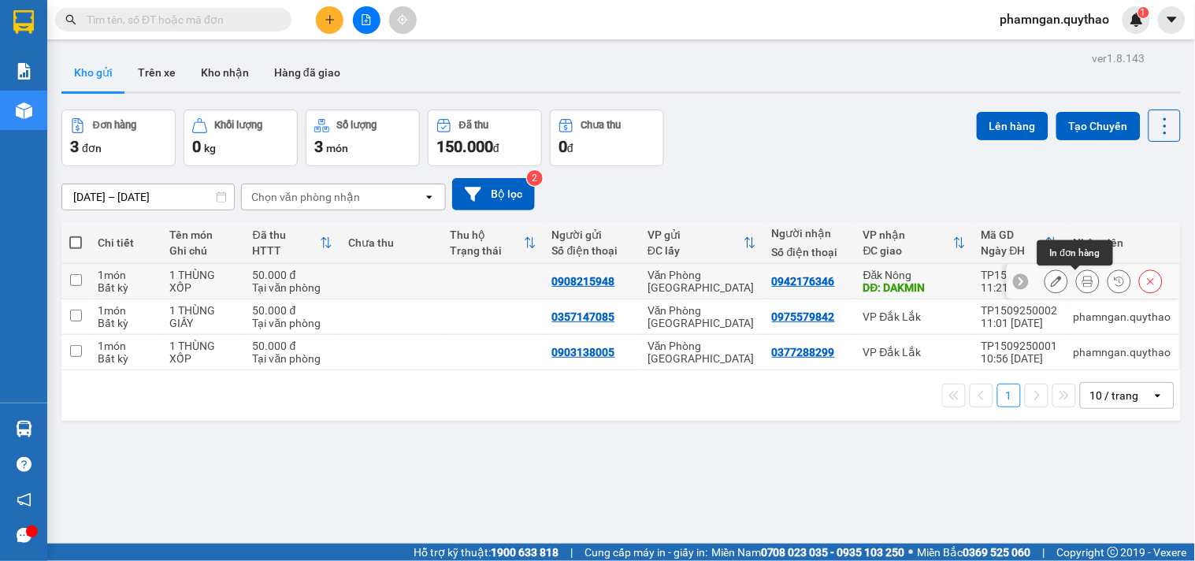
click at [1082, 284] on icon at bounding box center [1087, 281] width 11 height 11
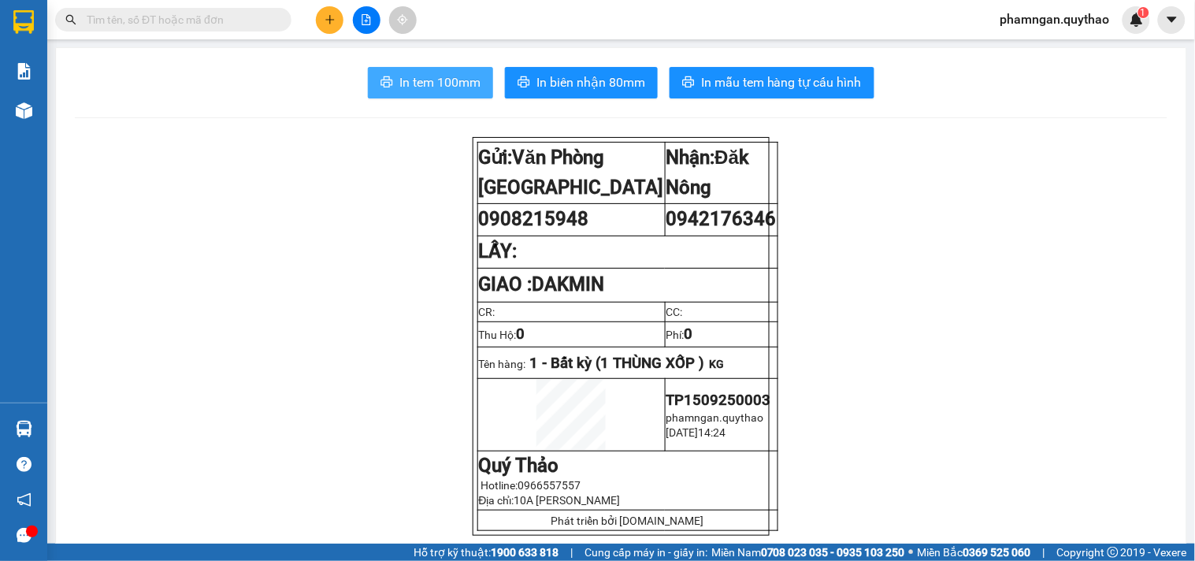
click at [455, 88] on span "In tem 100mm" at bounding box center [439, 82] width 81 height 20
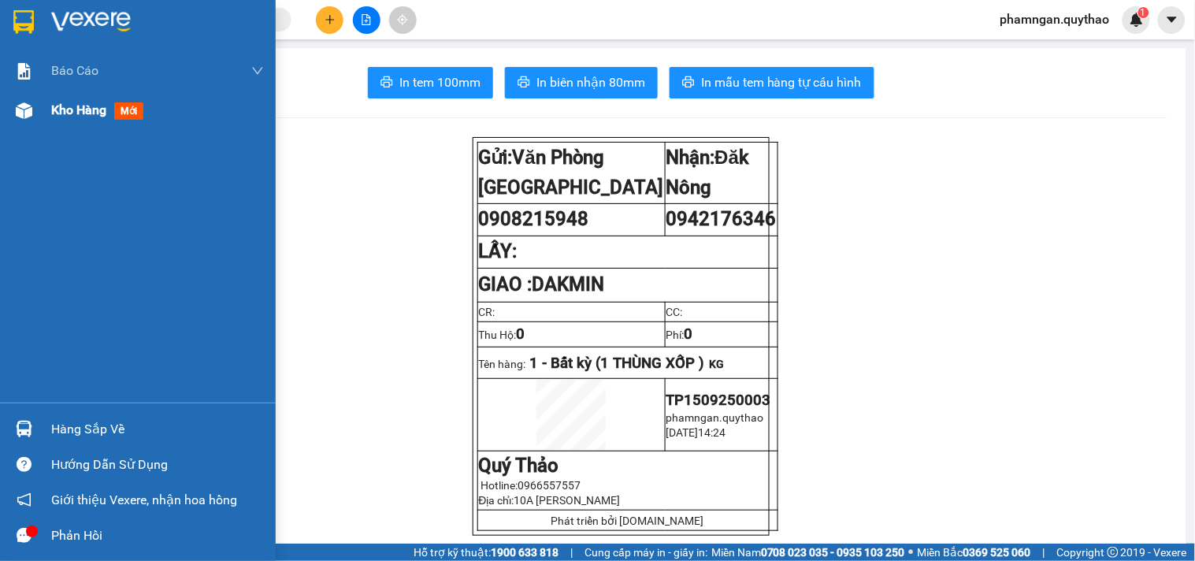
click at [17, 116] on img at bounding box center [24, 110] width 17 height 17
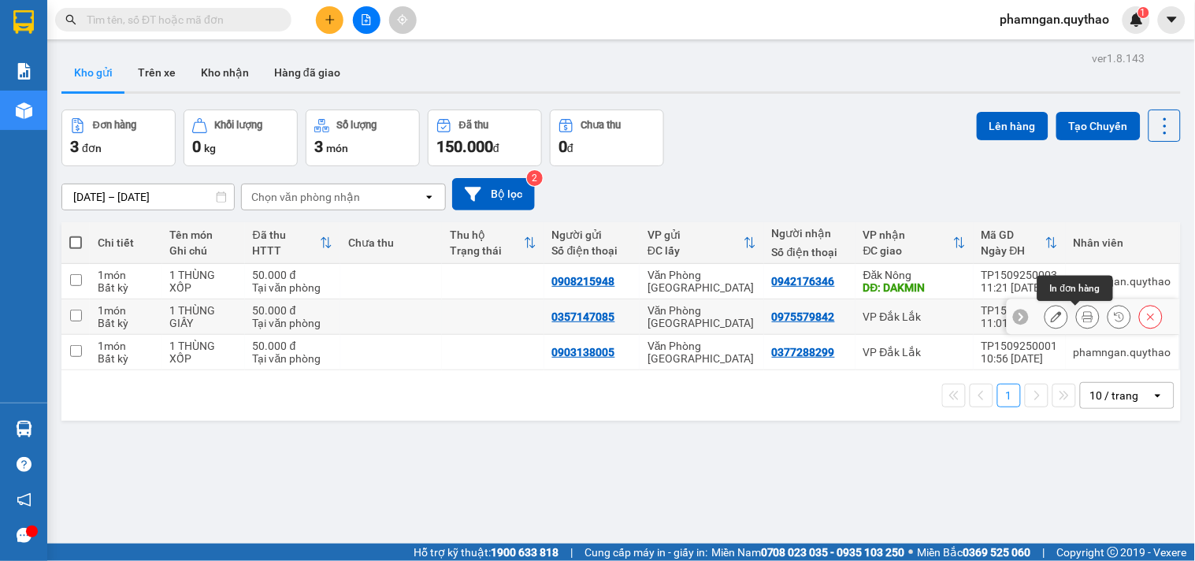
click at [1082, 321] on icon at bounding box center [1087, 316] width 11 height 11
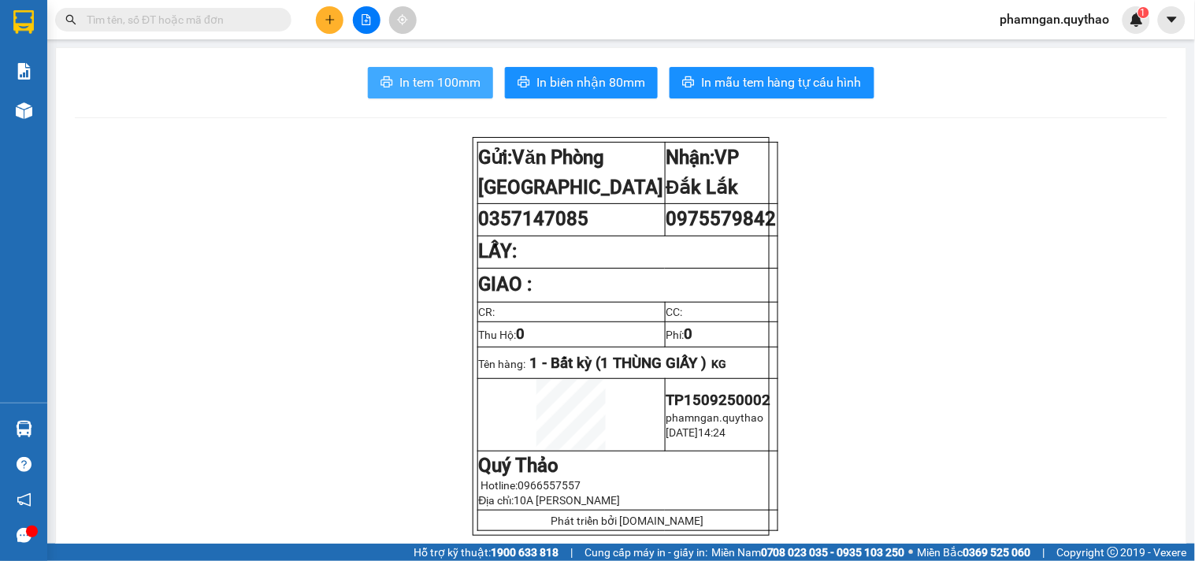
click at [449, 76] on span "In tem 100mm" at bounding box center [439, 82] width 81 height 20
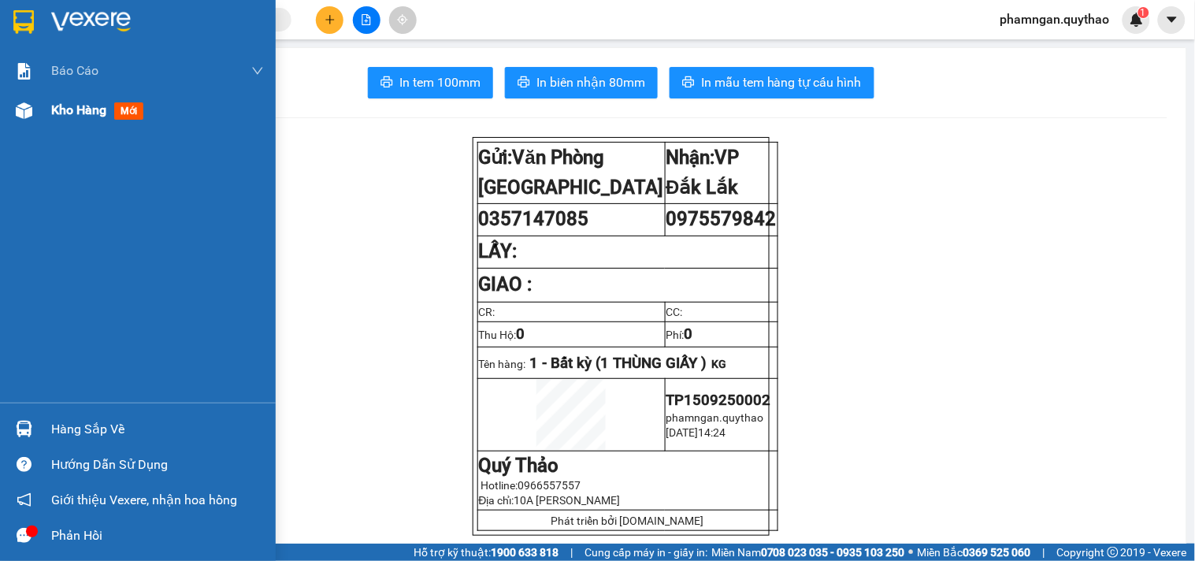
click at [37, 114] on div "Kho hàng mới" at bounding box center [138, 110] width 276 height 39
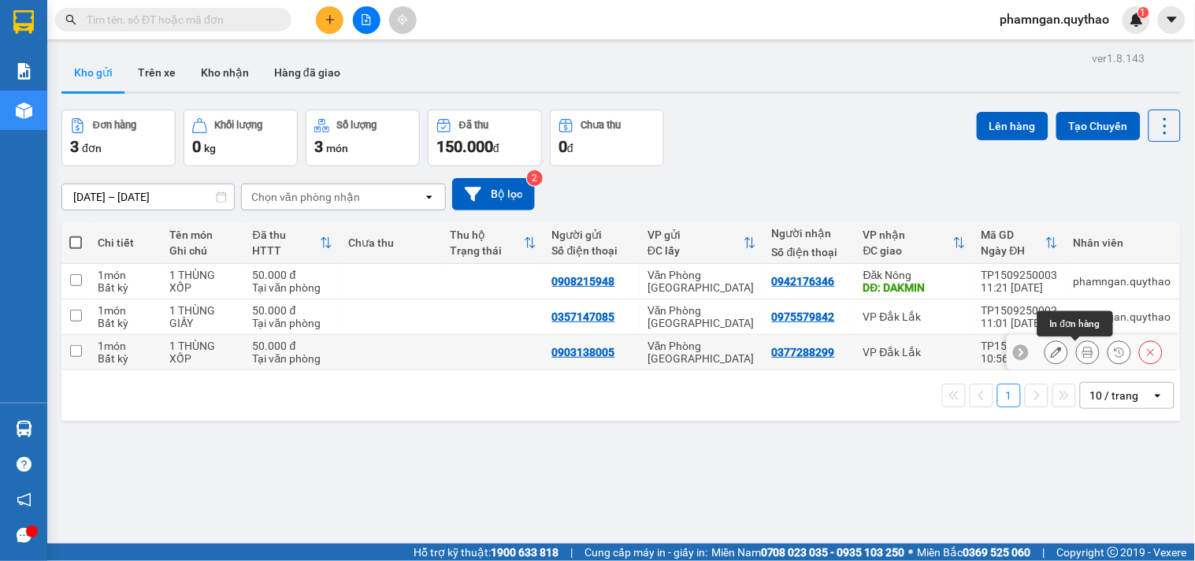
click at [1082, 348] on icon at bounding box center [1087, 352] width 11 height 11
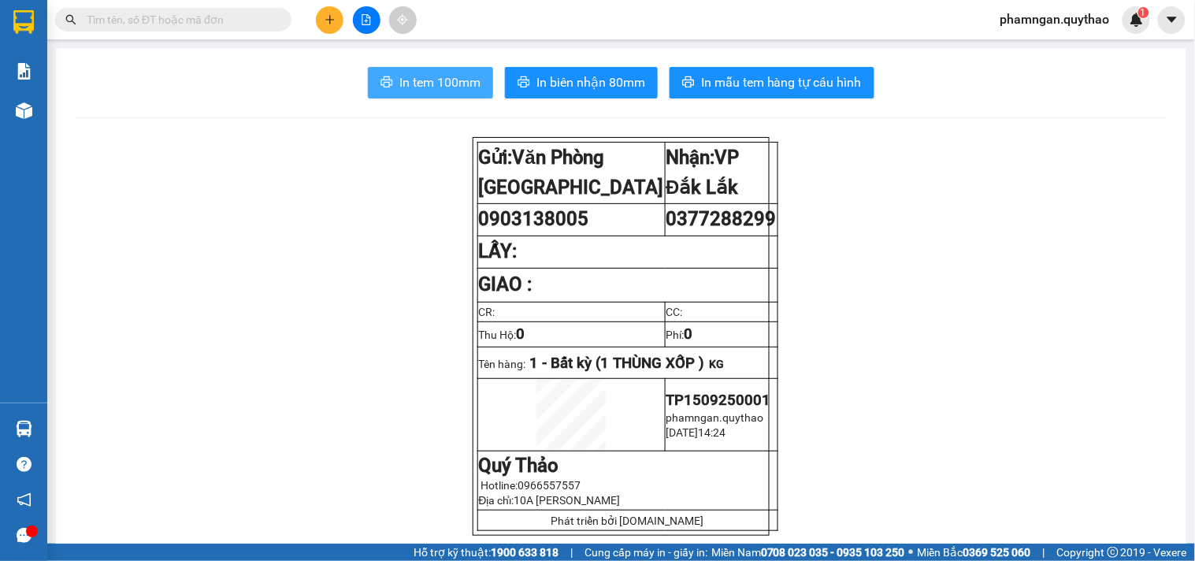
click at [458, 80] on span "In tem 100mm" at bounding box center [439, 82] width 81 height 20
click at [53, 135] on main "In tem 100mm In biên nhận 80mm In mẫu tem hàng tự cấu hình Gửi: Văn Phòng Tân …" at bounding box center [597, 272] width 1195 height 544
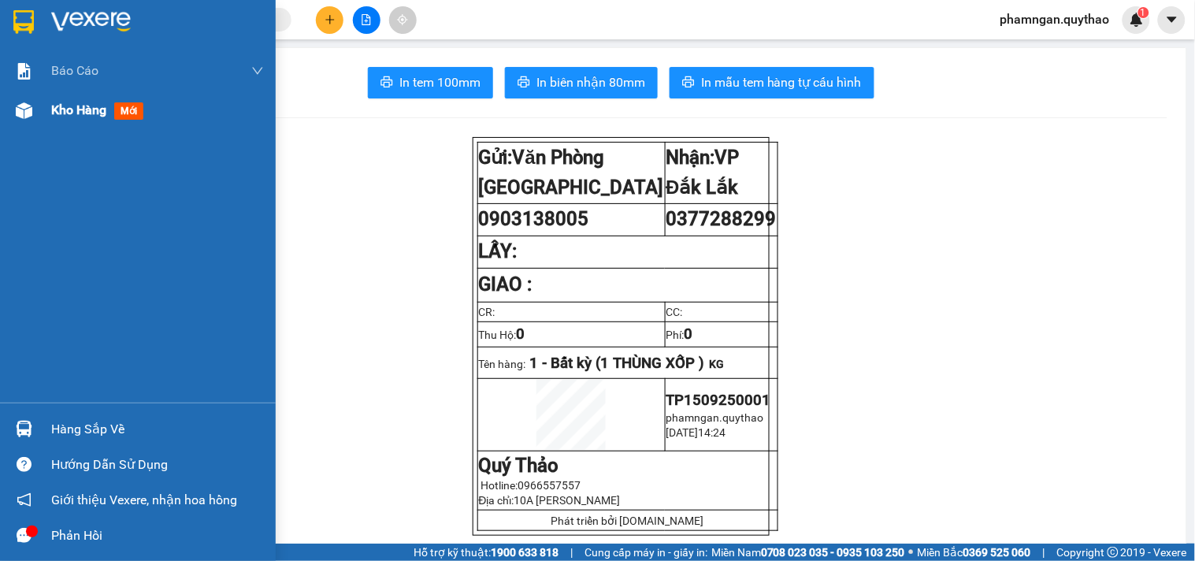
click at [46, 114] on div "Kho hàng mới" at bounding box center [138, 110] width 276 height 39
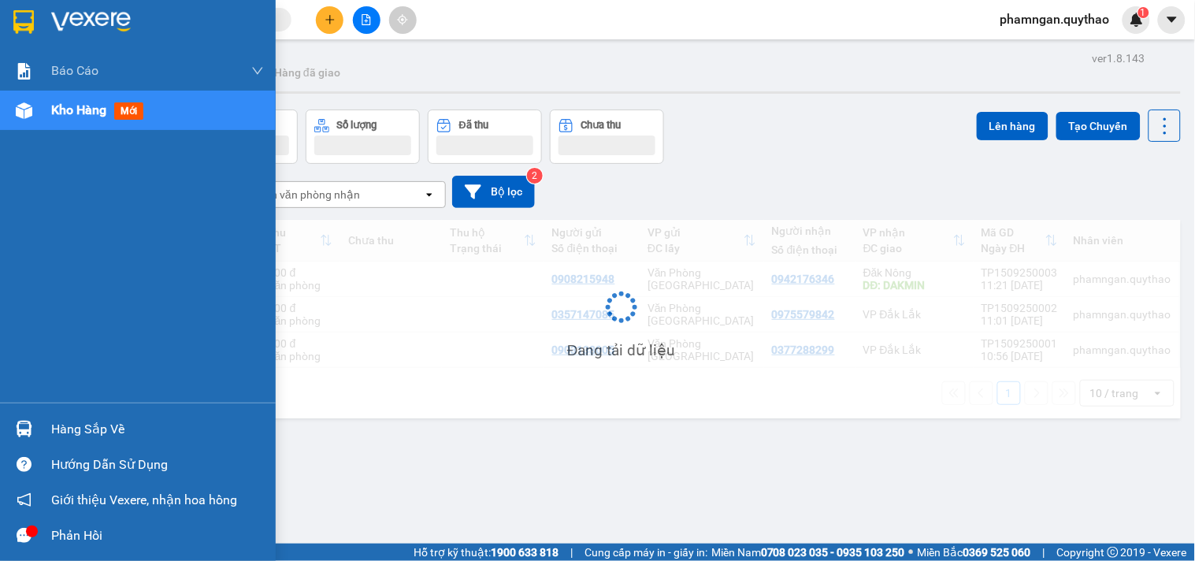
click at [40, 113] on div "Kho hàng mới" at bounding box center [138, 110] width 276 height 39
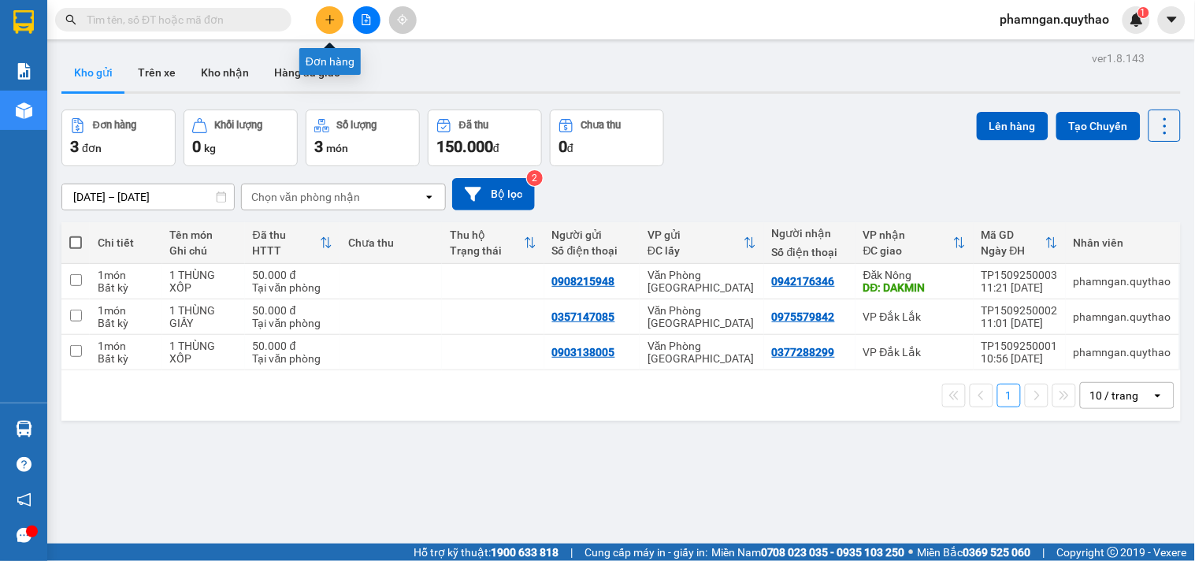
click at [317, 22] on button at bounding box center [330, 20] width 28 height 28
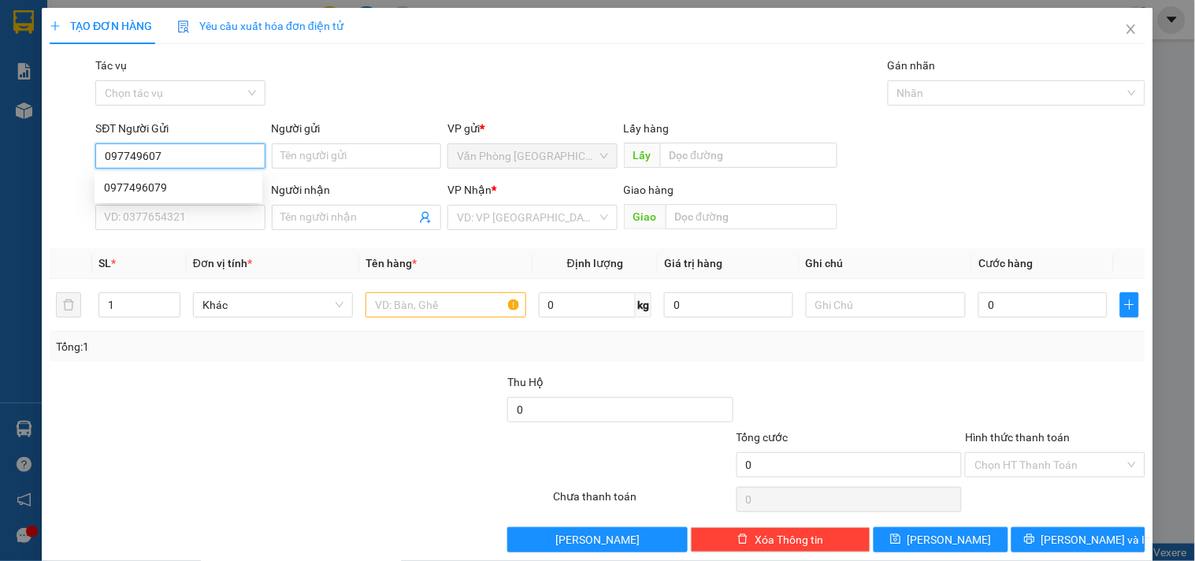
type input "0977496079"
click at [129, 186] on div "0977496079" at bounding box center [178, 187] width 149 height 17
type input "0926184899"
type input "0977496079"
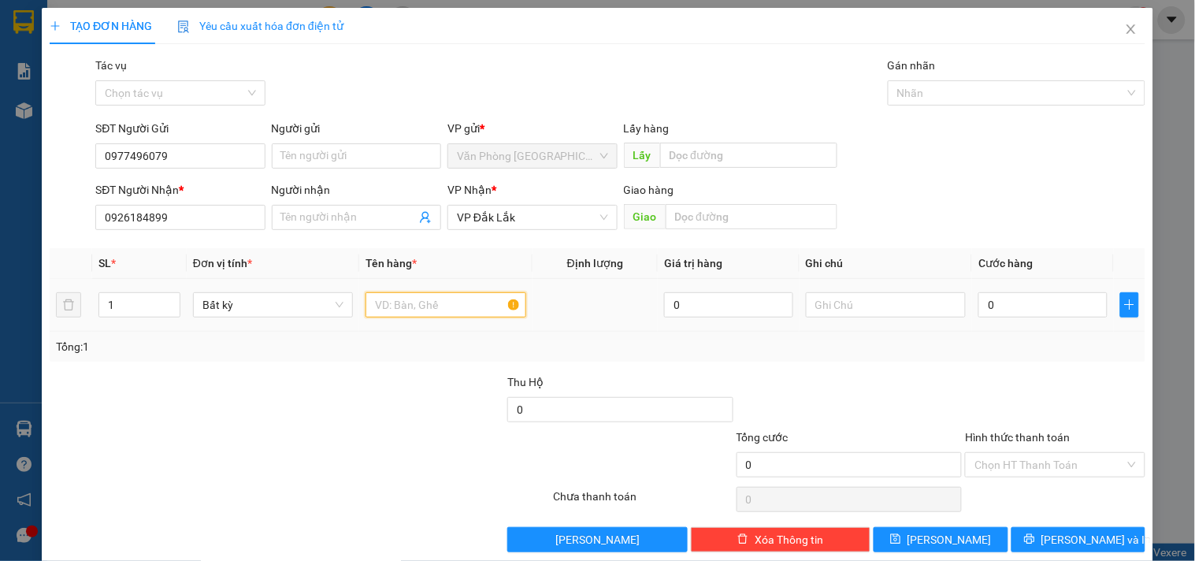
click at [384, 309] on input "text" at bounding box center [445, 304] width 160 height 25
type input "1 BAO TRẮNG +1 BỌC"
click at [139, 314] on input "1" at bounding box center [139, 305] width 80 height 24
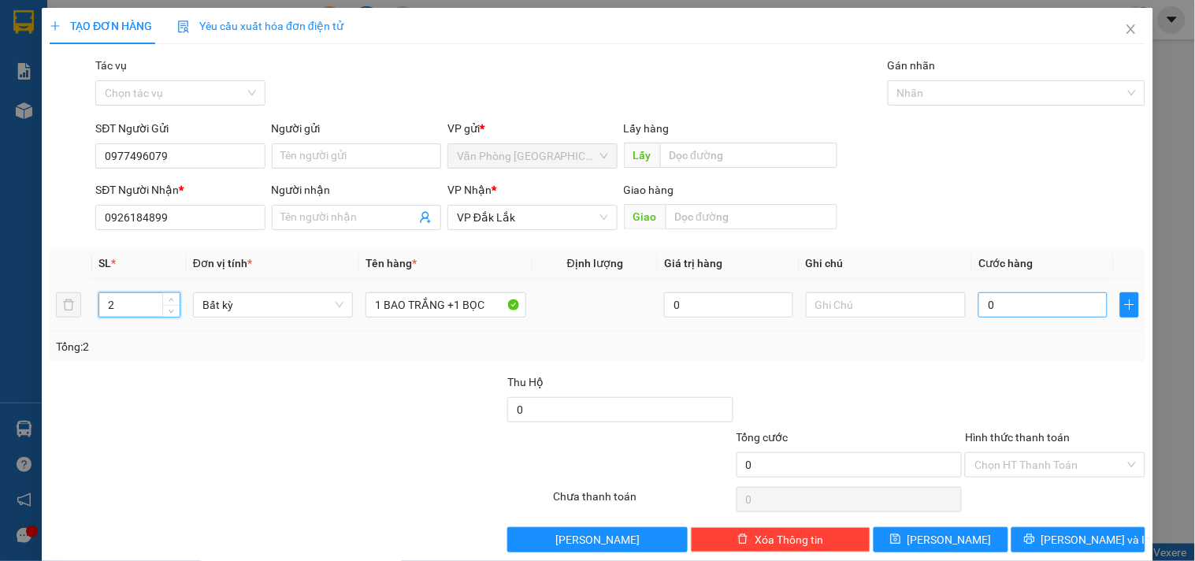
type input "2"
click at [989, 299] on input "0" at bounding box center [1042, 304] width 129 height 25
type input "1"
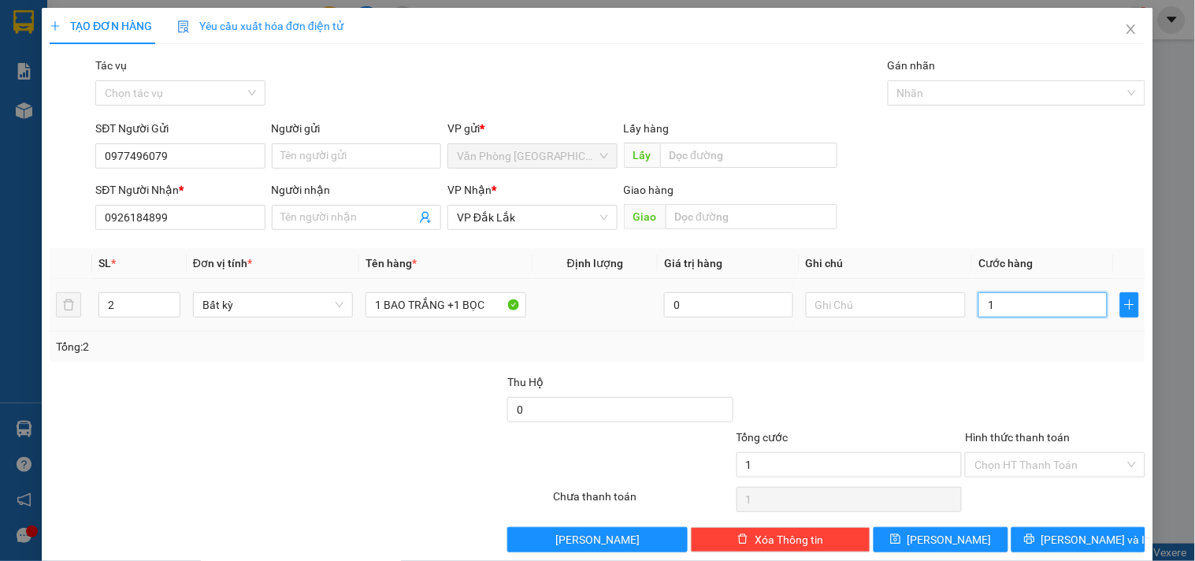
type input "14"
type input "140"
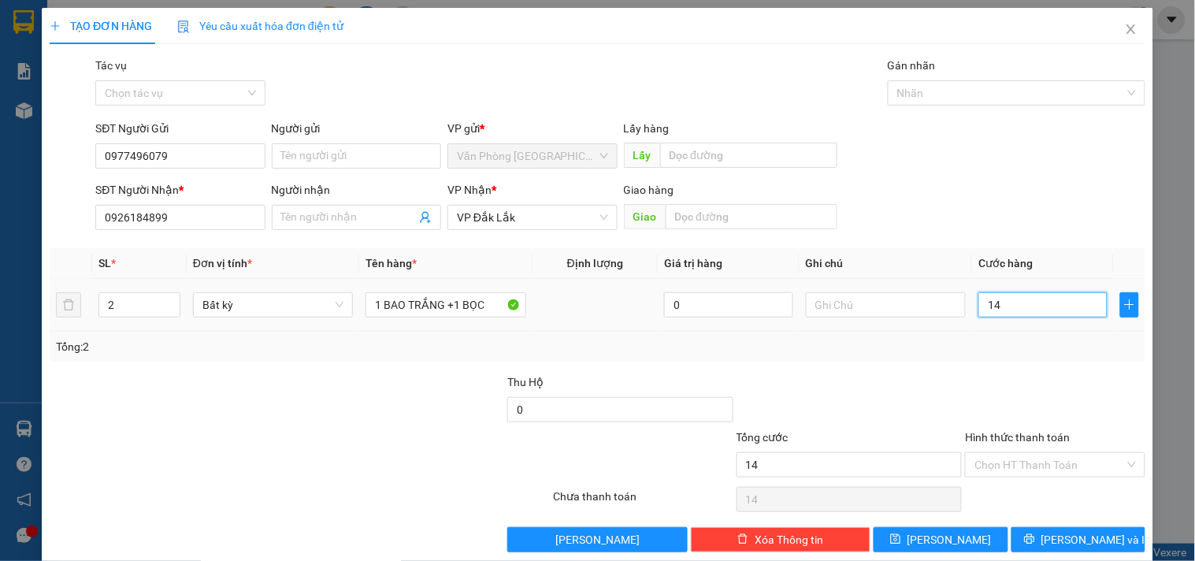
type input "140"
type input "1.400"
type input "14.000"
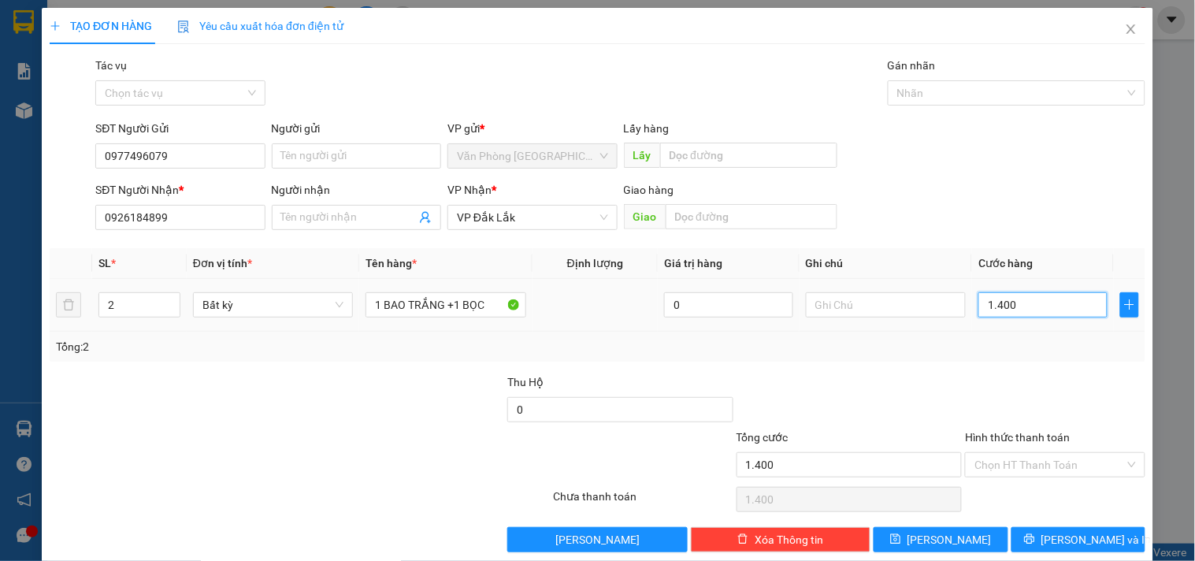
type input "14.000"
type input "140.000"
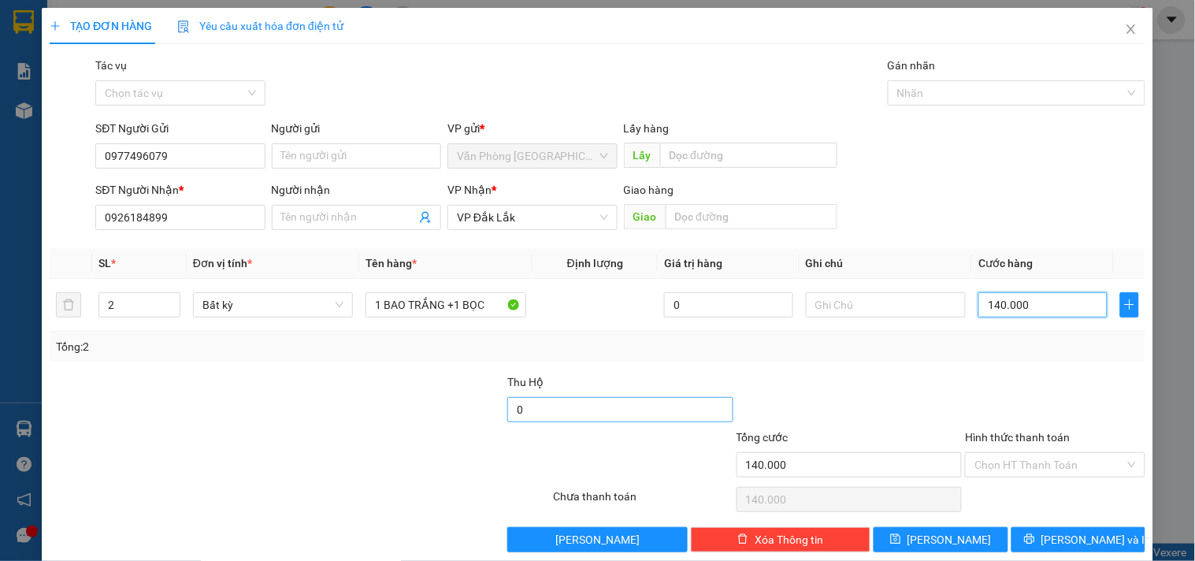
type input "140.000"
click at [544, 403] on input "0" at bounding box center [620, 409] width 226 height 25
type input "6.200.000"
click at [1063, 458] on input "Hình thức thanh toán" at bounding box center [1049, 465] width 150 height 24
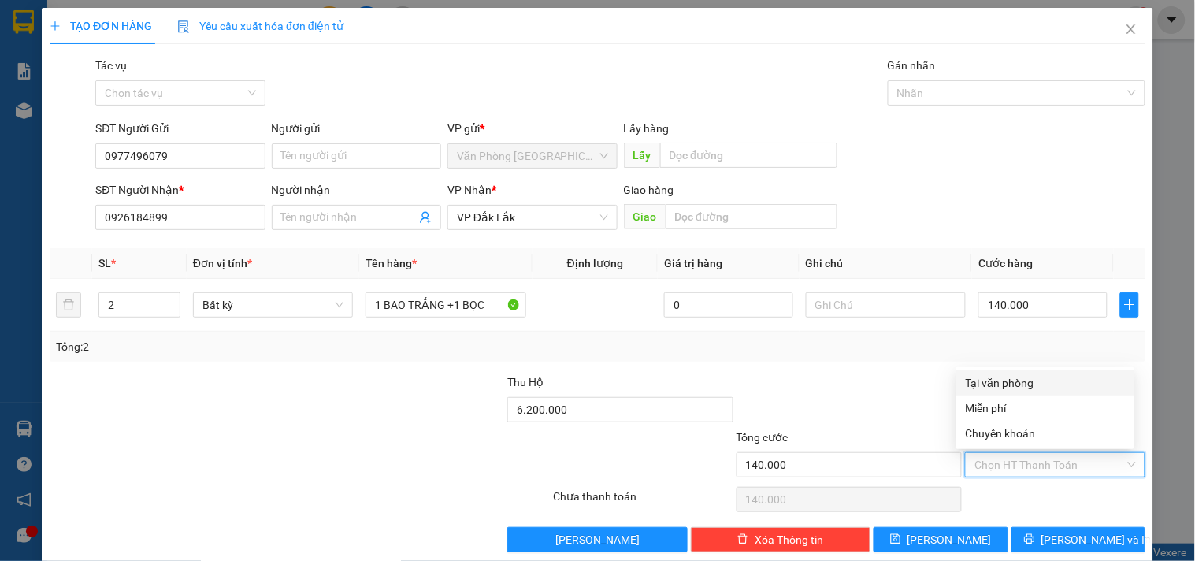
click at [1022, 388] on div "Tại văn phòng" at bounding box center [1045, 382] width 159 height 17
type input "0"
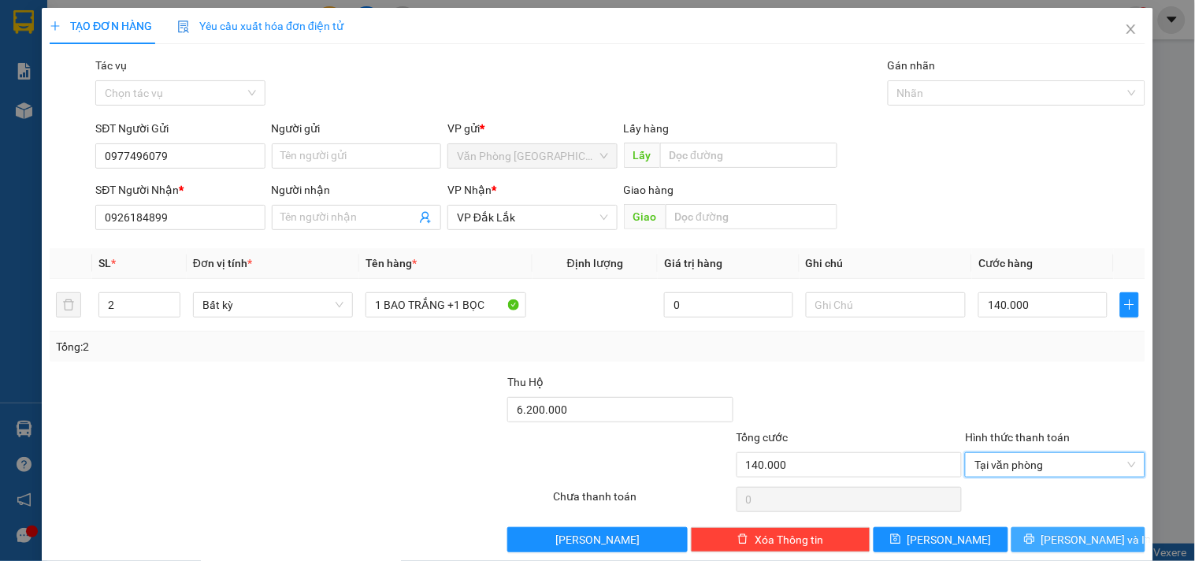
click at [1034, 540] on icon "printer" at bounding box center [1029, 539] width 10 height 10
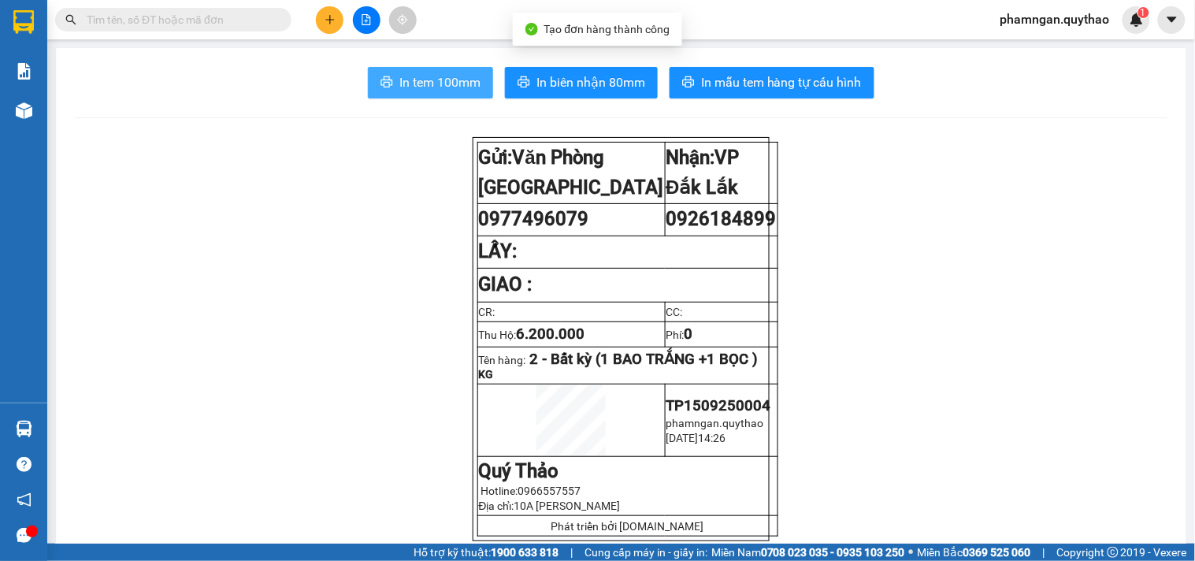
click at [411, 83] on span "In tem 100mm" at bounding box center [439, 82] width 81 height 20
click at [224, 17] on input "text" at bounding box center [180, 19] width 186 height 17
paste input "0973233106"
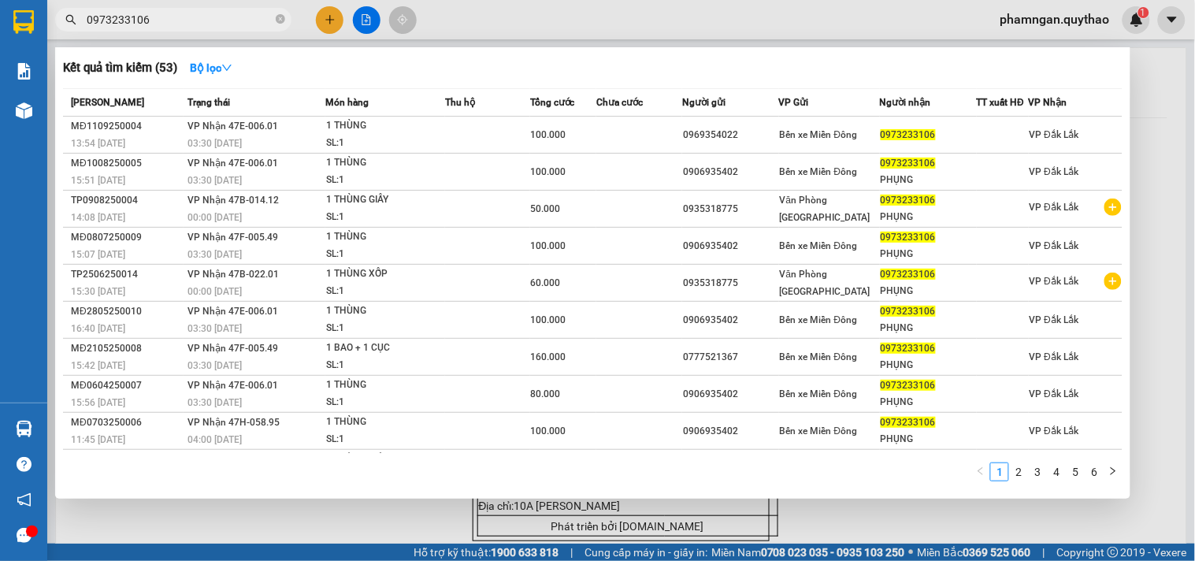
type input "0973233106"
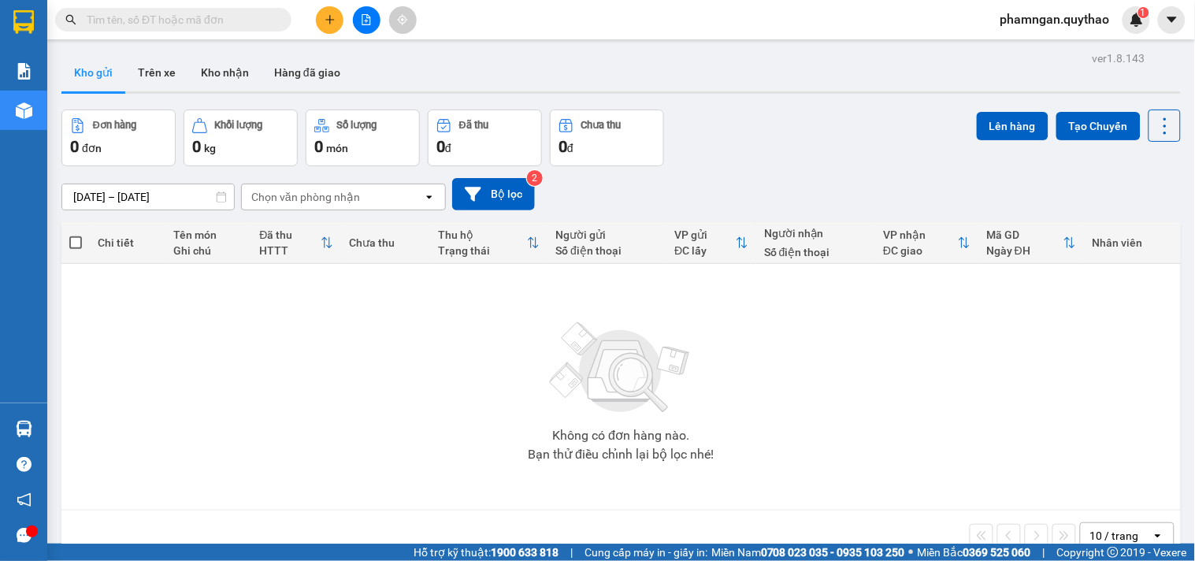
click at [325, 14] on icon "plus" at bounding box center [330, 19] width 11 height 11
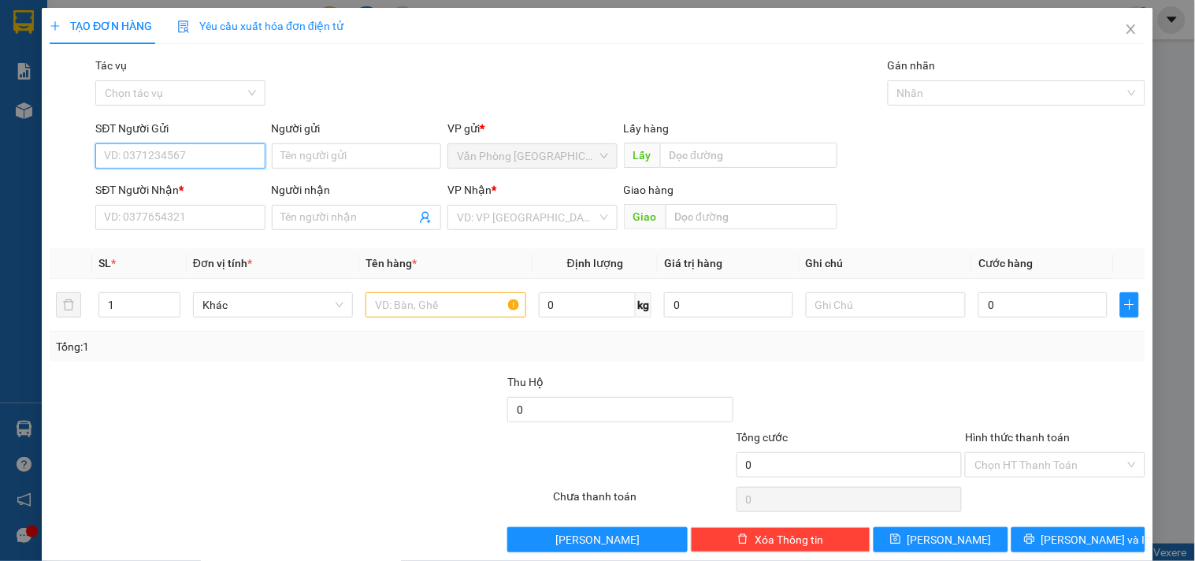
click at [178, 154] on input "SĐT Người Gửi" at bounding box center [179, 155] width 169 height 25
type input "0935160263"
click at [176, 191] on div "0935160263" at bounding box center [178, 187] width 149 height 17
type input "0914411568"
type input "BS VUI"
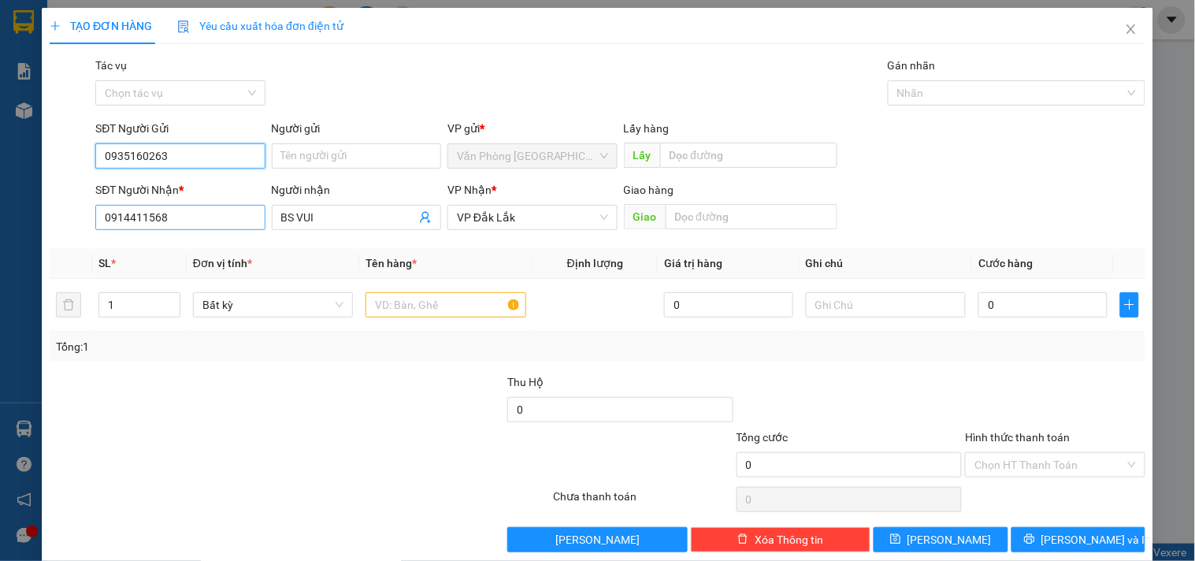
type input "0935160263"
drag, startPoint x: 163, startPoint y: 224, endPoint x: 61, endPoint y: 230, distance: 102.6
click at [63, 230] on div "SĐT Người Nhận * 0914411568 0914411568 Người nhận BS VUI VP Nhận * VP [GEOGRAPH…" at bounding box center [597, 208] width 1099 height 55
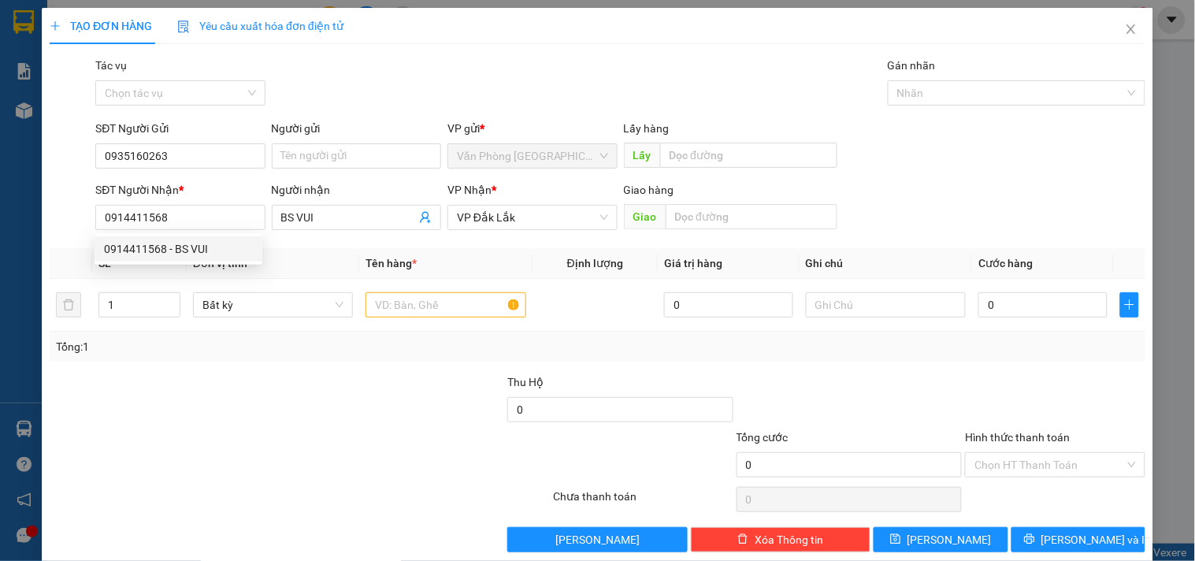
click at [435, 249] on th "Tên hàng *" at bounding box center [445, 263] width 173 height 31
click at [427, 304] on input "text" at bounding box center [445, 304] width 160 height 25
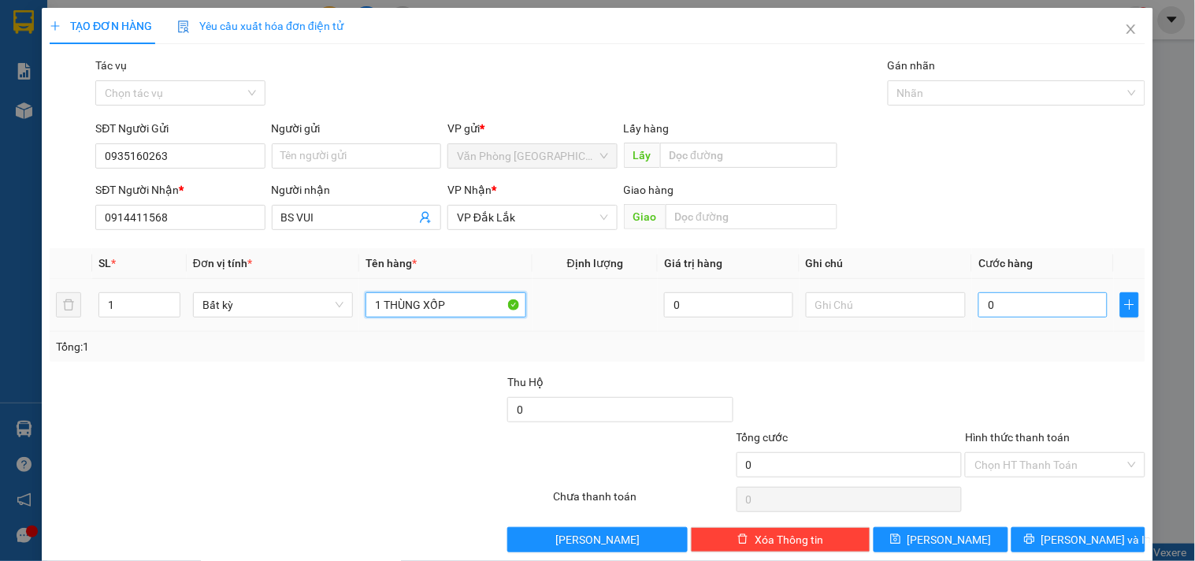
type input "1 THÙNG XỐP"
click at [1064, 315] on input "0" at bounding box center [1042, 304] width 129 height 25
type input "5"
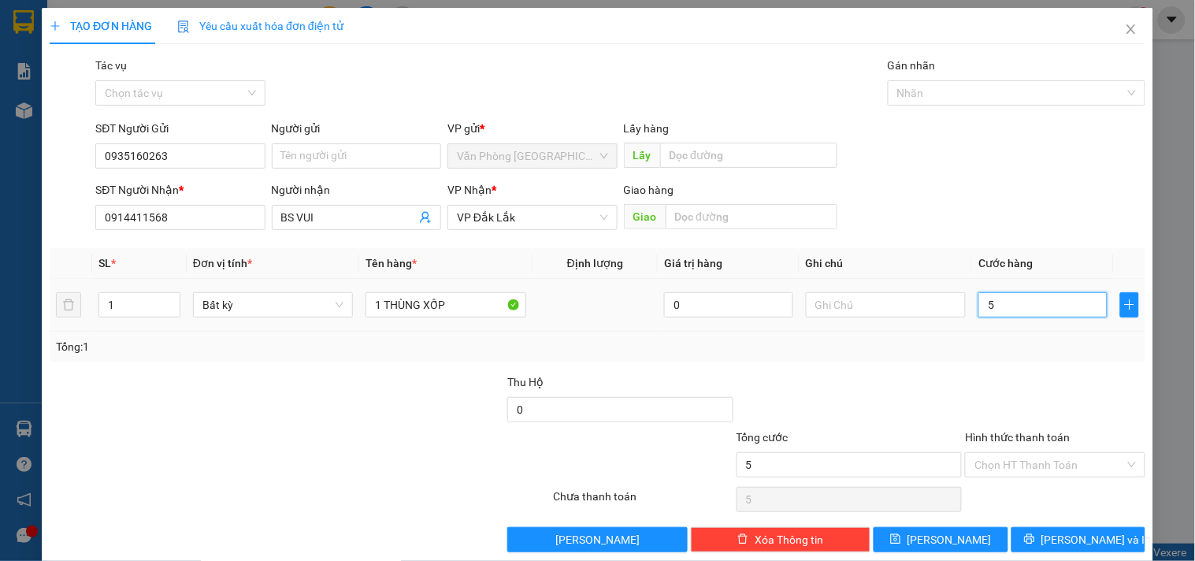
type input "50"
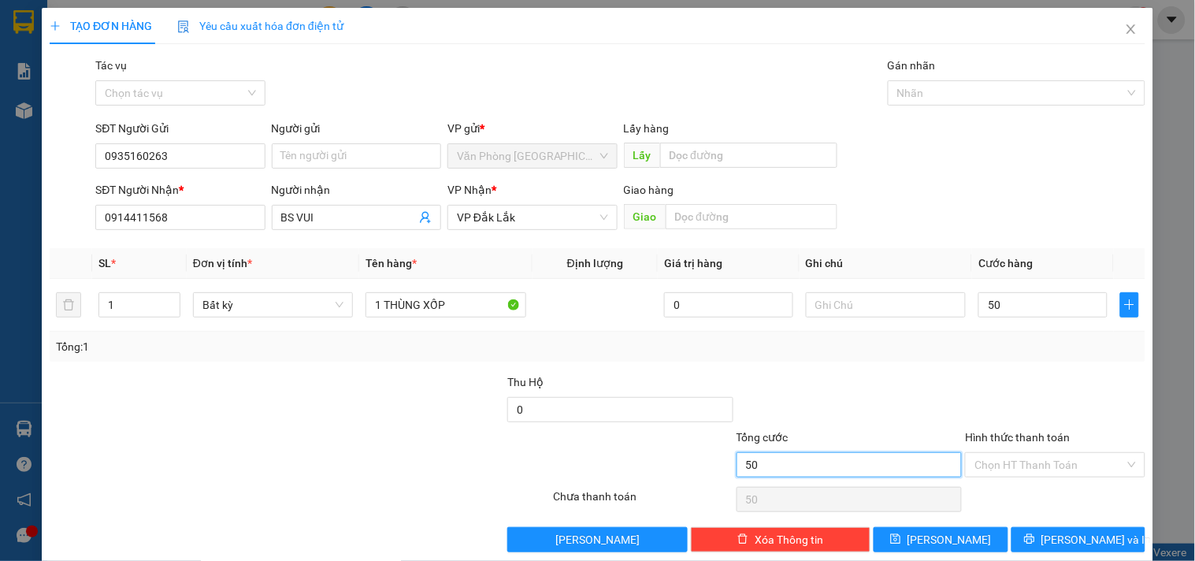
click at [915, 455] on input "50" at bounding box center [850, 464] width 226 height 25
type input "50.000"
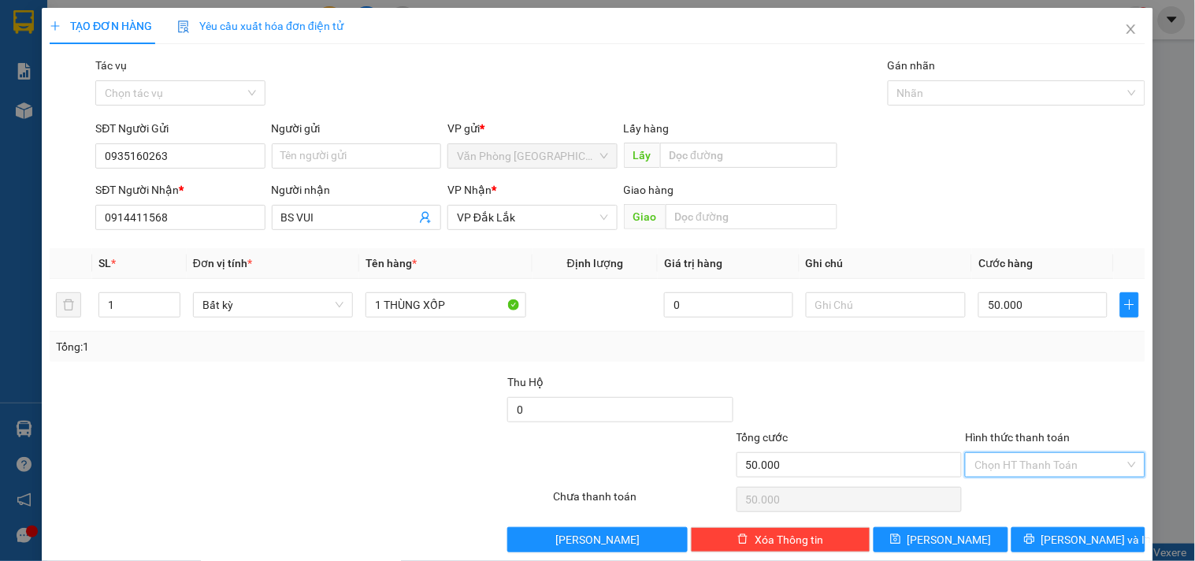
drag, startPoint x: 1037, startPoint y: 466, endPoint x: 1038, endPoint y: 391, distance: 74.8
click at [1038, 463] on input "Hình thức thanh toán" at bounding box center [1049, 465] width 150 height 24
drag, startPoint x: 1029, startPoint y: 377, endPoint x: 1056, endPoint y: 505, distance: 131.3
click at [1029, 380] on div "Tại văn phòng" at bounding box center [1045, 382] width 159 height 17
type input "0"
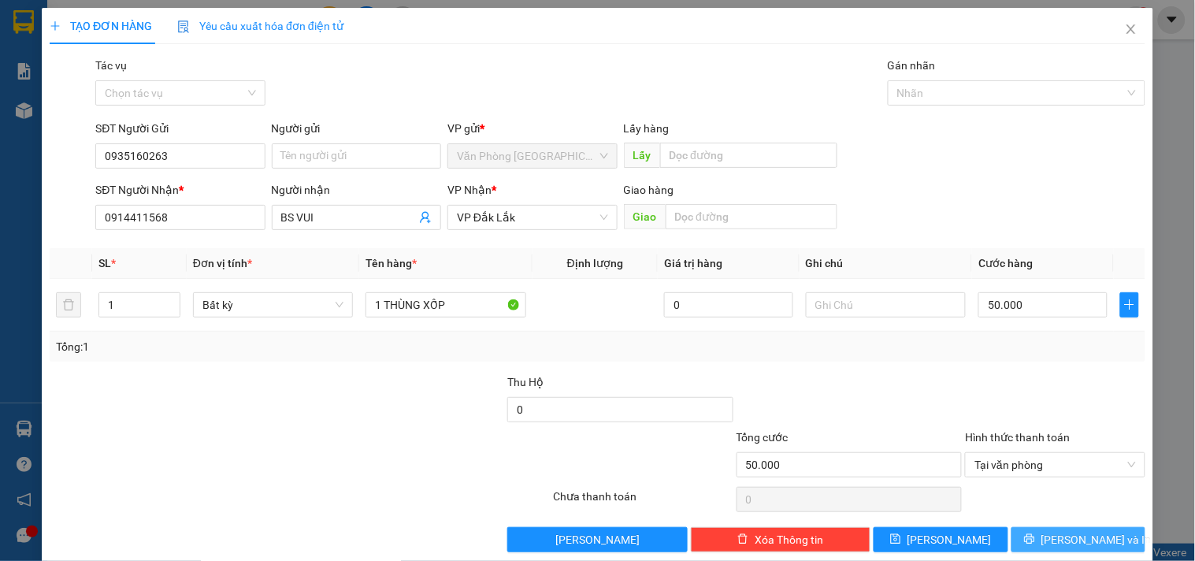
drag, startPoint x: 1053, startPoint y: 536, endPoint x: 1037, endPoint y: 514, distance: 26.5
click at [1051, 534] on button "[PERSON_NAME] và In" at bounding box center [1078, 539] width 134 height 25
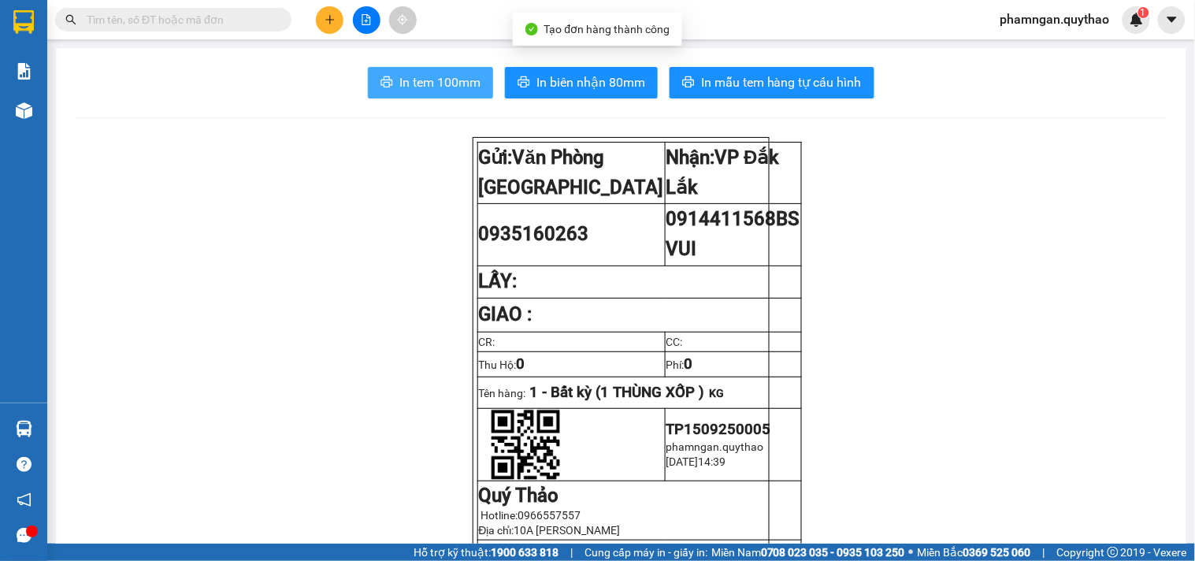
click at [465, 79] on span "In tem 100mm" at bounding box center [439, 82] width 81 height 20
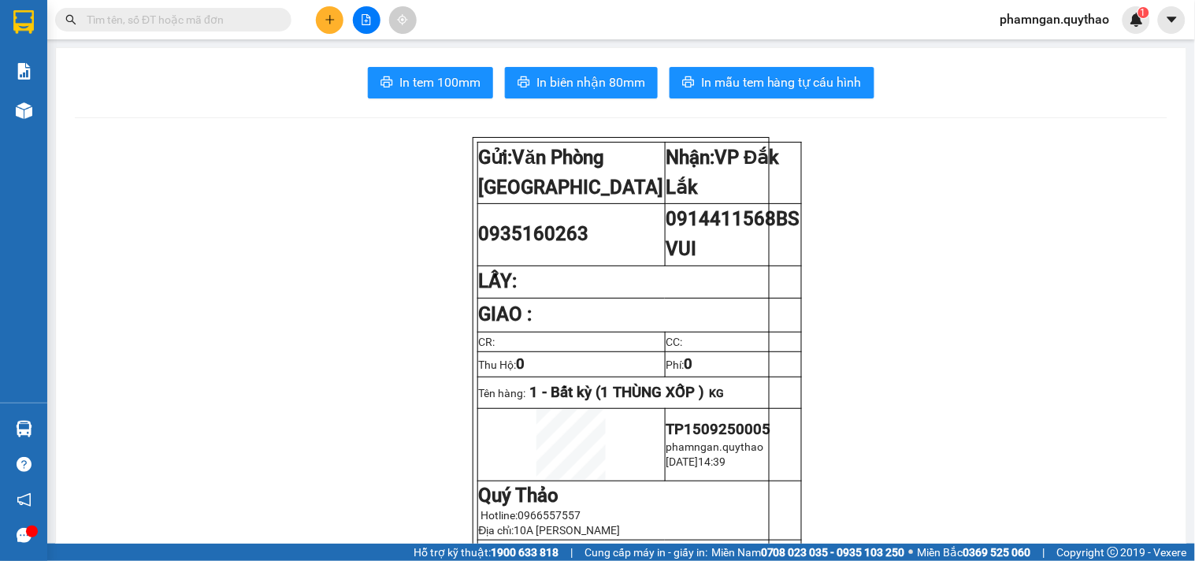
click at [339, 20] on button at bounding box center [330, 20] width 28 height 28
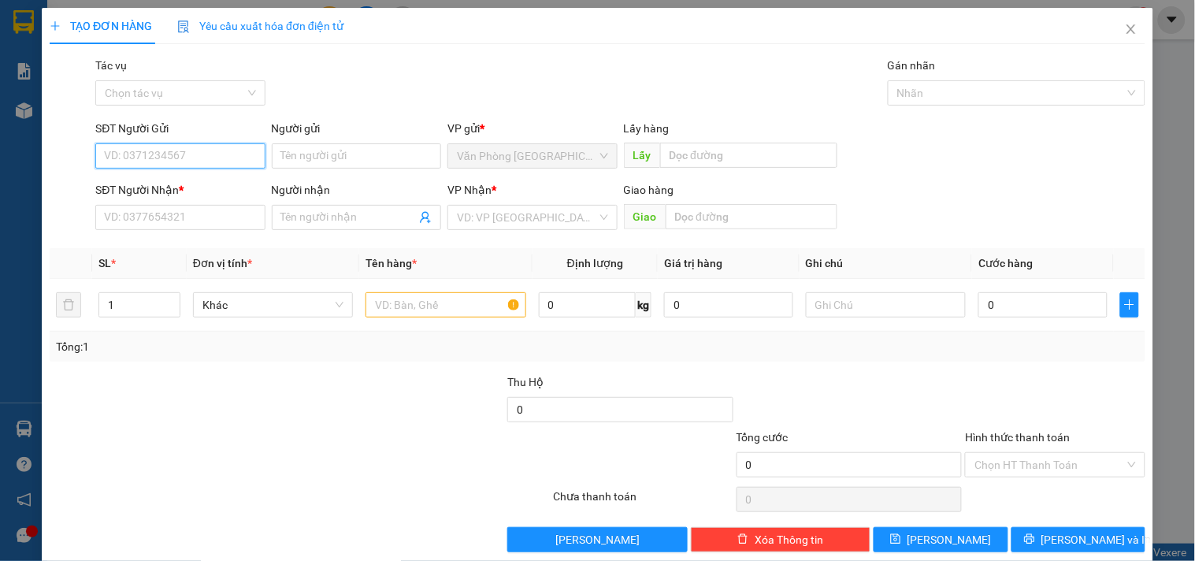
click at [227, 161] on input "SĐT Người Gửi" at bounding box center [179, 155] width 169 height 25
click at [219, 184] on div "0903316098" at bounding box center [178, 187] width 149 height 17
type input "0903316098"
type input "0347131523"
type input "0903316098"
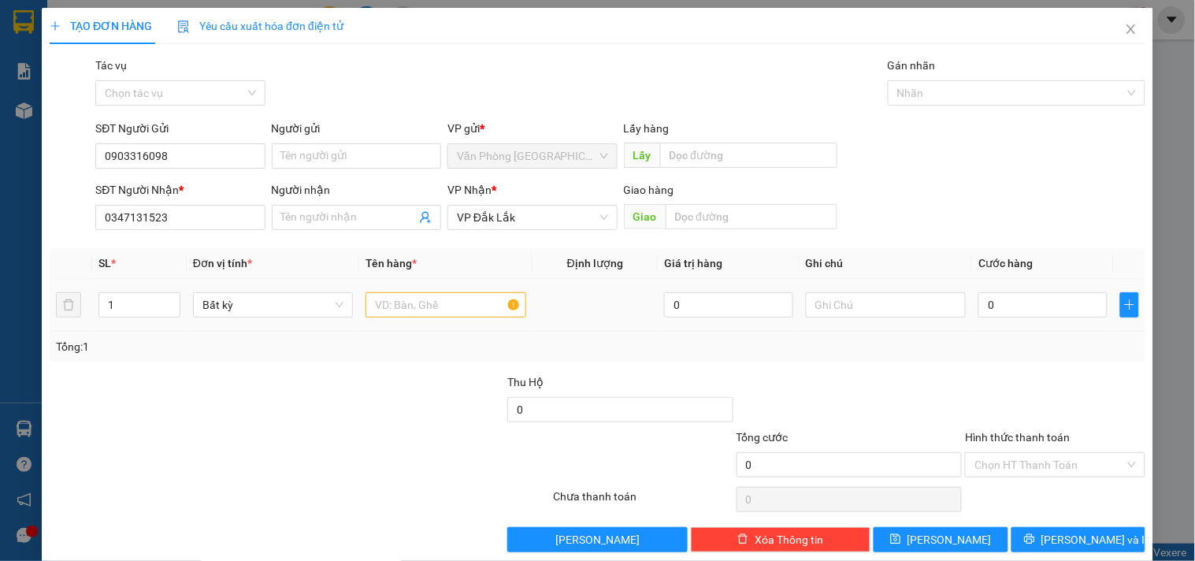
click at [390, 320] on div at bounding box center [445, 305] width 160 height 32
click at [399, 296] on input "text" at bounding box center [445, 304] width 160 height 25
type input "3 THÙNG"
click at [124, 299] on input "1" at bounding box center [139, 305] width 80 height 24
type input "3"
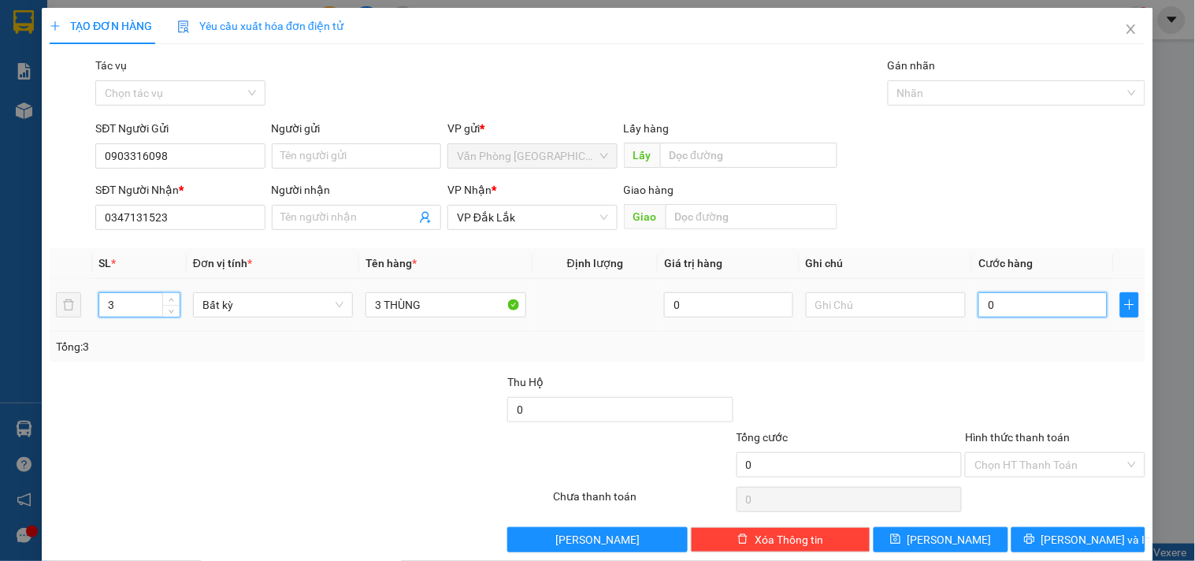
click at [1063, 310] on input "0" at bounding box center [1042, 304] width 129 height 25
type input "1"
type input "15"
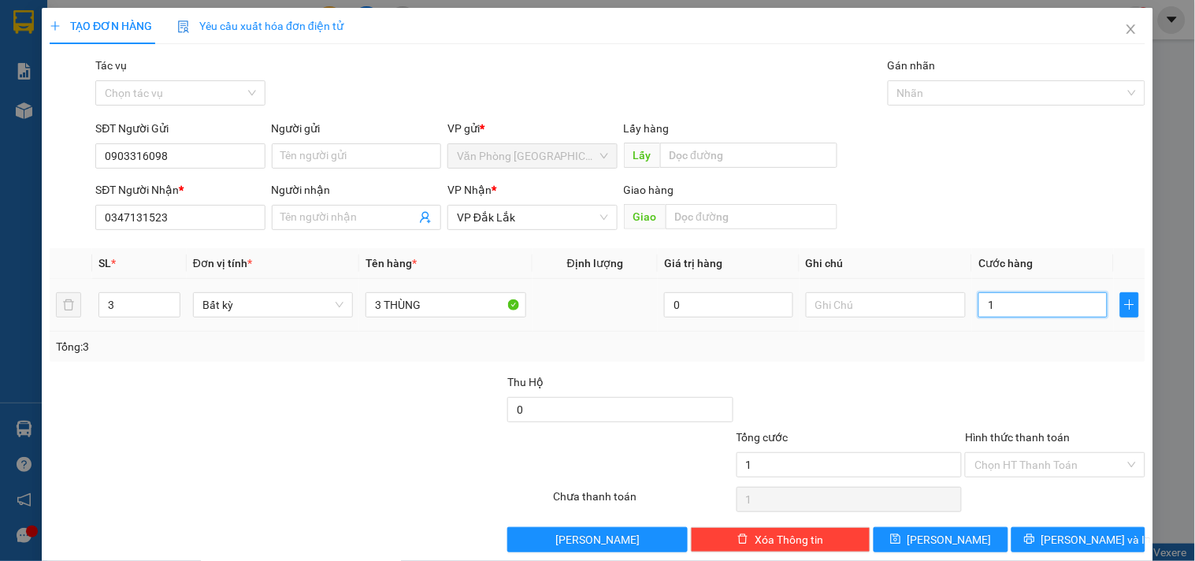
type input "15"
type input "150"
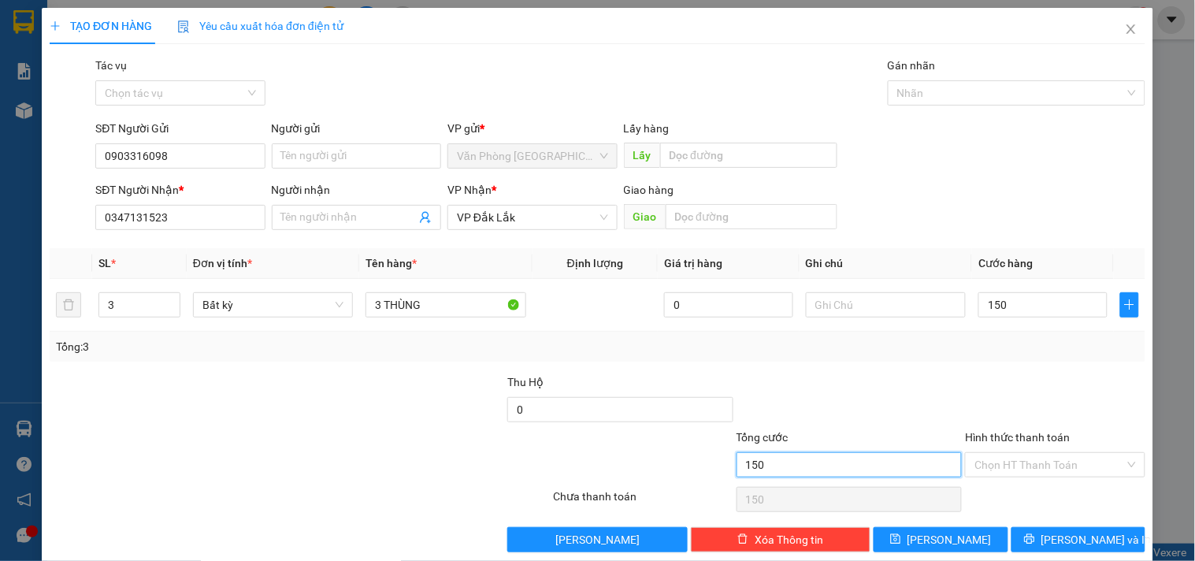
type input "150.000"
click at [948, 459] on input "150.000" at bounding box center [850, 464] width 226 height 25
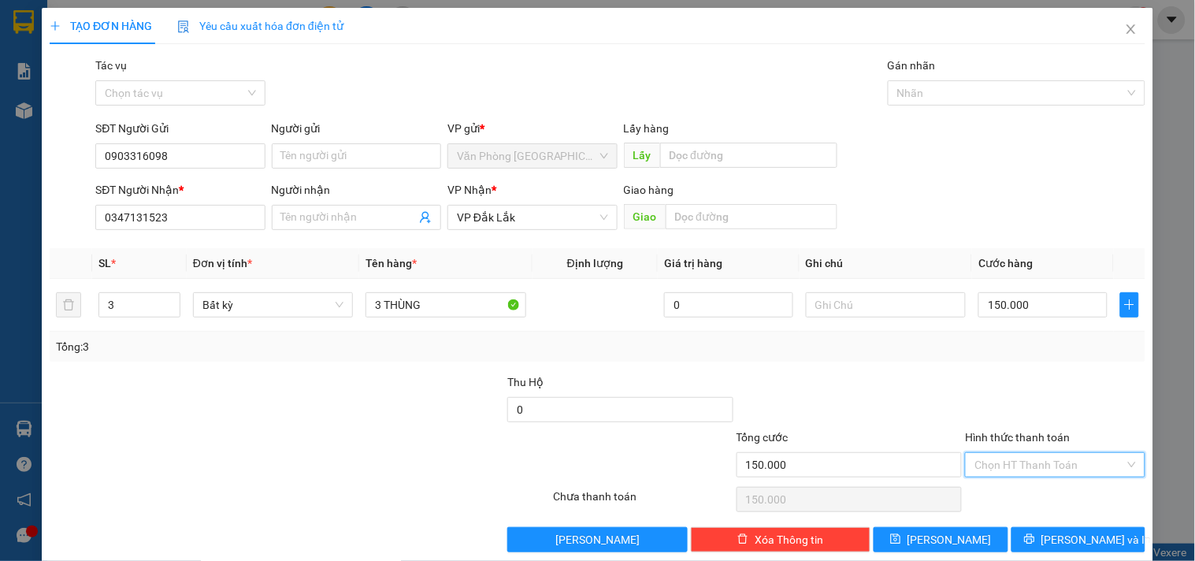
click at [1011, 459] on input "Hình thức thanh toán" at bounding box center [1049, 465] width 150 height 24
drag, startPoint x: 1003, startPoint y: 379, endPoint x: 1034, endPoint y: 512, distance: 136.8
click at [1004, 380] on div "Tại văn phòng" at bounding box center [1045, 382] width 159 height 17
type input "0"
click at [1035, 522] on div "Transit Pickup Surcharge Ids Transit Deliver Surcharge Ids Transit Deliver Surc…" at bounding box center [598, 304] width 1096 height 495
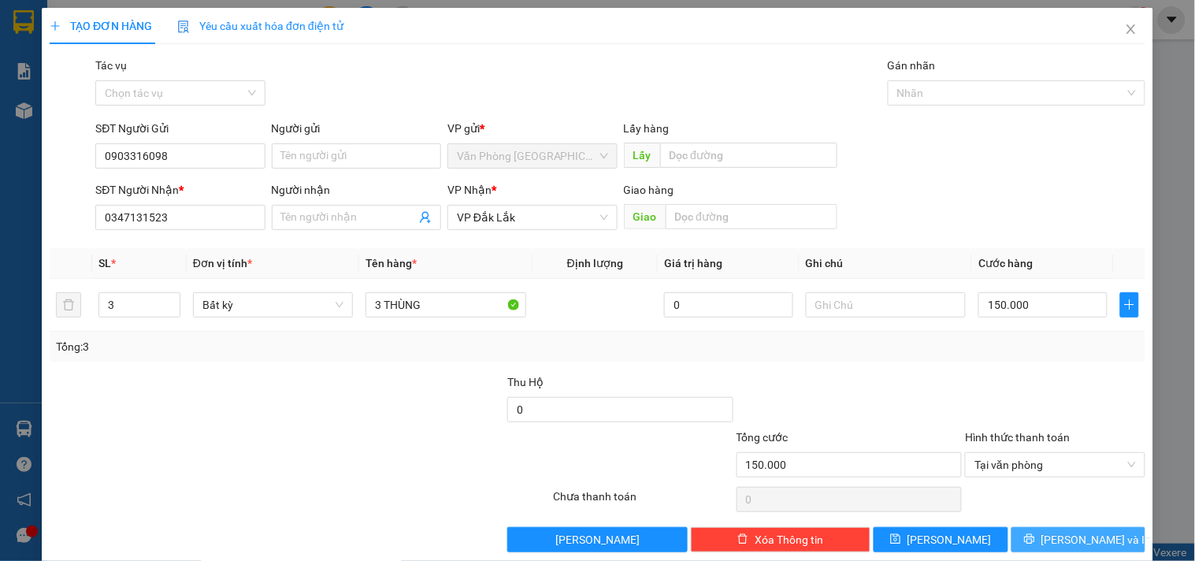
click at [1038, 531] on button "Lưu và In" at bounding box center [1078, 539] width 134 height 25
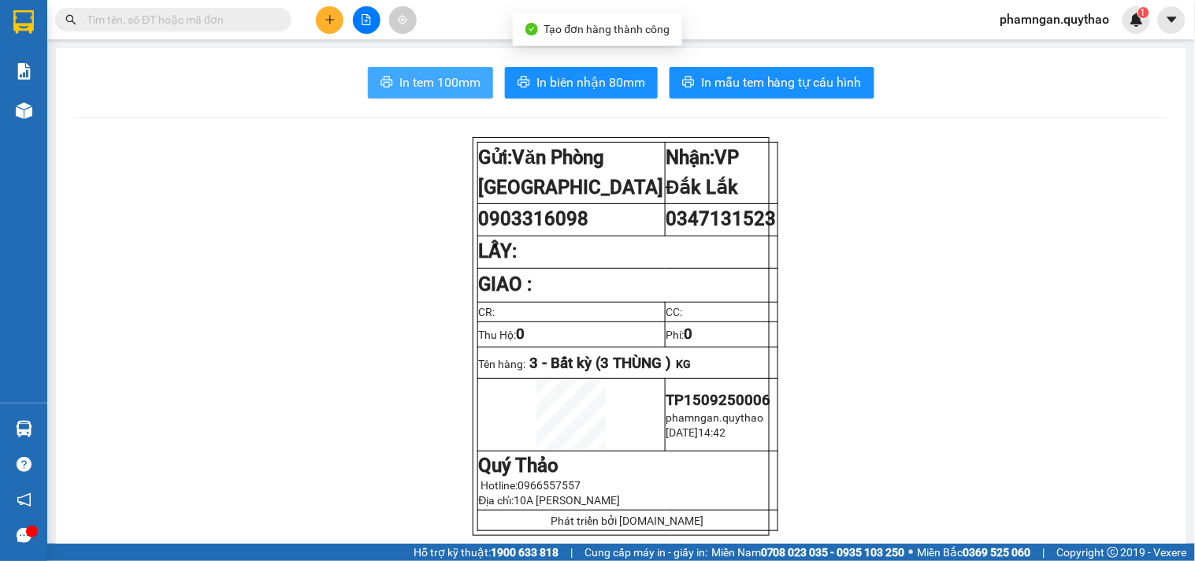
click at [444, 87] on span "In tem 100mm" at bounding box center [439, 82] width 81 height 20
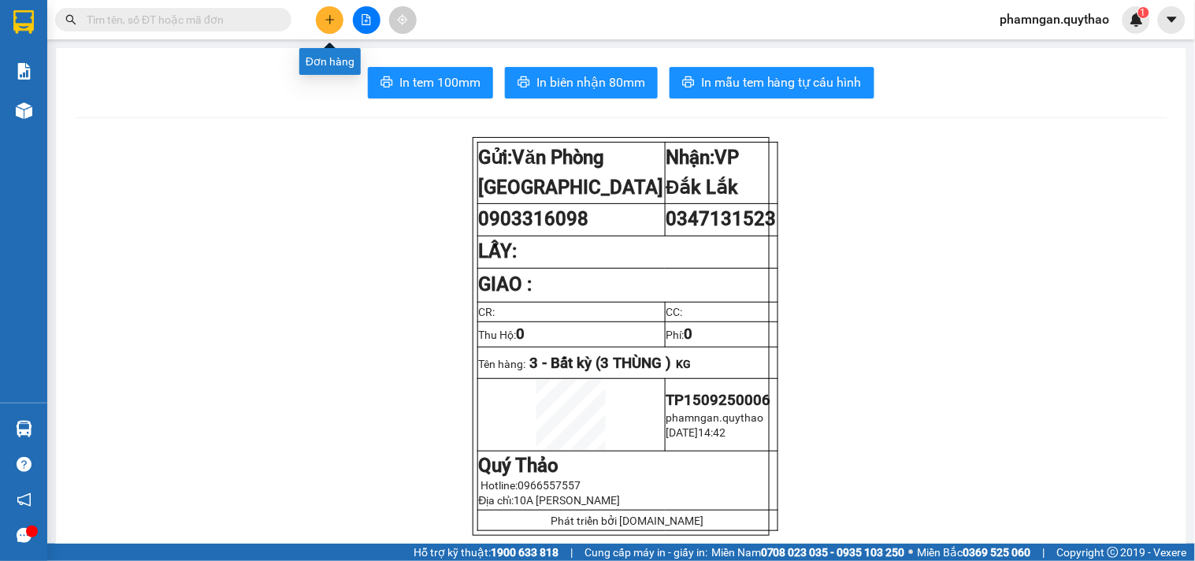
click at [339, 24] on button at bounding box center [330, 20] width 28 height 28
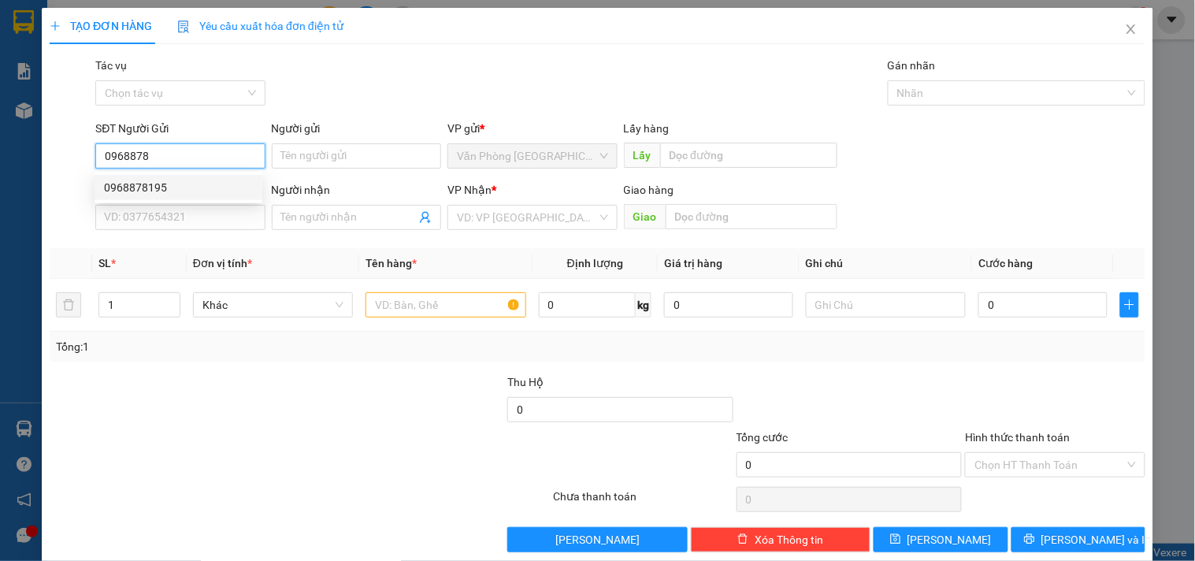
drag, startPoint x: 181, startPoint y: 187, endPoint x: 302, endPoint y: 213, distance: 123.9
click at [183, 187] on div "0968878195" at bounding box center [178, 187] width 149 height 17
type input "0968878195"
type input "0347131523"
type input "0968878195"
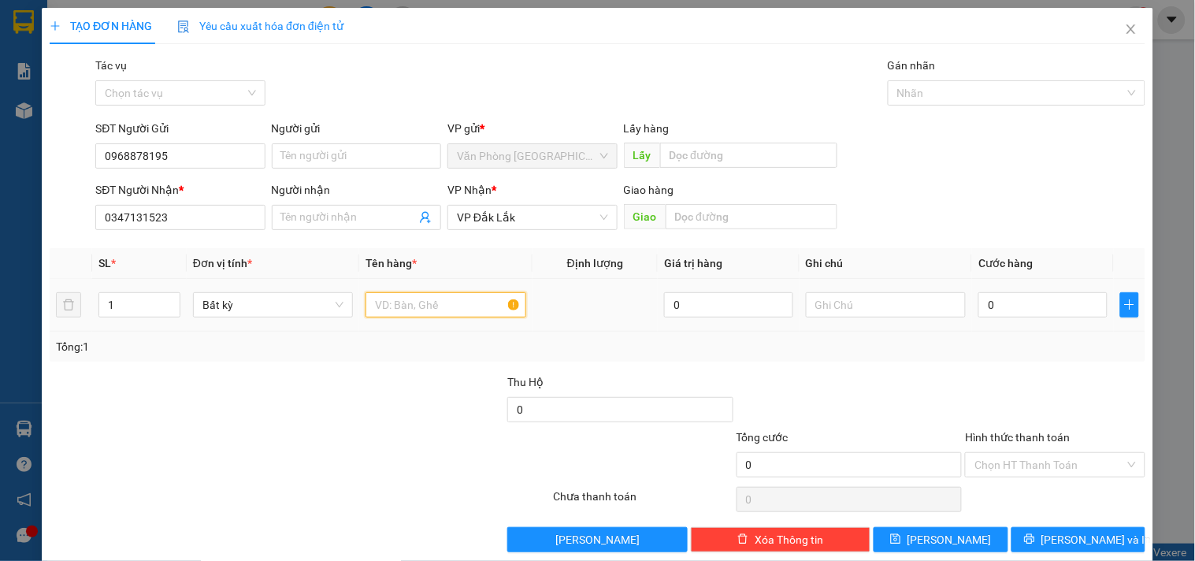
click at [459, 312] on input "text" at bounding box center [445, 304] width 160 height 25
type input "7 THÙNG +5 KIỆN"
click at [129, 309] on input "1" at bounding box center [139, 305] width 80 height 24
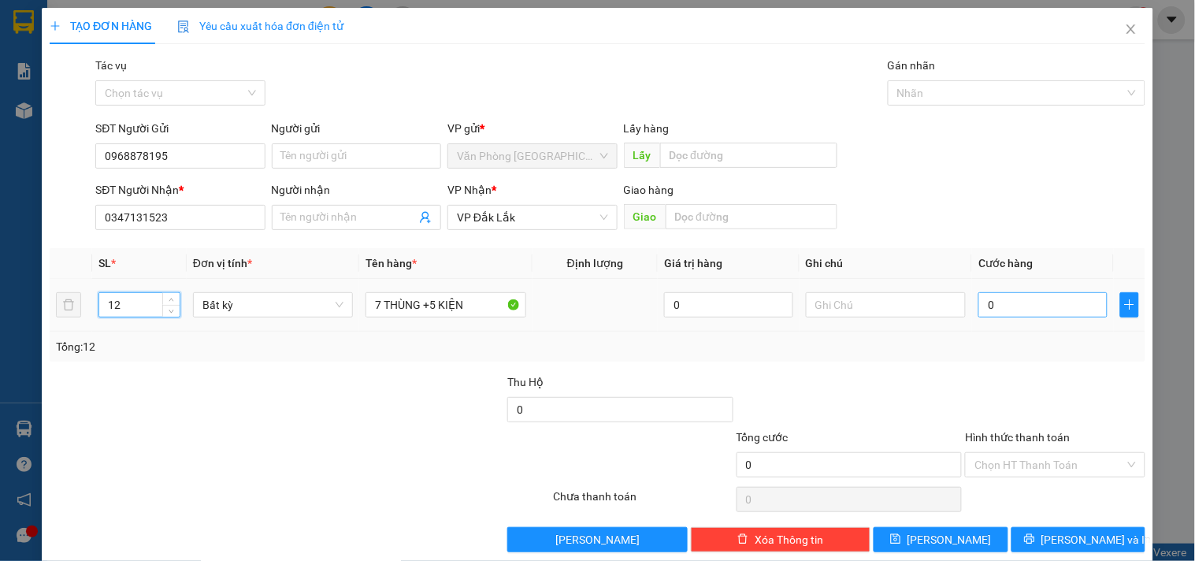
type input "12"
click at [1004, 301] on input "0" at bounding box center [1042, 304] width 129 height 25
type input "5"
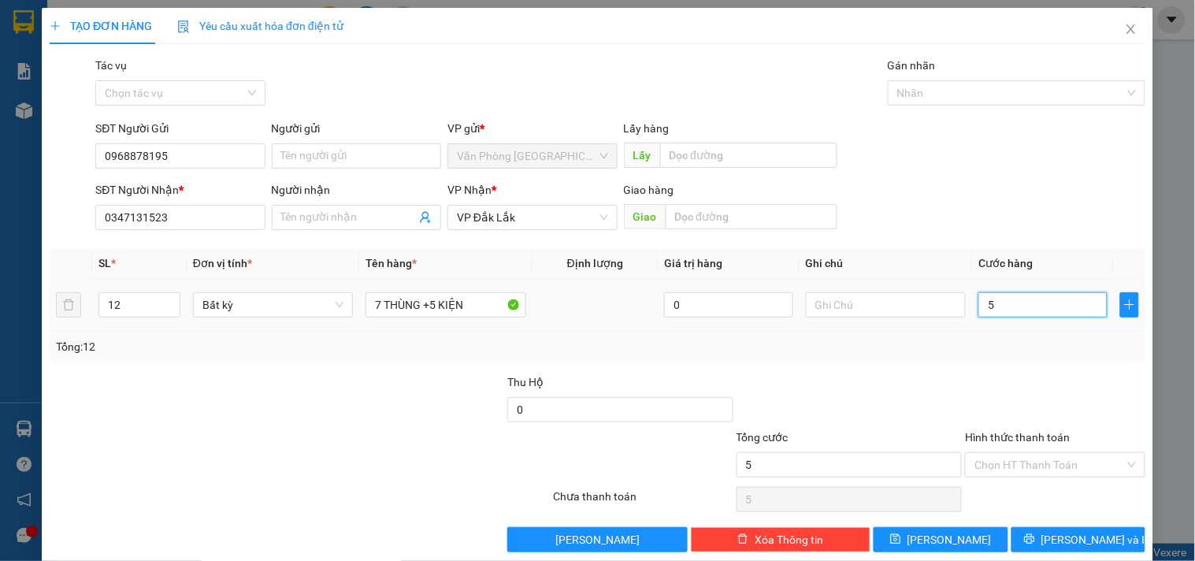
type input "50"
type input "500"
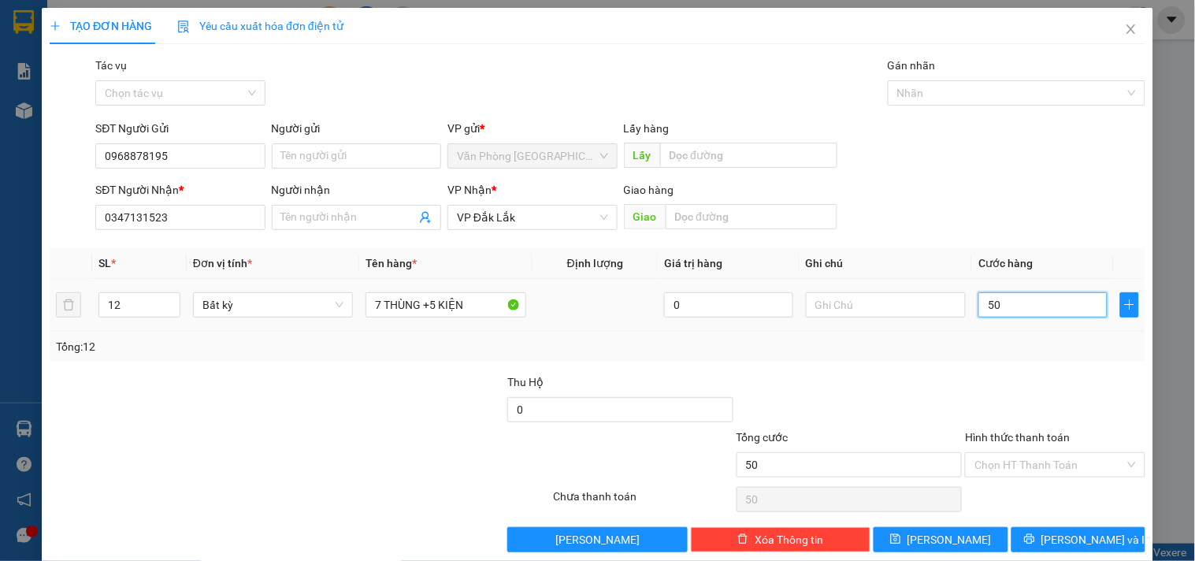
type input "500"
type input "5.000"
type input "50.000"
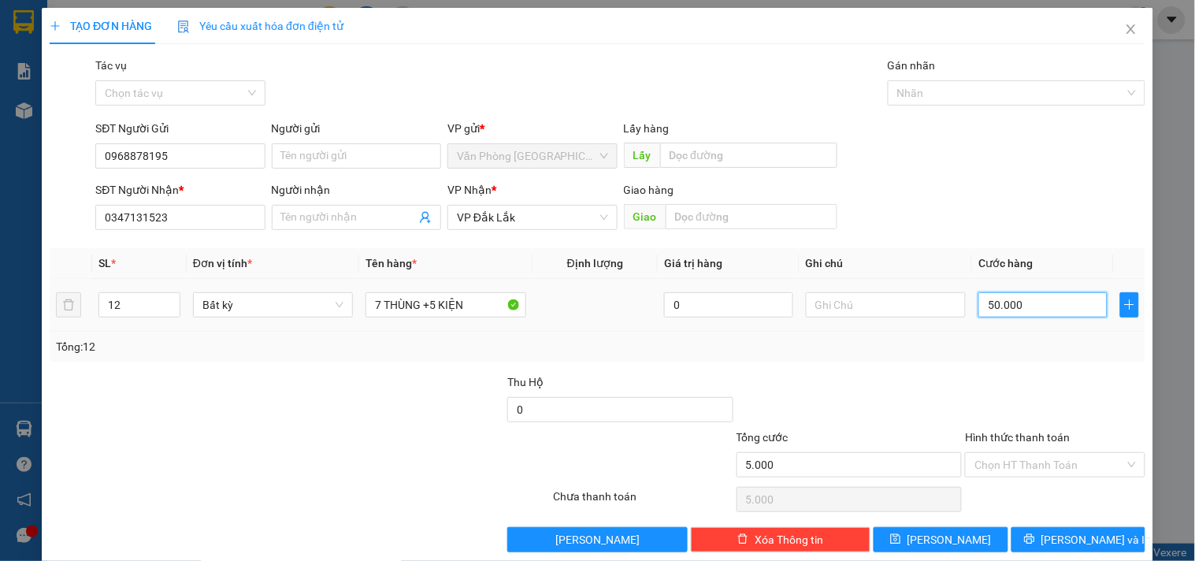
type input "50.000"
type input "500.000"
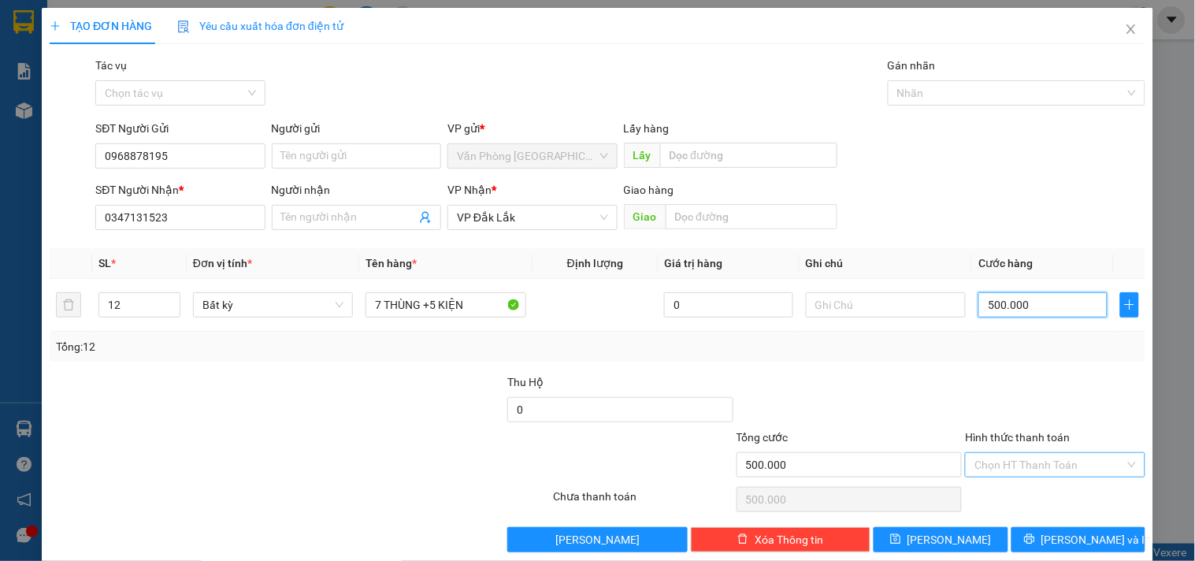
type input "500.000"
drag, startPoint x: 1017, startPoint y: 468, endPoint x: 1014, endPoint y: 426, distance: 41.9
click at [1018, 468] on input "Hình thức thanh toán" at bounding box center [1049, 465] width 150 height 24
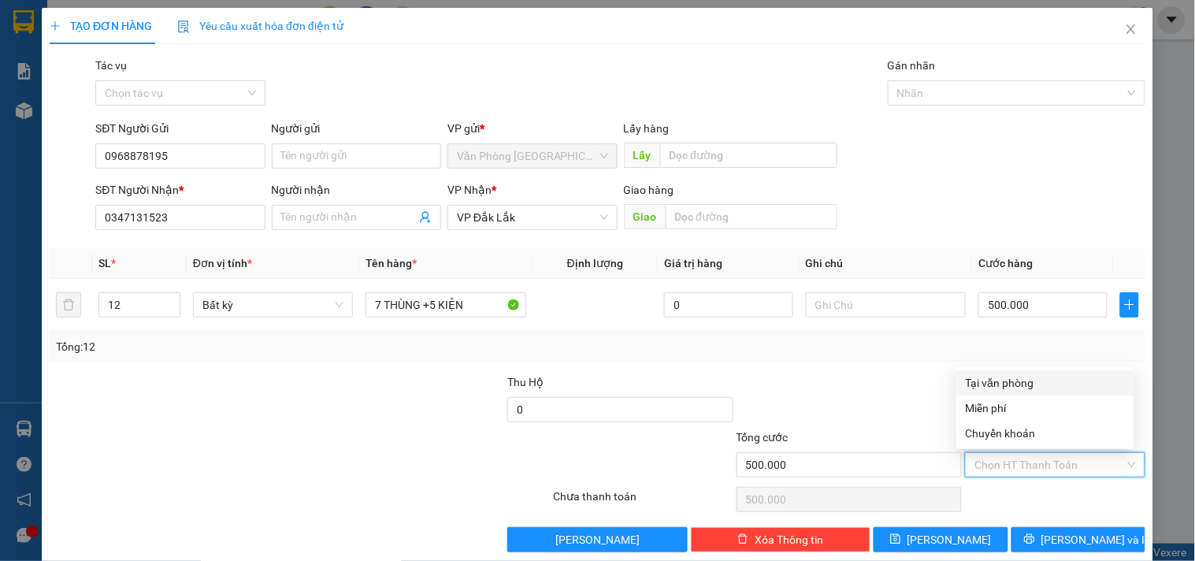
drag, startPoint x: 1004, startPoint y: 381, endPoint x: 1093, endPoint y: 436, distance: 104.3
click at [1006, 381] on div "Tại văn phòng" at bounding box center [1045, 382] width 159 height 17
type input "0"
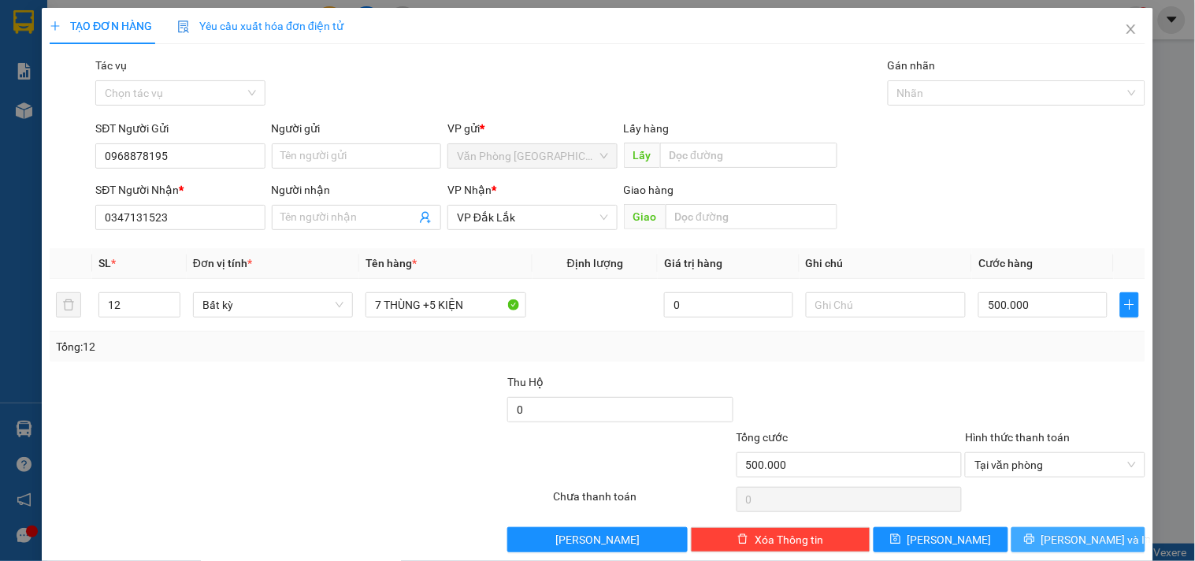
click at [1035, 536] on icon "printer" at bounding box center [1029, 538] width 11 height 11
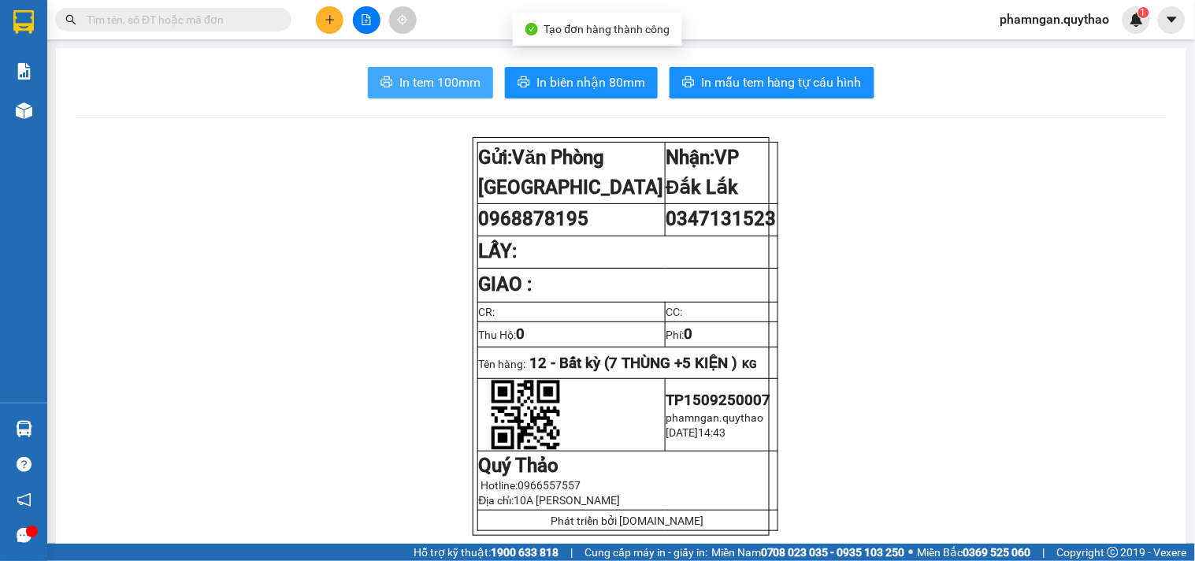
click at [434, 88] on span "In tem 100mm" at bounding box center [439, 82] width 81 height 20
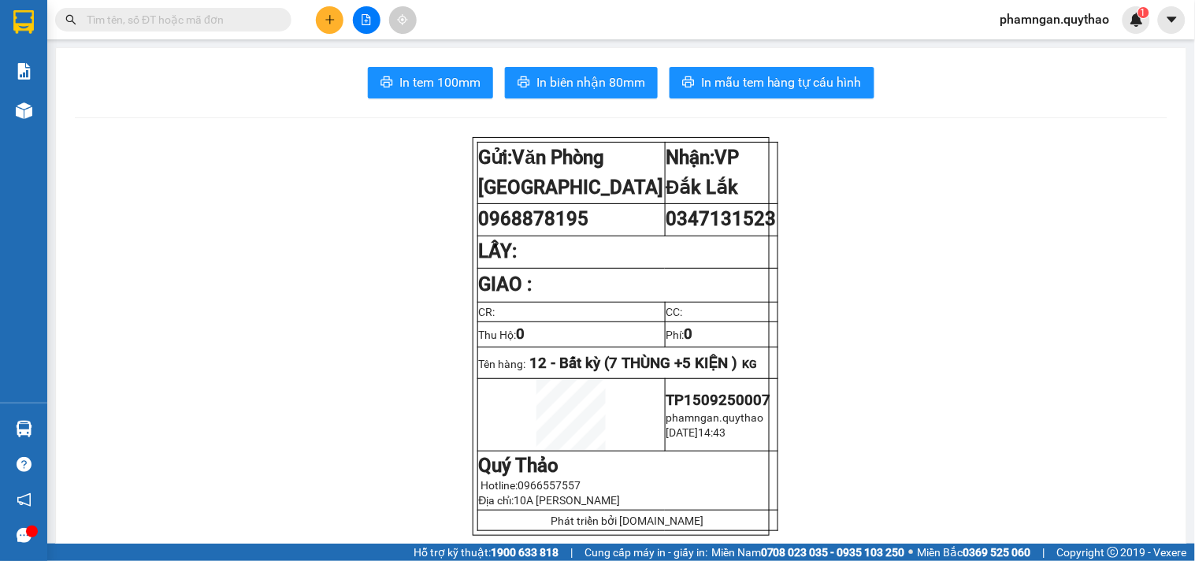
click at [332, 24] on icon "plus" at bounding box center [330, 19] width 11 height 11
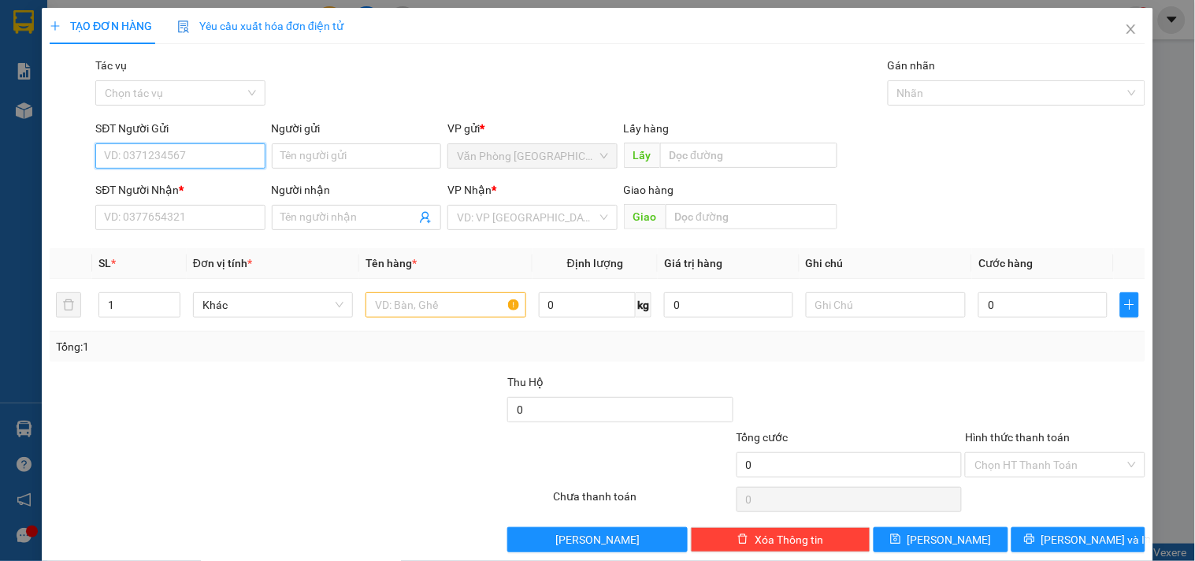
click at [228, 156] on input "SĐT Người Gửi" at bounding box center [179, 155] width 169 height 25
type input "0345791468"
click at [198, 187] on div "0345791468" at bounding box center [178, 187] width 149 height 17
type input "0385558554"
type input "CX EBAR"
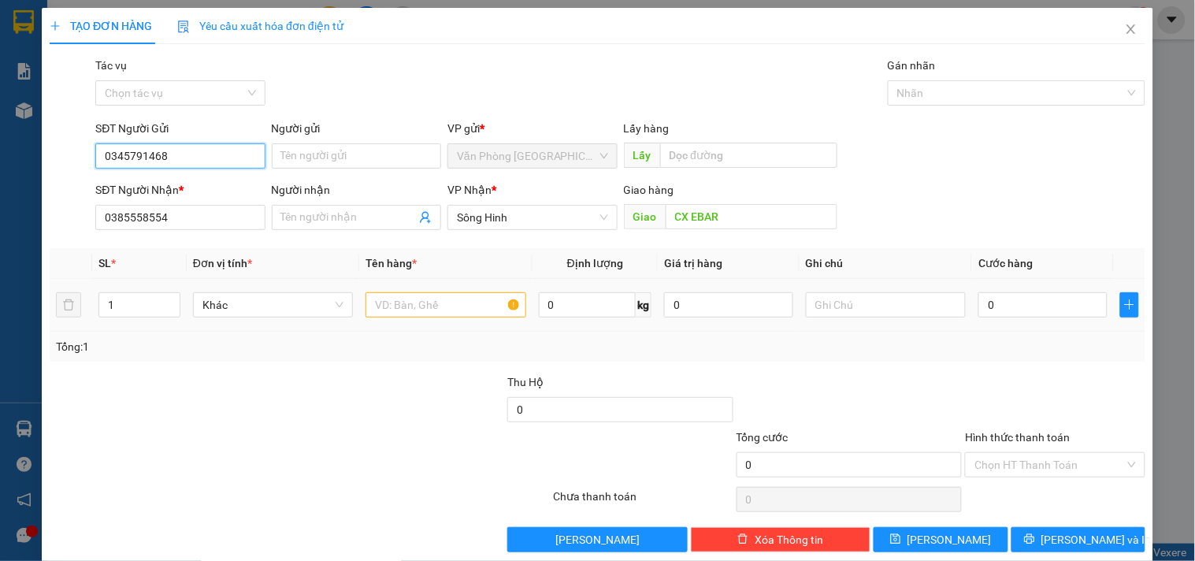
type input "0345791468"
click at [414, 306] on input "text" at bounding box center [445, 304] width 160 height 25
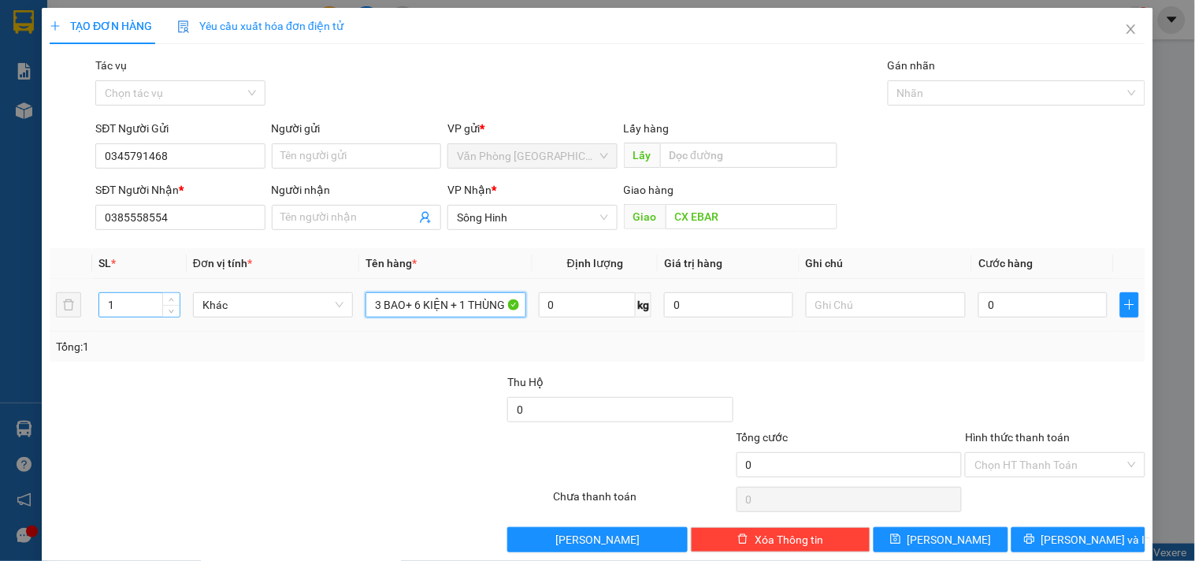
type input "3 BAO+ 6 KIỆN + 1 THÙNG"
click at [135, 309] on input "1" at bounding box center [139, 305] width 80 height 24
type input "10"
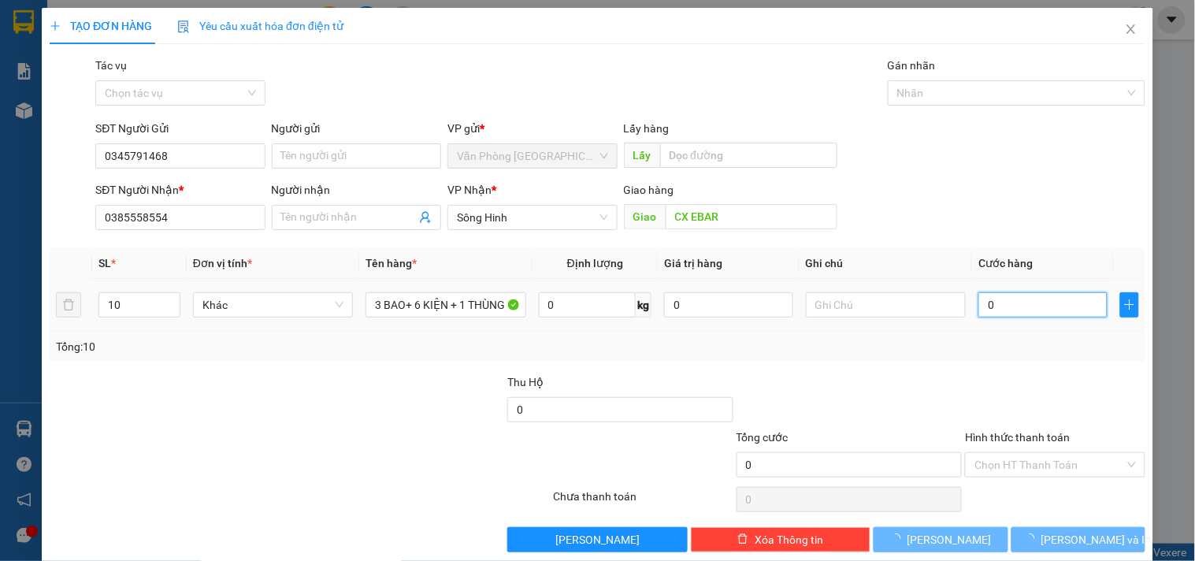
click at [1030, 313] on input "0" at bounding box center [1042, 304] width 129 height 25
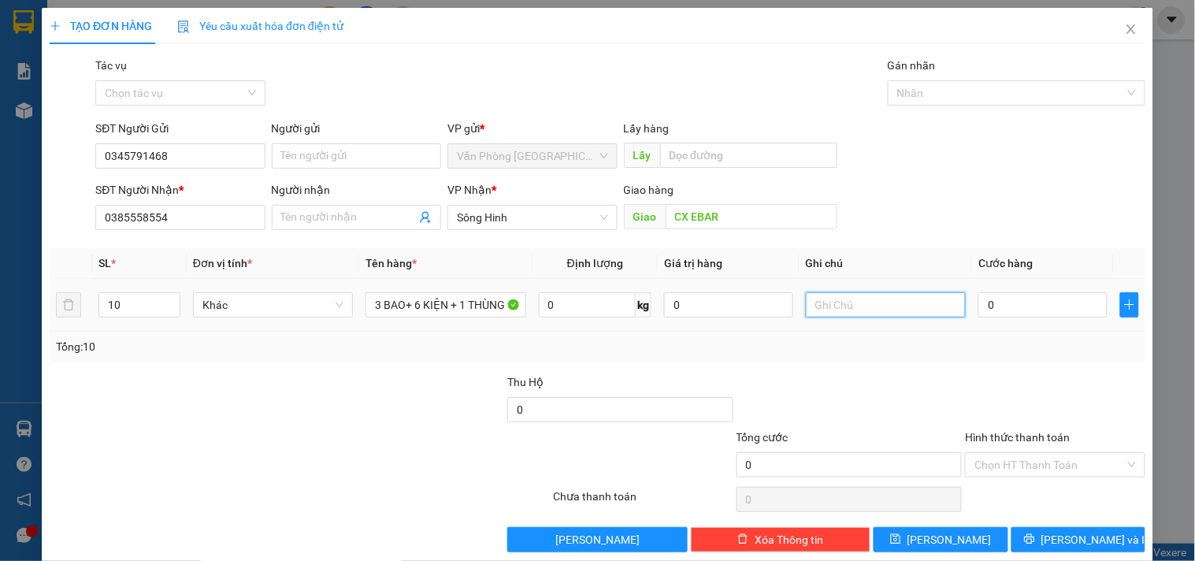
click at [867, 295] on input "text" at bounding box center [886, 304] width 160 height 25
type input "3"
click at [997, 310] on input "0" at bounding box center [1042, 304] width 129 height 25
type input "6"
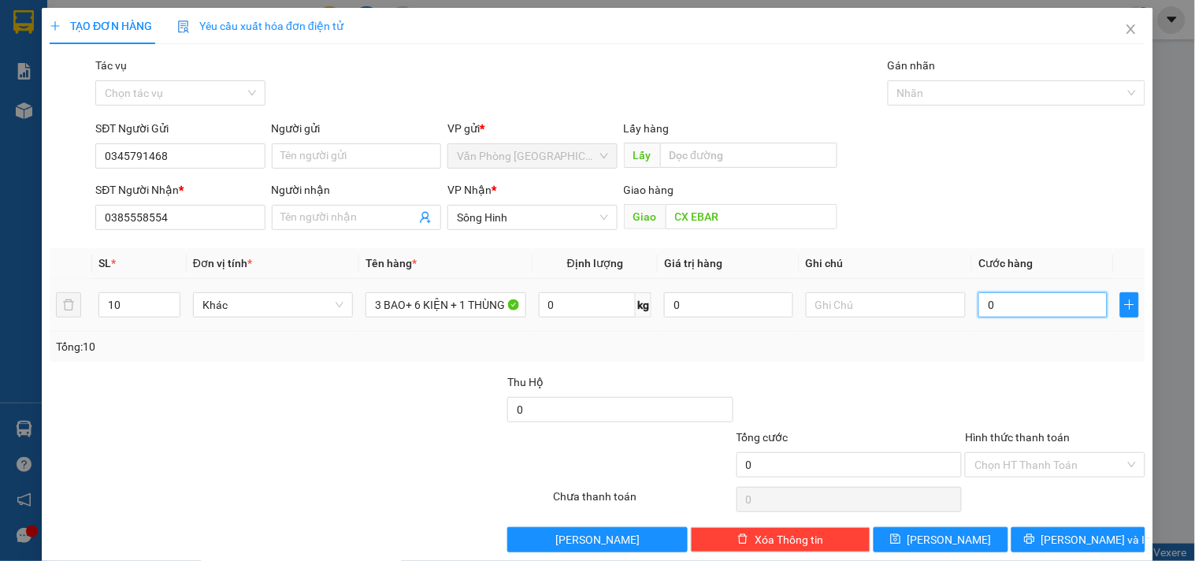
type input "6"
type input "63"
type input "630"
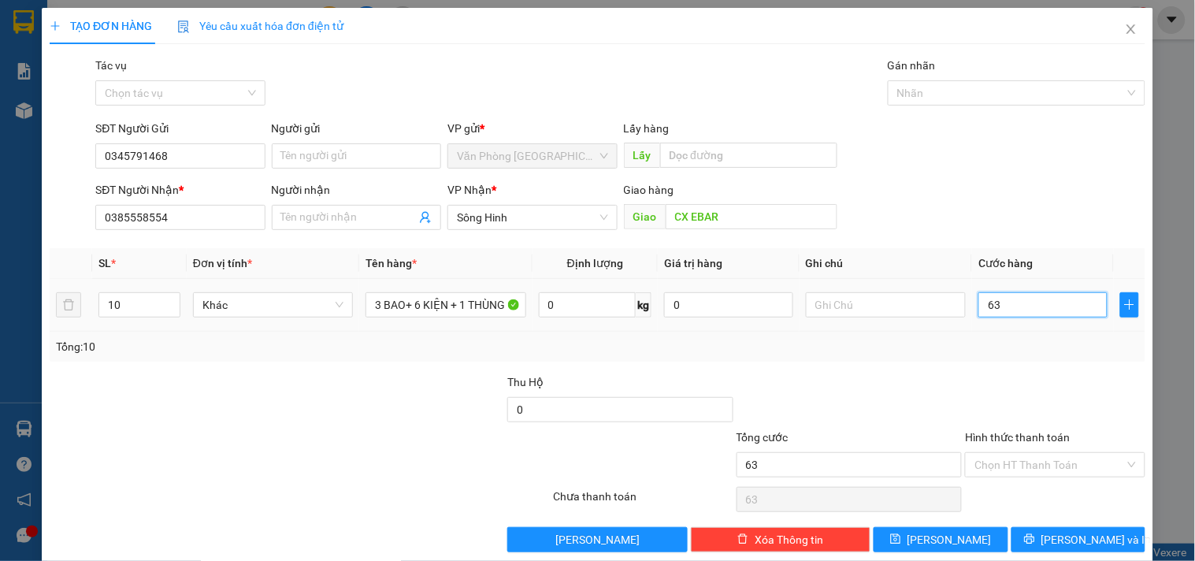
type input "630"
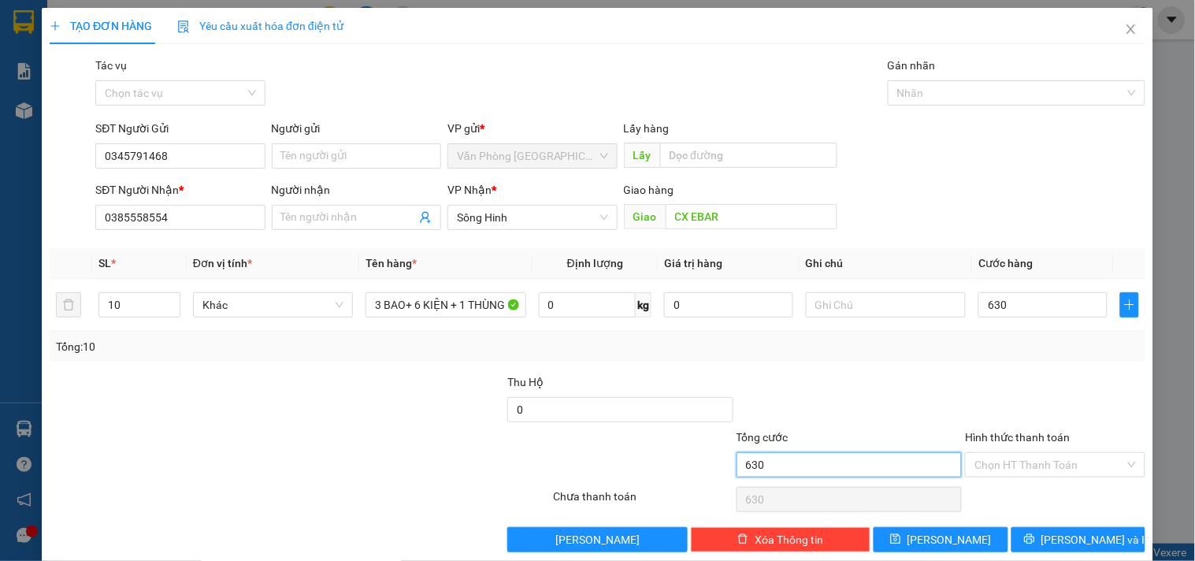
type input "630.000"
click at [794, 466] on input "630.000" at bounding box center [850, 464] width 226 height 25
click at [965, 465] on div "Chọn HT Thanh Toán" at bounding box center [1055, 464] width 180 height 25
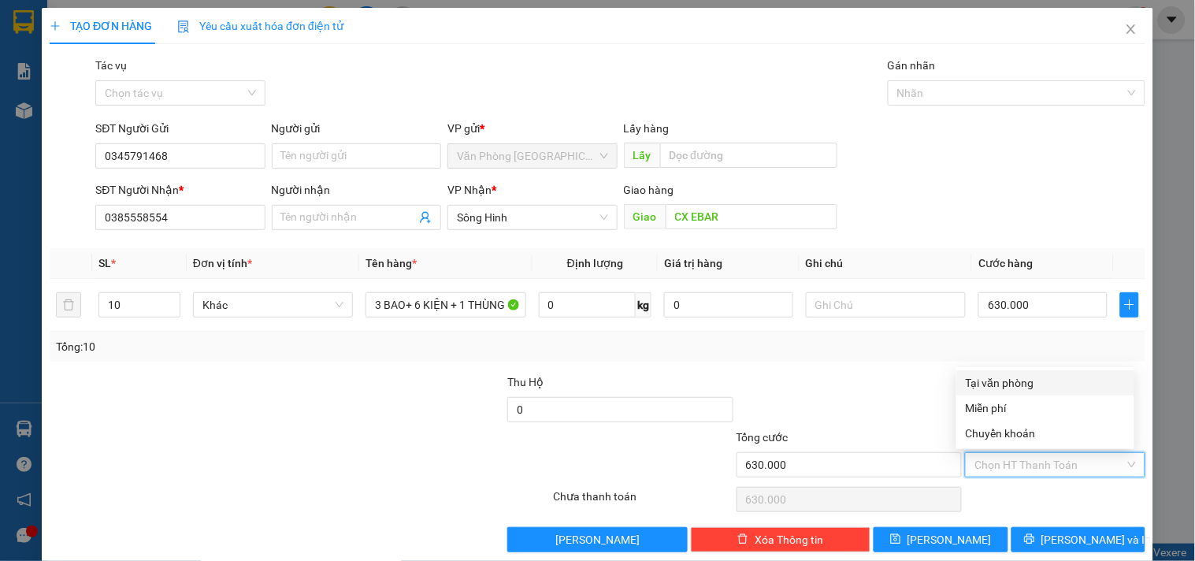
click at [1005, 380] on div "Tại văn phòng" at bounding box center [1045, 382] width 159 height 17
type input "0"
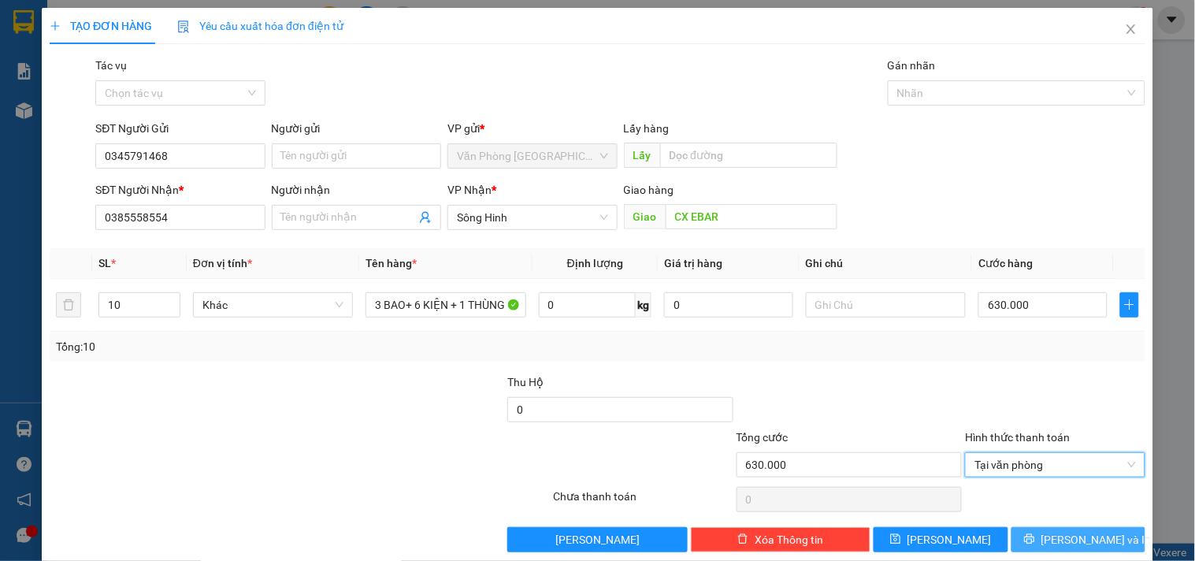
click at [1066, 539] on span "[PERSON_NAME] và In" at bounding box center [1096, 539] width 110 height 17
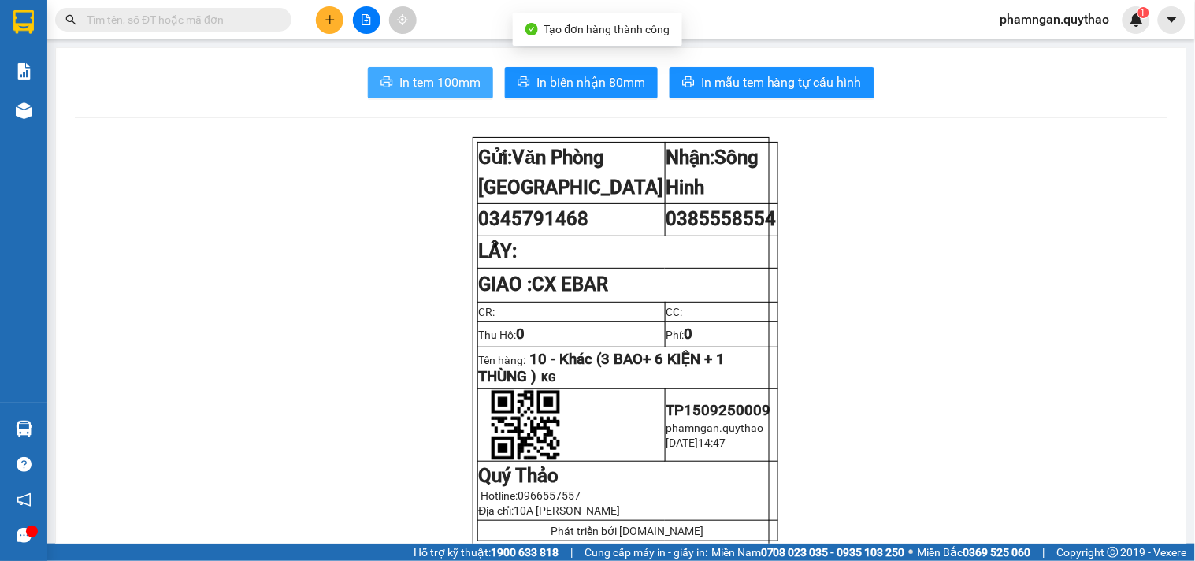
click at [407, 84] on span "In tem 100mm" at bounding box center [439, 82] width 81 height 20
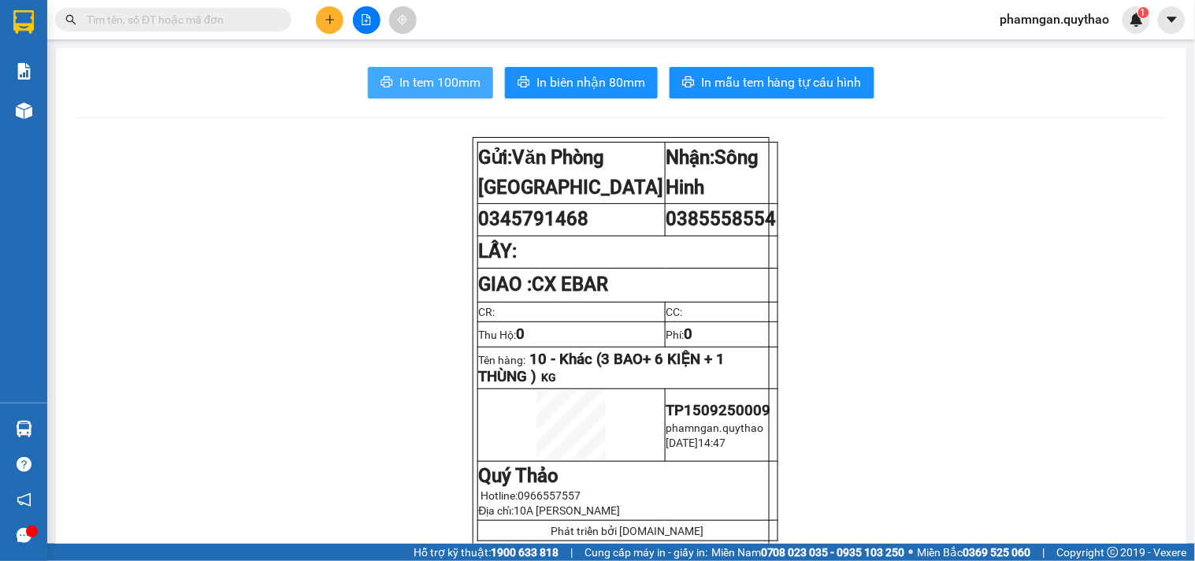
click at [453, 84] on span "In tem 100mm" at bounding box center [439, 82] width 81 height 20
click at [332, 16] on icon "plus" at bounding box center [330, 19] width 11 height 11
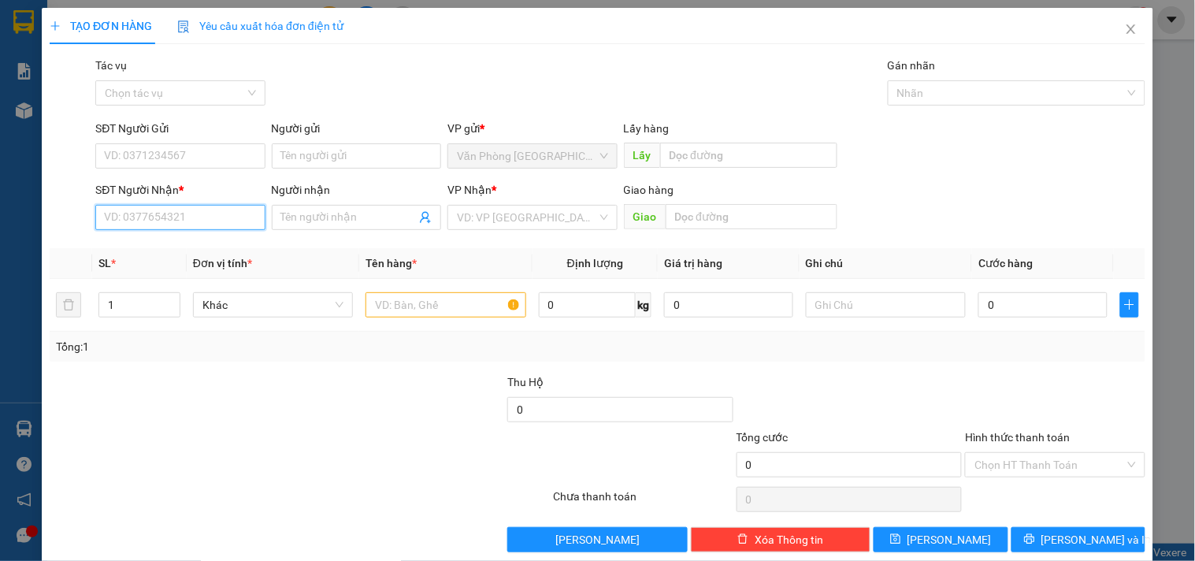
click at [169, 225] on input "SĐT Người Nhận *" at bounding box center [179, 217] width 169 height 25
type input "0328264898"
click at [295, 221] on input "Người nhận" at bounding box center [348, 217] width 135 height 17
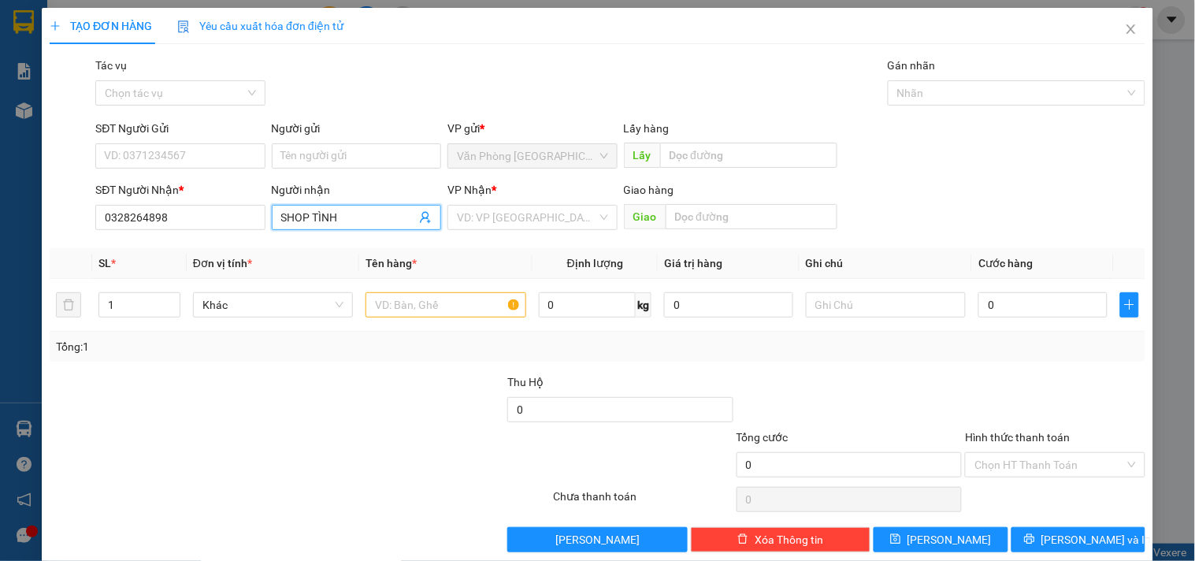
type input "SHOP TÌNH"
click at [341, 250] on div "SHOP TÌNH - 0362196750" at bounding box center [352, 248] width 149 height 17
type input "0362196750"
type input "SHOP TÌNH"
drag, startPoint x: 192, startPoint y: 227, endPoint x: 68, endPoint y: 202, distance: 126.8
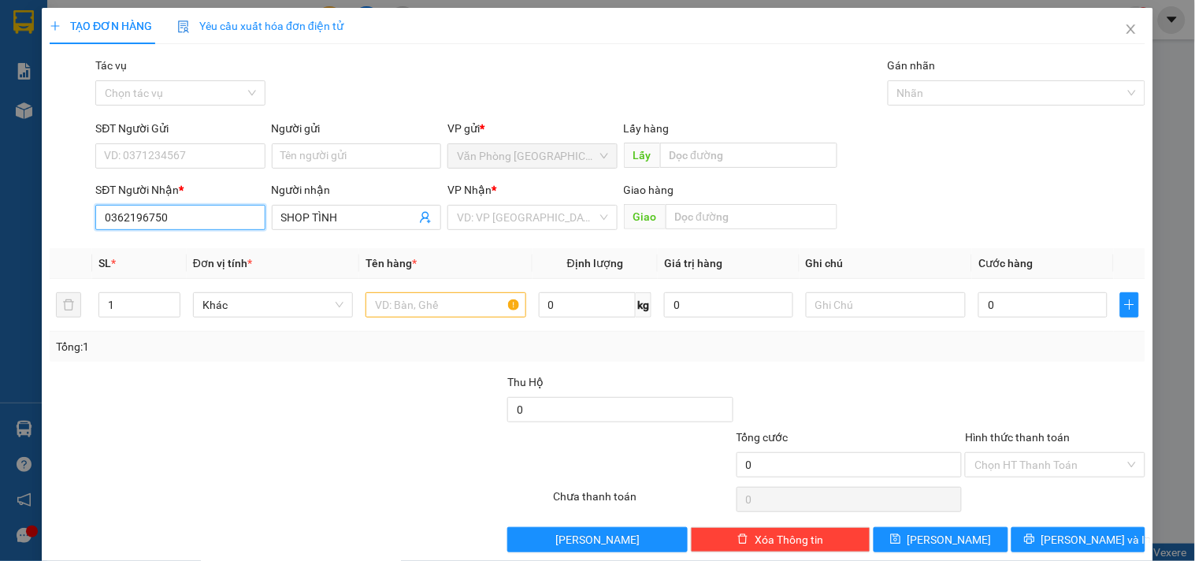
click at [68, 202] on div "SĐT Người Nhận * 0362196750 0362196750 Người nhận SHOP TÌNH VP Nhận * VD: VP Sà…" at bounding box center [597, 208] width 1099 height 55
click at [477, 307] on input "text" at bounding box center [445, 304] width 160 height 25
click at [540, 213] on input "search" at bounding box center [526, 218] width 139 height 24
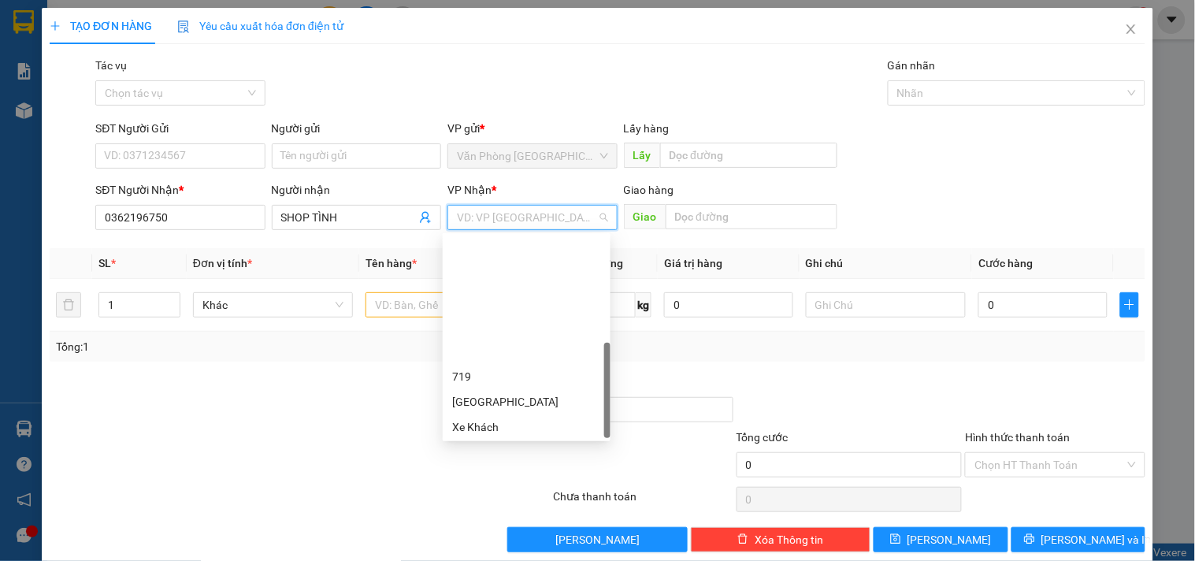
scroll to position [327, 0]
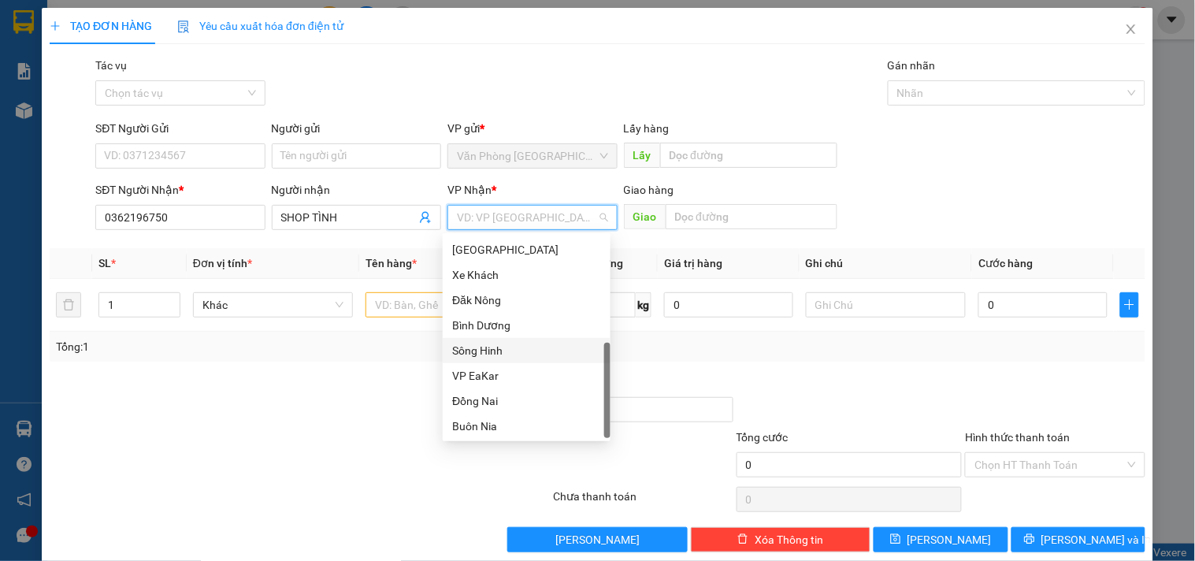
click at [489, 350] on div "Sông Hinh" at bounding box center [526, 350] width 149 height 17
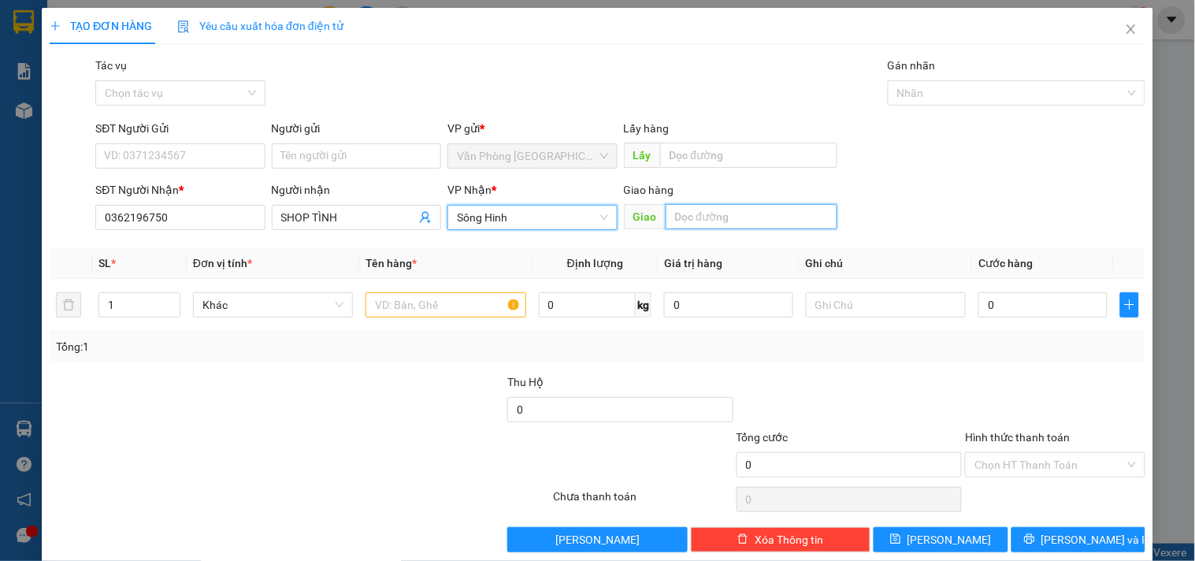
click at [723, 217] on input "text" at bounding box center [752, 216] width 172 height 25
type input "TÂN LẬP"
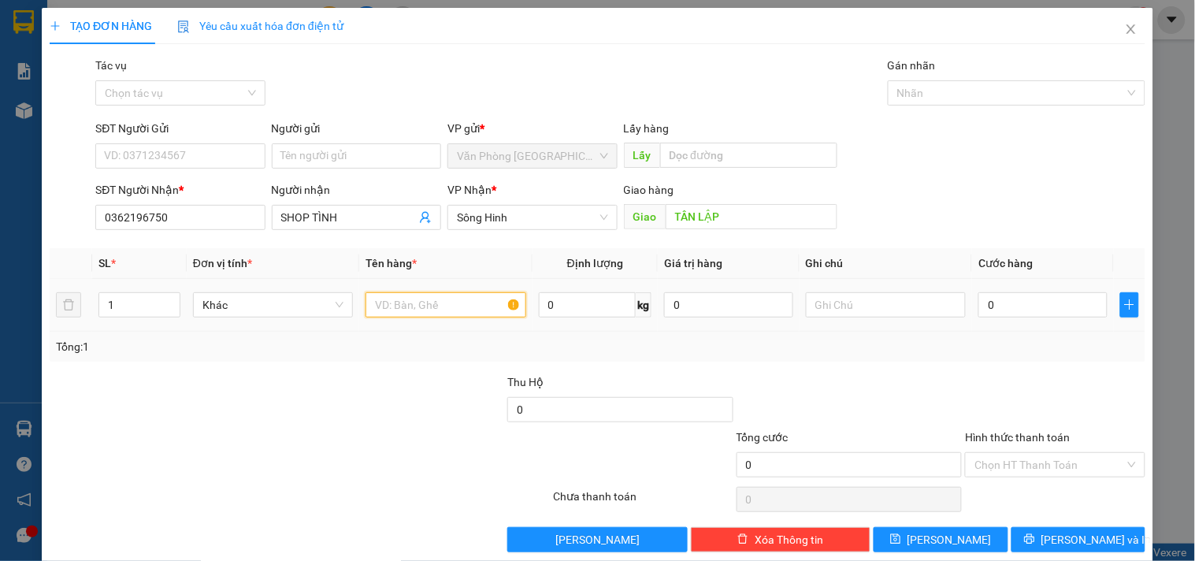
click at [435, 310] on input "text" at bounding box center [445, 304] width 160 height 25
type input "1 BỌC"
click at [1027, 309] on input "0" at bounding box center [1042, 304] width 129 height 25
type input "5"
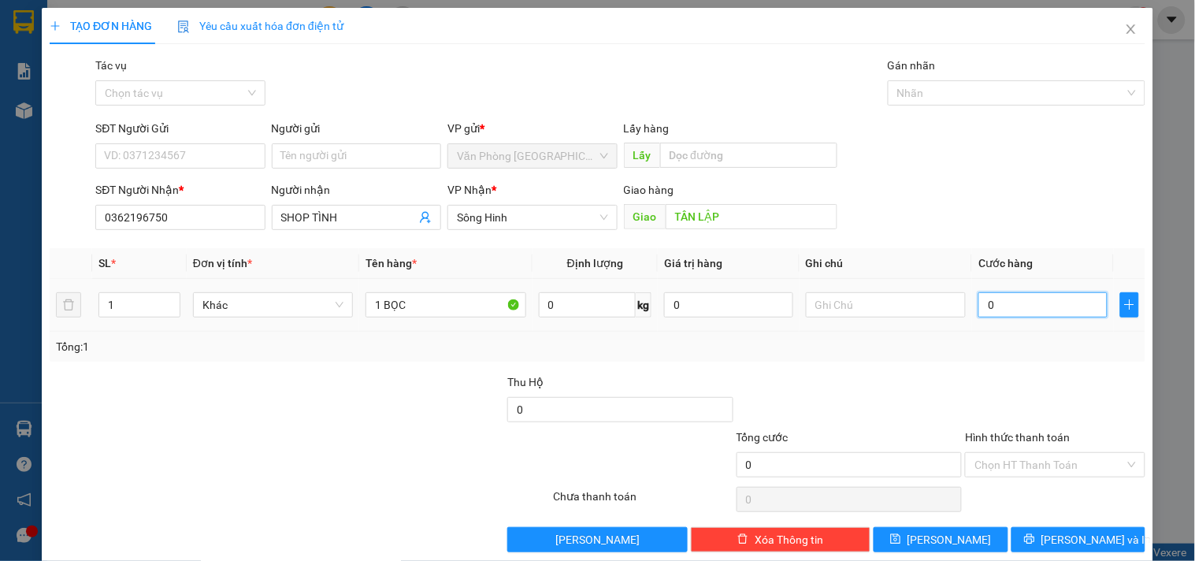
type input "5"
type input "50"
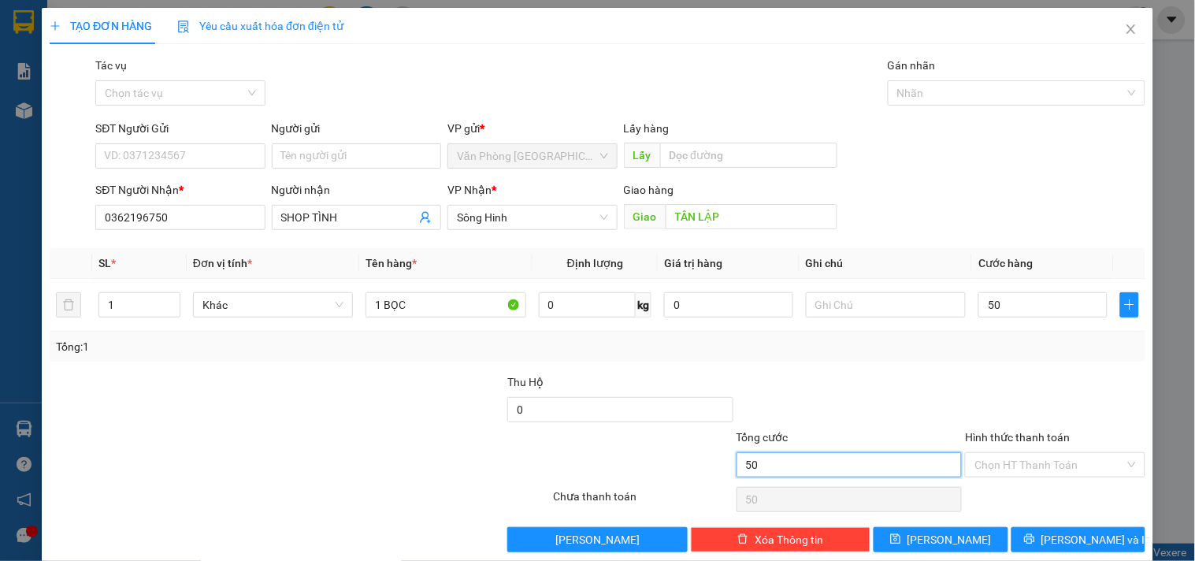
type input "50.000"
click at [889, 471] on input "50.000" at bounding box center [850, 464] width 226 height 25
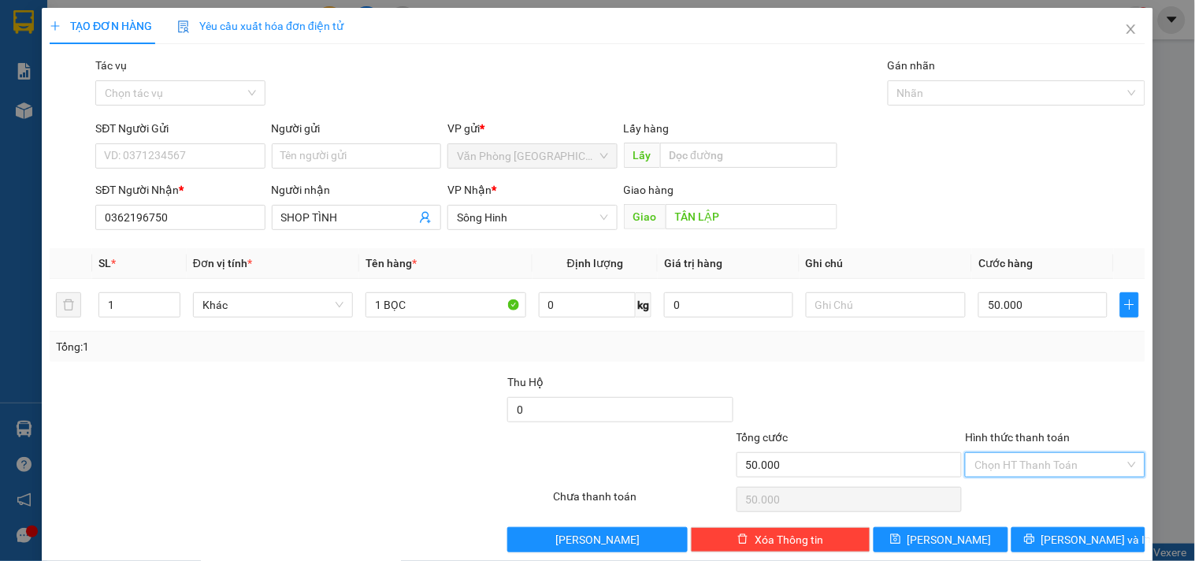
click at [993, 462] on input "Hình thức thanh toán" at bounding box center [1049, 465] width 150 height 24
click at [1008, 386] on div "Tại văn phòng" at bounding box center [1045, 382] width 159 height 17
type input "0"
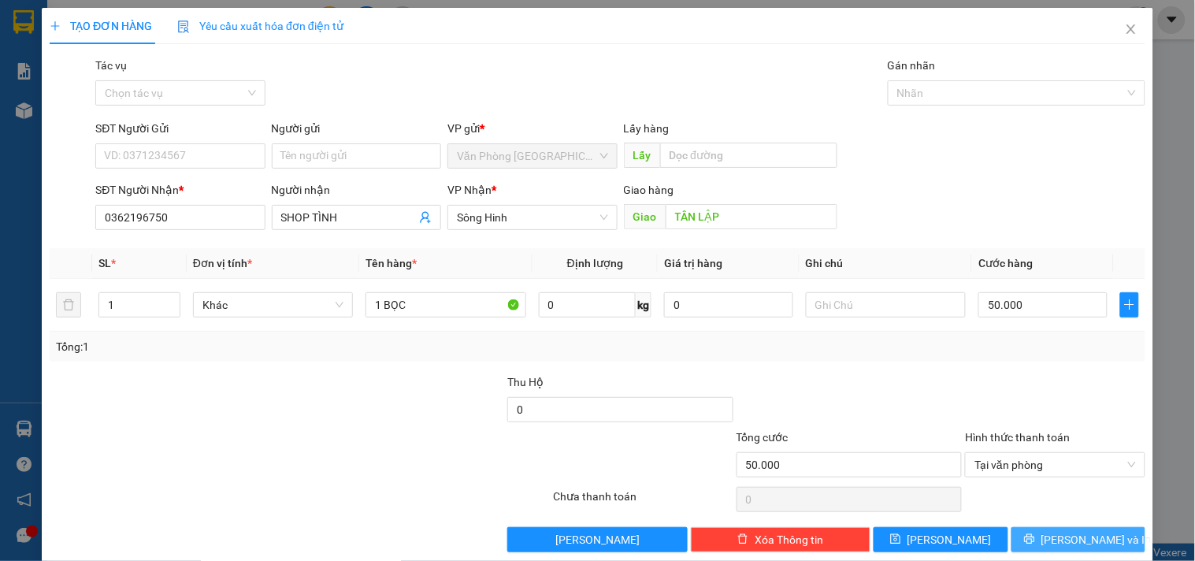
click at [1049, 538] on button "[PERSON_NAME] và In" at bounding box center [1078, 539] width 134 height 25
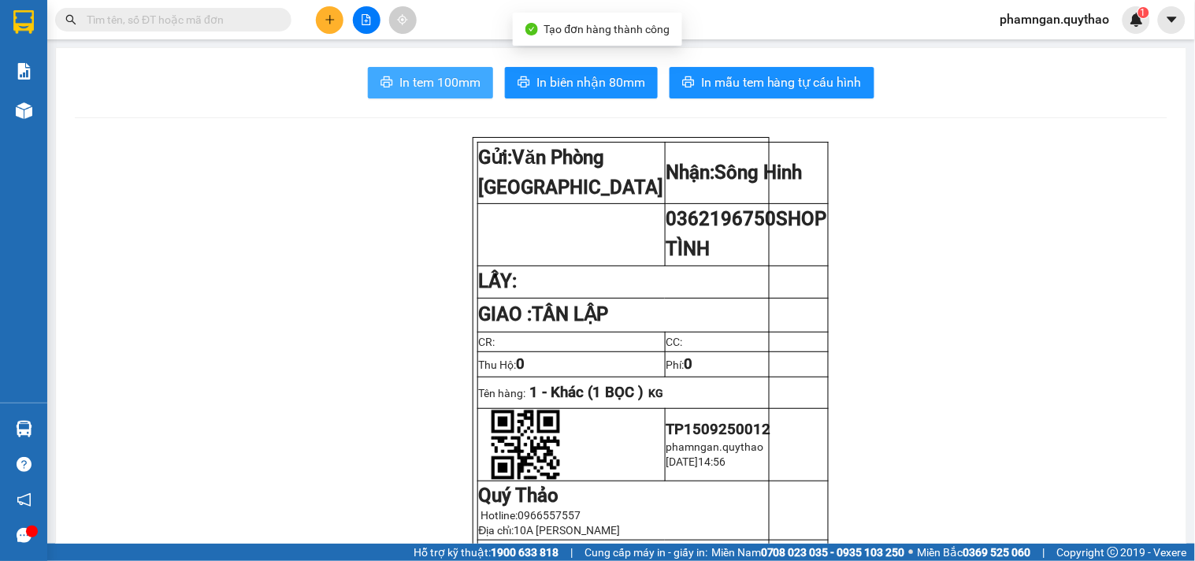
click at [436, 83] on span "In tem 100mm" at bounding box center [439, 82] width 81 height 20
drag, startPoint x: 457, startPoint y: 87, endPoint x: 447, endPoint y: 97, distance: 13.4
click at [455, 87] on span "In tem 100mm" at bounding box center [439, 82] width 81 height 20
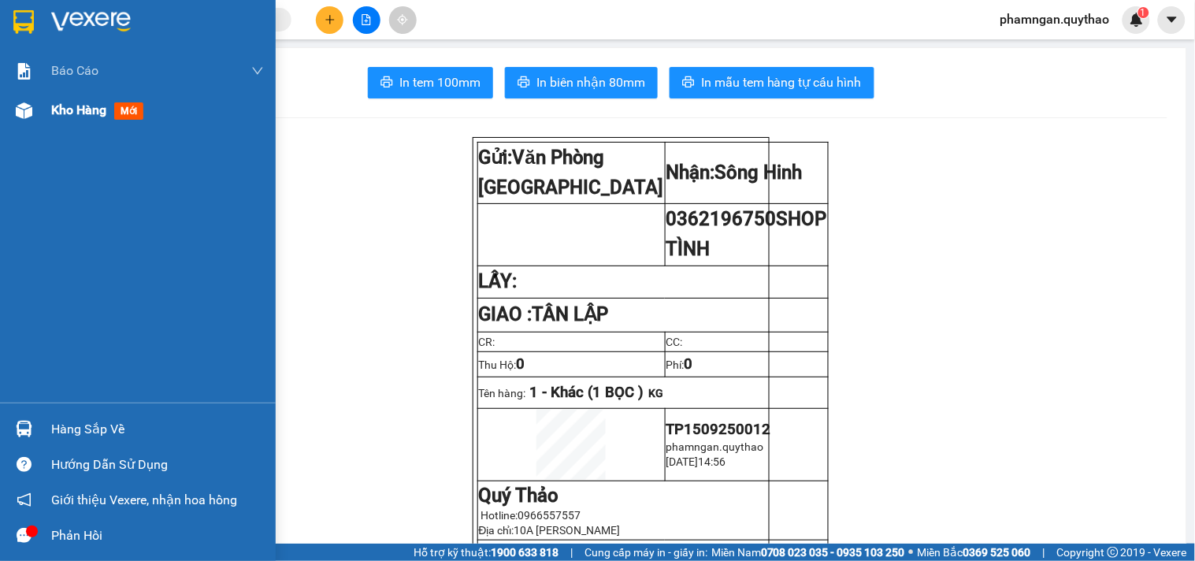
click at [28, 112] on img at bounding box center [24, 110] width 17 height 17
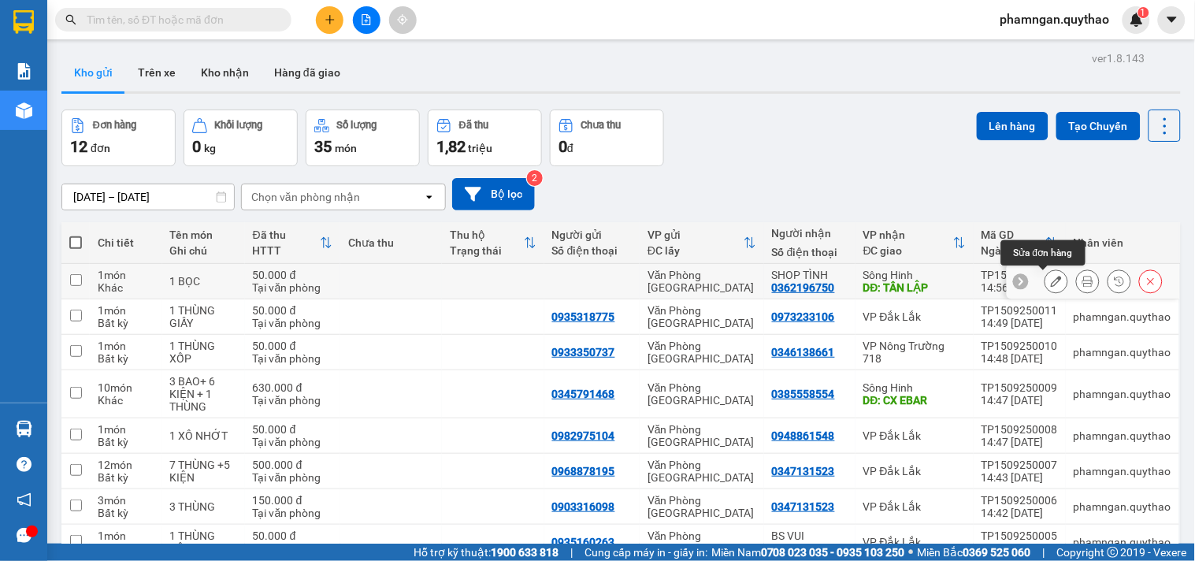
click at [1051, 281] on icon at bounding box center [1056, 281] width 11 height 11
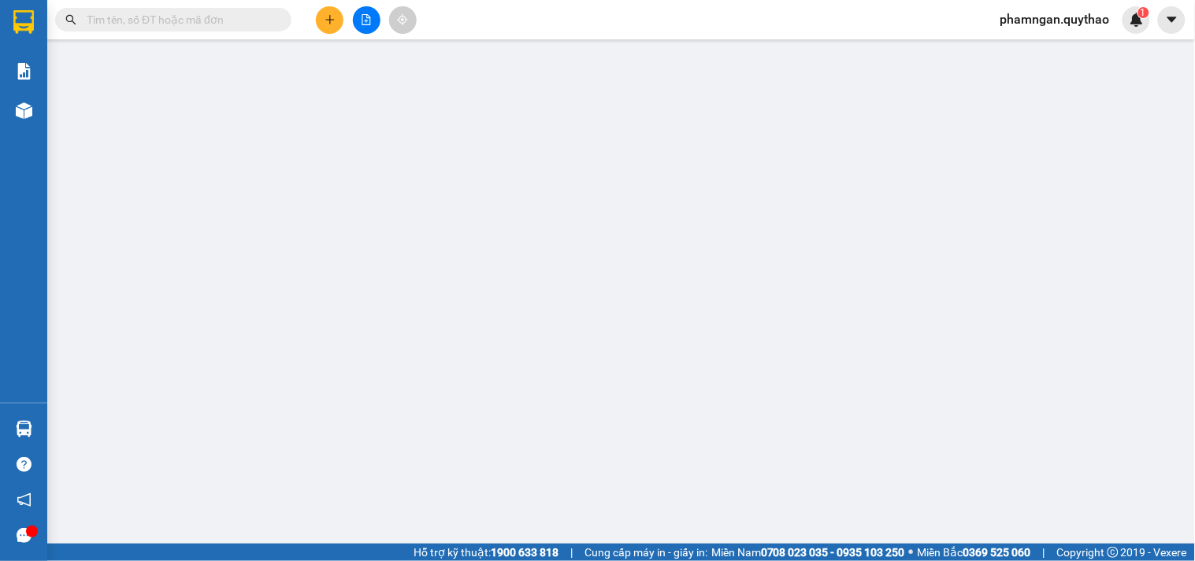
type input "0362196750"
type input "TÂN LẬP"
type input "50.000"
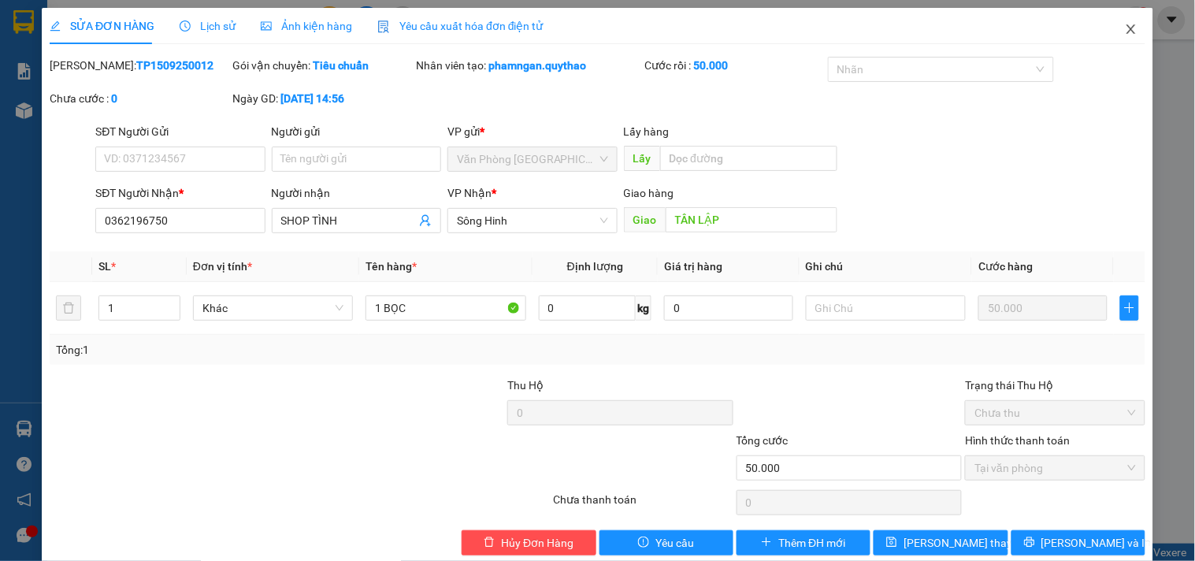
click at [1125, 28] on icon "close" at bounding box center [1131, 29] width 13 height 13
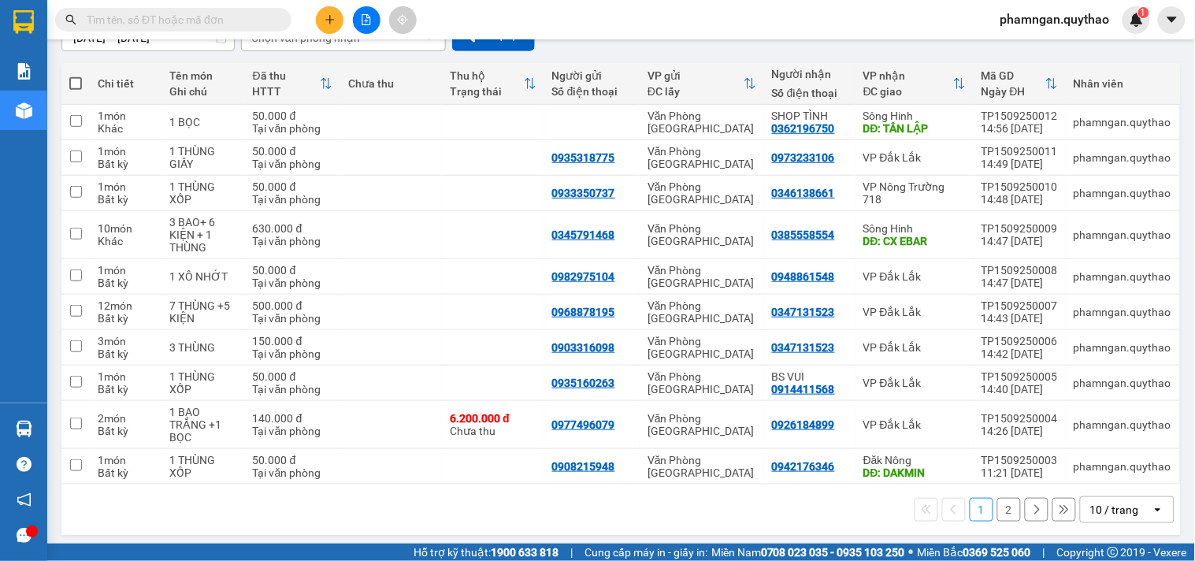
scroll to position [166, 0]
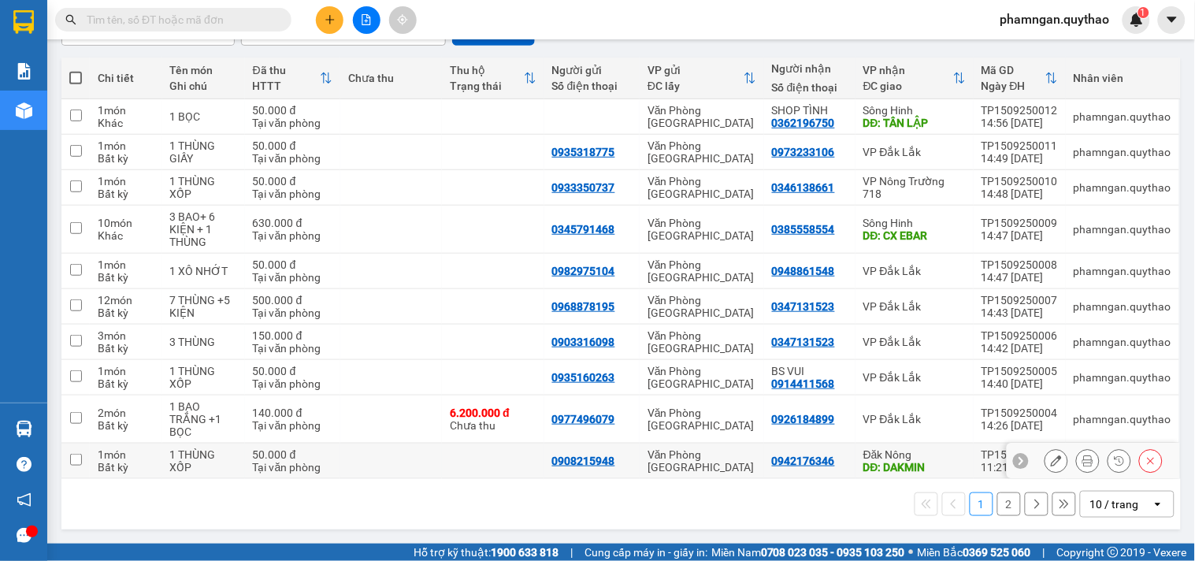
drag, startPoint x: 82, startPoint y: 449, endPoint x: 82, endPoint y: 434, distance: 15.0
click at [82, 447] on td at bounding box center [75, 460] width 28 height 35
checkbox input "true"
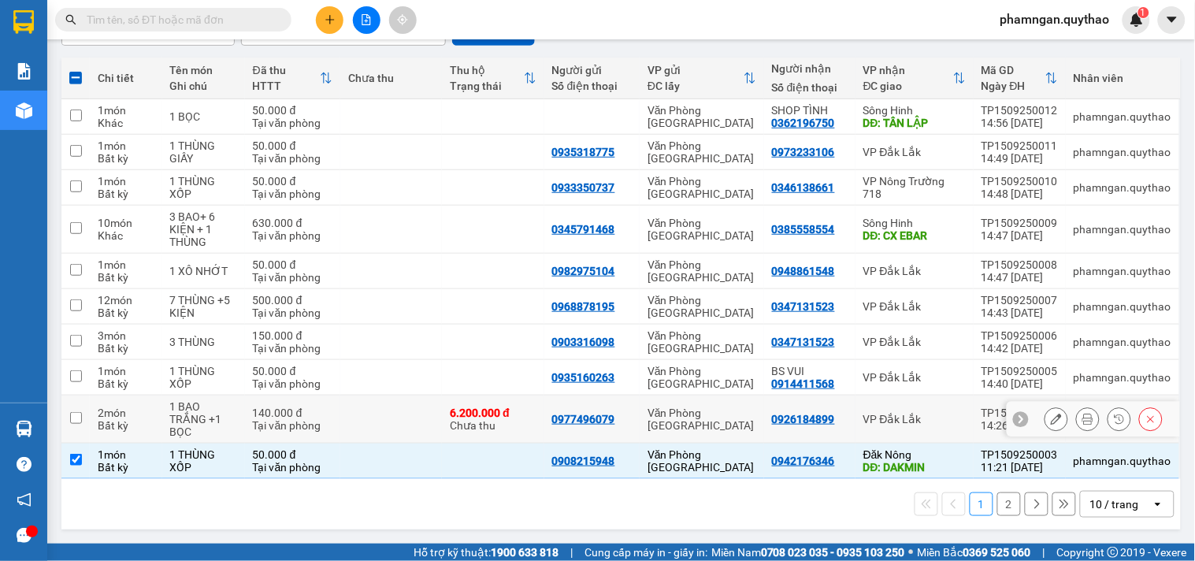
click at [81, 421] on input "checkbox" at bounding box center [76, 418] width 12 height 12
checkbox input "true"
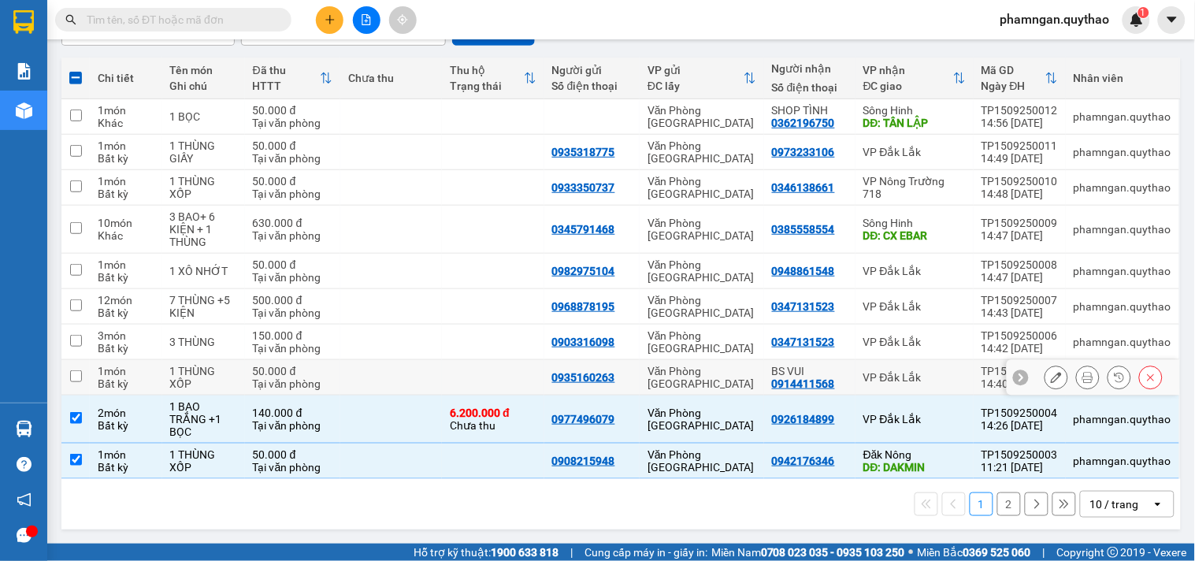
click at [82, 373] on td at bounding box center [75, 377] width 28 height 35
checkbox input "true"
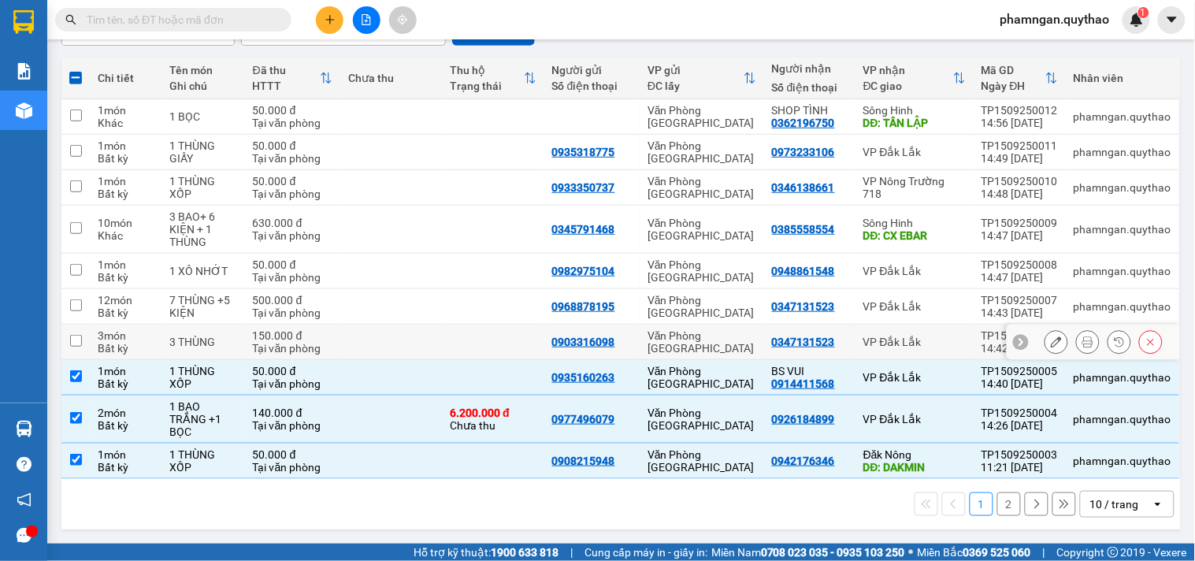
click at [481, 343] on td at bounding box center [493, 342] width 102 height 35
checkbox input "true"
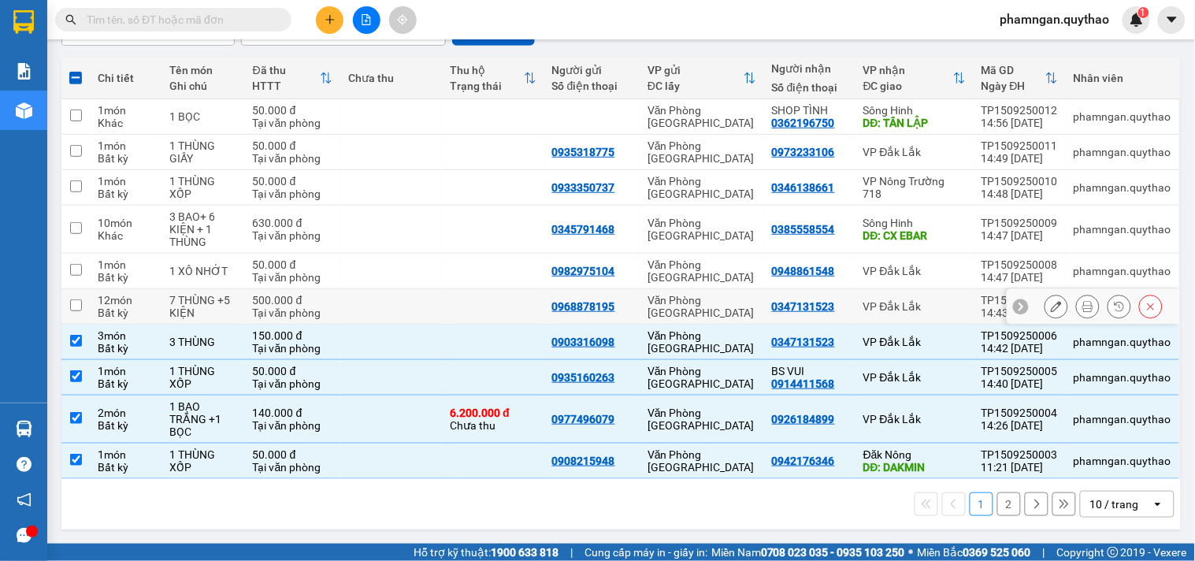
click at [492, 310] on td at bounding box center [493, 306] width 102 height 35
checkbox input "true"
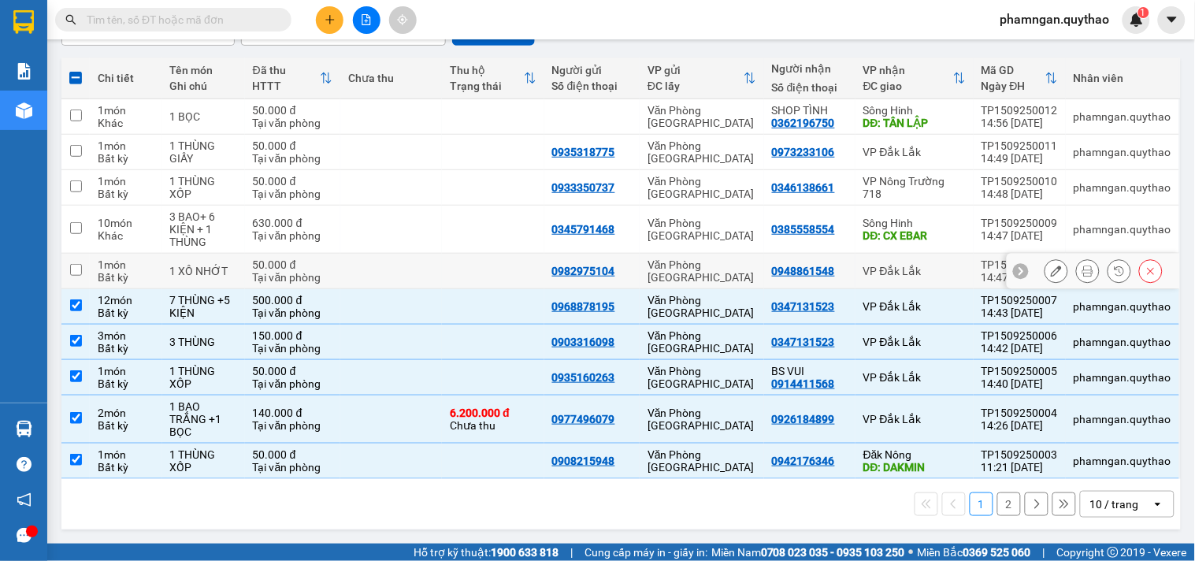
click at [490, 273] on td at bounding box center [493, 271] width 102 height 35
checkbox input "true"
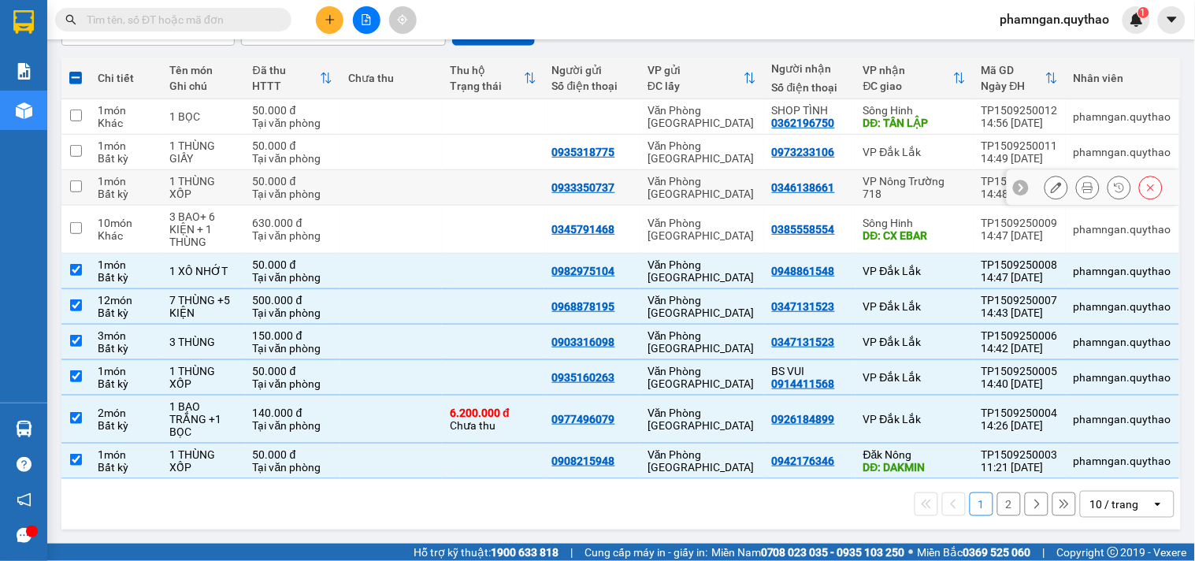
click at [444, 179] on td at bounding box center [493, 187] width 102 height 35
checkbox input "true"
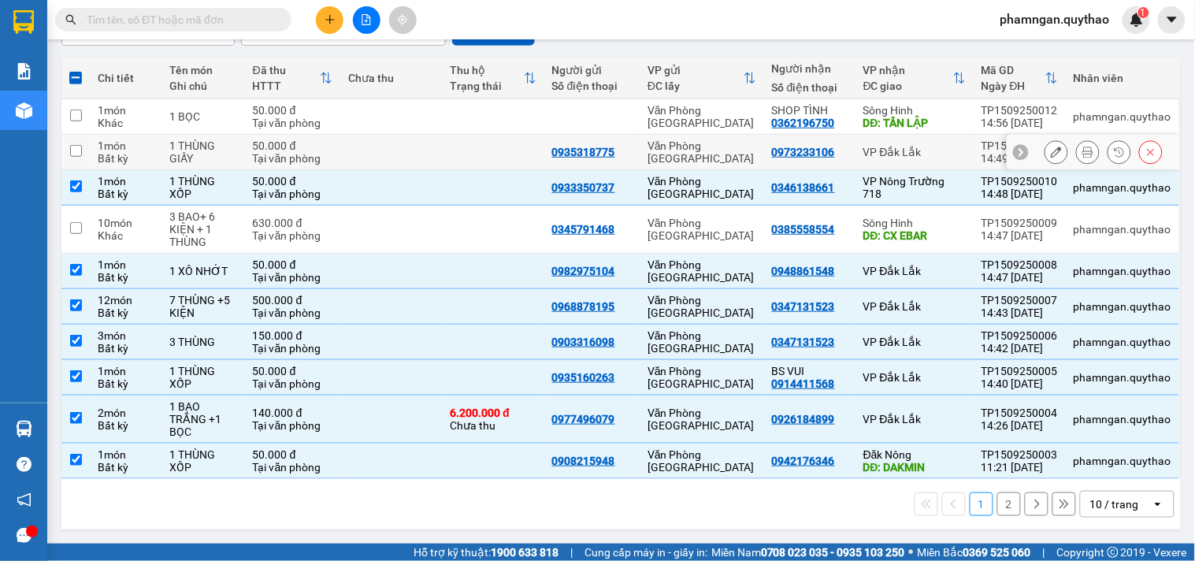
click at [478, 153] on td at bounding box center [493, 152] width 102 height 35
checkbox input "true"
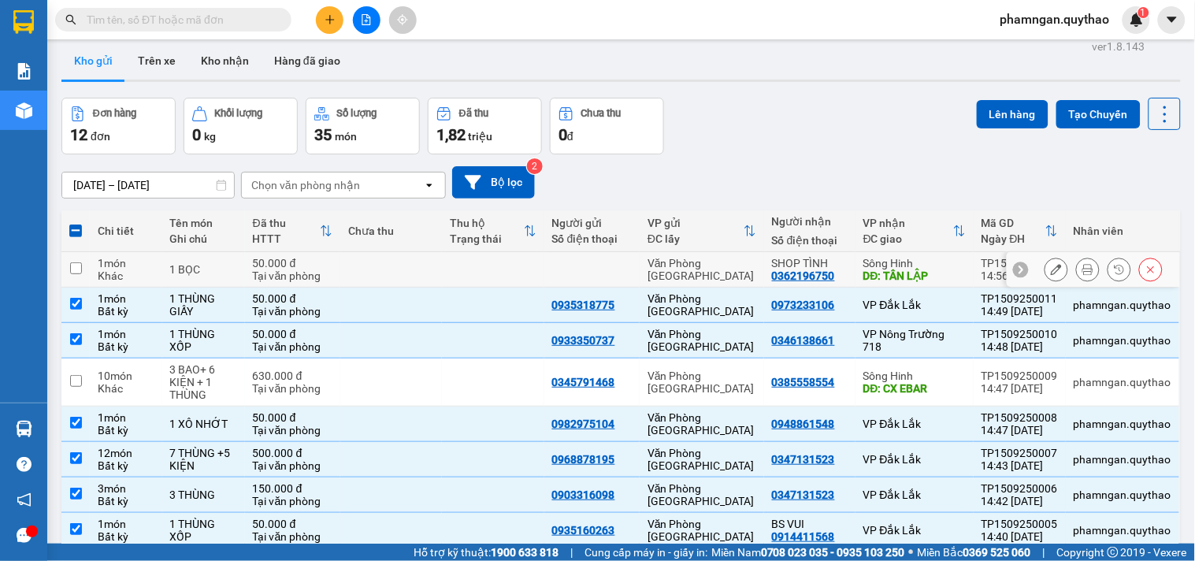
scroll to position [0, 0]
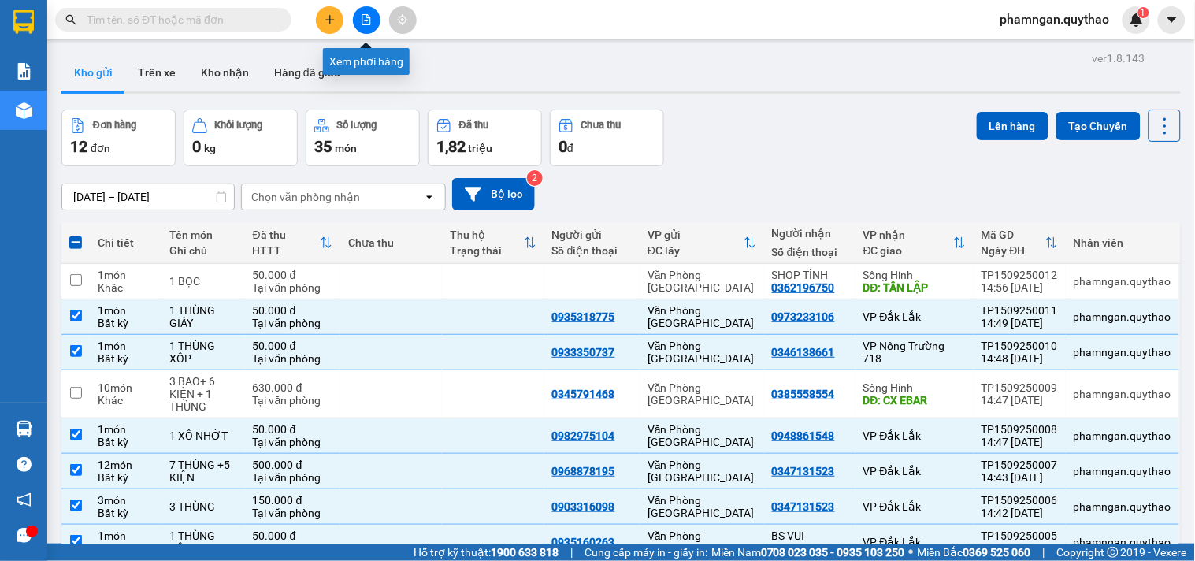
click at [366, 29] on button at bounding box center [367, 20] width 28 height 28
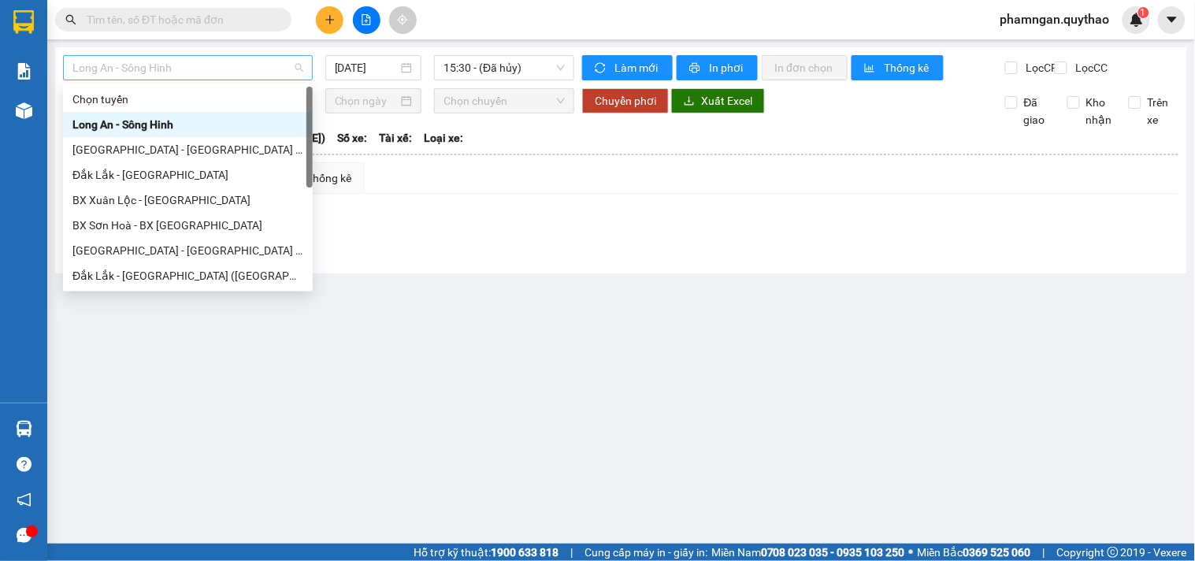
click at [280, 61] on span "Long An - Sông Hinh" at bounding box center [187, 68] width 231 height 24
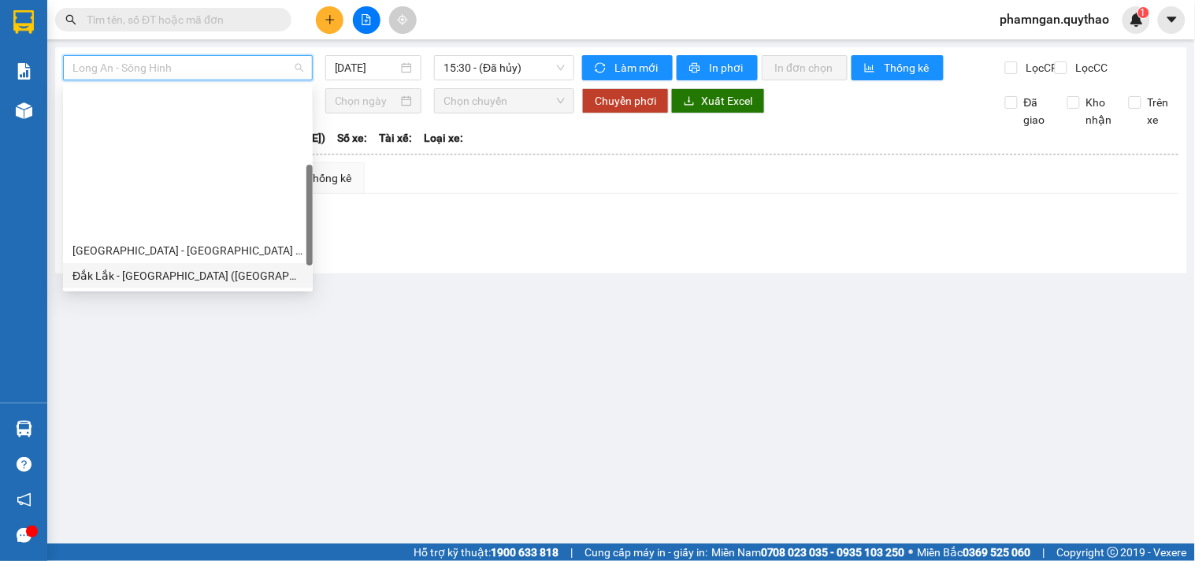
scroll to position [175, 0]
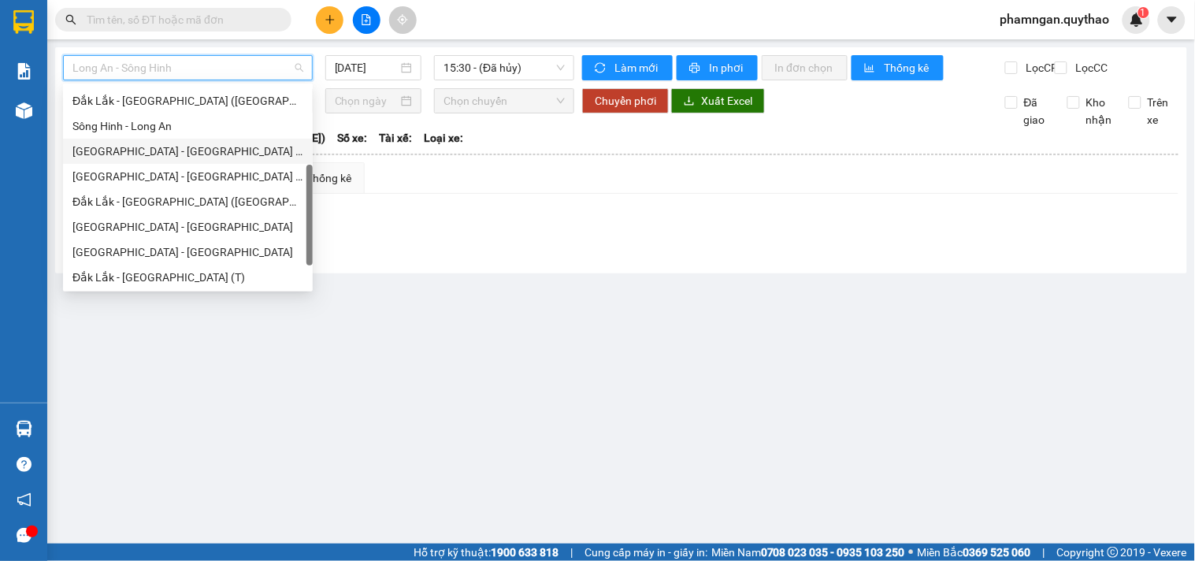
click at [170, 143] on div "[GEOGRAPHIC_DATA] - [GEOGRAPHIC_DATA] ([GEOGRAPHIC_DATA])" at bounding box center [187, 151] width 231 height 17
type input "[DATE]"
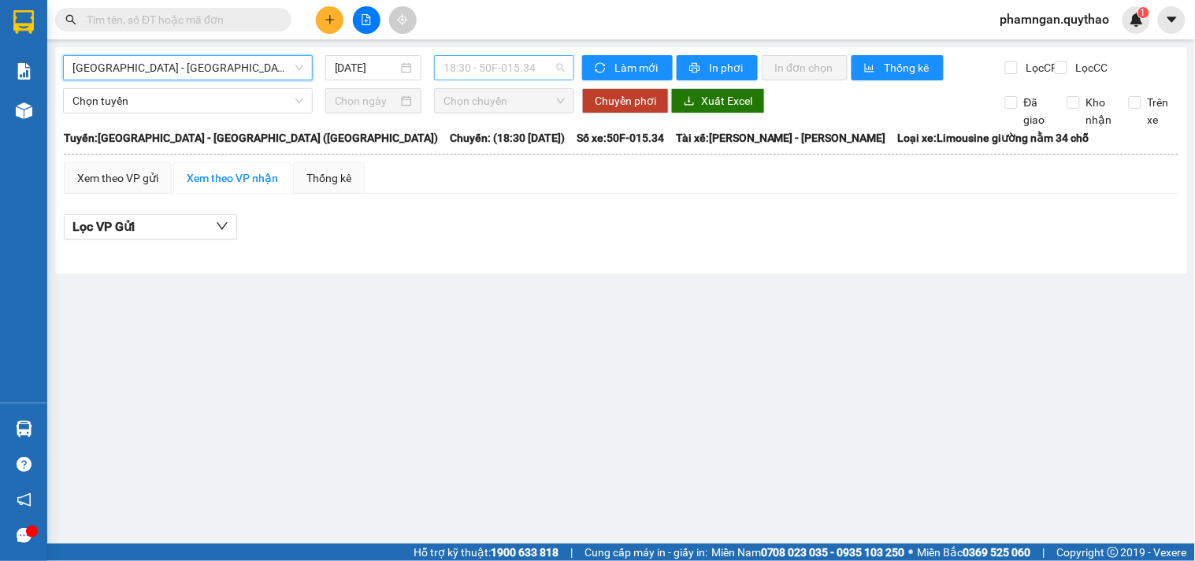
click at [501, 69] on span "18:30 - 50F-015.34" at bounding box center [503, 68] width 121 height 24
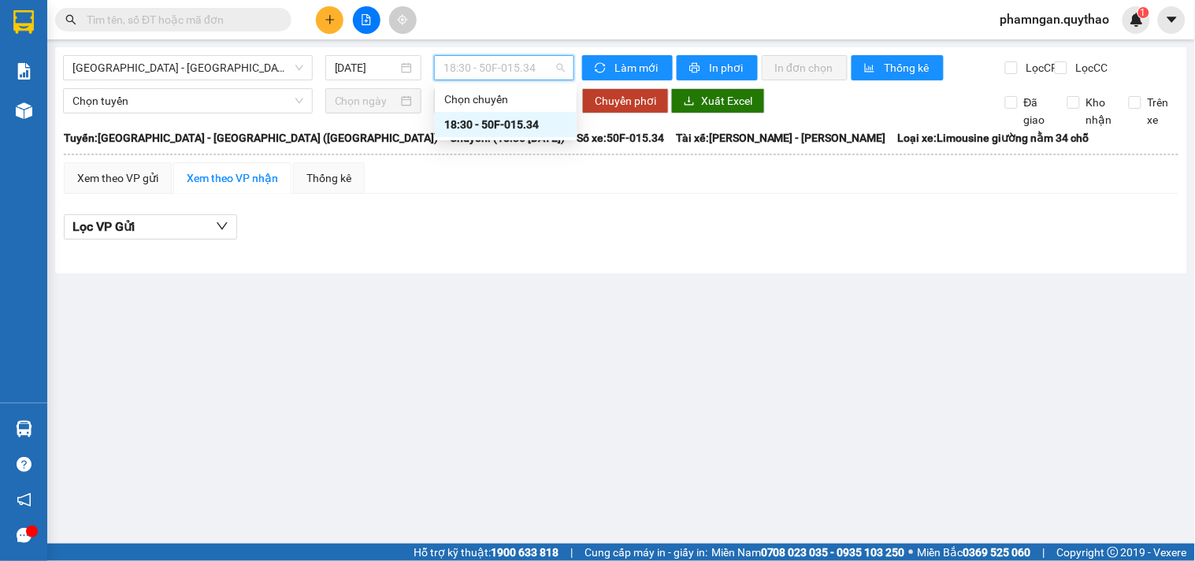
click at [521, 126] on div "18:30 - 50F-015.34" at bounding box center [505, 124] width 123 height 17
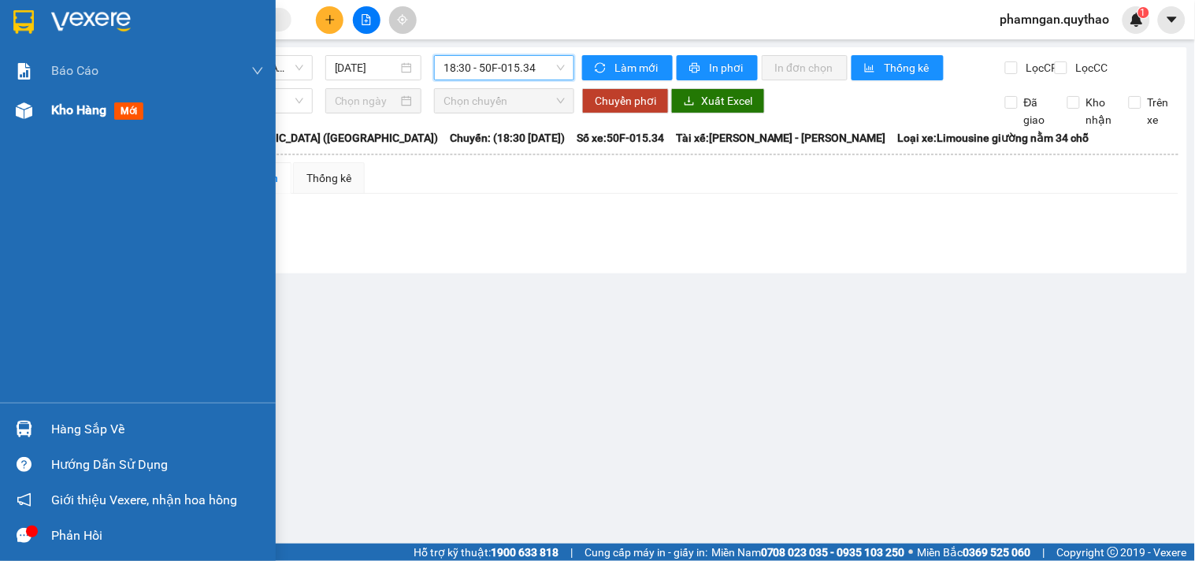
click at [33, 116] on div at bounding box center [24, 111] width 28 height 28
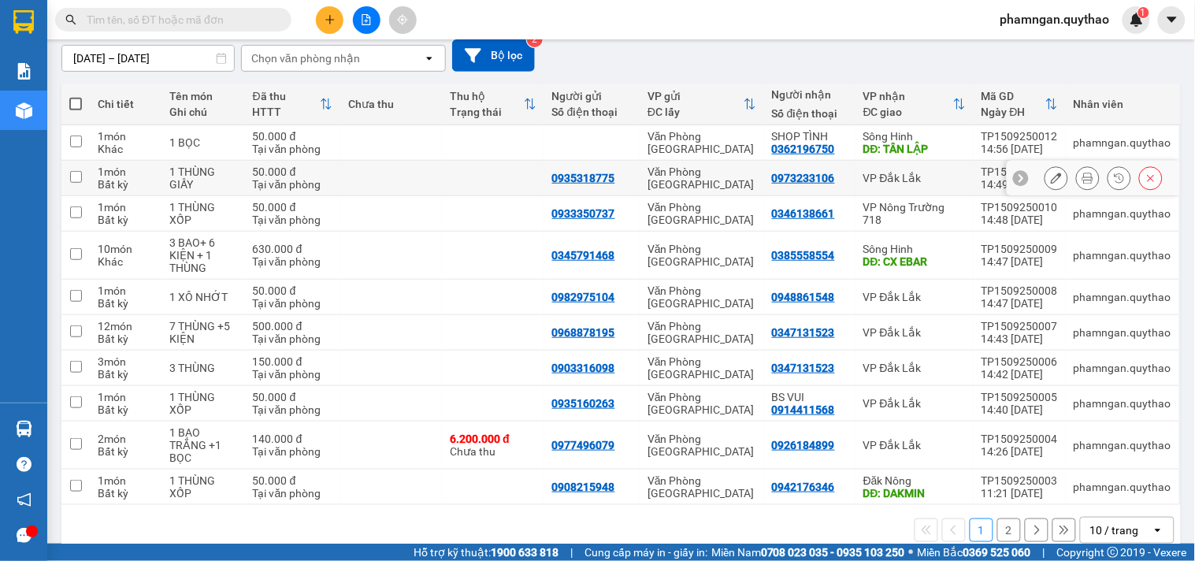
scroll to position [166, 0]
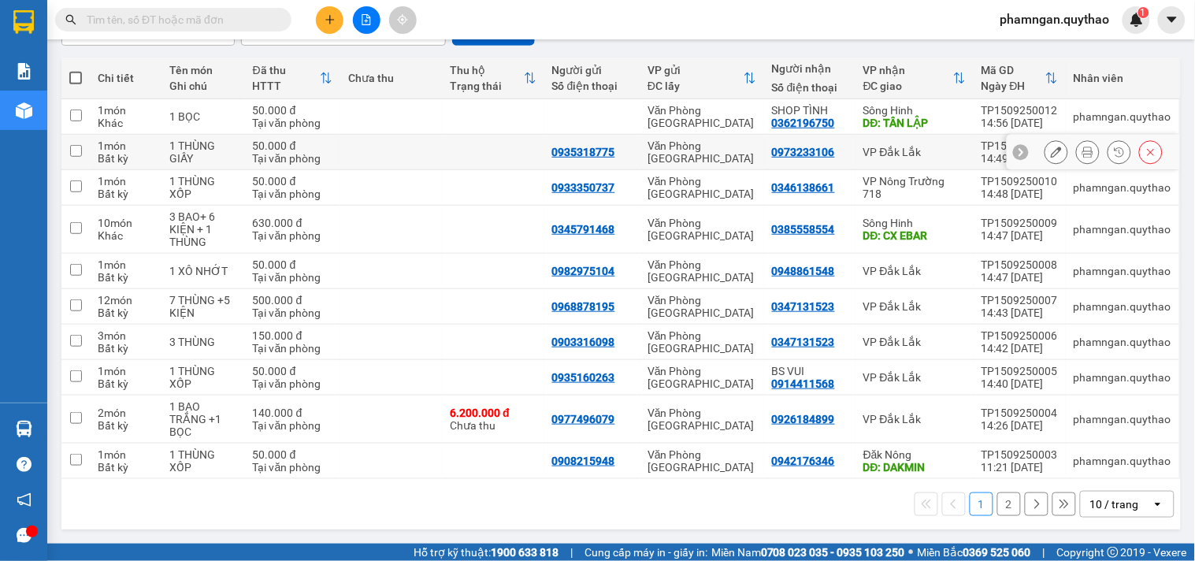
click at [911, 150] on div "VP Đắk Lắk" at bounding box center [914, 152] width 102 height 13
checkbox input "true"
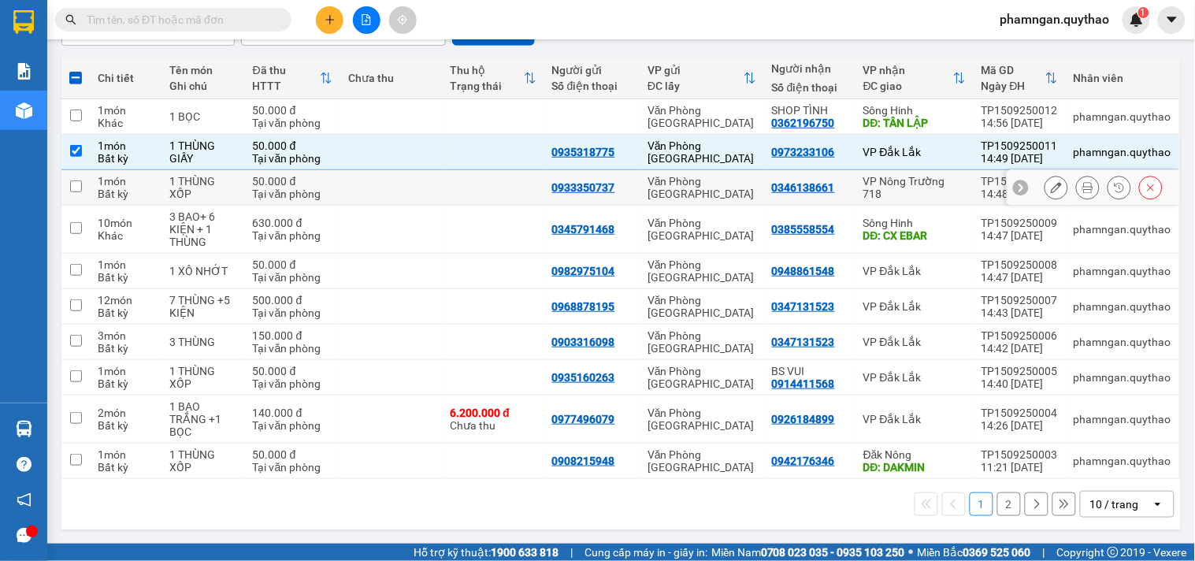
click at [898, 177] on td "VP Nông Trường 718" at bounding box center [914, 187] width 118 height 35
checkbox input "true"
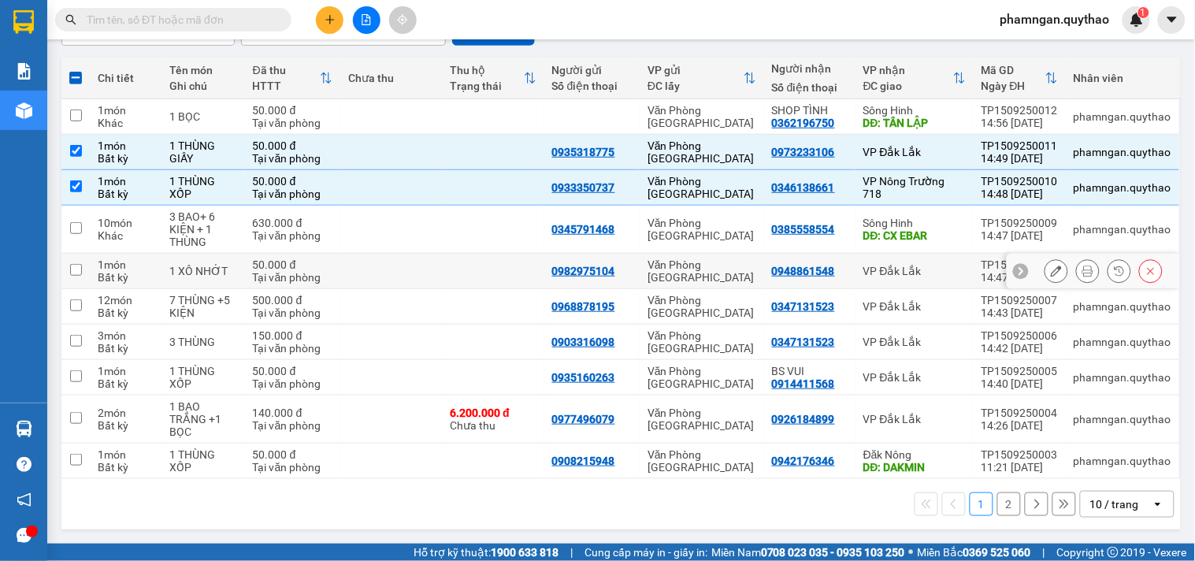
click at [892, 258] on td "VP Đắk Lắk" at bounding box center [914, 271] width 118 height 35
checkbox input "true"
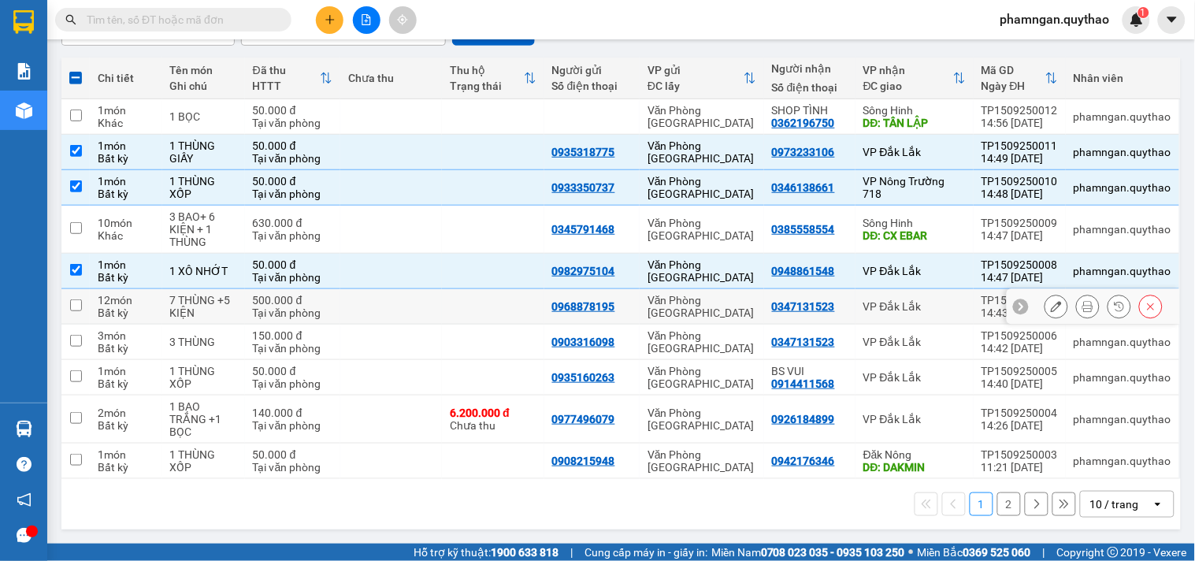
click at [903, 311] on div "VP Đắk Lắk" at bounding box center [914, 306] width 102 height 13
checkbox input "true"
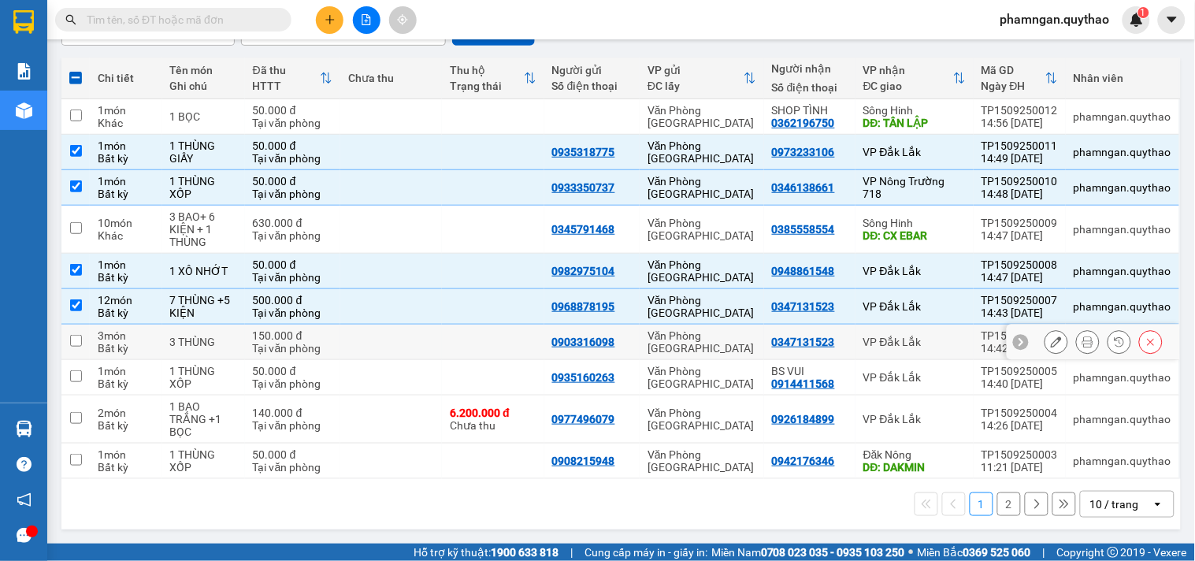
click at [907, 342] on div "VP Đắk Lắk" at bounding box center [914, 342] width 102 height 13
checkbox input "true"
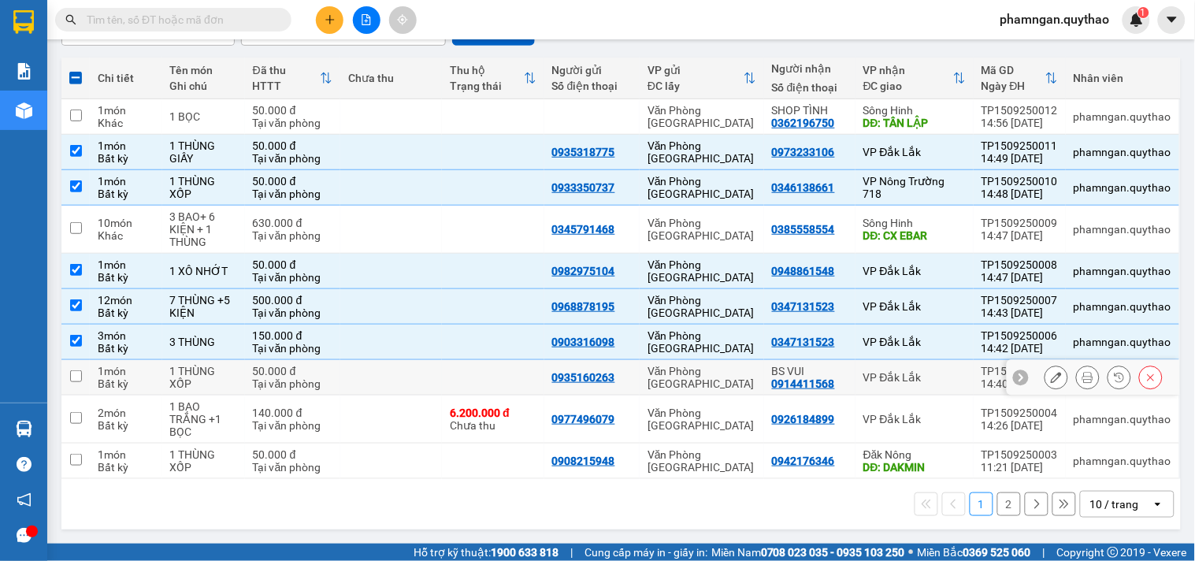
click at [904, 367] on td "VP Đắk Lắk" at bounding box center [914, 377] width 118 height 35
checkbox input "true"
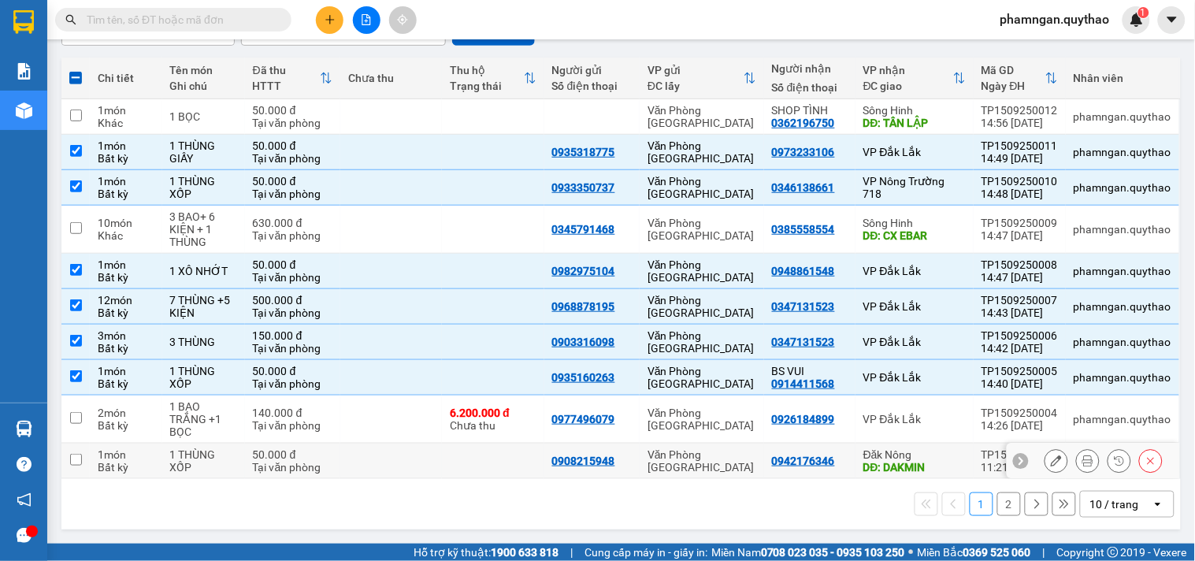
click at [918, 443] on td "Đăk Nông DĐ: DAKMIN" at bounding box center [914, 460] width 118 height 35
checkbox input "true"
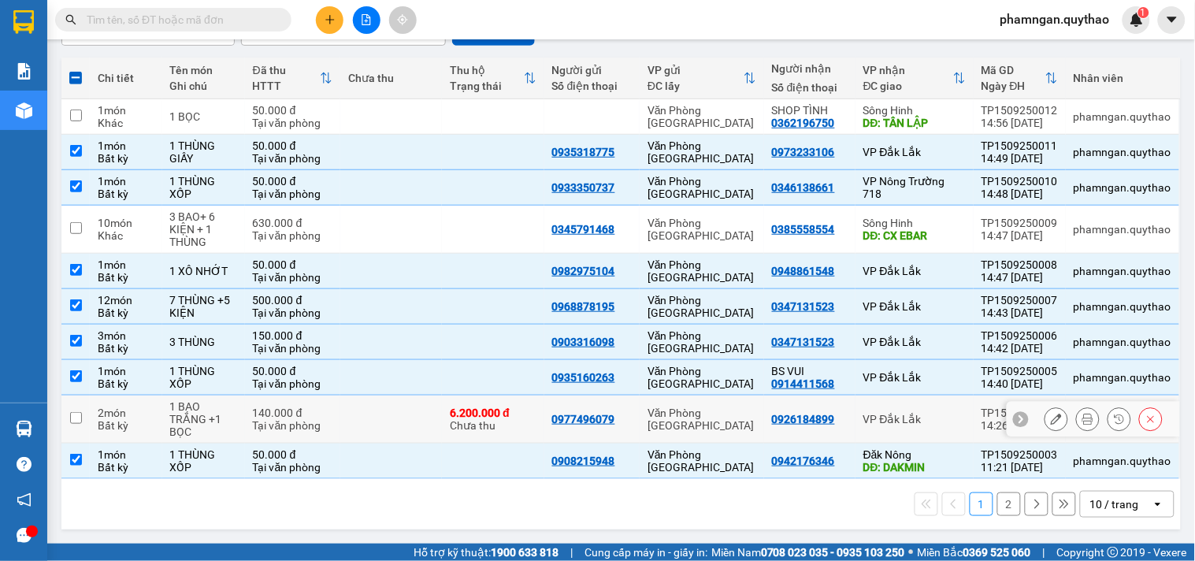
click at [918, 420] on div "VP Đắk Lắk" at bounding box center [914, 419] width 102 height 13
checkbox input "true"
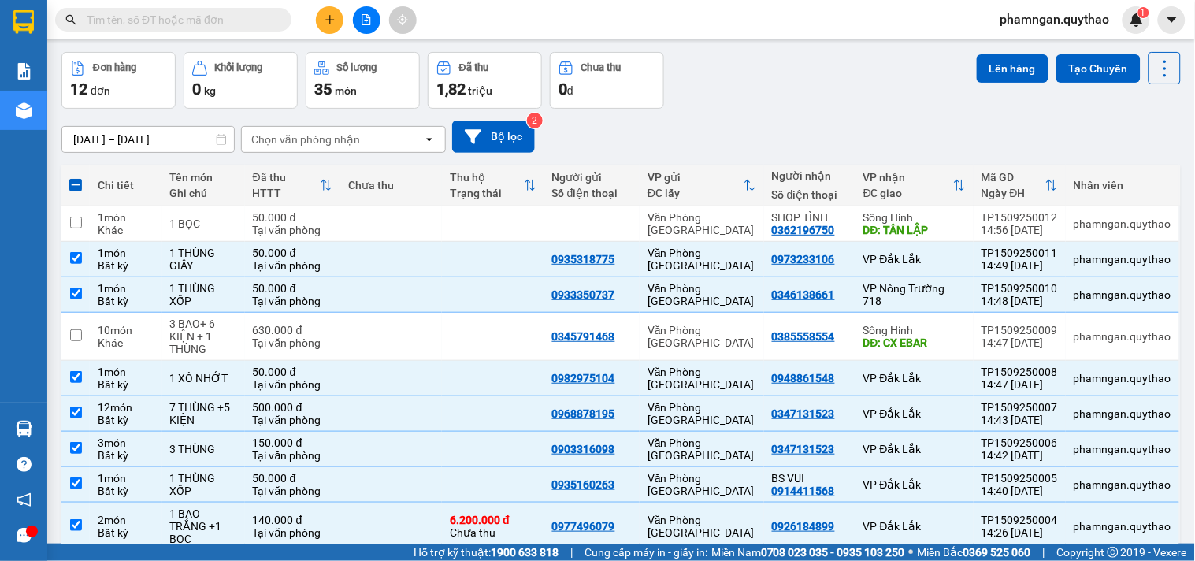
scroll to position [0, 0]
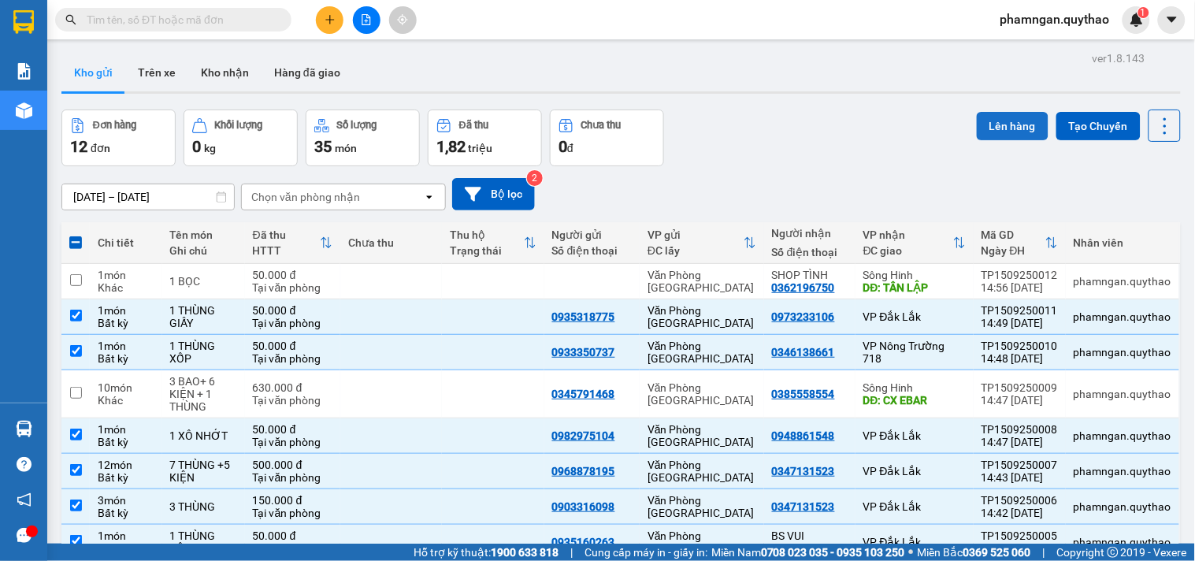
click at [988, 137] on button "Lên hàng" at bounding box center [1013, 126] width 72 height 28
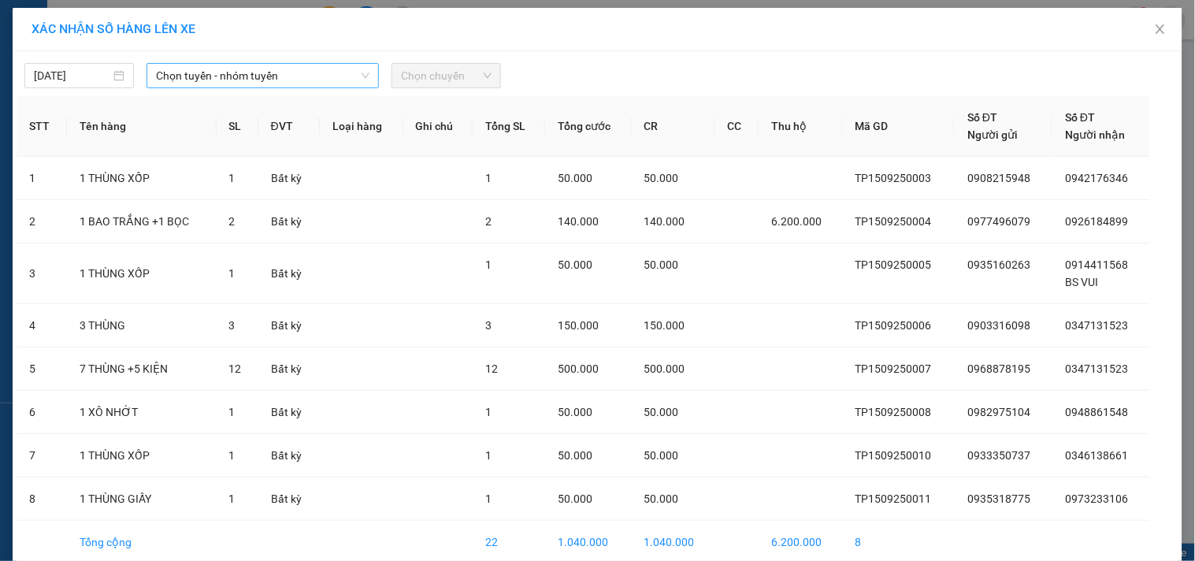
click at [242, 80] on span "Chọn tuyến - nhóm tuyến" at bounding box center [262, 76] width 213 height 24
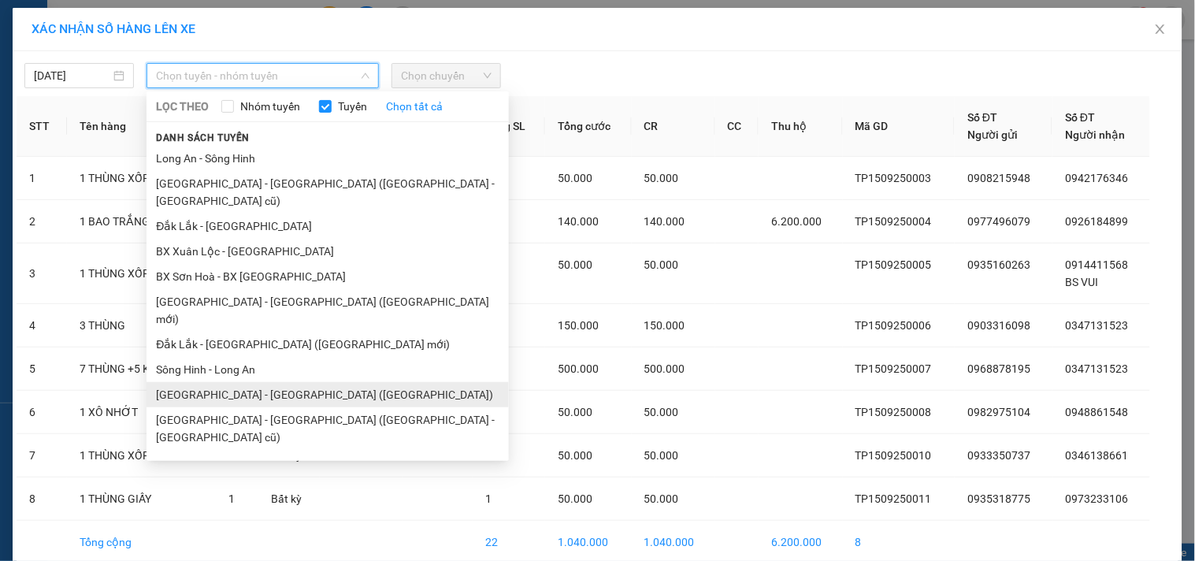
click at [245, 382] on li "Sài Gòn - Đắk Lắk (BXMT)" at bounding box center [328, 394] width 362 height 25
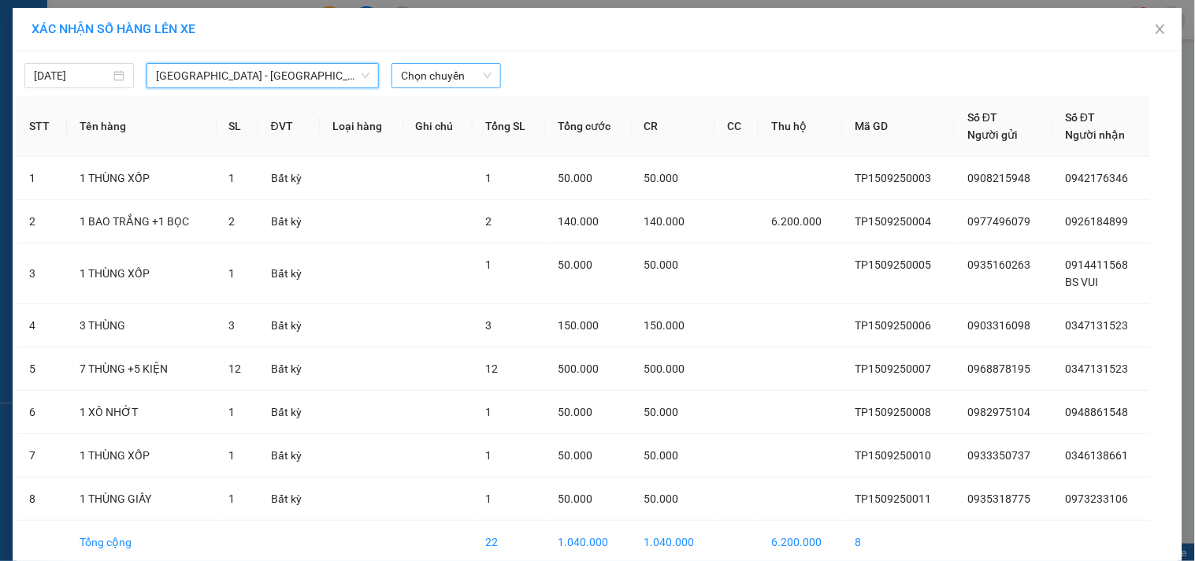
click at [440, 83] on span "Chọn chuyến" at bounding box center [446, 76] width 91 height 24
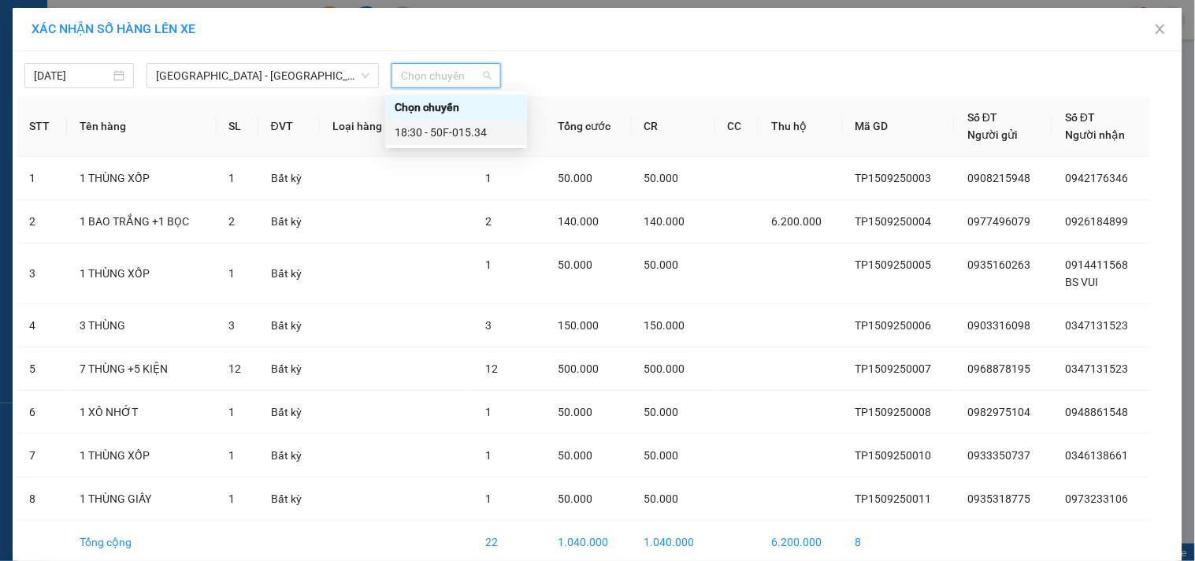
click at [469, 129] on div "18:30 - 50F-015.34" at bounding box center [456, 132] width 123 height 17
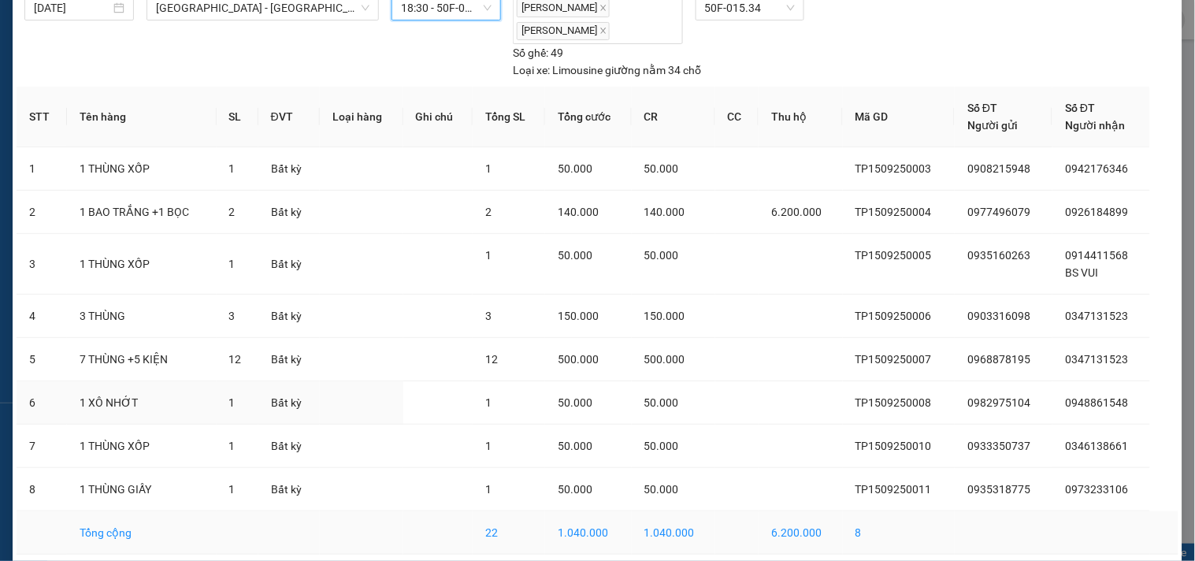
scroll to position [134, 0]
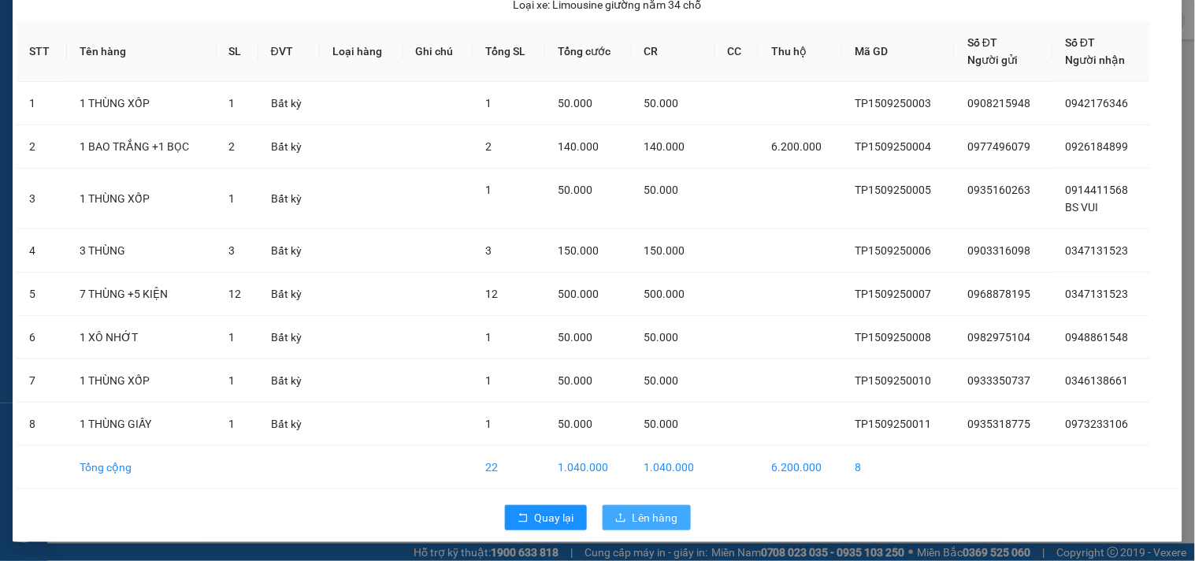
click at [642, 514] on span "Lên hàng" at bounding box center [656, 517] width 46 height 17
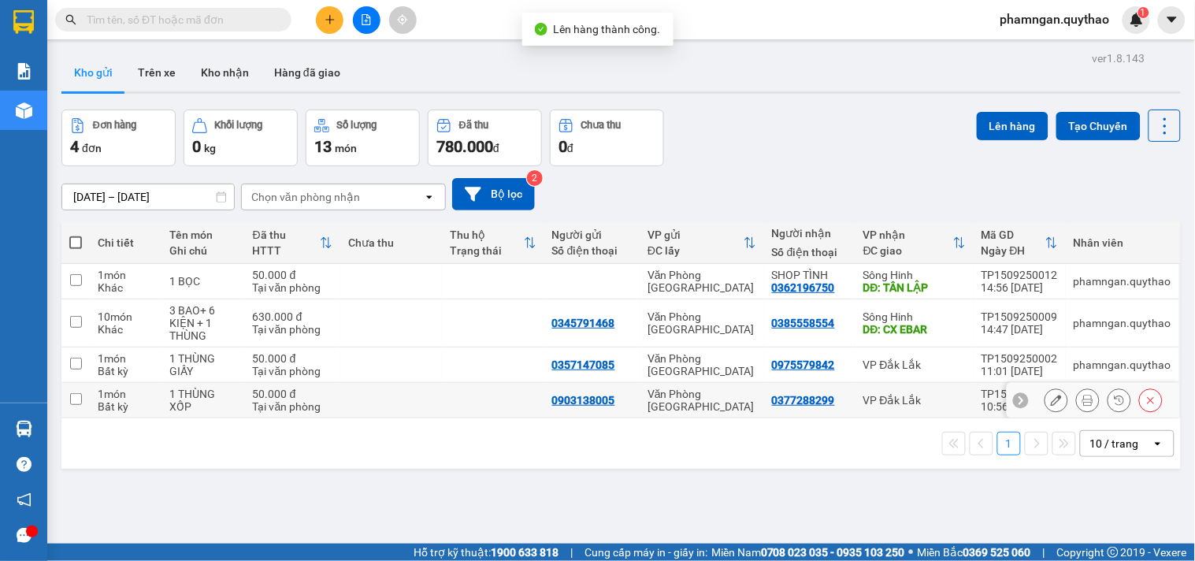
click at [914, 391] on td "VP Đắk Lắk" at bounding box center [914, 400] width 118 height 35
checkbox input "true"
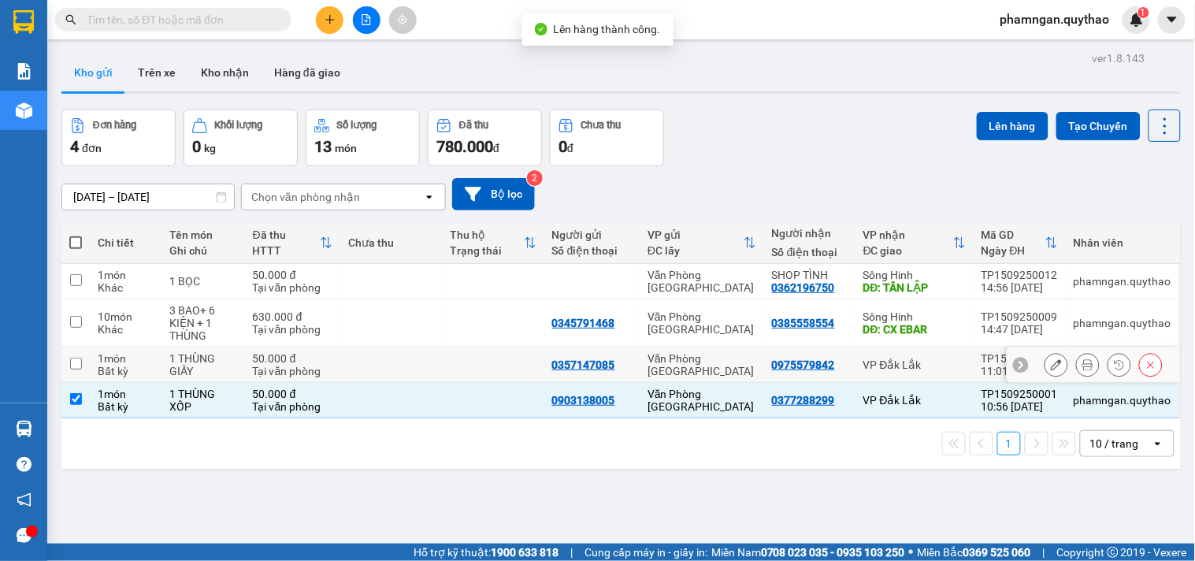
click at [930, 365] on div "VP Đắk Lắk" at bounding box center [914, 364] width 102 height 13
checkbox input "true"
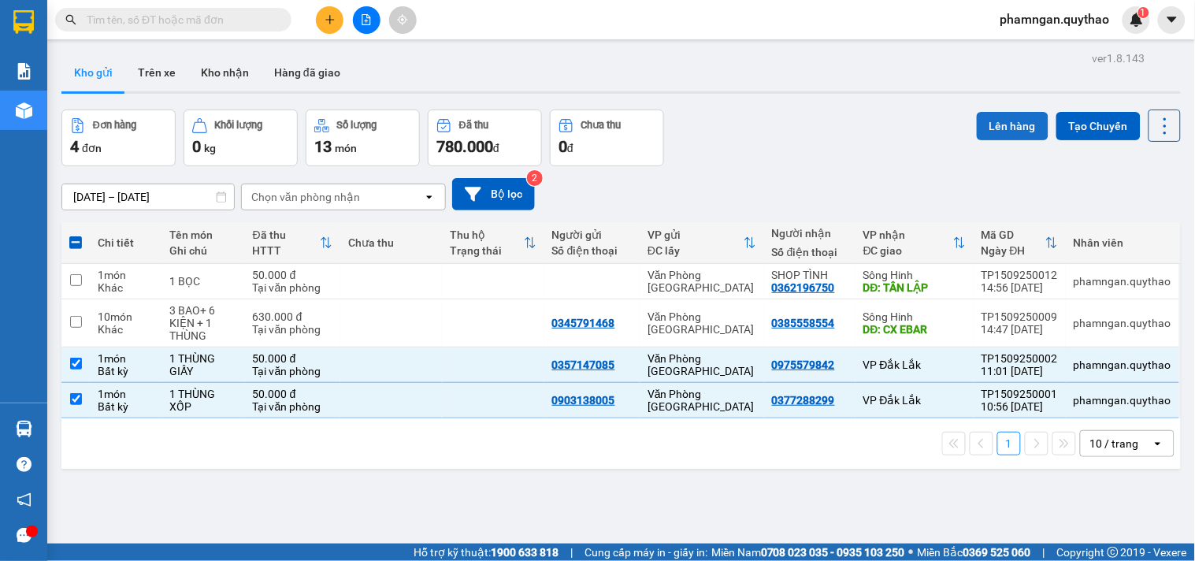
click at [989, 113] on button "Lên hàng" at bounding box center [1013, 126] width 72 height 28
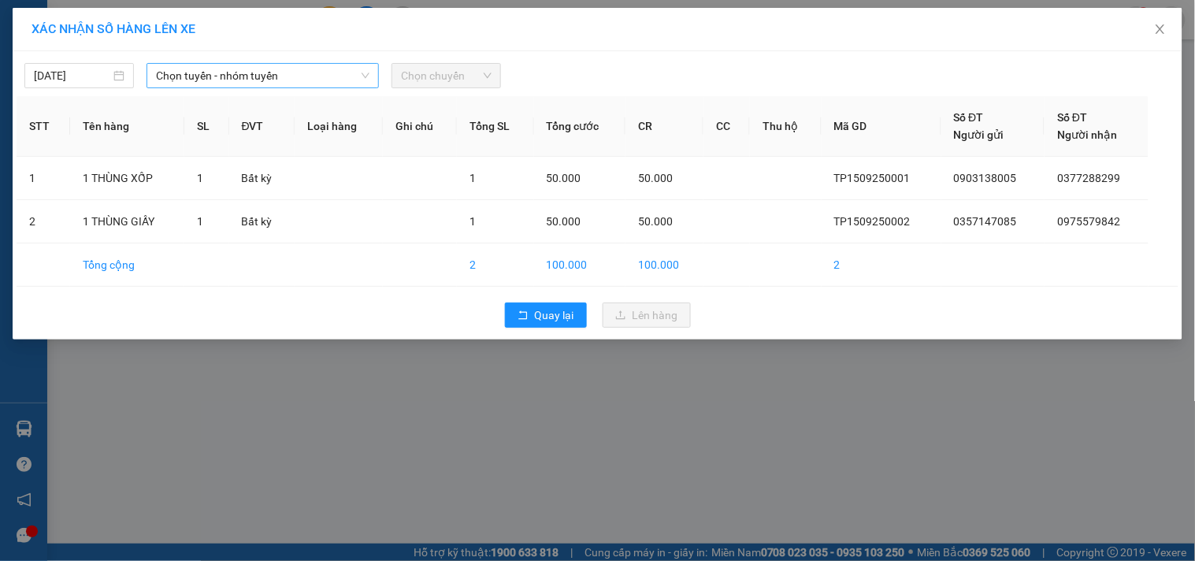
click at [195, 77] on span "Chọn tuyến - nhóm tuyến" at bounding box center [262, 76] width 213 height 24
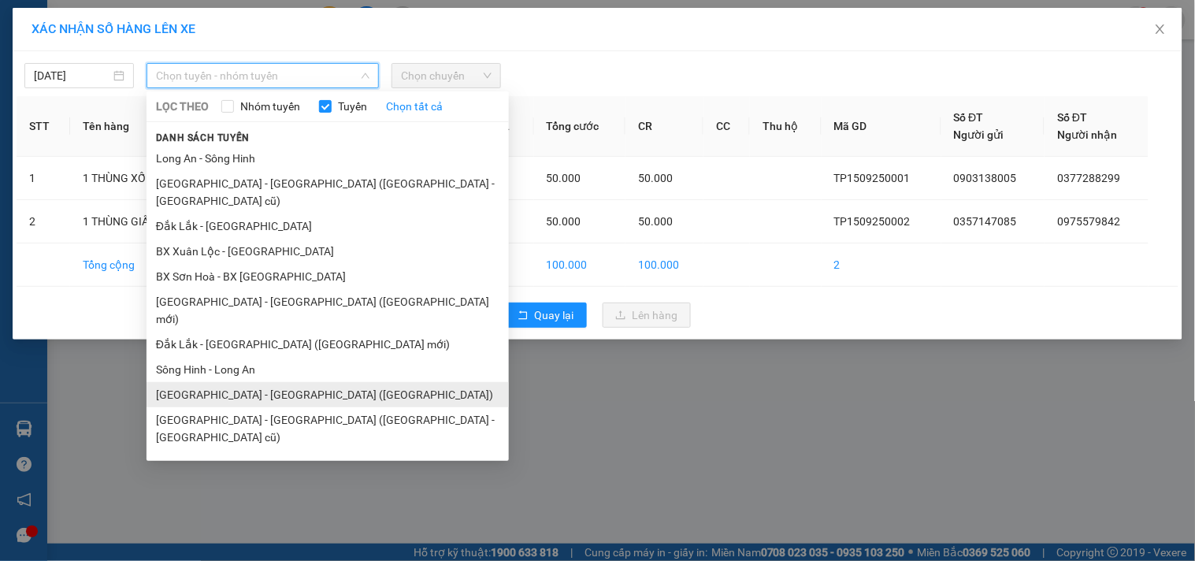
click at [226, 382] on li "Sài Gòn - Đắk Lắk (BXMT)" at bounding box center [328, 394] width 362 height 25
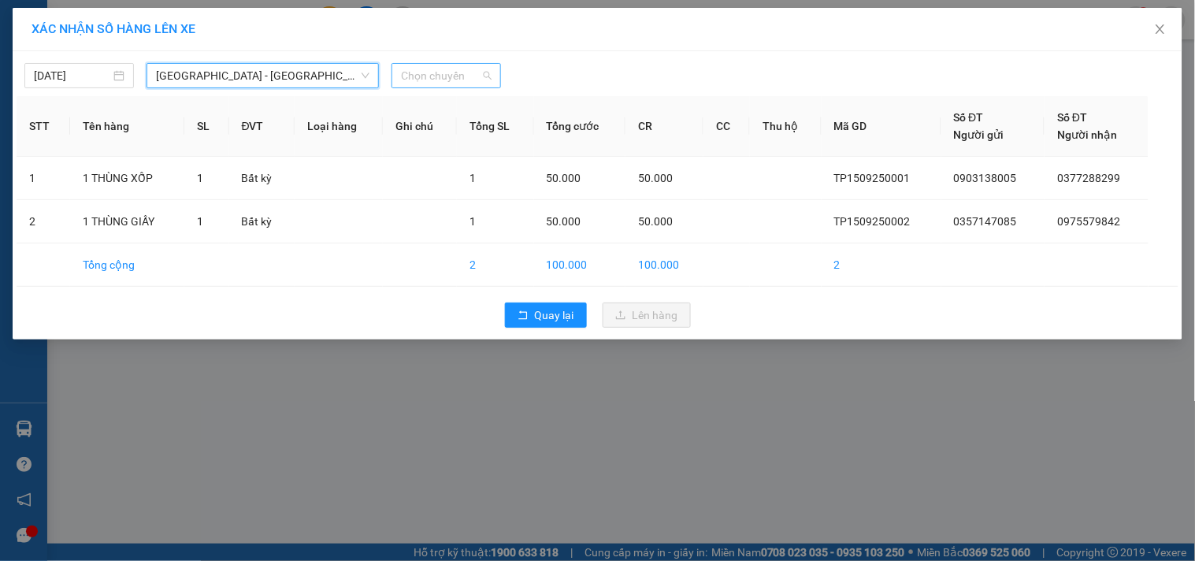
click at [427, 85] on span "Chọn chuyến" at bounding box center [446, 76] width 91 height 24
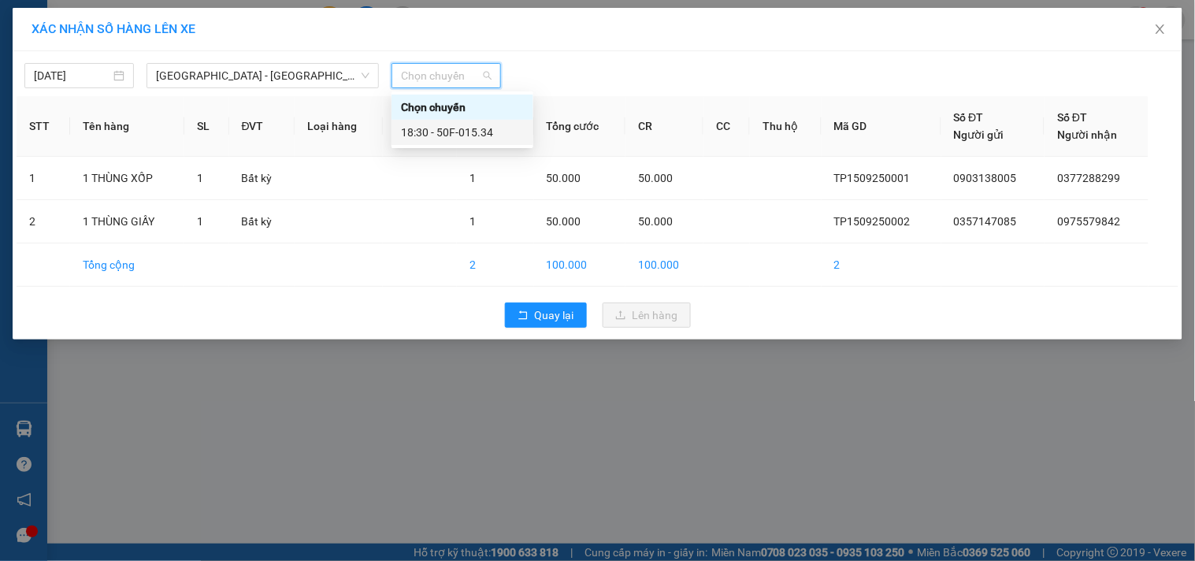
click at [466, 140] on div "18:30 - 50F-015.34" at bounding box center [462, 132] width 123 height 17
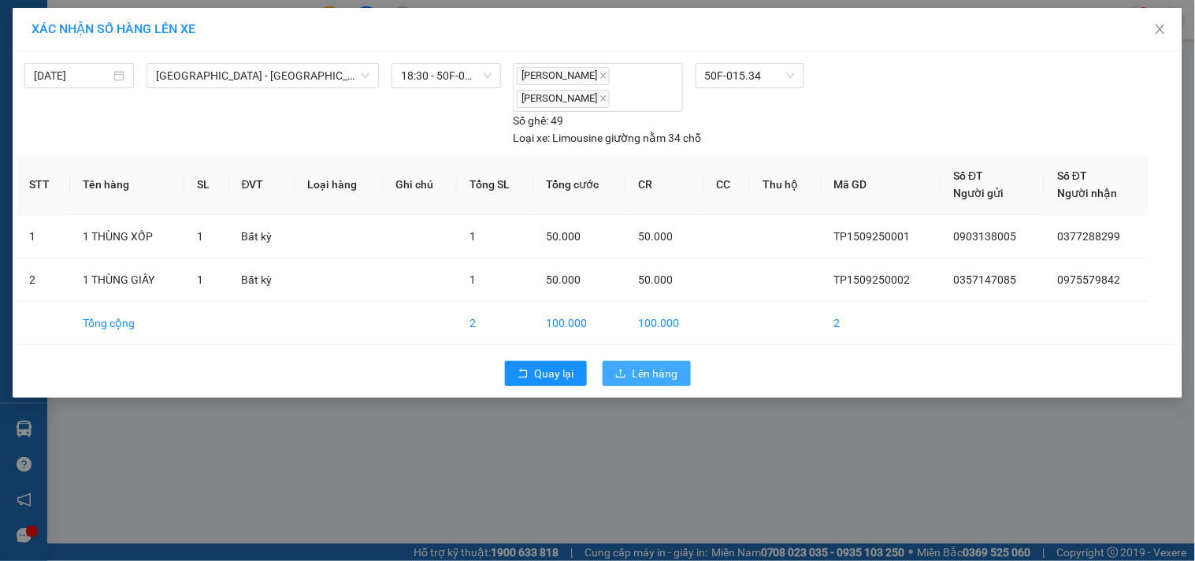
click at [624, 380] on span "upload" at bounding box center [620, 374] width 11 height 13
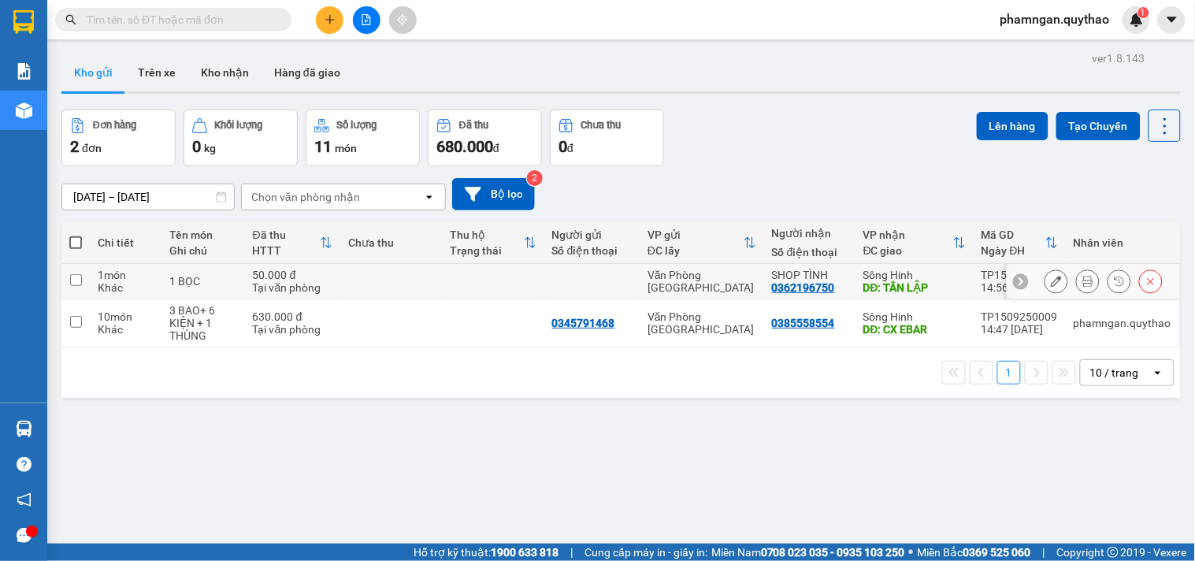
click at [513, 276] on td at bounding box center [493, 281] width 102 height 35
checkbox input "true"
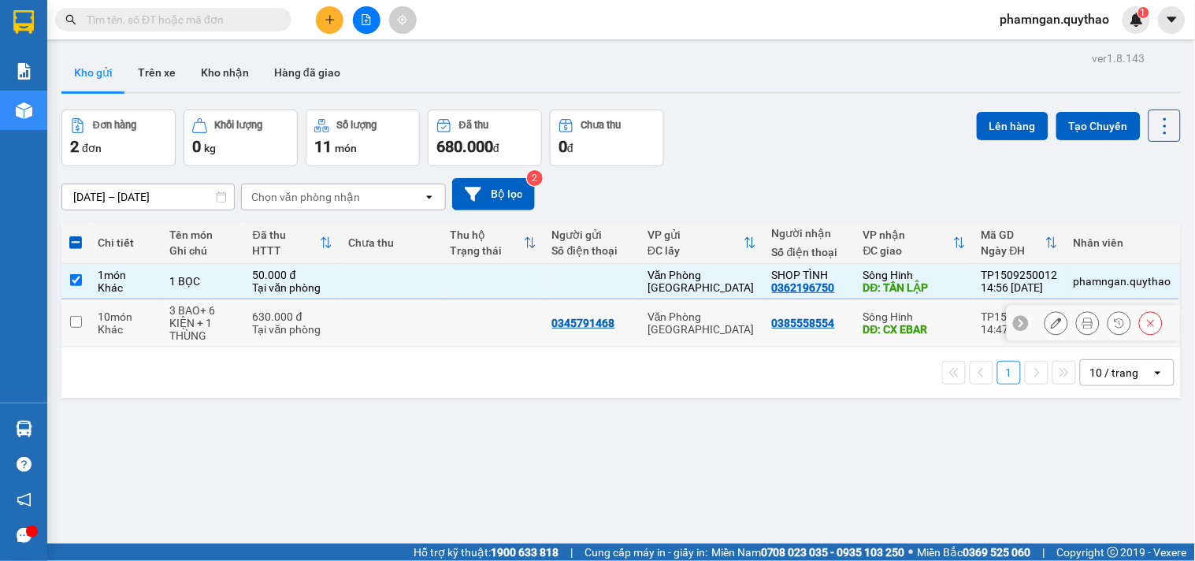
click at [501, 314] on td at bounding box center [493, 323] width 102 height 48
checkbox input "true"
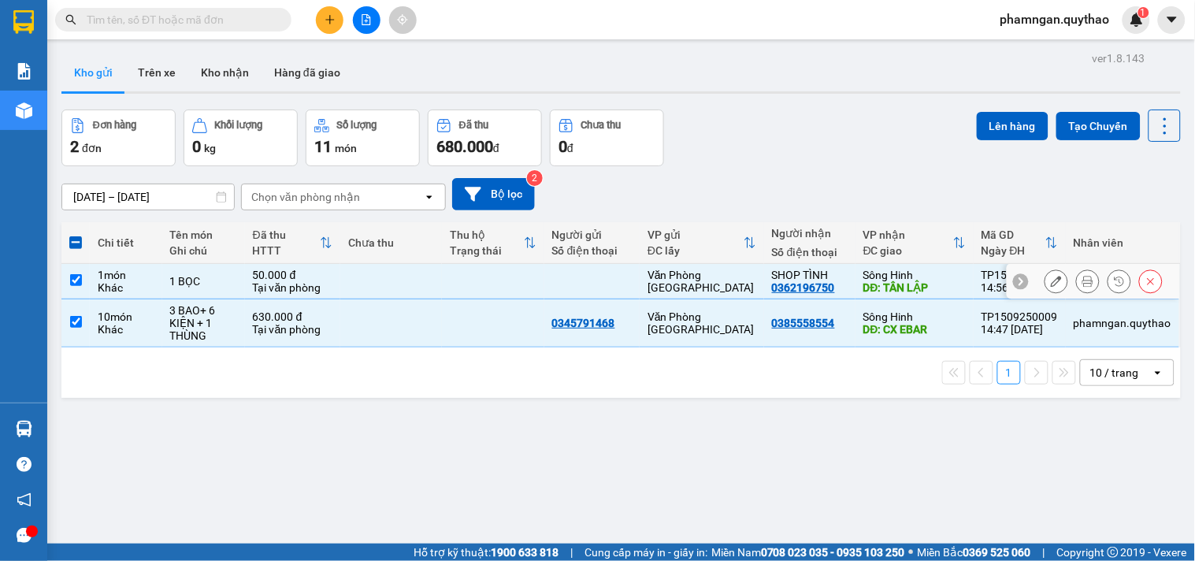
click at [548, 285] on td at bounding box center [591, 281] width 95 height 35
checkbox input "false"
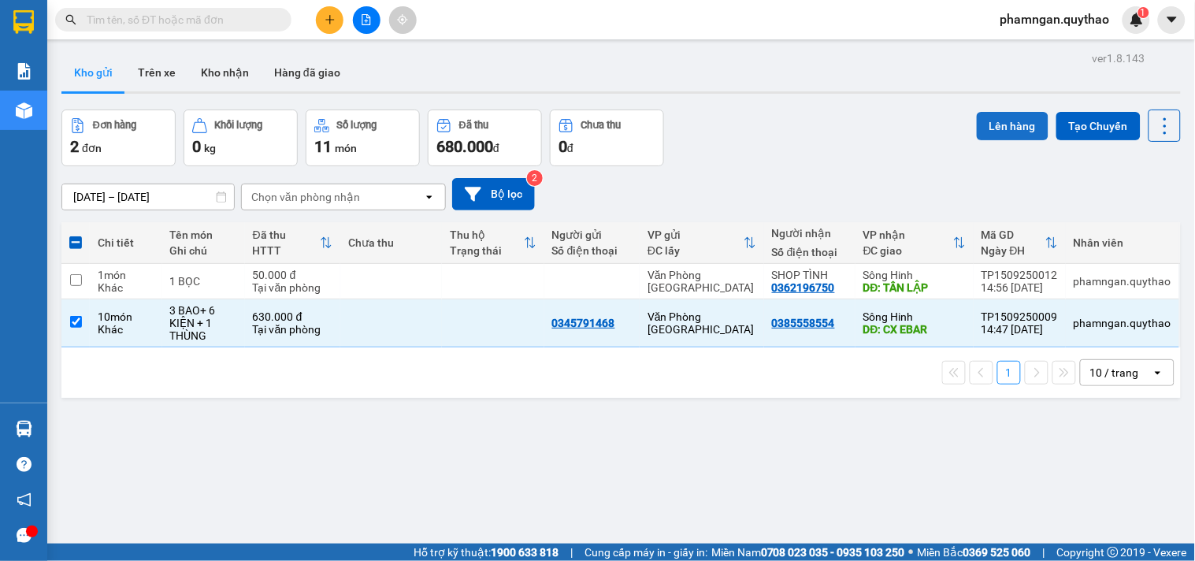
click at [1008, 135] on button "Lên hàng" at bounding box center [1013, 126] width 72 height 28
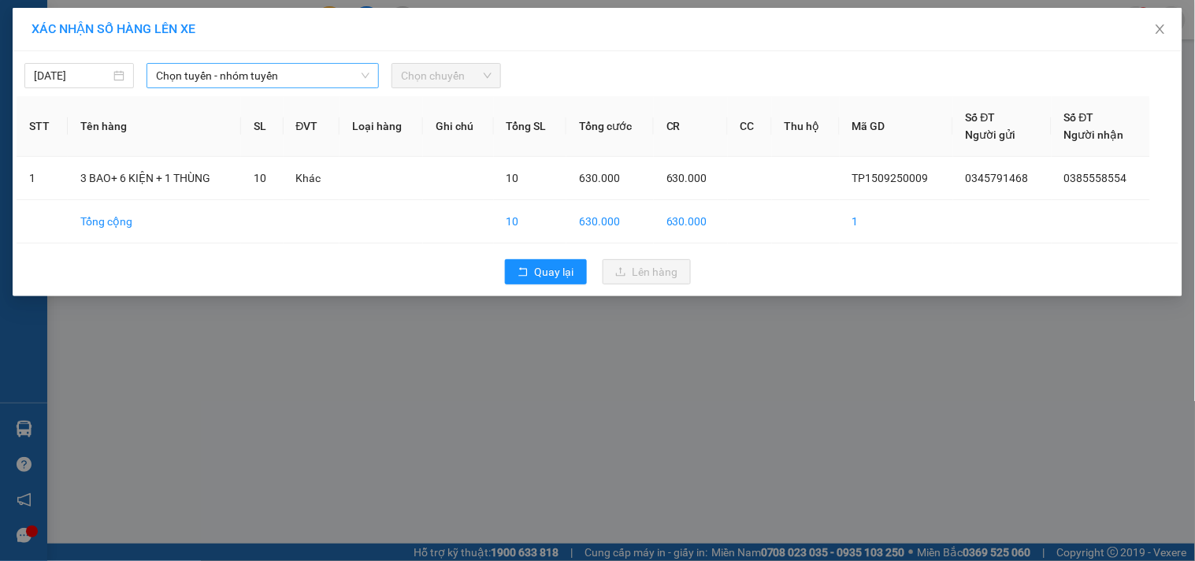
click at [312, 76] on span "Chọn tuyến - nhóm tuyến" at bounding box center [262, 76] width 213 height 24
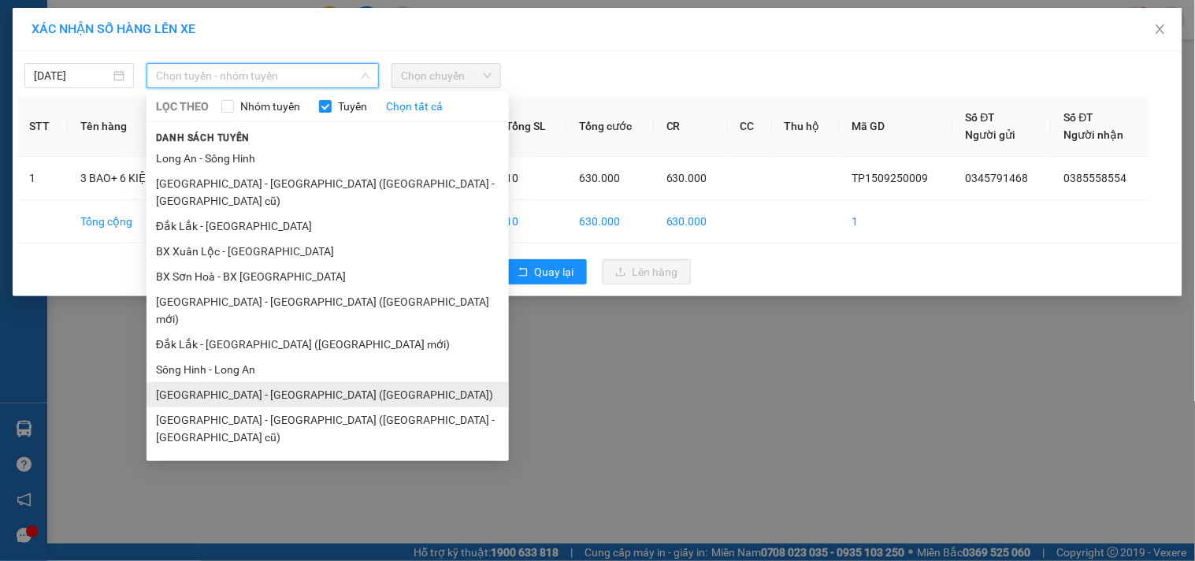
click at [246, 382] on li "Sài Gòn - Đắk Lắk (BXMT)" at bounding box center [328, 394] width 362 height 25
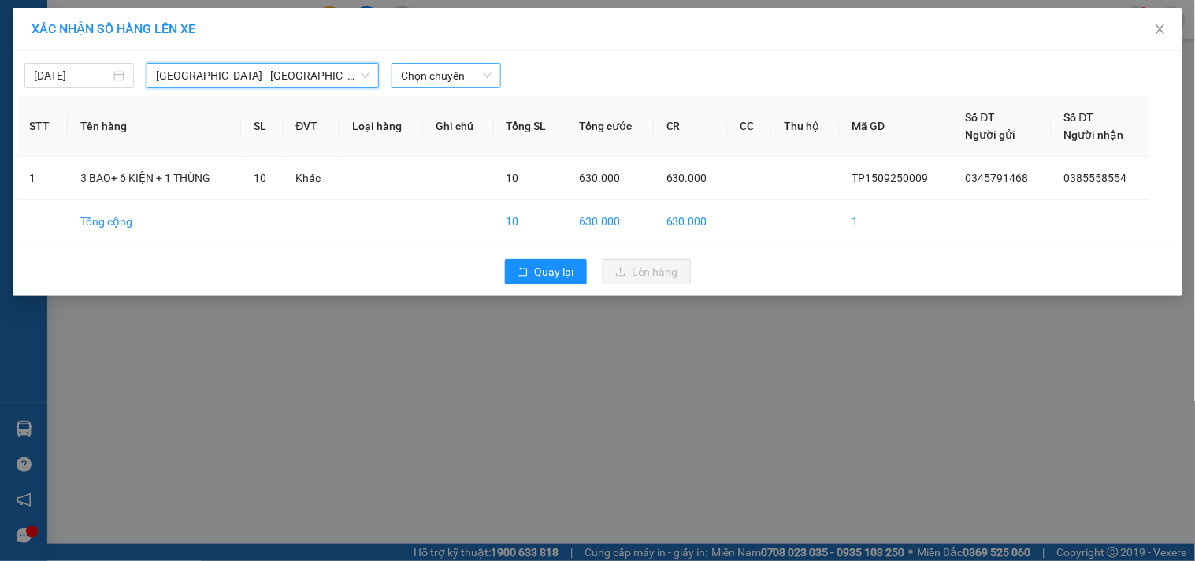
click at [469, 72] on span "Chọn chuyến" at bounding box center [446, 76] width 91 height 24
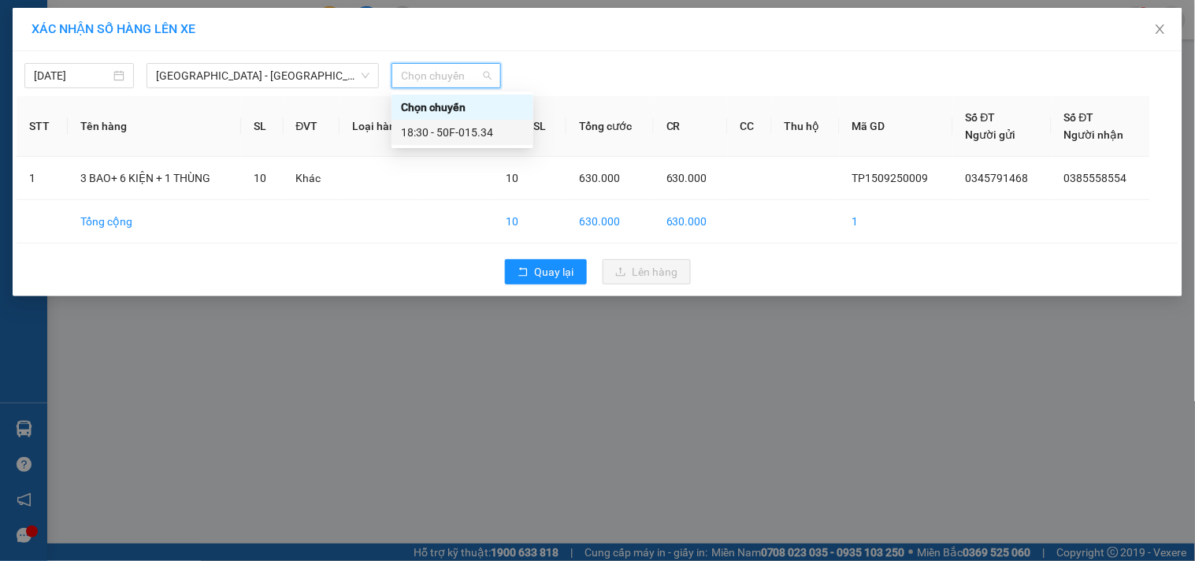
click at [468, 129] on div "18:30 - 50F-015.34" at bounding box center [462, 132] width 123 height 17
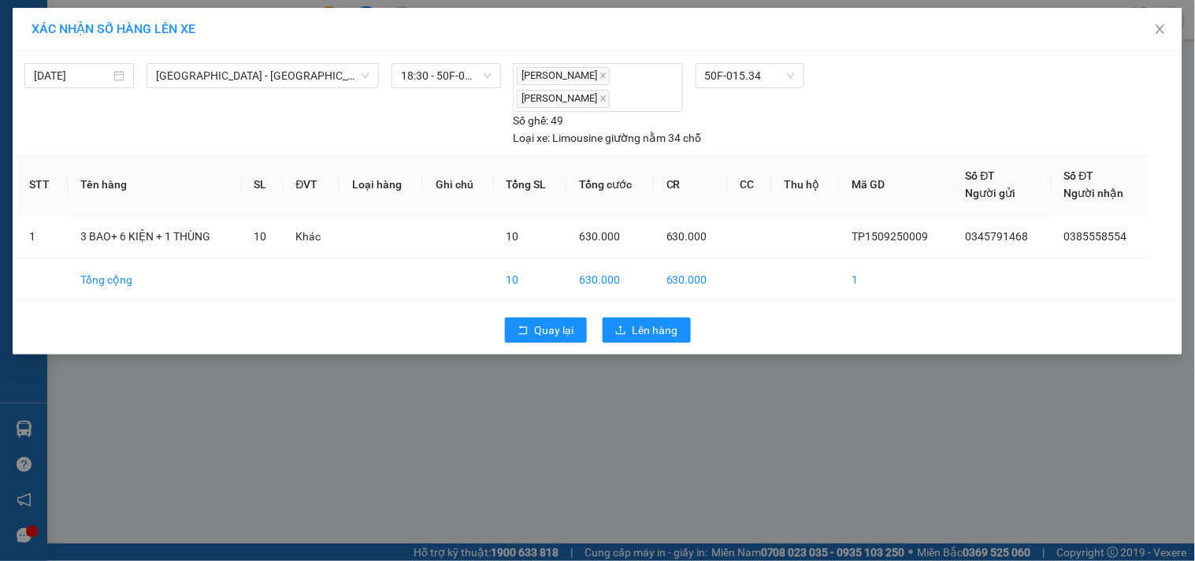
click at [656, 391] on div "XÁC NHẬN SỐ HÀNG LÊN XE 15/09/2025 Sài Gòn - Đắk Lắk (BXMT) LỌC THEO Nhóm tuyến…" at bounding box center [597, 280] width 1195 height 561
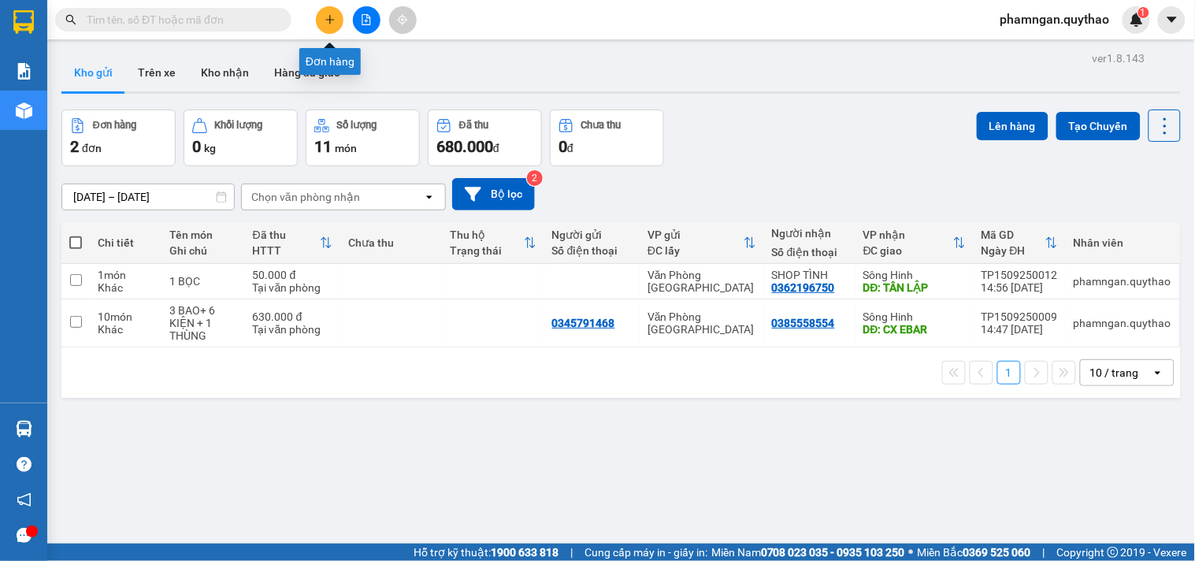
click at [328, 21] on icon "plus" at bounding box center [330, 19] width 11 height 11
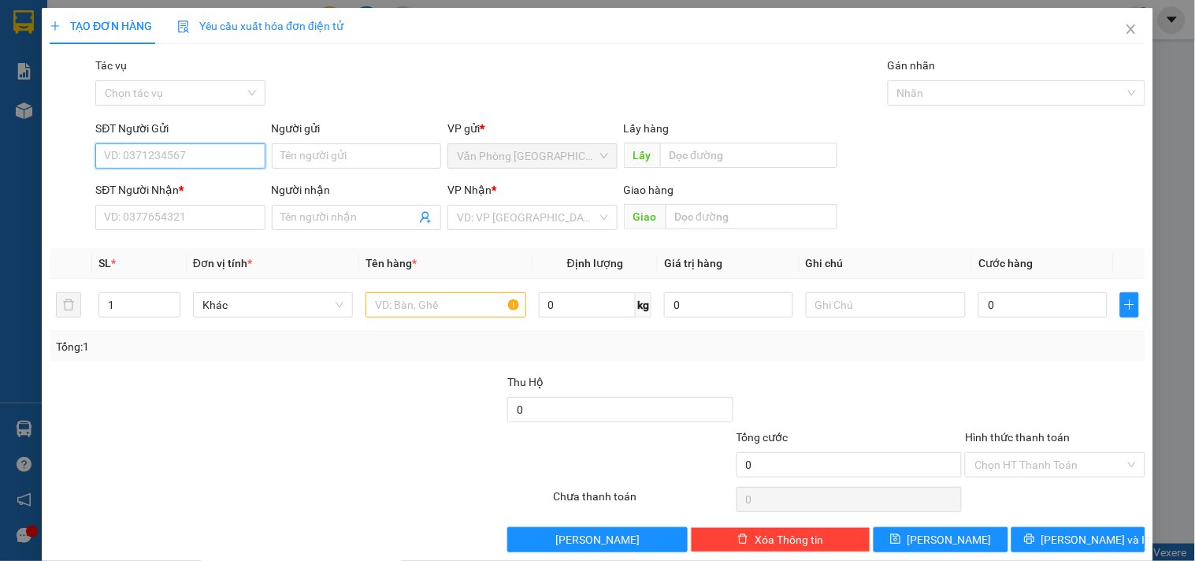
click at [206, 161] on input "SĐT Người Gửi" at bounding box center [179, 155] width 169 height 25
paste input "Gửi: Văn Phòng Tân Phú Nhận: VP Đắk Lắk 0985042607"
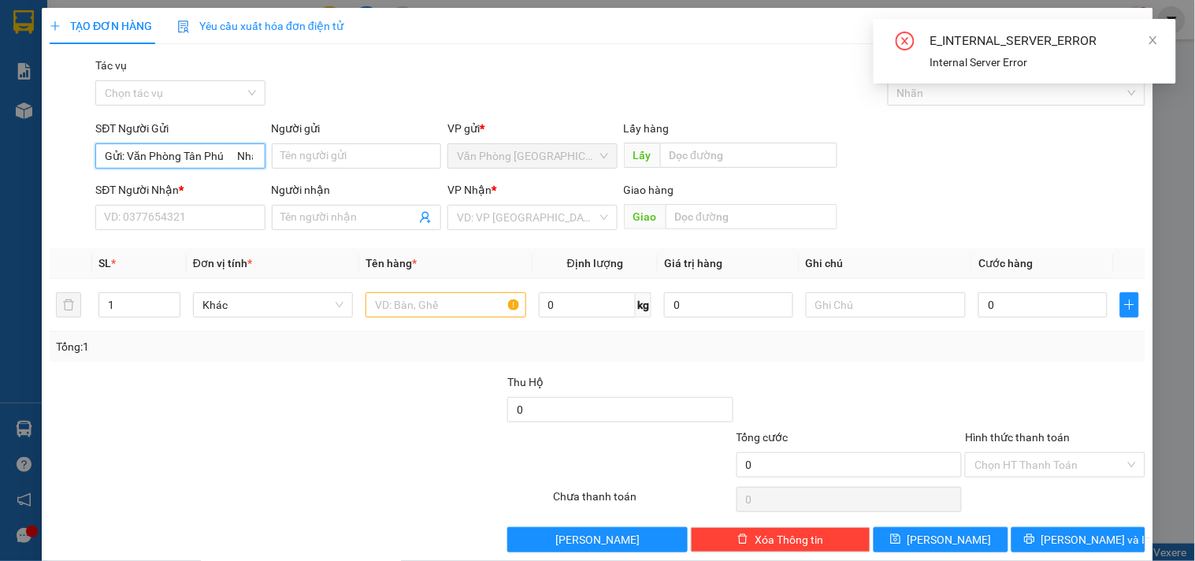
drag, startPoint x: 186, startPoint y: 160, endPoint x: 29, endPoint y: 179, distance: 157.9
click at [29, 179] on div "TẠO ĐƠN HÀNG Yêu cầu xuất hóa đơn điện tử Transit Pickup Surcharge Ids Transit …" at bounding box center [597, 280] width 1195 height 561
click at [109, 161] on input "0985042607" at bounding box center [179, 155] width 169 height 25
type input "0985042607"
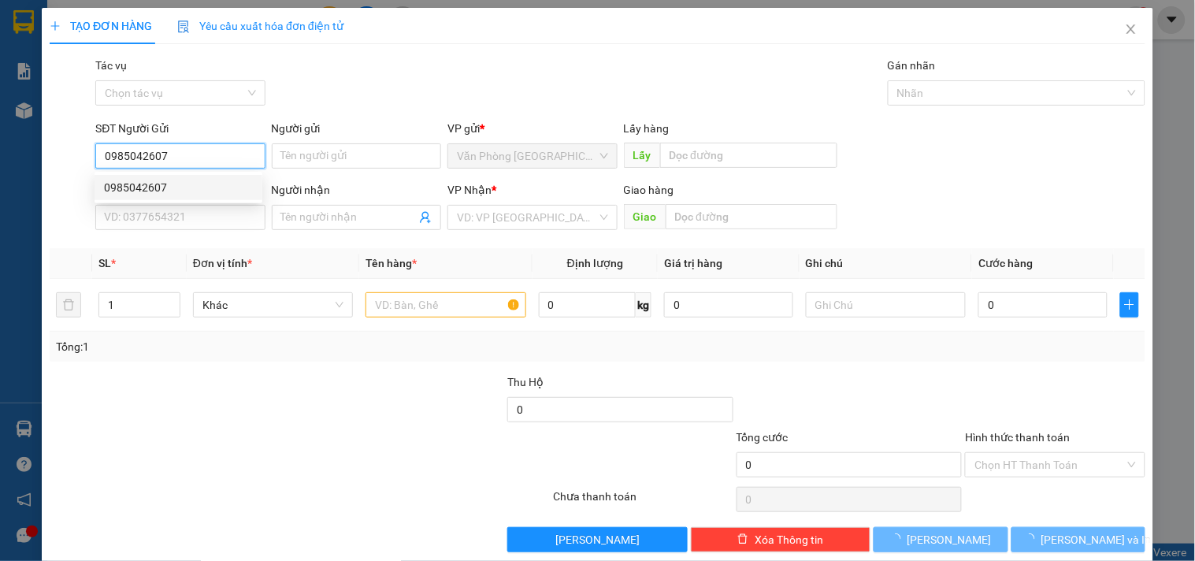
drag, startPoint x: 165, startPoint y: 184, endPoint x: 185, endPoint y: 235, distance: 54.9
click at [164, 185] on div "0985042607" at bounding box center [178, 187] width 149 height 17
type input "0906544556"
type input "[PERSON_NAME]"
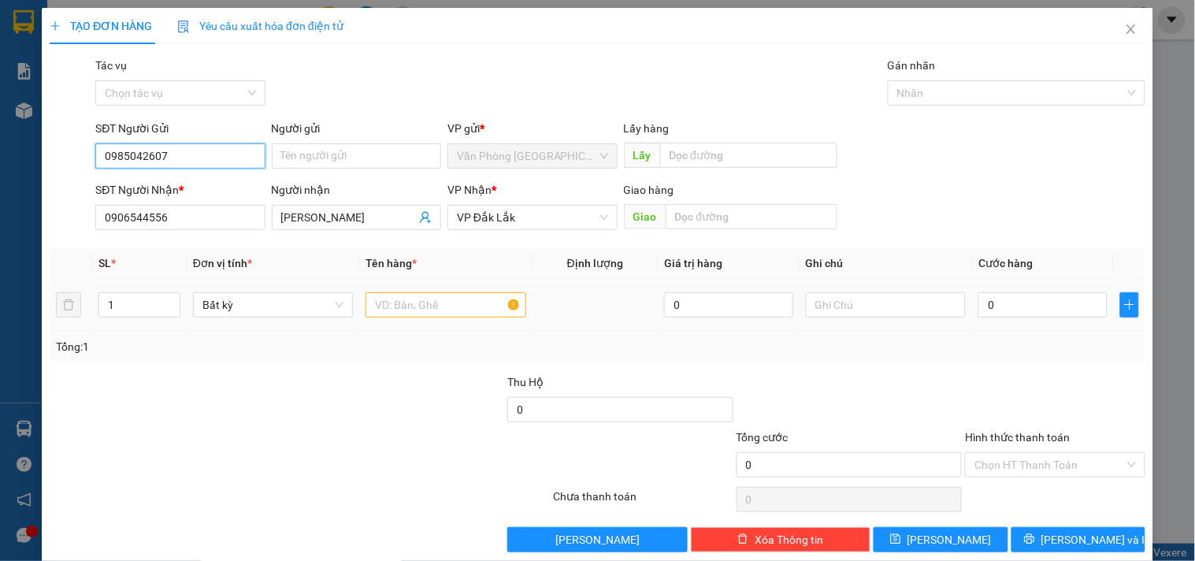
type input "0985042607"
click at [458, 310] on input "text" at bounding box center [445, 304] width 160 height 25
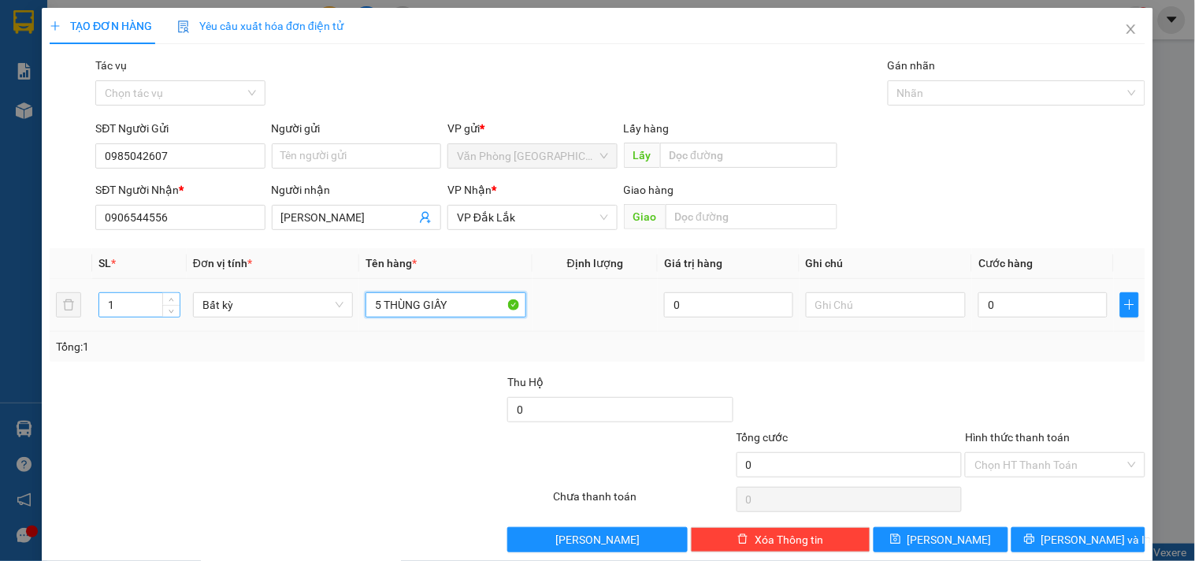
type input "5 THÙNG GIẤY"
click at [130, 308] on input "1" at bounding box center [139, 305] width 80 height 24
type input "5"
click at [997, 300] on input "0" at bounding box center [1042, 304] width 129 height 25
type input "3"
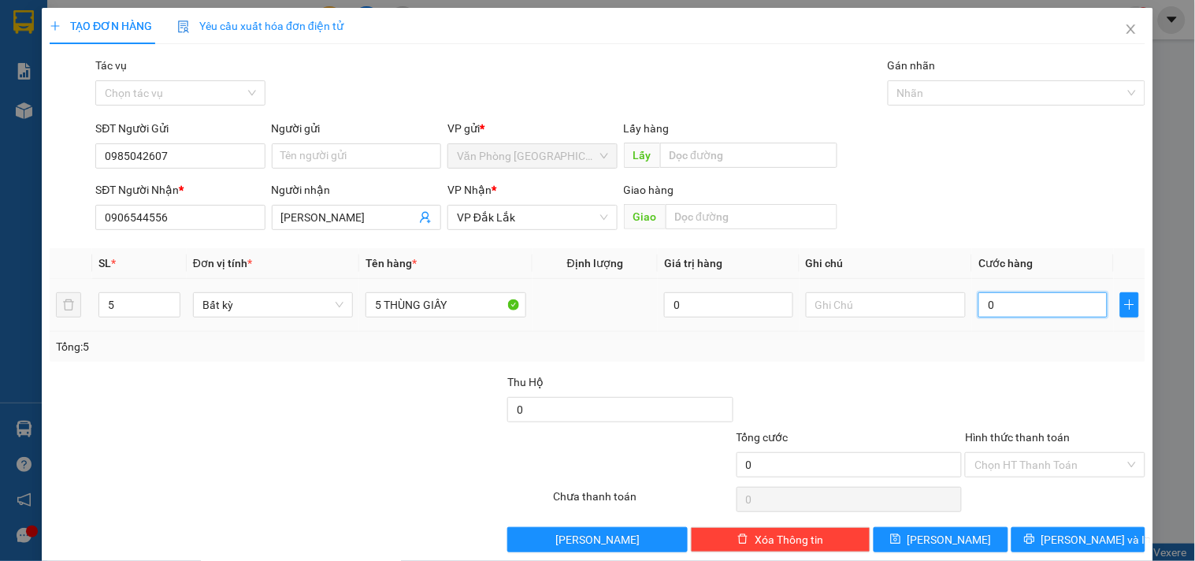
type input "3"
type input "30"
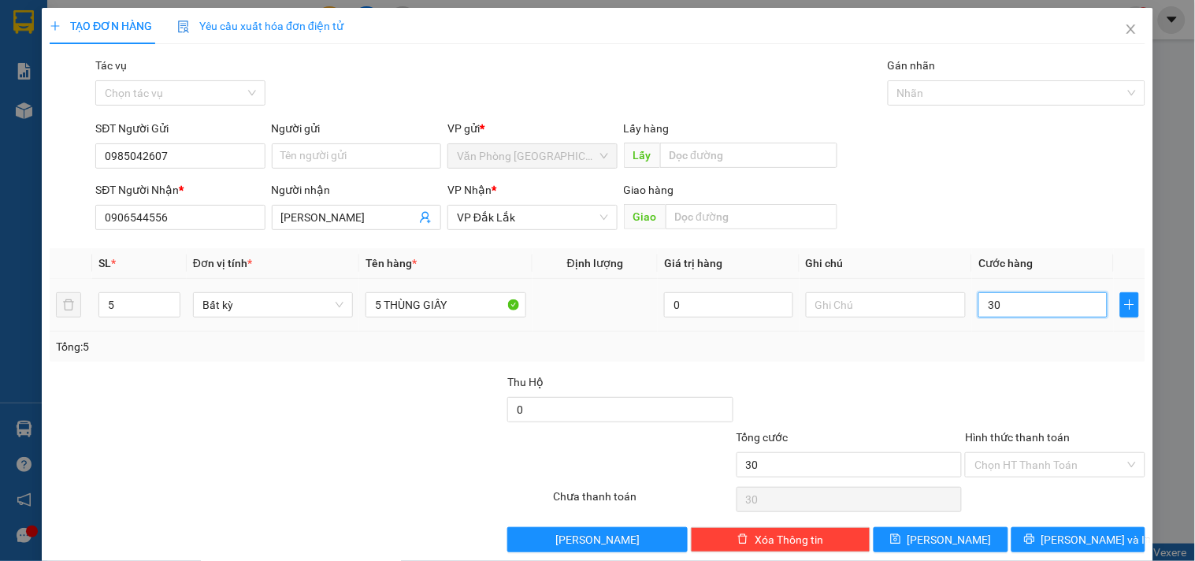
type input "300"
type input "3.000"
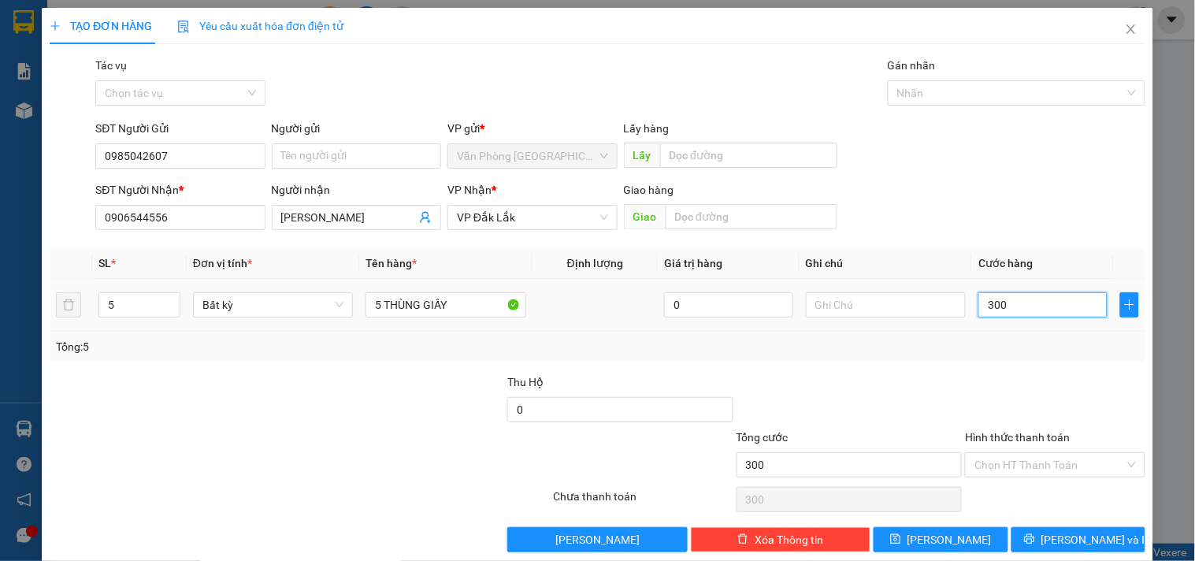
type input "3.000"
type input "30.000"
type input "300.000"
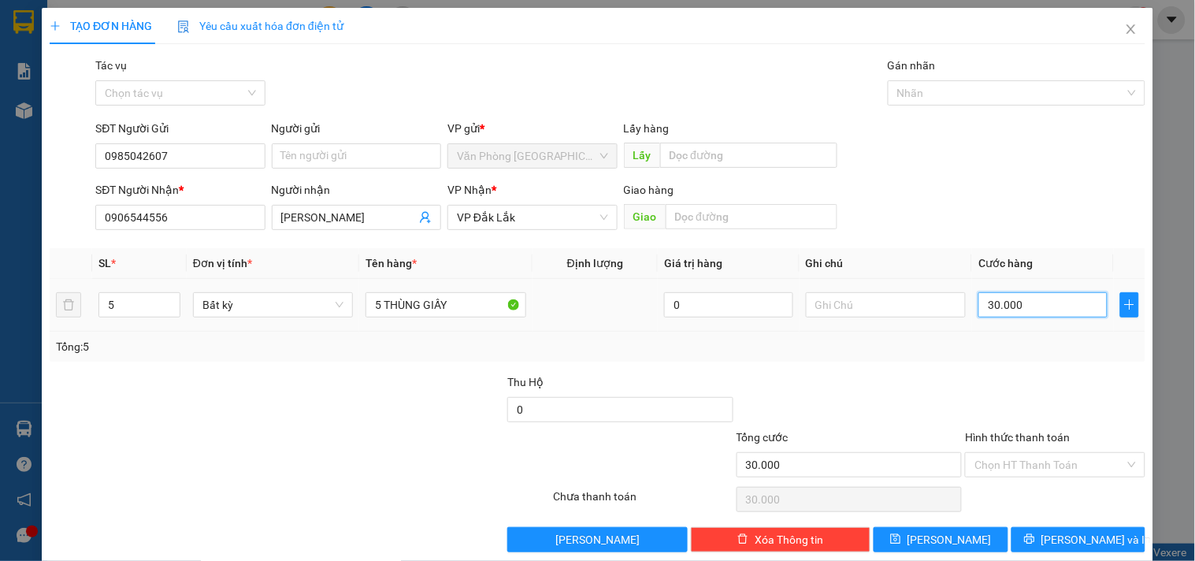
type input "300.000"
click at [978, 457] on input "Hình thức thanh toán" at bounding box center [1049, 465] width 150 height 24
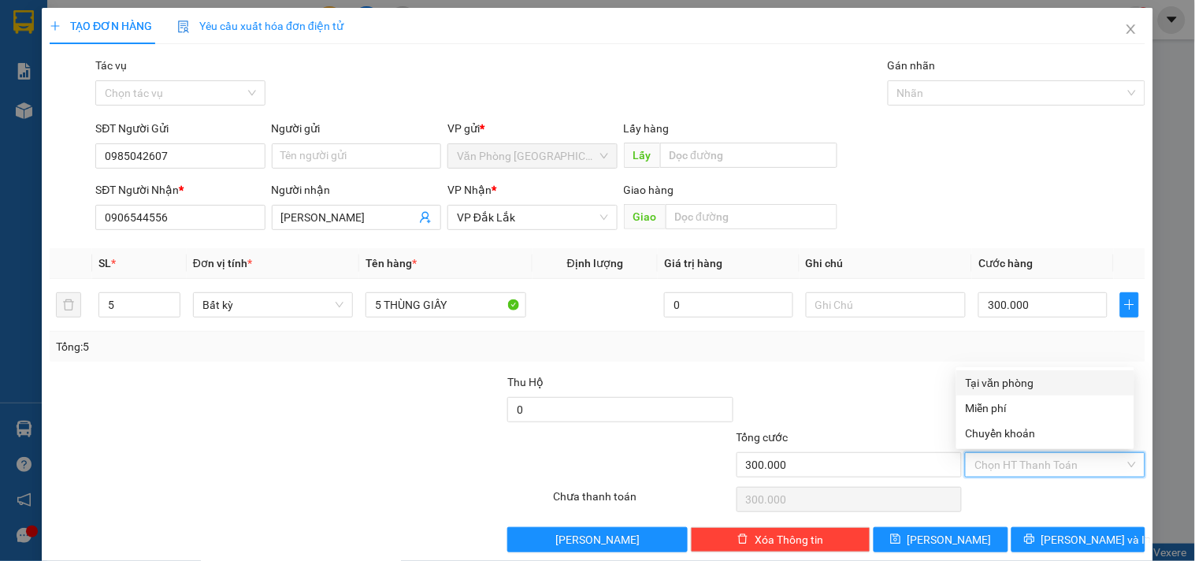
click at [1001, 378] on div "Tại văn phòng" at bounding box center [1045, 382] width 159 height 17
type input "0"
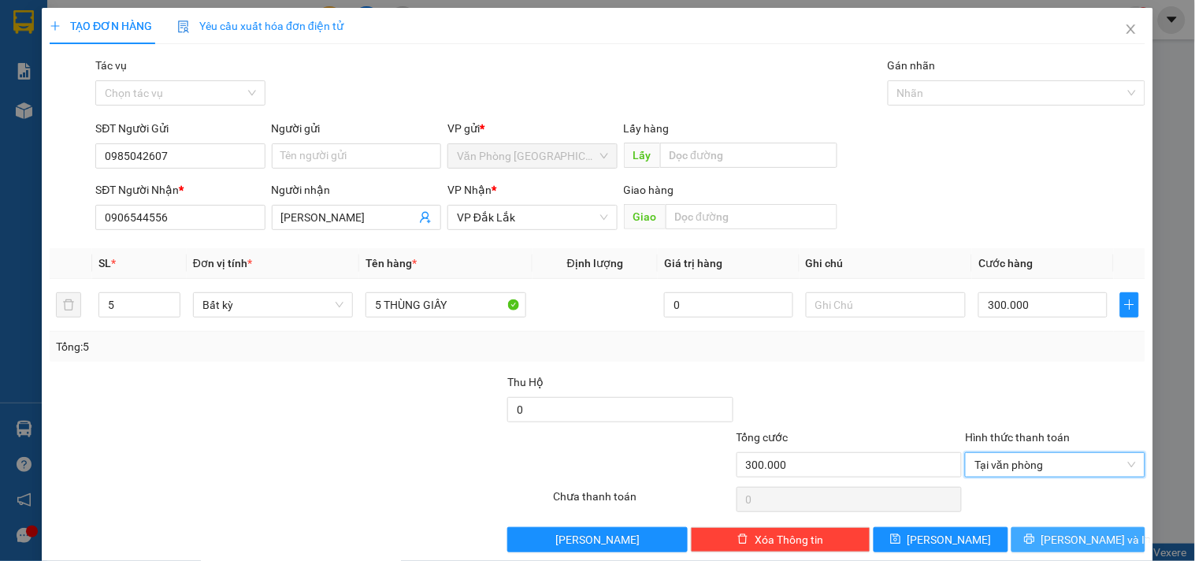
click at [1030, 532] on button "Lưu và In" at bounding box center [1078, 539] width 134 height 25
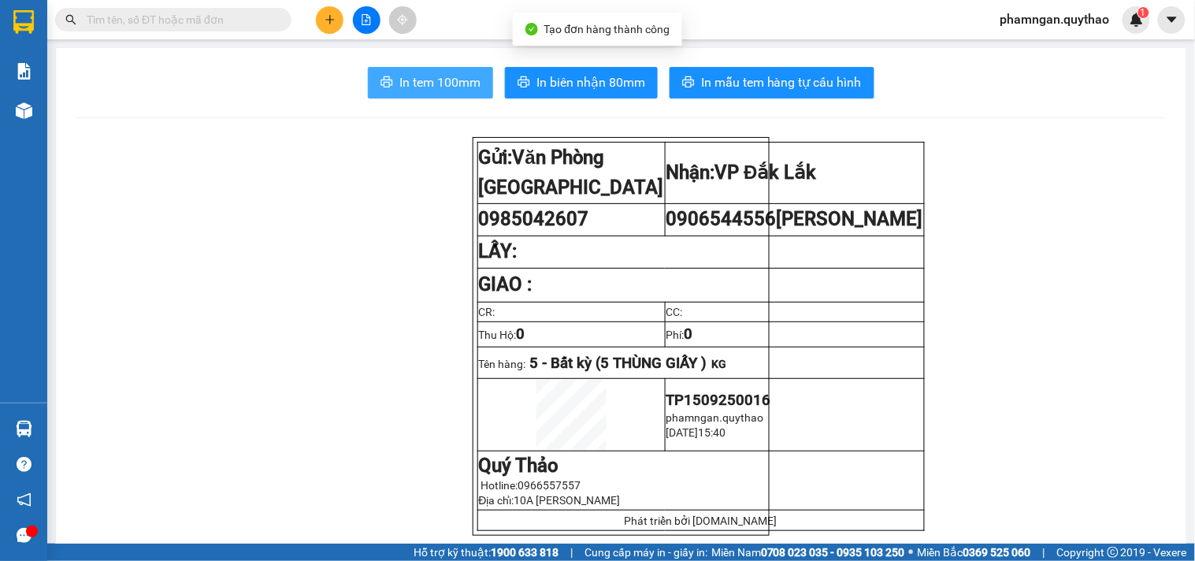
click at [451, 83] on span "In tem 100mm" at bounding box center [439, 82] width 81 height 20
drag, startPoint x: 370, startPoint y: 76, endPoint x: 371, endPoint y: 84, distance: 7.9
click at [371, 76] on button "In tem 100mm" at bounding box center [430, 83] width 125 height 32
click at [313, 18] on div at bounding box center [366, 20] width 118 height 28
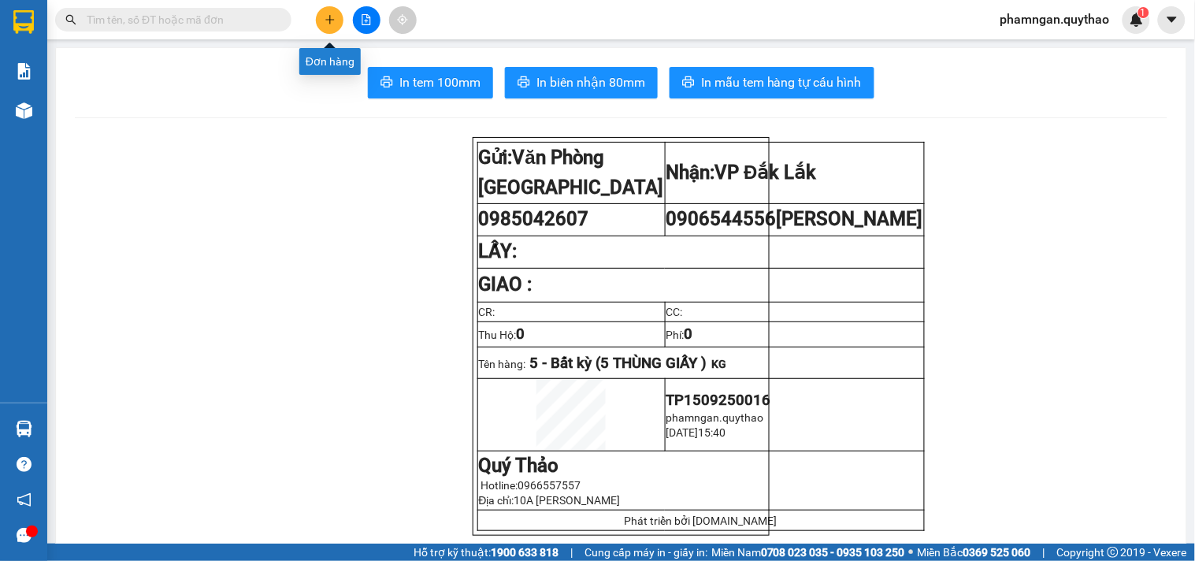
click at [327, 17] on icon "plus" at bounding box center [330, 19] width 11 height 11
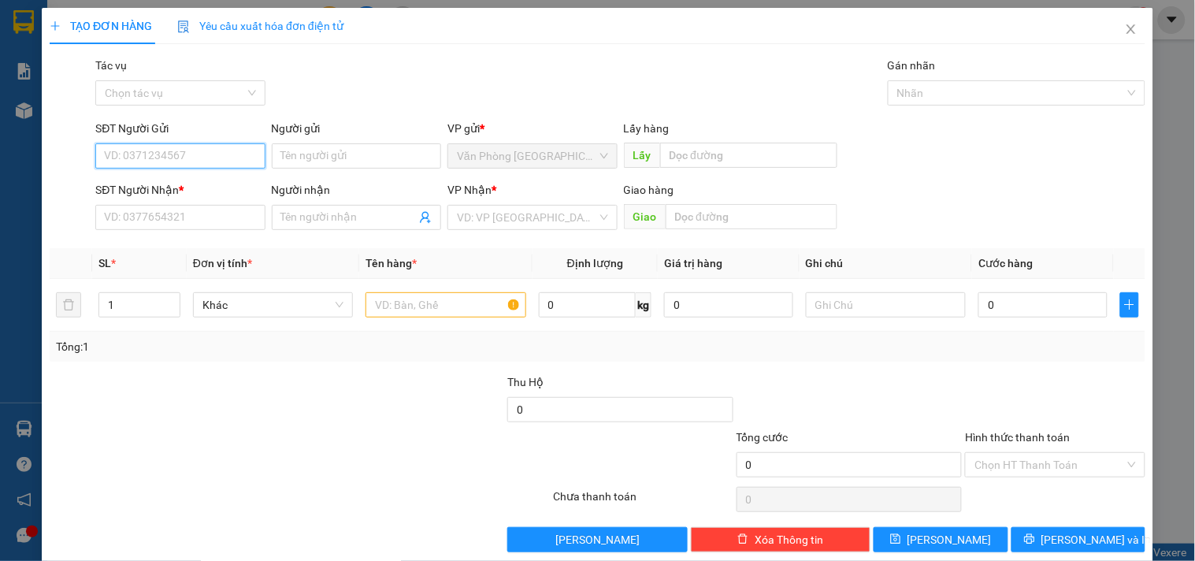
click at [161, 150] on input "SĐT Người Gửi" at bounding box center [179, 155] width 169 height 25
type input "0358137294"
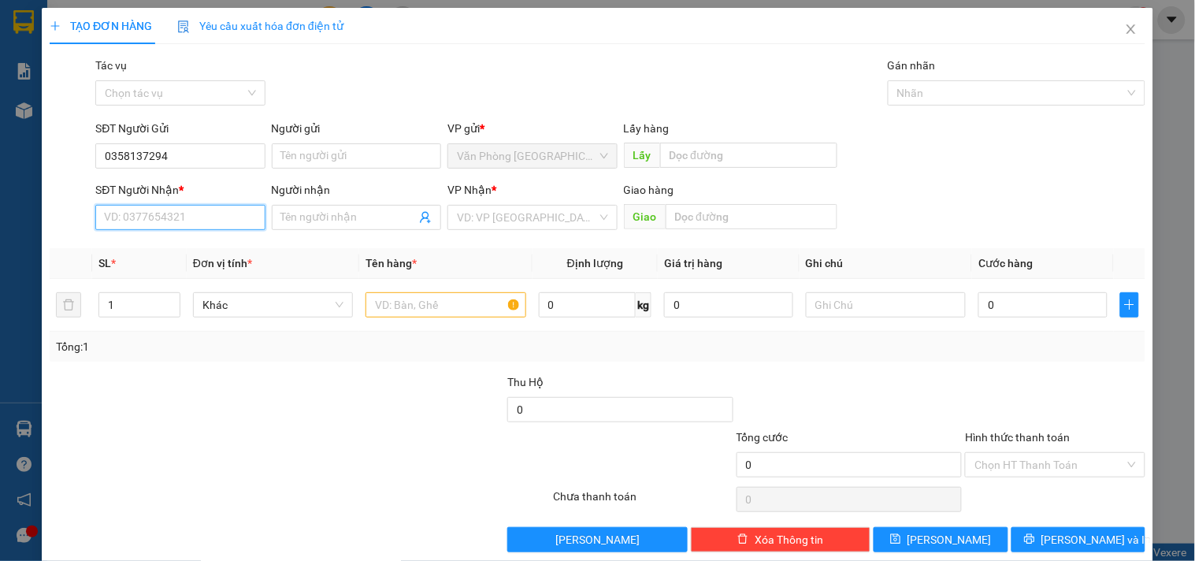
click at [195, 216] on input "SĐT Người Nhận *" at bounding box center [179, 217] width 169 height 25
drag, startPoint x: 195, startPoint y: 158, endPoint x: 32, endPoint y: 165, distance: 162.4
click at [35, 165] on div "TẠO ĐƠN HÀNG Yêu cầu xuất hóa đơn điện tử Transit Pickup Surcharge Ids Transit …" at bounding box center [597, 280] width 1195 height 561
click at [179, 224] on input "SĐT Người Nhận *" at bounding box center [179, 217] width 169 height 25
paste input "0358137294"
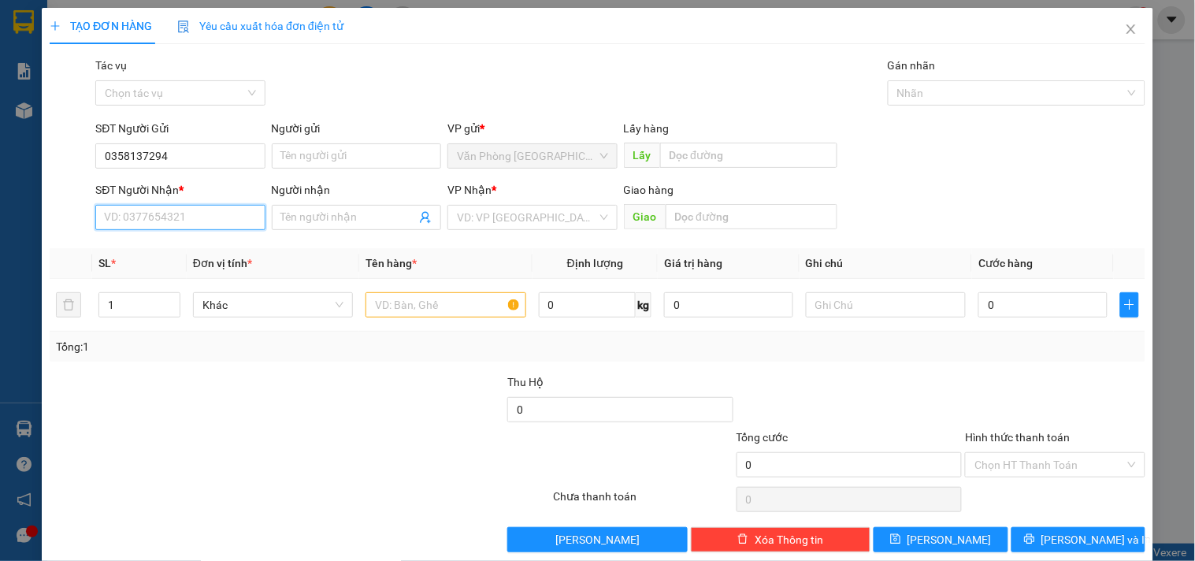
type input "0358137294"
click at [194, 243] on div "0358137294 - NAM" at bounding box center [178, 248] width 149 height 17
type input "NAM"
type input "CX EABAR"
type input "0358137294"
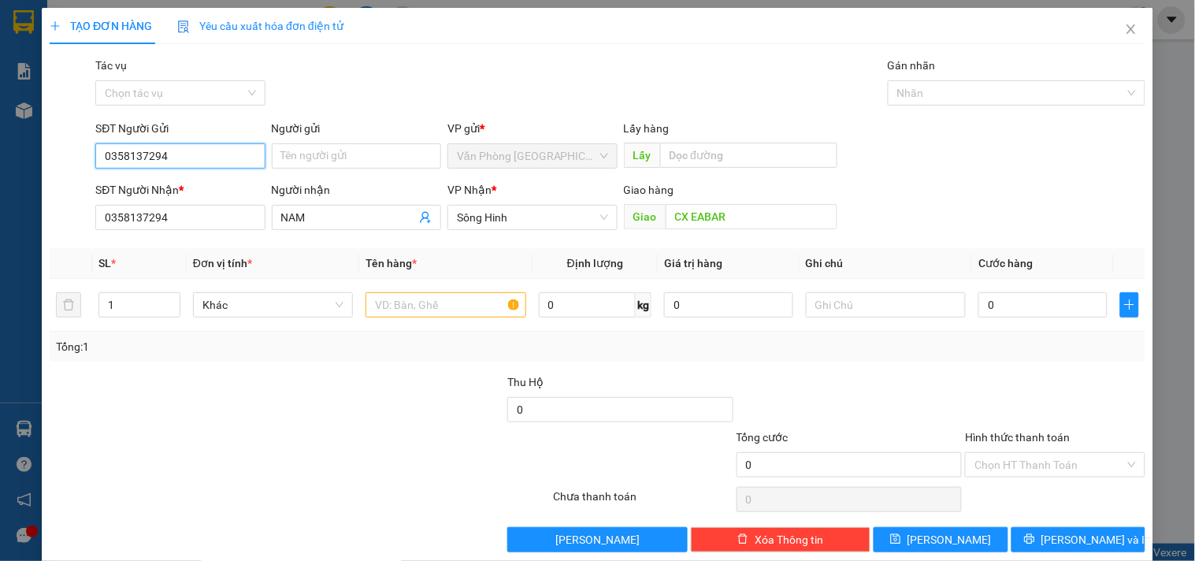
drag, startPoint x: 194, startPoint y: 158, endPoint x: 0, endPoint y: 156, distance: 193.8
click at [0, 156] on div "TẠO ĐƠN HÀNG Yêu cầu xuất hóa đơn điện tử Transit Pickup Surcharge Ids Transit …" at bounding box center [597, 280] width 1195 height 561
drag, startPoint x: 139, startPoint y: 187, endPoint x: 266, endPoint y: 217, distance: 131.1
click at [139, 187] on div "0987967371" at bounding box center [178, 187] width 149 height 17
type input "0987967371"
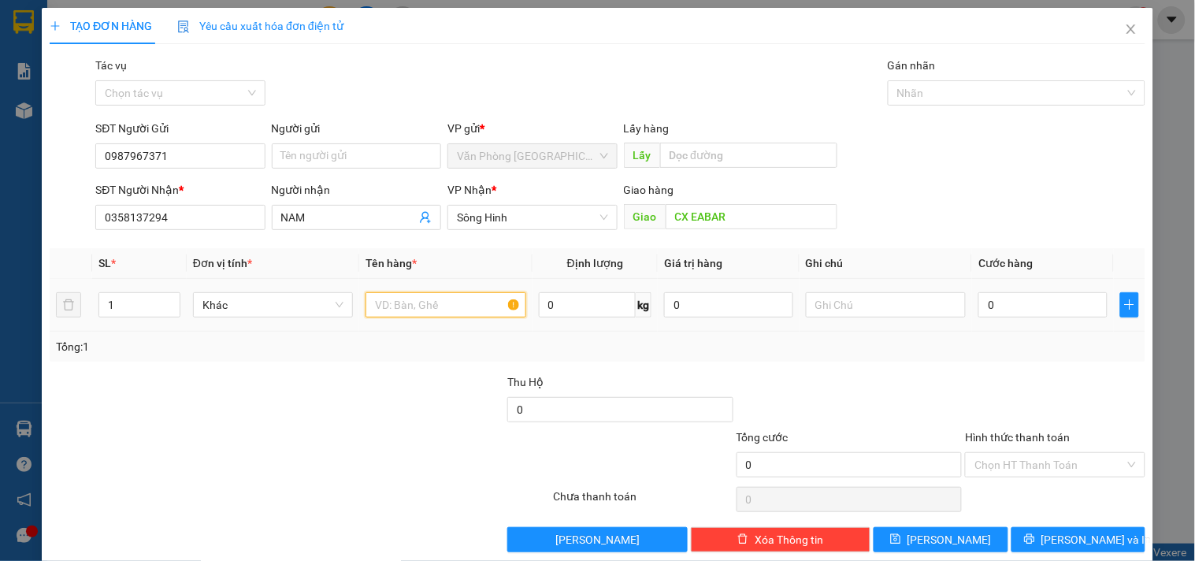
click at [449, 305] on input "text" at bounding box center [445, 304] width 160 height 25
type input "1 THÙNG XỐP"
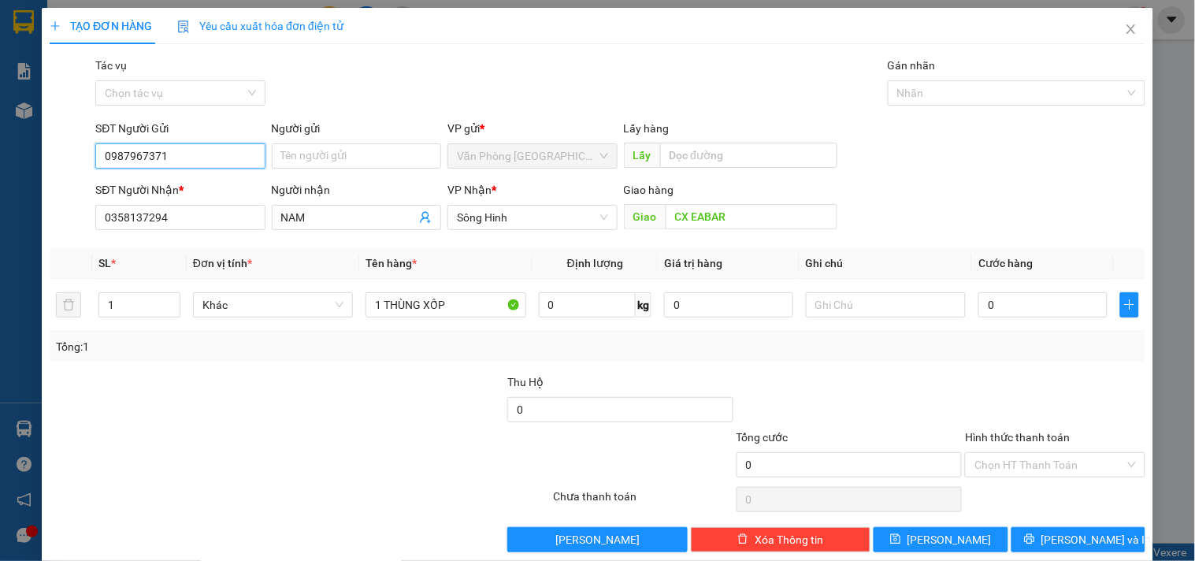
drag, startPoint x: 202, startPoint y: 159, endPoint x: 0, endPoint y: 179, distance: 203.4
click at [0, 179] on div "TẠO ĐƠN HÀNG Yêu cầu xuất hóa đơn điện tử Transit Pickup Surcharge Ids Transit …" at bounding box center [597, 280] width 1195 height 561
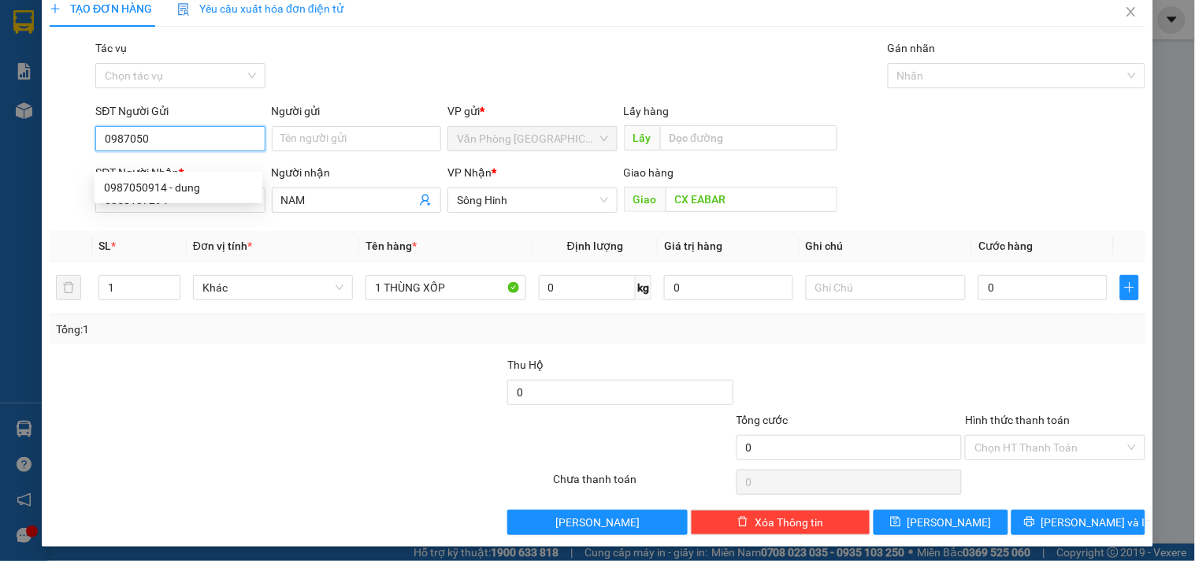
scroll to position [21, 0]
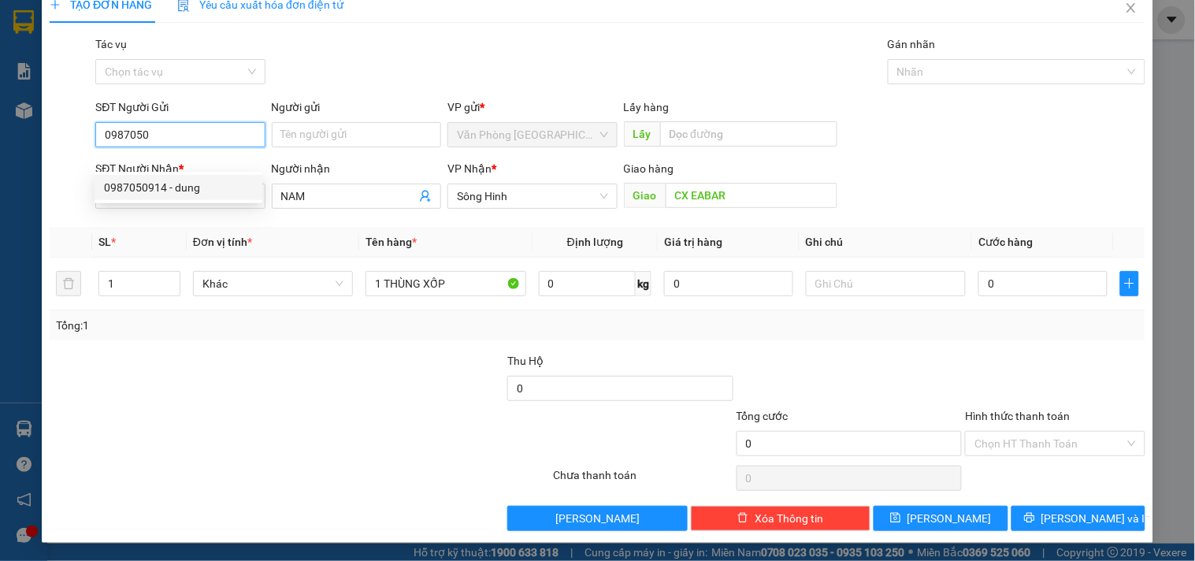
click at [135, 183] on div "0987050914 - dung" at bounding box center [178, 187] width 149 height 17
type input "0987050914"
type input "dung"
type input "0987050914"
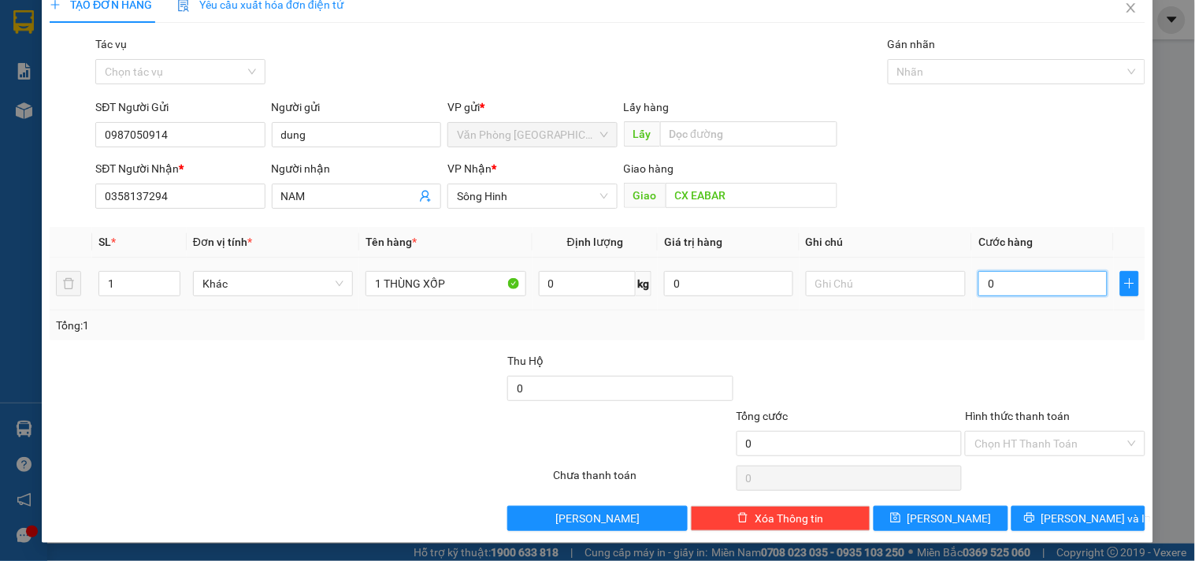
click at [1020, 288] on input "0" at bounding box center [1042, 283] width 129 height 25
type input "5"
type input "50"
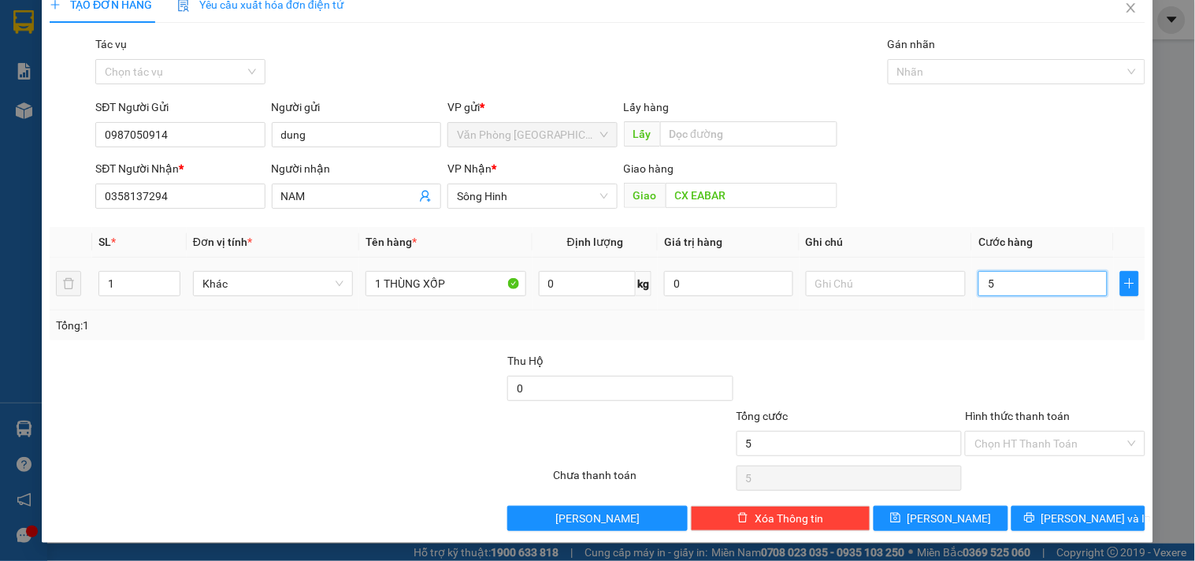
type input "50"
type input "50.000"
click at [1022, 451] on input "Hình thức thanh toán" at bounding box center [1049, 444] width 150 height 24
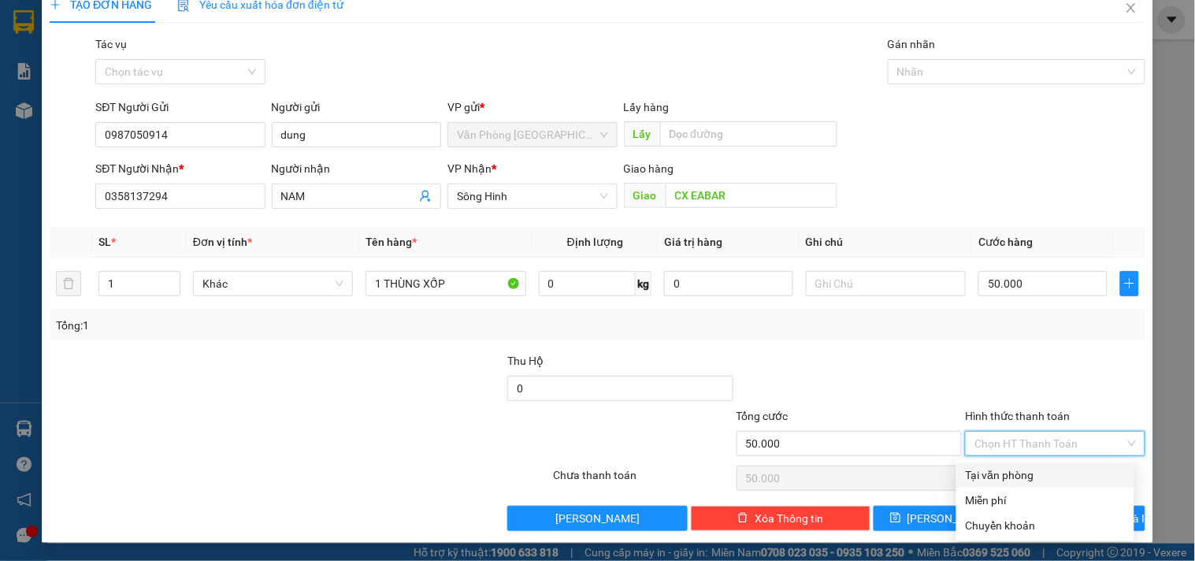
click at [1017, 473] on div "Tại văn phòng" at bounding box center [1045, 474] width 159 height 17
type input "0"
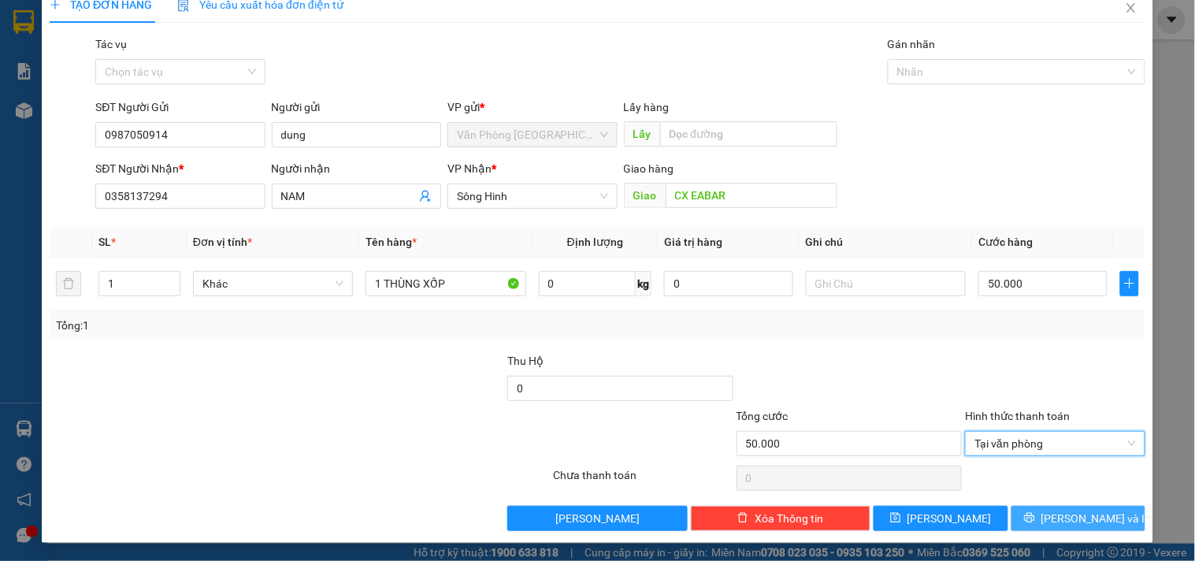
click at [1035, 513] on icon "printer" at bounding box center [1029, 517] width 11 height 11
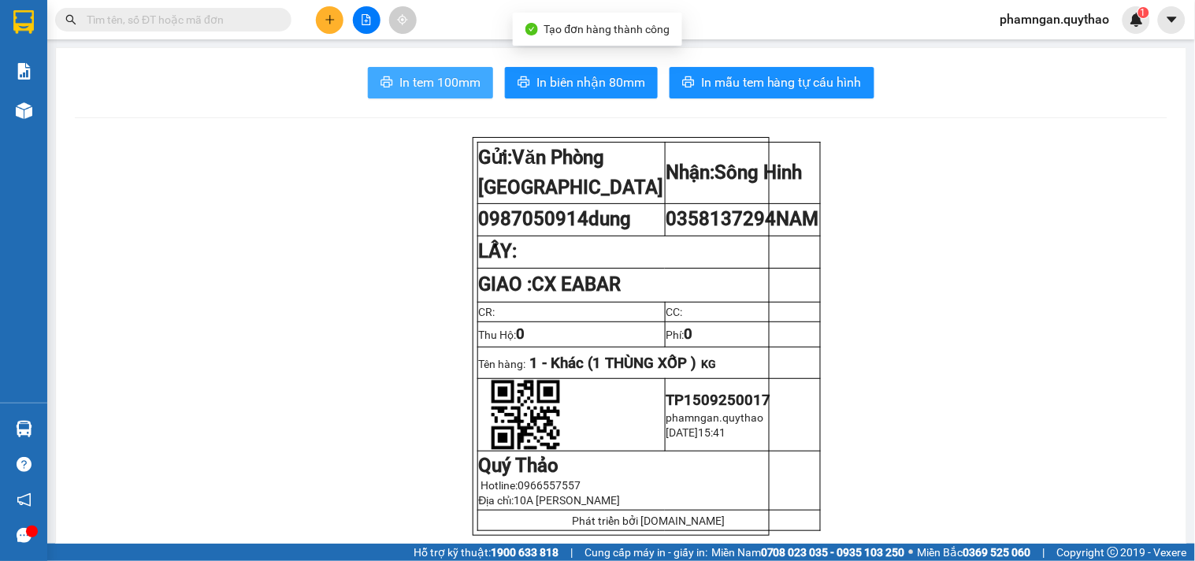
click at [406, 85] on span "In tem 100mm" at bounding box center [439, 82] width 81 height 20
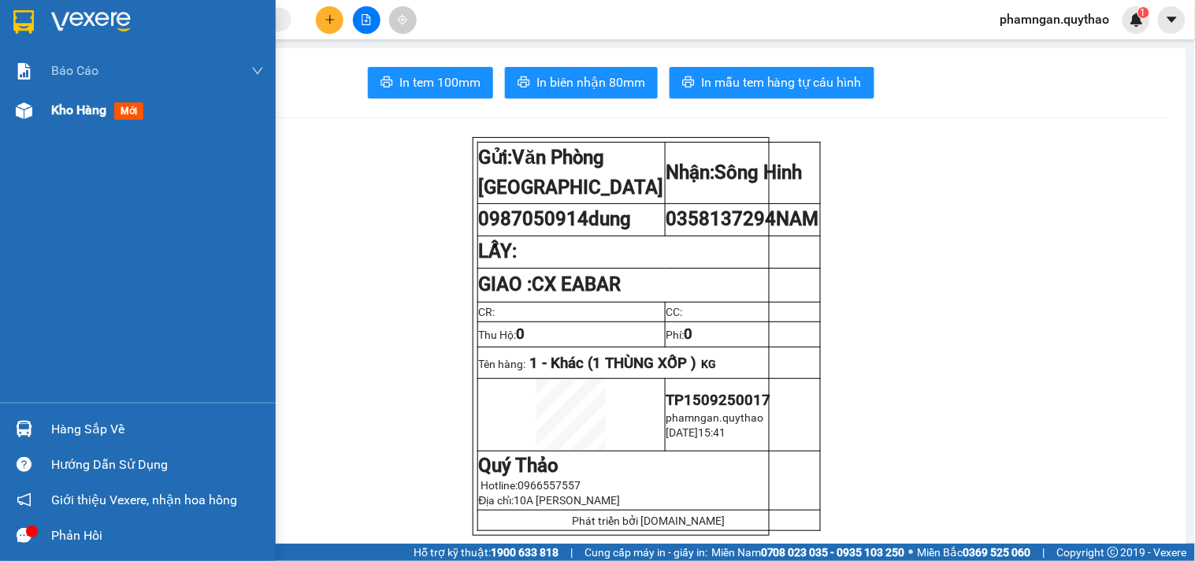
click at [82, 112] on span "Kho hàng" at bounding box center [78, 109] width 55 height 15
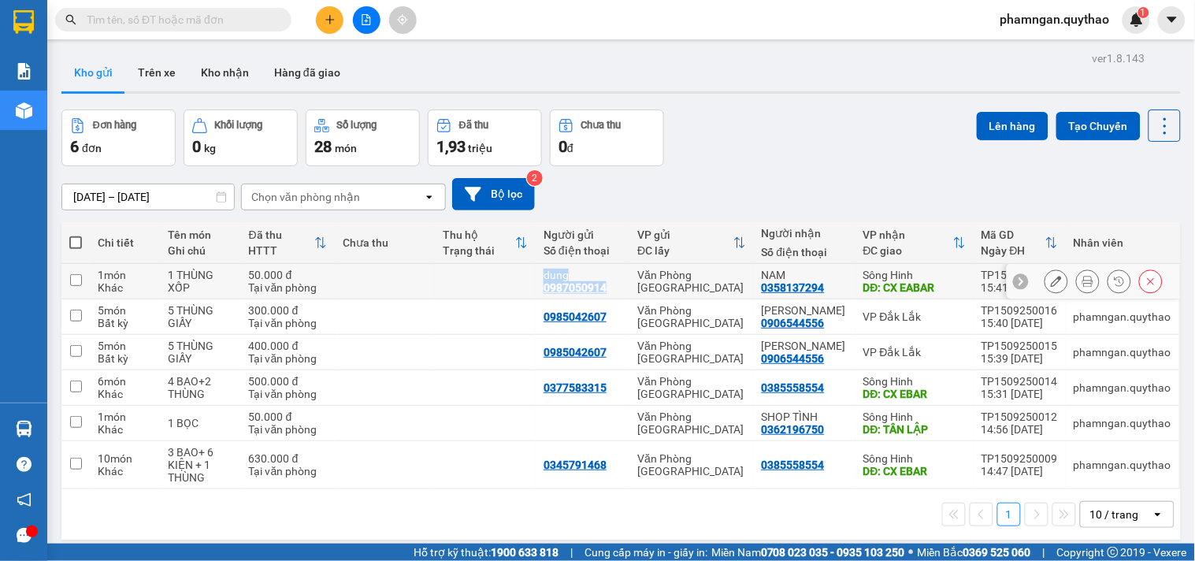
drag, startPoint x: 629, startPoint y: 284, endPoint x: 510, endPoint y: 285, distance: 118.2
click at [510, 285] on tr "1 món Khác 1 THÙNG XỐP 50.000 đ Tại văn phòng dung 0987050914 Văn Phòng Tân Phú…" at bounding box center [620, 281] width 1119 height 35
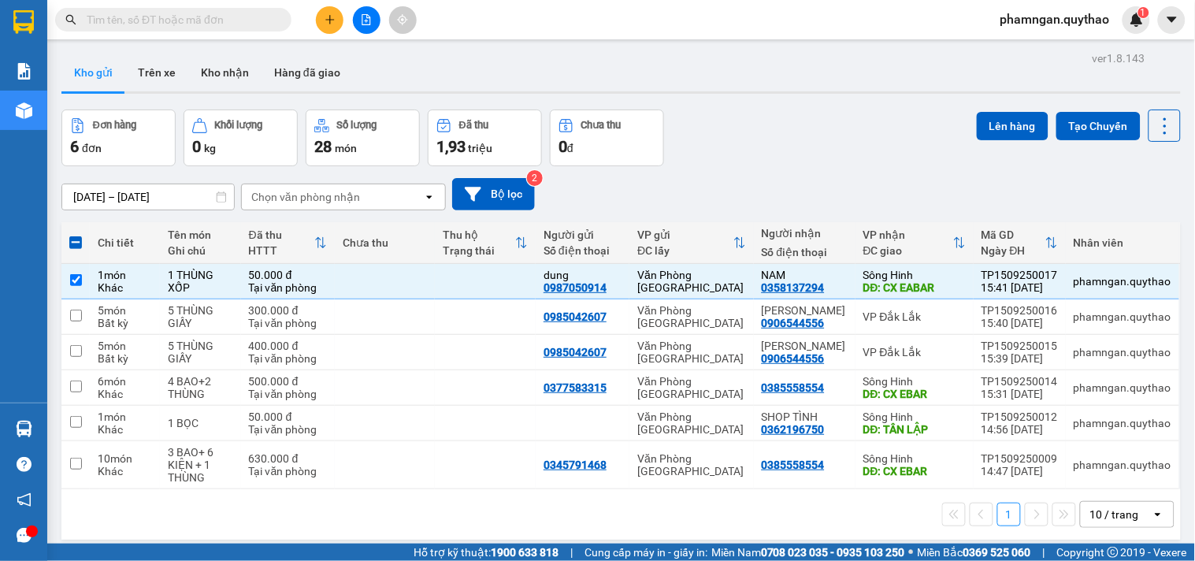
click at [702, 200] on div "13/09/2025 – 15/09/2025 Press the down arrow key to interact with the calendar …" at bounding box center [620, 194] width 1119 height 32
copy div "0987050914"
drag, startPoint x: 623, startPoint y: 288, endPoint x: 549, endPoint y: 288, distance: 74.0
click at [549, 288] on td "dung 0987050914" at bounding box center [583, 281] width 94 height 35
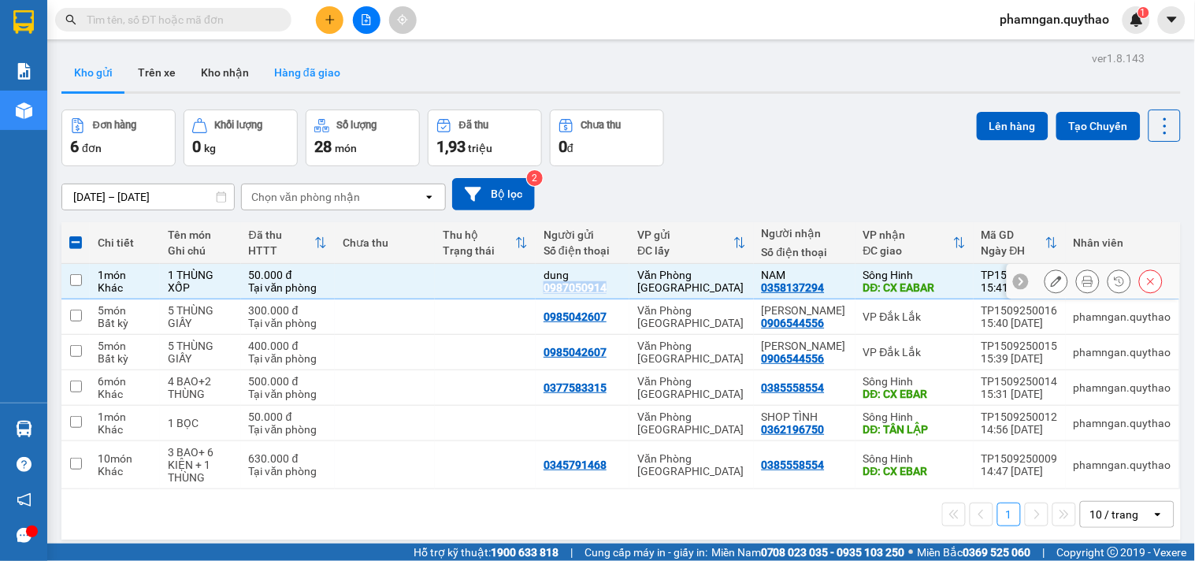
checkbox input "false"
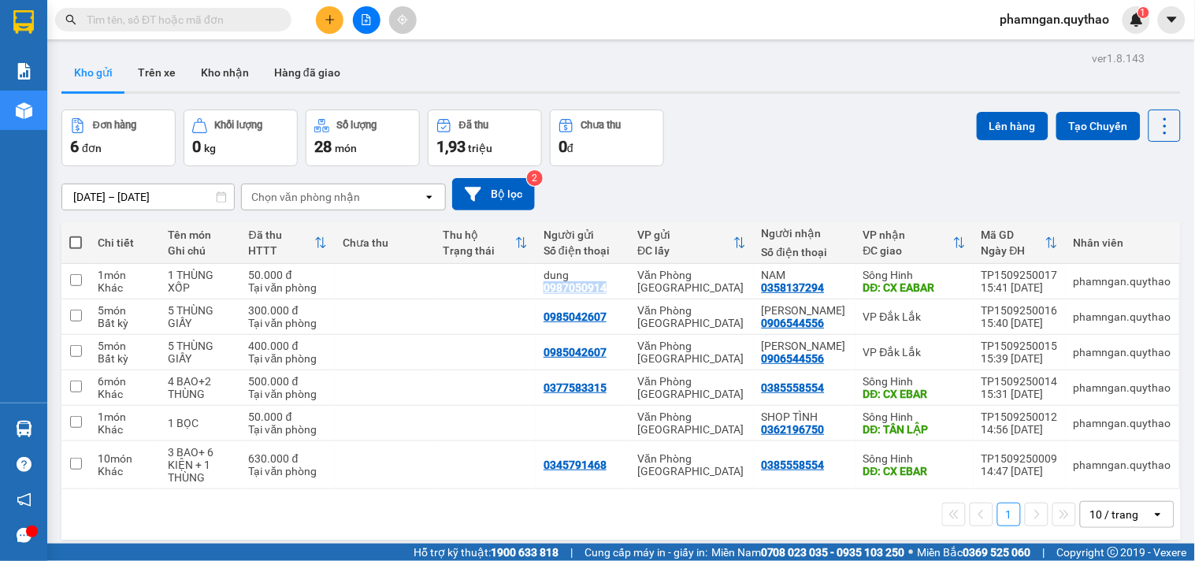
click at [326, 20] on icon "plus" at bounding box center [330, 19] width 11 height 11
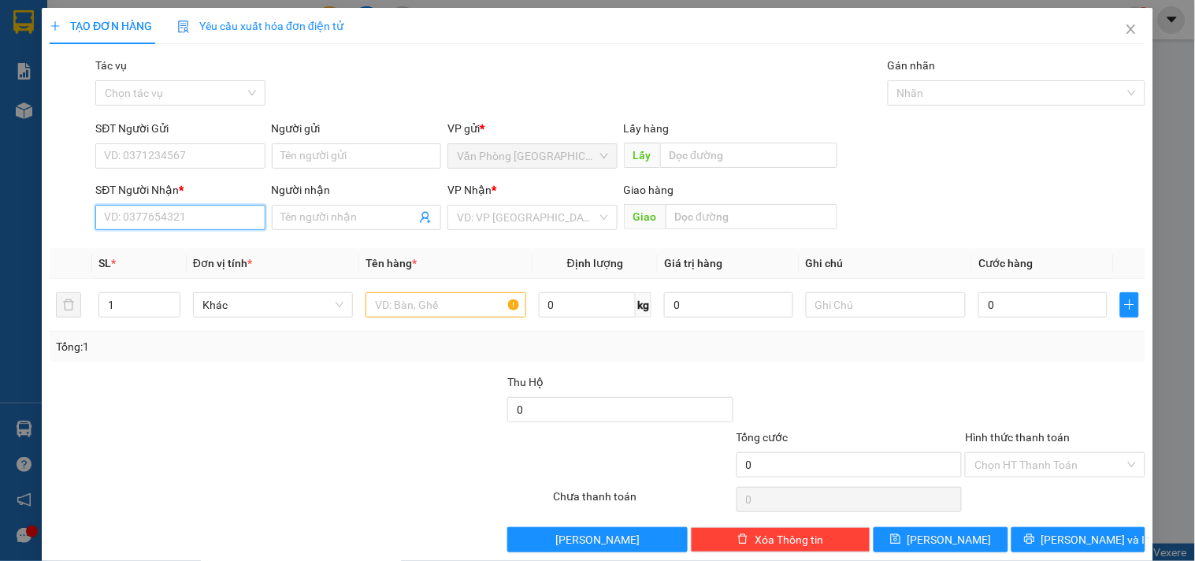
click at [152, 222] on input "SĐT Người Nhận *" at bounding box center [179, 217] width 169 height 25
type input "0905362578"
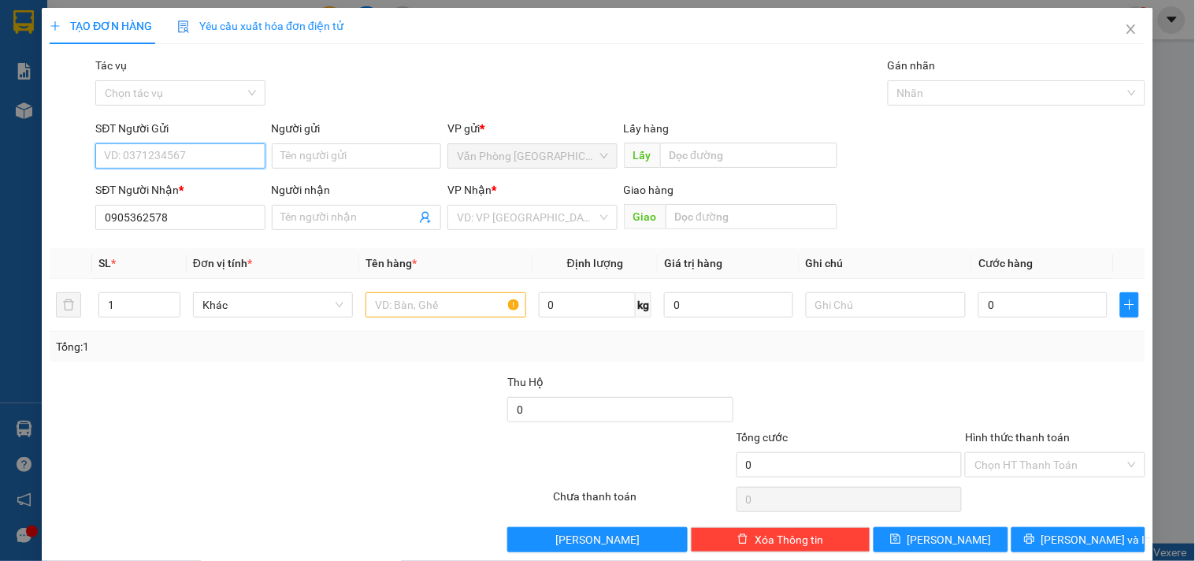
click at [197, 154] on input "SĐT Người Gửi" at bounding box center [179, 155] width 169 height 25
click at [225, 163] on input "SĐT Người Gửi" at bounding box center [179, 155] width 169 height 25
type input "0367071864"
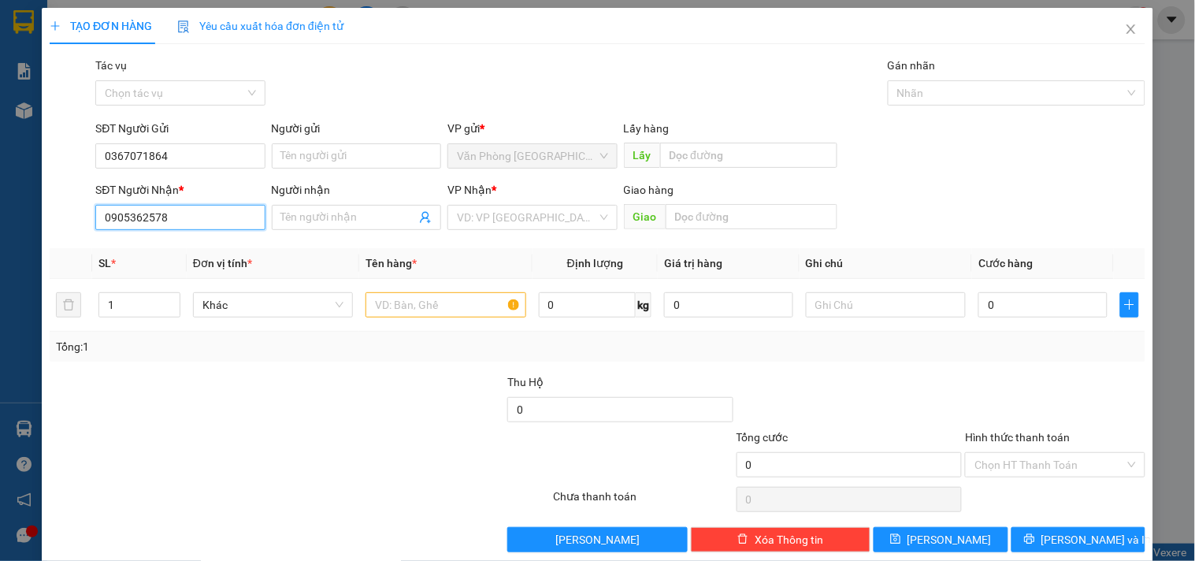
drag, startPoint x: 193, startPoint y: 223, endPoint x: 92, endPoint y: 218, distance: 100.9
click at [92, 218] on div "SĐT Người Nhận * 0905362578 0905362578" at bounding box center [180, 208] width 176 height 55
click at [556, 213] on input "search" at bounding box center [526, 218] width 139 height 24
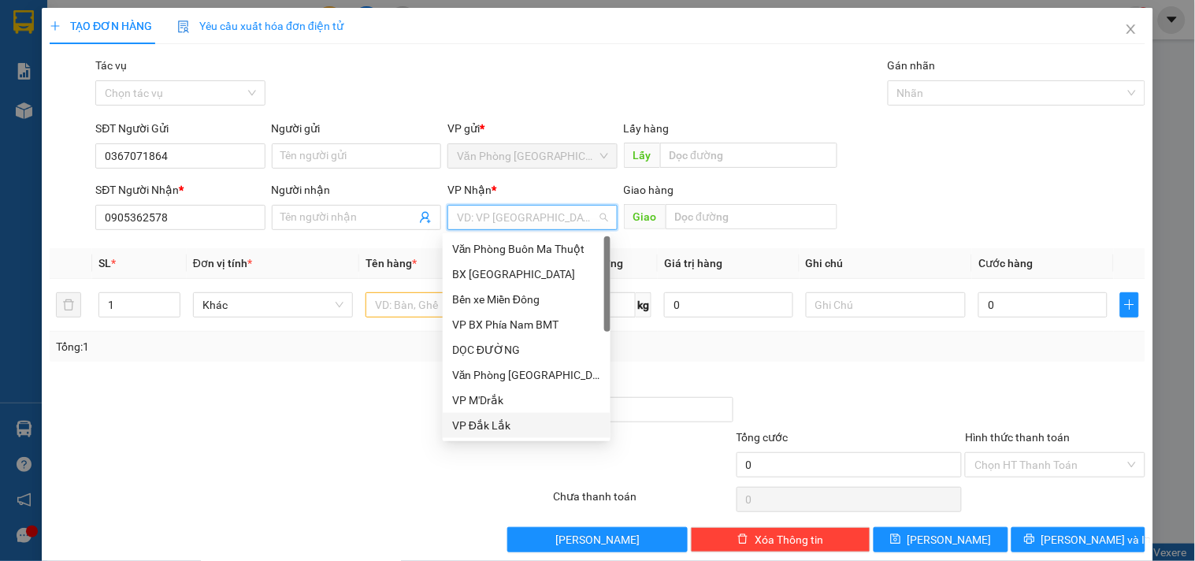
drag, startPoint x: 485, startPoint y: 419, endPoint x: 429, endPoint y: 341, distance: 96.4
click at [485, 420] on div "VP Đắk Lắk" at bounding box center [526, 425] width 149 height 17
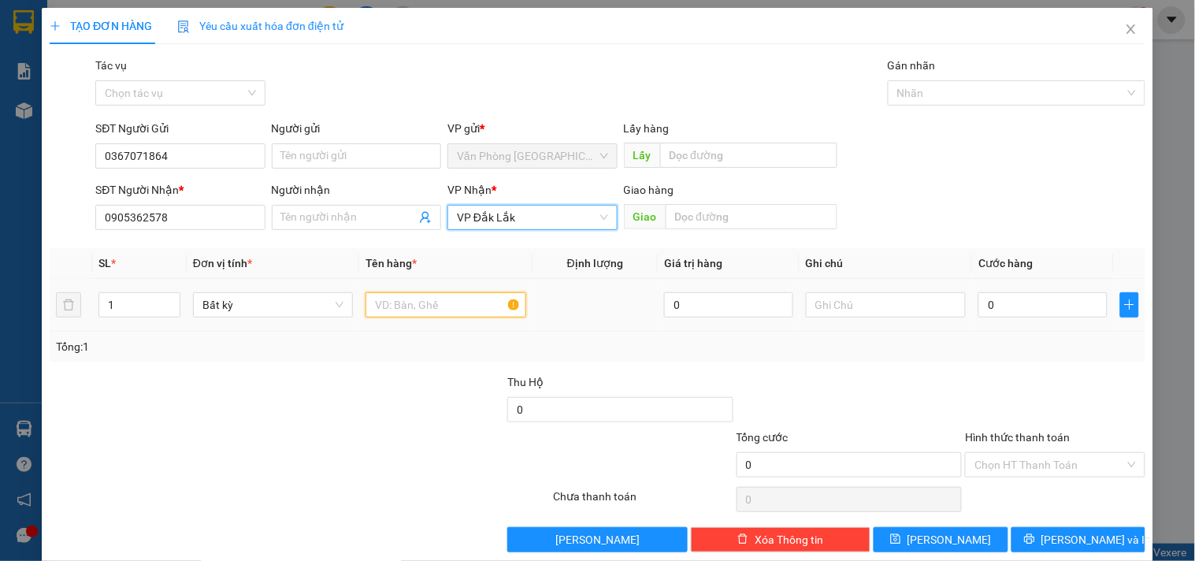
click at [422, 309] on input "text" at bounding box center [445, 304] width 160 height 25
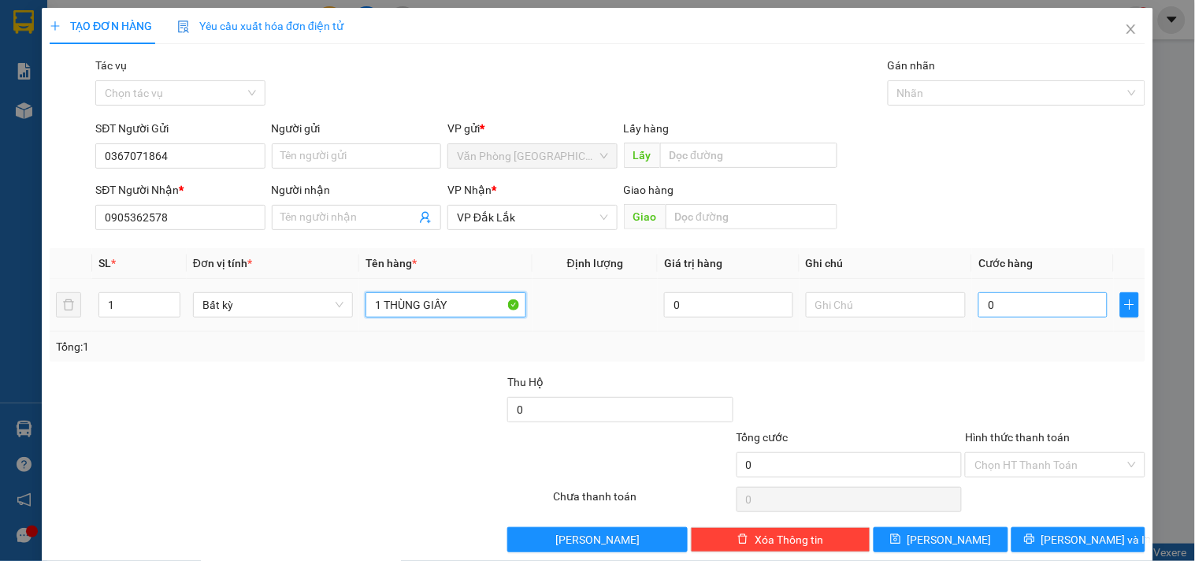
type input "1 THÙNG GIẤY"
click at [1011, 313] on input "0" at bounding box center [1042, 304] width 129 height 25
type input "7"
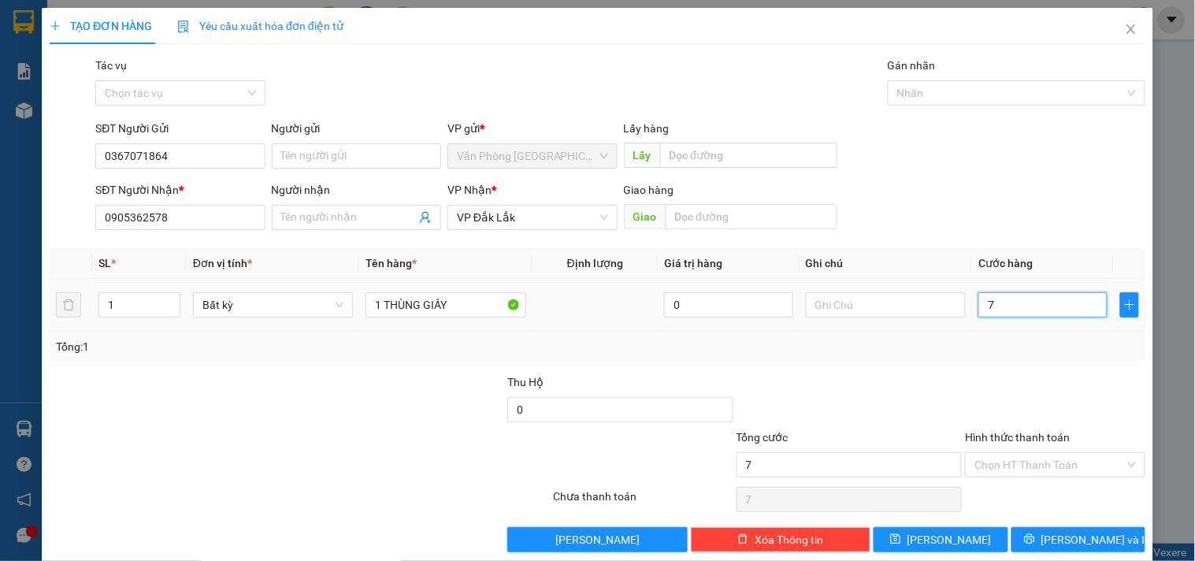
type input "70"
type input "7"
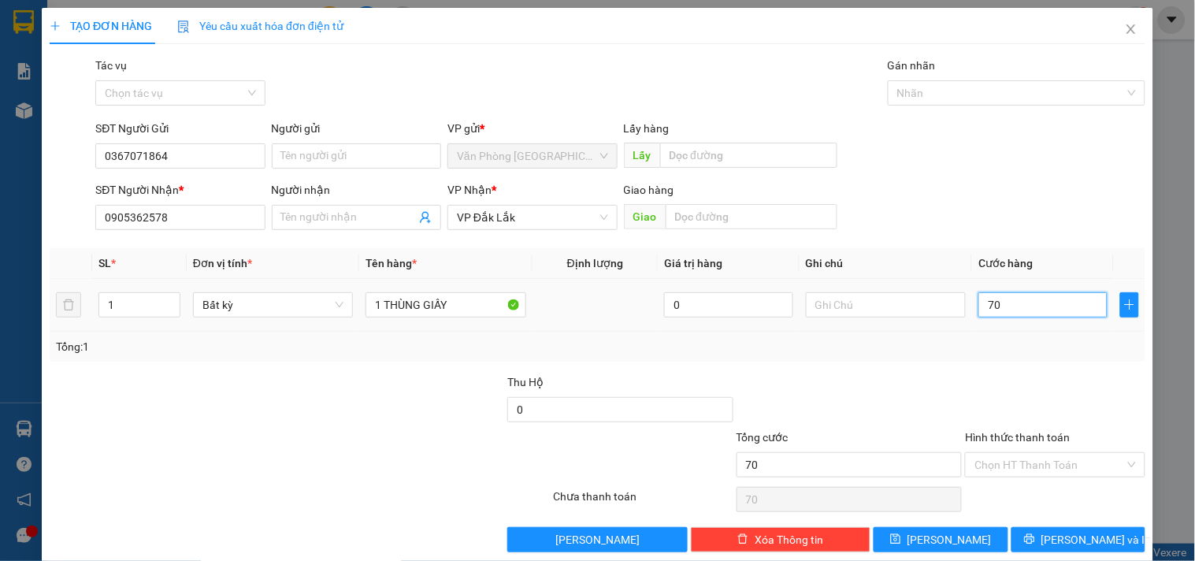
type input "7"
type input "0"
type input "06"
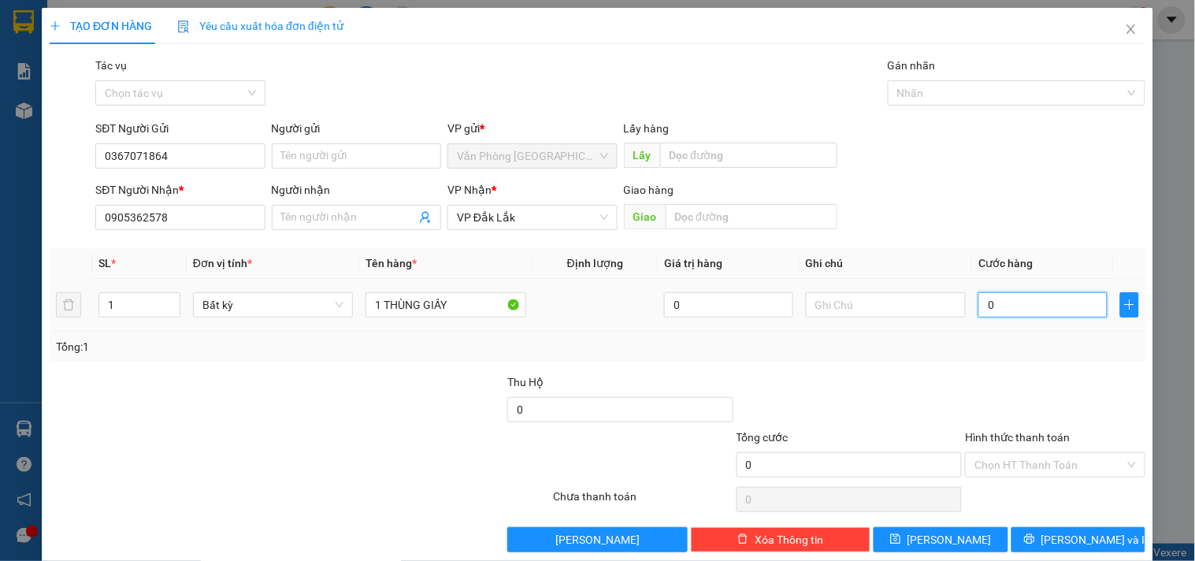
type input "6"
type input "060"
type input "60"
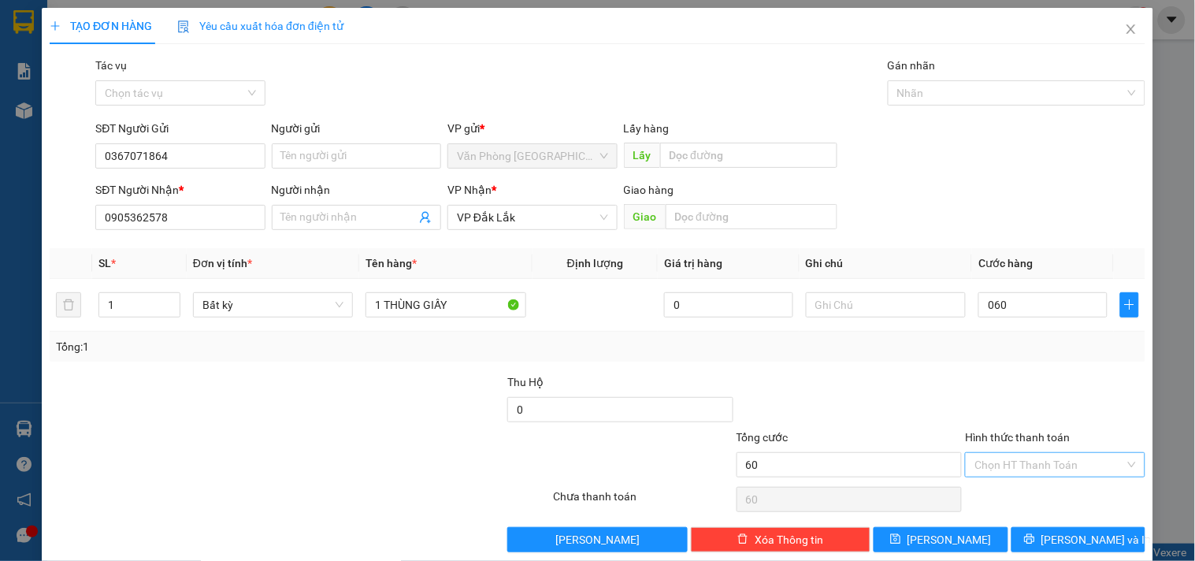
type input "60.000"
click at [1063, 474] on input "Hình thức thanh toán" at bounding box center [1049, 465] width 150 height 24
click at [1027, 383] on div "Tại văn phòng" at bounding box center [1045, 382] width 159 height 17
type input "0"
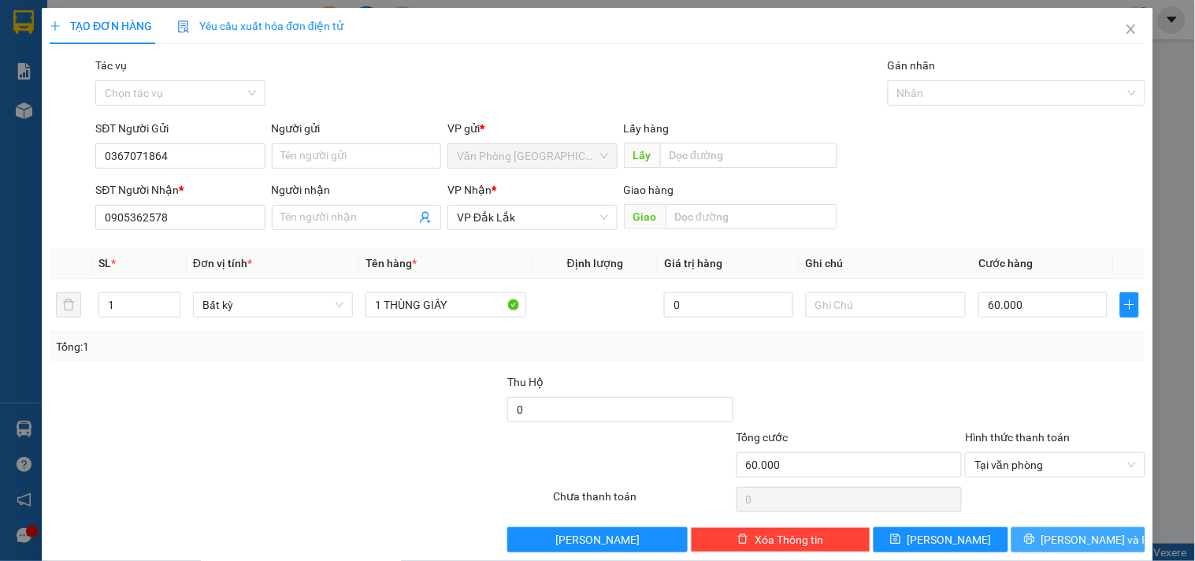
click at [1034, 534] on button "[PERSON_NAME] và In" at bounding box center [1078, 539] width 134 height 25
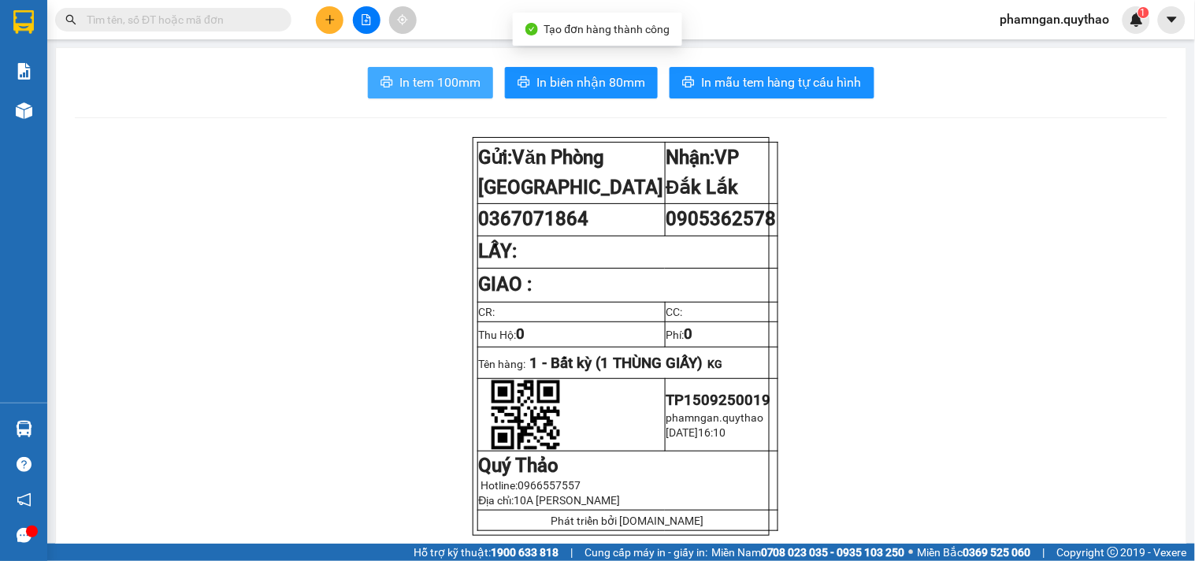
click at [421, 80] on span "In tem 100mm" at bounding box center [439, 82] width 81 height 20
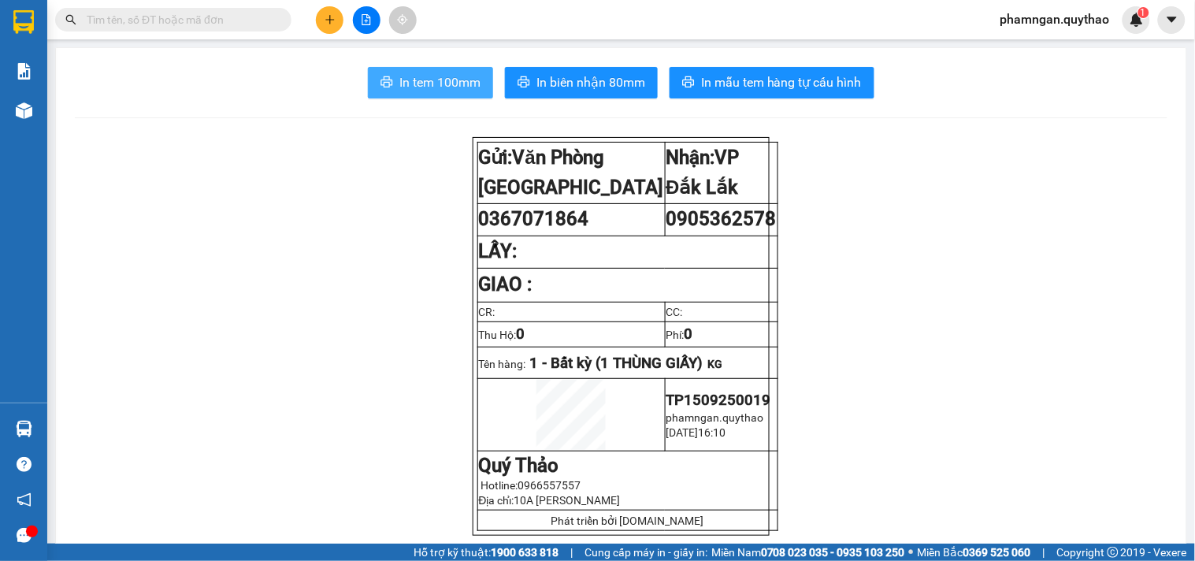
click at [433, 91] on span "In tem 100mm" at bounding box center [439, 82] width 81 height 20
click at [329, 21] on icon "plus" at bounding box center [329, 19] width 1 height 9
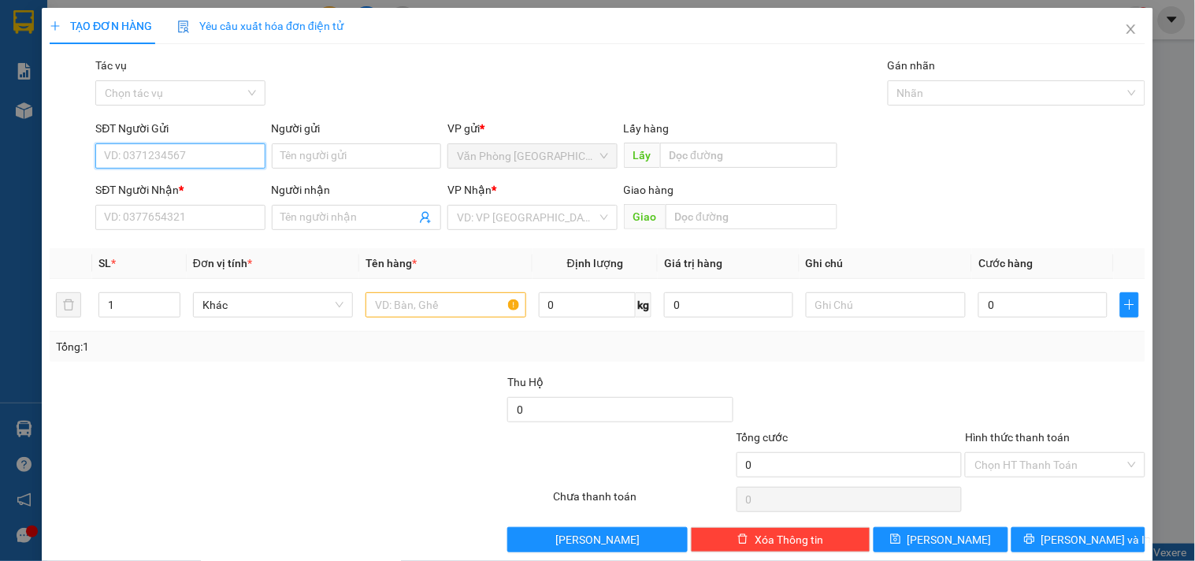
click at [192, 168] on input "SĐT Người Gửi" at bounding box center [179, 155] width 169 height 25
type input "0379099199"
click at [166, 182] on div "0379099199" at bounding box center [178, 187] width 149 height 17
type input "0939082319"
type input "THU HIỀN"
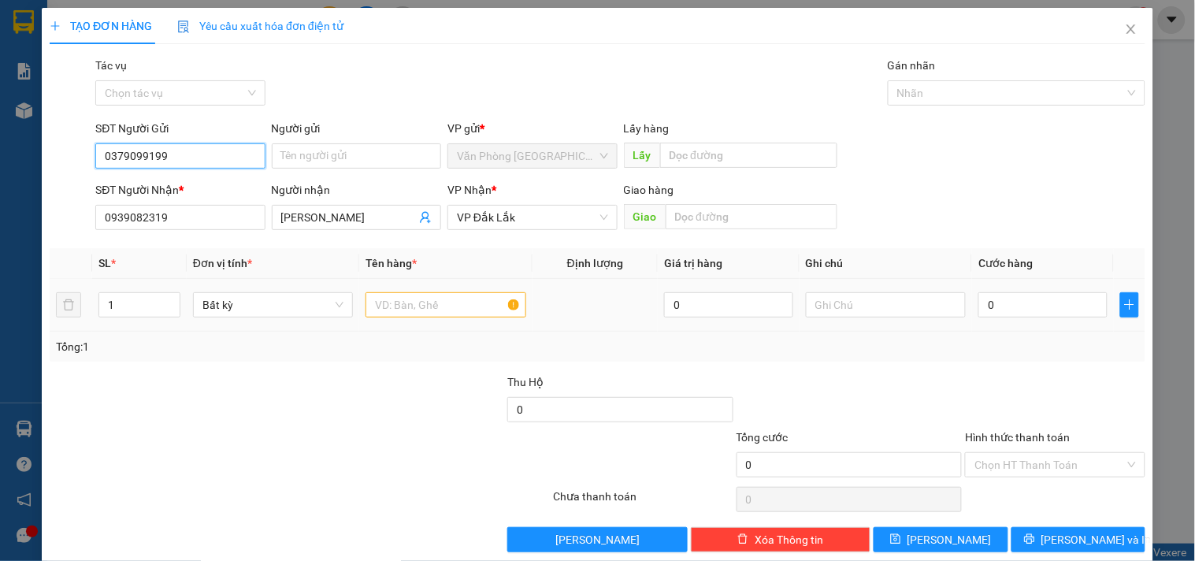
type input "0379099199"
click at [455, 309] on input "text" at bounding box center [445, 304] width 160 height 25
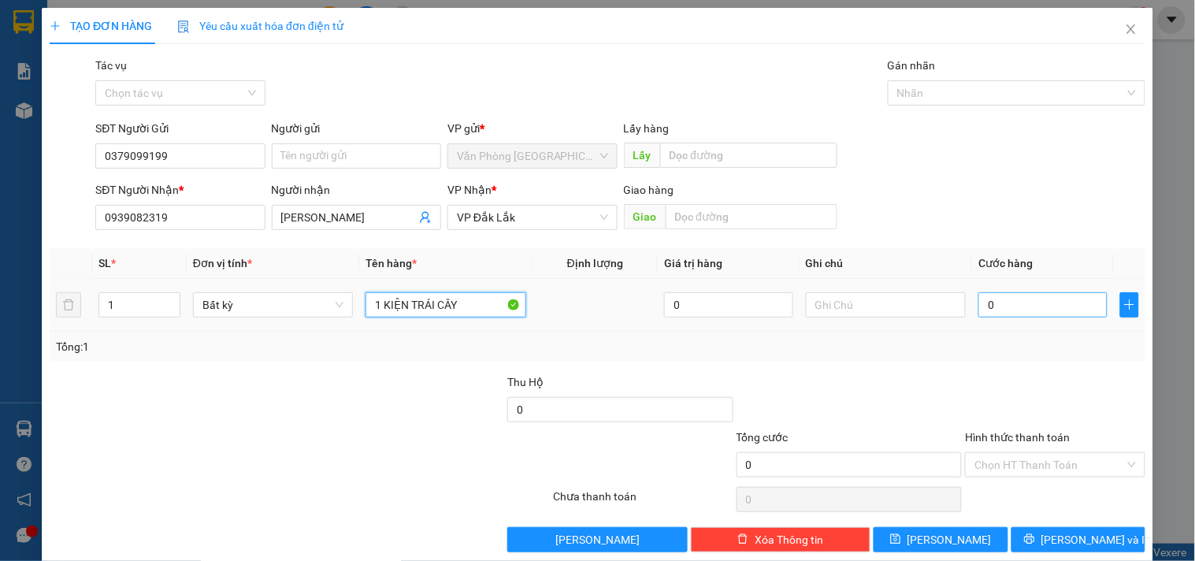
type input "1 KIỆN TRÁI CÂY"
type input "4"
type input "40"
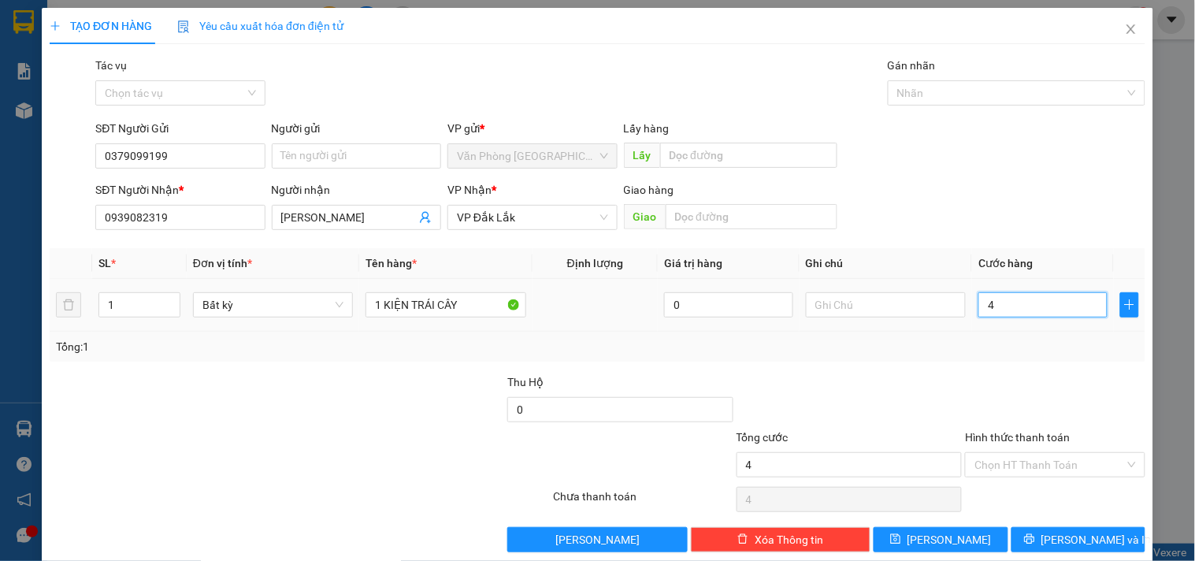
type input "40"
type input "40.000"
click at [1056, 471] on input "Hình thức thanh toán" at bounding box center [1049, 465] width 150 height 24
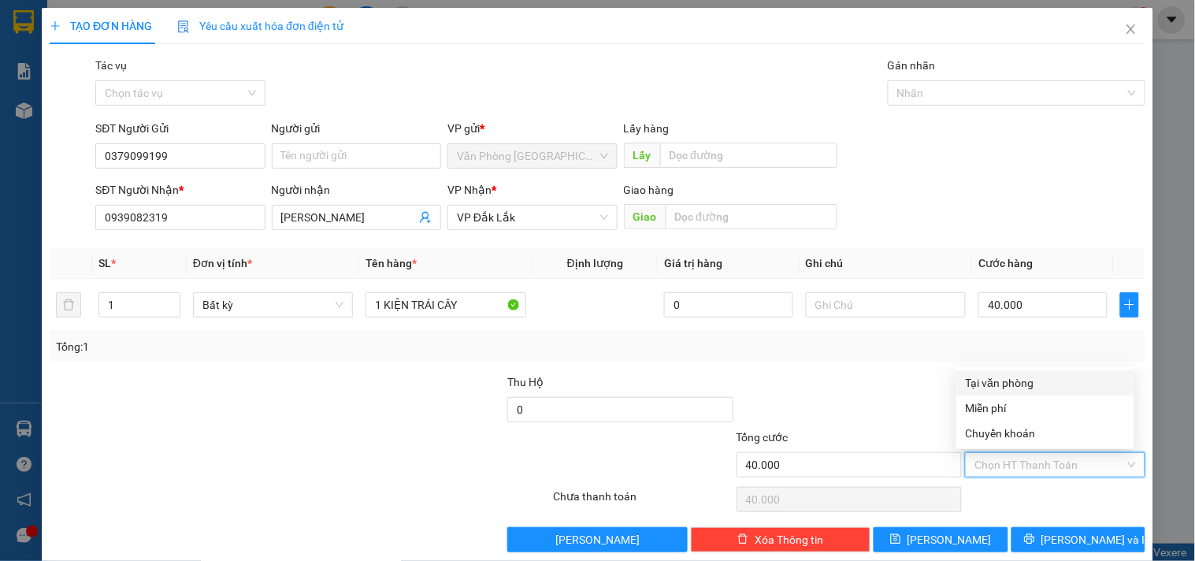
drag, startPoint x: 1026, startPoint y: 373, endPoint x: 1016, endPoint y: 395, distance: 24.3
click at [1026, 373] on div "Tại văn phòng" at bounding box center [1045, 382] width 178 height 25
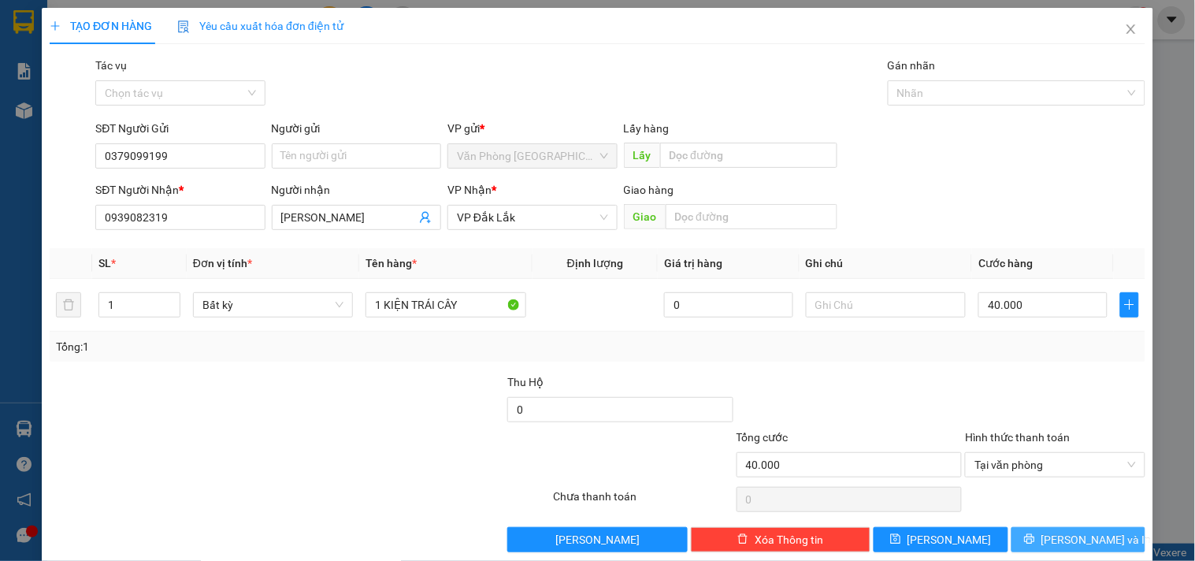
click at [1034, 537] on icon "printer" at bounding box center [1029, 539] width 10 height 10
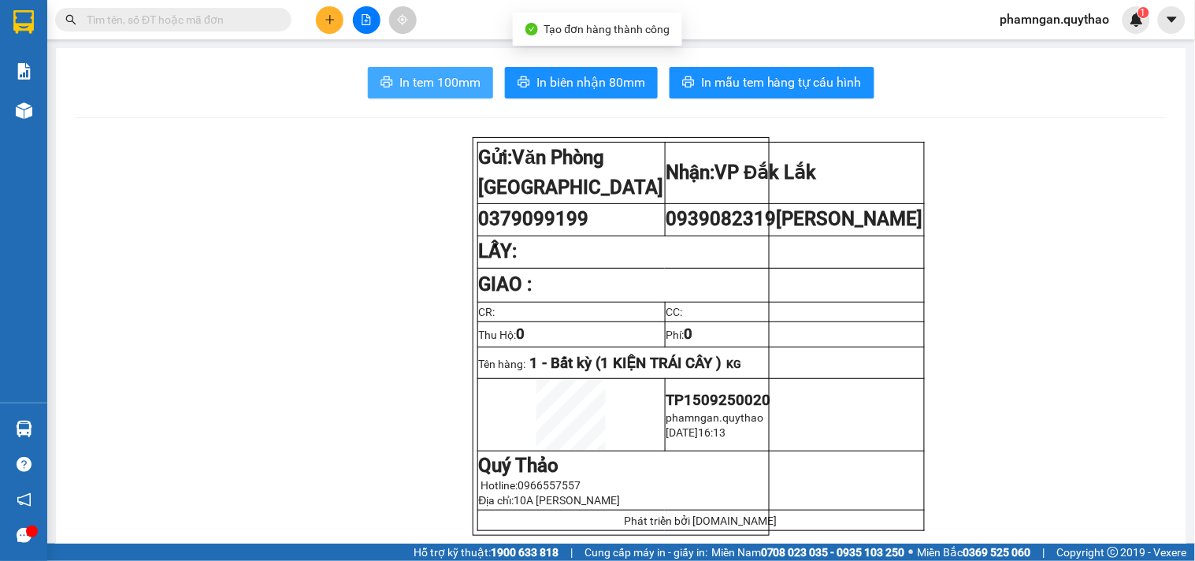
click at [455, 93] on button "In tem 100mm" at bounding box center [430, 83] width 125 height 32
click at [404, 71] on button "In tem 100mm" at bounding box center [430, 83] width 125 height 32
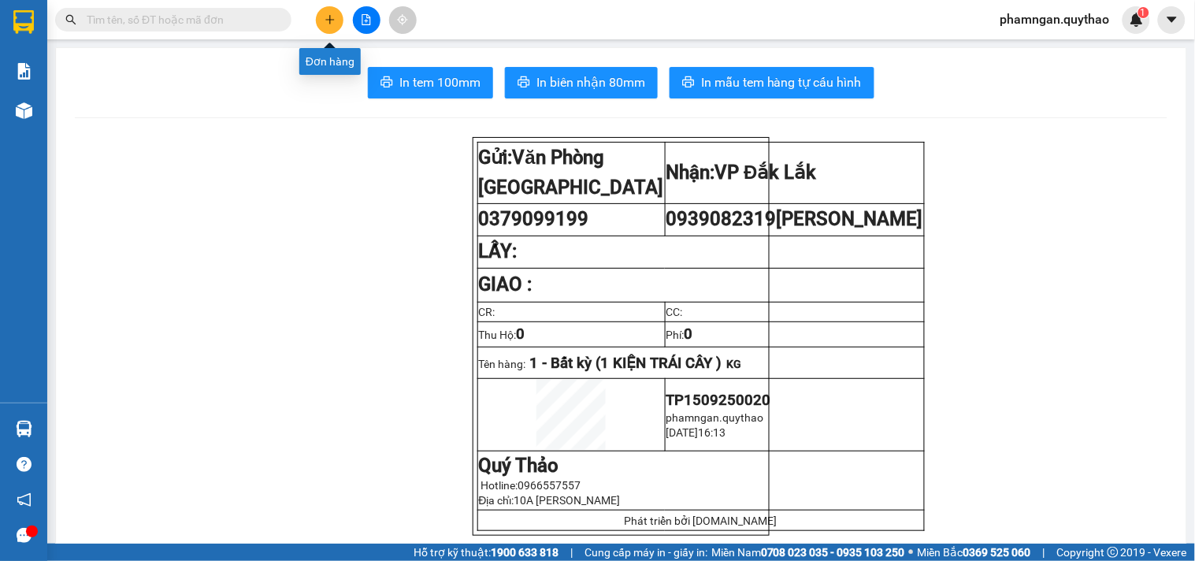
click at [332, 22] on icon "plus" at bounding box center [330, 19] width 11 height 11
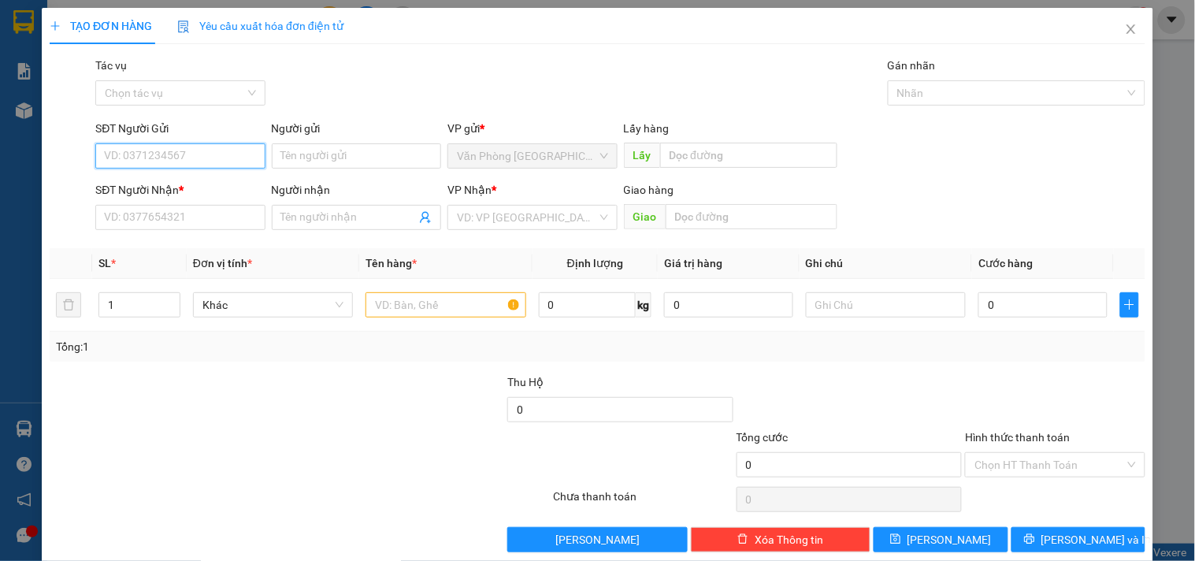
click at [215, 153] on input "SĐT Người Gửi" at bounding box center [179, 155] width 169 height 25
click at [128, 187] on div "0347049779" at bounding box center [178, 187] width 149 height 17
click at [423, 310] on input "text" at bounding box center [445, 304] width 160 height 25
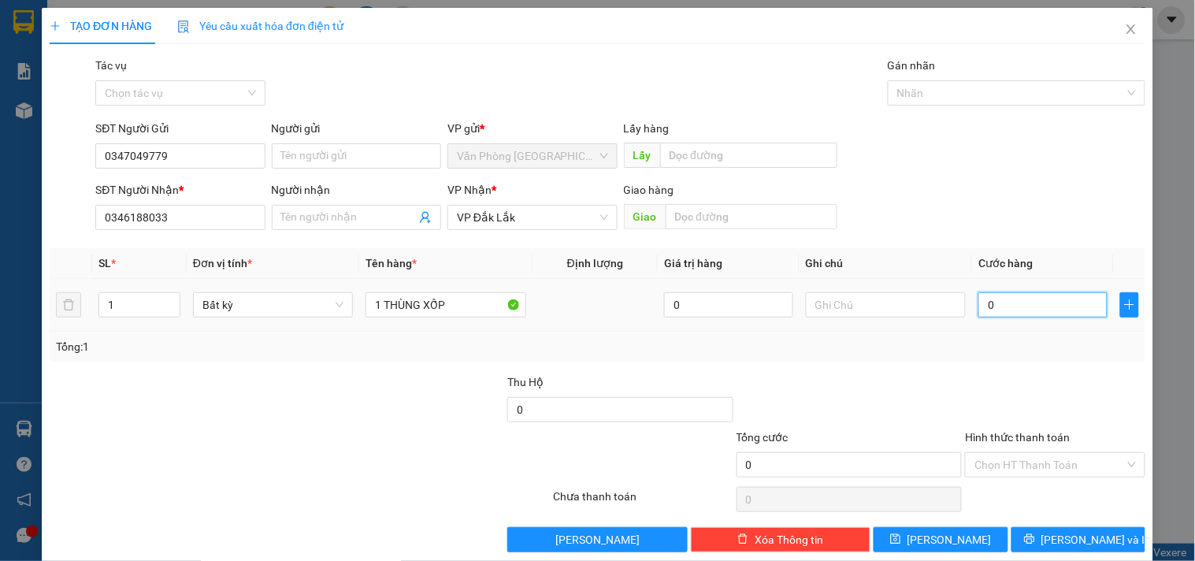
click at [1037, 301] on input "0" at bounding box center [1042, 304] width 129 height 25
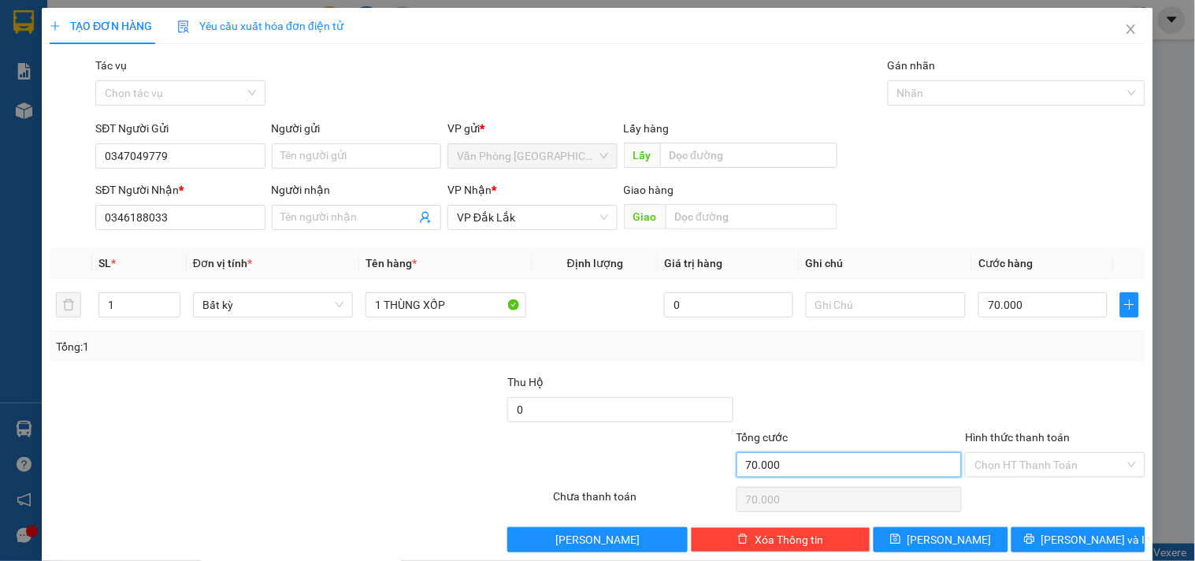
drag, startPoint x: 895, startPoint y: 453, endPoint x: 967, endPoint y: 461, distance: 72.9
click at [903, 454] on input "70.000" at bounding box center [850, 464] width 226 height 25
click at [999, 462] on input "Hình thức thanh toán" at bounding box center [1049, 465] width 150 height 24
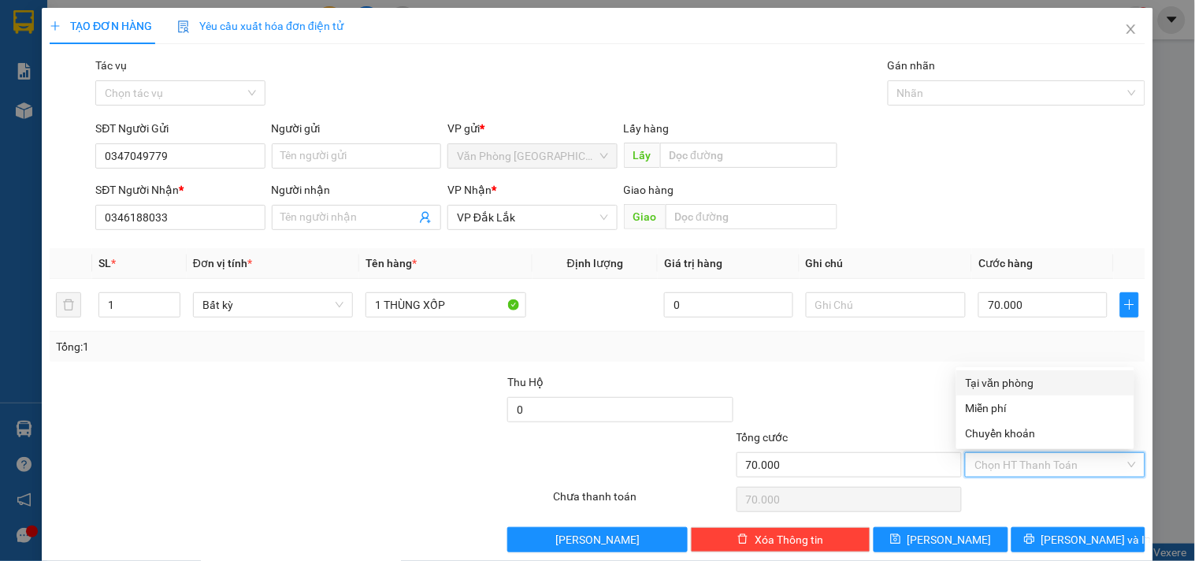
drag, startPoint x: 985, startPoint y: 380, endPoint x: 1040, endPoint y: 503, distance: 134.0
click at [985, 380] on div "Tại văn phòng" at bounding box center [1045, 382] width 159 height 17
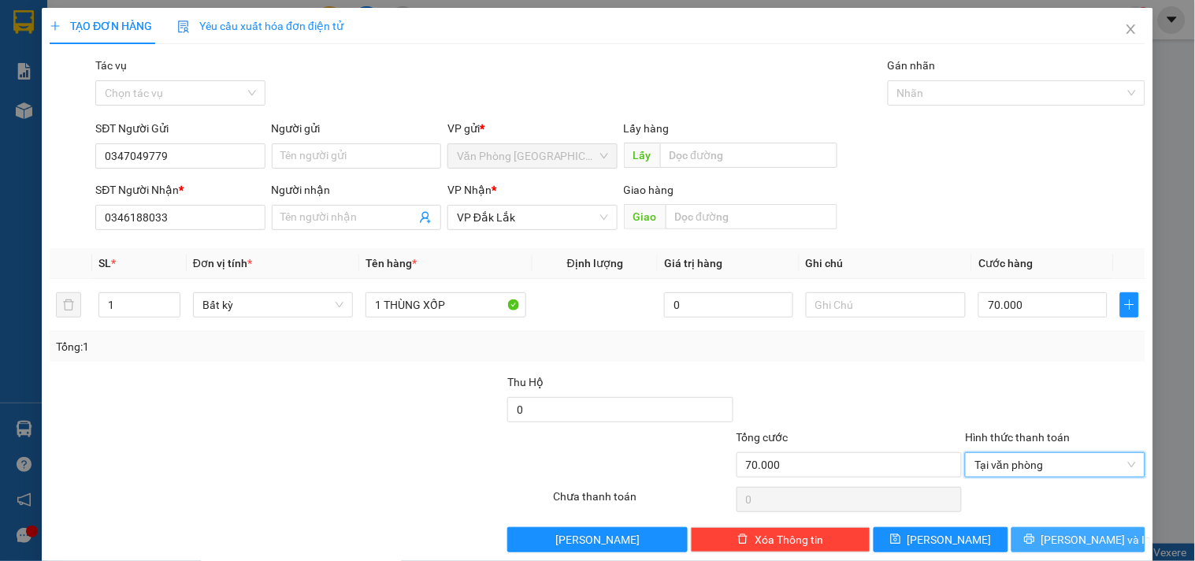
click at [1035, 546] on span "printer" at bounding box center [1029, 539] width 11 height 13
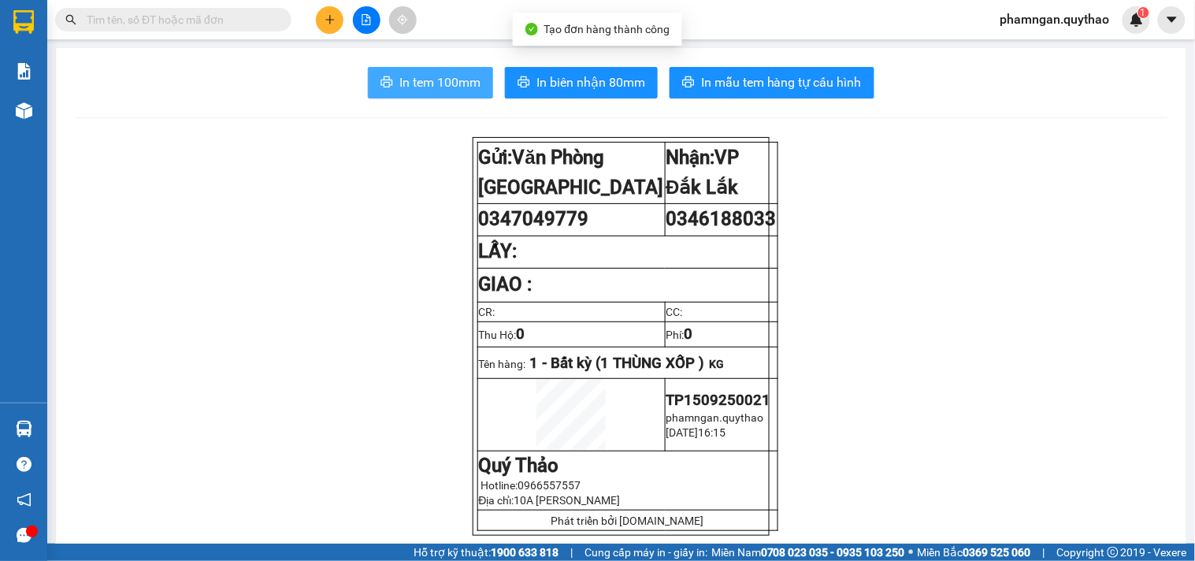
click at [441, 83] on span "In tem 100mm" at bounding box center [439, 82] width 81 height 20
click at [475, 80] on button "In tem 100mm" at bounding box center [430, 83] width 125 height 32
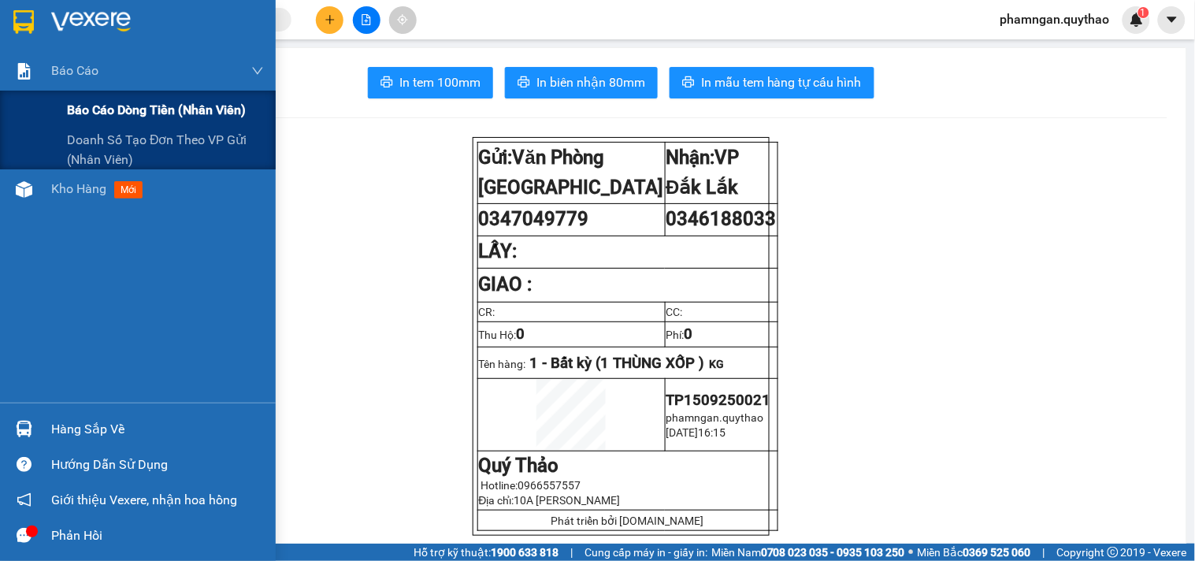
click at [24, 126] on div "Báo cáo dòng tiền (nhân viên)" at bounding box center [138, 110] width 276 height 39
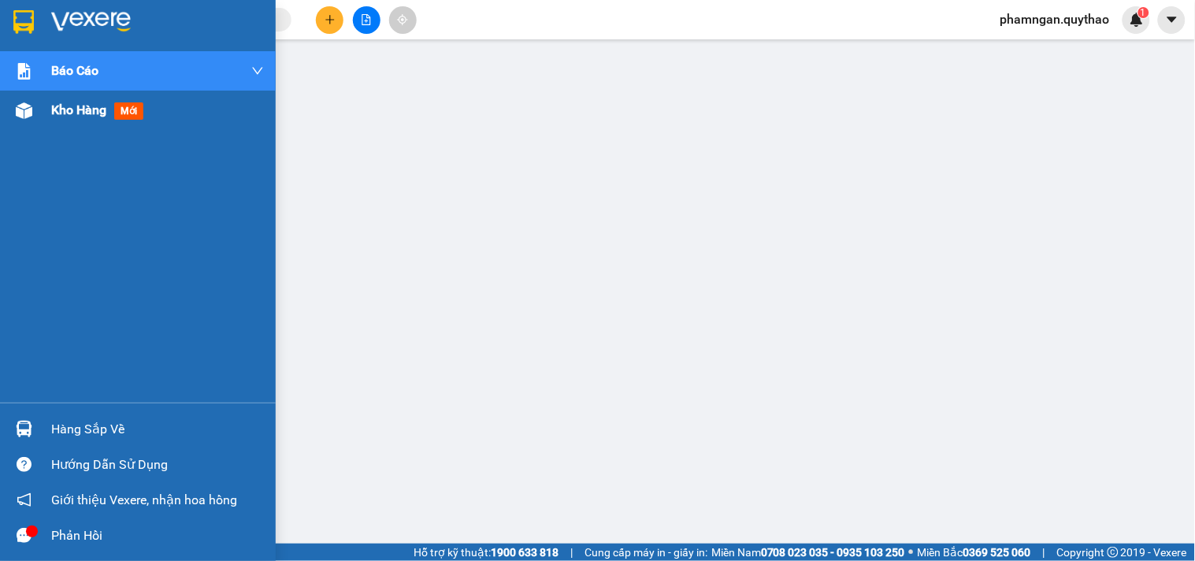
click at [80, 117] on span "Kho hàng" at bounding box center [78, 109] width 55 height 15
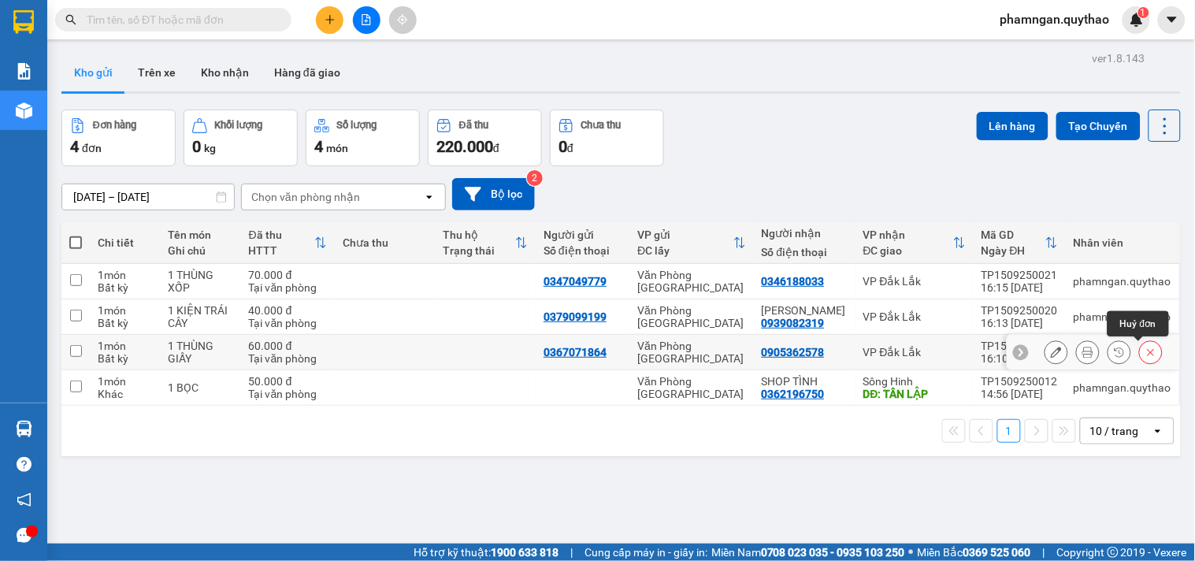
click at [1140, 357] on button at bounding box center [1151, 353] width 22 height 28
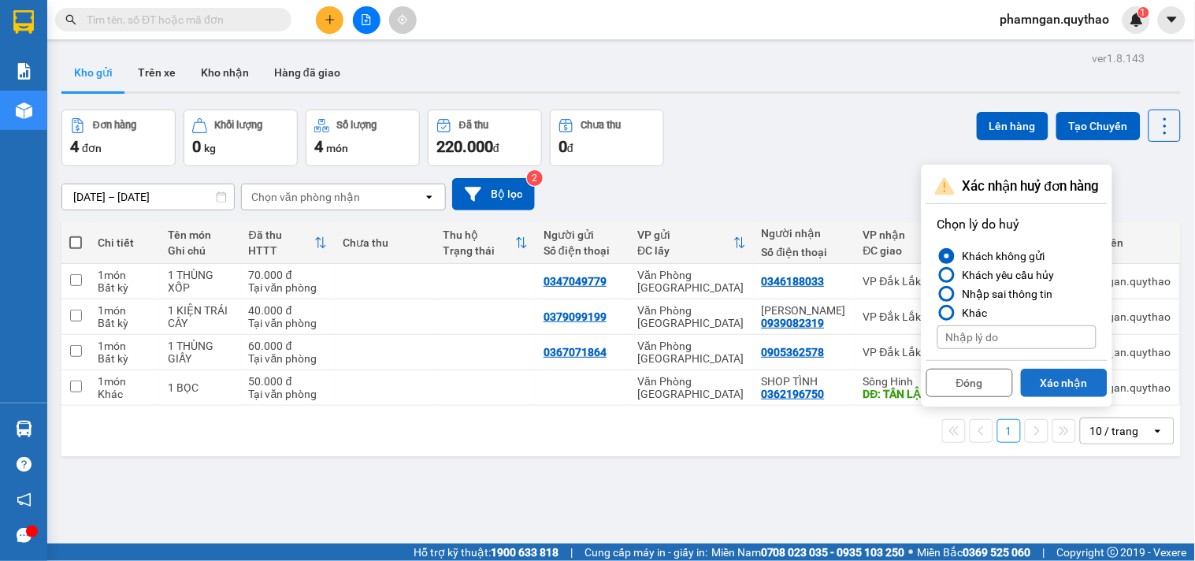
click at [1061, 384] on button "Xác nhận" at bounding box center [1064, 383] width 87 height 28
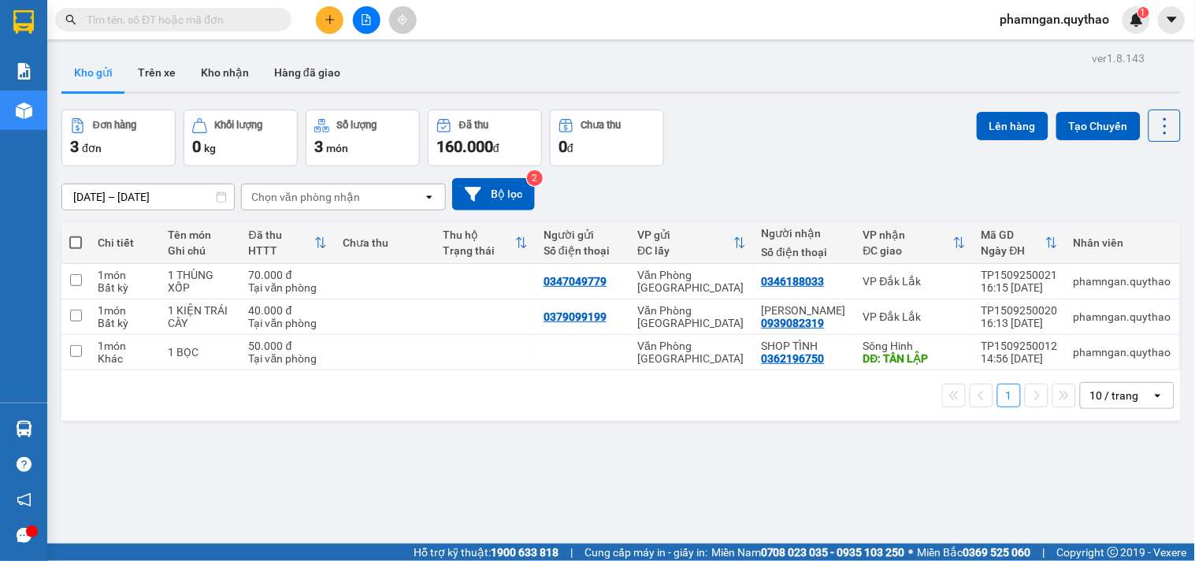
click at [335, 26] on button at bounding box center [330, 20] width 28 height 28
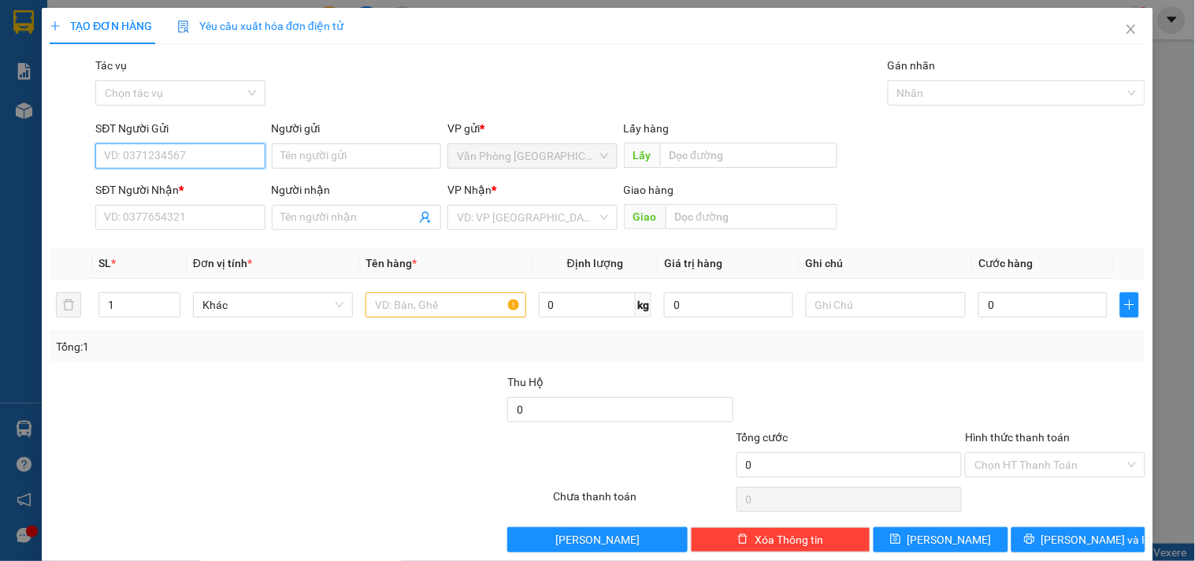
click at [199, 153] on input "SĐT Người Gửi" at bounding box center [179, 155] width 169 height 25
click at [199, 183] on div "0974315620" at bounding box center [178, 187] width 149 height 17
click at [427, 315] on input "text" at bounding box center [445, 304] width 160 height 25
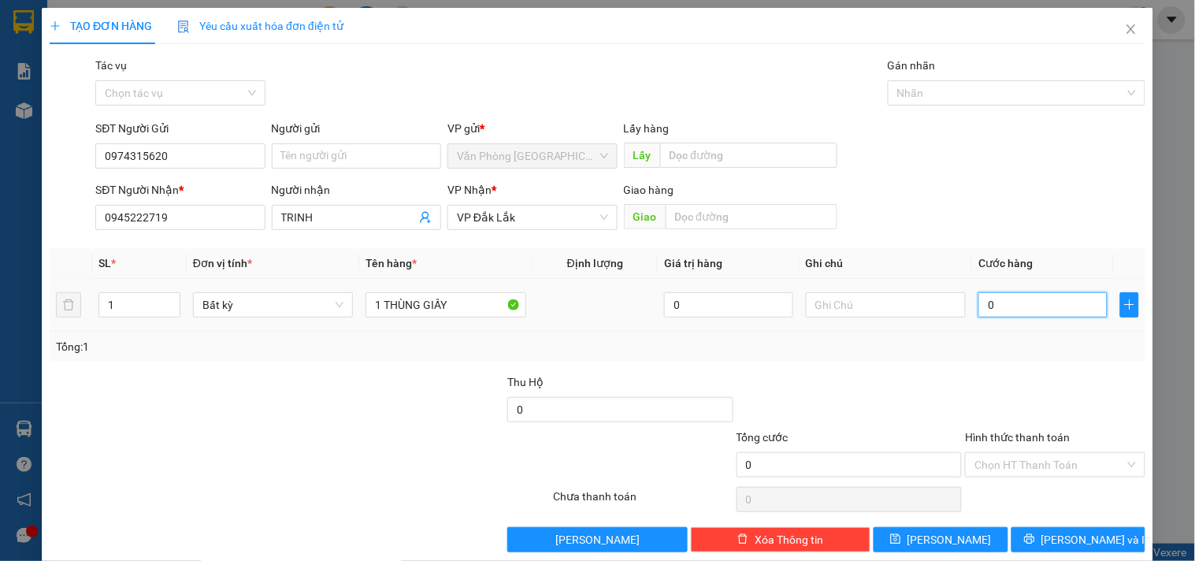
click at [1060, 300] on input "0" at bounding box center [1042, 304] width 129 height 25
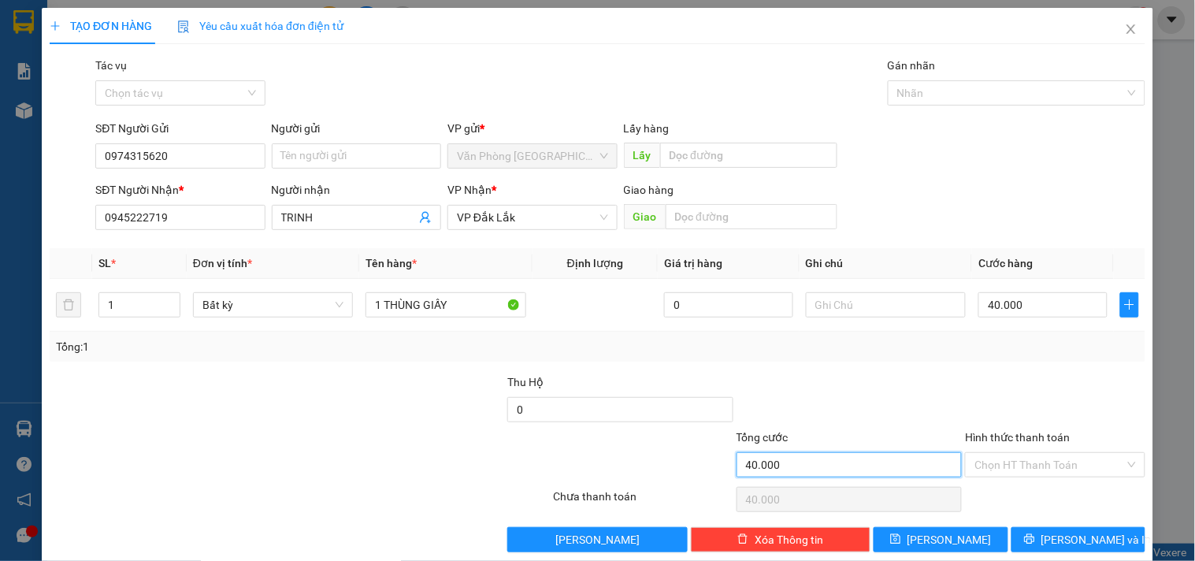
click at [851, 477] on input "40.000" at bounding box center [850, 464] width 226 height 25
click at [989, 475] on input "Hình thức thanh toán" at bounding box center [1049, 465] width 150 height 24
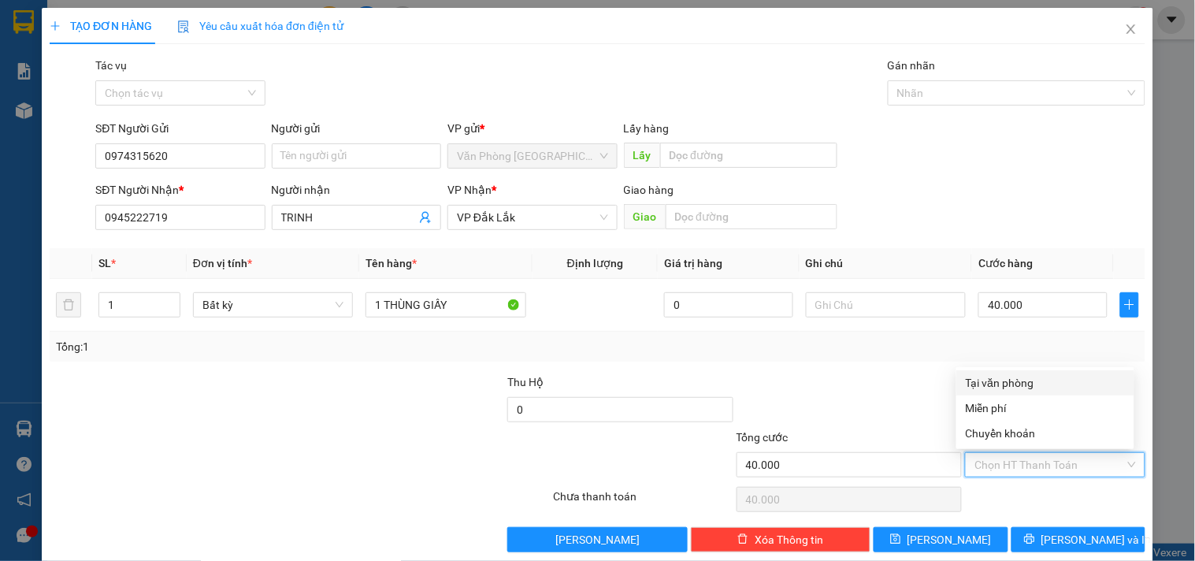
drag, startPoint x: 1011, startPoint y: 382, endPoint x: 1041, endPoint y: 482, distance: 104.7
click at [1014, 382] on div "Tại văn phòng" at bounding box center [1045, 382] width 159 height 17
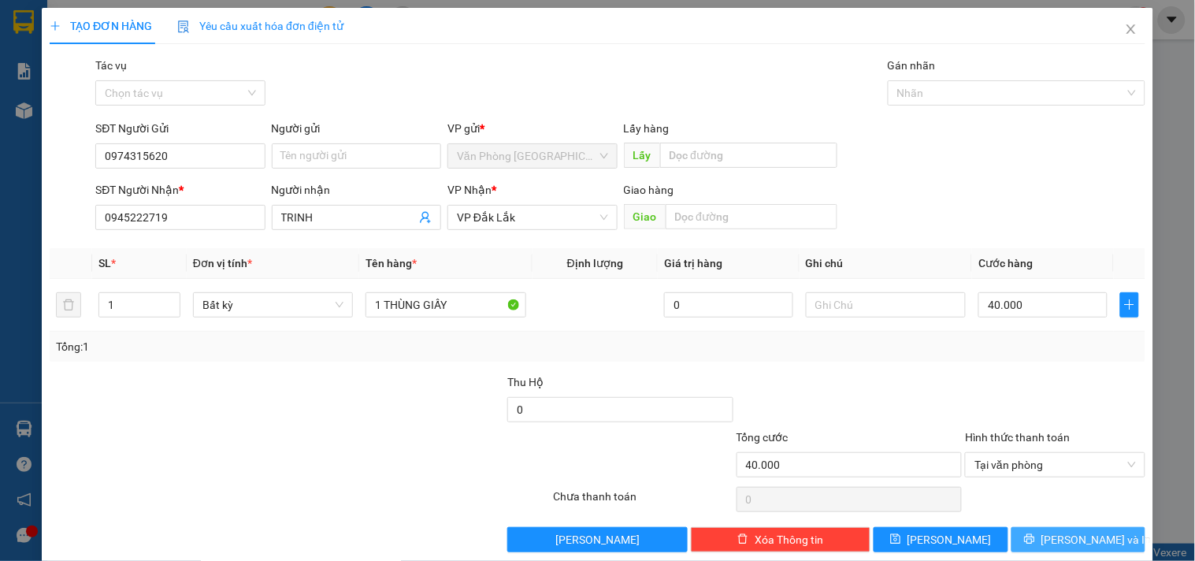
drag, startPoint x: 1046, startPoint y: 547, endPoint x: 904, endPoint y: 490, distance: 153.7
click at [1046, 547] on button "[PERSON_NAME] và In" at bounding box center [1078, 539] width 134 height 25
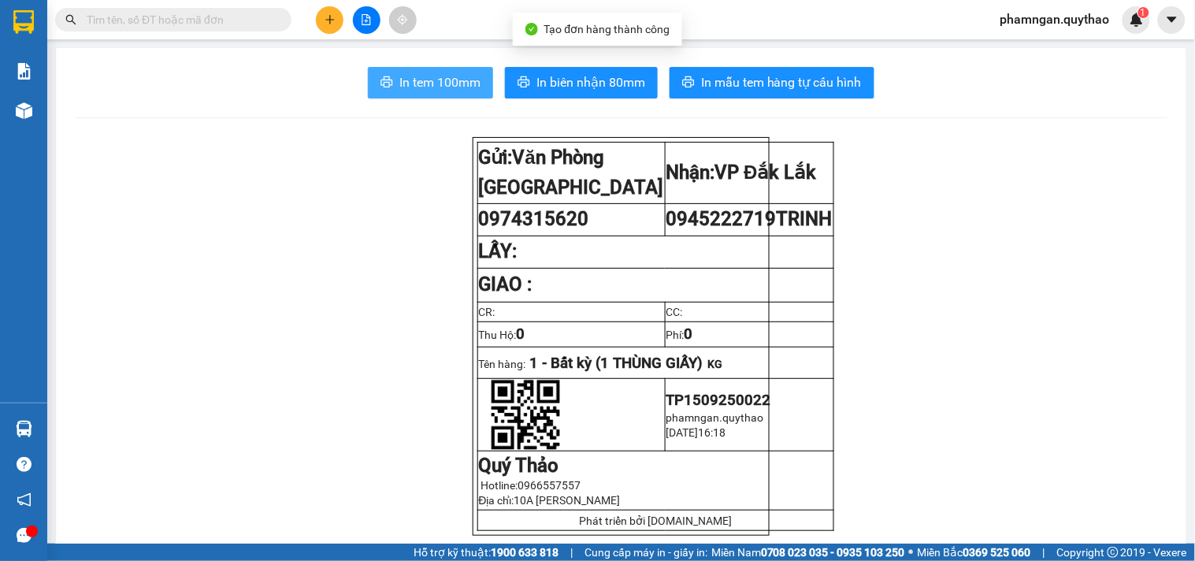
drag, startPoint x: 430, startPoint y: 81, endPoint x: 443, endPoint y: 106, distance: 27.5
click at [434, 87] on span "In tem 100mm" at bounding box center [439, 82] width 81 height 20
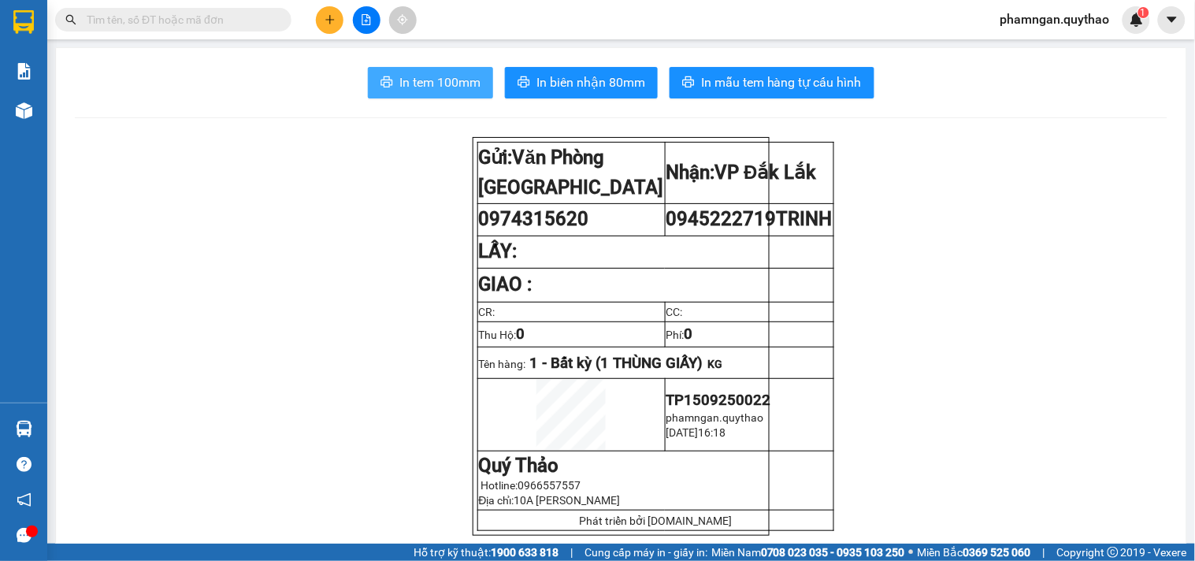
click at [457, 92] on button "In tem 100mm" at bounding box center [430, 83] width 125 height 32
click at [332, 24] on icon "plus" at bounding box center [330, 19] width 11 height 11
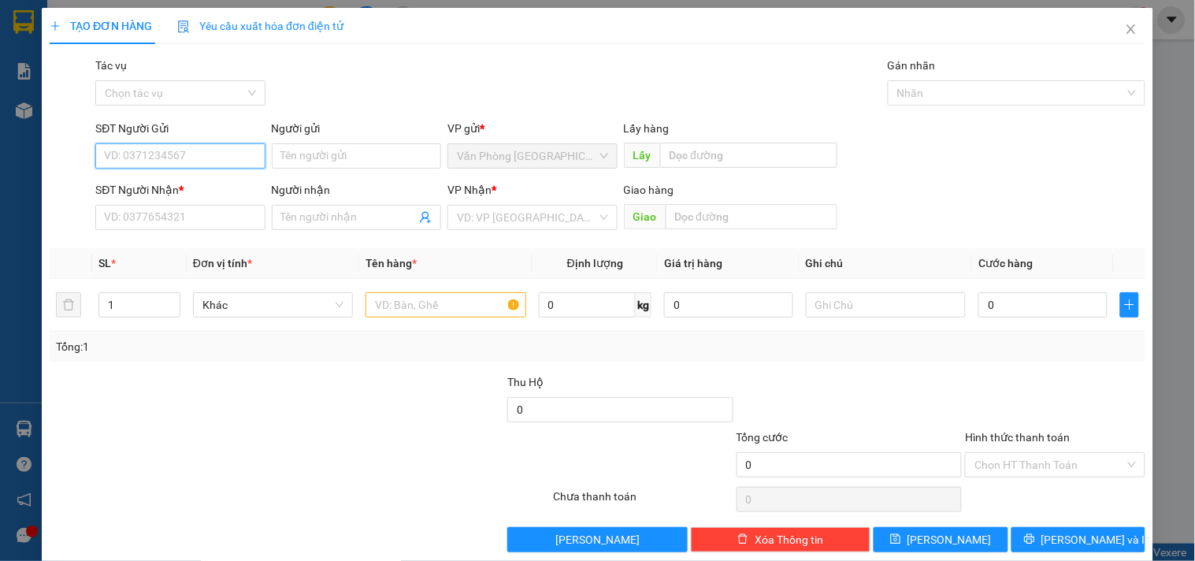
click at [145, 158] on input "SĐT Người Gửi" at bounding box center [179, 155] width 169 height 25
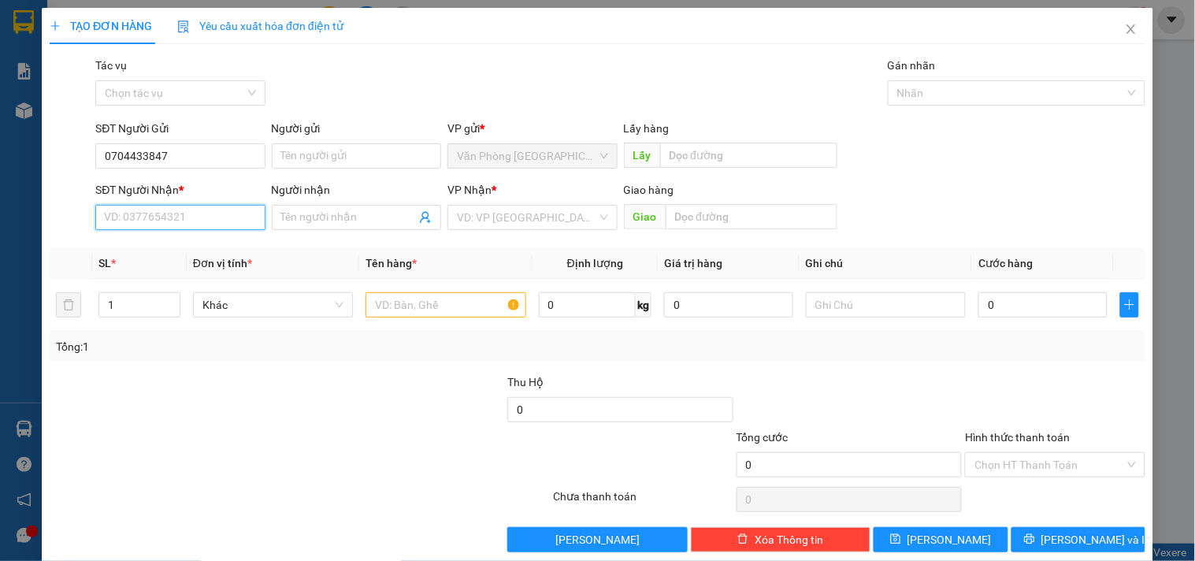
click at [179, 219] on input "SĐT Người Nhận *" at bounding box center [179, 217] width 169 height 25
click at [562, 215] on input "search" at bounding box center [526, 218] width 139 height 24
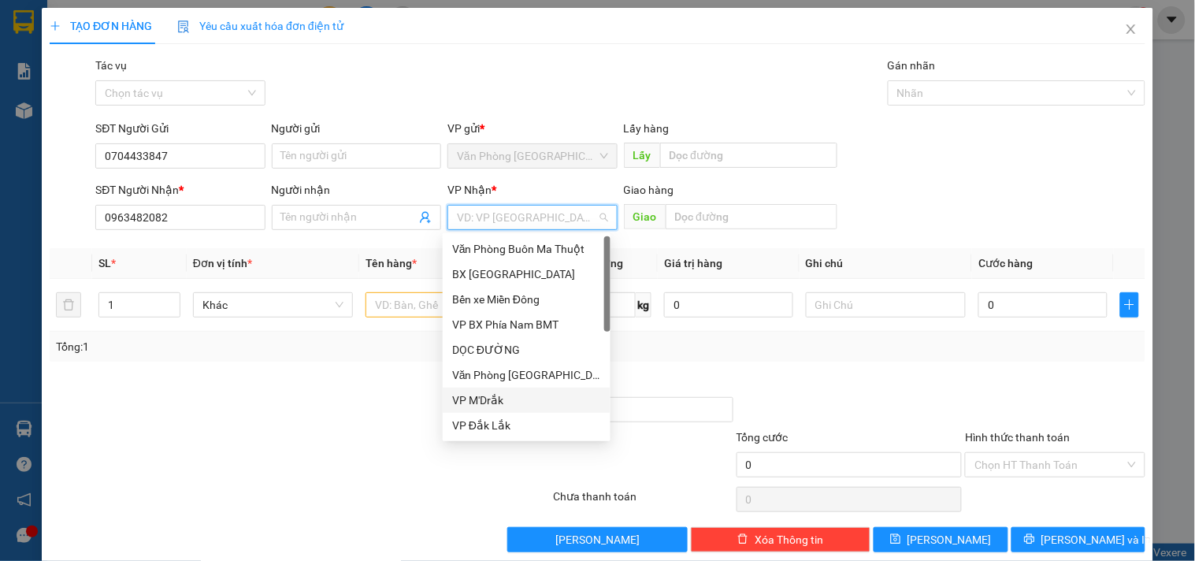
drag, startPoint x: 502, startPoint y: 397, endPoint x: 555, endPoint y: 351, distance: 70.3
click at [506, 395] on div "VP M'Drắk" at bounding box center [526, 399] width 149 height 17
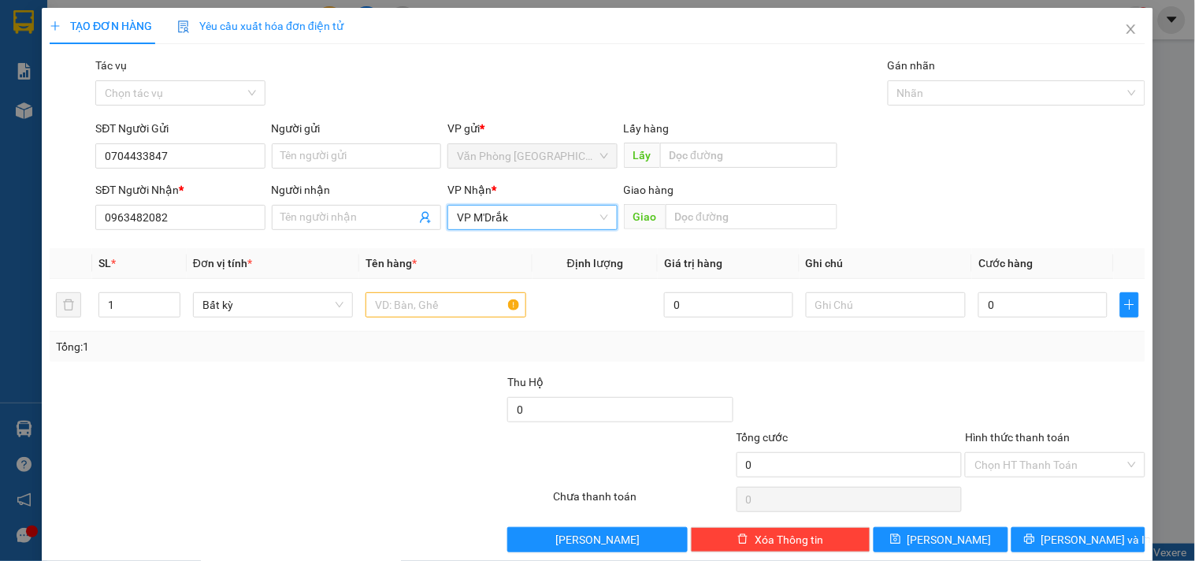
click at [727, 231] on div "Giao hàng Giao" at bounding box center [730, 208] width 213 height 55
click at [738, 224] on input "text" at bounding box center [752, 216] width 172 height 25
click at [440, 307] on input "text" at bounding box center [445, 304] width 160 height 25
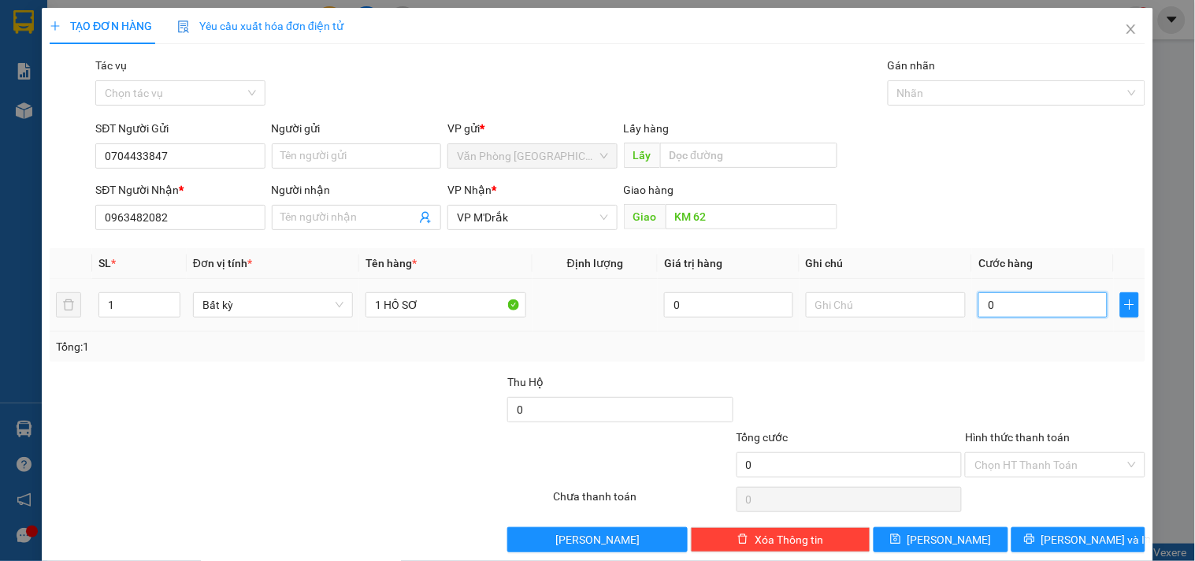
click at [1003, 305] on input "0" at bounding box center [1042, 304] width 129 height 25
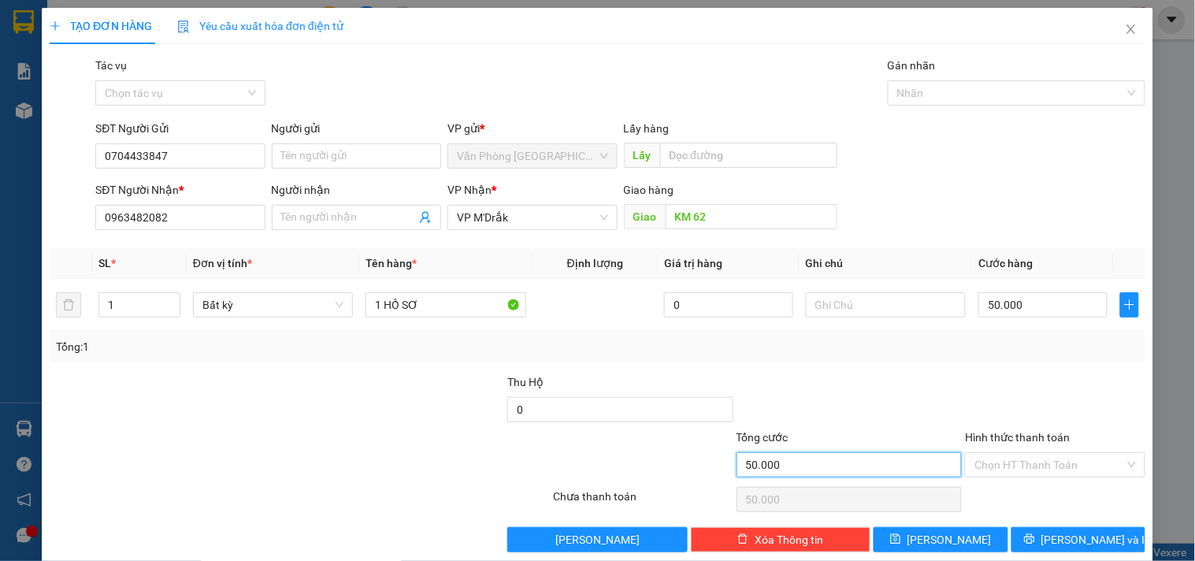
click at [910, 452] on input "50.000" at bounding box center [850, 464] width 226 height 25
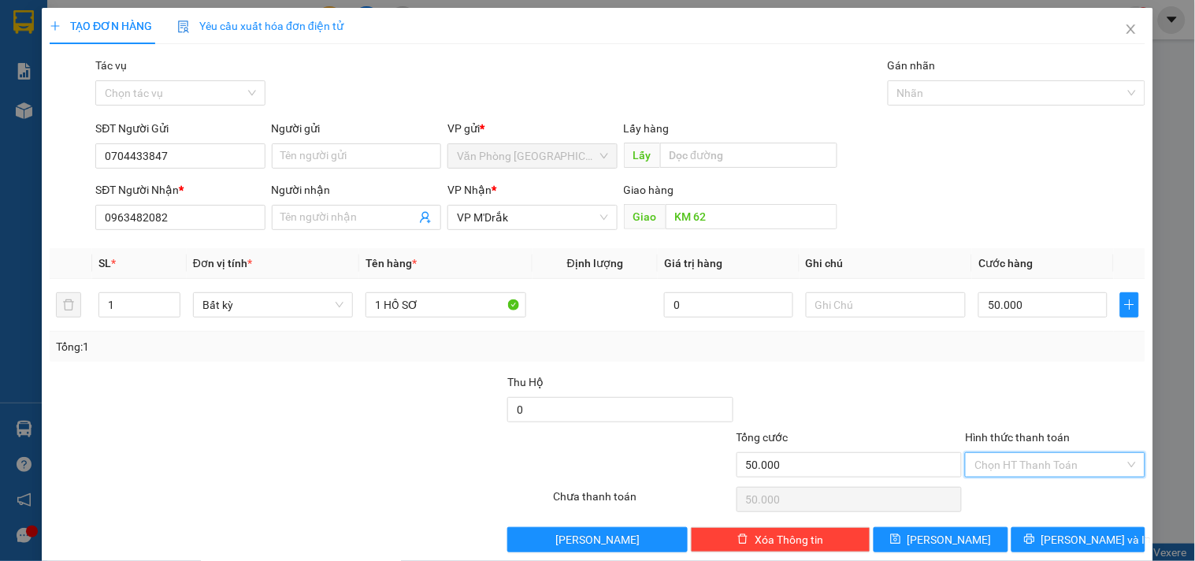
click at [1060, 467] on input "Hình thức thanh toán" at bounding box center [1049, 465] width 150 height 24
drag, startPoint x: 1012, startPoint y: 374, endPoint x: 1054, endPoint y: 515, distance: 147.1
click at [1014, 379] on div "Tại văn phòng" at bounding box center [1045, 382] width 159 height 17
click at [1056, 531] on span "[PERSON_NAME] và In" at bounding box center [1096, 539] width 110 height 17
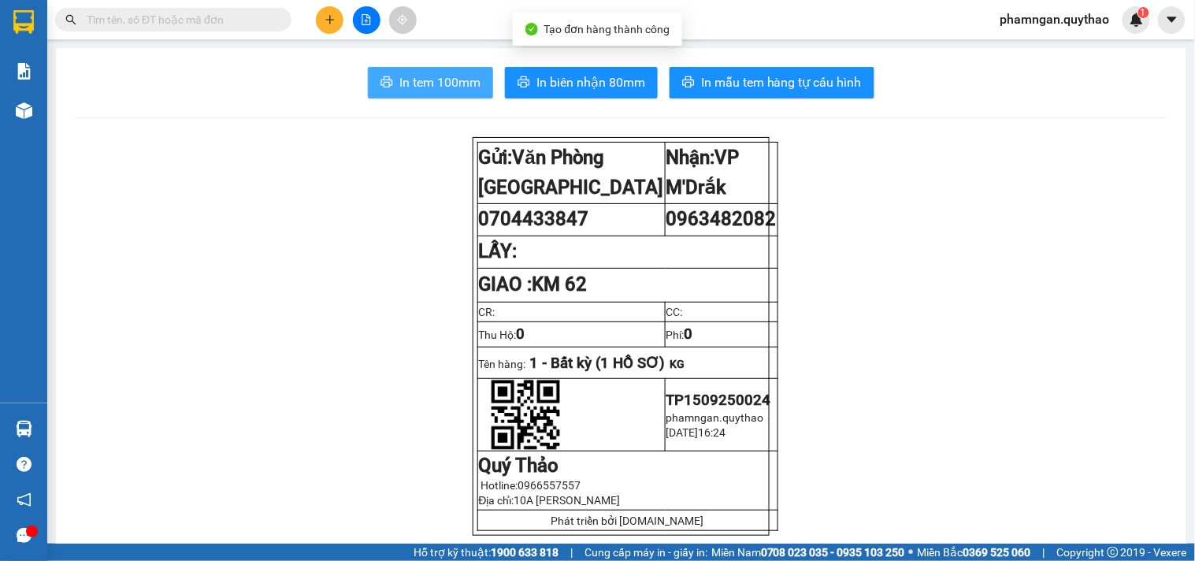
click at [429, 81] on span "In tem 100mm" at bounding box center [439, 82] width 81 height 20
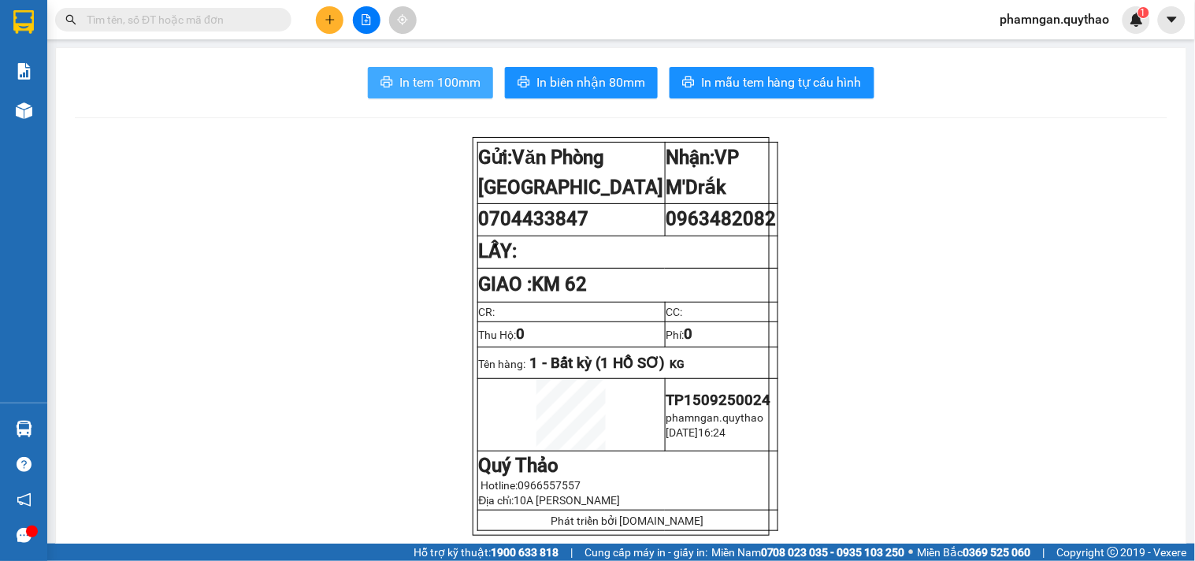
click at [418, 69] on button "In tem 100mm" at bounding box center [430, 83] width 125 height 32
click at [340, 20] on button at bounding box center [330, 20] width 28 height 28
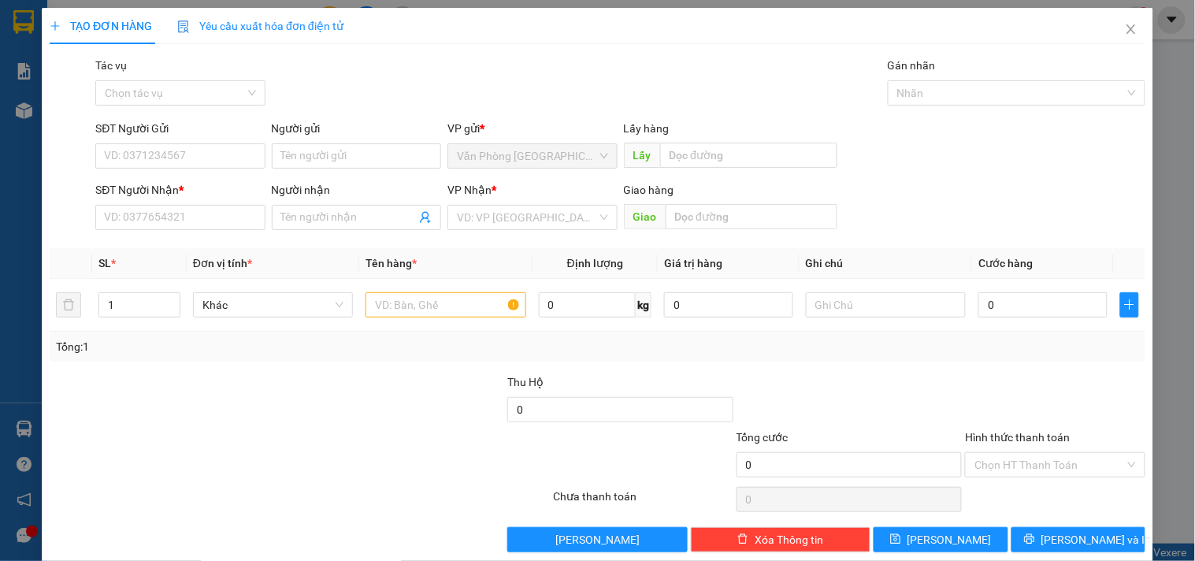
click at [132, 134] on div "SĐT Người Gửi" at bounding box center [179, 128] width 169 height 17
click at [132, 143] on input "SĐT Người Gửi" at bounding box center [179, 155] width 169 height 25
drag, startPoint x: 143, startPoint y: 152, endPoint x: 145, endPoint y: 135, distance: 17.5
click at [142, 142] on div "SĐT Người Gửi VD: 0371234567" at bounding box center [179, 147] width 169 height 55
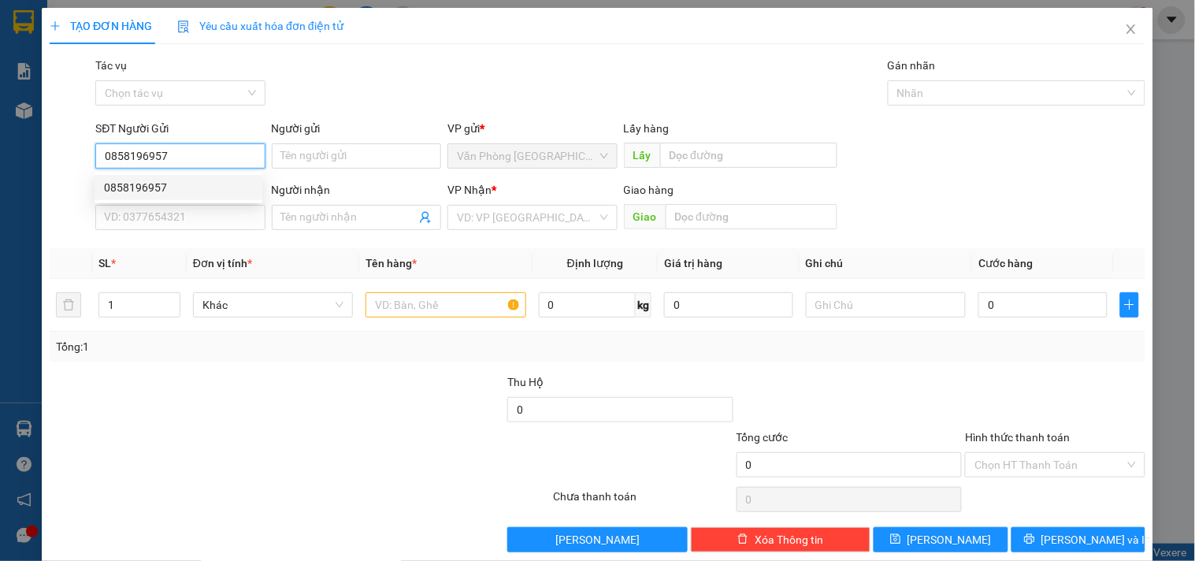
click at [183, 193] on div "0858196957" at bounding box center [178, 187] width 149 height 17
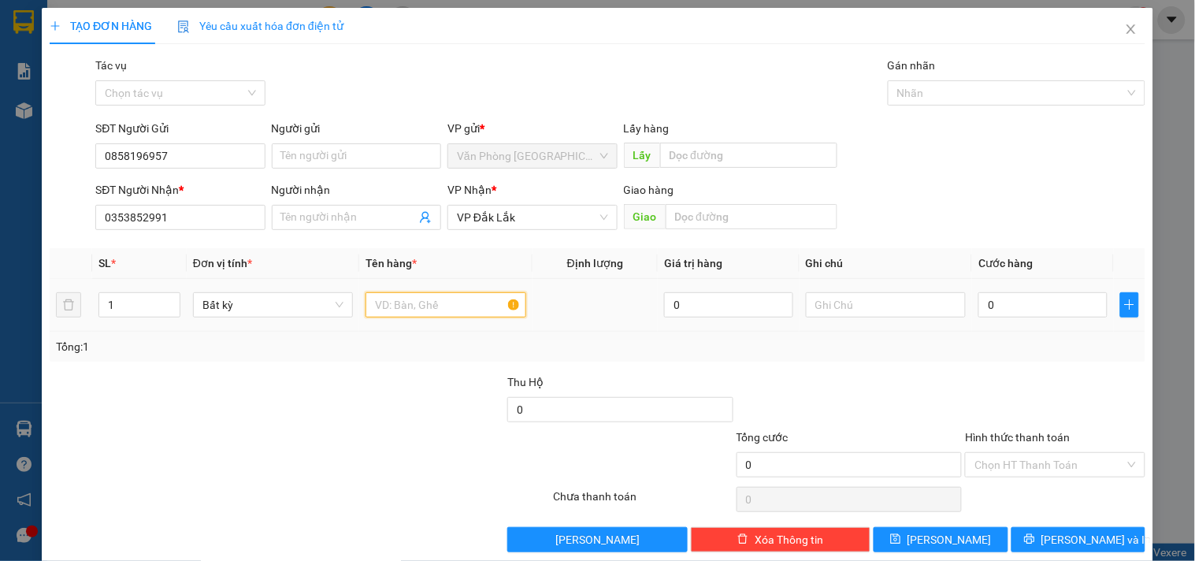
click at [389, 302] on input "text" at bounding box center [445, 304] width 160 height 25
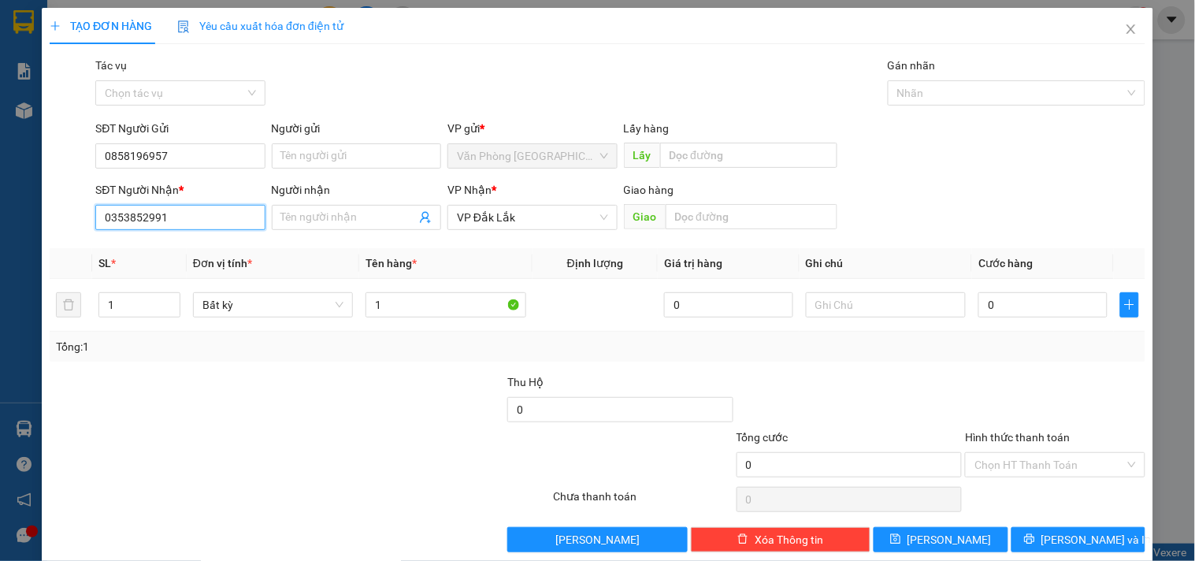
drag, startPoint x: 186, startPoint y: 217, endPoint x: 0, endPoint y: 215, distance: 185.9
click at [0, 215] on div "TẠO ĐƠN HÀNG Yêu cầu xuất hóa đơn điện tử Transit Pickup Surcharge Ids Transit …" at bounding box center [597, 280] width 1195 height 561
click at [160, 252] on div "0905348768" at bounding box center [178, 248] width 149 height 17
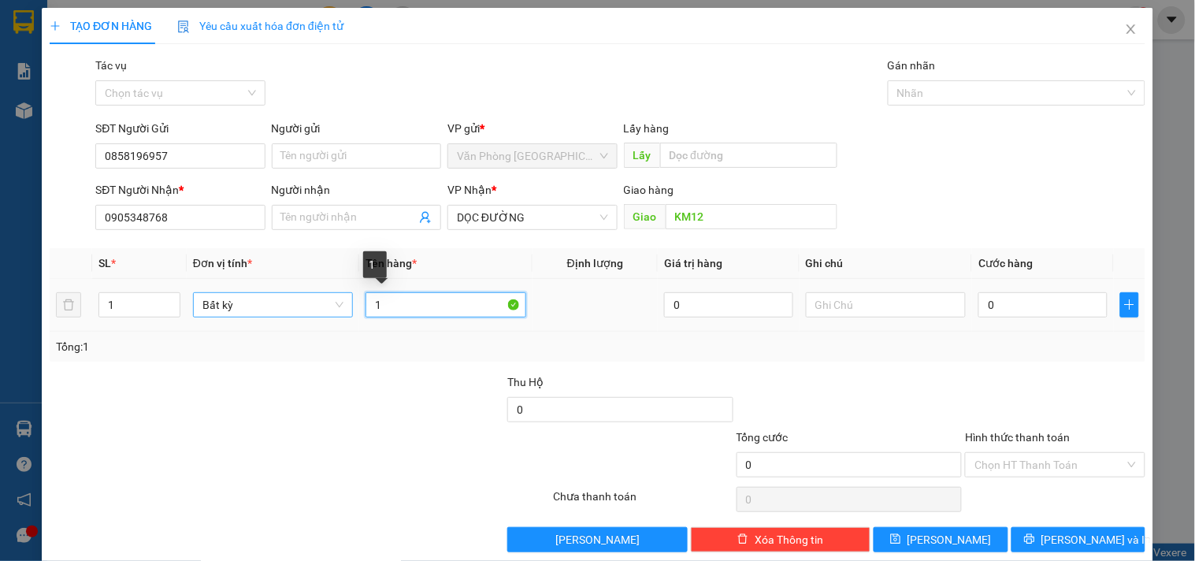
drag, startPoint x: 439, startPoint y: 307, endPoint x: 299, endPoint y: 310, distance: 139.5
click at [316, 310] on tr "1 Bất kỳ 1 0 0" at bounding box center [598, 305] width 1096 height 53
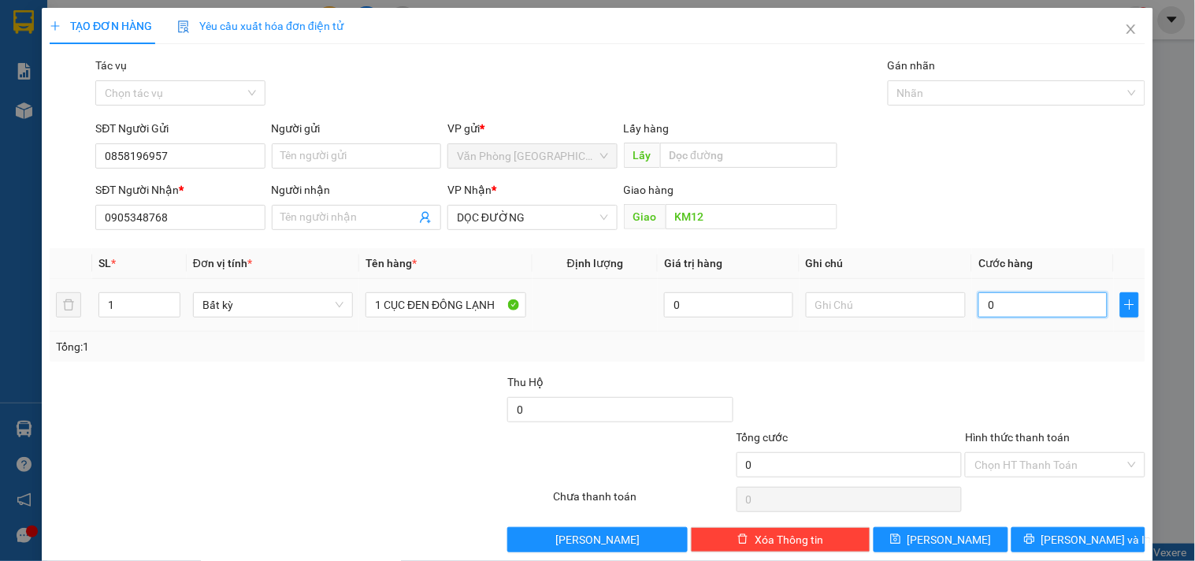
click at [978, 306] on input "0" at bounding box center [1042, 304] width 129 height 25
click at [1012, 465] on input "Hình thức thanh toán" at bounding box center [1049, 465] width 150 height 24
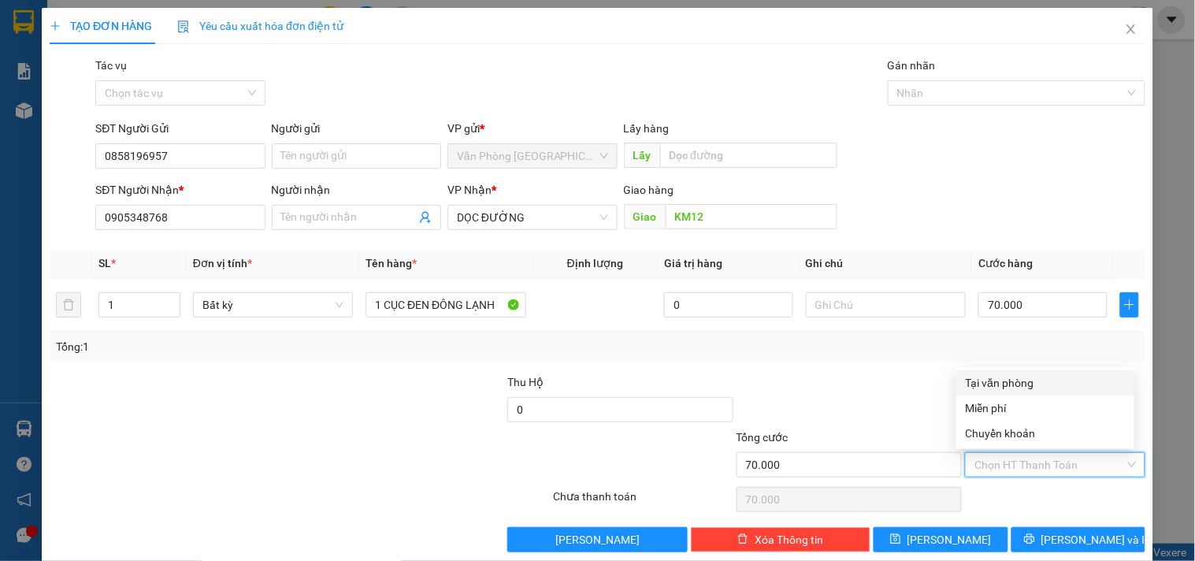
click at [1004, 380] on div "Tại văn phòng" at bounding box center [1045, 382] width 159 height 17
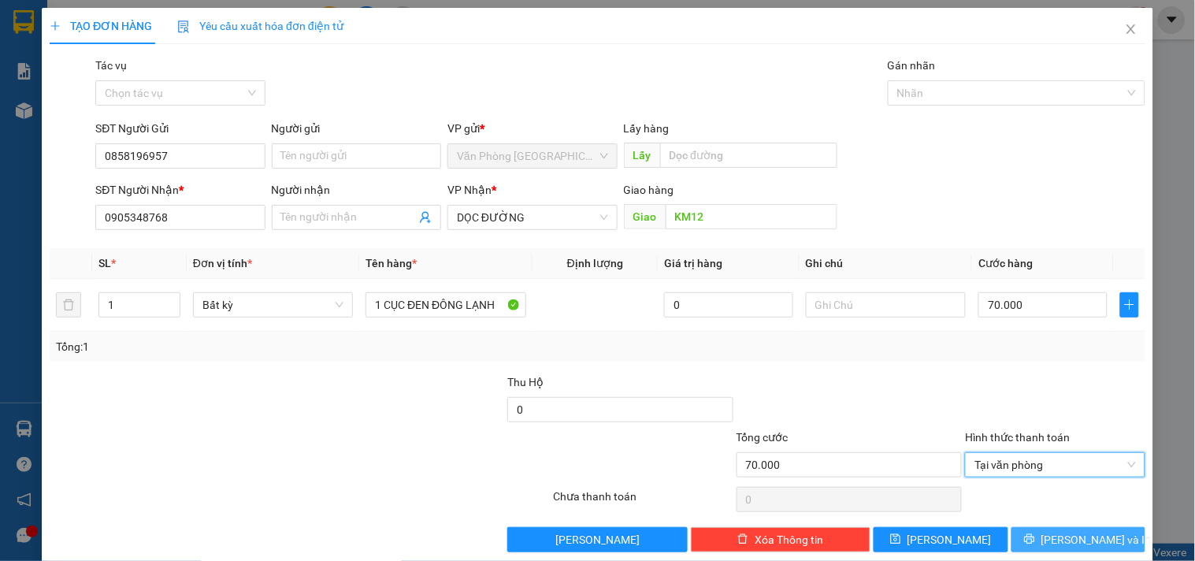
drag, startPoint x: 1042, startPoint y: 540, endPoint x: 1032, endPoint y: 525, distance: 18.1
click at [1035, 540] on icon "printer" at bounding box center [1029, 538] width 11 height 11
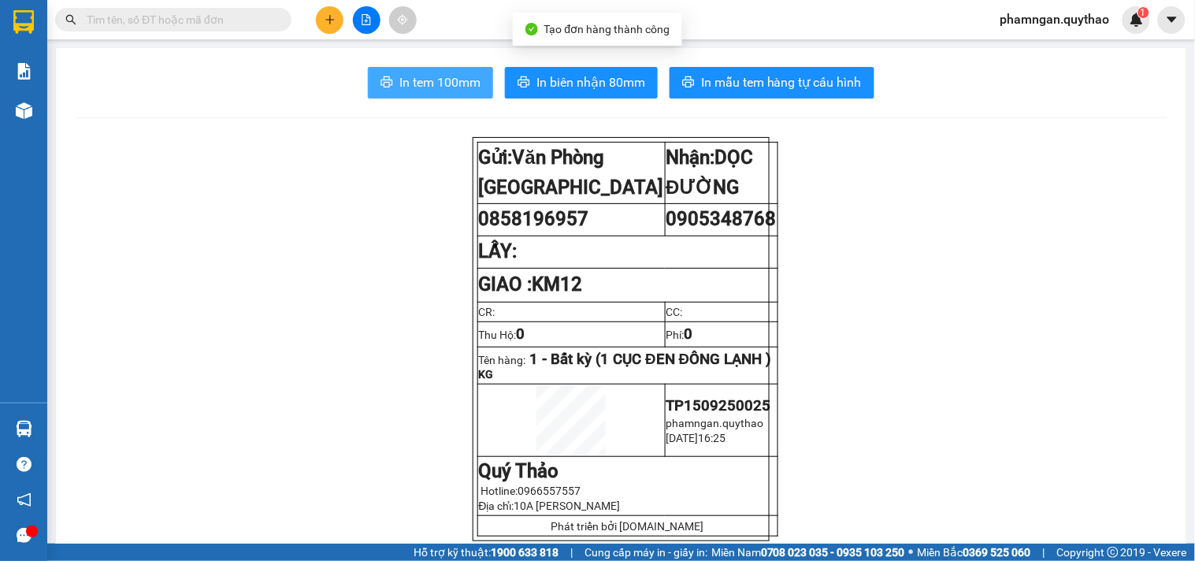
click at [447, 87] on span "In tem 100mm" at bounding box center [439, 82] width 81 height 20
click at [447, 81] on span "In tem 100mm" at bounding box center [439, 82] width 81 height 20
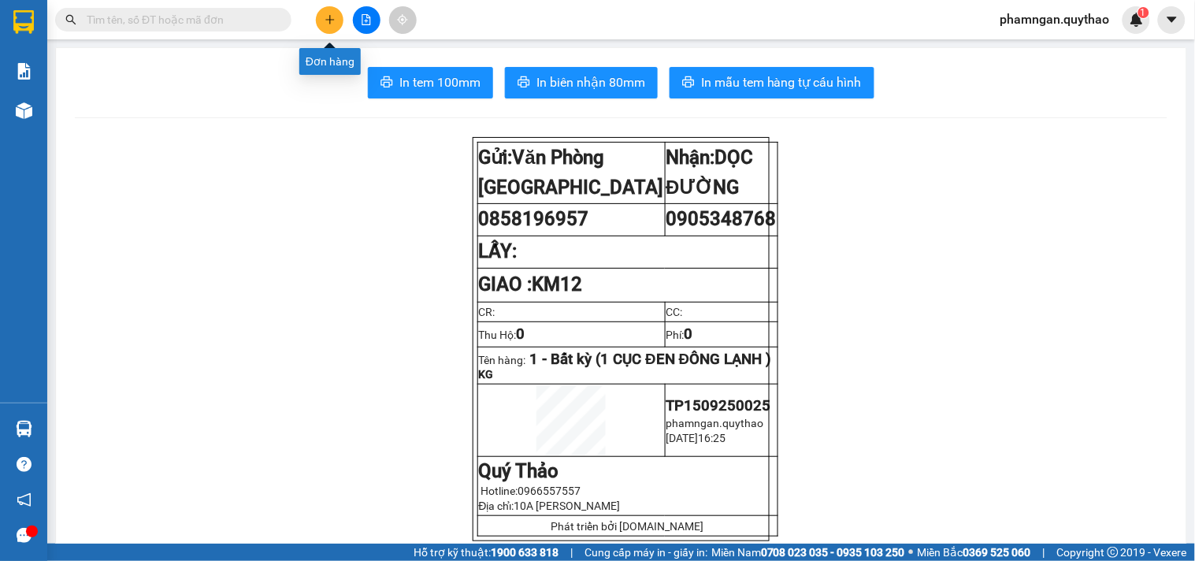
click at [342, 13] on button at bounding box center [330, 20] width 28 height 28
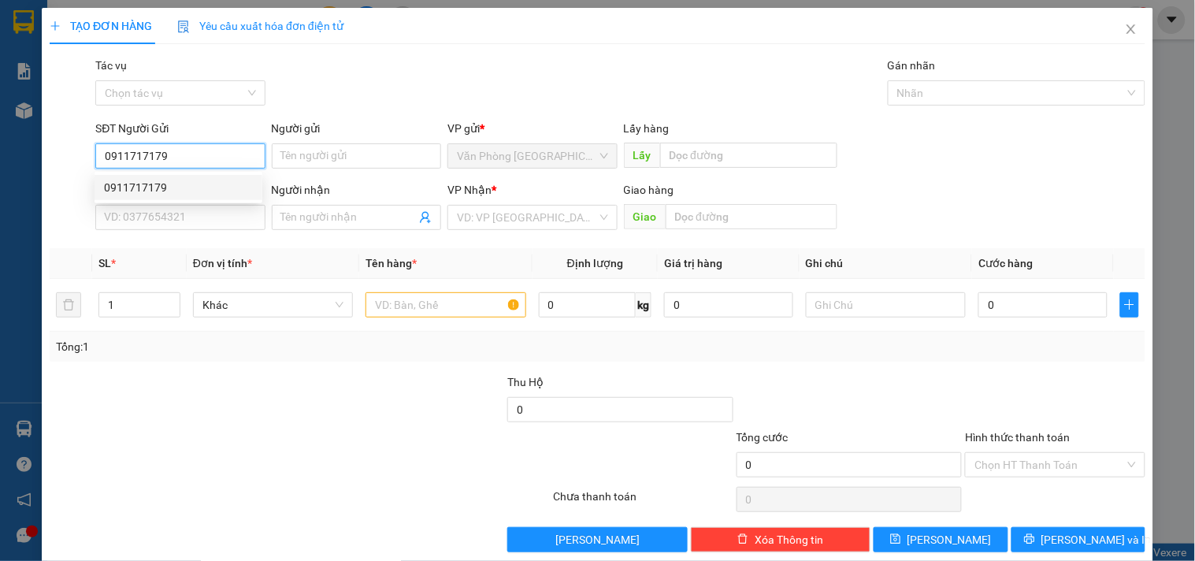
click at [190, 187] on div "0911717179" at bounding box center [178, 187] width 149 height 17
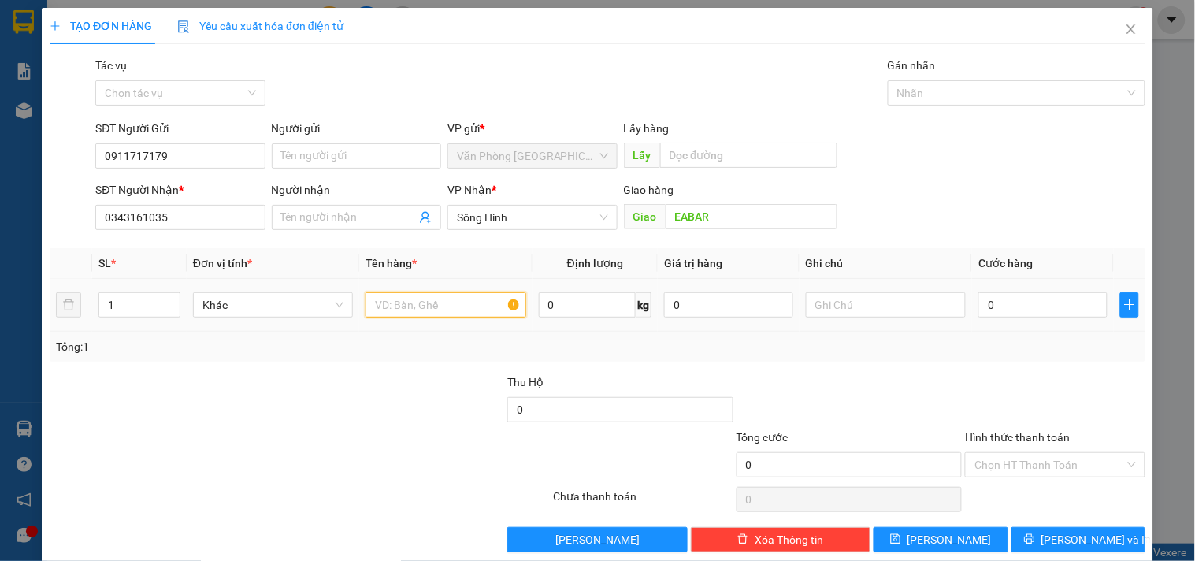
click at [424, 306] on input "text" at bounding box center [445, 304] width 160 height 25
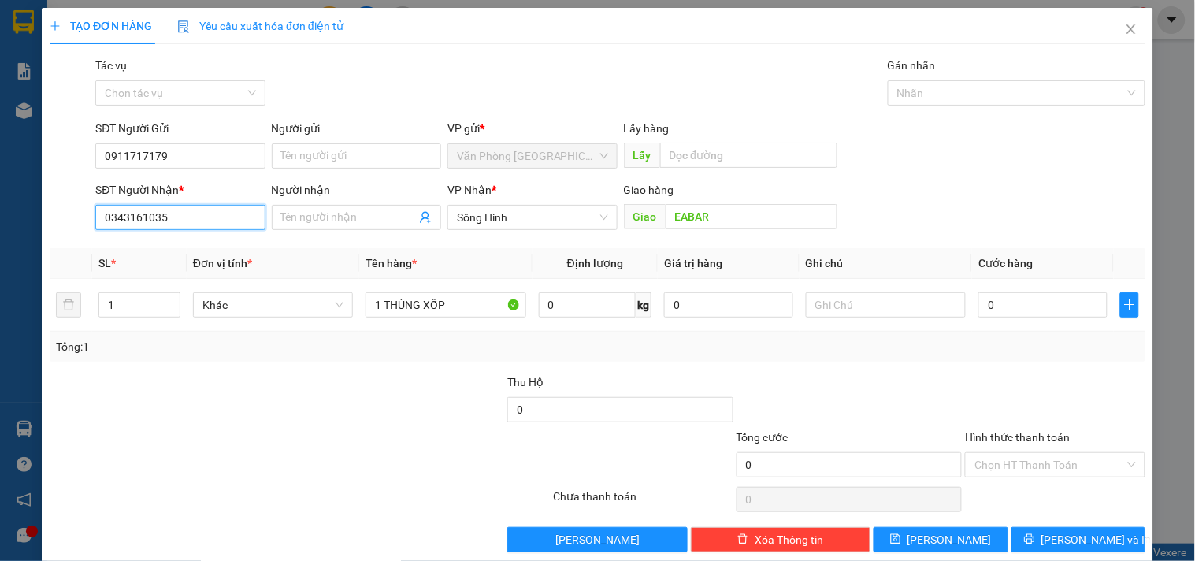
drag, startPoint x: 183, startPoint y: 213, endPoint x: 0, endPoint y: 215, distance: 182.8
click at [0, 216] on div "TẠO ĐƠN HÀNG Yêu cầu xuất hóa đơn điện tử Transit Pickup Surcharge Ids Transit …" at bounding box center [597, 280] width 1195 height 561
drag, startPoint x: 808, startPoint y: 445, endPoint x: 914, endPoint y: 466, distance: 107.5
click at [811, 447] on div "Tổng cước" at bounding box center [850, 441] width 226 height 24
click at [990, 455] on input "Hình thức thanh toán" at bounding box center [1049, 465] width 150 height 24
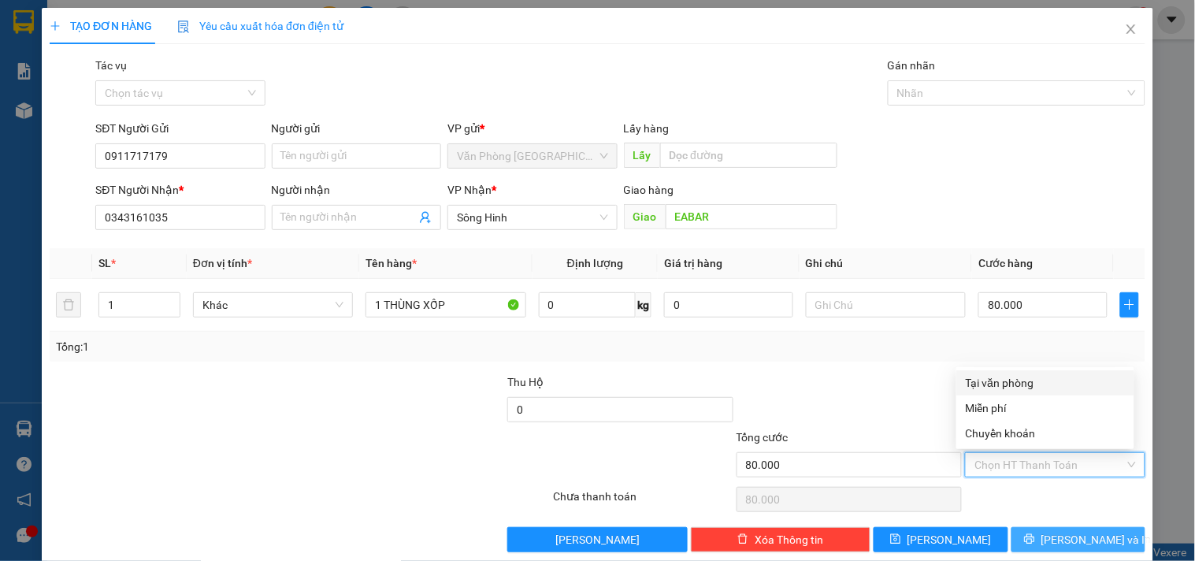
drag, startPoint x: 1001, startPoint y: 375, endPoint x: 1074, endPoint y: 532, distance: 173.4
click at [1002, 379] on div "Tại văn phòng" at bounding box center [1045, 382] width 159 height 17
drag, startPoint x: 1070, startPoint y: 547, endPoint x: 704, endPoint y: 384, distance: 400.2
click at [1070, 546] on span "[PERSON_NAME] và In" at bounding box center [1096, 539] width 110 height 17
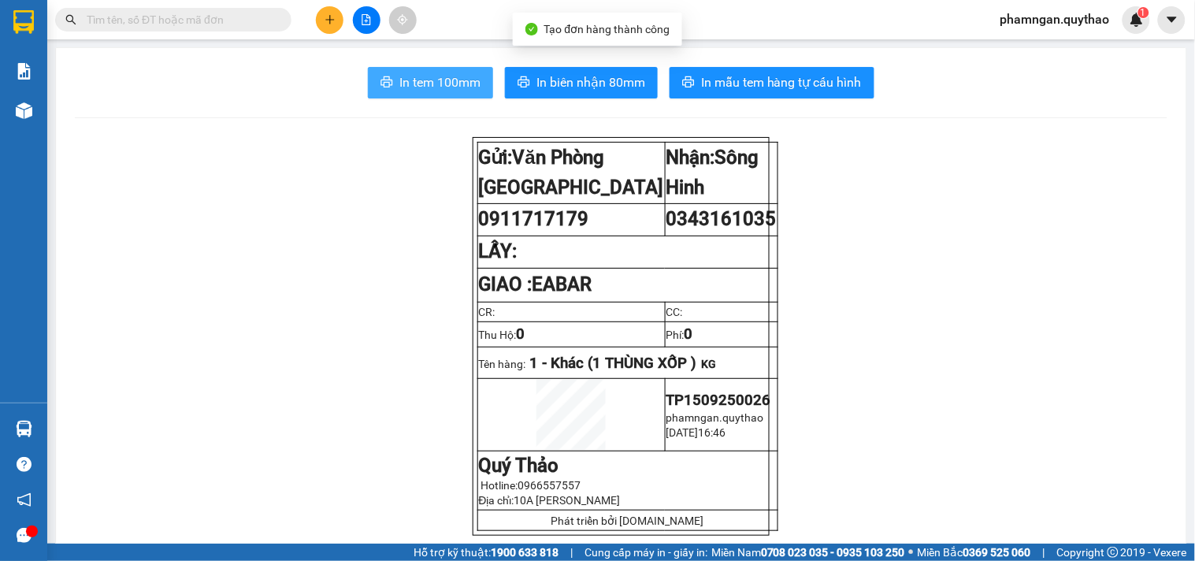
drag, startPoint x: 445, startPoint y: 88, endPoint x: 447, endPoint y: 132, distance: 44.2
click at [447, 88] on span "In tem 100mm" at bounding box center [439, 82] width 81 height 20
click at [440, 87] on span "In tem 100mm" at bounding box center [439, 82] width 81 height 20
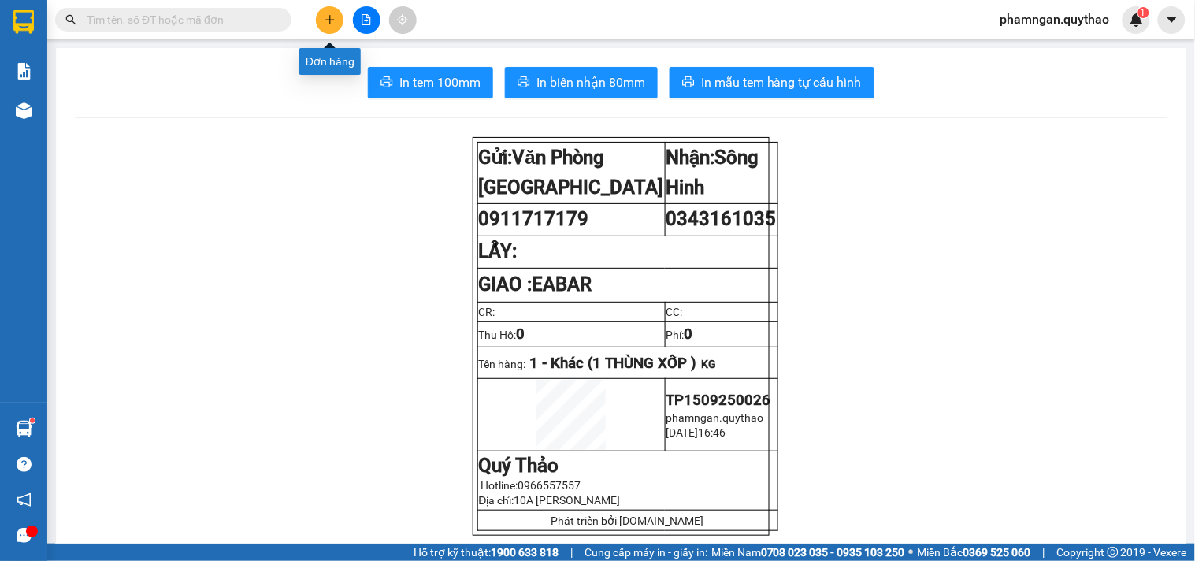
click at [333, 14] on icon "plus" at bounding box center [330, 19] width 11 height 11
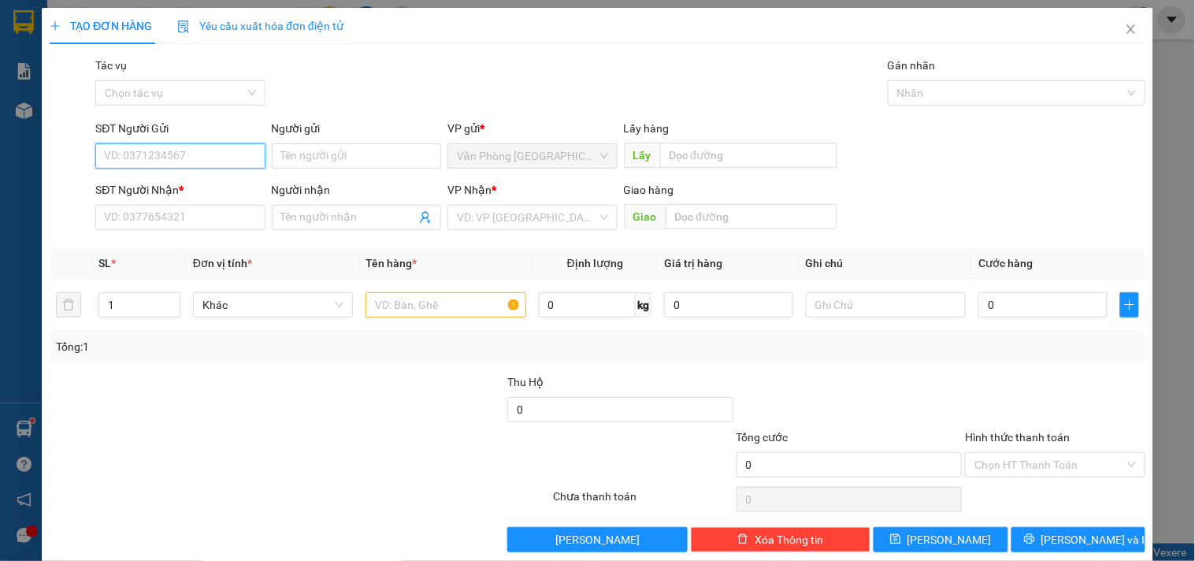
click at [191, 158] on input "SĐT Người Gửi" at bounding box center [179, 155] width 169 height 25
click at [154, 189] on div "0918919345" at bounding box center [178, 187] width 149 height 17
click at [457, 310] on input "text" at bounding box center [445, 304] width 160 height 25
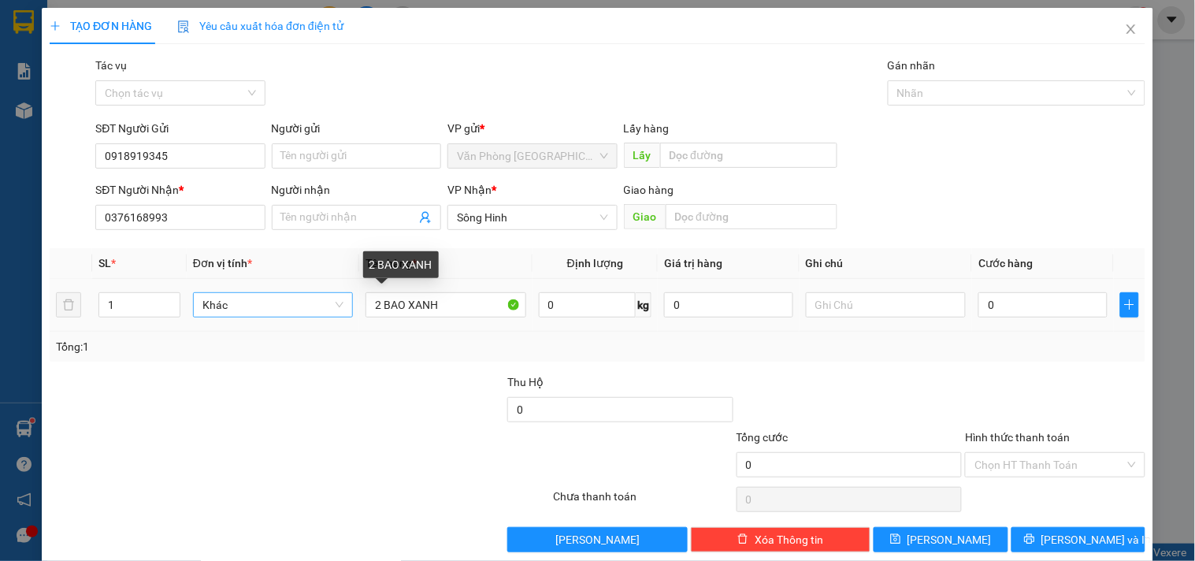
drag, startPoint x: 351, startPoint y: 303, endPoint x: 280, endPoint y: 310, distance: 72.0
click at [280, 310] on tr "1 Khác 2 BAO XANH 0 kg 0 0" at bounding box center [598, 305] width 1096 height 53
click at [443, 292] on input "2 BAO XANH" at bounding box center [445, 304] width 160 height 25
drag, startPoint x: 443, startPoint y: 282, endPoint x: 351, endPoint y: 276, distance: 91.6
click at [351, 279] on tr "1 Khác 2 BAO XANH 0 kg 0 0" at bounding box center [598, 305] width 1096 height 53
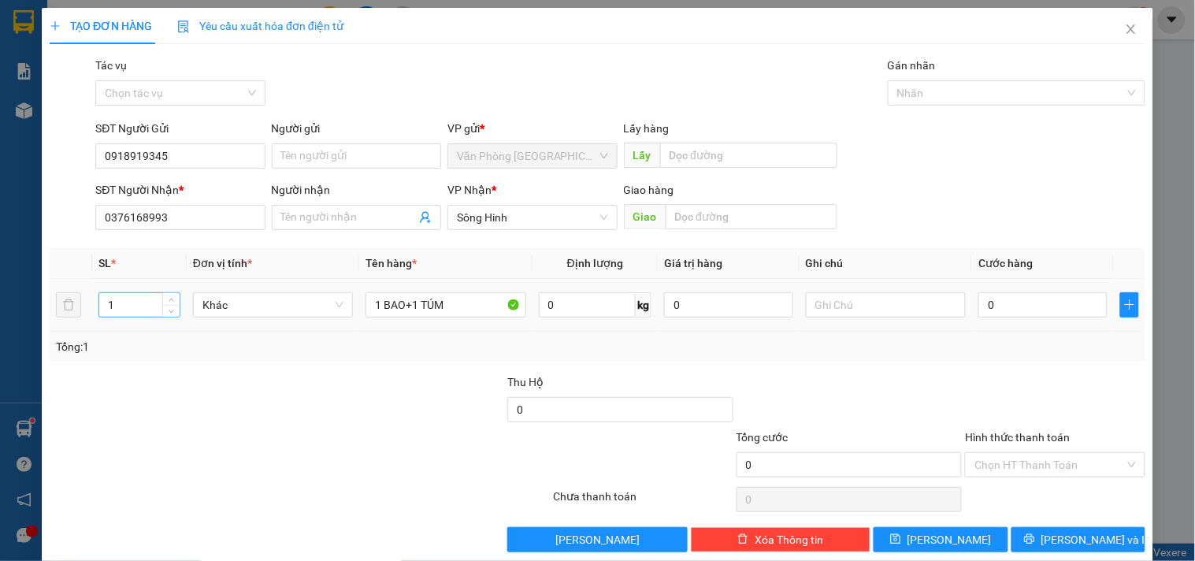
click at [127, 293] on input "1" at bounding box center [139, 305] width 80 height 24
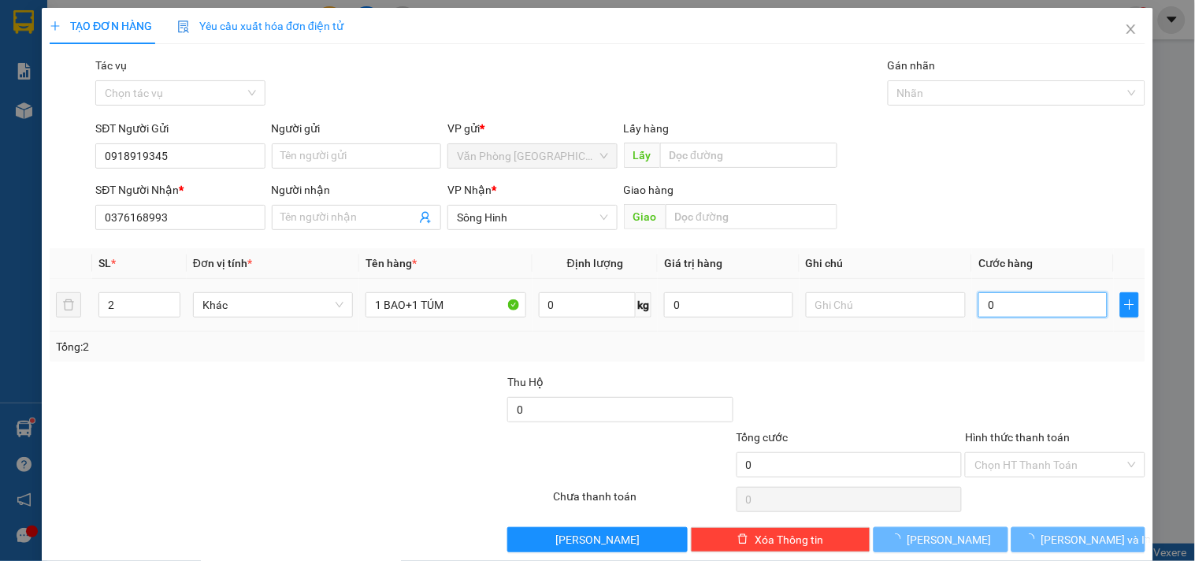
click at [981, 292] on input "0" at bounding box center [1042, 304] width 129 height 25
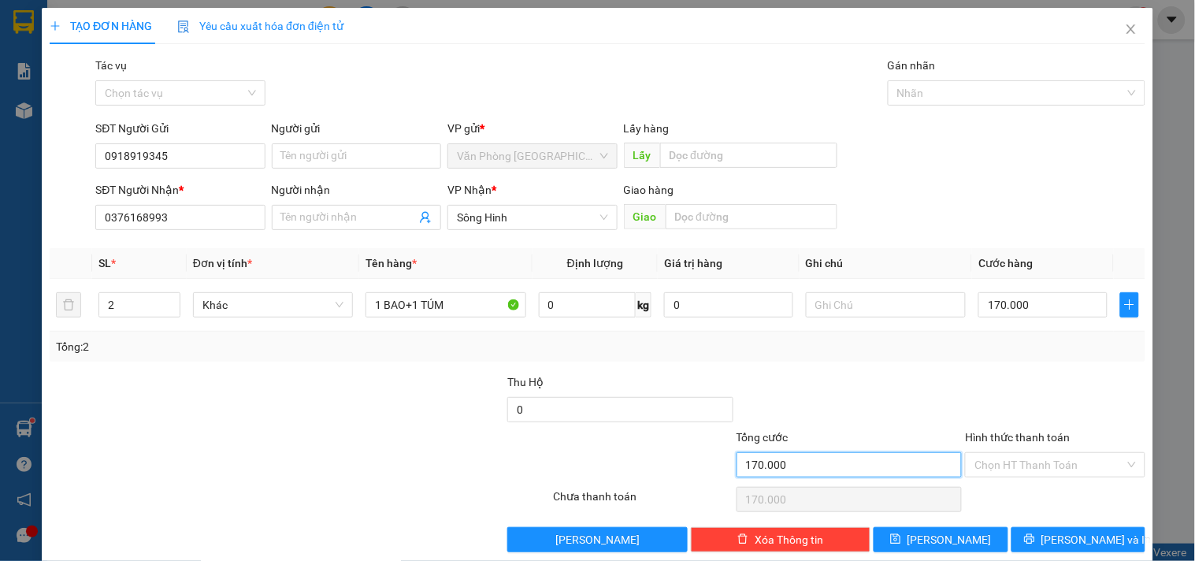
click at [911, 452] on input "170.000" at bounding box center [850, 464] width 226 height 25
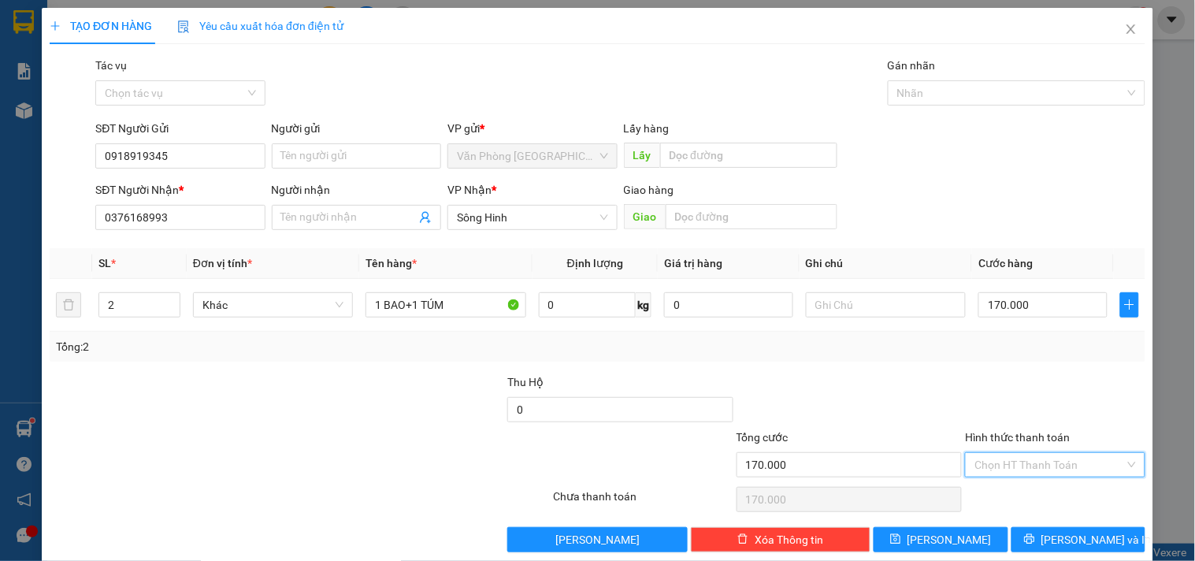
click at [1045, 453] on input "Hình thức thanh toán" at bounding box center [1049, 465] width 150 height 24
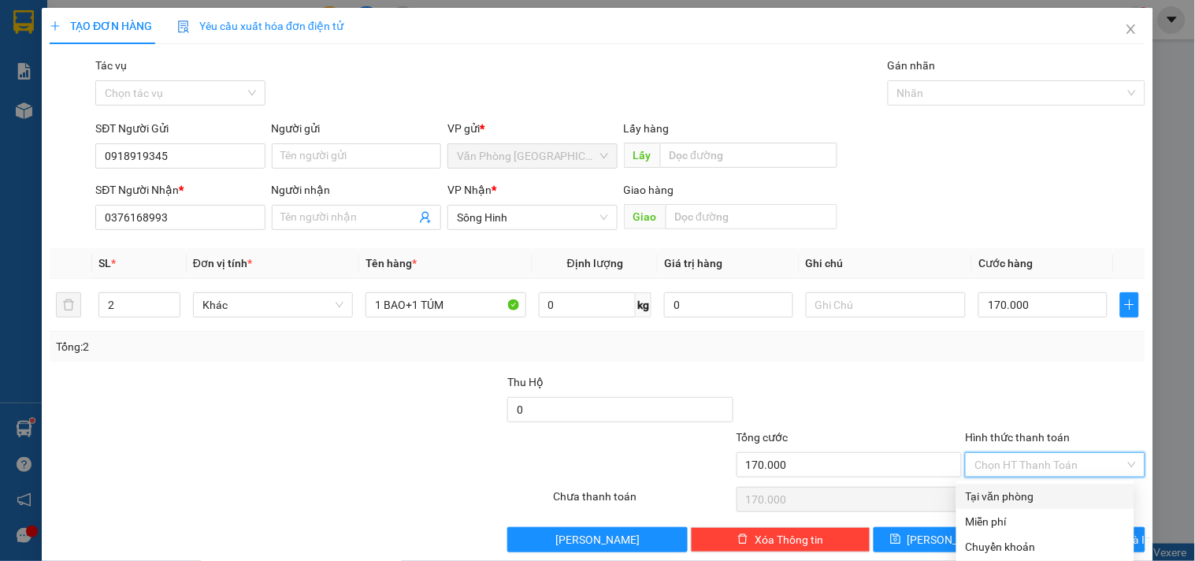
drag, startPoint x: 1012, startPoint y: 470, endPoint x: 1024, endPoint y: 489, distance: 22.3
click at [1012, 488] on div "Tại văn phòng" at bounding box center [1045, 496] width 159 height 17
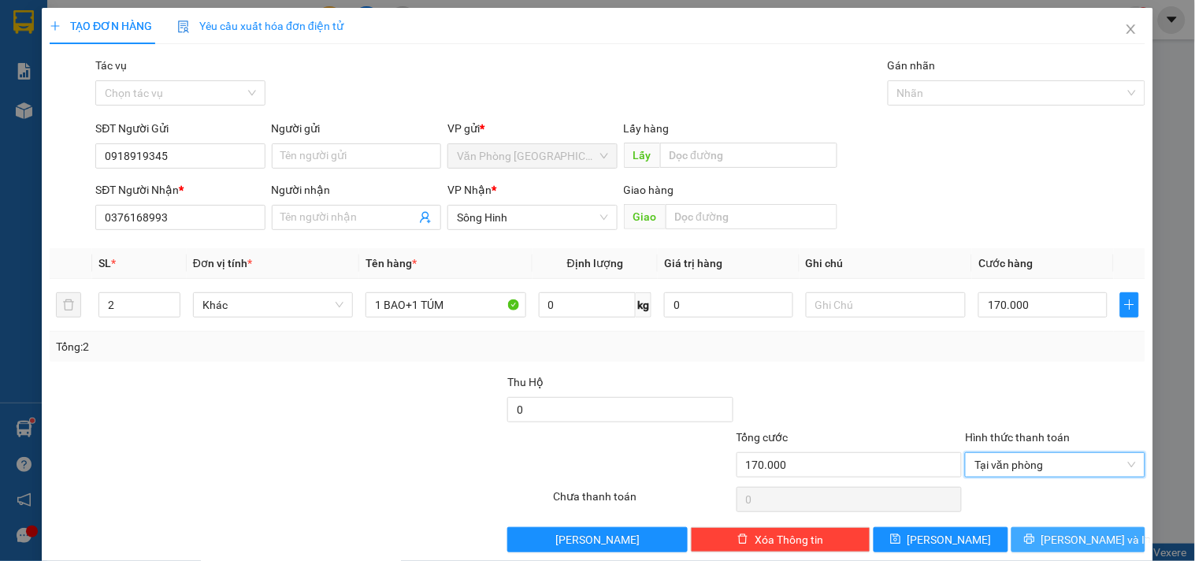
click at [1038, 527] on button "[PERSON_NAME] và In" at bounding box center [1078, 539] width 134 height 25
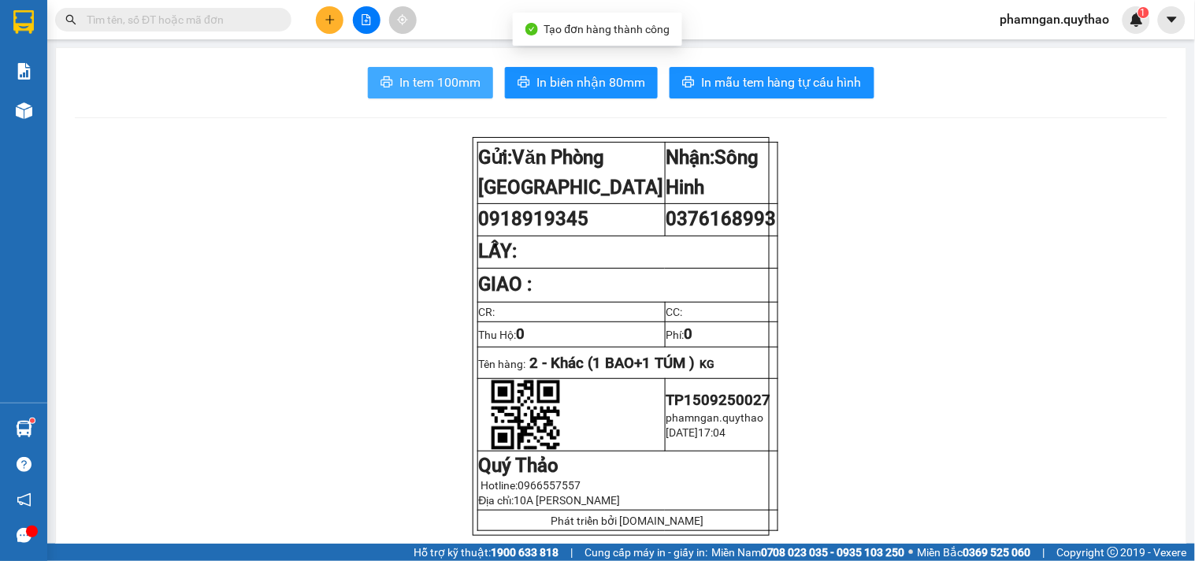
click at [455, 97] on button "In tem 100mm" at bounding box center [430, 83] width 125 height 32
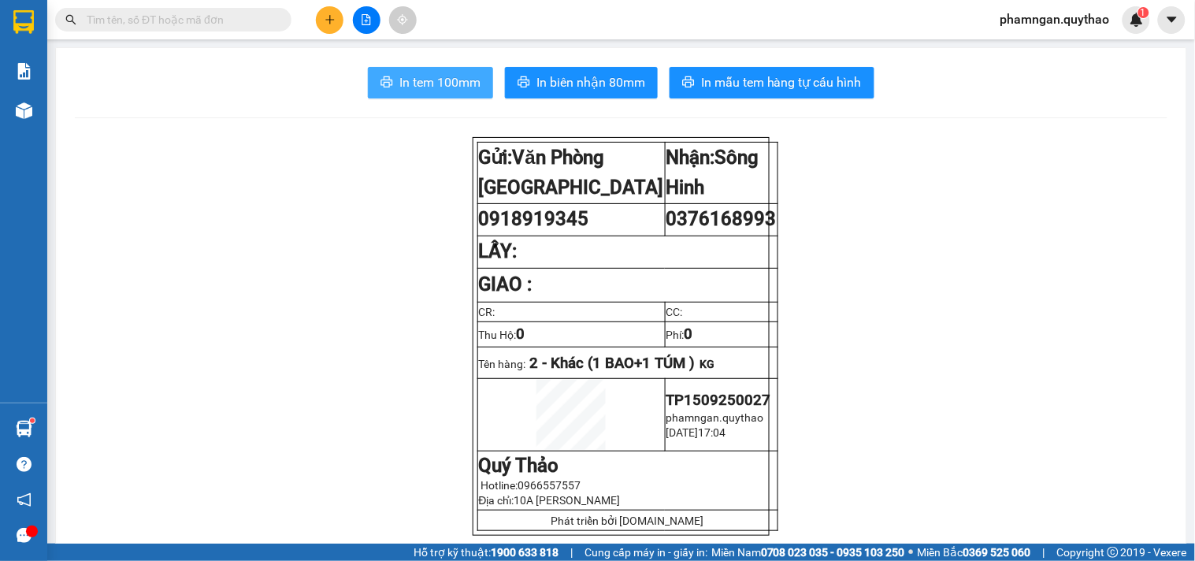
drag, startPoint x: 455, startPoint y: 98, endPoint x: 406, endPoint y: 95, distance: 48.9
click at [455, 97] on button "In tem 100mm" at bounding box center [430, 83] width 125 height 32
click at [325, 13] on button at bounding box center [330, 20] width 28 height 28
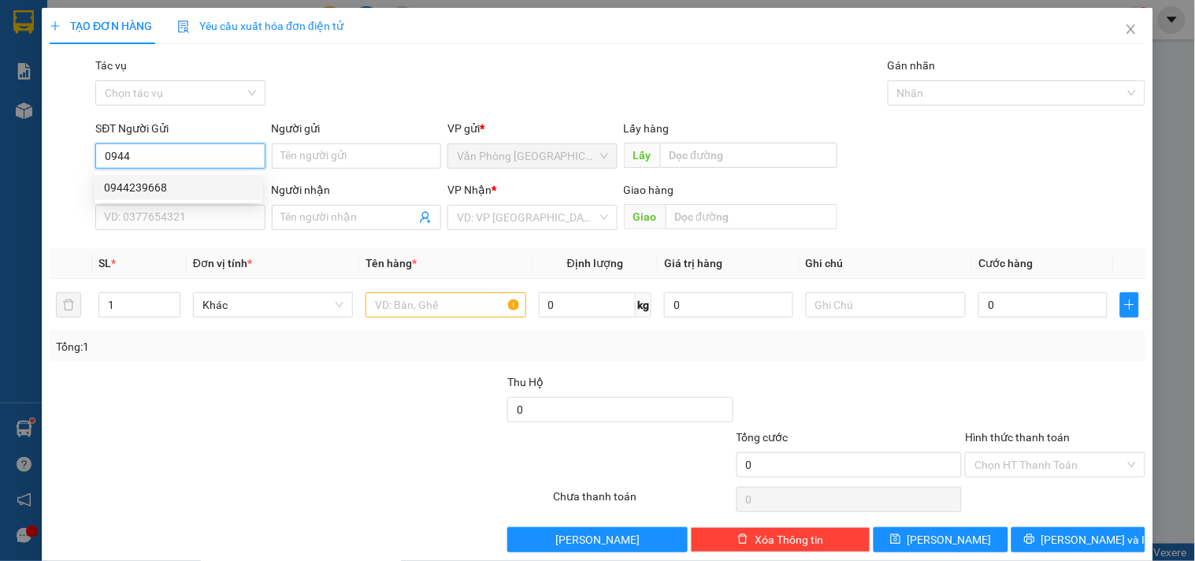
click at [219, 190] on div "0944239668" at bounding box center [178, 187] width 149 height 17
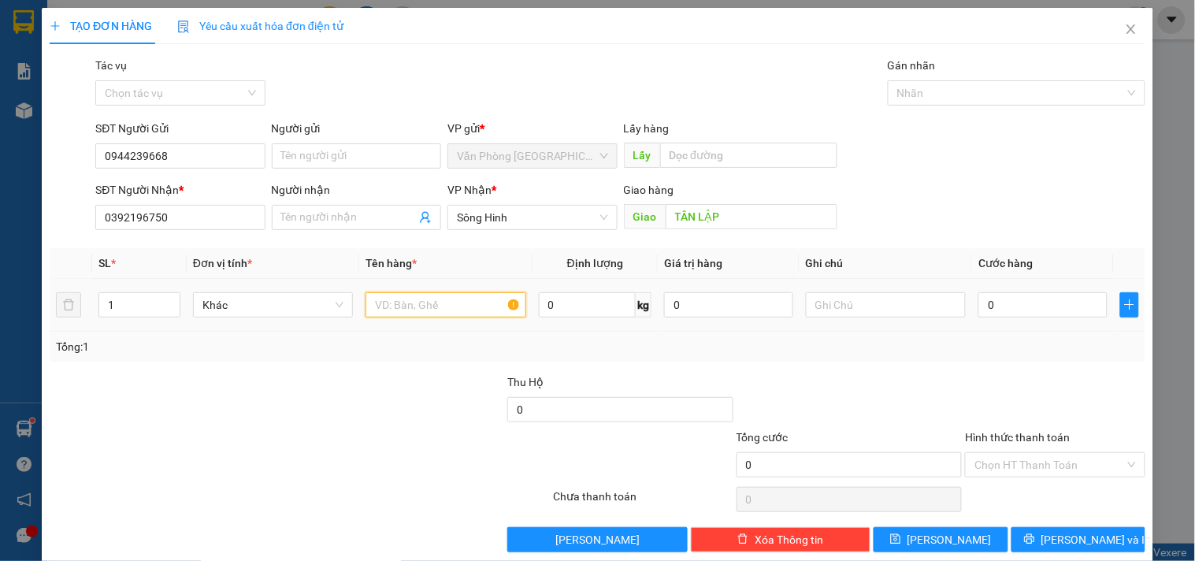
click at [422, 308] on input "text" at bounding box center [445, 304] width 160 height 25
click at [150, 310] on input "1" at bounding box center [139, 305] width 80 height 24
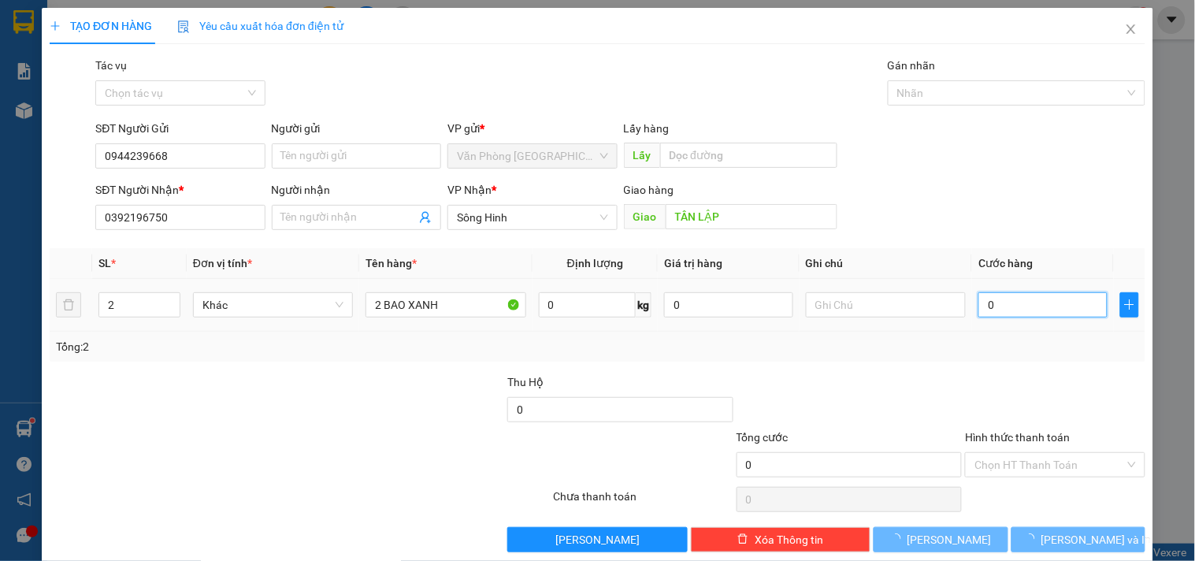
click at [1037, 307] on input "0" at bounding box center [1042, 304] width 129 height 25
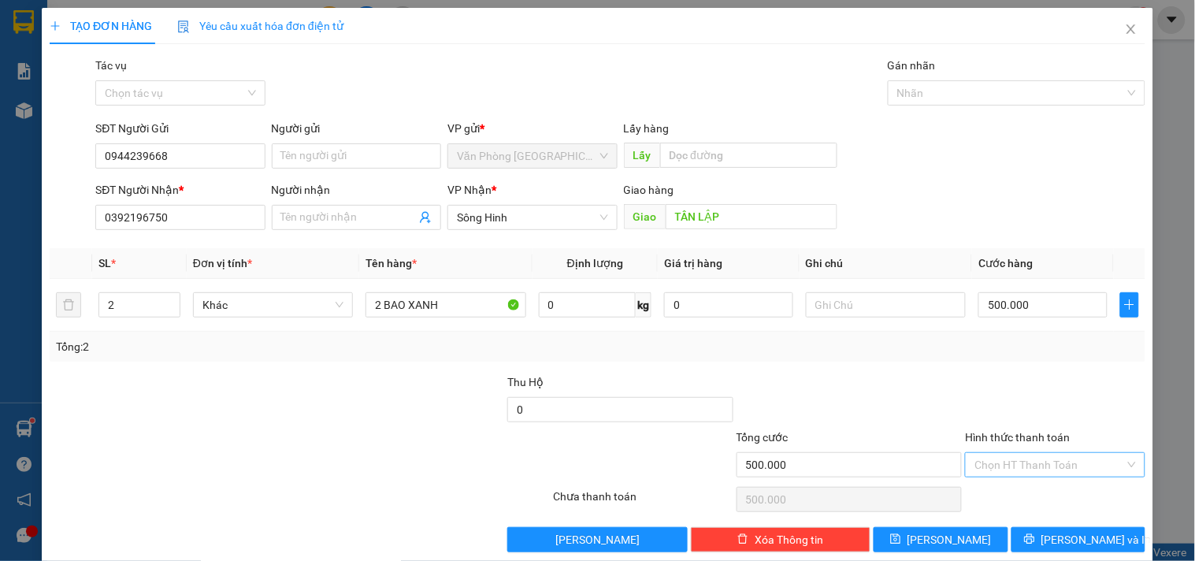
click at [1037, 473] on input "Hình thức thanh toán" at bounding box center [1049, 465] width 150 height 24
click at [980, 374] on div "Tại văn phòng" at bounding box center [1045, 382] width 159 height 17
click at [1048, 531] on button "[PERSON_NAME] và In" at bounding box center [1078, 539] width 134 height 25
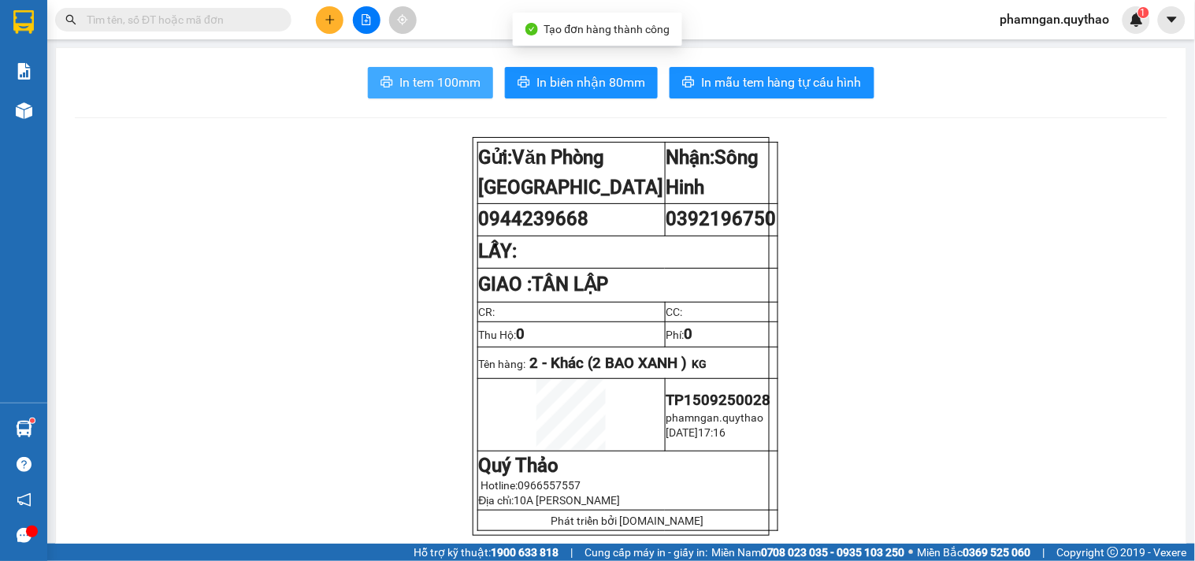
click at [477, 73] on button "In tem 100mm" at bounding box center [430, 83] width 125 height 32
click at [447, 93] on button "In tem 100mm" at bounding box center [430, 83] width 125 height 32
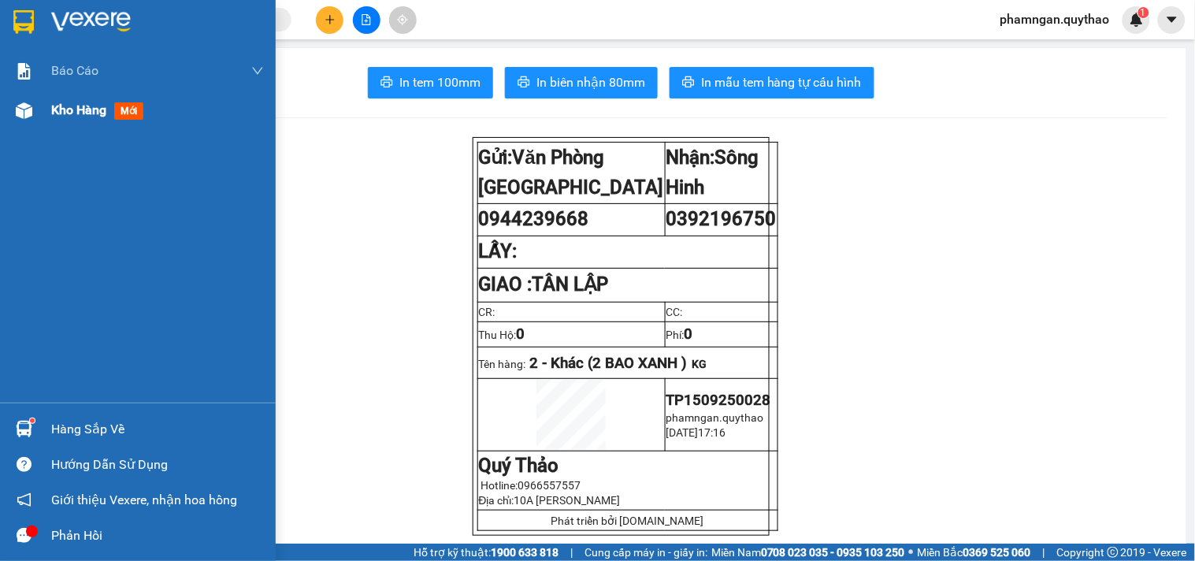
click at [44, 121] on div "Kho hàng mới" at bounding box center [138, 110] width 276 height 39
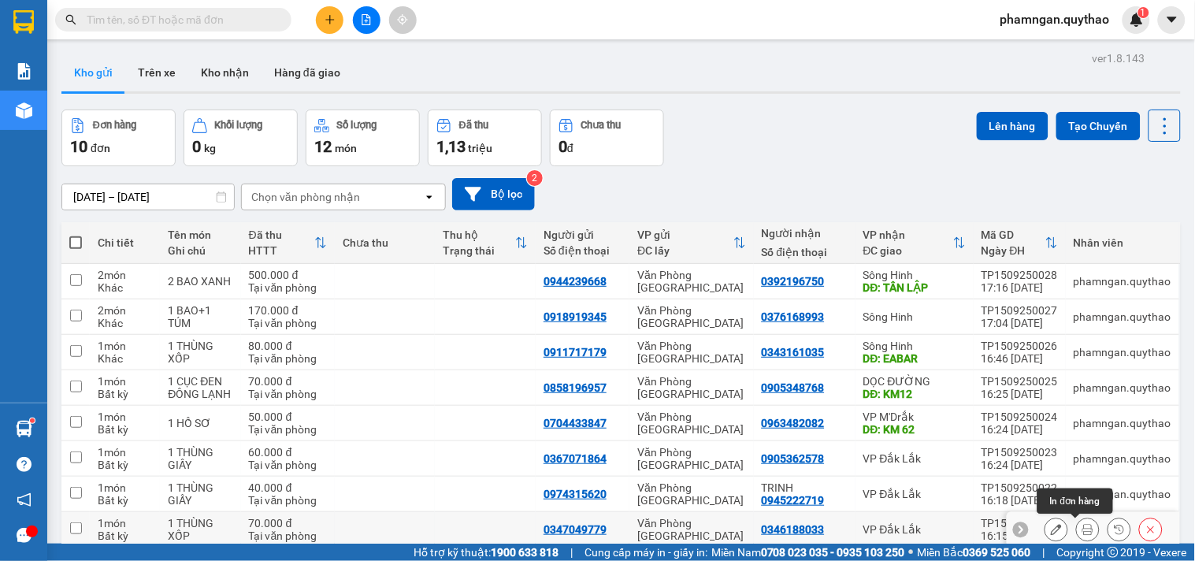
click at [1077, 516] on button at bounding box center [1088, 530] width 22 height 28
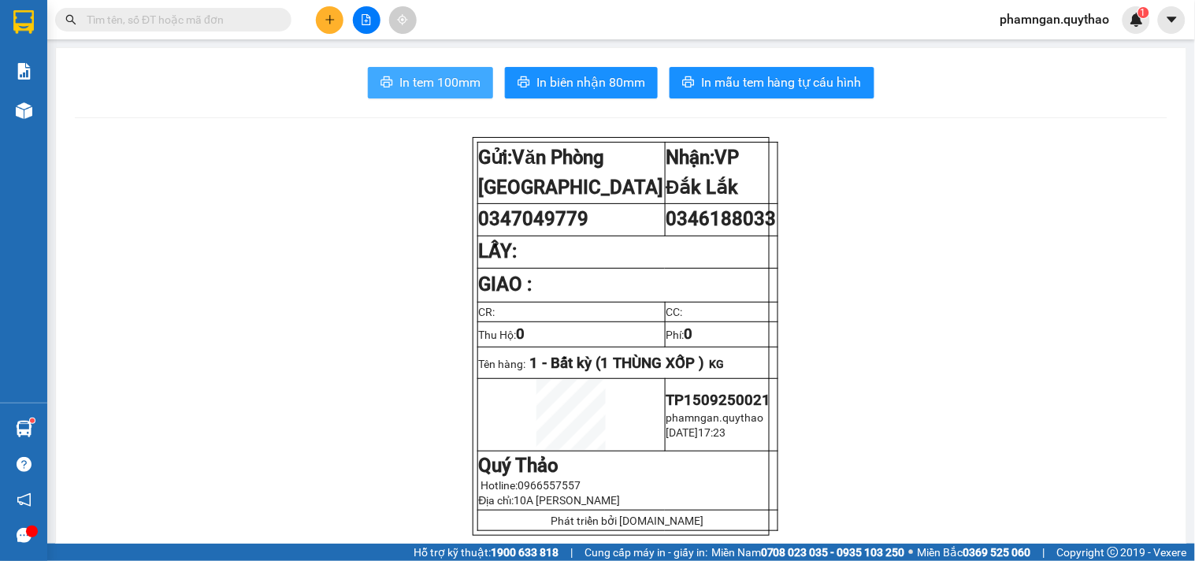
click at [459, 76] on span "In tem 100mm" at bounding box center [439, 82] width 81 height 20
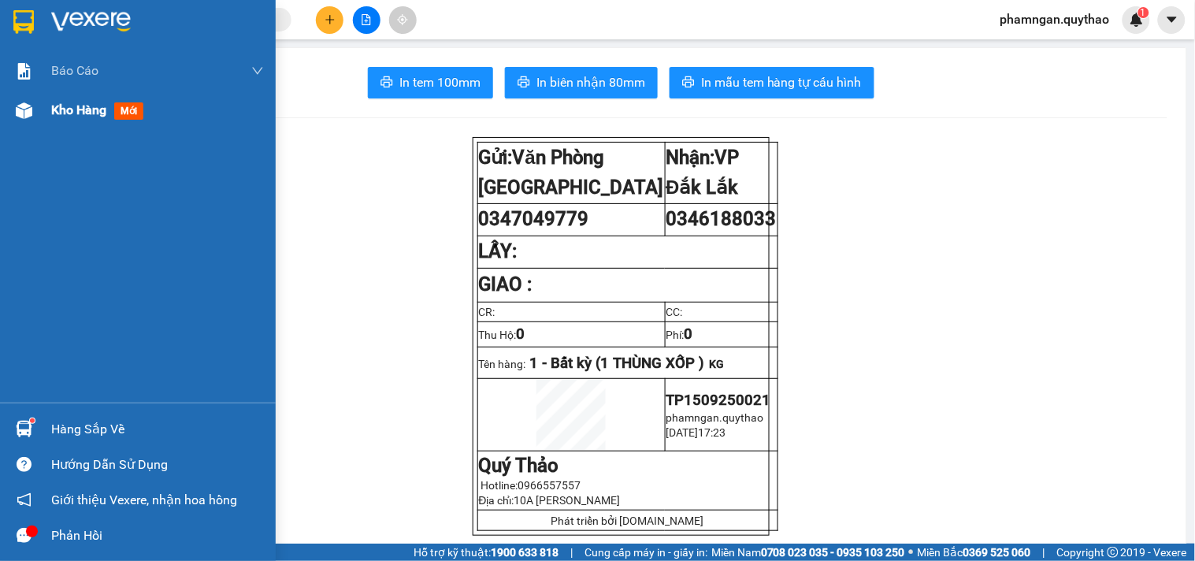
click at [83, 117] on span "Kho hàng" at bounding box center [78, 109] width 55 height 15
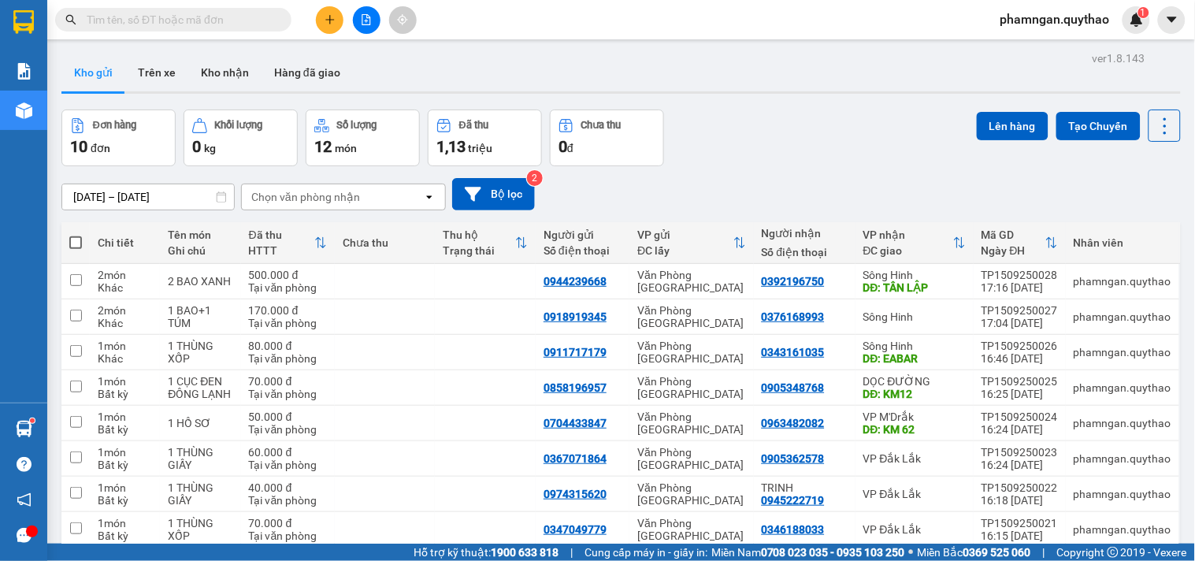
click at [80, 239] on span at bounding box center [75, 242] width 13 height 13
click at [76, 235] on input "checkbox" at bounding box center [76, 235] width 0 height 0
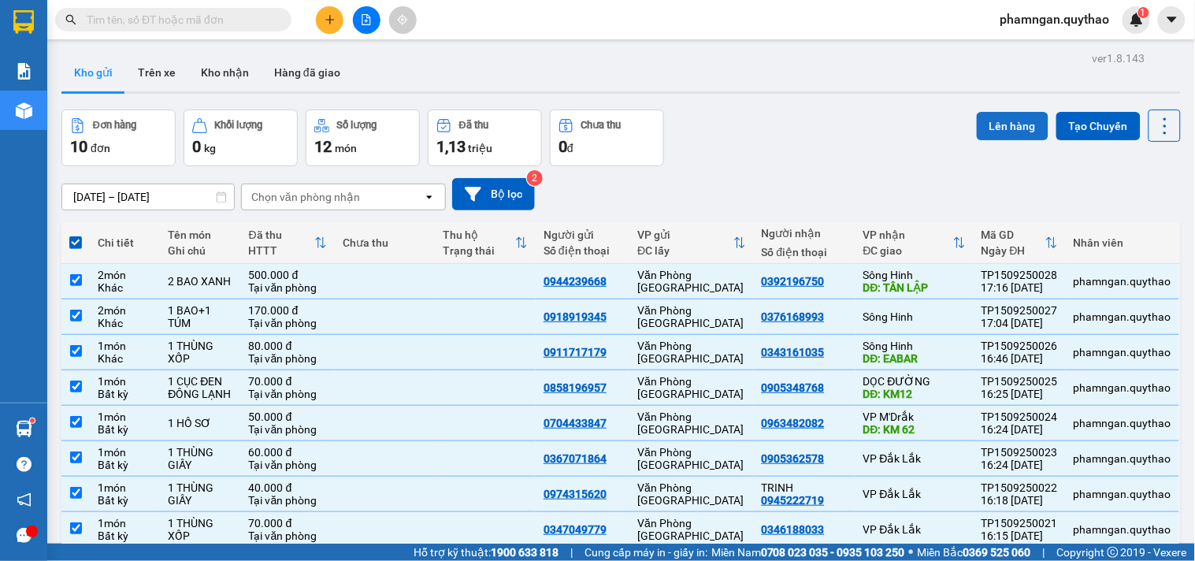
click at [989, 119] on button "Lên hàng" at bounding box center [1013, 126] width 72 height 28
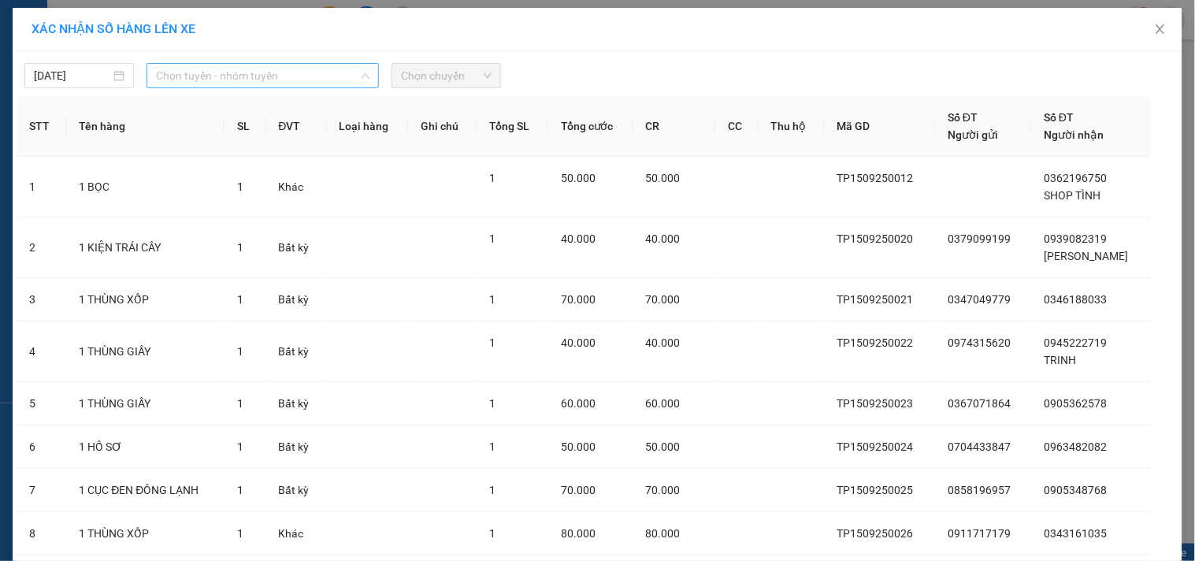
click at [237, 80] on span "Chọn tuyến - nhóm tuyến" at bounding box center [262, 76] width 213 height 24
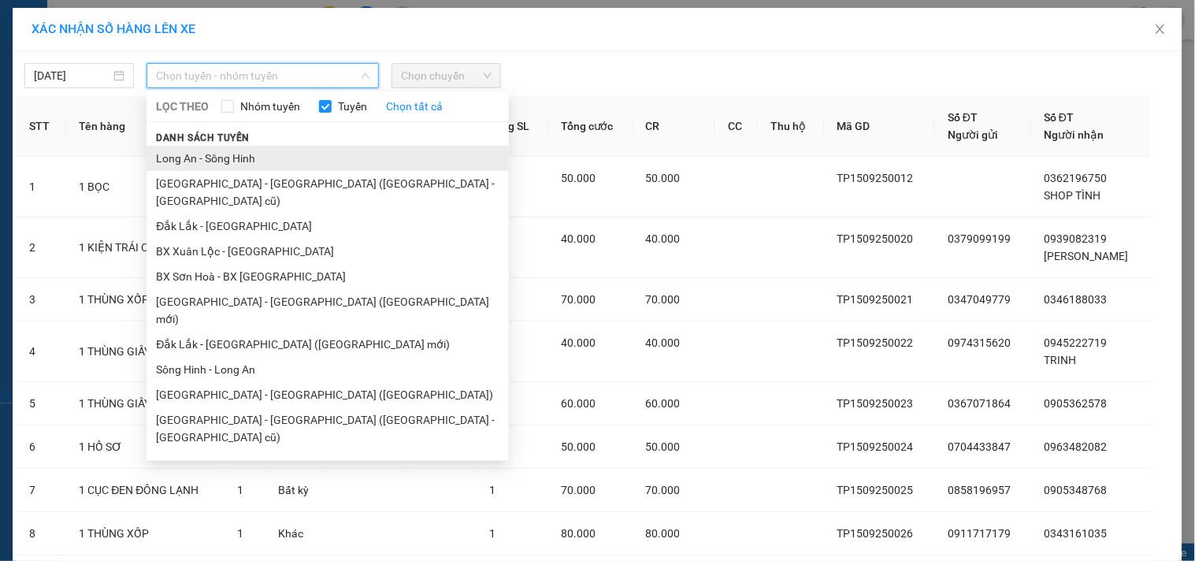
click at [240, 147] on li "Long An - Sông Hinh" at bounding box center [328, 158] width 362 height 25
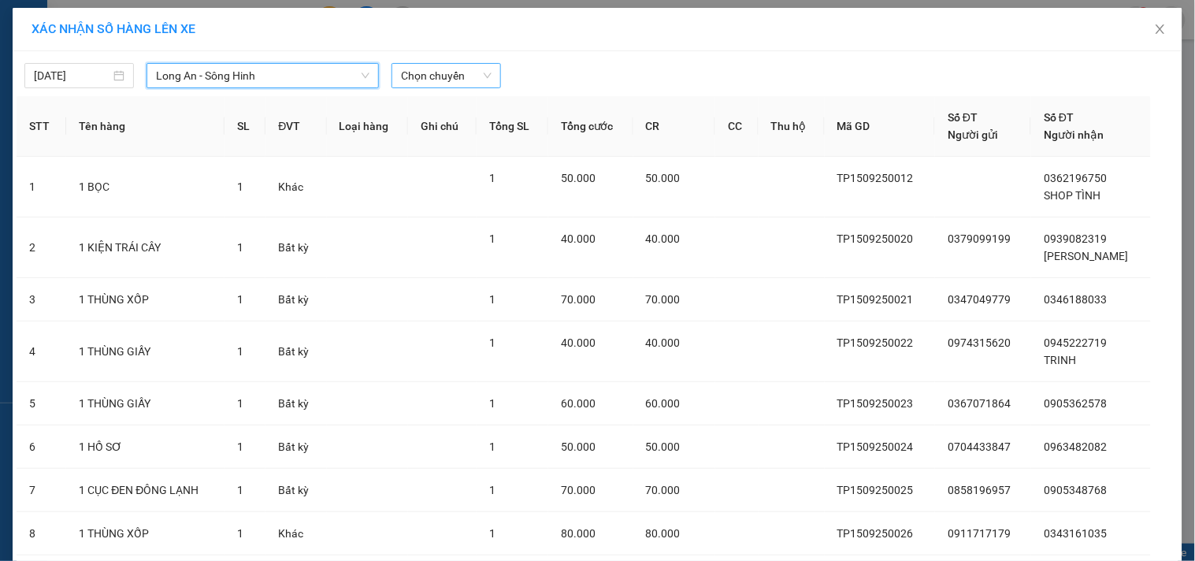
click at [444, 71] on span "Chọn chuyến" at bounding box center [446, 76] width 91 height 24
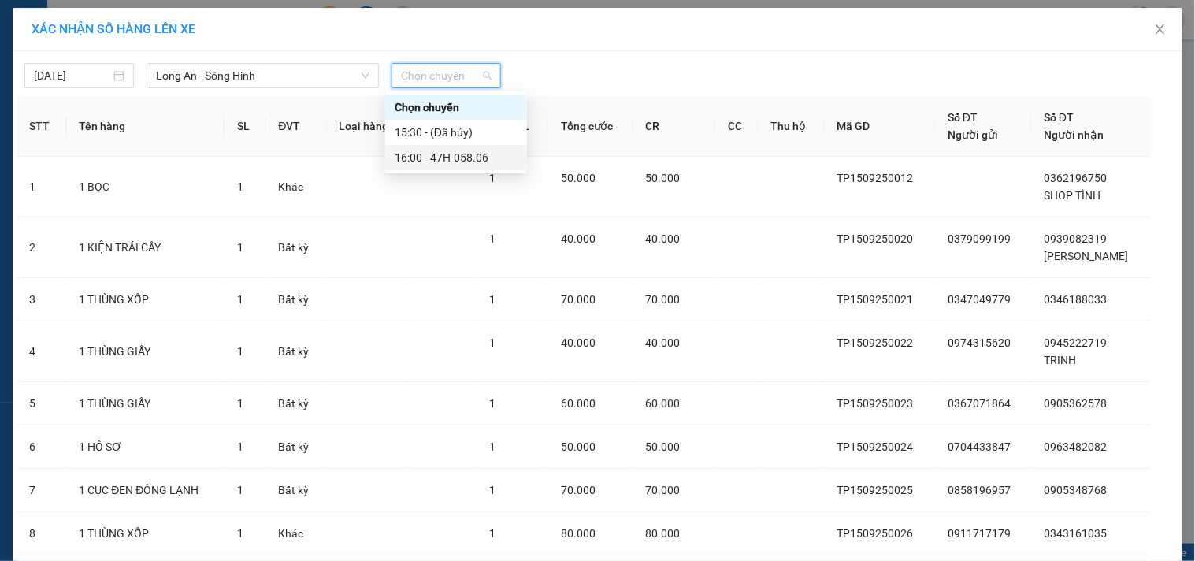
click at [434, 153] on div "16:00 - 47H-058.06" at bounding box center [456, 157] width 123 height 17
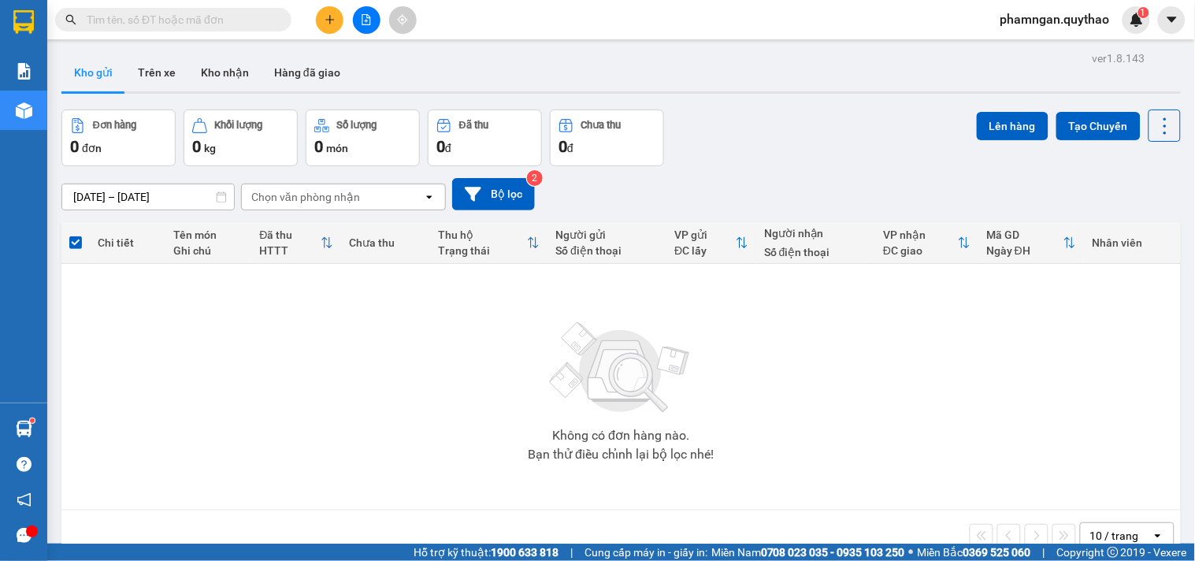
click at [1091, 528] on div "10 / trang" at bounding box center [1114, 536] width 49 height 16
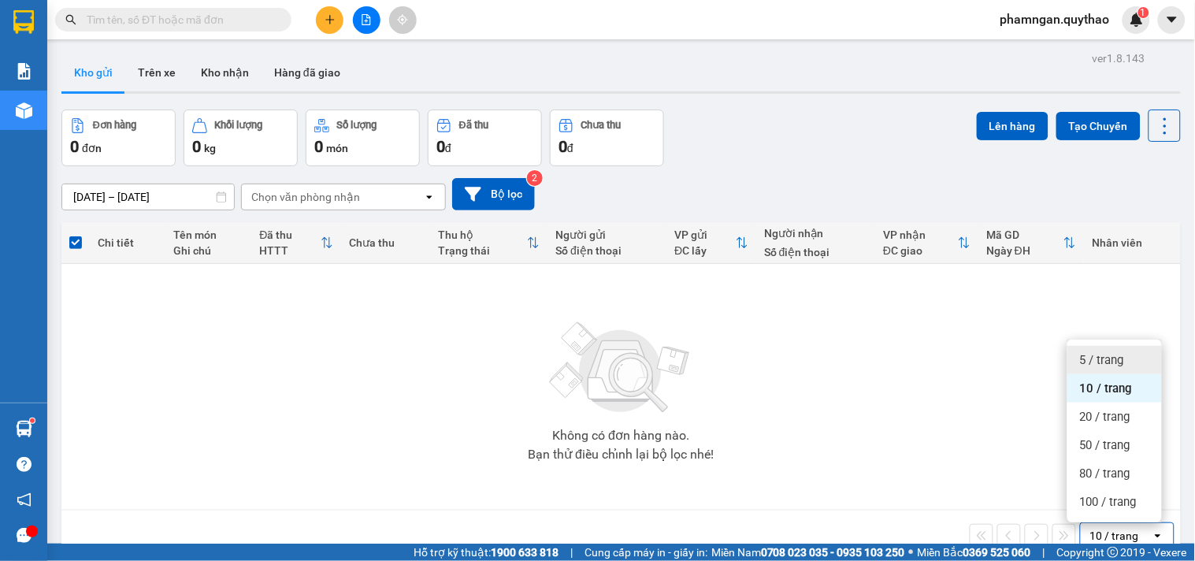
click at [1105, 352] on span "5 / trang" at bounding box center [1102, 360] width 44 height 16
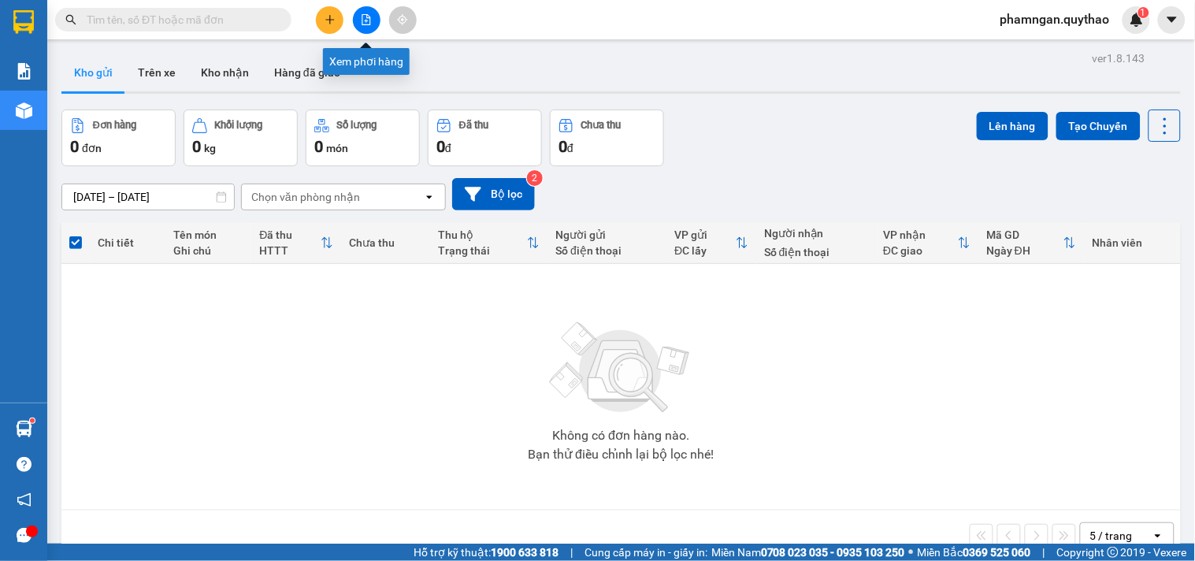
click at [361, 25] on button at bounding box center [367, 20] width 28 height 28
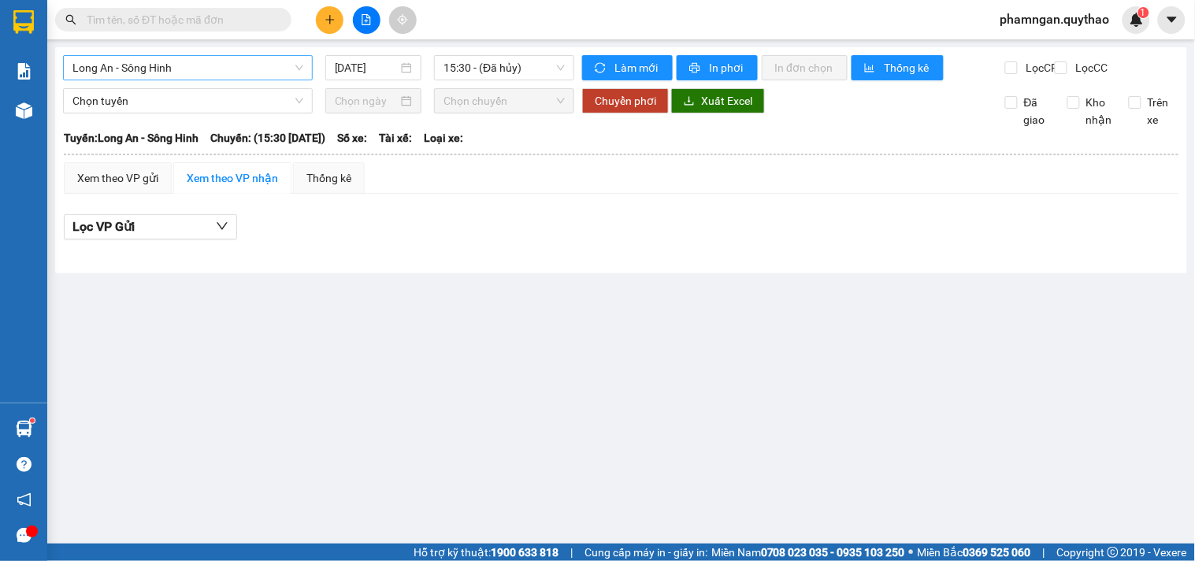
click at [179, 63] on span "Long An - Sông Hinh" at bounding box center [187, 68] width 231 height 24
click at [494, 65] on span "15:30 - (Đã hủy)" at bounding box center [503, 68] width 121 height 24
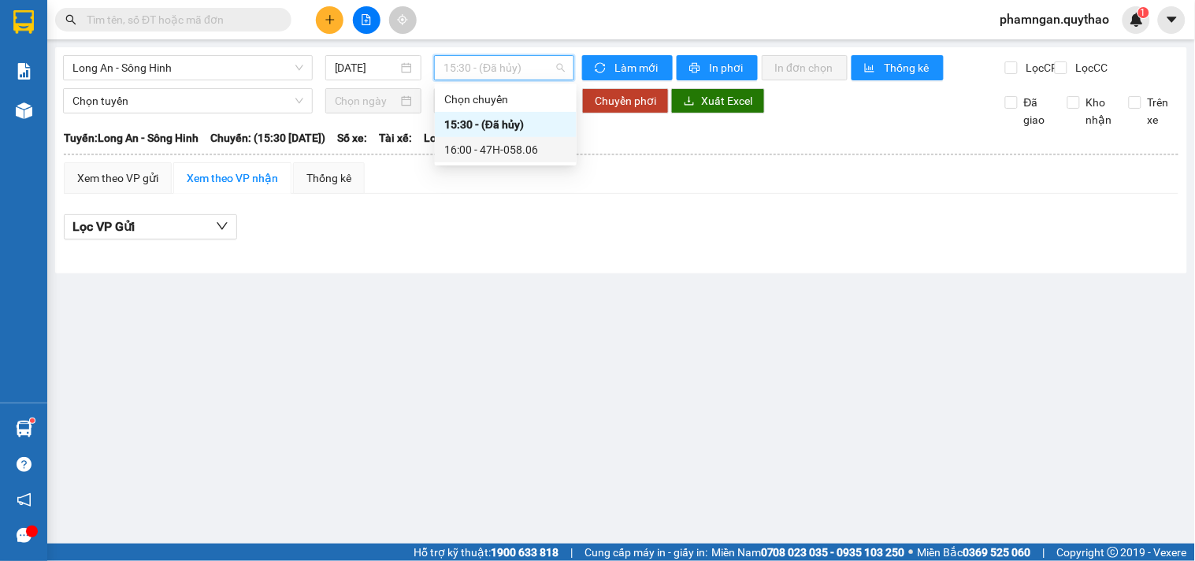
click at [530, 143] on div "16:00 - 47H-058.06" at bounding box center [505, 149] width 123 height 17
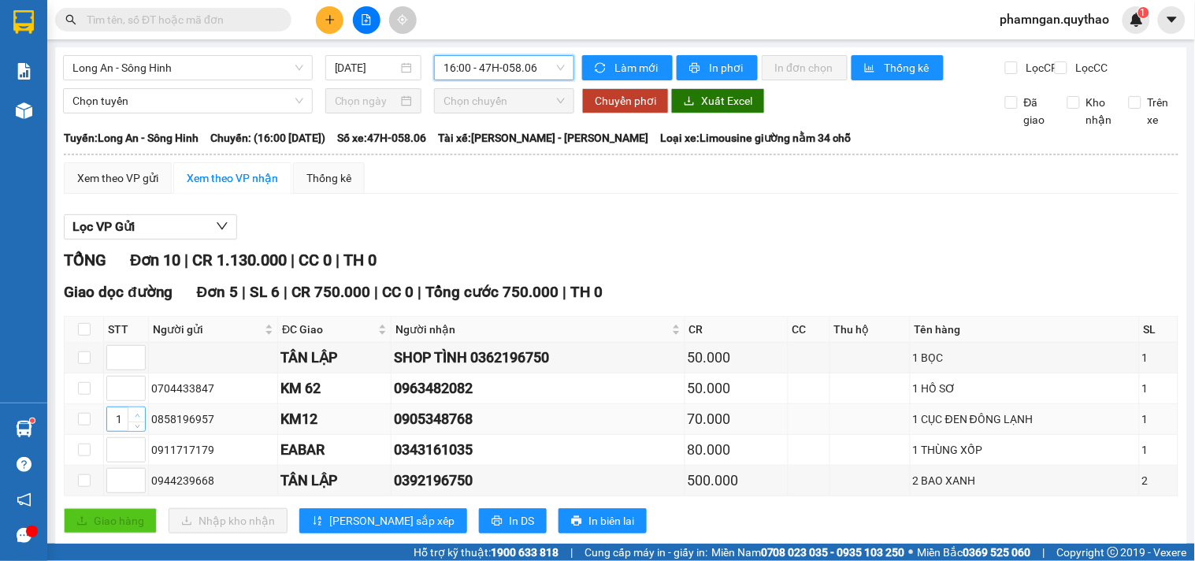
click at [138, 413] on icon "up" at bounding box center [138, 416] width 6 height 6
click at [136, 382] on icon "up" at bounding box center [138, 385] width 6 height 6
click at [138, 349] on span "up" at bounding box center [136, 353] width 9 height 9
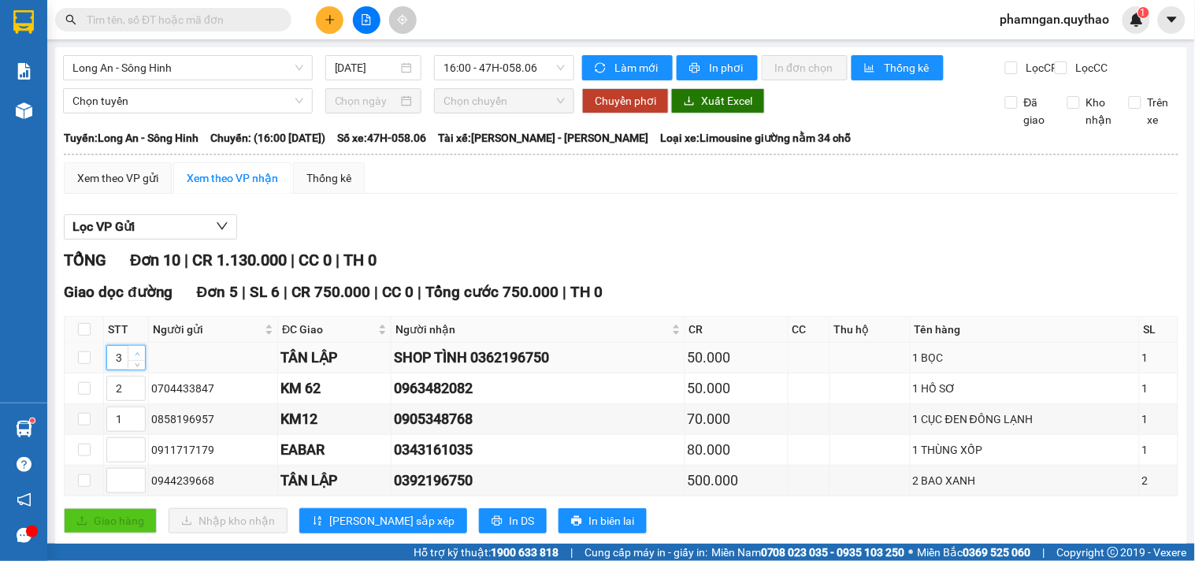
click at [138, 349] on span "up" at bounding box center [136, 353] width 9 height 9
click at [135, 472] on span "up" at bounding box center [136, 476] width 9 height 9
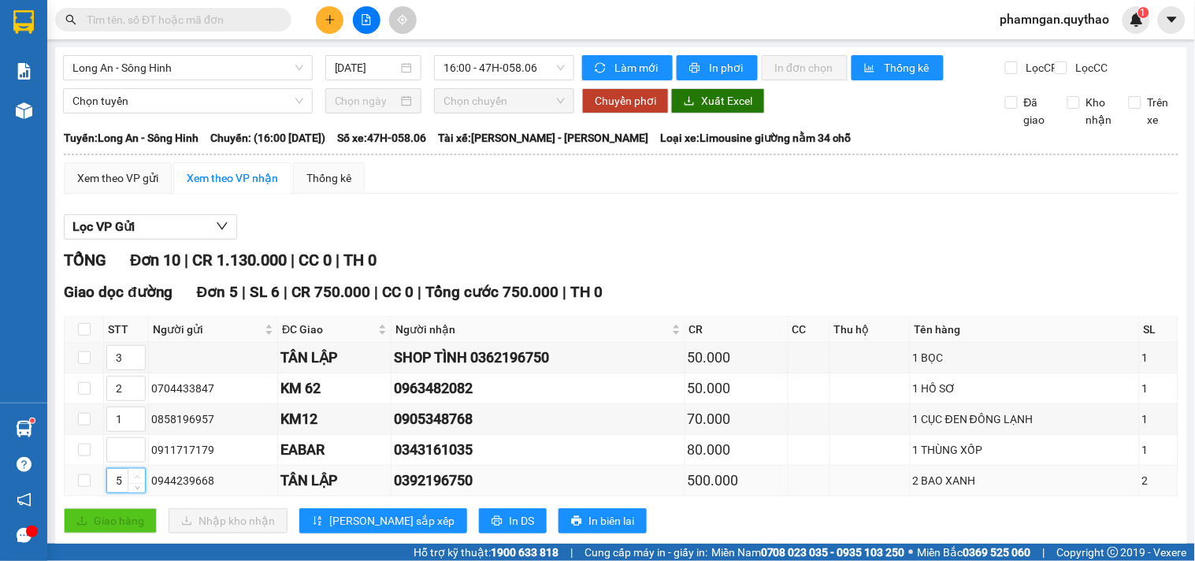
click at [135, 472] on span "up" at bounding box center [136, 476] width 9 height 9
click at [138, 483] on icon "down" at bounding box center [138, 486] width 6 height 6
click at [134, 441] on span "up" at bounding box center [136, 445] width 9 height 9
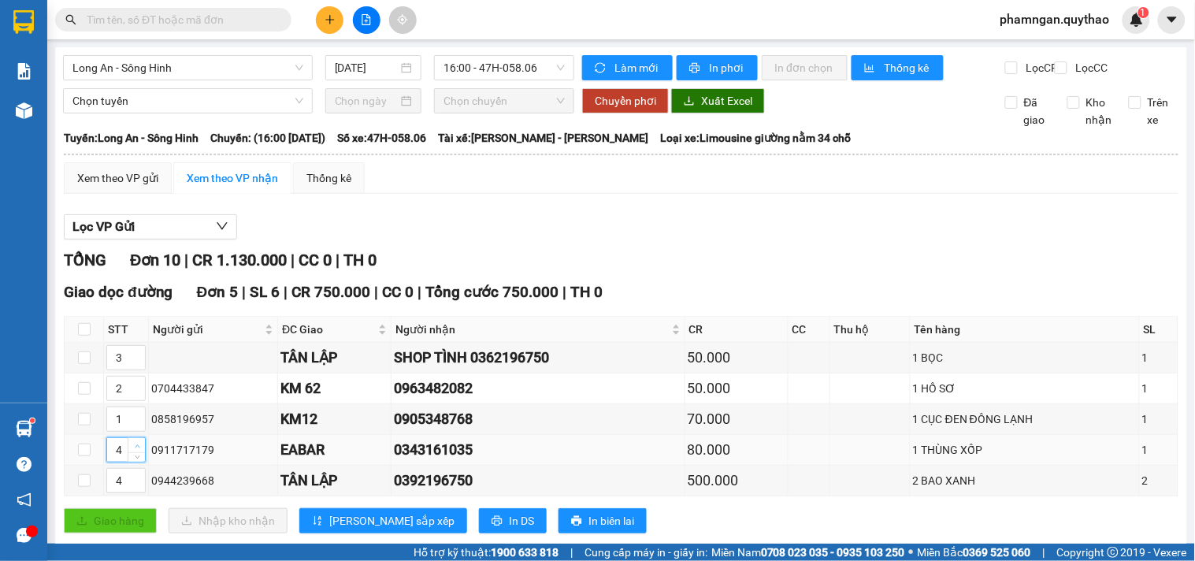
click at [134, 441] on span "up" at bounding box center [136, 445] width 9 height 9
click at [337, 512] on span "[PERSON_NAME] sắp xếp" at bounding box center [391, 520] width 125 height 17
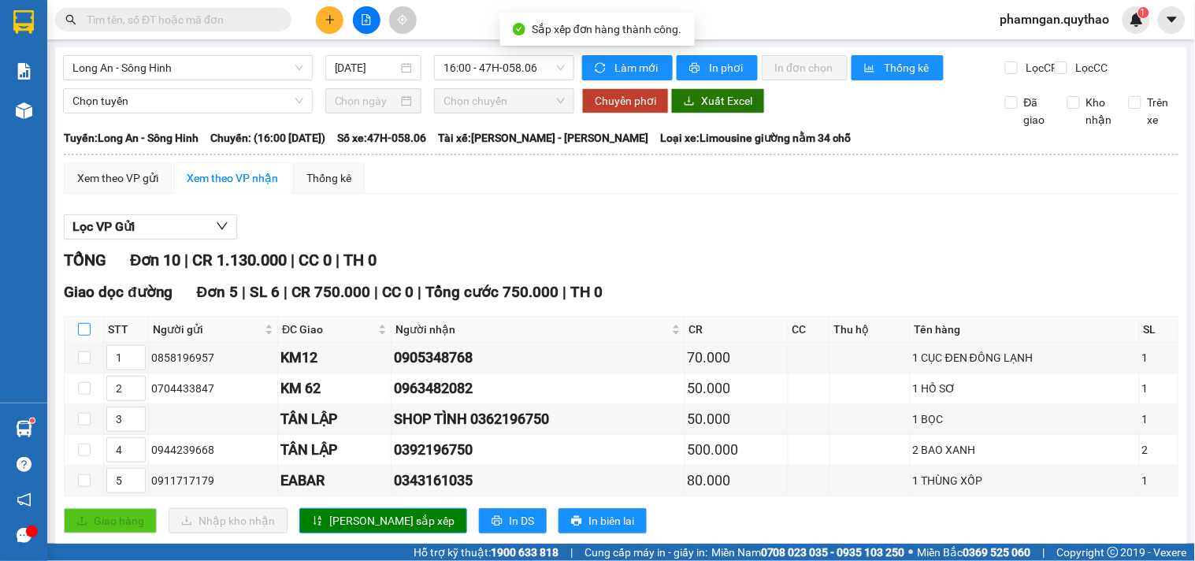
click at [83, 323] on input "checkbox" at bounding box center [84, 329] width 13 height 13
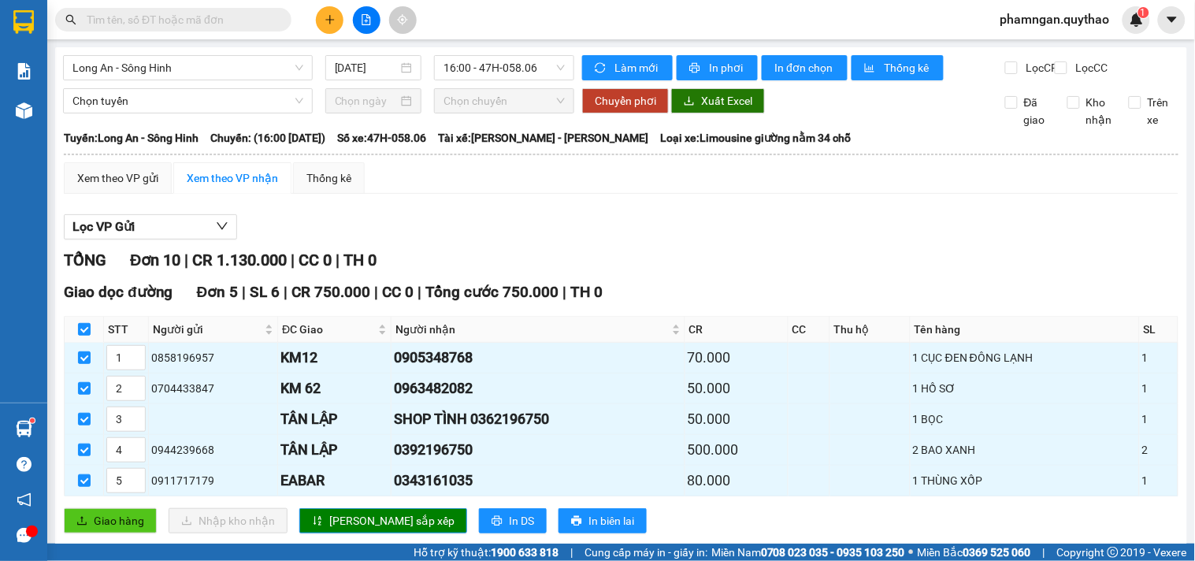
click at [720, 72] on span "In phơi" at bounding box center [727, 67] width 36 height 17
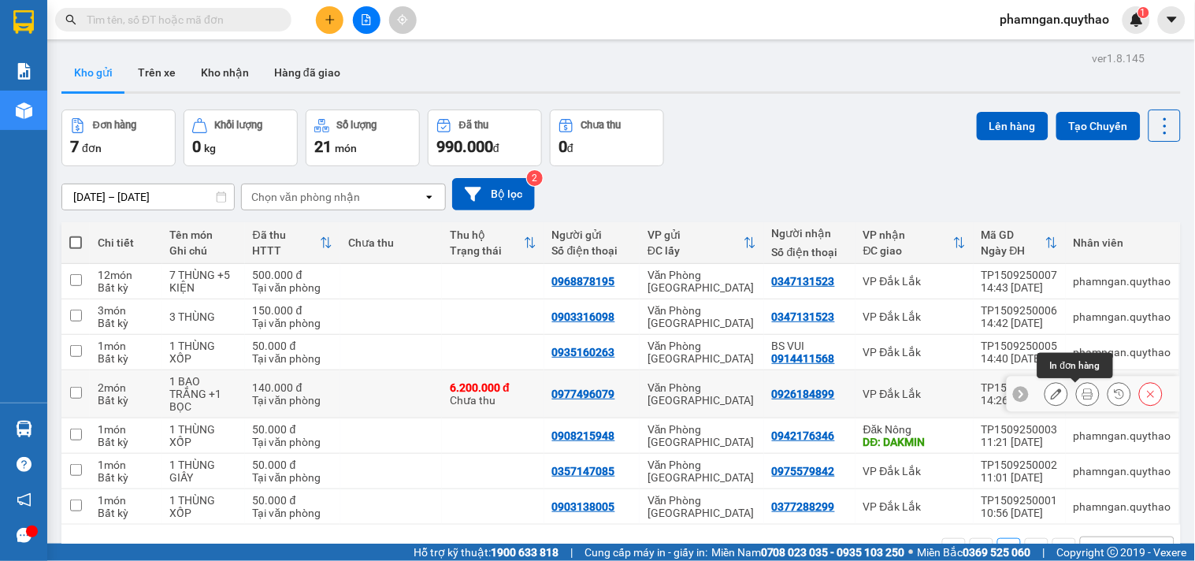
click at [1082, 398] on icon at bounding box center [1087, 393] width 11 height 11
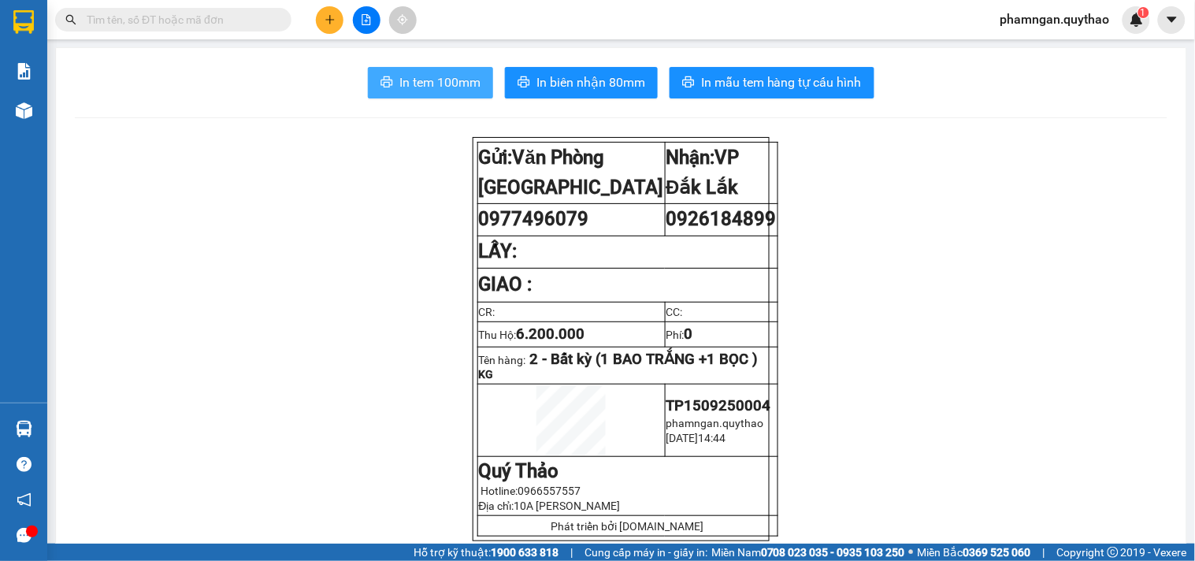
click at [451, 80] on span "In tem 100mm" at bounding box center [439, 82] width 81 height 20
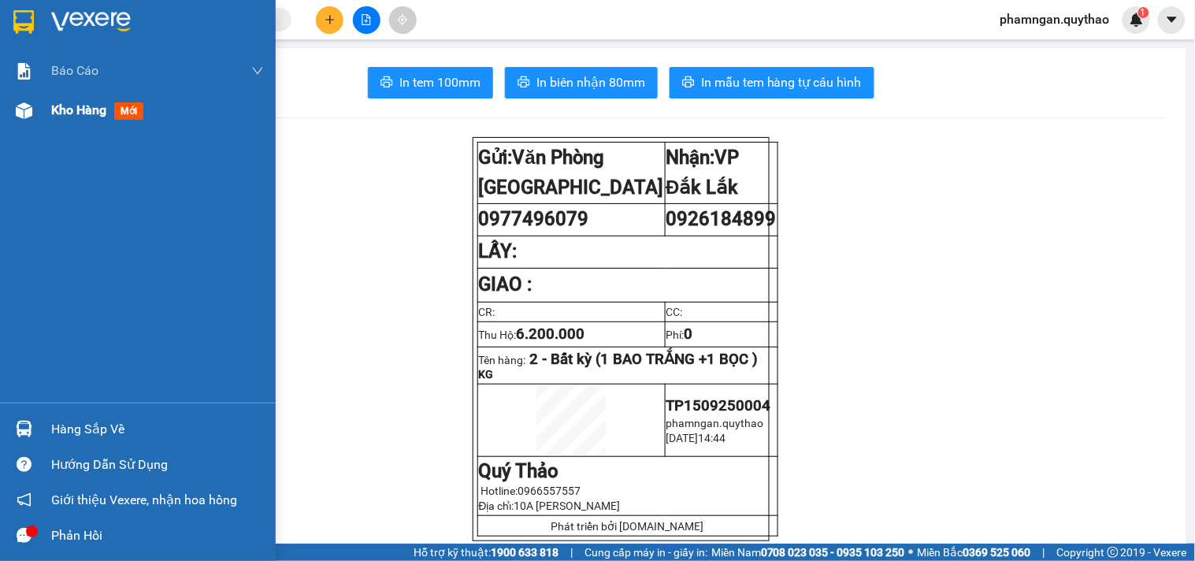
click at [80, 113] on span "Kho hàng" at bounding box center [78, 109] width 55 height 15
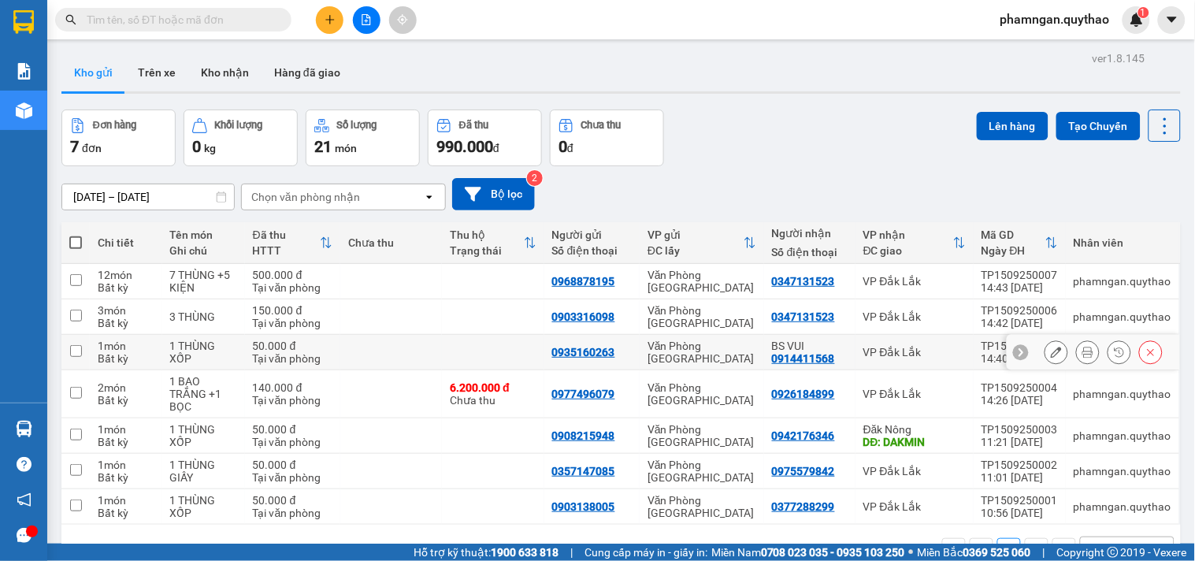
click at [1082, 354] on button at bounding box center [1088, 353] width 22 height 28
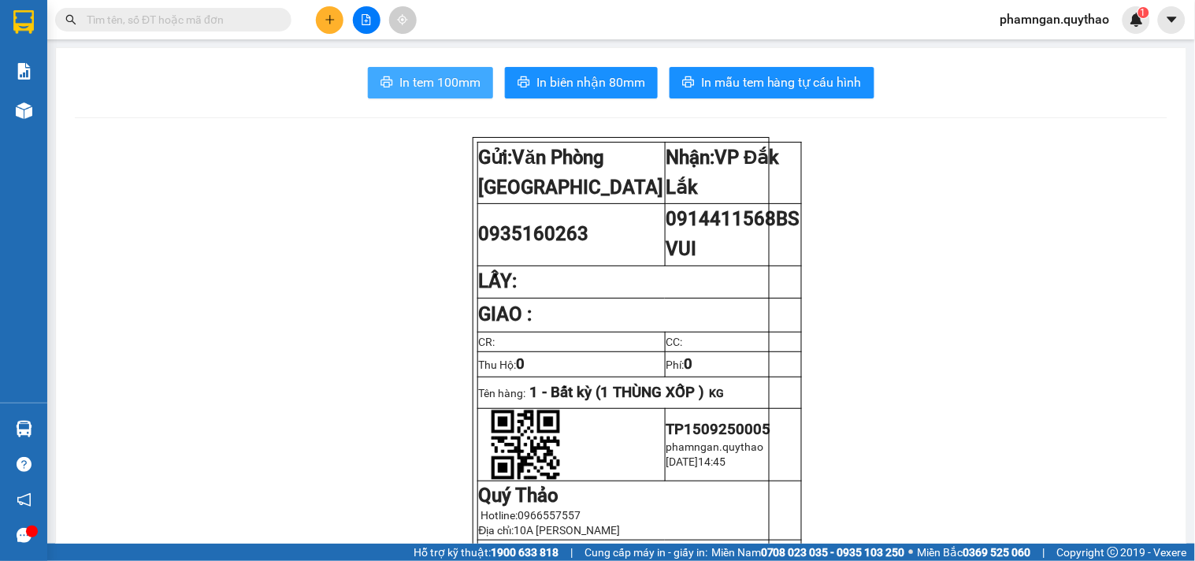
click at [399, 83] on span "In tem 100mm" at bounding box center [439, 82] width 81 height 20
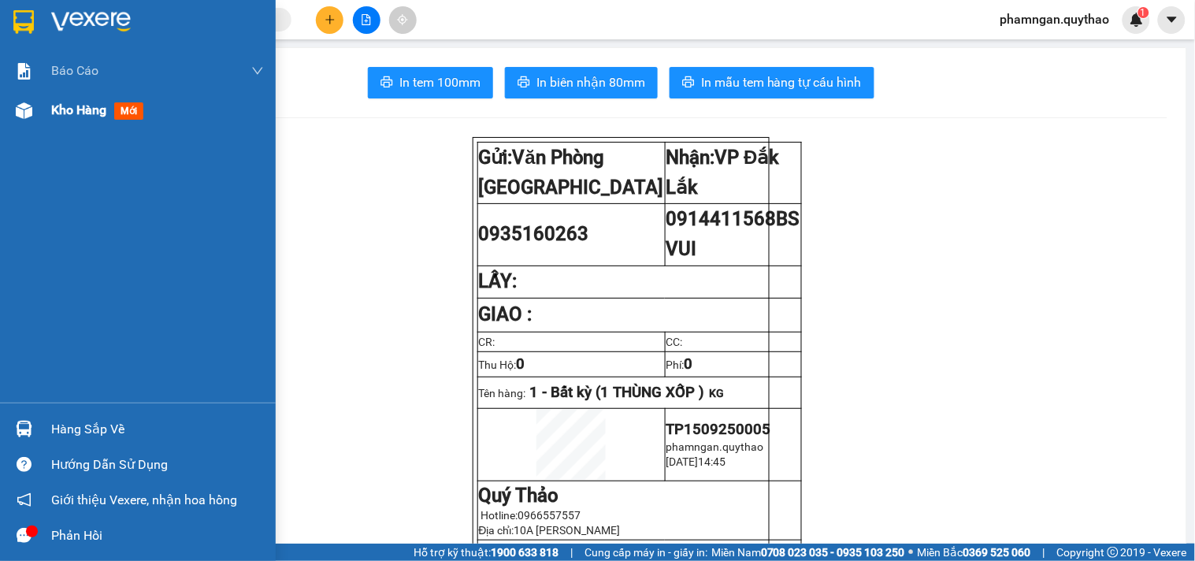
click at [47, 109] on div "Kho hàng mới" at bounding box center [138, 110] width 276 height 39
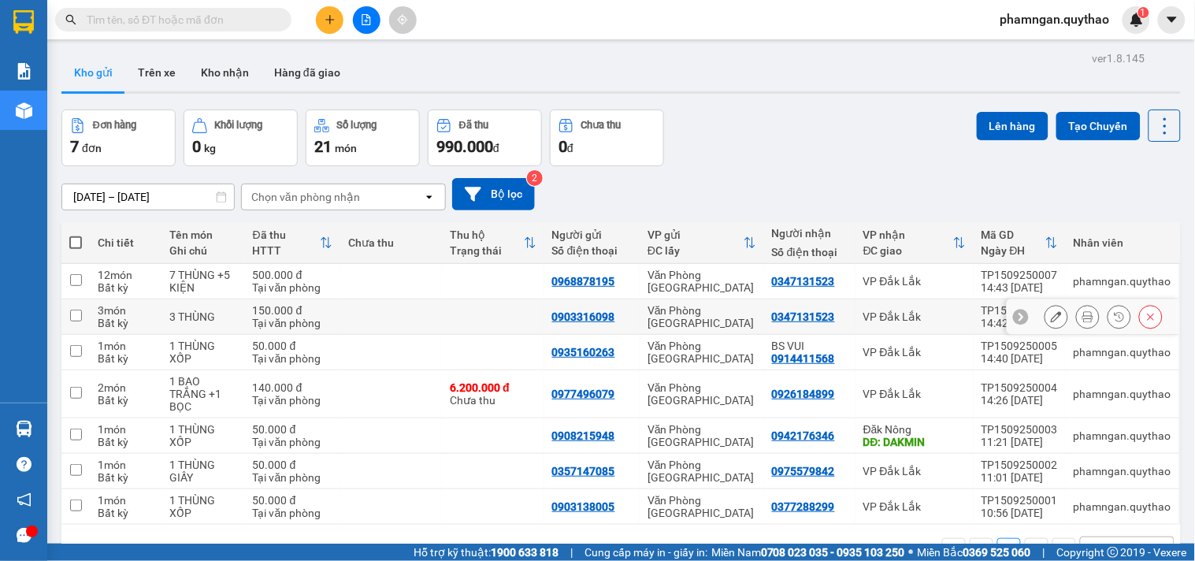
click at [1077, 314] on button at bounding box center [1088, 317] width 22 height 28
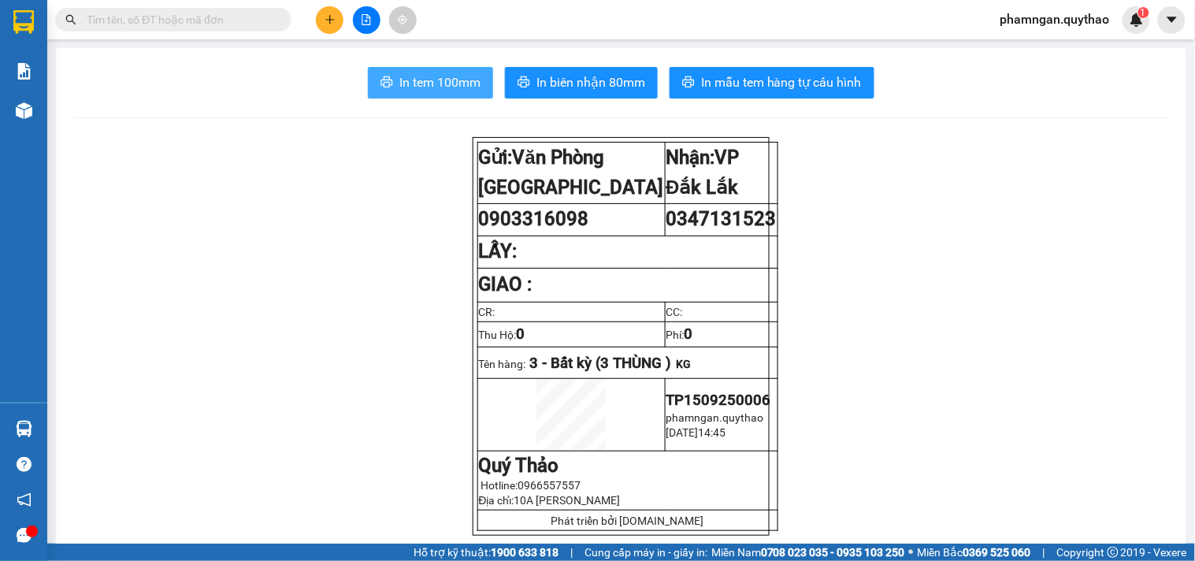
click at [434, 75] on span "In tem 100mm" at bounding box center [439, 82] width 81 height 20
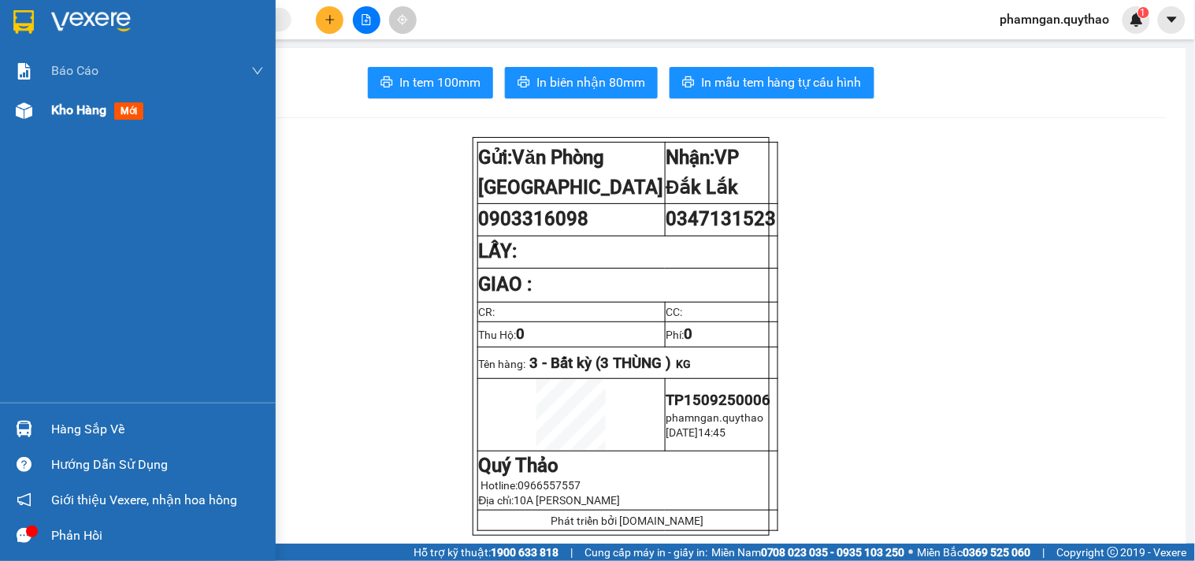
click at [104, 95] on div "Kho hàng mới" at bounding box center [157, 110] width 213 height 39
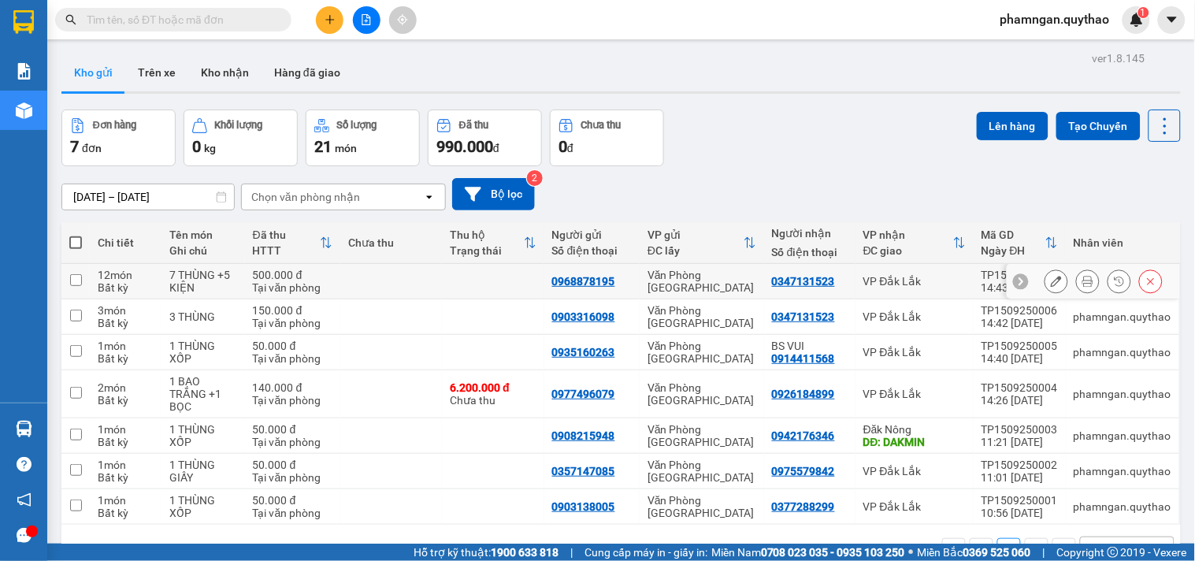
click at [1082, 280] on icon at bounding box center [1087, 281] width 11 height 11
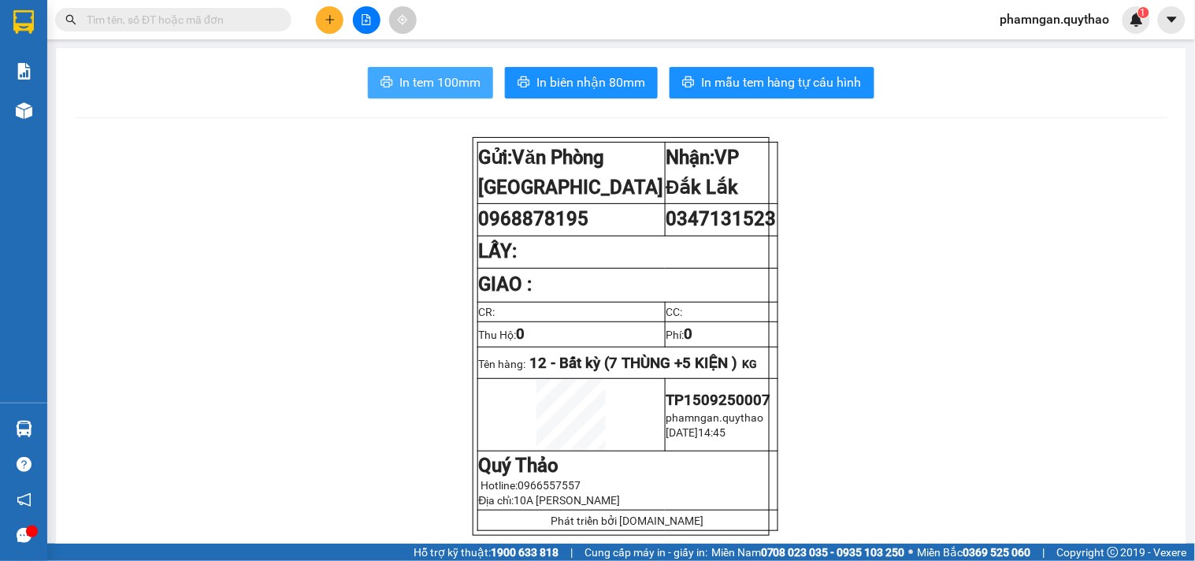
click at [399, 79] on span "In tem 100mm" at bounding box center [439, 82] width 81 height 20
click at [318, 14] on button at bounding box center [330, 20] width 28 height 28
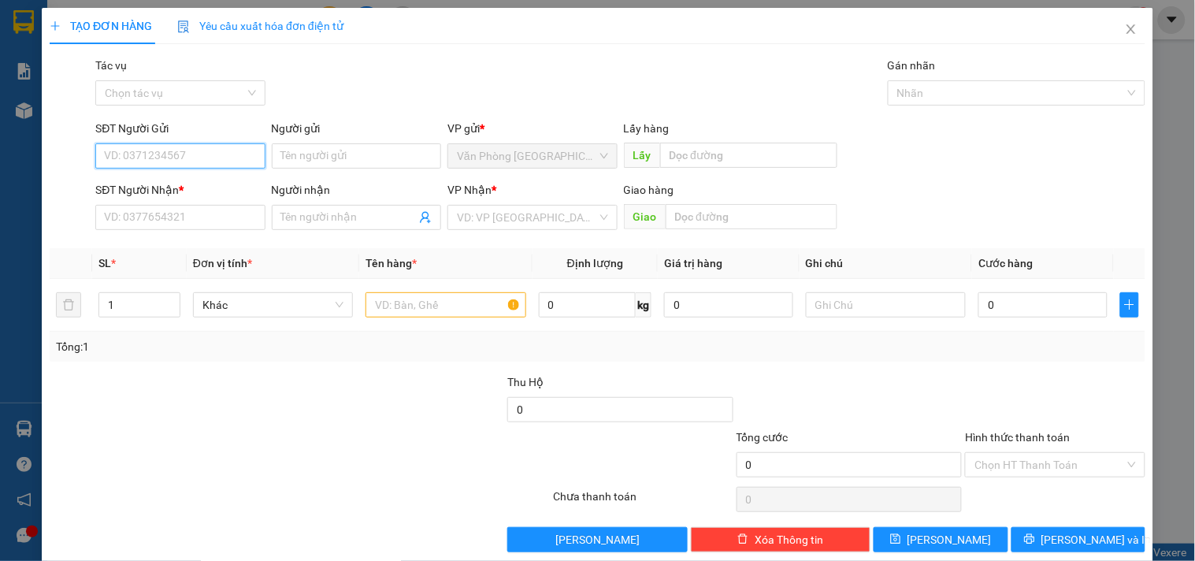
click at [146, 155] on input "SĐT Người Gửi" at bounding box center [179, 155] width 169 height 25
type input "0982975104"
click at [156, 232] on div "SĐT Người Nhận * VD: 0377654321" at bounding box center [179, 208] width 169 height 55
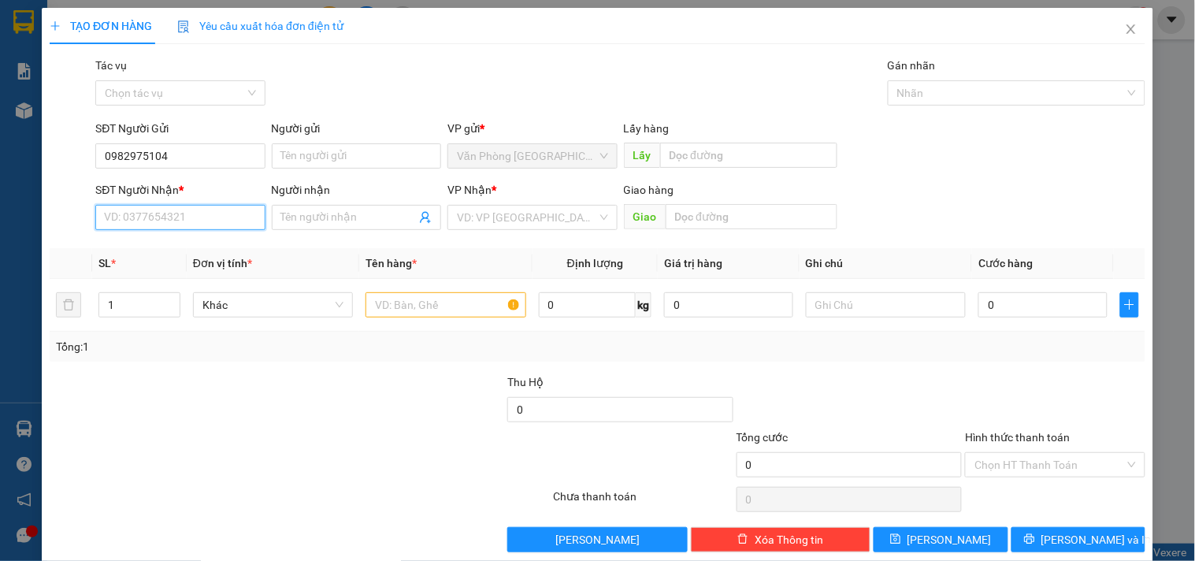
click at [155, 219] on input "SĐT Người Nhận *" at bounding box center [179, 217] width 169 height 25
type input "0948861548"
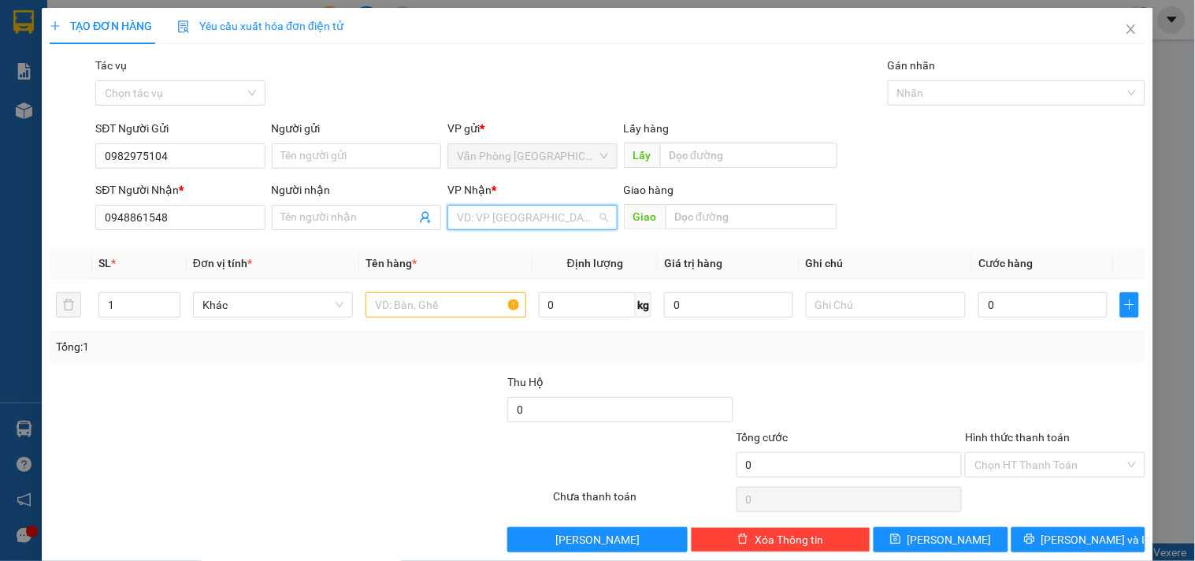
click at [509, 210] on input "search" at bounding box center [526, 218] width 139 height 24
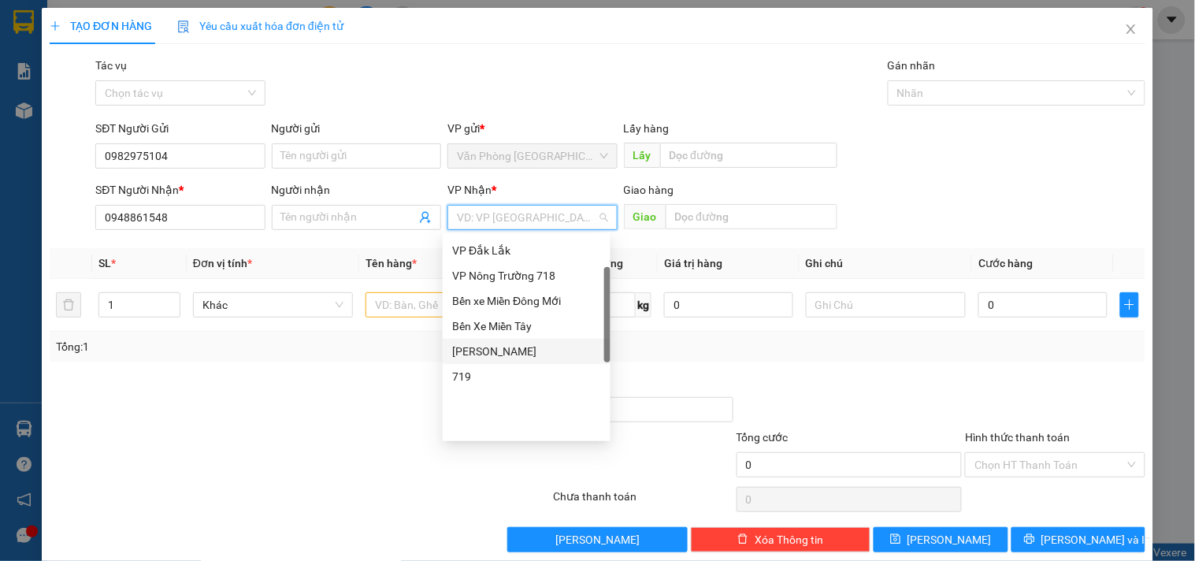
scroll to position [87, 0]
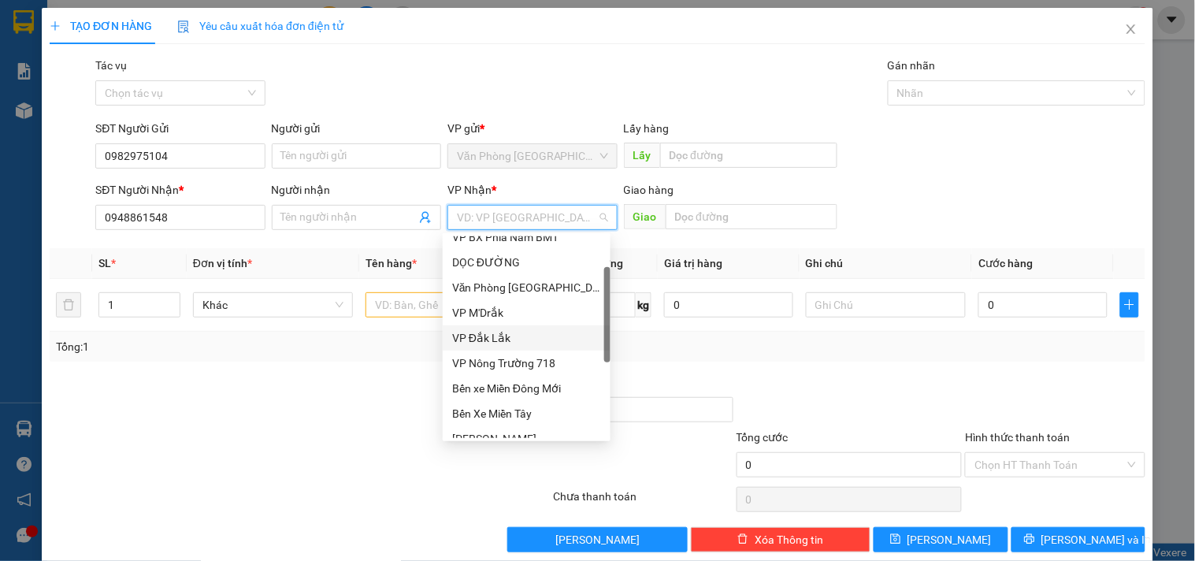
click at [486, 340] on div "VP Đắk Lắk" at bounding box center [526, 337] width 149 height 17
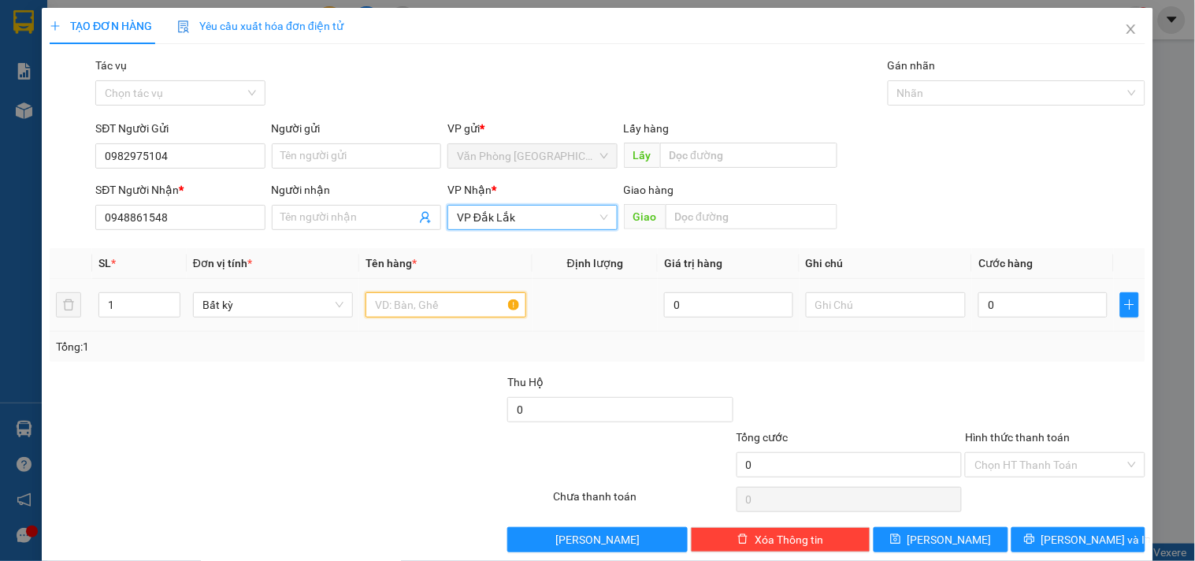
click at [410, 296] on input "text" at bounding box center [445, 304] width 160 height 25
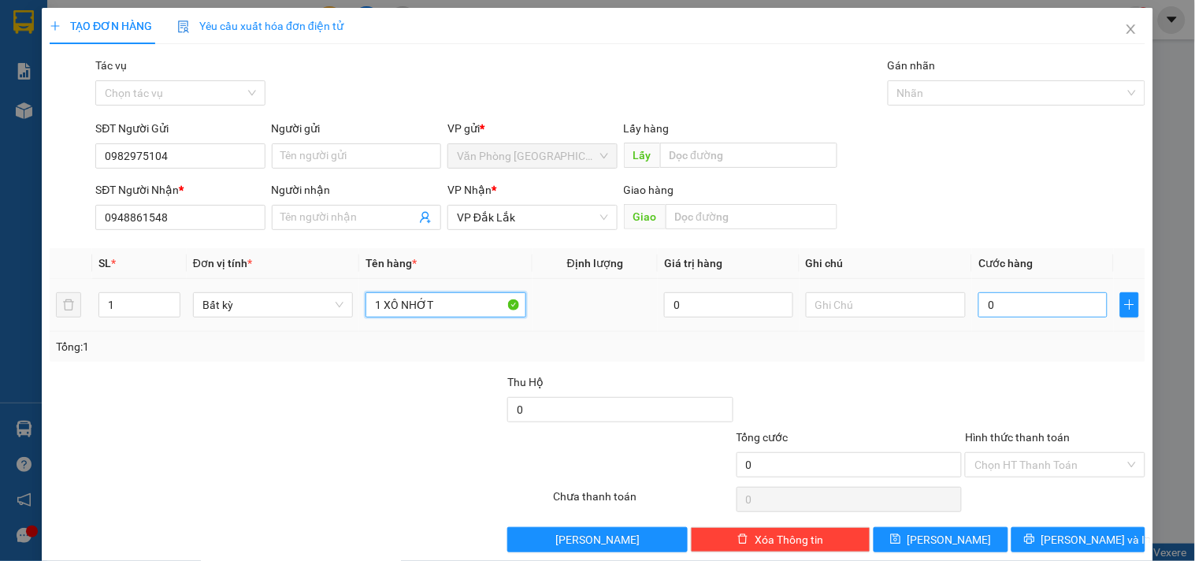
type input "1 XÔ NHỚT"
click at [1018, 306] on input "0" at bounding box center [1042, 304] width 129 height 25
type input "5"
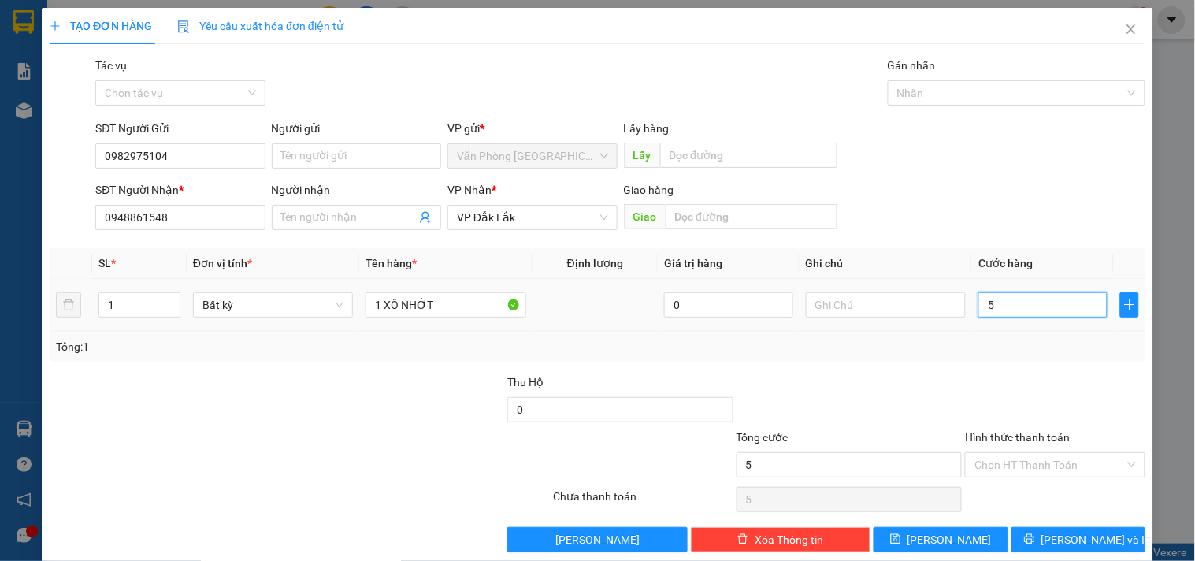
type input "50"
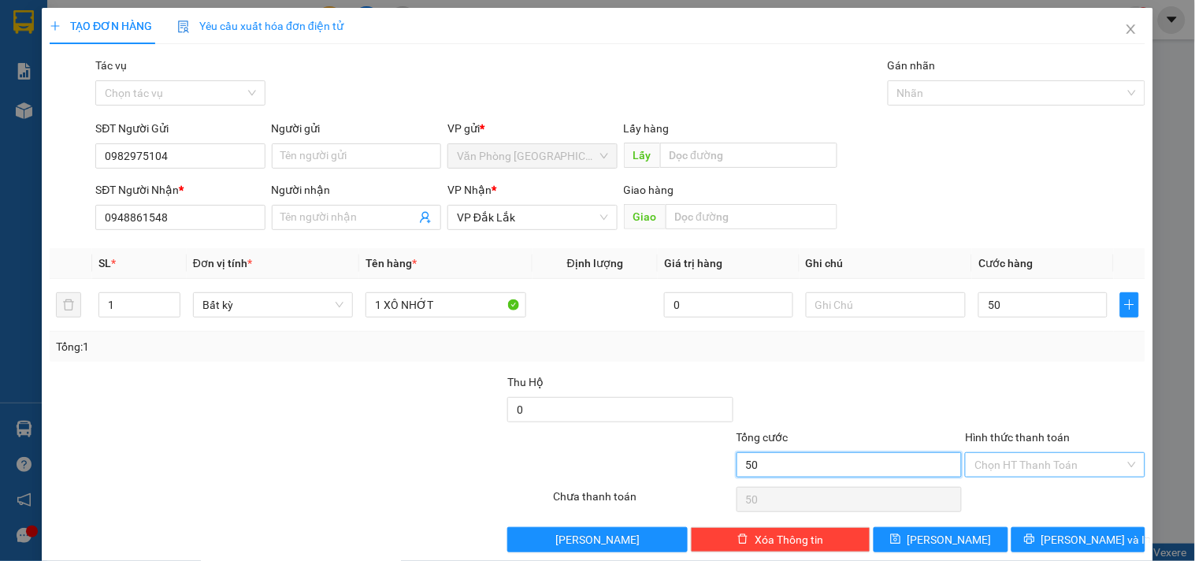
type input "50.000"
click at [937, 466] on input "50.000" at bounding box center [850, 464] width 226 height 25
click at [974, 460] on input "Hình thức thanh toán" at bounding box center [1049, 465] width 150 height 24
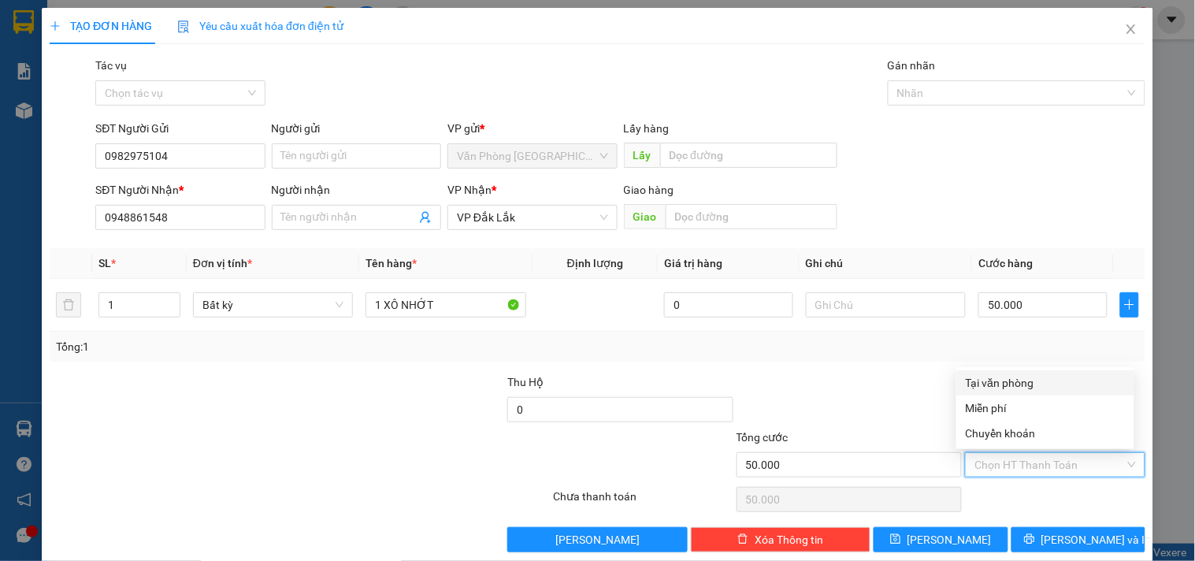
click at [978, 384] on div "Tại văn phòng" at bounding box center [1045, 382] width 159 height 17
type input "0"
click at [1006, 376] on div "Tại văn phòng" at bounding box center [1045, 382] width 159 height 17
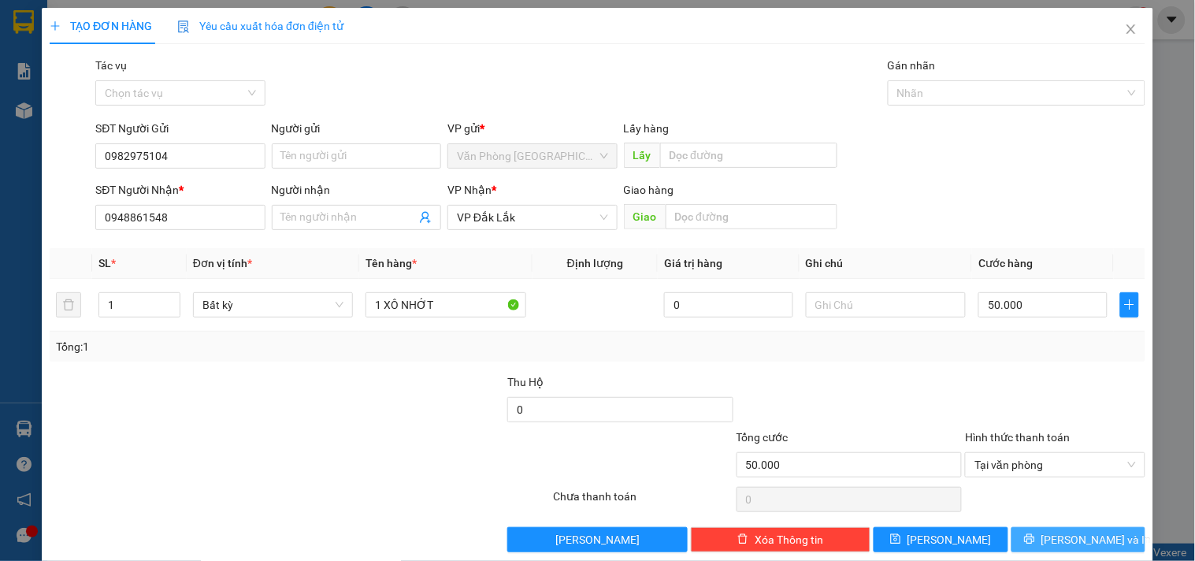
click at [1048, 540] on button "[PERSON_NAME] và In" at bounding box center [1078, 539] width 134 height 25
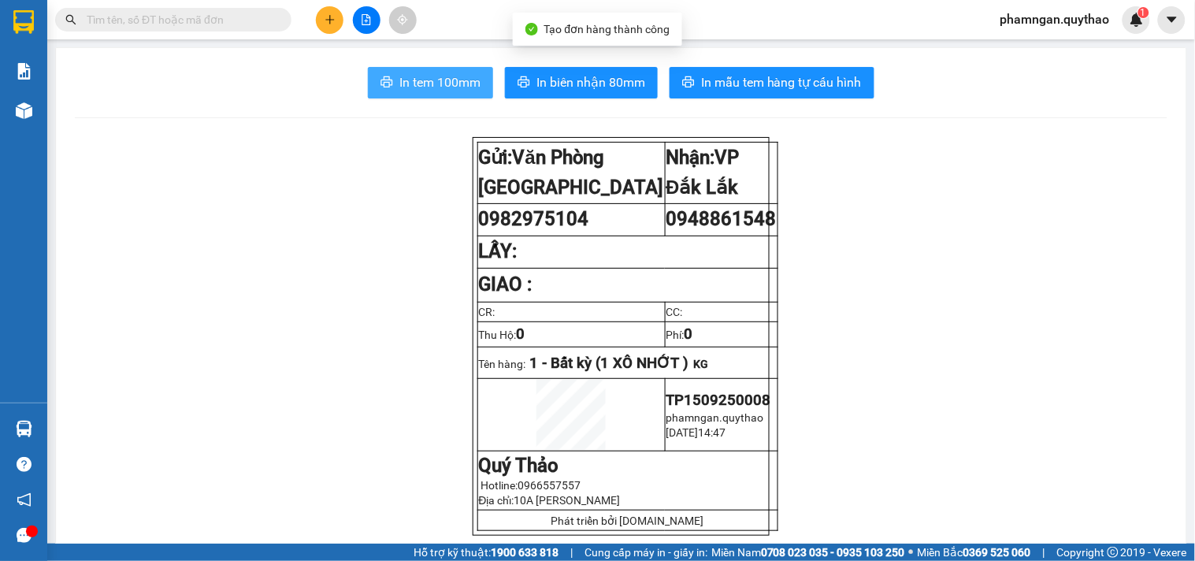
click at [454, 84] on span "In tem 100mm" at bounding box center [439, 82] width 81 height 20
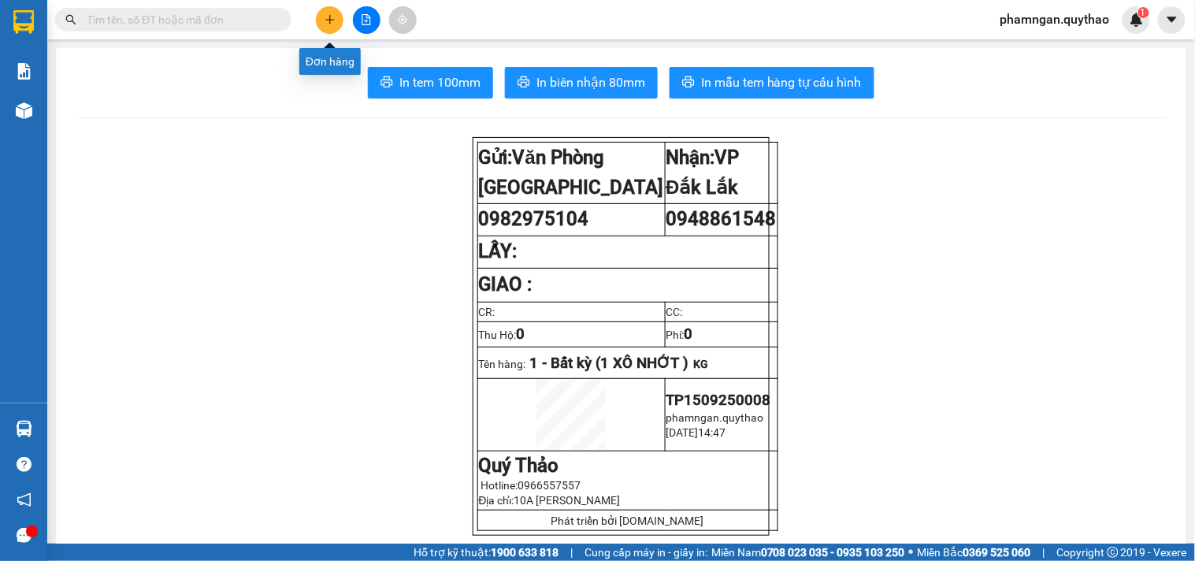
click at [325, 24] on icon "plus" at bounding box center [330, 19] width 11 height 11
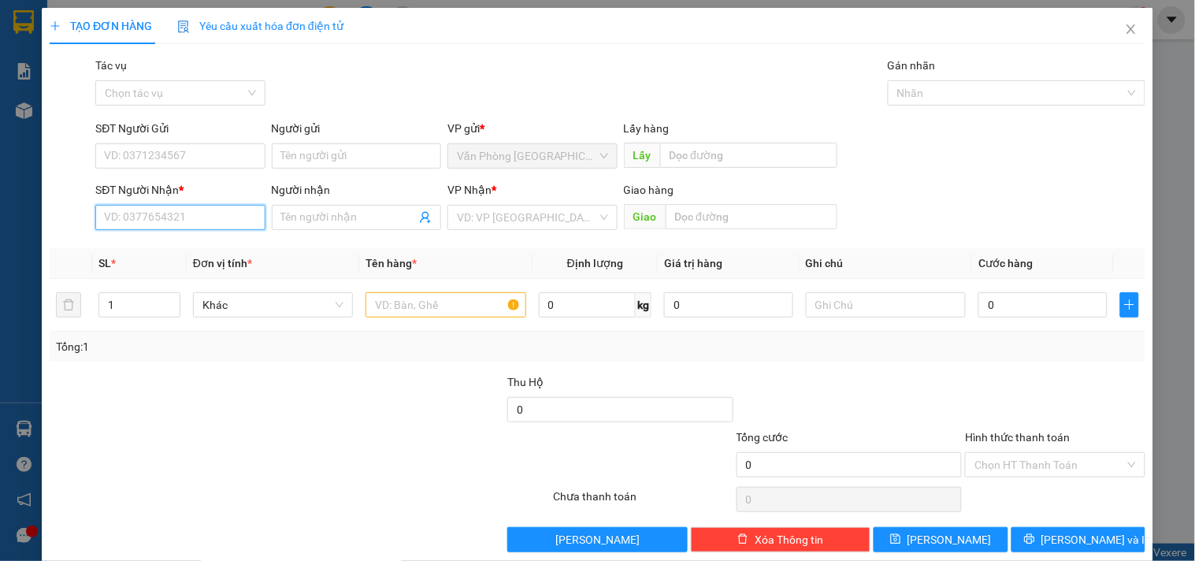
drag, startPoint x: 169, startPoint y: 217, endPoint x: 168, endPoint y: 209, distance: 8.7
click at [168, 217] on input "SĐT Người Nhận *" at bounding box center [179, 217] width 169 height 25
click at [198, 256] on div "0346138661" at bounding box center [178, 248] width 149 height 17
type input "0346138661"
click at [431, 313] on input "text" at bounding box center [445, 304] width 160 height 25
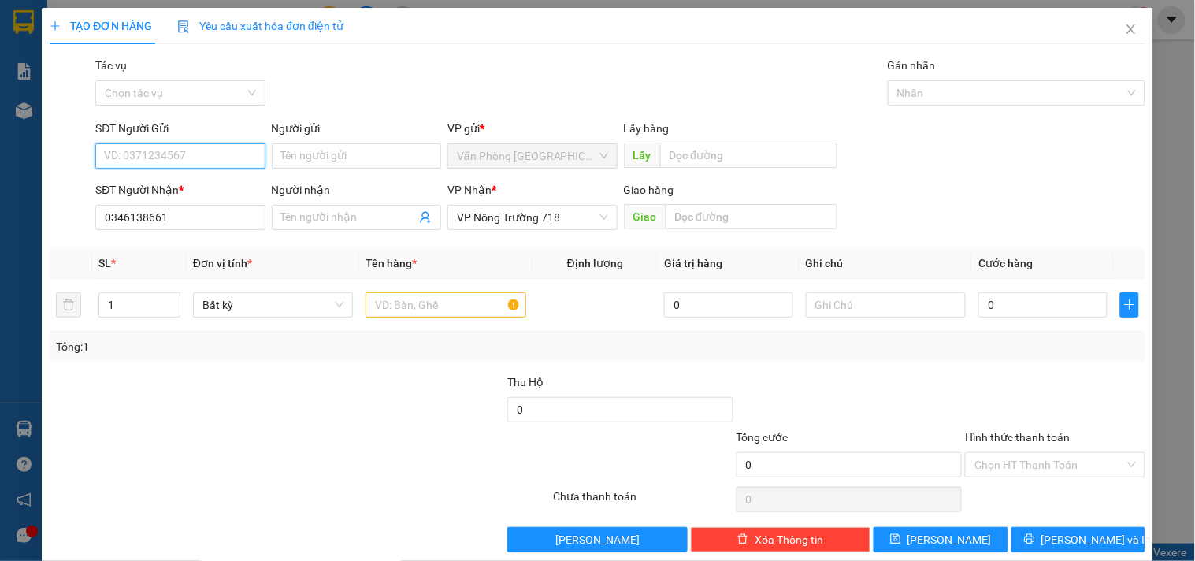
click at [230, 153] on input "SĐT Người Gửi" at bounding box center [179, 155] width 169 height 25
click at [210, 185] on div "0933350737" at bounding box center [178, 187] width 149 height 17
type input "0933350737"
click at [431, 302] on input "text" at bounding box center [445, 304] width 160 height 25
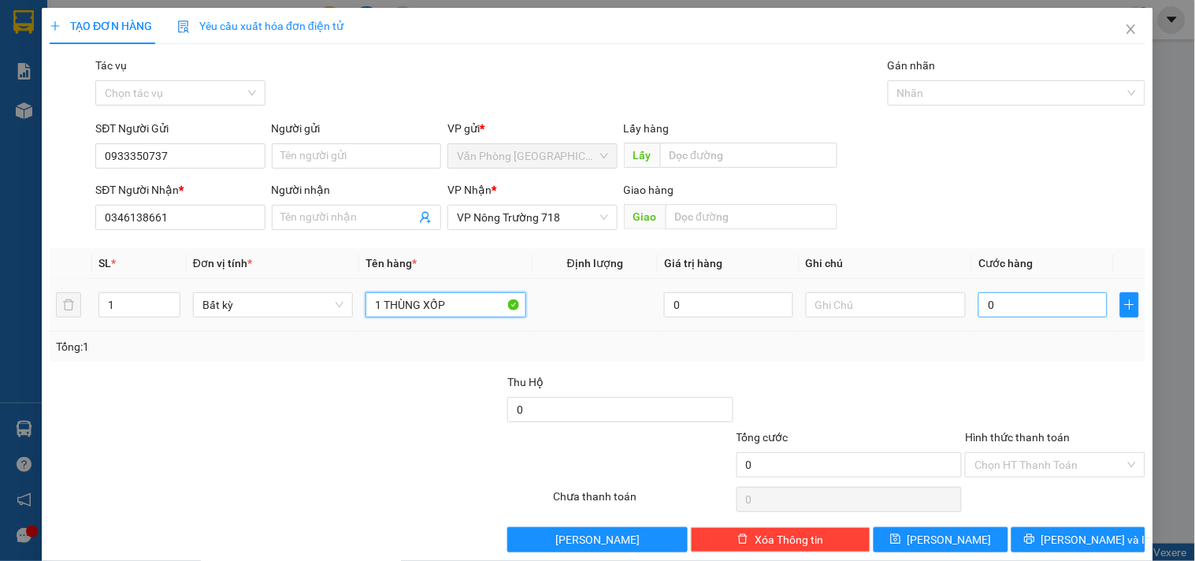
type input "1 THÙNG XỐP"
drag, startPoint x: 1005, startPoint y: 305, endPoint x: 1130, endPoint y: 410, distance: 163.8
click at [1006, 305] on input "0" at bounding box center [1042, 304] width 129 height 25
click at [1041, 300] on input "0" at bounding box center [1042, 304] width 129 height 25
type input "05"
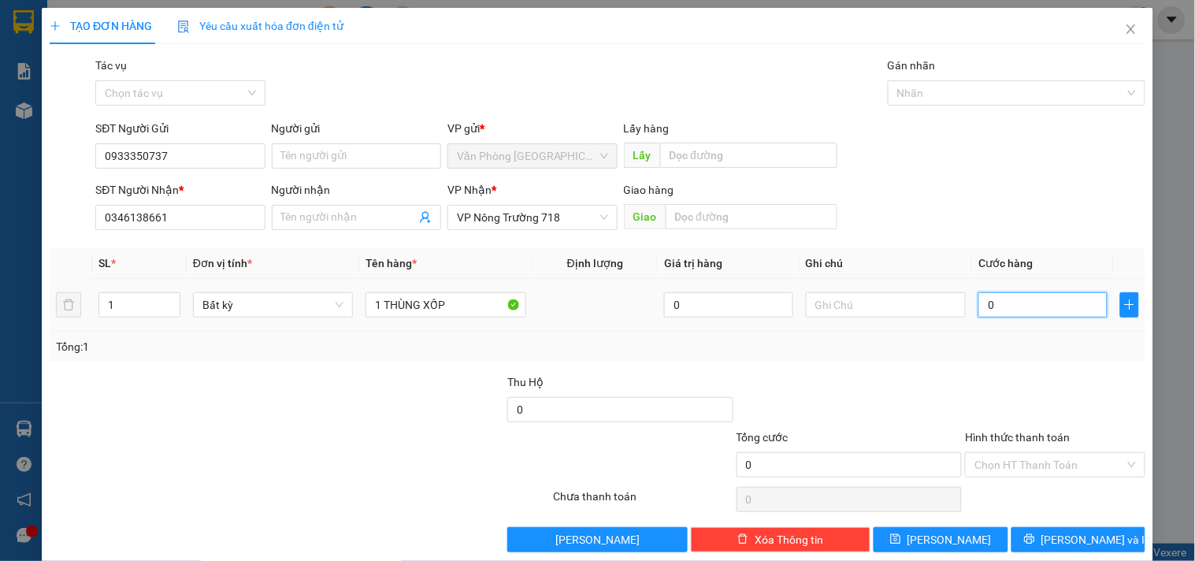
type input "5"
type input "050"
type input "50"
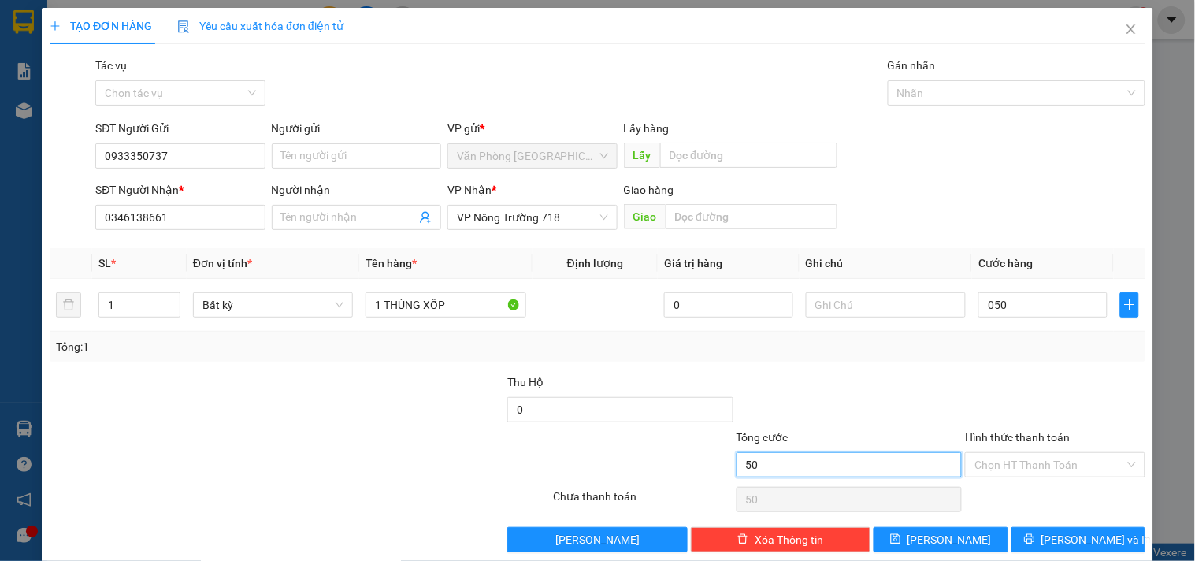
type input "50.000"
drag, startPoint x: 924, startPoint y: 469, endPoint x: 993, endPoint y: 452, distance: 71.3
click at [927, 468] on input "50.000" at bounding box center [850, 464] width 226 height 25
click at [994, 453] on input "Hình thức thanh toán" at bounding box center [1049, 465] width 150 height 24
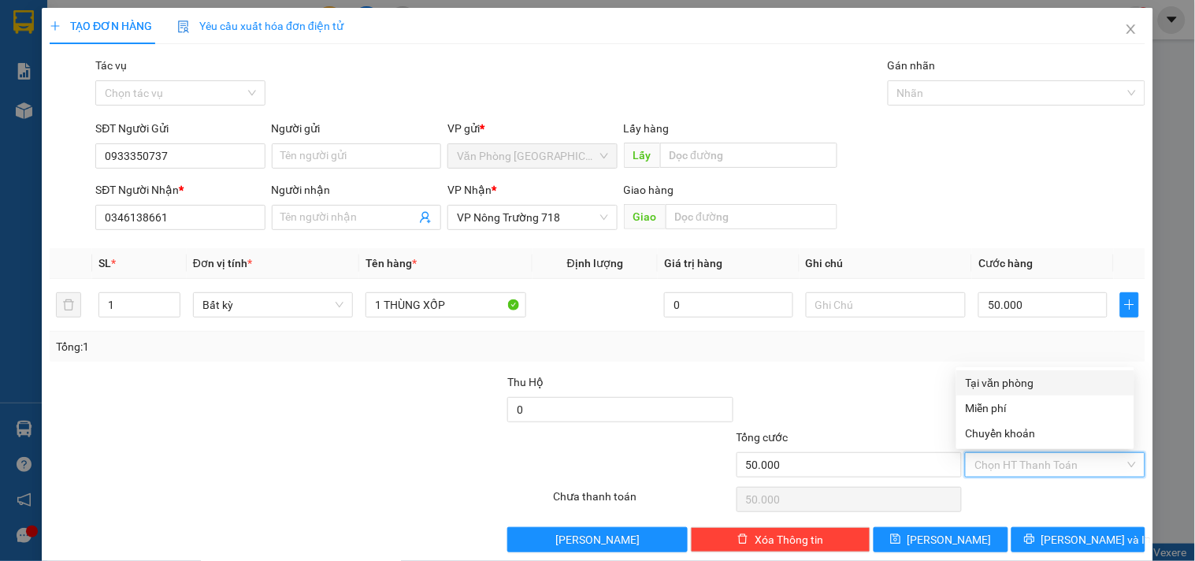
click at [981, 383] on div "Tại văn phòng" at bounding box center [1045, 382] width 159 height 17
type input "0"
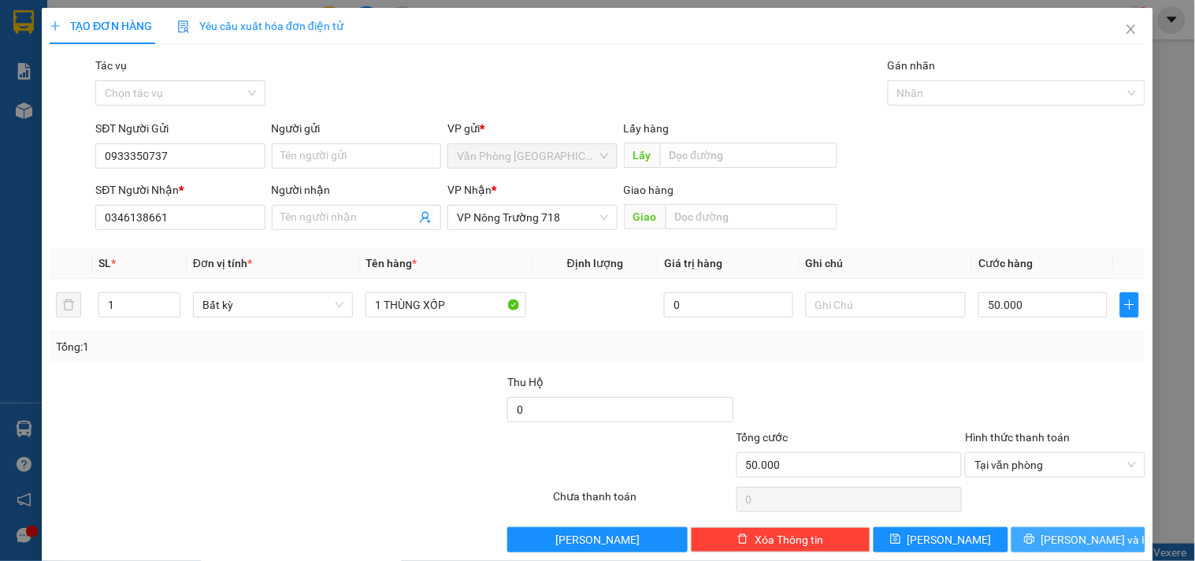
click at [1066, 536] on span "[PERSON_NAME] và In" at bounding box center [1096, 539] width 110 height 17
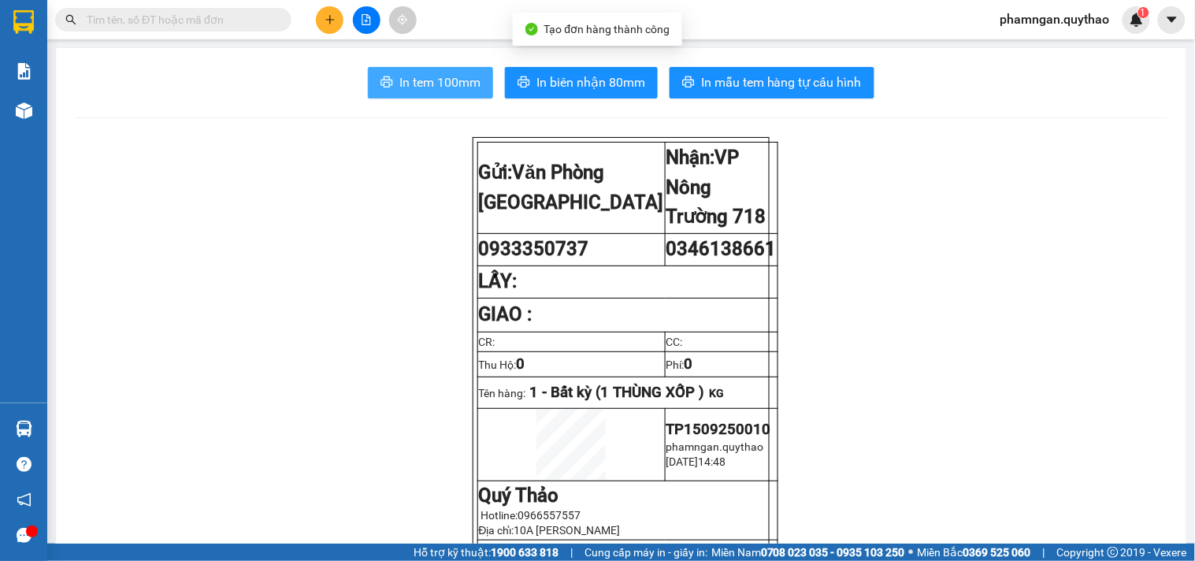
click at [437, 90] on span "In tem 100mm" at bounding box center [439, 82] width 81 height 20
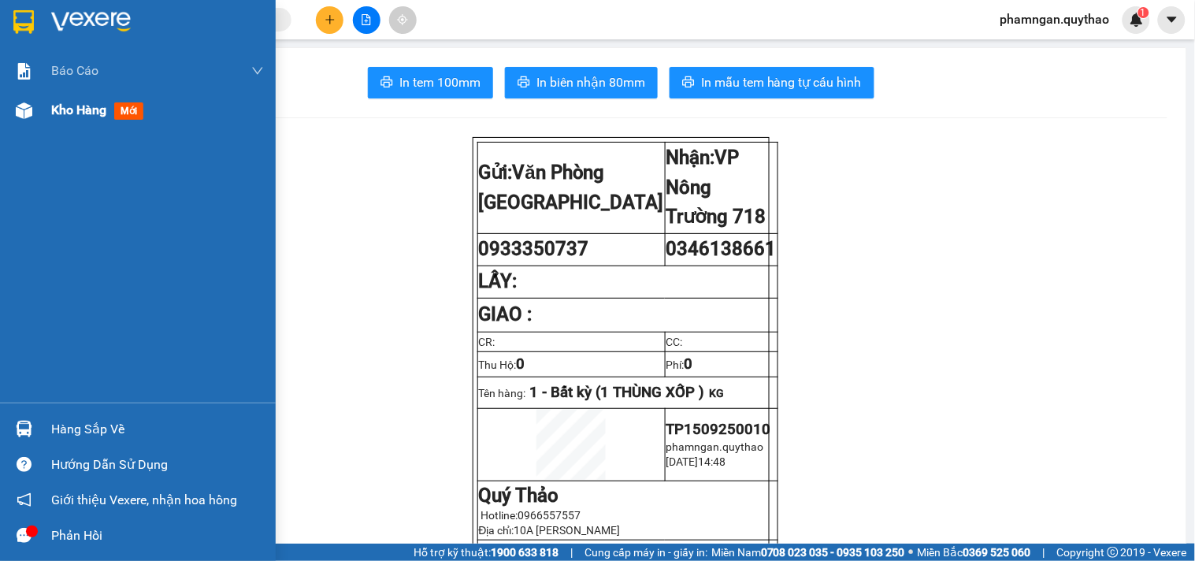
click at [33, 113] on div at bounding box center [24, 111] width 28 height 28
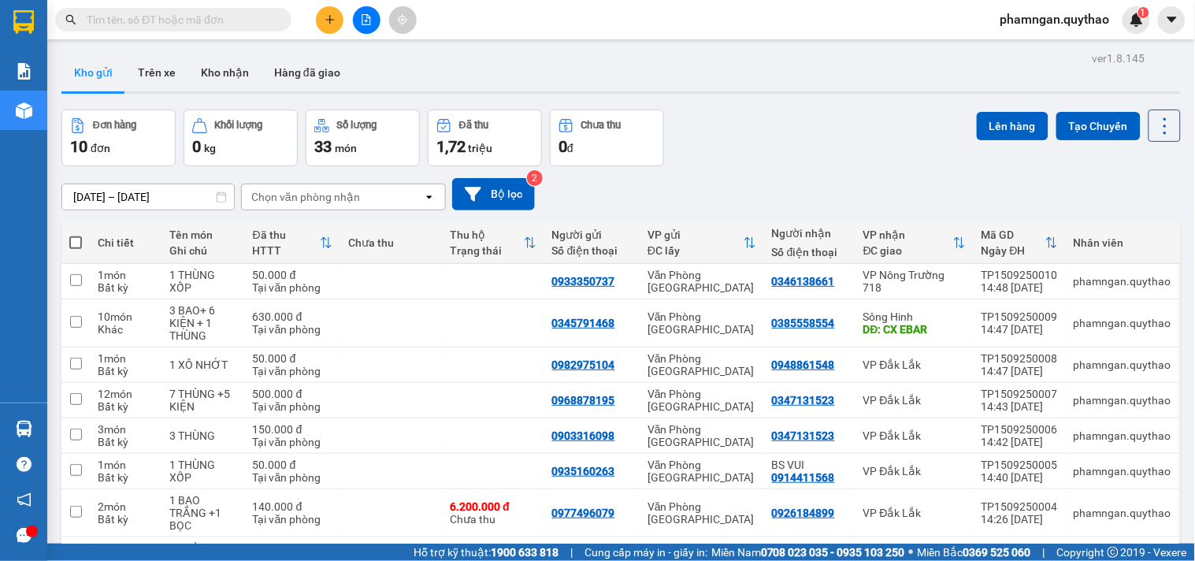
click at [337, 20] on button at bounding box center [330, 20] width 28 height 28
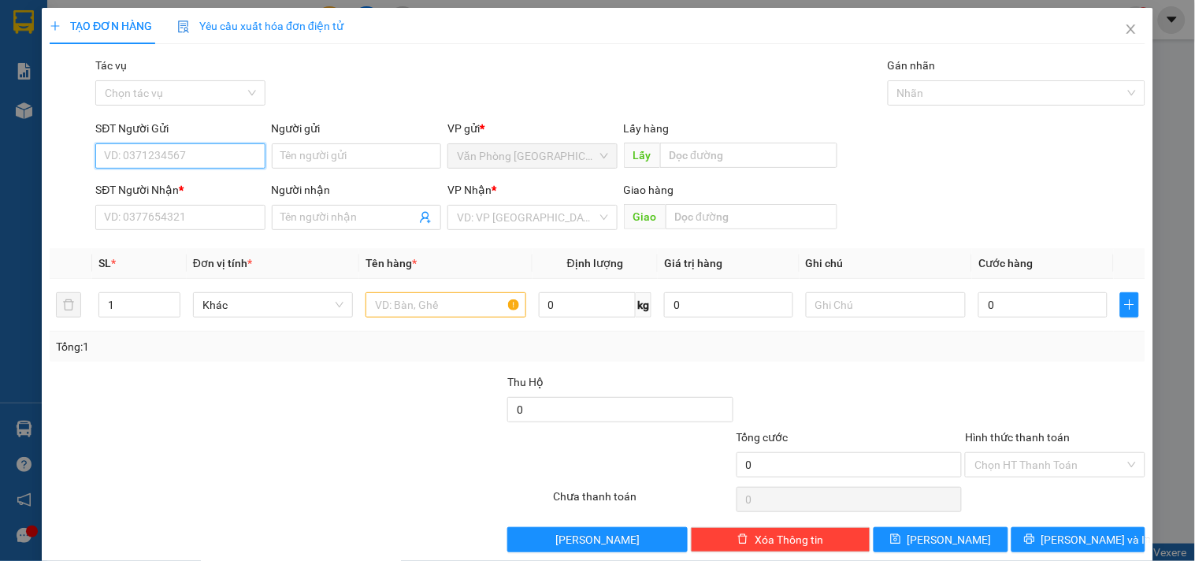
click at [144, 148] on input "SĐT Người Gửi" at bounding box center [179, 155] width 169 height 25
click at [126, 155] on input "0930318775" at bounding box center [179, 155] width 169 height 25
type input "0935318775"
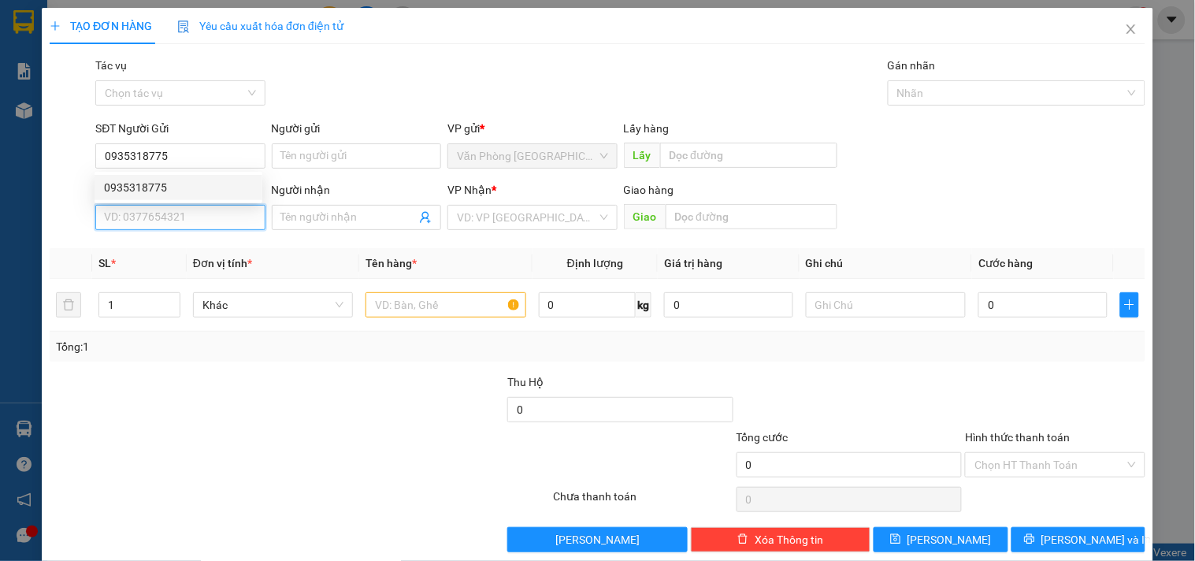
click at [161, 219] on input "SĐT Người Nhận *" at bounding box center [179, 217] width 169 height 25
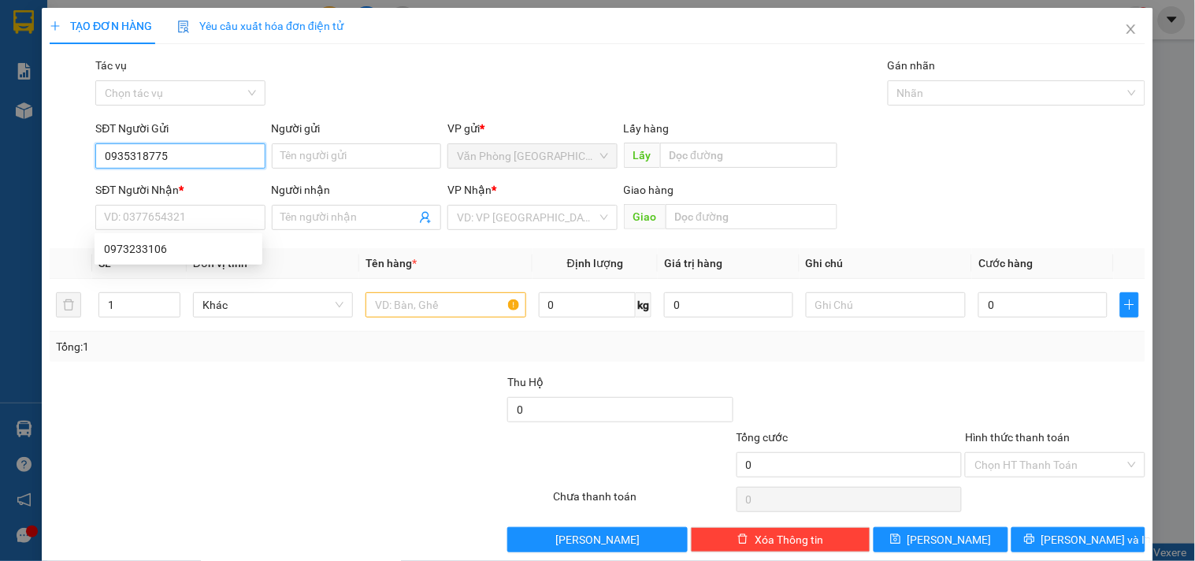
click at [173, 160] on input "0935318775" at bounding box center [179, 155] width 169 height 25
click at [164, 190] on div "0935318775" at bounding box center [178, 187] width 149 height 17
type input "0973233106"
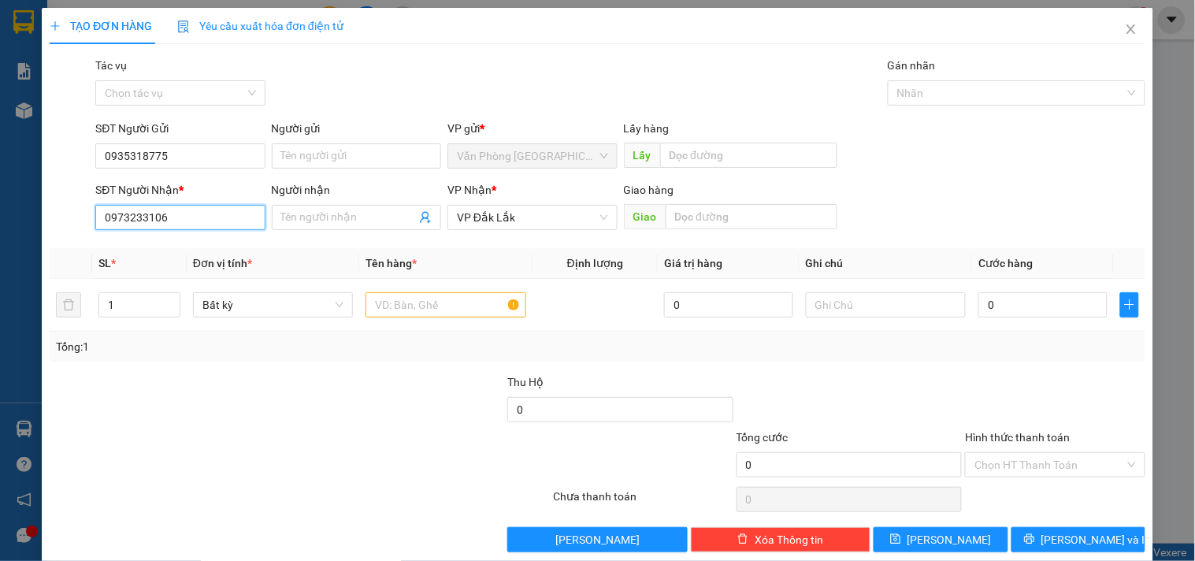
click at [198, 217] on input "0973233106" at bounding box center [179, 217] width 169 height 25
click at [430, 307] on input "text" at bounding box center [445, 304] width 160 height 25
type input "1 THÙNG GIẤY"
drag, startPoint x: 215, startPoint y: 219, endPoint x: 0, endPoint y: 258, distance: 218.6
click at [0, 258] on div "TẠO ĐƠN HÀNG Yêu cầu xuất hóa đơn điện tử Transit Pickup Surcharge Ids Transit …" at bounding box center [597, 280] width 1195 height 561
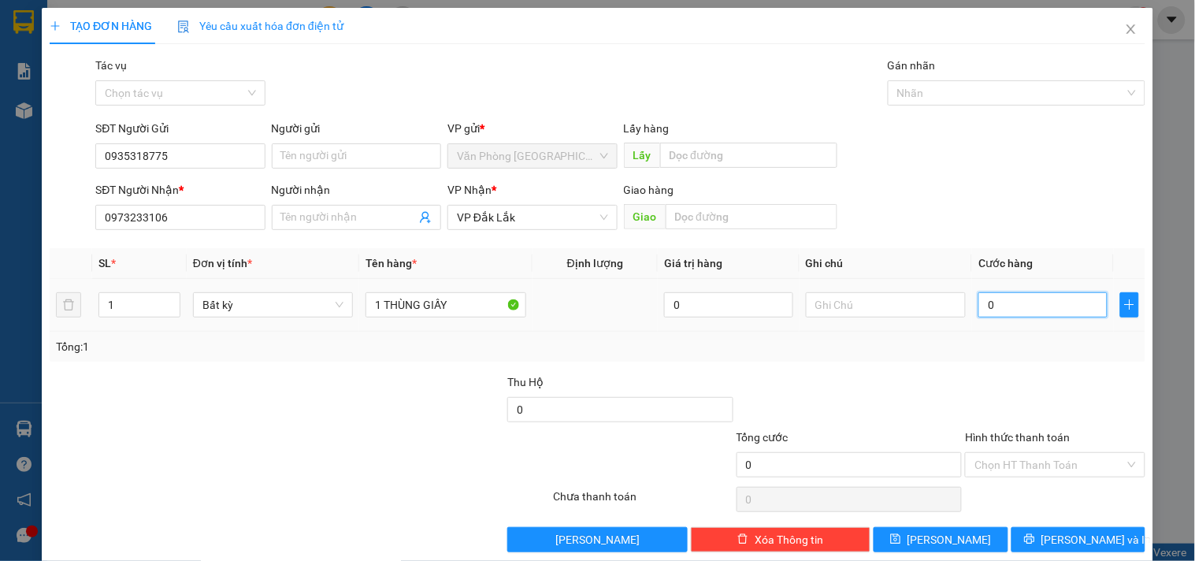
click at [1041, 302] on input "0" at bounding box center [1042, 304] width 129 height 25
type input "5"
type input "50"
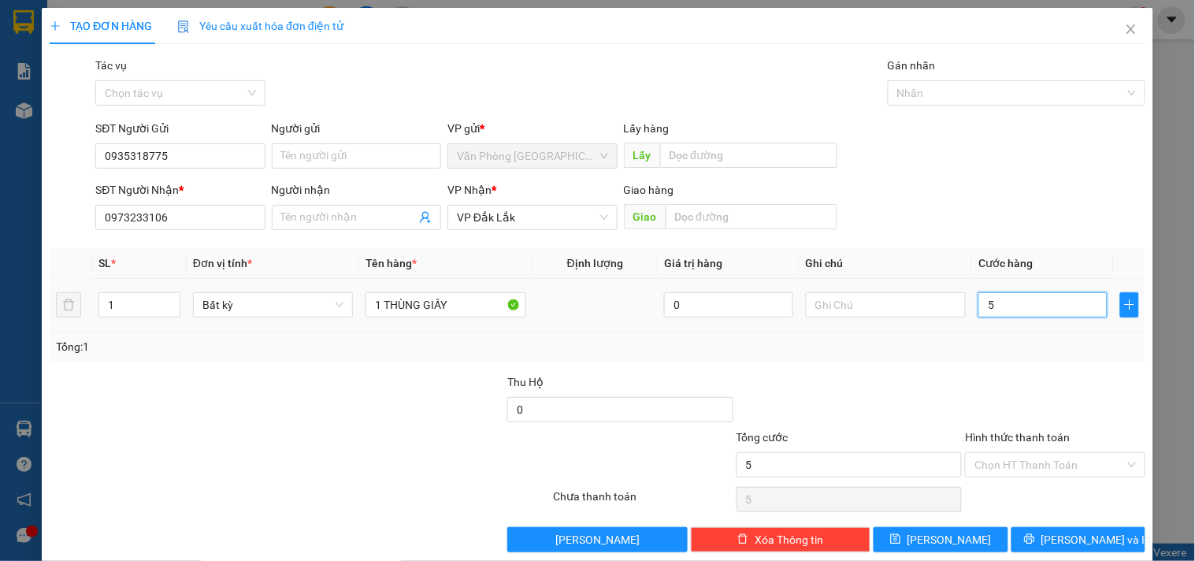
type input "50"
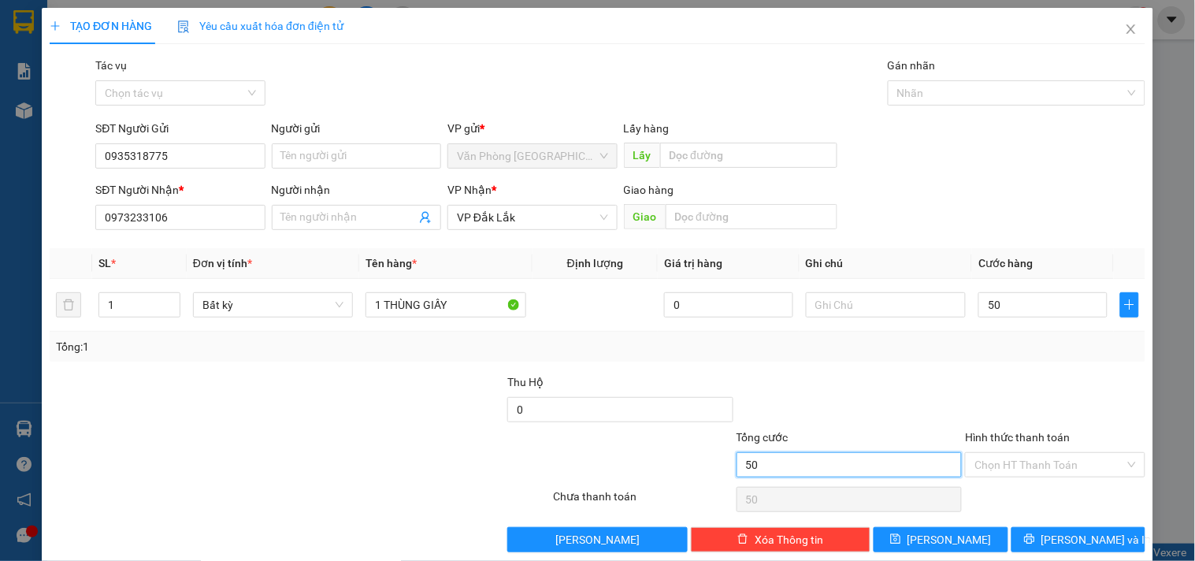
type input "50.000"
click at [841, 467] on input "50.000" at bounding box center [850, 464] width 226 height 25
click at [1045, 461] on input "Hình thức thanh toán" at bounding box center [1049, 465] width 150 height 24
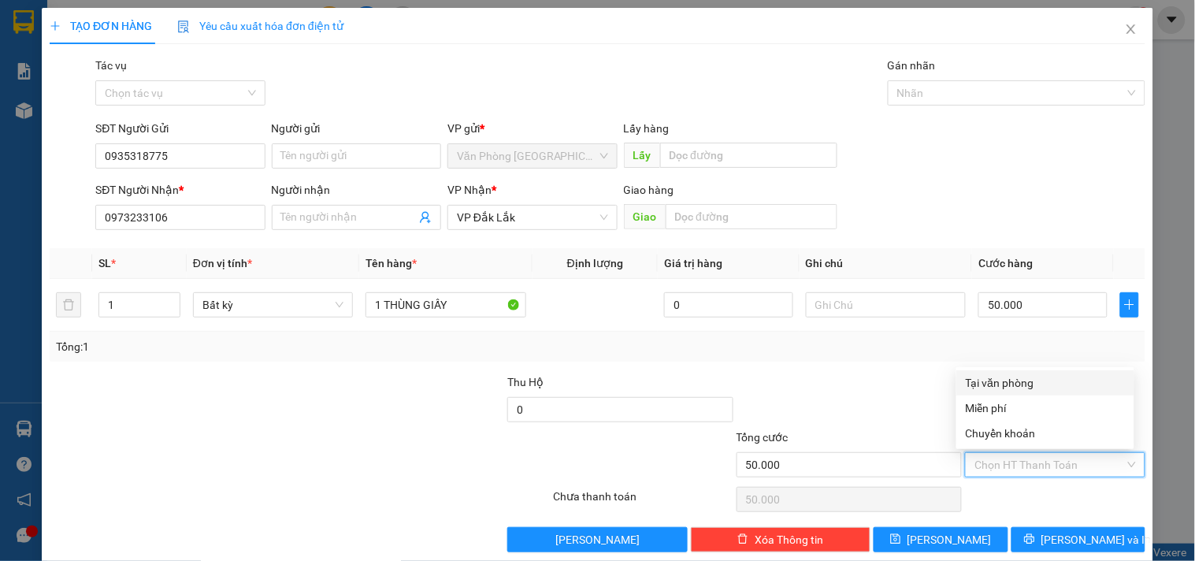
click at [1002, 374] on div "Tại văn phòng" at bounding box center [1045, 382] width 159 height 17
type input "0"
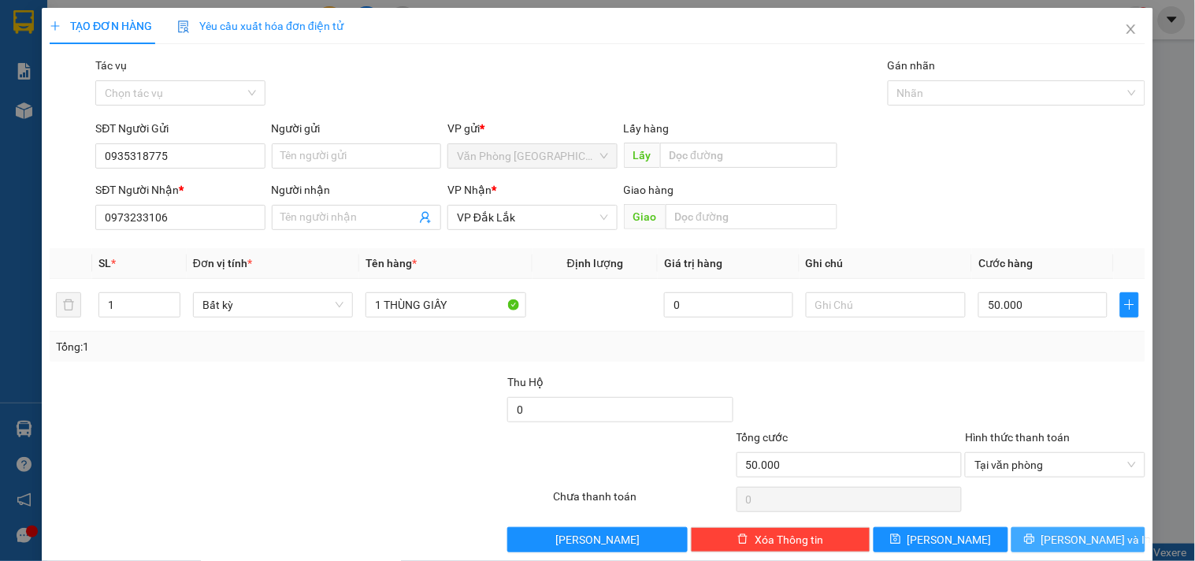
click at [1037, 529] on button "[PERSON_NAME] và In" at bounding box center [1078, 539] width 134 height 25
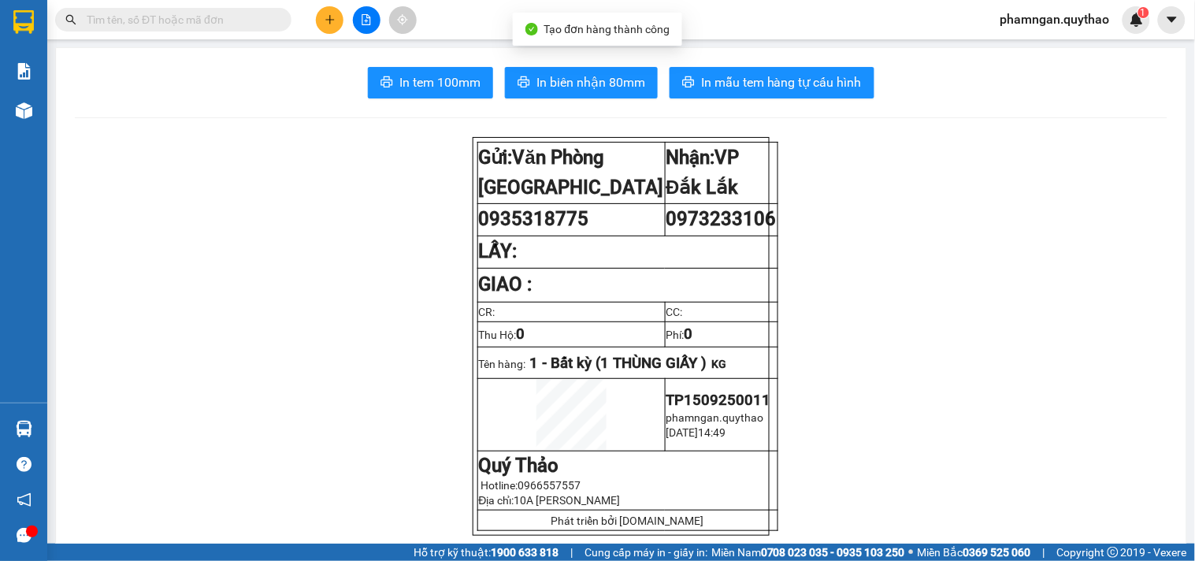
click at [418, 89] on span "In tem 100mm" at bounding box center [439, 82] width 81 height 20
click at [447, 85] on span "In tem 100mm" at bounding box center [439, 82] width 81 height 20
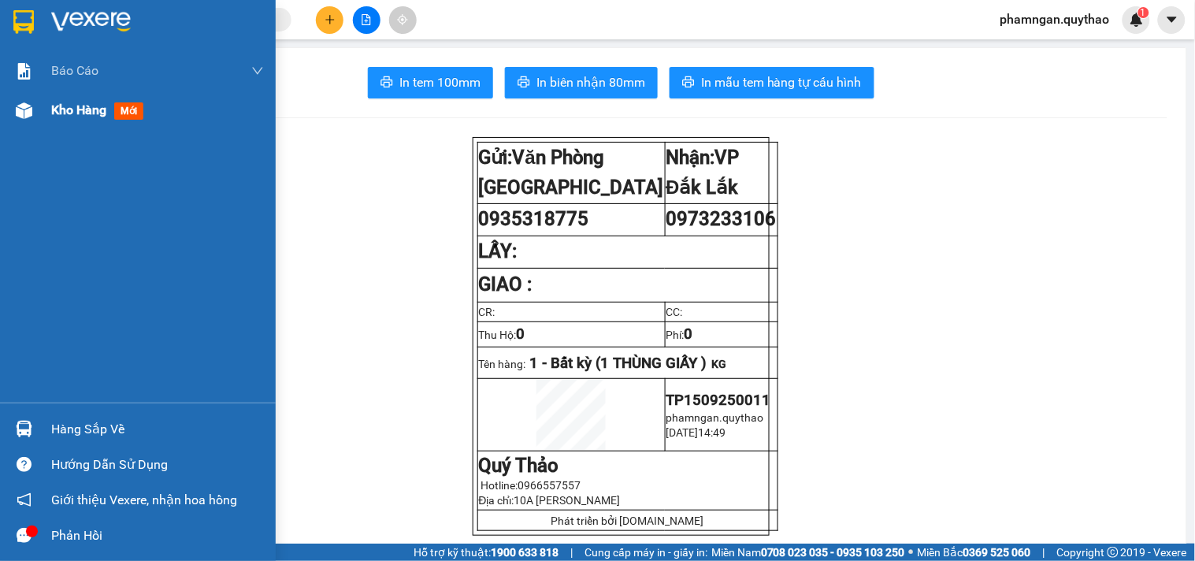
click at [51, 111] on span "Kho hàng" at bounding box center [78, 109] width 55 height 15
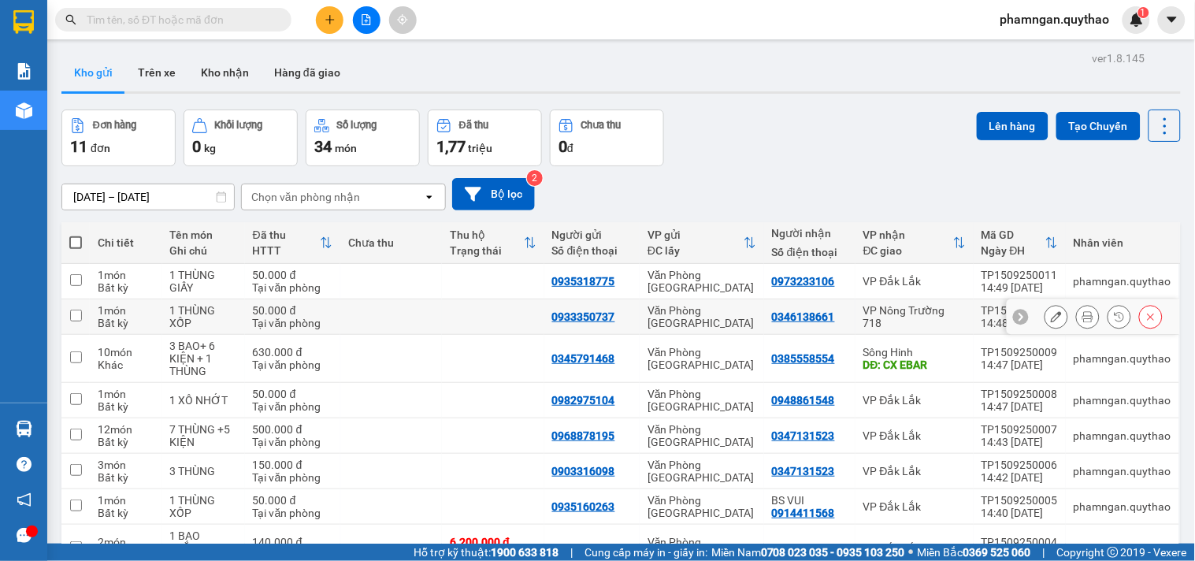
click at [1082, 315] on icon at bounding box center [1087, 316] width 11 height 11
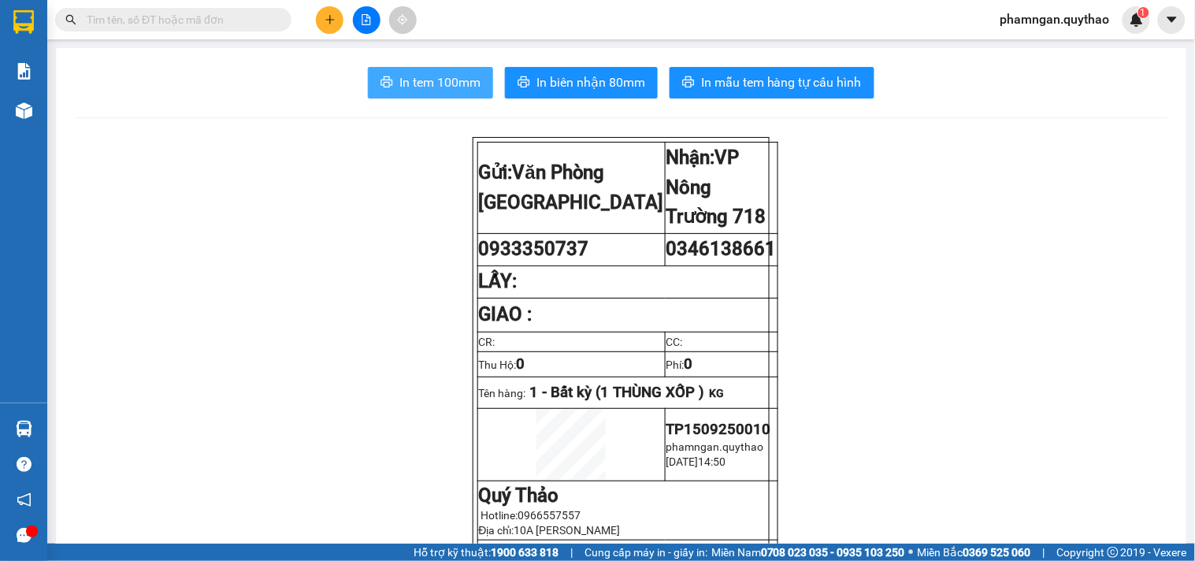
click at [469, 90] on span "In tem 100mm" at bounding box center [439, 82] width 81 height 20
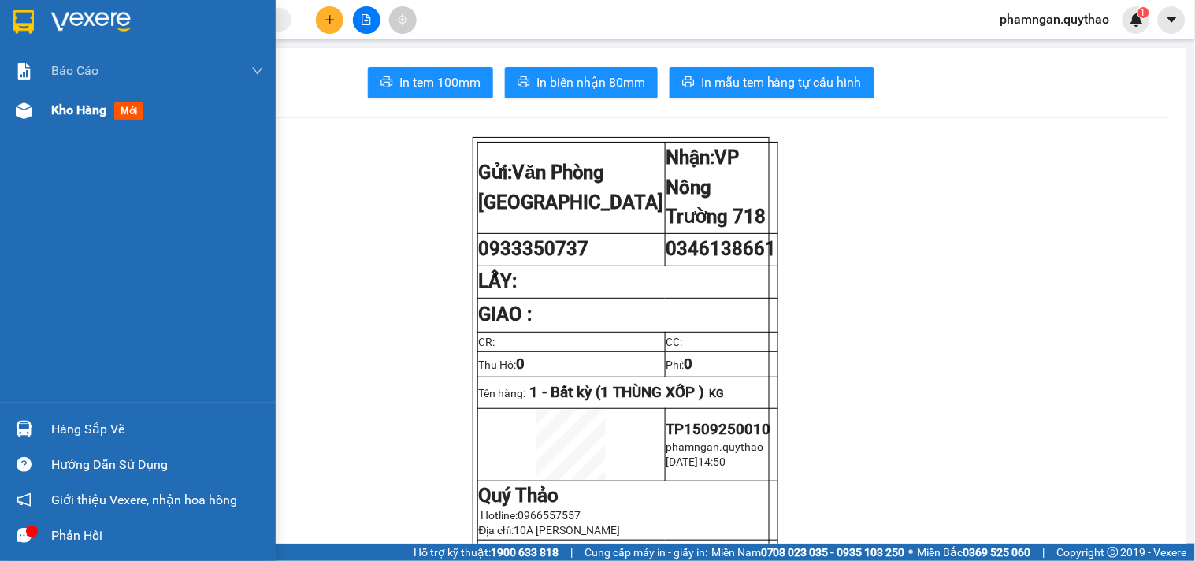
click at [39, 104] on div "Kho hàng mới" at bounding box center [138, 110] width 276 height 39
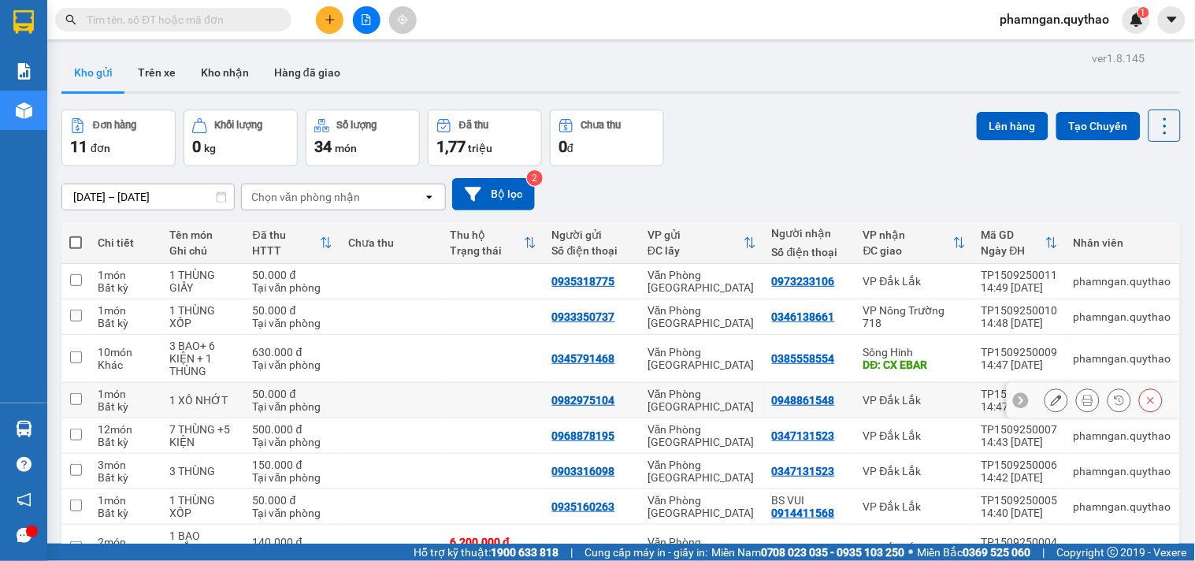
click at [1082, 395] on icon at bounding box center [1087, 400] width 11 height 11
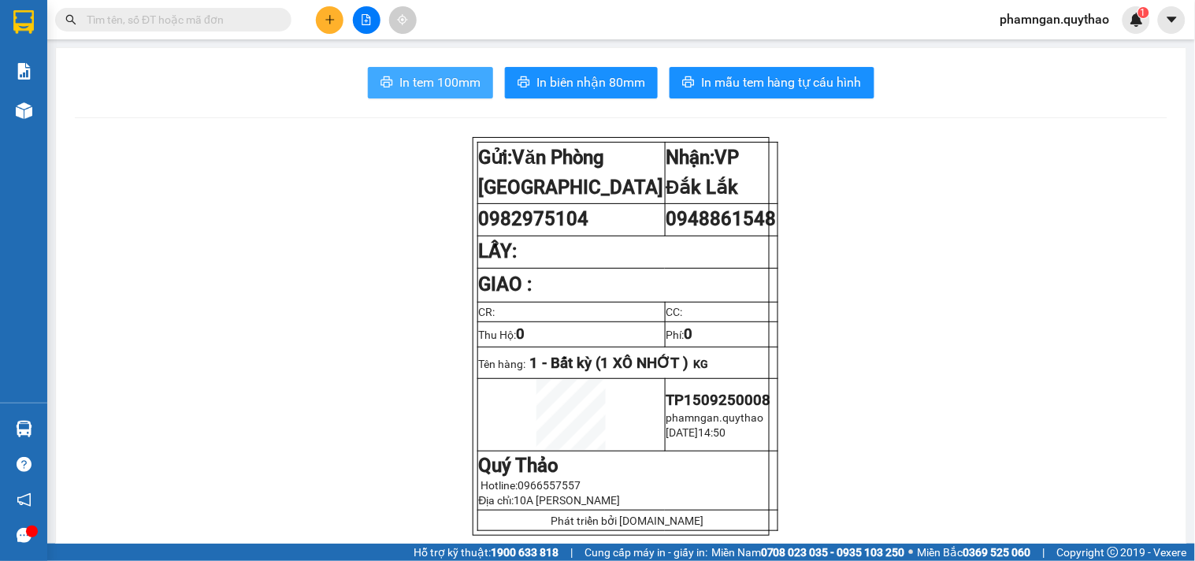
click at [455, 83] on span "In tem 100mm" at bounding box center [439, 82] width 81 height 20
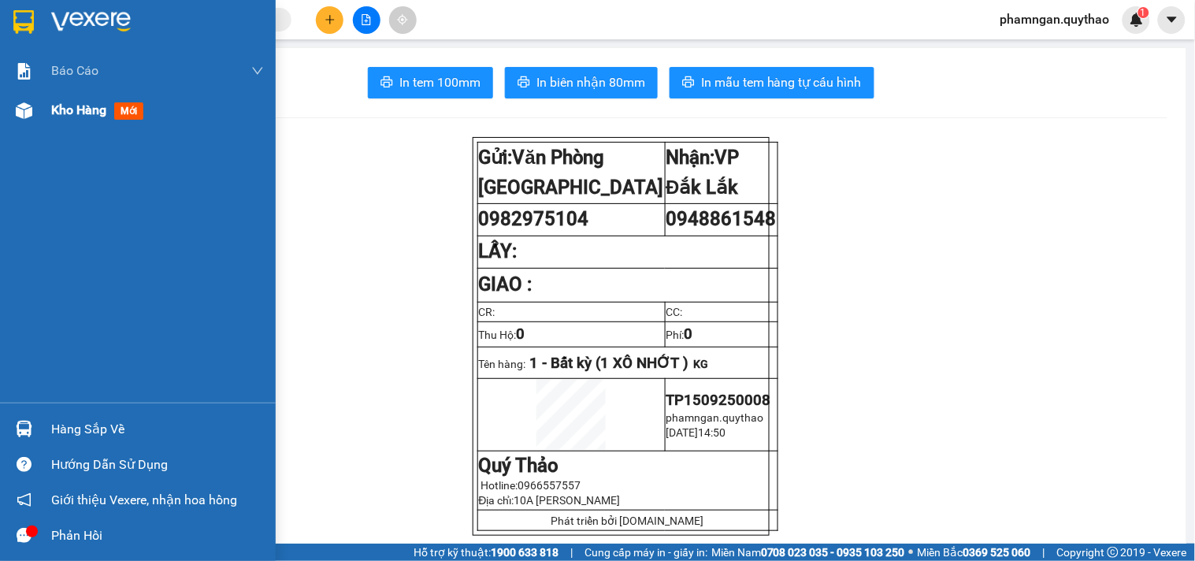
click at [38, 107] on div "Kho hàng mới" at bounding box center [138, 110] width 276 height 39
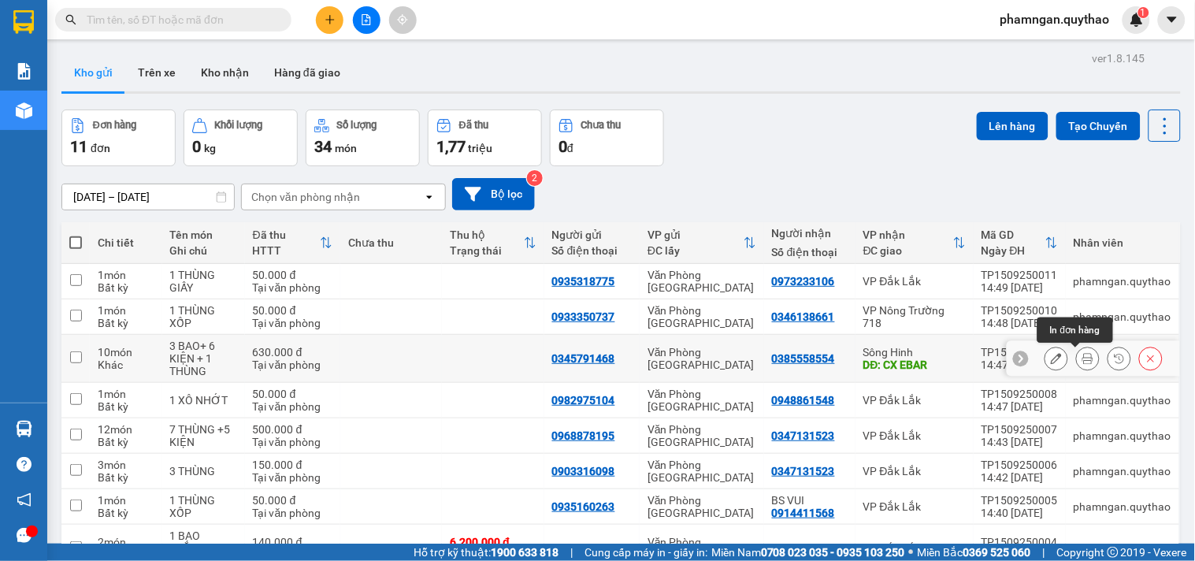
click at [1082, 360] on icon at bounding box center [1087, 358] width 11 height 11
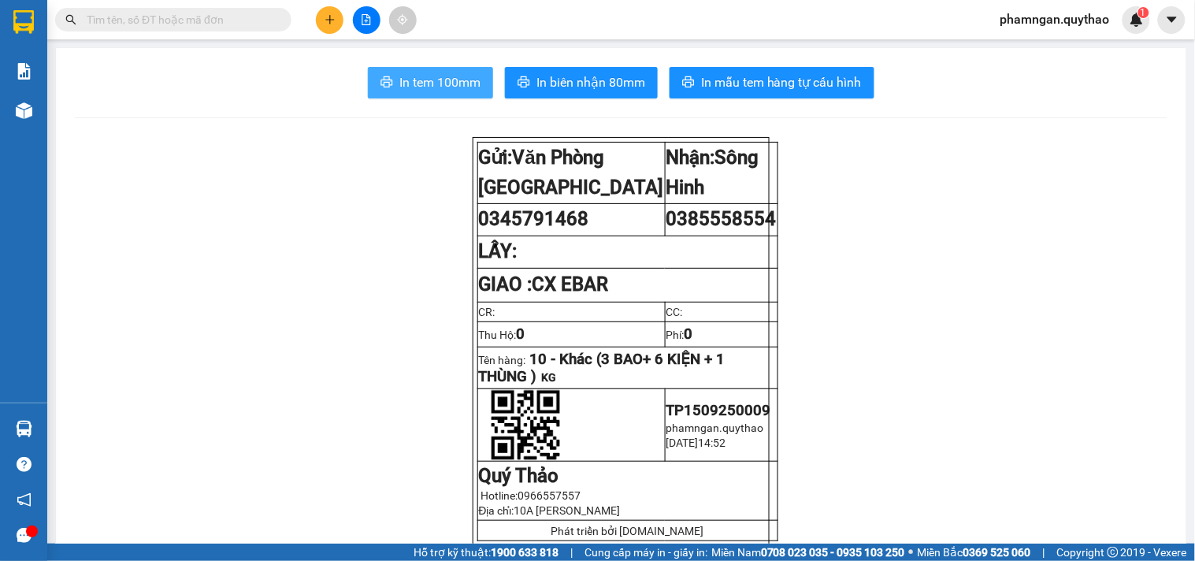
click at [442, 88] on span "In tem 100mm" at bounding box center [439, 82] width 81 height 20
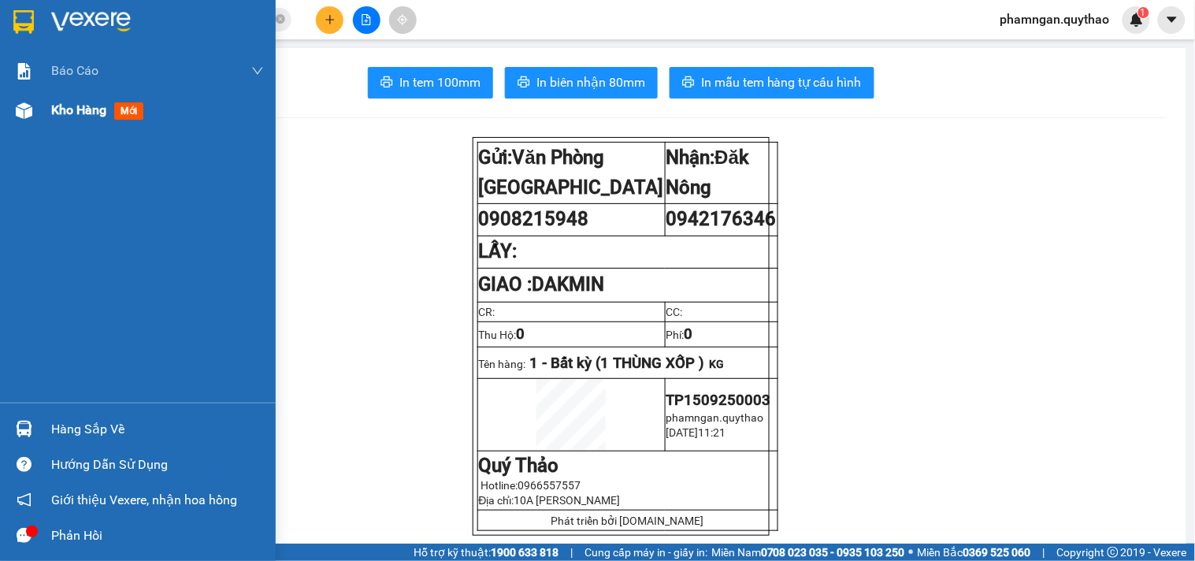
click at [28, 111] on img at bounding box center [24, 110] width 17 height 17
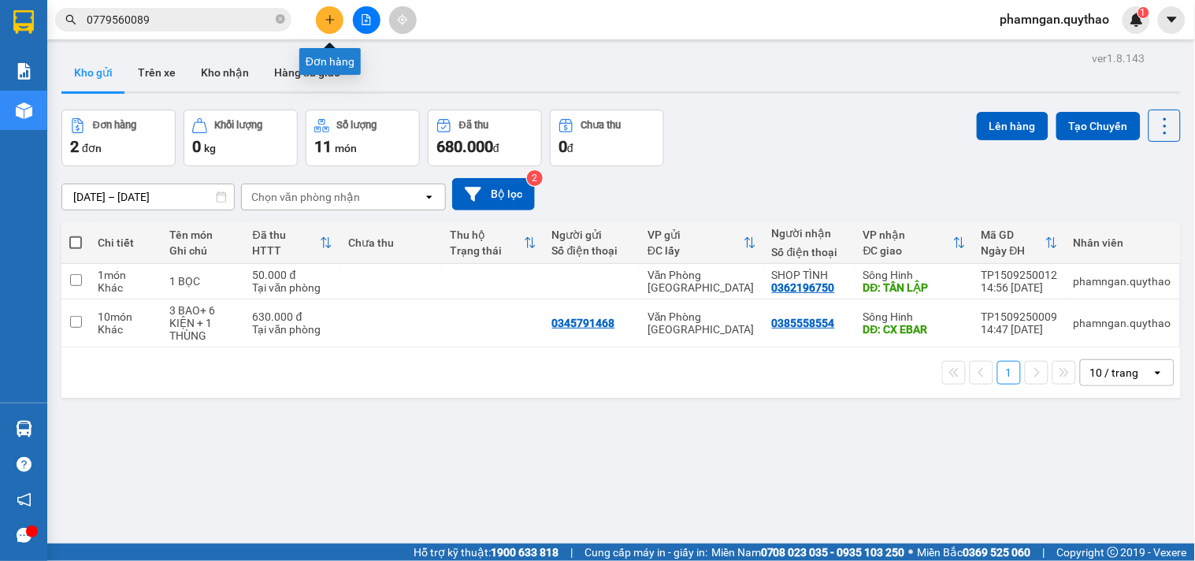
click at [340, 20] on button at bounding box center [330, 20] width 28 height 28
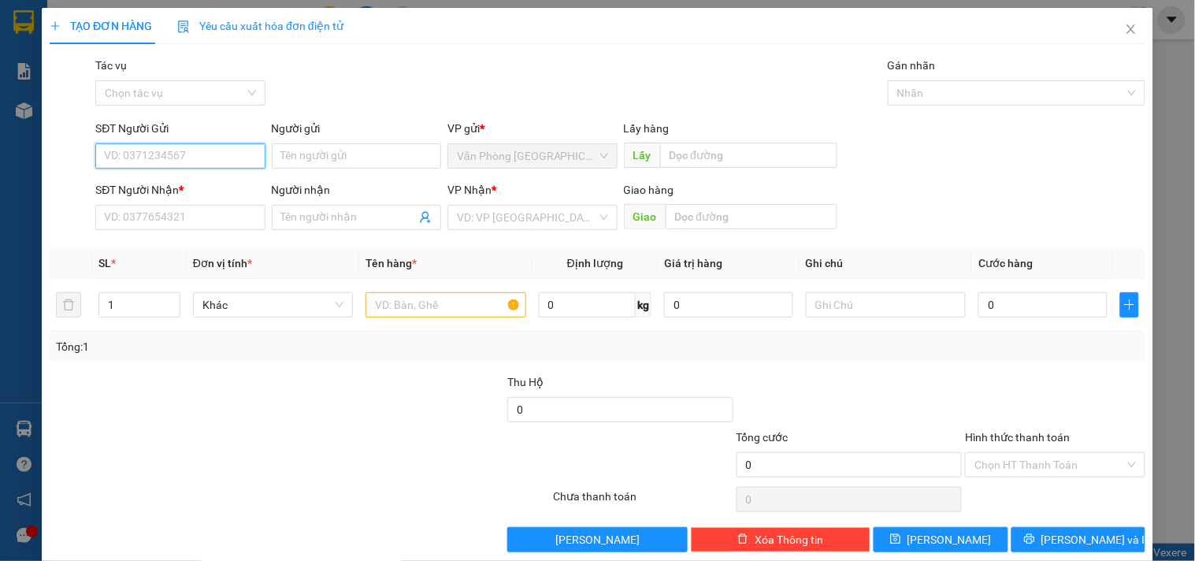
click at [231, 160] on input "SĐT Người Gửi" at bounding box center [179, 155] width 169 height 25
click at [123, 187] on div "0377583315" at bounding box center [178, 187] width 149 height 17
type input "0377583315"
type input "0385558554"
type input "CX EBAR"
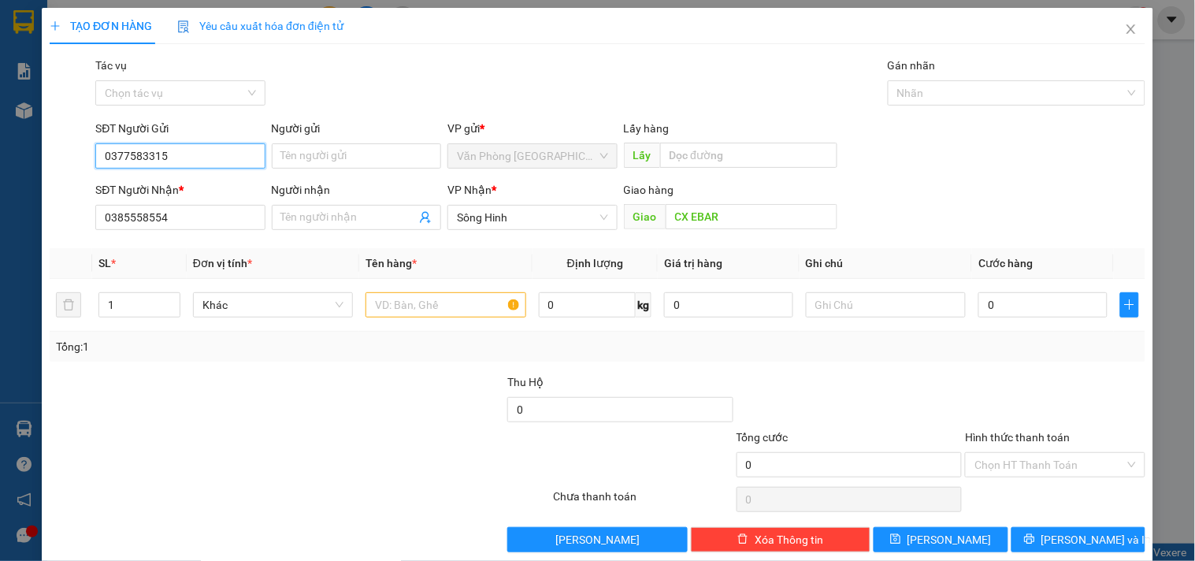
drag, startPoint x: 221, startPoint y: 154, endPoint x: 44, endPoint y: 162, distance: 177.4
click at [45, 162] on div "TẠO ĐƠN HÀNG Yêu cầu xuất hóa đơn điện tử Transit Pickup Surcharge Ids Transit …" at bounding box center [597, 286] width 1111 height 556
type input "0377583315"
click at [166, 231] on div "SĐT Người Nhận * 0385558554" at bounding box center [179, 208] width 169 height 55
click at [399, 314] on input "text" at bounding box center [445, 304] width 160 height 25
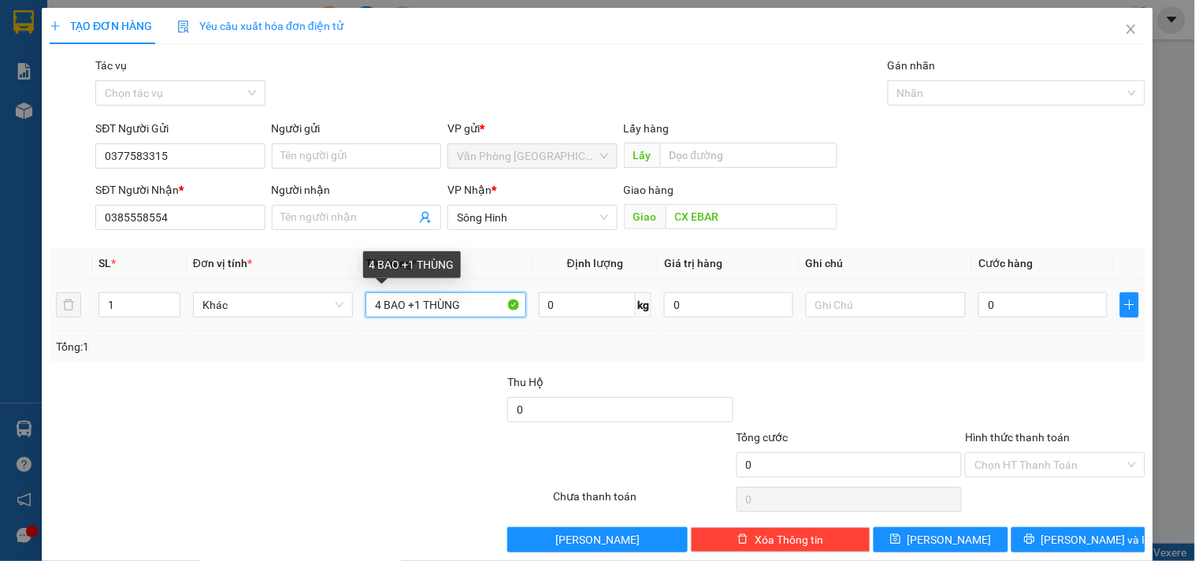
click at [399, 310] on input "4 BAO +1 THÙNG" at bounding box center [445, 304] width 160 height 25
type input "4 BAO XANH +1 THÙNG"
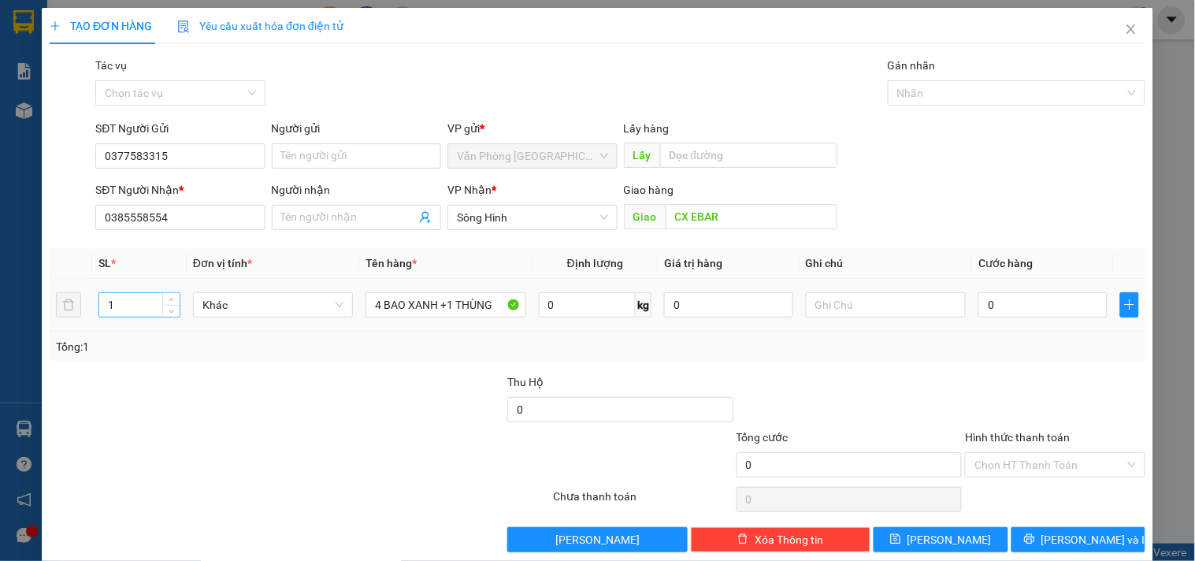
drag, startPoint x: 147, startPoint y: 308, endPoint x: 143, endPoint y: 298, distance: 11.3
click at [146, 308] on input "1" at bounding box center [139, 305] width 80 height 24
type input "5"
click at [985, 306] on input "0" at bounding box center [1042, 304] width 129 height 25
type input "4"
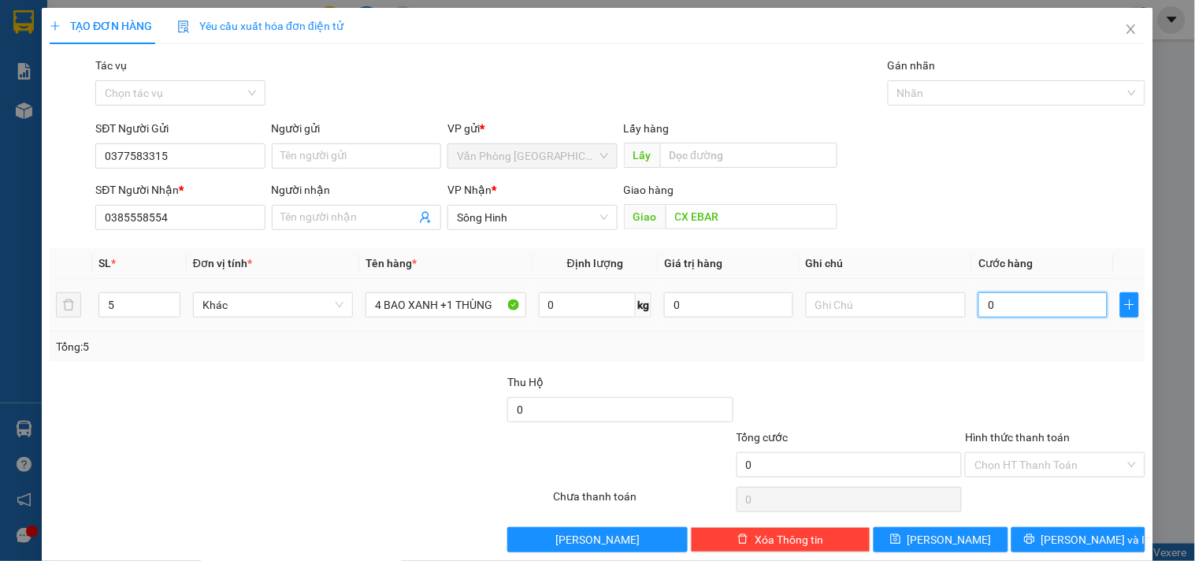
type input "4"
type input "45"
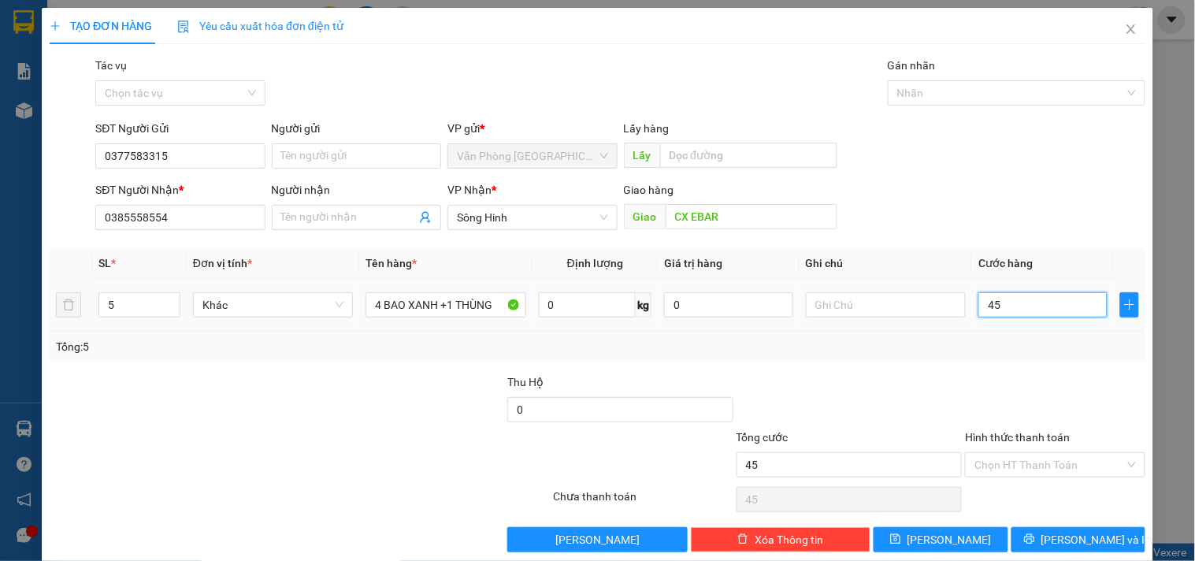
type input "450"
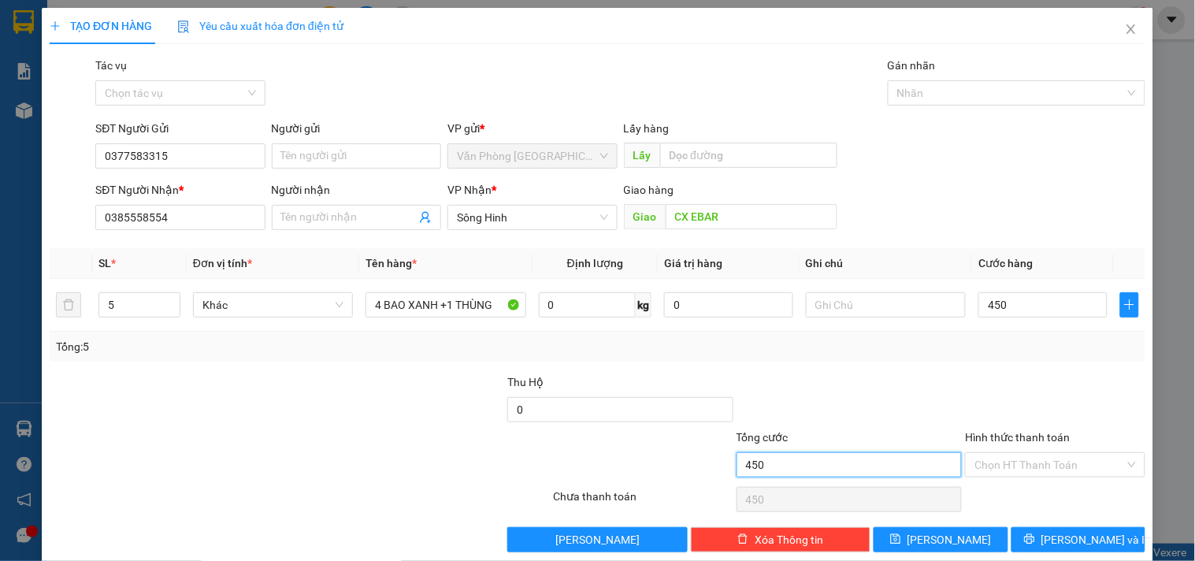
type input "450.000"
click at [925, 473] on input "450.000" at bounding box center [850, 464] width 226 height 25
click at [965, 462] on div "Chọn HT Thanh Toán" at bounding box center [1055, 464] width 180 height 25
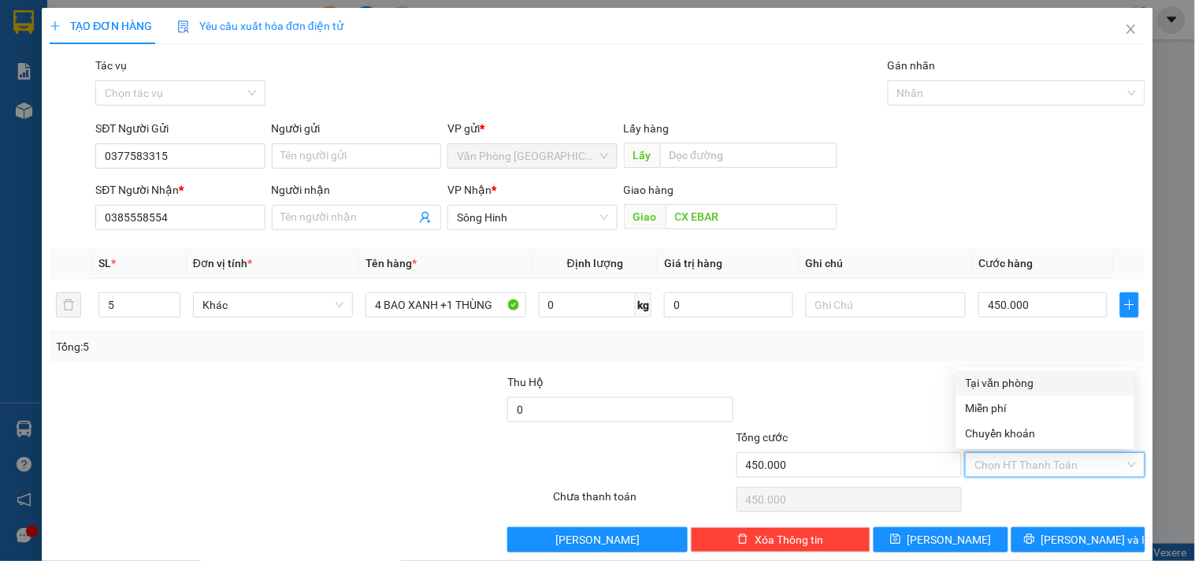
click at [993, 382] on div "Tại văn phòng" at bounding box center [1045, 382] width 159 height 17
type input "0"
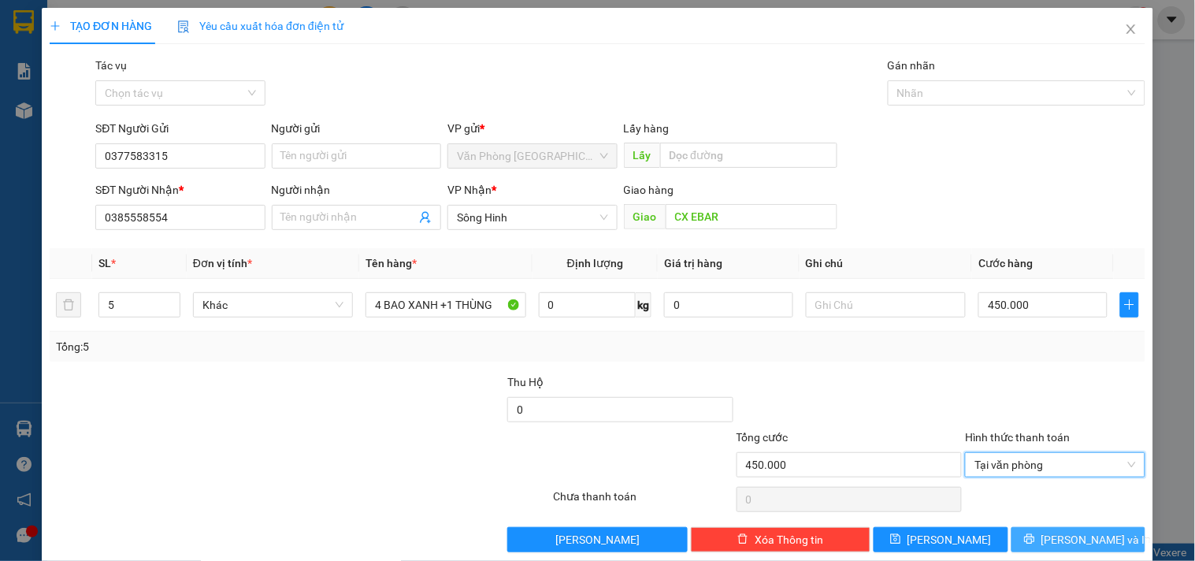
click at [1035, 541] on icon "printer" at bounding box center [1029, 538] width 11 height 11
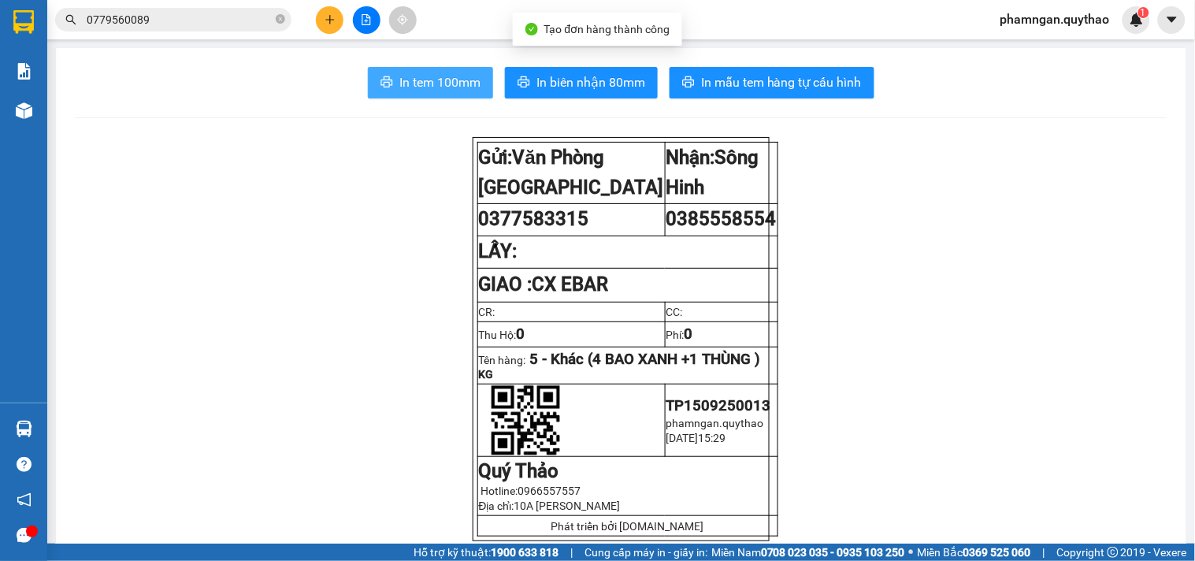
click at [463, 72] on span "In tem 100mm" at bounding box center [439, 82] width 81 height 20
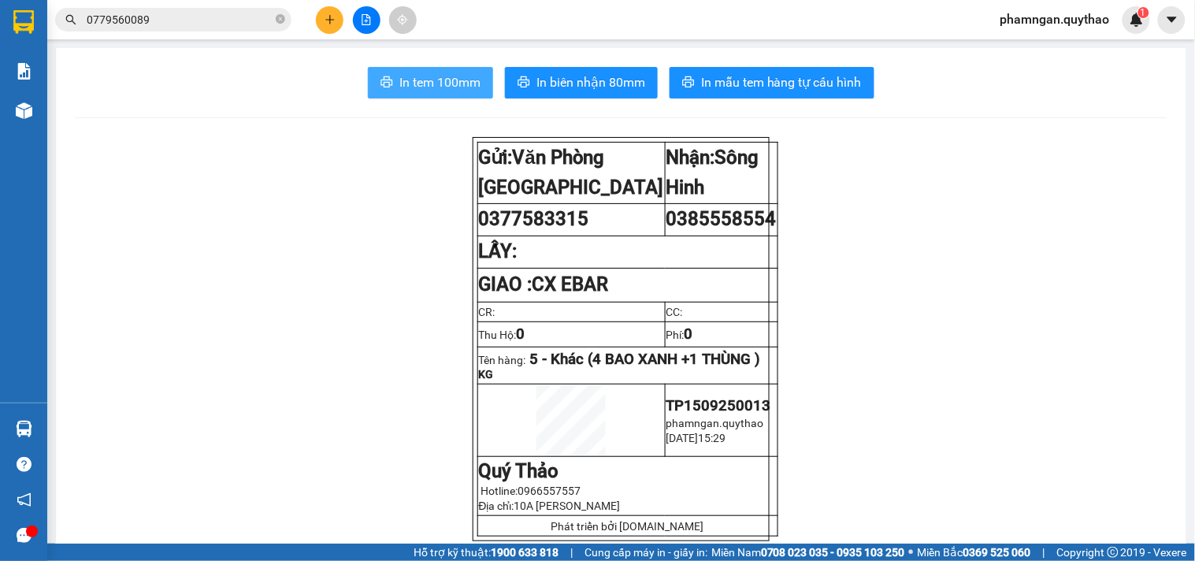
click at [421, 96] on button "In tem 100mm" at bounding box center [430, 83] width 125 height 32
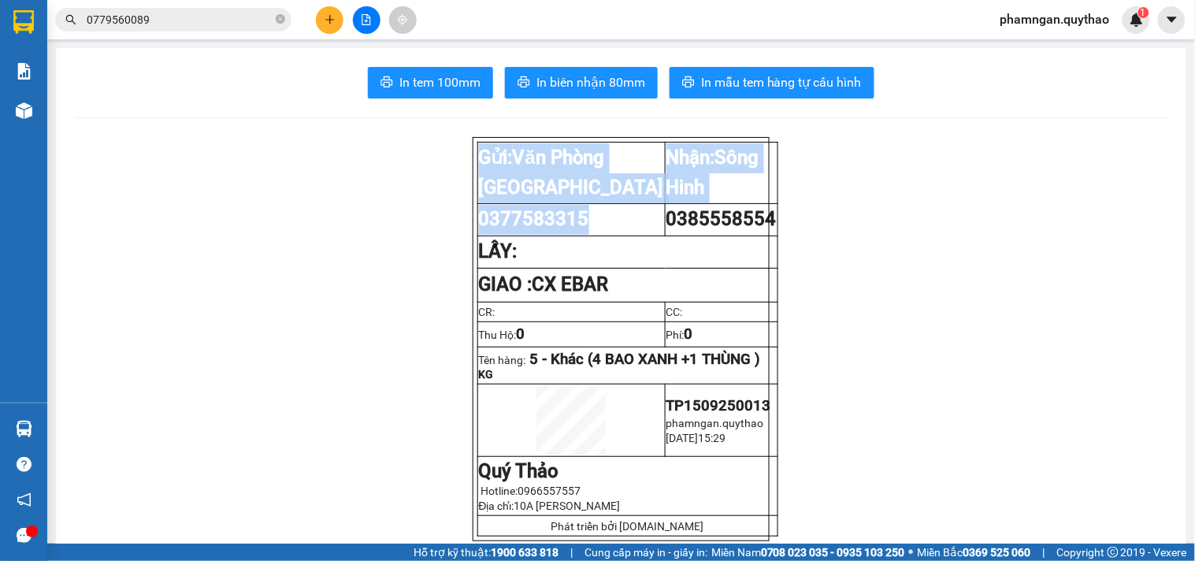
drag, startPoint x: 581, startPoint y: 222, endPoint x: 460, endPoint y: 222, distance: 120.5
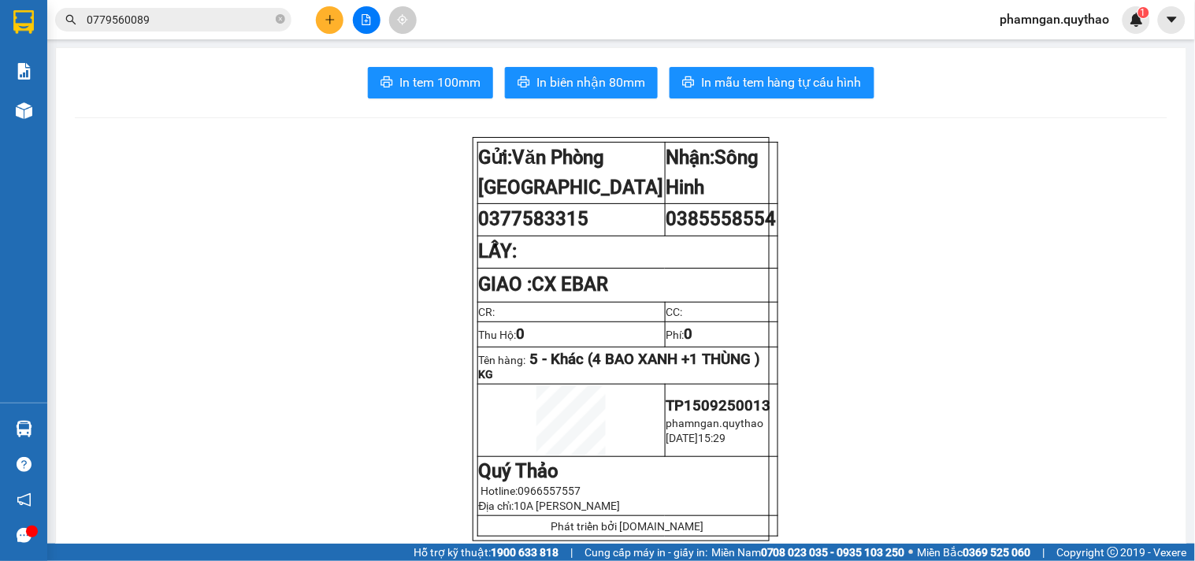
click at [666, 230] on span "0385558554" at bounding box center [721, 219] width 110 height 22
drag, startPoint x: 594, startPoint y: 218, endPoint x: 475, endPoint y: 217, distance: 119.0
click at [477, 217] on td "0377583315" at bounding box center [570, 220] width 187 height 32
copy span "0377583315"
click at [328, 12] on button at bounding box center [330, 20] width 28 height 28
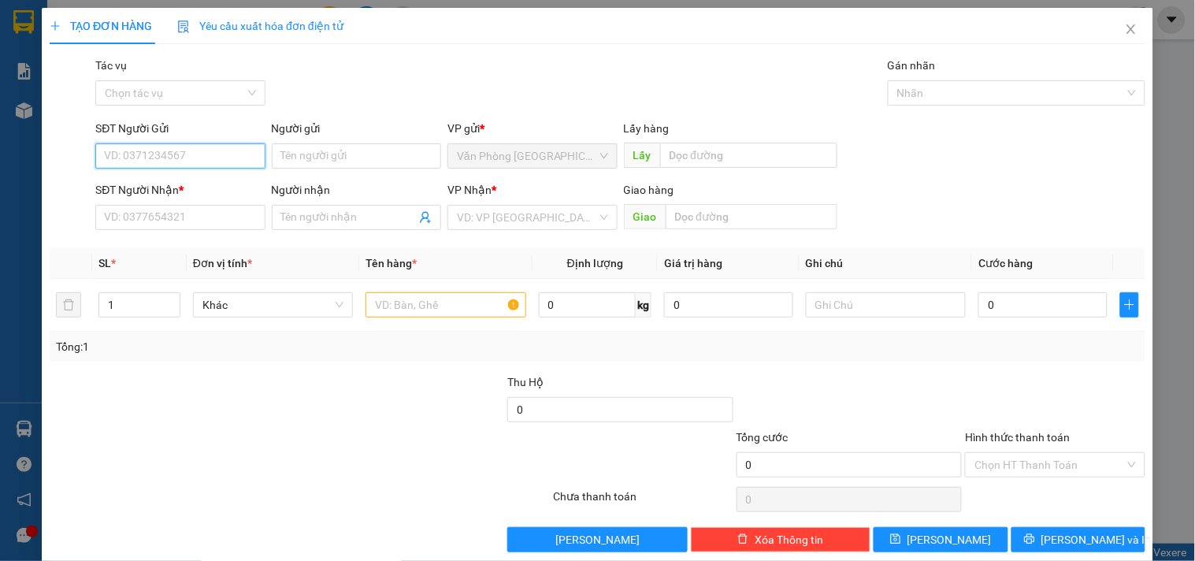
click at [134, 158] on input "SĐT Người Gửi" at bounding box center [179, 155] width 169 height 25
paste input "0377583315"
type input "0377583315"
click at [207, 194] on div "0377583315" at bounding box center [178, 187] width 149 height 17
type input "0385558554"
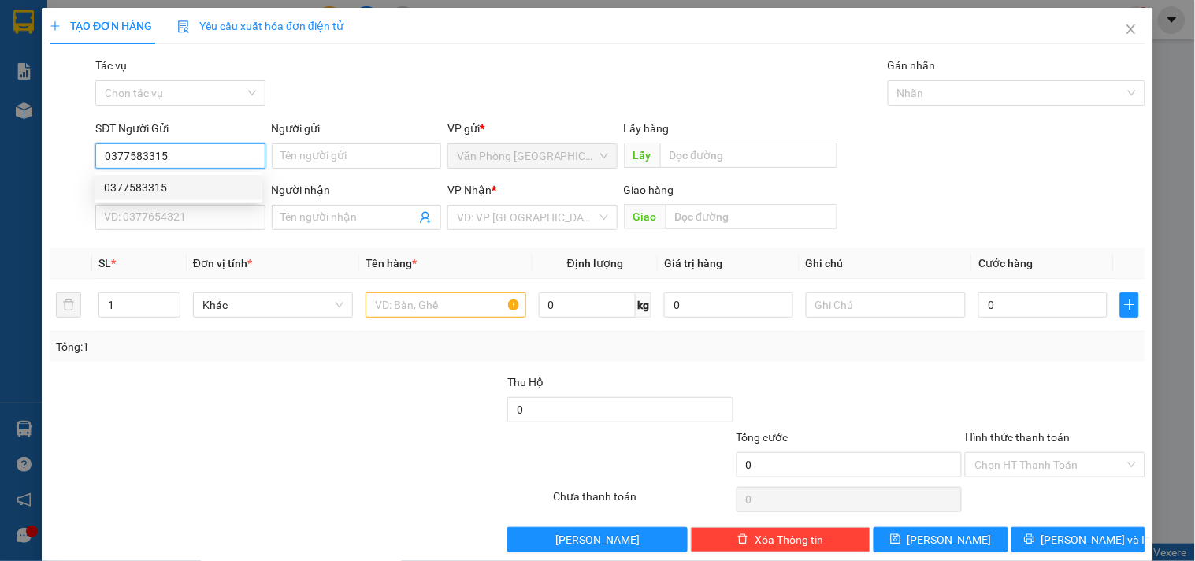
type input "CX EBAR"
type input "0377583315"
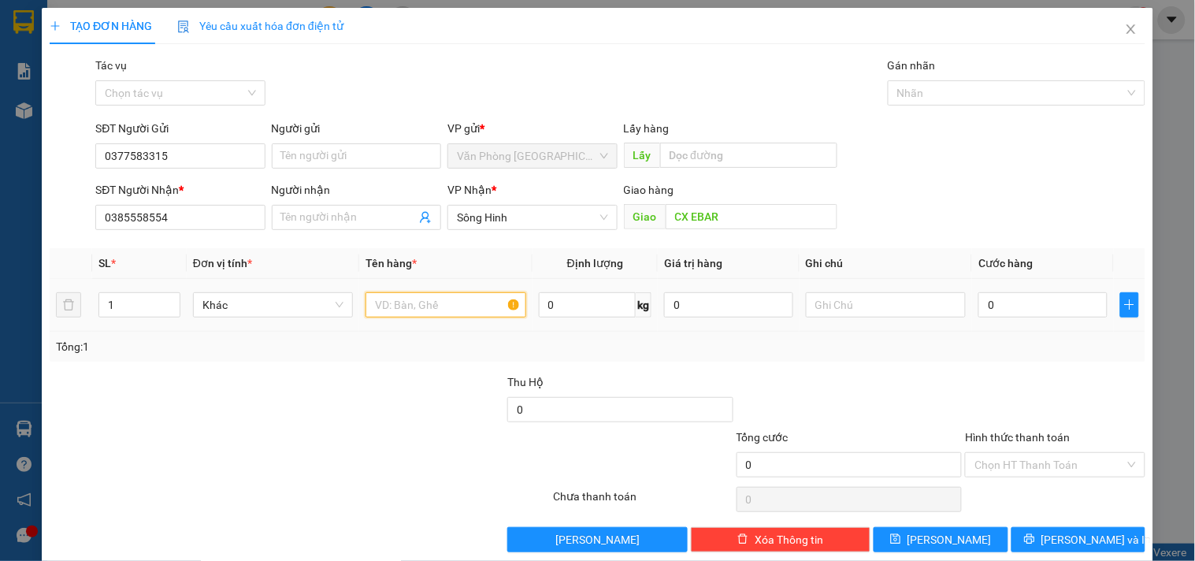
click at [429, 294] on input "text" at bounding box center [445, 304] width 160 height 25
type input "4 BAO+2 THÙNG"
click at [140, 309] on input "1" at bounding box center [139, 305] width 80 height 24
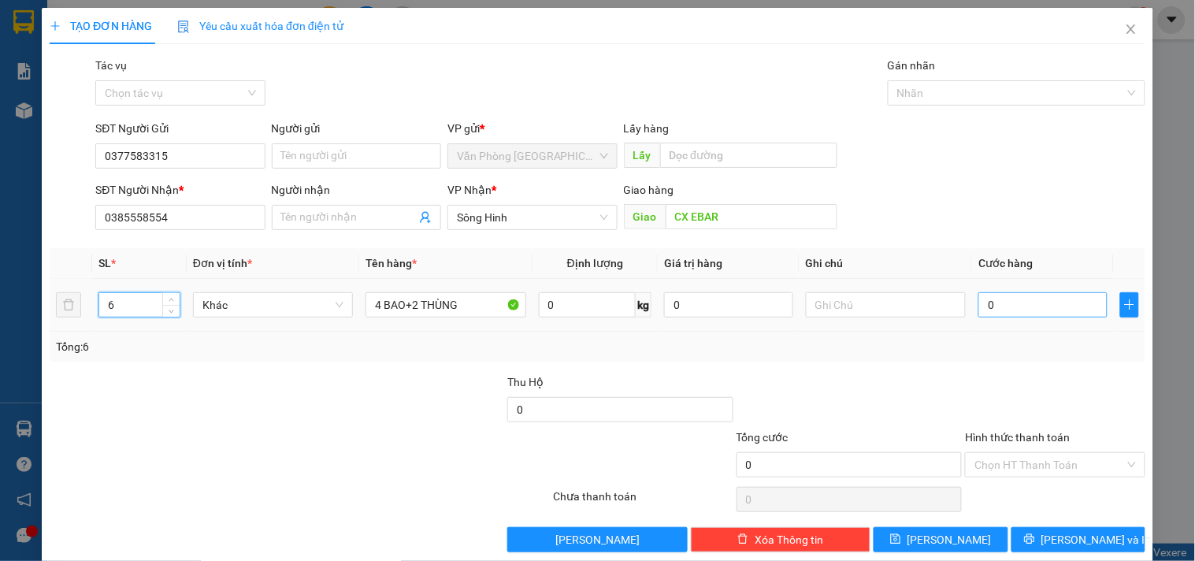
type input "6"
click at [994, 295] on input "0" at bounding box center [1042, 304] width 129 height 25
type input "5"
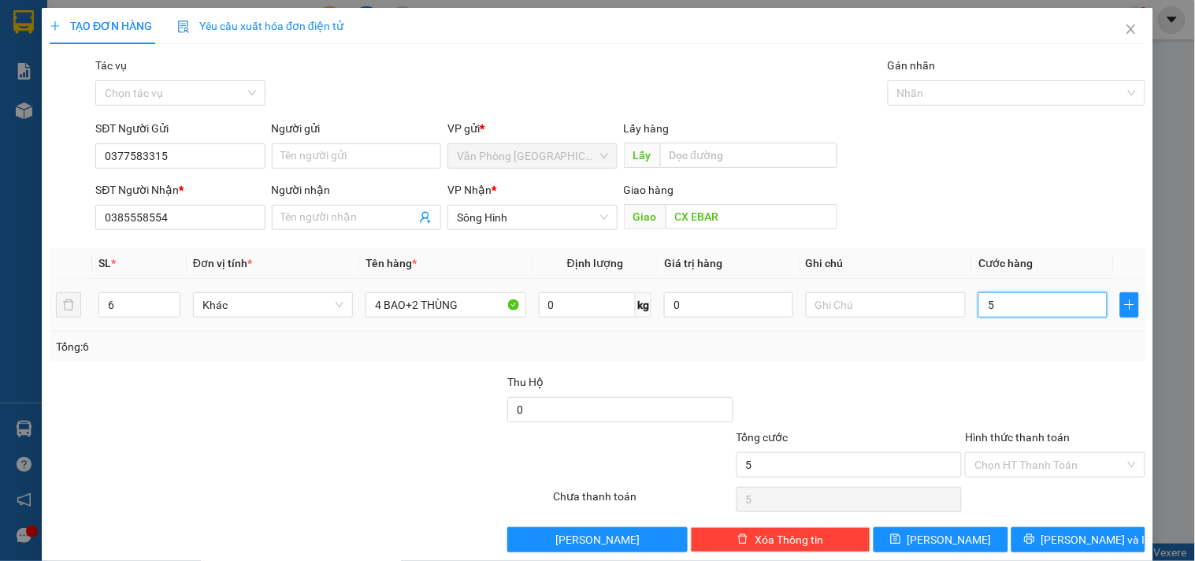
type input "50"
type input "500"
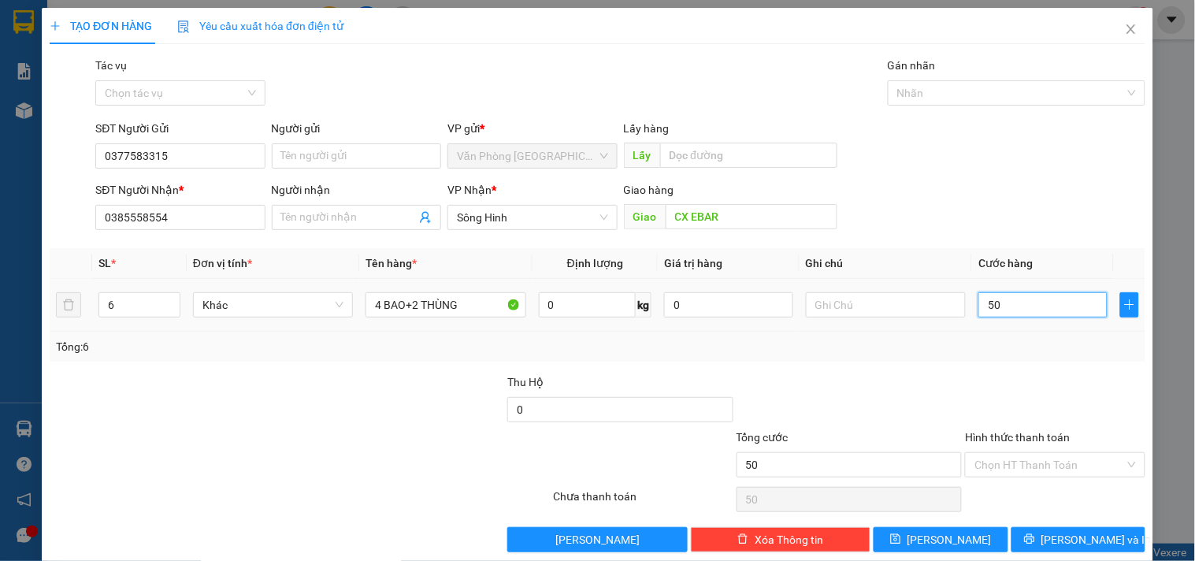
type input "500"
type input "5.000"
type input "50.000"
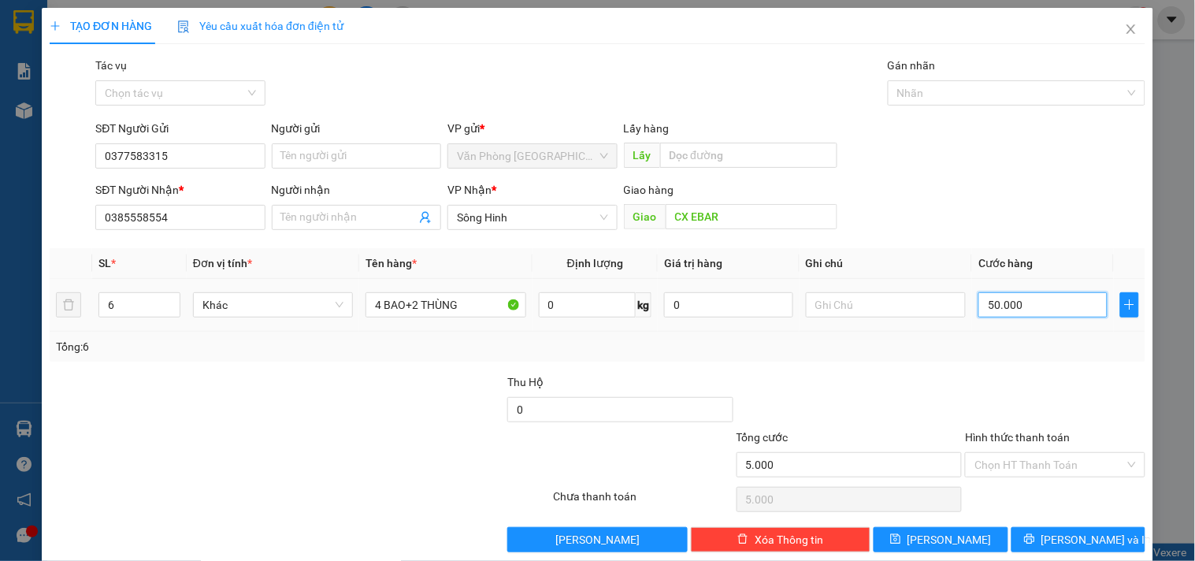
type input "50.000"
type input "500.000"
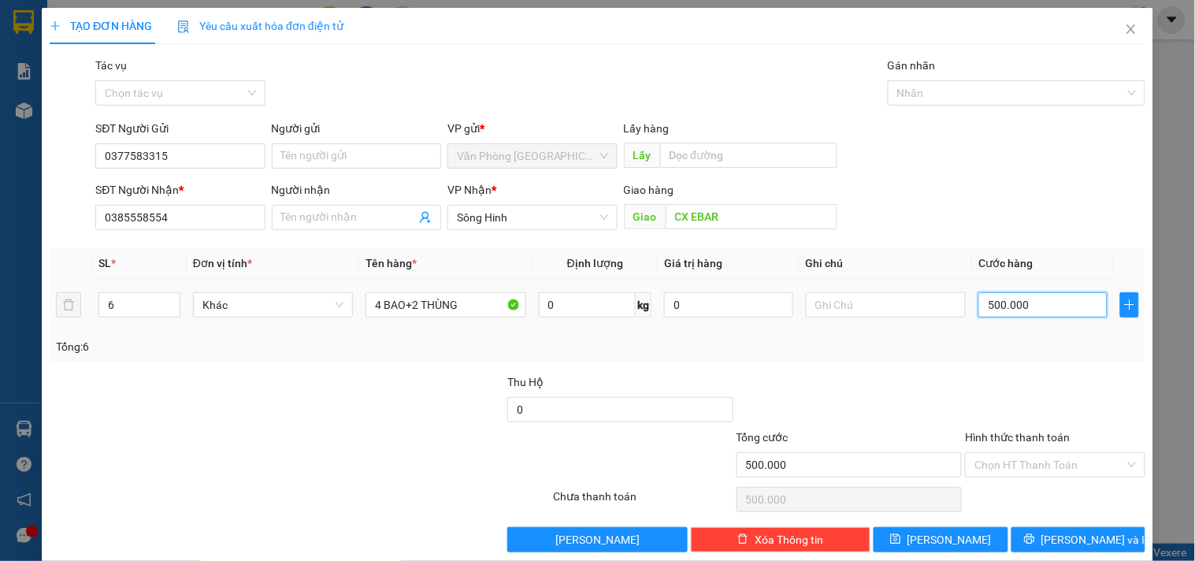
type input "5.000.000"
type input "500.000"
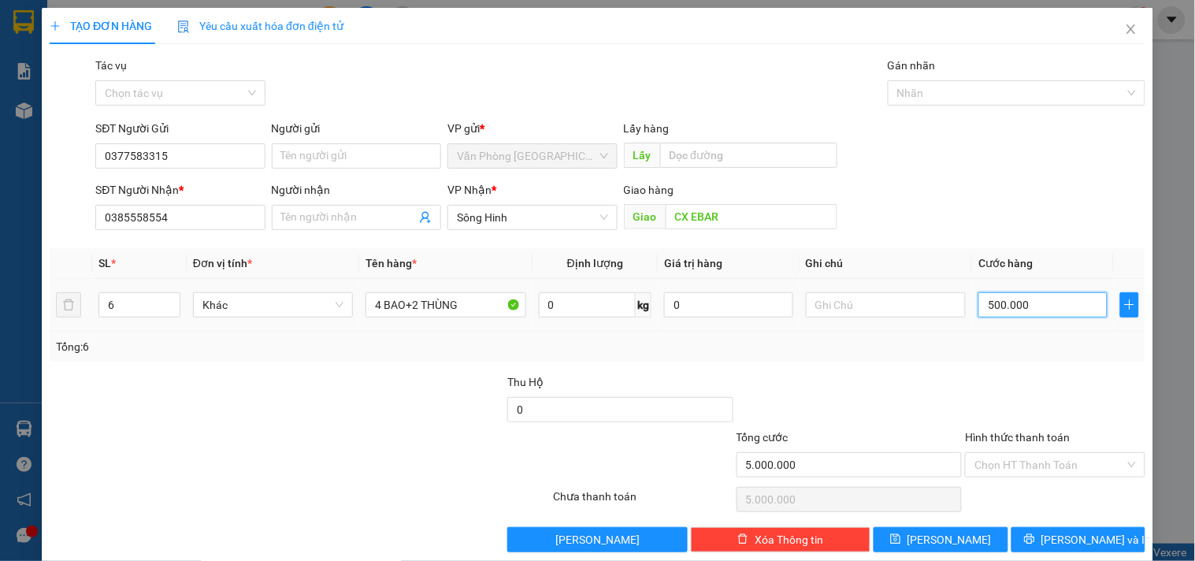
type input "500.000"
click at [1015, 455] on input "Hình thức thanh toán" at bounding box center [1049, 465] width 150 height 24
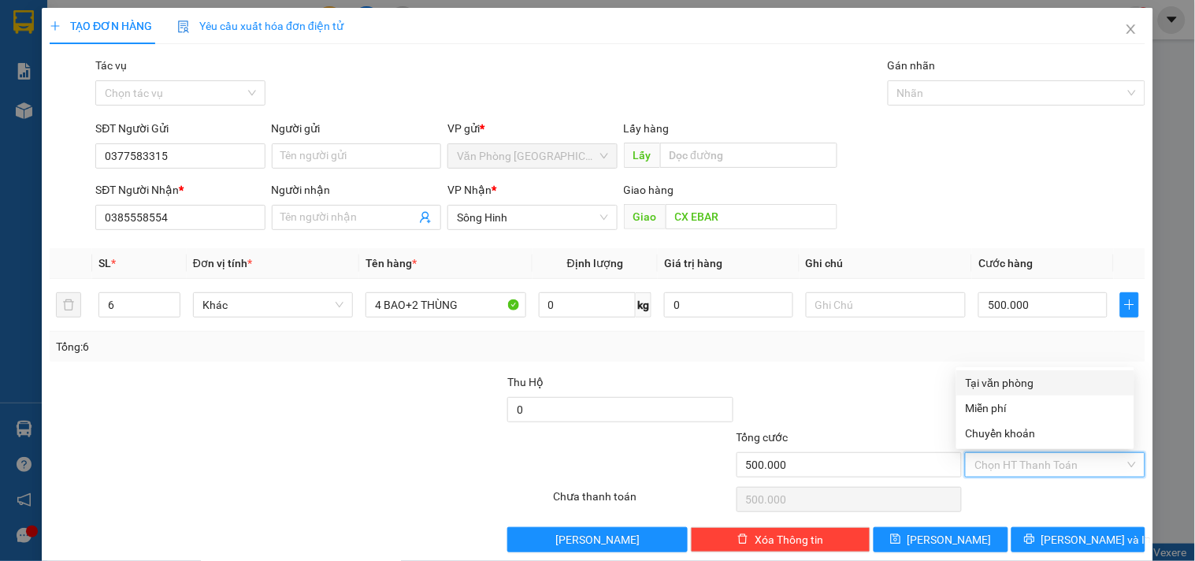
click at [1005, 378] on div "Tại văn phòng" at bounding box center [1045, 382] width 159 height 17
type input "0"
click at [1063, 531] on span "[PERSON_NAME] và In" at bounding box center [1096, 539] width 110 height 17
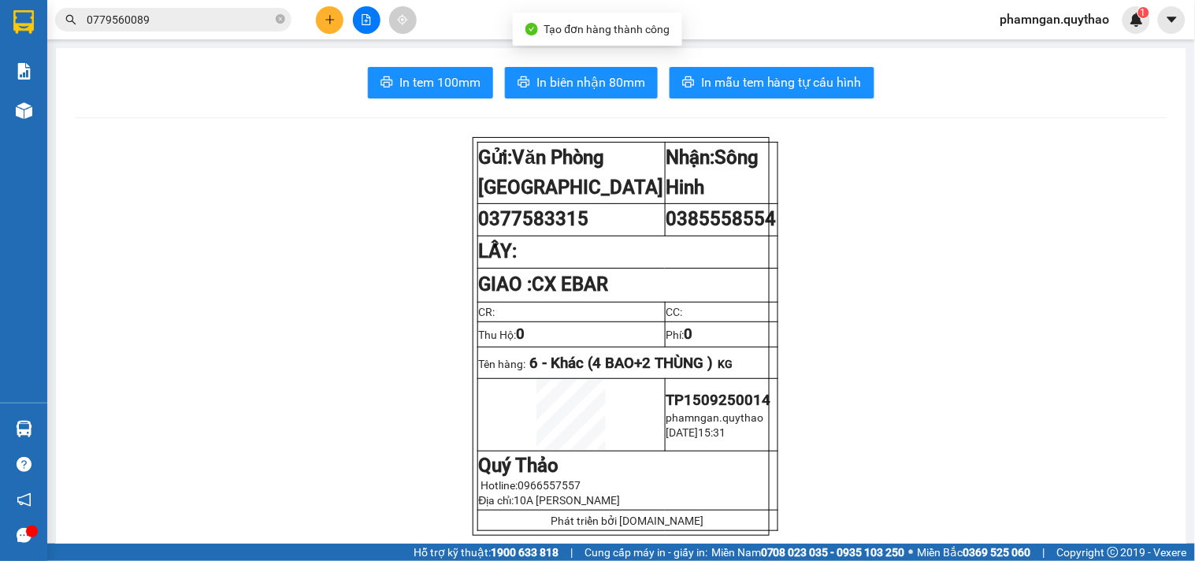
click at [415, 84] on span "In tem 100mm" at bounding box center [439, 82] width 81 height 20
click at [449, 81] on span "In tem 100mm" at bounding box center [439, 82] width 81 height 20
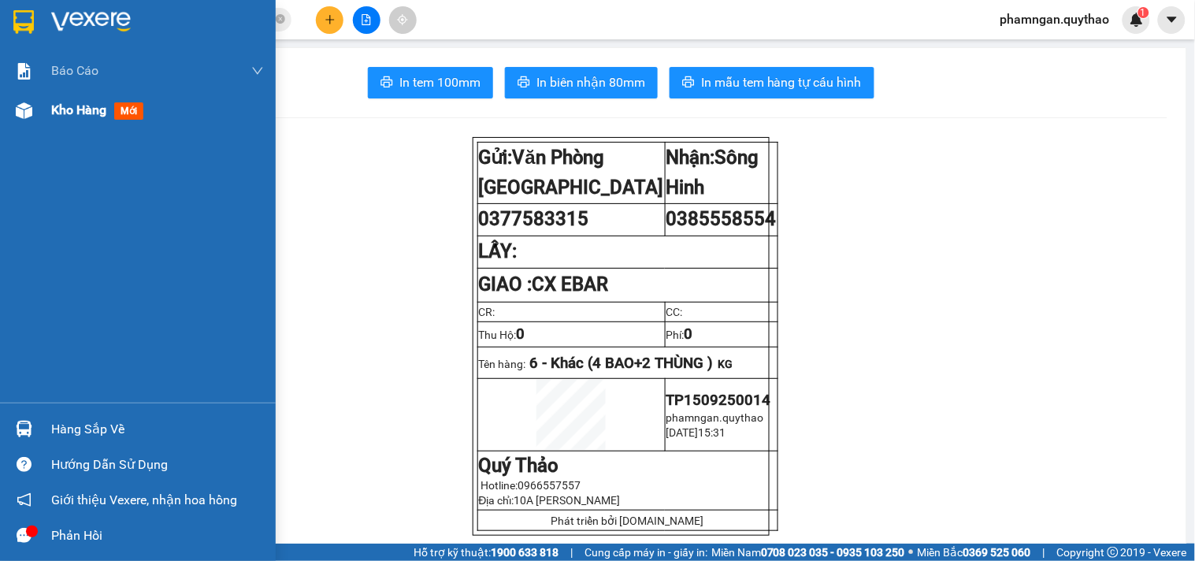
click at [30, 113] on img at bounding box center [24, 110] width 17 height 17
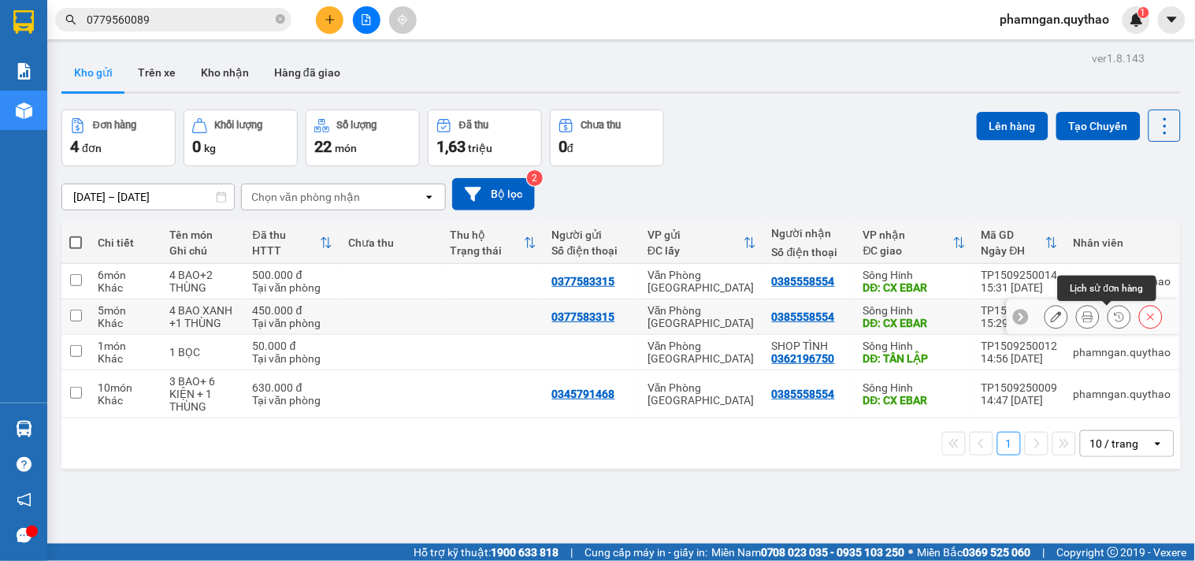
click at [1145, 316] on icon at bounding box center [1150, 316] width 11 height 11
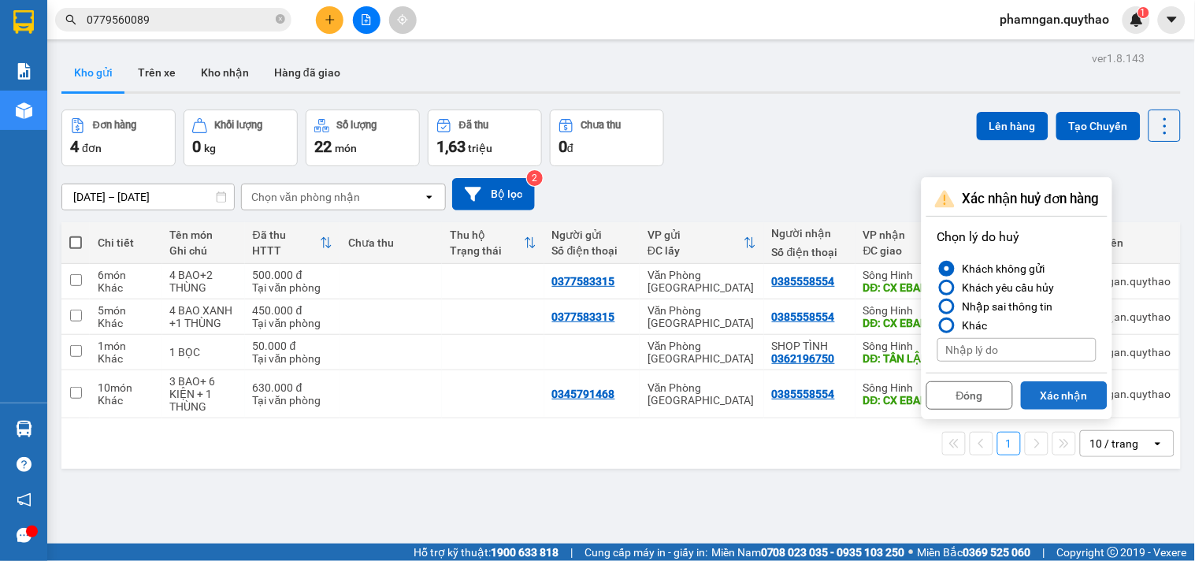
click at [1054, 395] on button "Xác nhận" at bounding box center [1064, 395] width 87 height 28
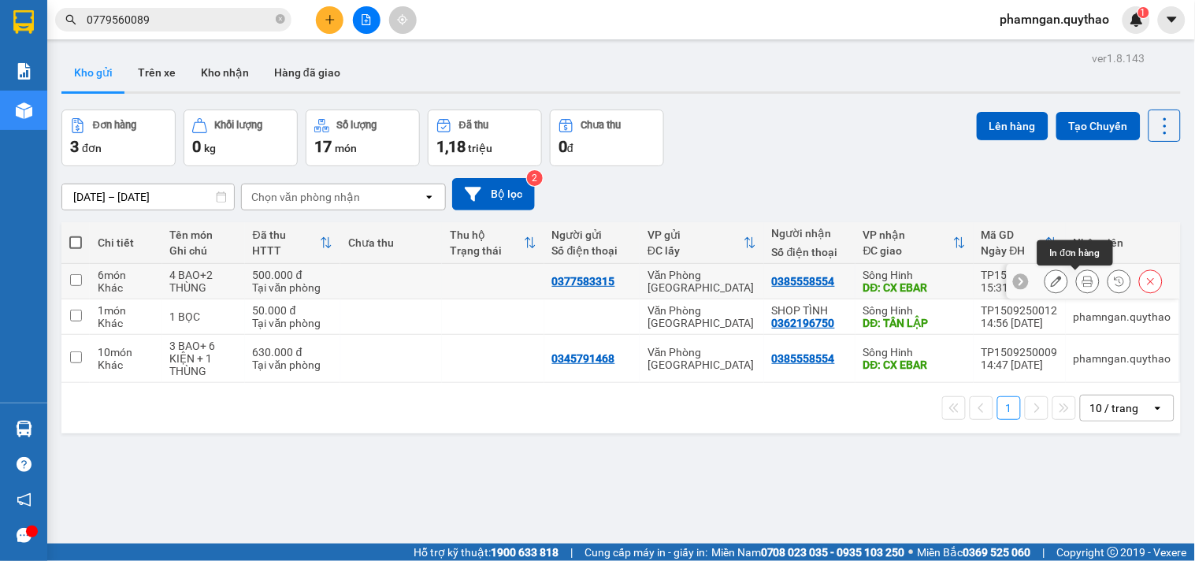
click at [1082, 279] on icon at bounding box center [1087, 281] width 11 height 11
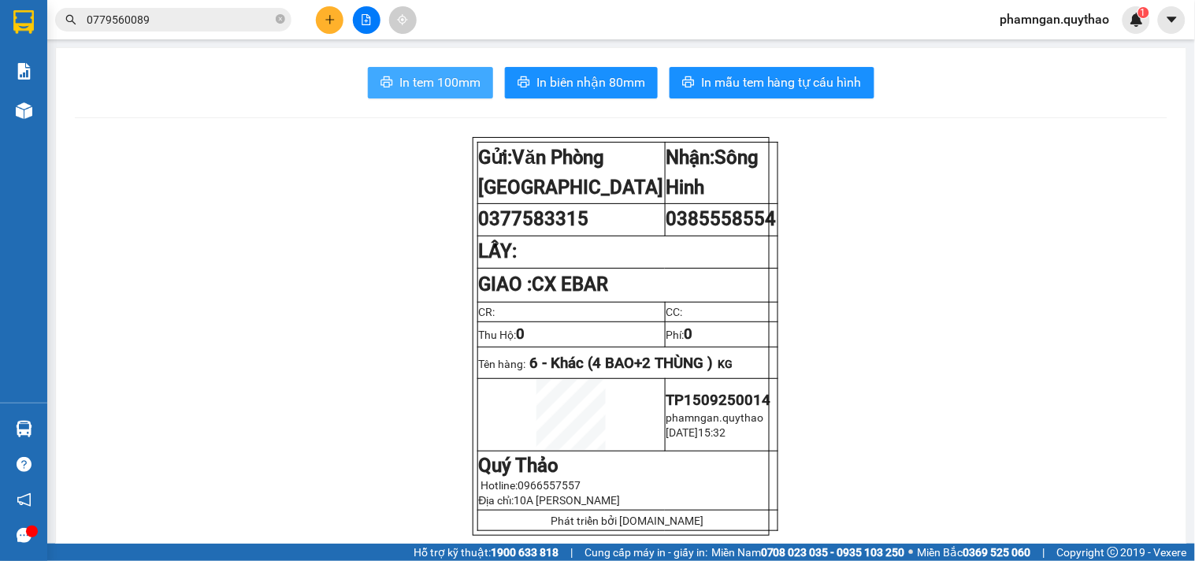
click at [458, 76] on span "In tem 100mm" at bounding box center [439, 82] width 81 height 20
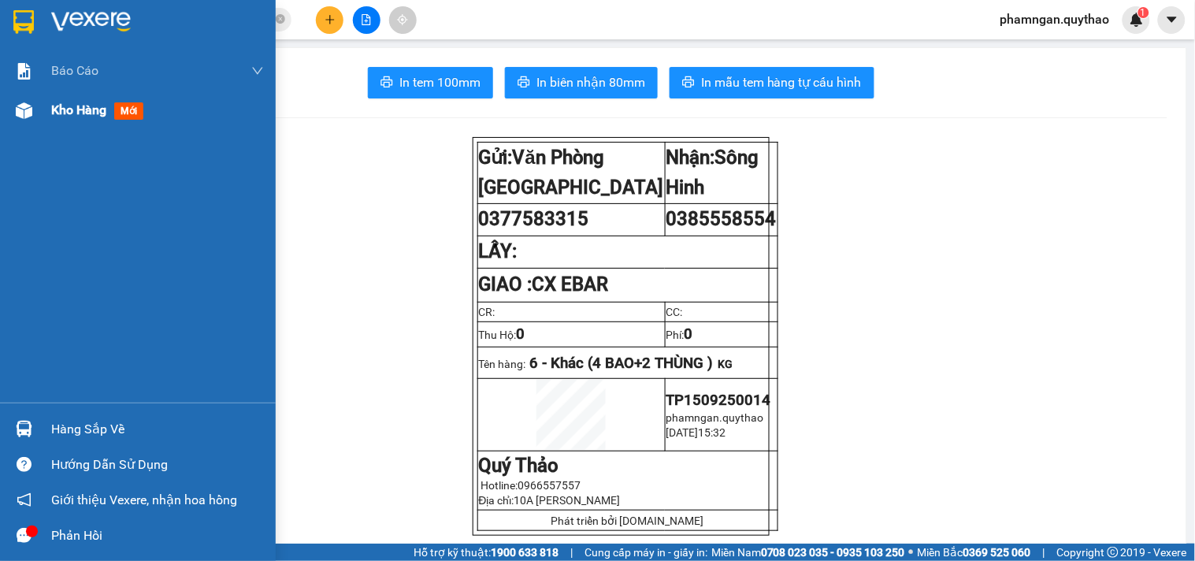
drag, startPoint x: 92, startPoint y: 91, endPoint x: 101, endPoint y: 92, distance: 8.8
click at [101, 92] on div "Kho hàng mới" at bounding box center [157, 110] width 213 height 39
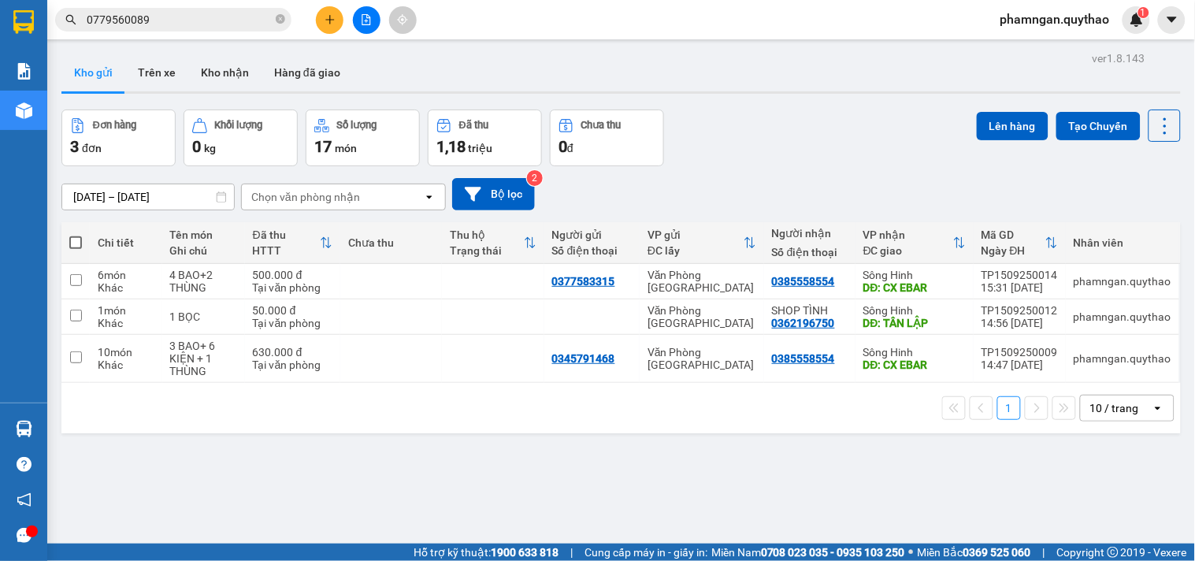
click at [333, 17] on icon "plus" at bounding box center [330, 19] width 11 height 11
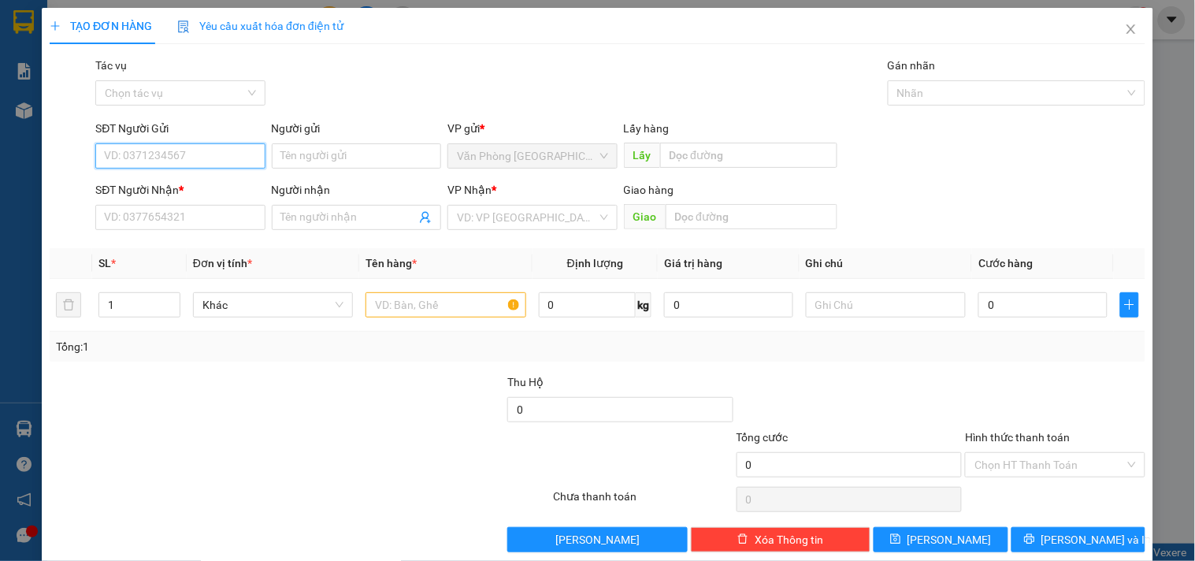
click at [217, 167] on input "SĐT Người Gửi" at bounding box center [179, 155] width 169 height 25
type input "0985042607"
click at [184, 193] on div "0985042607" at bounding box center [178, 187] width 149 height 17
type input "0906544556"
type input "[PERSON_NAME]"
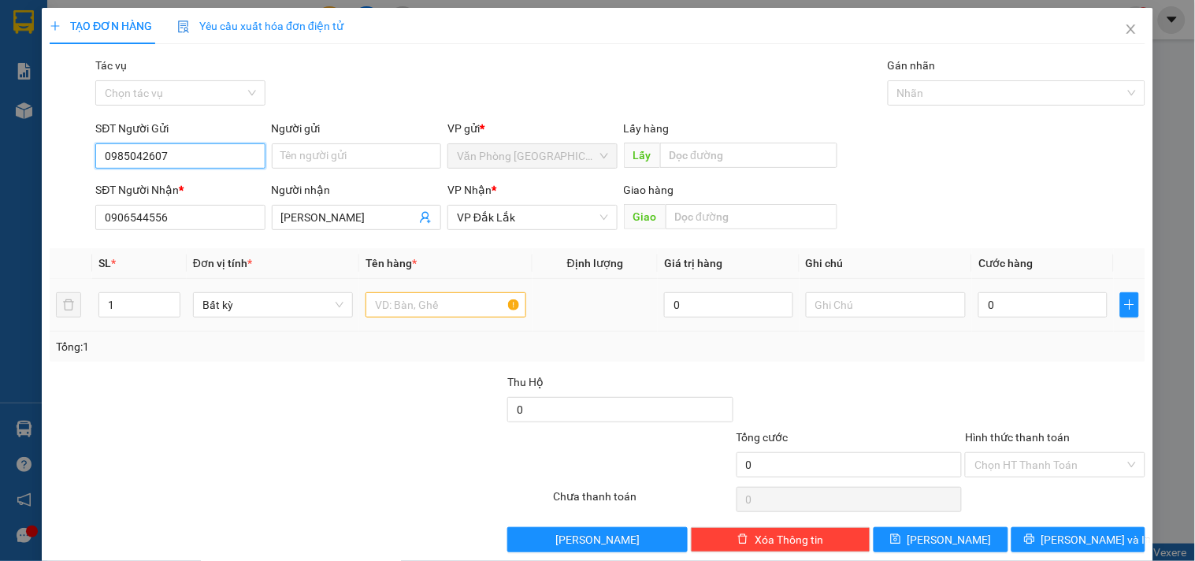
type input "0985042607"
click at [405, 317] on input "text" at bounding box center [445, 304] width 160 height 25
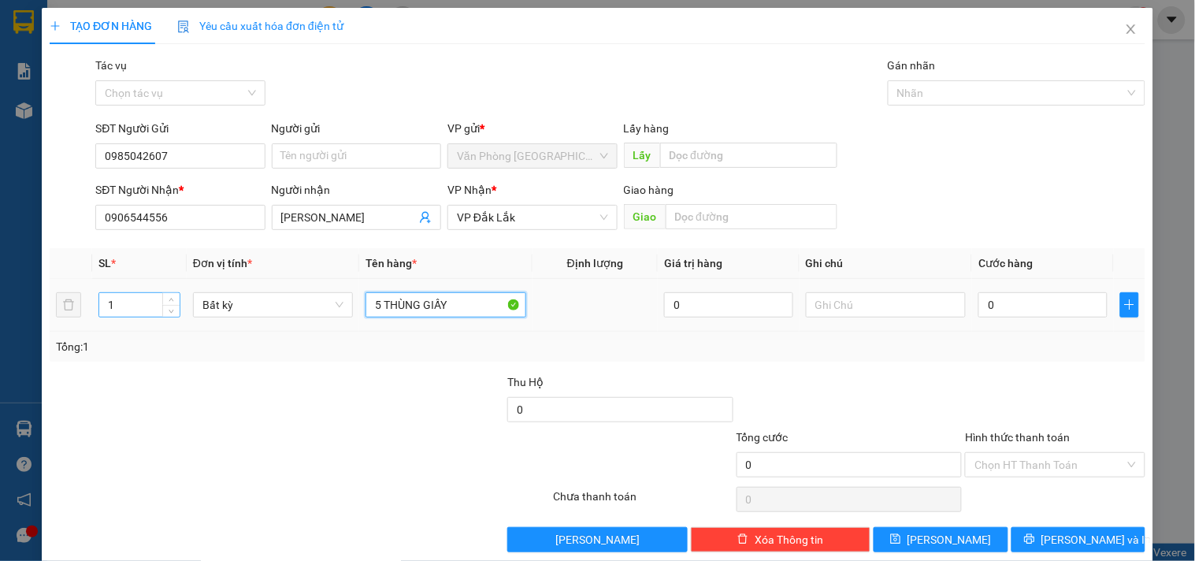
type input "5 THÙNG GIẤY"
click at [129, 295] on input "1" at bounding box center [139, 305] width 80 height 24
type input "5"
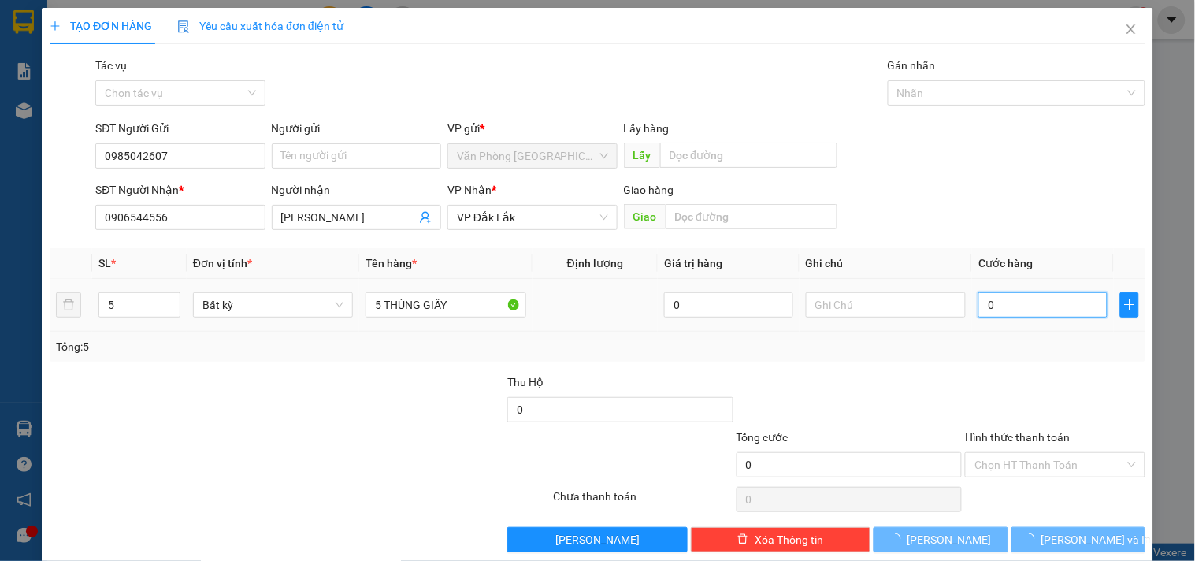
click at [1065, 297] on input "0" at bounding box center [1042, 304] width 129 height 25
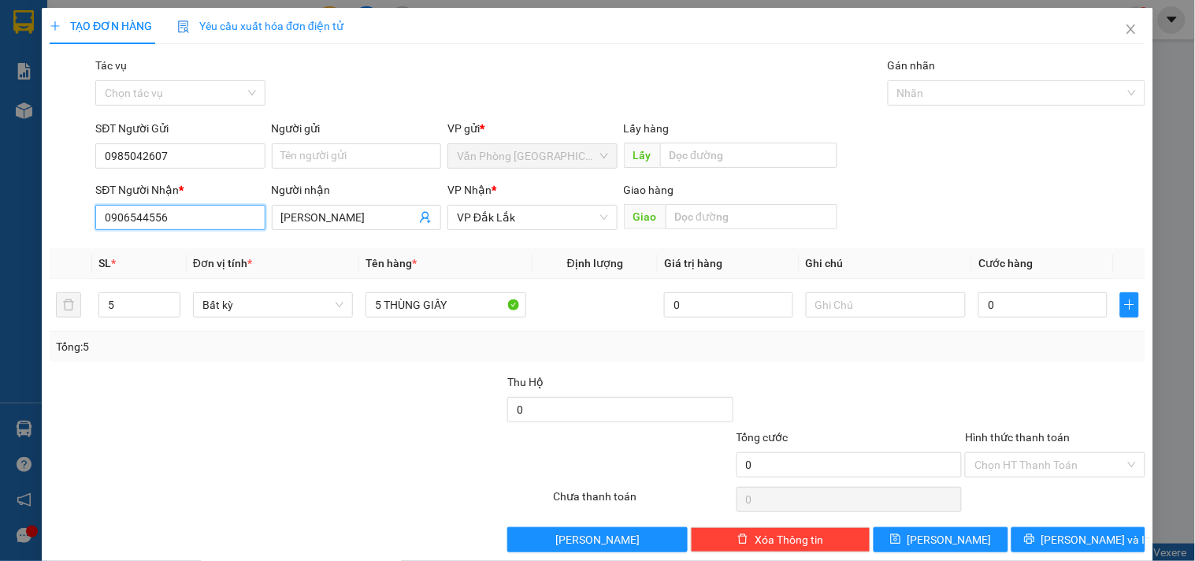
drag, startPoint x: 206, startPoint y: 216, endPoint x: 0, endPoint y: 222, distance: 205.7
click at [0, 222] on div "TẠO ĐƠN HÀNG Yêu cầu xuất hóa đơn điện tử Transit Pickup Surcharge Ids Transit …" at bounding box center [597, 280] width 1195 height 561
click at [1056, 311] on input "0" at bounding box center [1042, 304] width 129 height 25
type input "4"
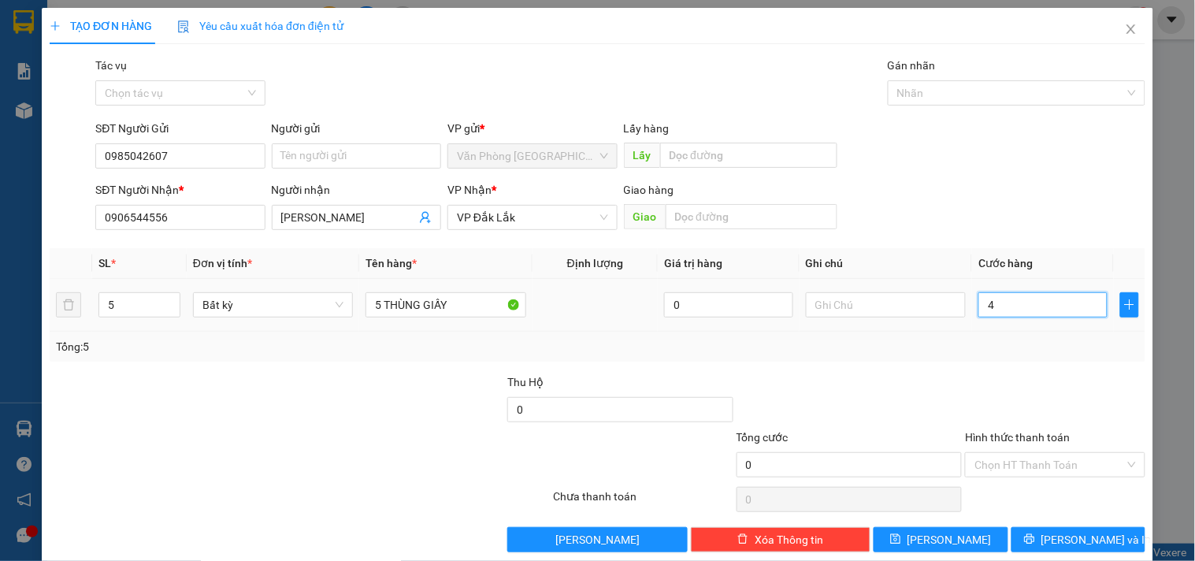
type input "4"
type input "40"
type input "400"
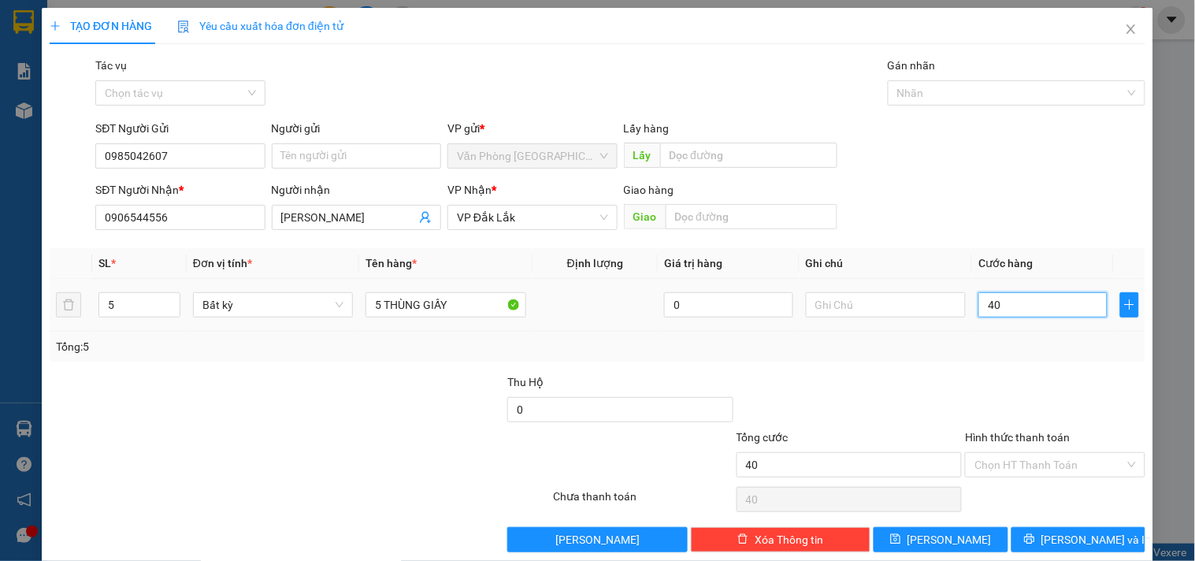
type input "400"
type input "4.000"
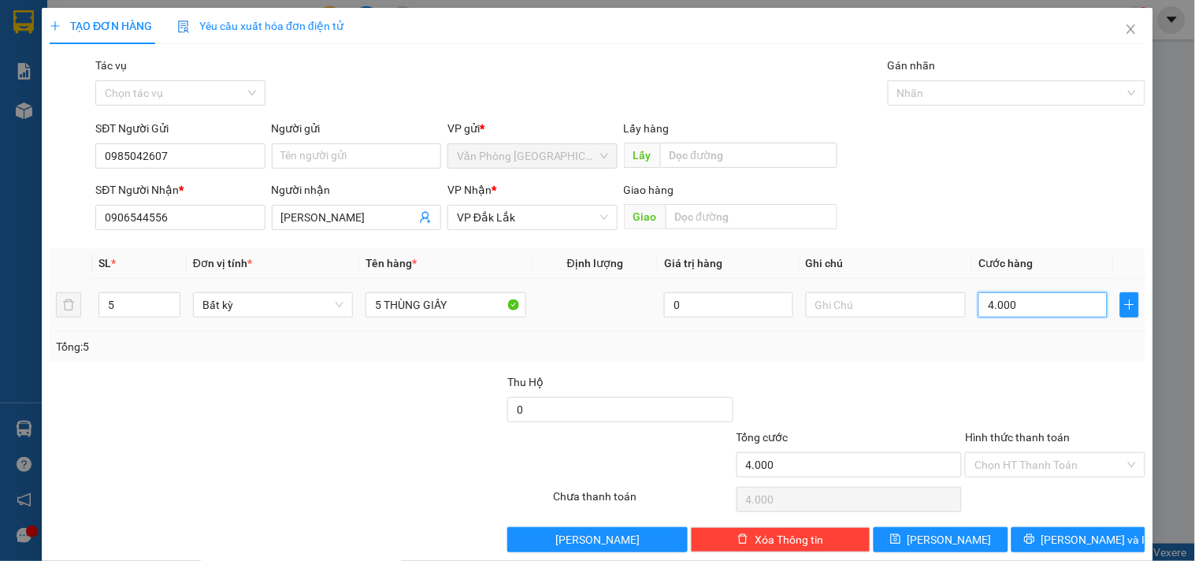
type input "40.000"
type input "400.000"
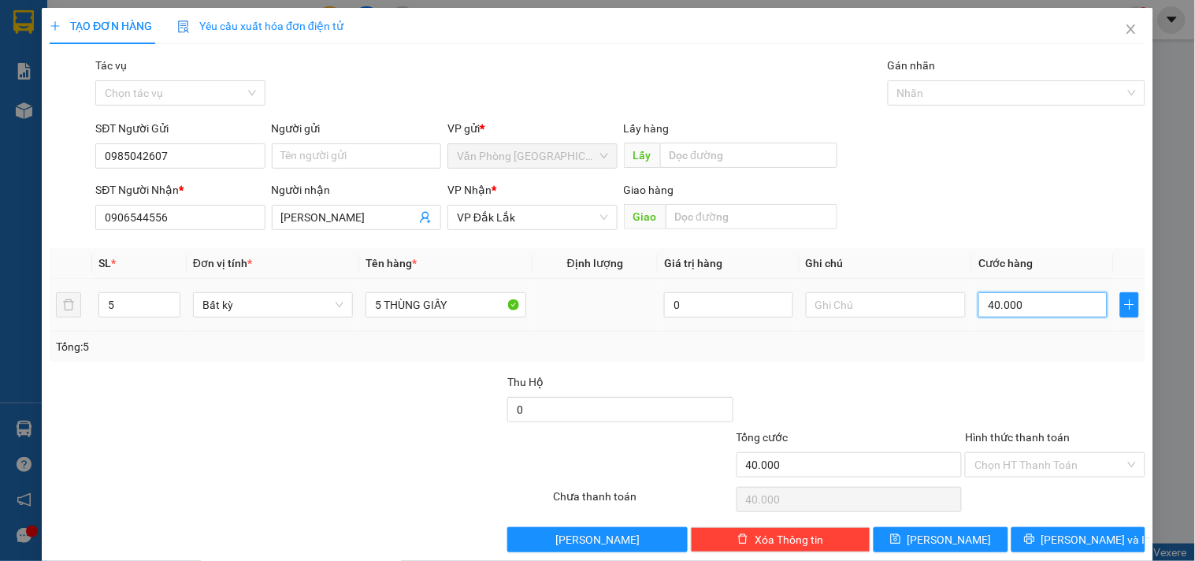
type input "400.000"
click at [1019, 462] on input "Hình thức thanh toán" at bounding box center [1049, 465] width 150 height 24
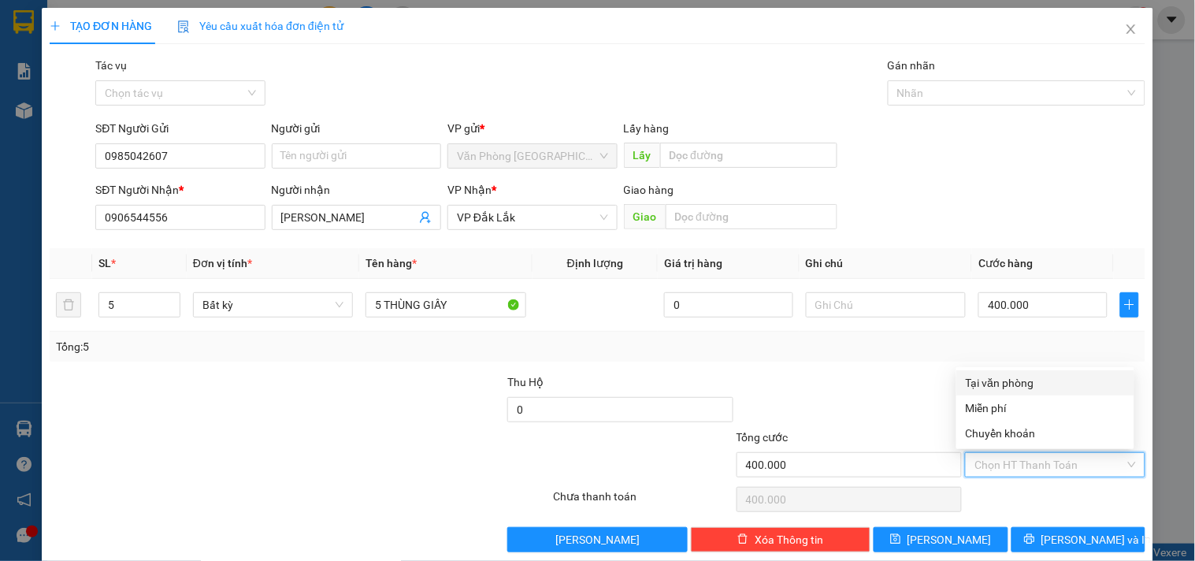
click at [994, 386] on div "Tại văn phòng" at bounding box center [1045, 382] width 159 height 17
type input "0"
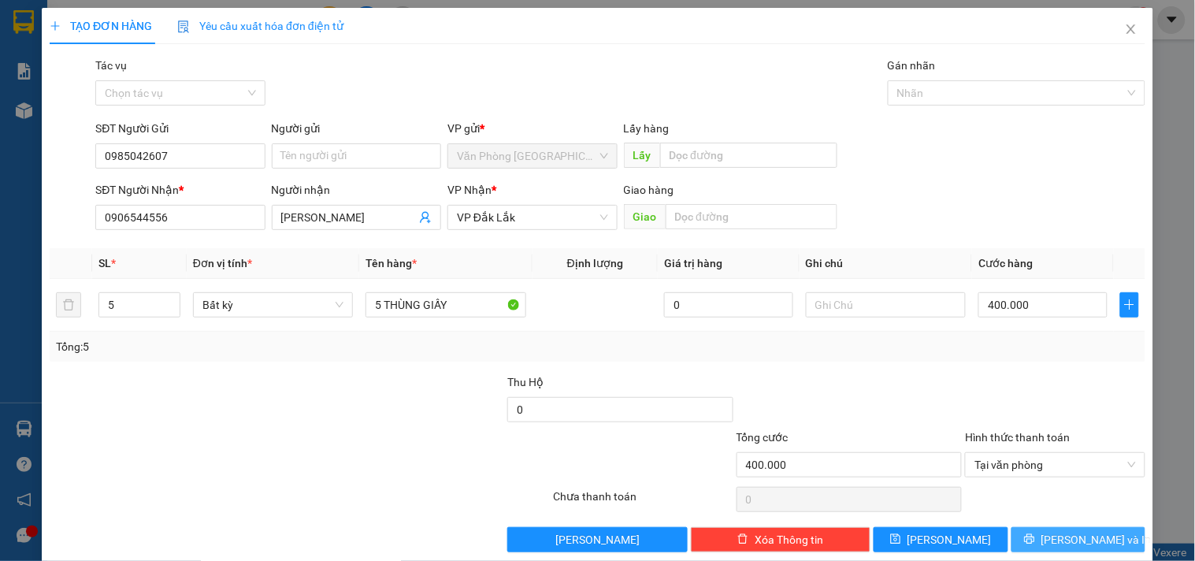
drag, startPoint x: 1071, startPoint y: 548, endPoint x: 926, endPoint y: 436, distance: 183.7
click at [1070, 548] on button "[PERSON_NAME] và In" at bounding box center [1078, 539] width 134 height 25
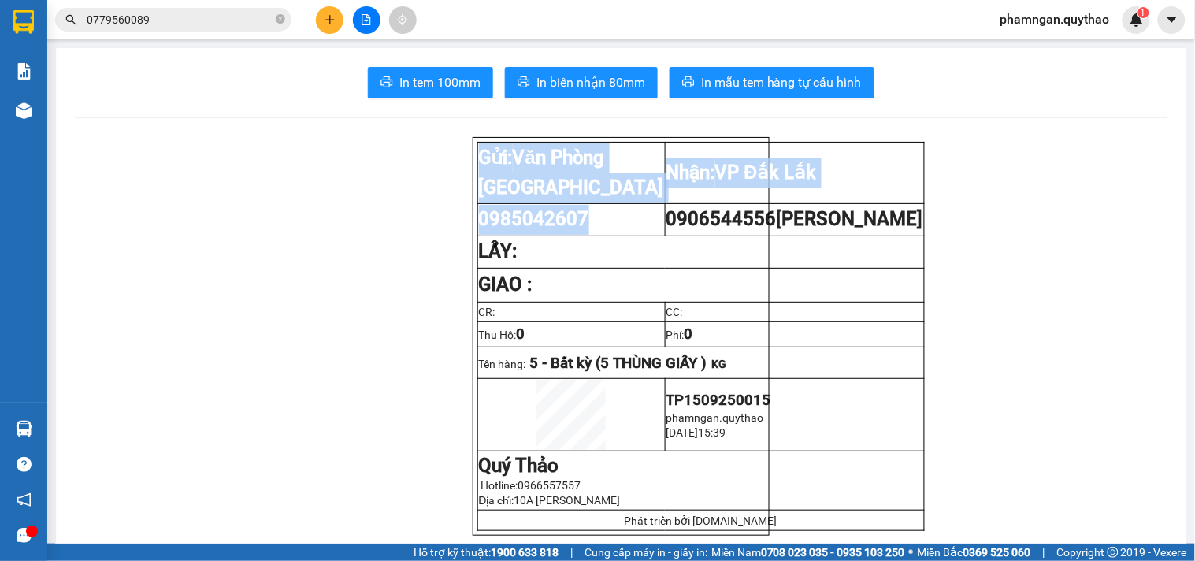
copy table "Gửi: Văn Phòng Tân Phú Nhận: VP Đắk Lắk 0985042607"
drag, startPoint x: 585, startPoint y: 233, endPoint x: 462, endPoint y: 232, distance: 122.9
click at [473, 233] on div "Gửi: Văn Phòng Tân Phú Nhận: VP Đắk Lắk 0985042607 0906544556 XUÂN BÁCH LẤY:…" at bounding box center [622, 336] width 298 height 399
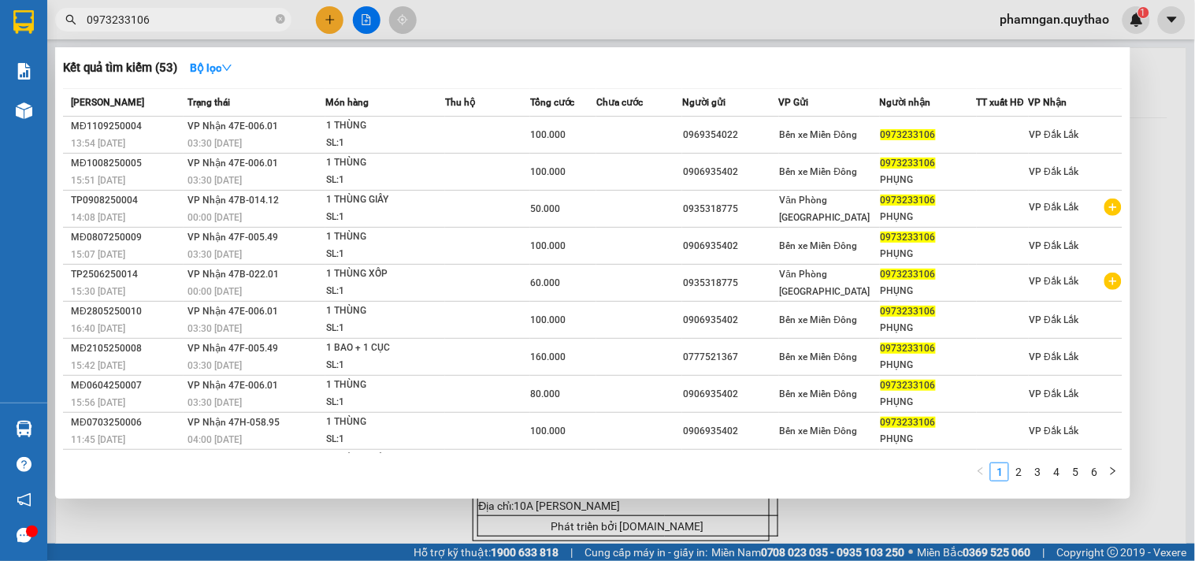
drag, startPoint x: 282, startPoint y: 18, endPoint x: 262, endPoint y: 20, distance: 20.5
click at [281, 18] on icon "close-circle" at bounding box center [280, 18] width 9 height 9
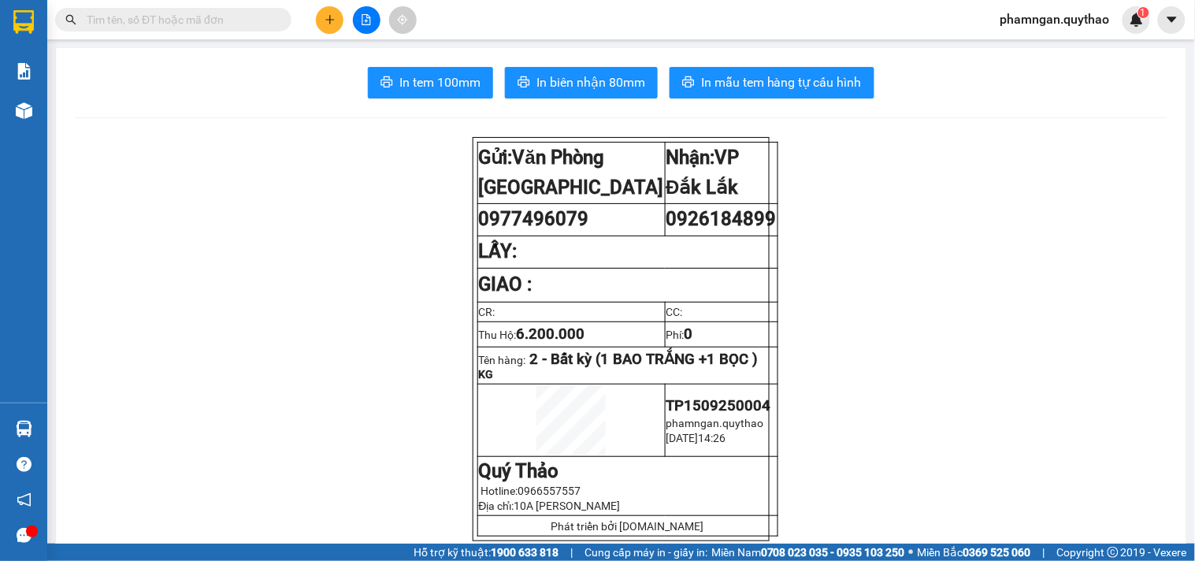
click at [255, 20] on input "text" at bounding box center [180, 19] width 186 height 17
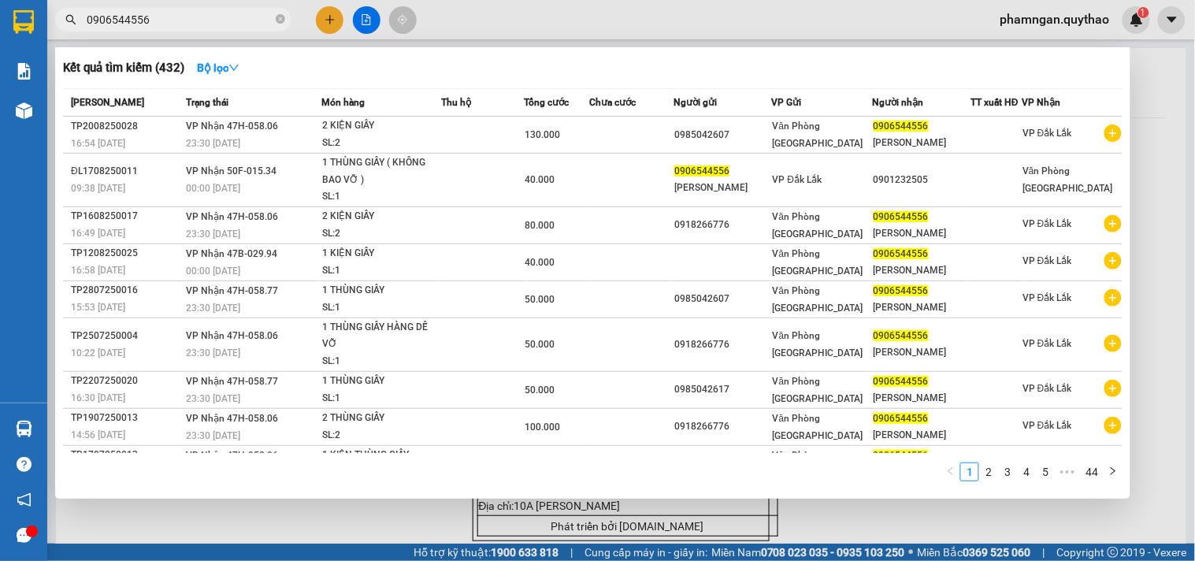
type input "0906544556"
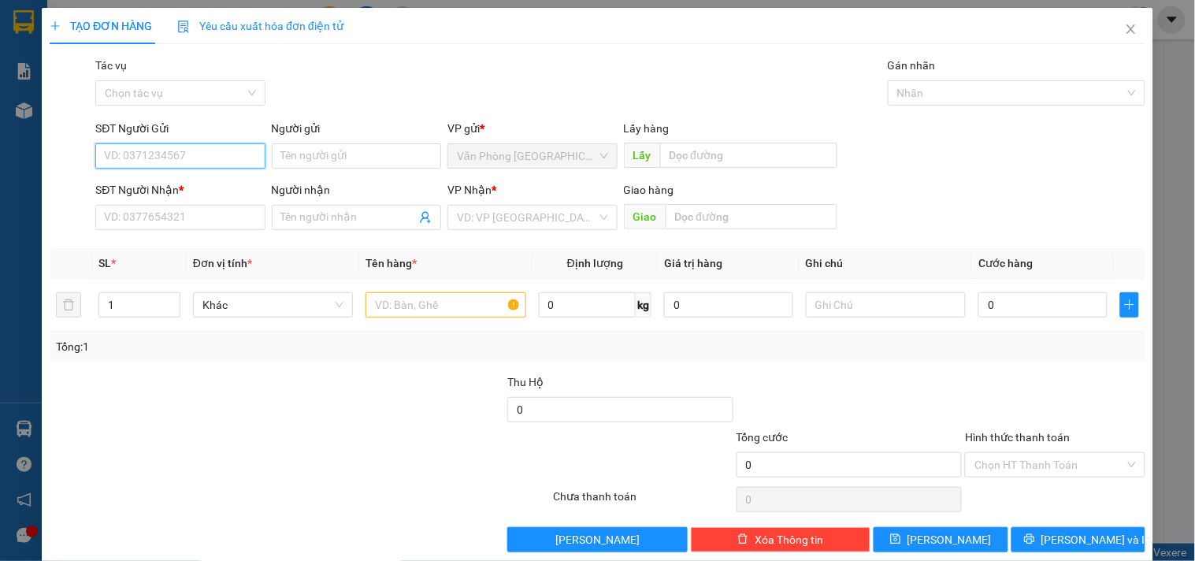
click at [181, 155] on input "SĐT Người Gửi" at bounding box center [179, 155] width 169 height 25
paste input "0987050914"
type input "0987050914"
click at [181, 187] on div "0987050914 - dung" at bounding box center [178, 187] width 149 height 17
type input "dung"
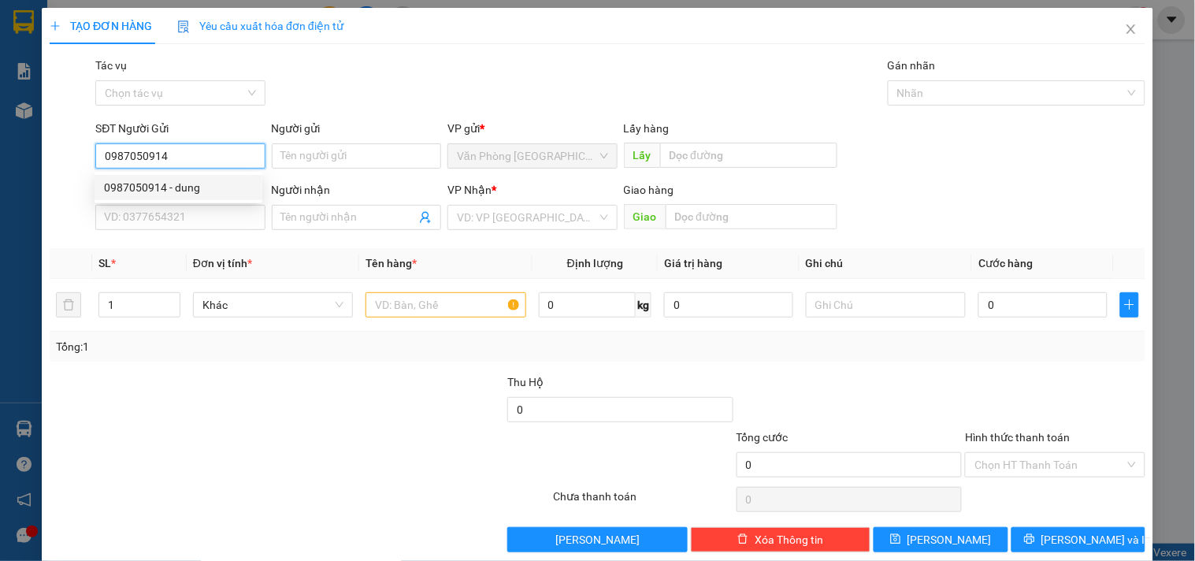
type input "0358137294"
type input "NAM"
type input "CX EABAR"
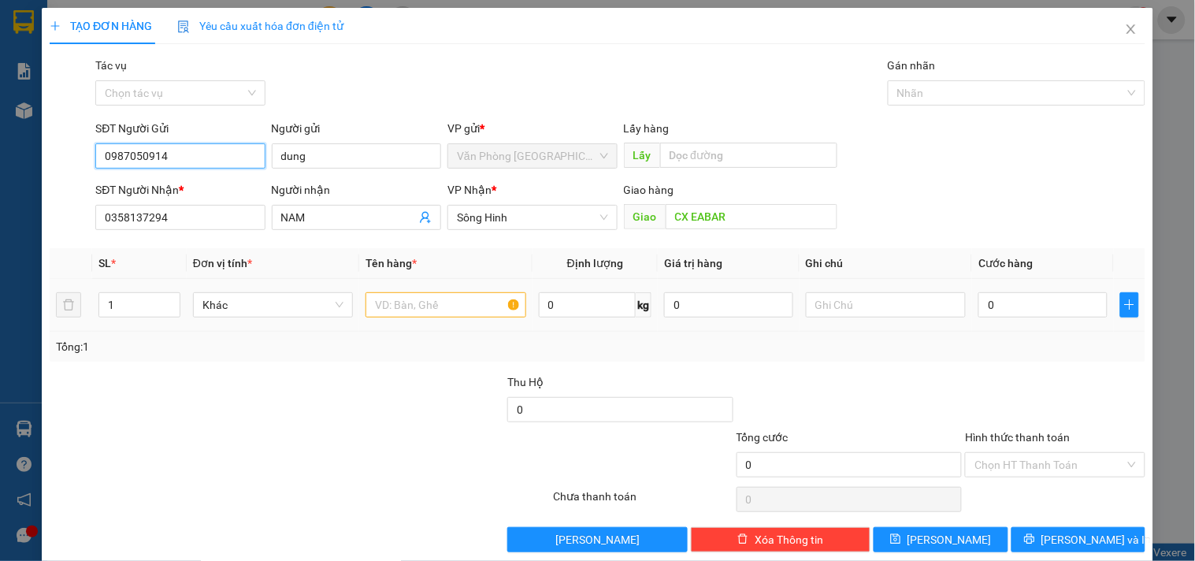
type input "0987050914"
click at [439, 295] on input "text" at bounding box center [445, 304] width 160 height 25
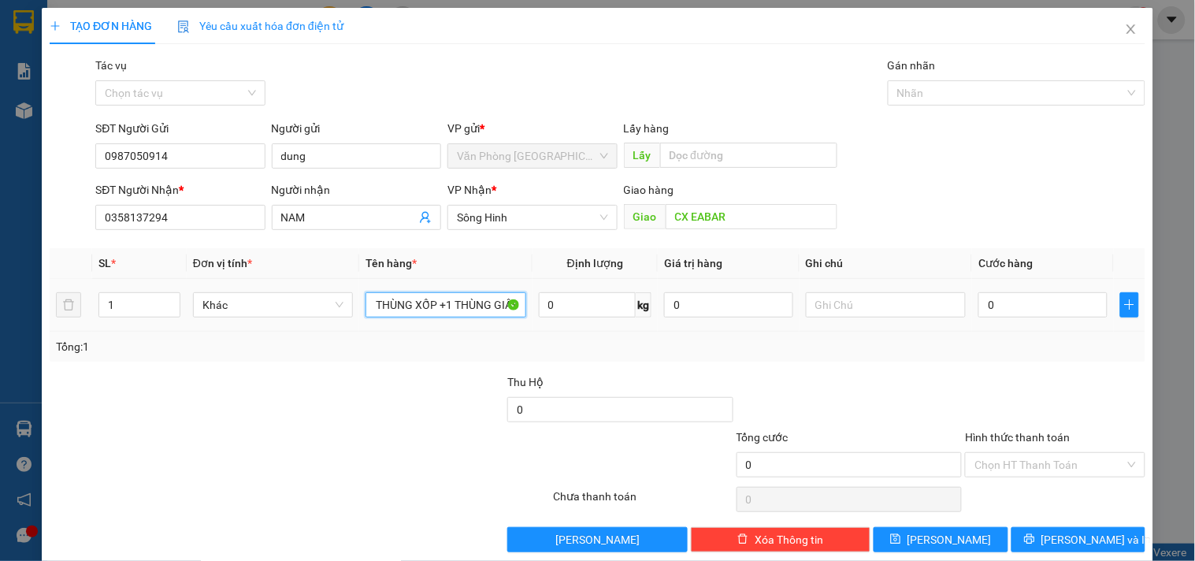
scroll to position [0, 17]
type input "1 THÙNG XỐP +1 THÙNG GIẤY"
click at [153, 308] on input "1" at bounding box center [139, 305] width 80 height 24
type input "2"
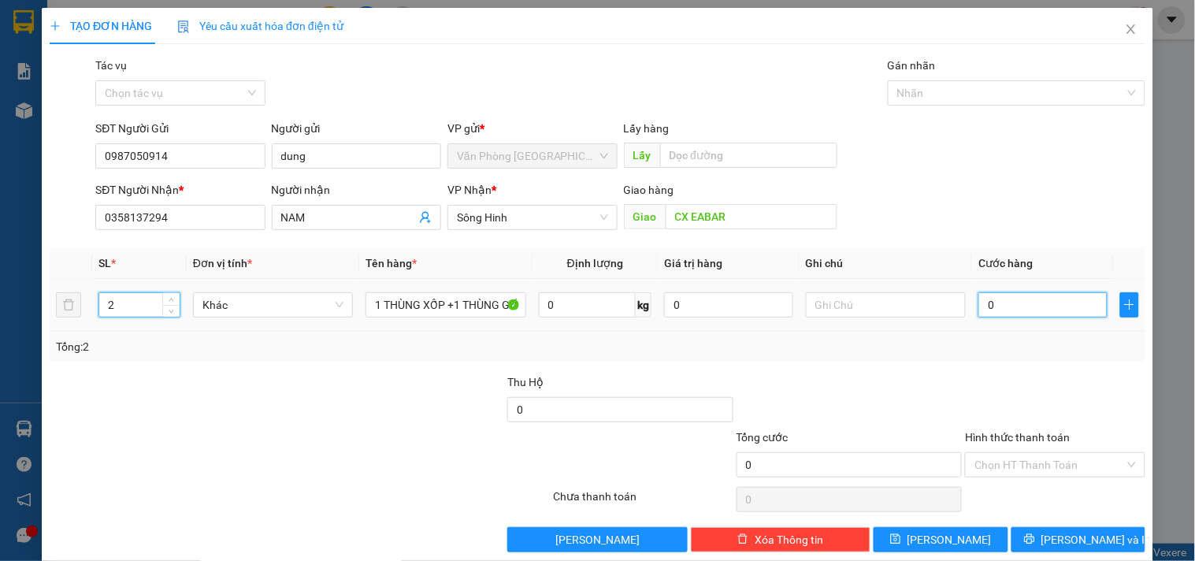
click at [995, 306] on input "0" at bounding box center [1042, 304] width 129 height 25
type input "1"
type input "10"
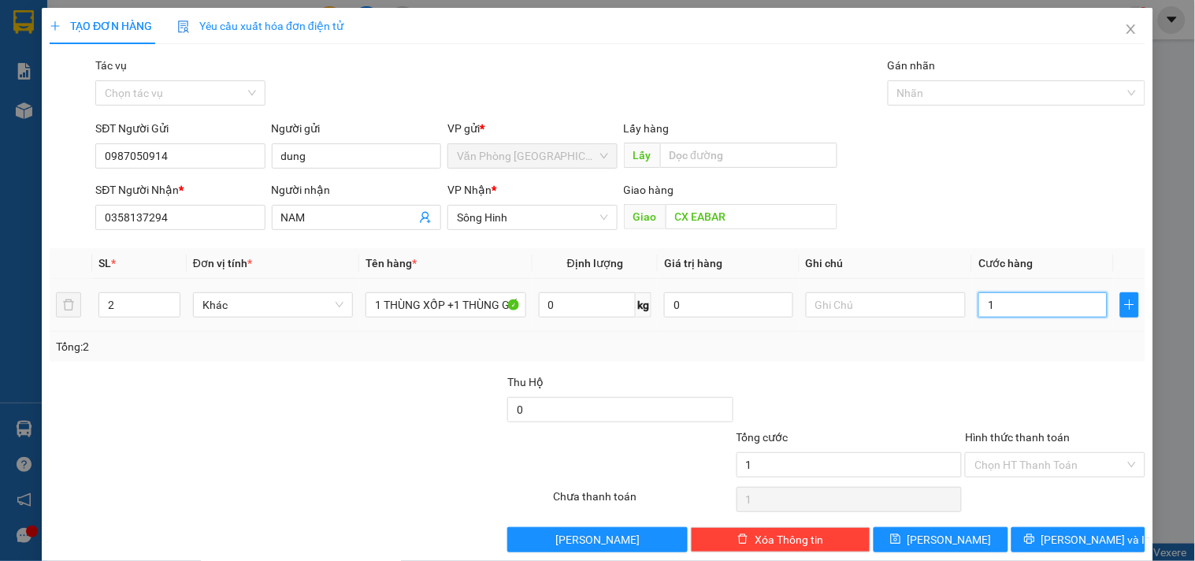
type input "10"
type input "100"
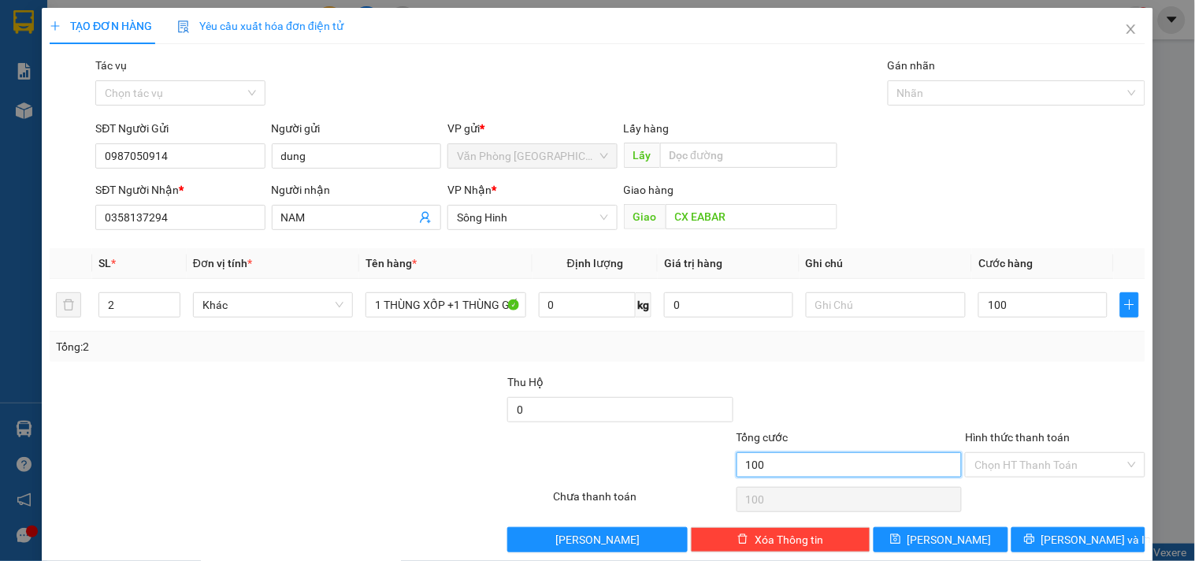
type input "100.000"
drag, startPoint x: 848, startPoint y: 465, endPoint x: 903, endPoint y: 474, distance: 55.9
click at [851, 465] on input "100.000" at bounding box center [850, 464] width 226 height 25
click at [1085, 455] on input "Hình thức thanh toán" at bounding box center [1049, 465] width 150 height 24
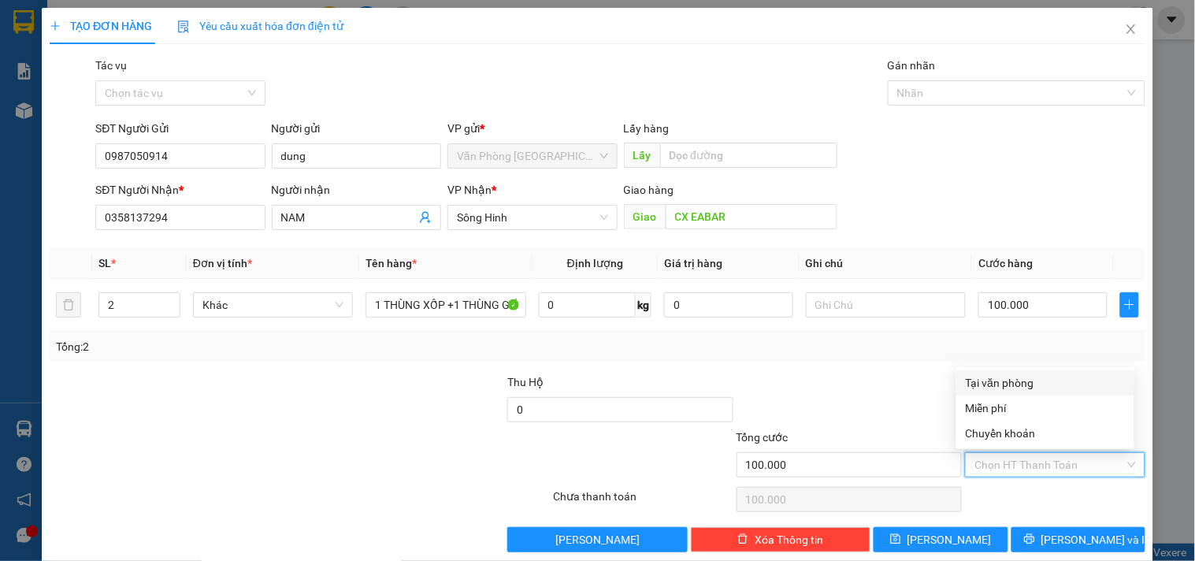
drag, startPoint x: 1021, startPoint y: 382, endPoint x: 1037, endPoint y: 417, distance: 39.1
click at [1021, 386] on div "Tại văn phòng" at bounding box center [1045, 382] width 159 height 17
type input "0"
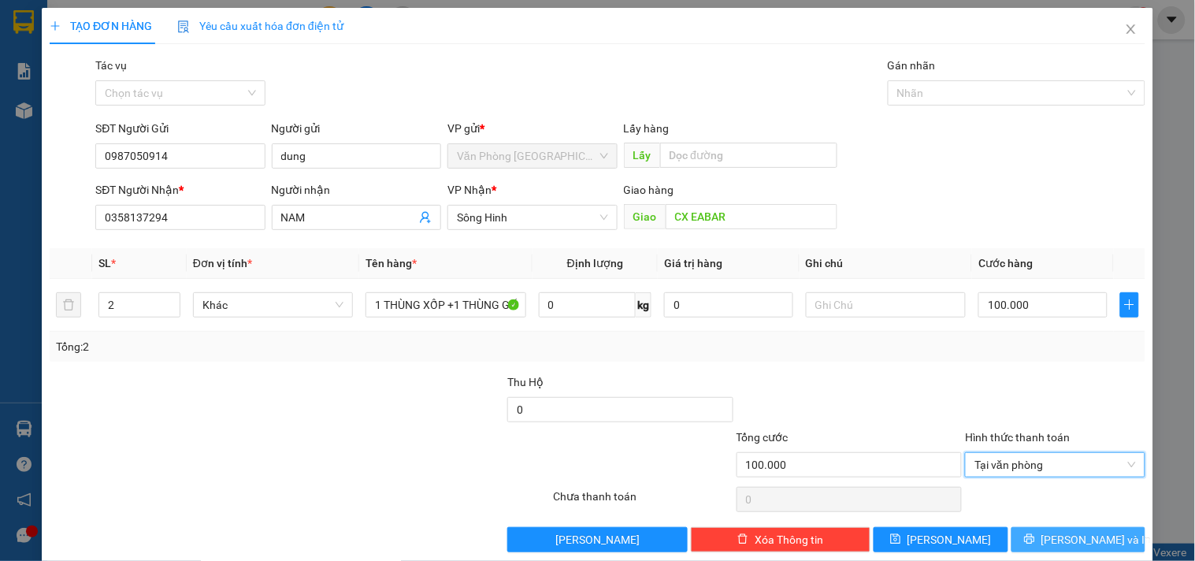
click at [1075, 545] on span "[PERSON_NAME] và In" at bounding box center [1096, 539] width 110 height 17
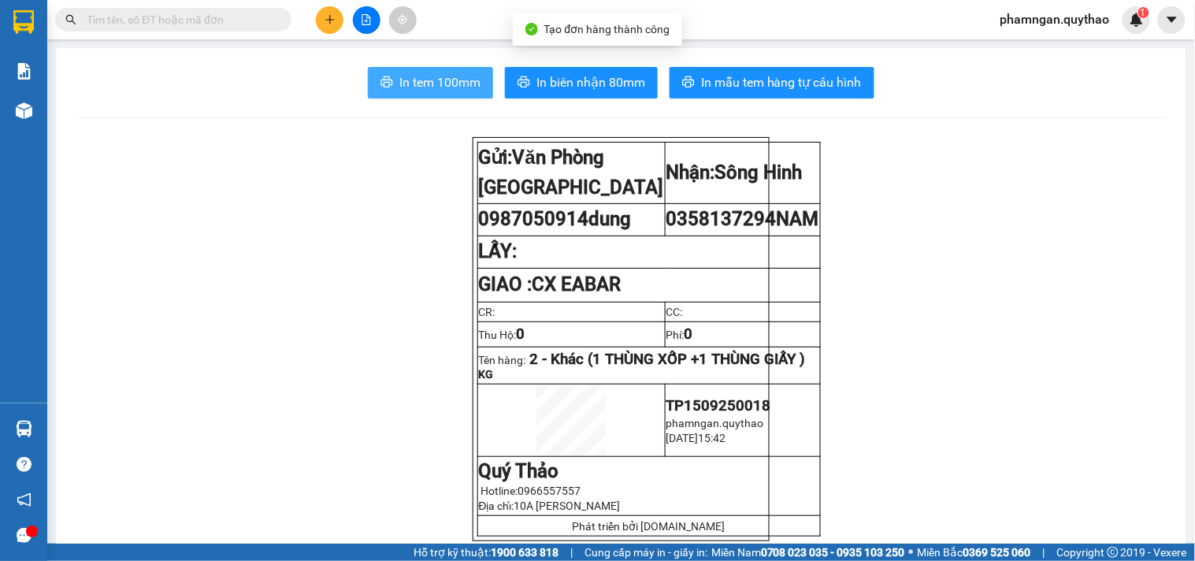
click at [443, 80] on span "In tem 100mm" at bounding box center [439, 82] width 81 height 20
click at [402, 74] on span "In tem 100mm" at bounding box center [439, 82] width 81 height 20
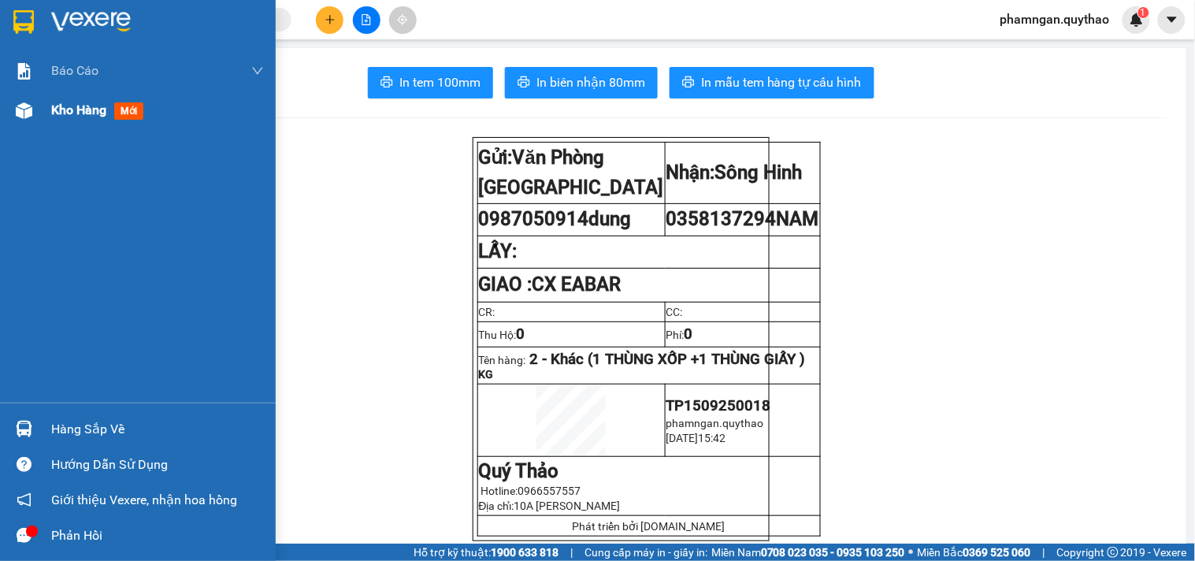
click at [20, 116] on img at bounding box center [24, 110] width 17 height 17
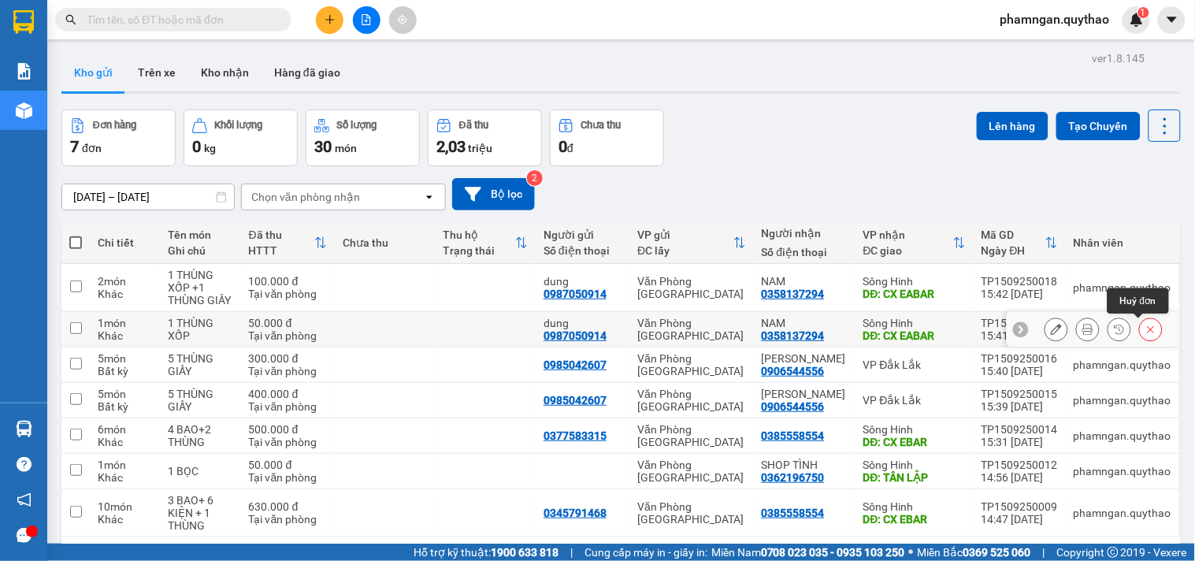
click at [1145, 331] on icon at bounding box center [1150, 329] width 11 height 11
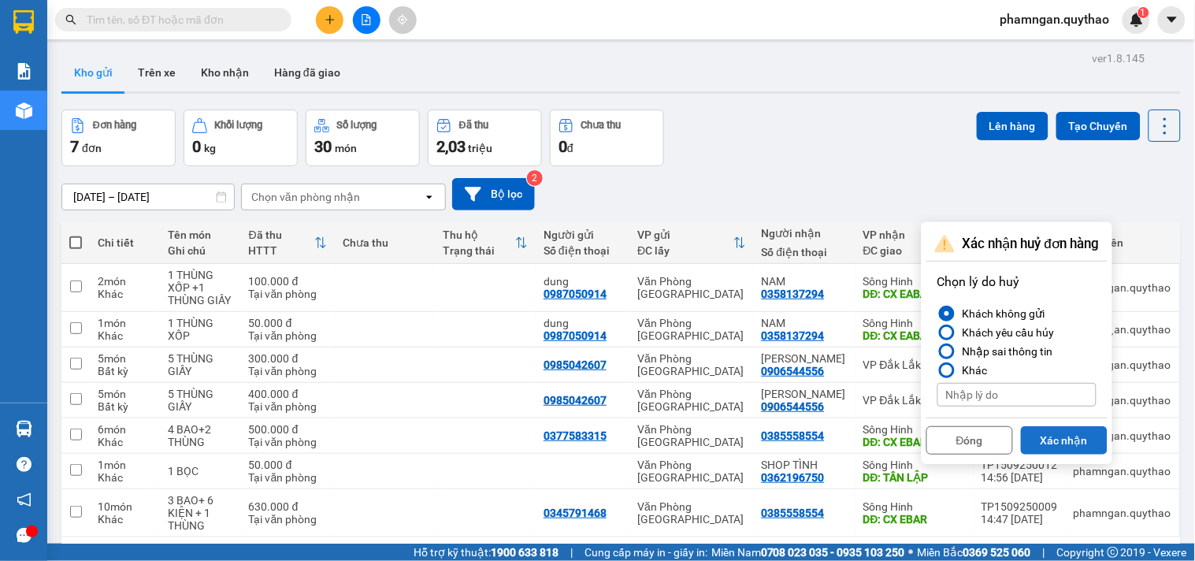
click at [1065, 439] on button "Xác nhận" at bounding box center [1064, 440] width 87 height 28
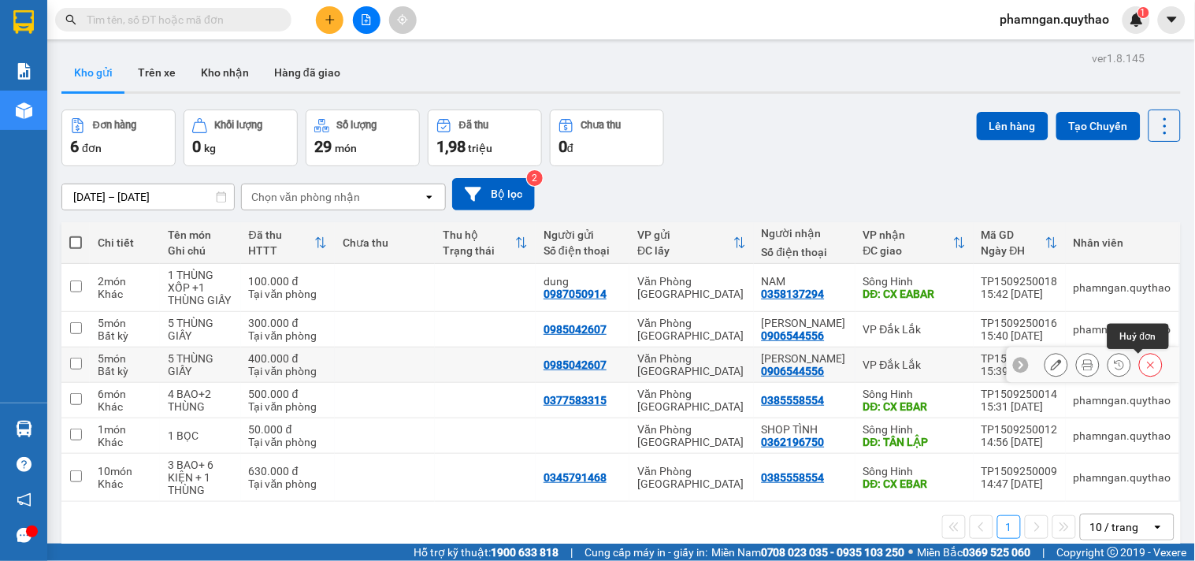
click at [1145, 361] on icon at bounding box center [1150, 364] width 11 height 11
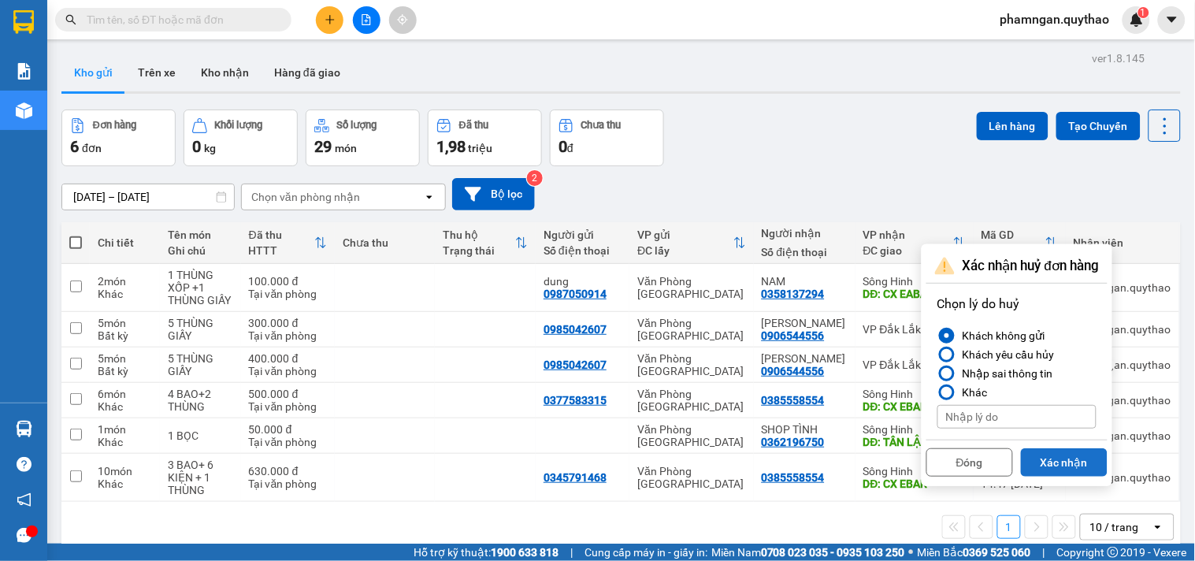
click at [1043, 458] on button "Xác nhận" at bounding box center [1064, 462] width 87 height 28
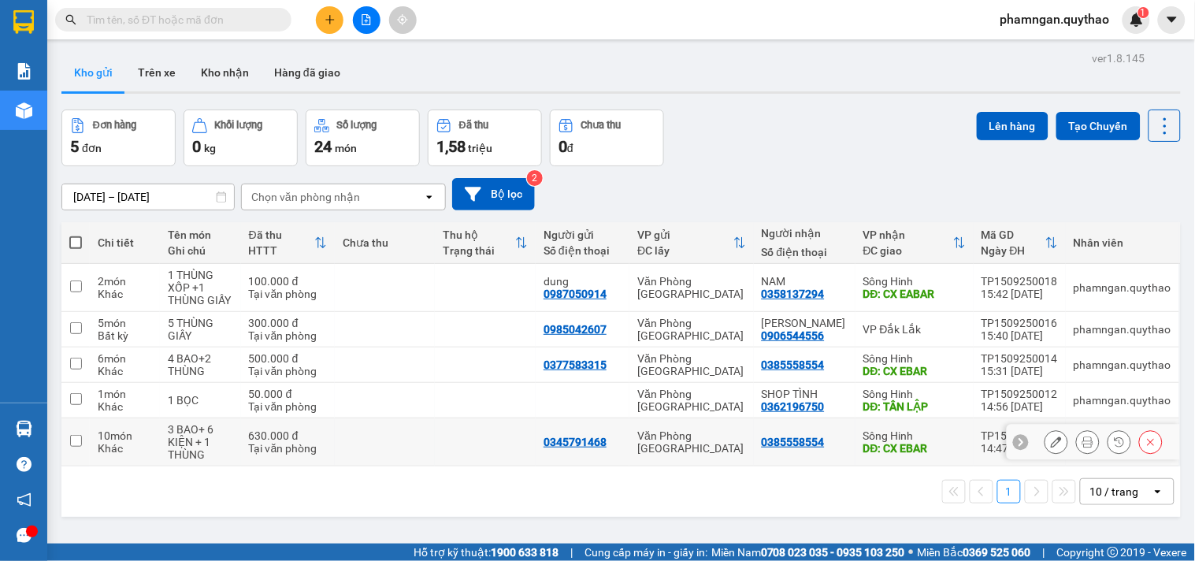
click at [384, 461] on td at bounding box center [385, 442] width 101 height 48
checkbox input "true"
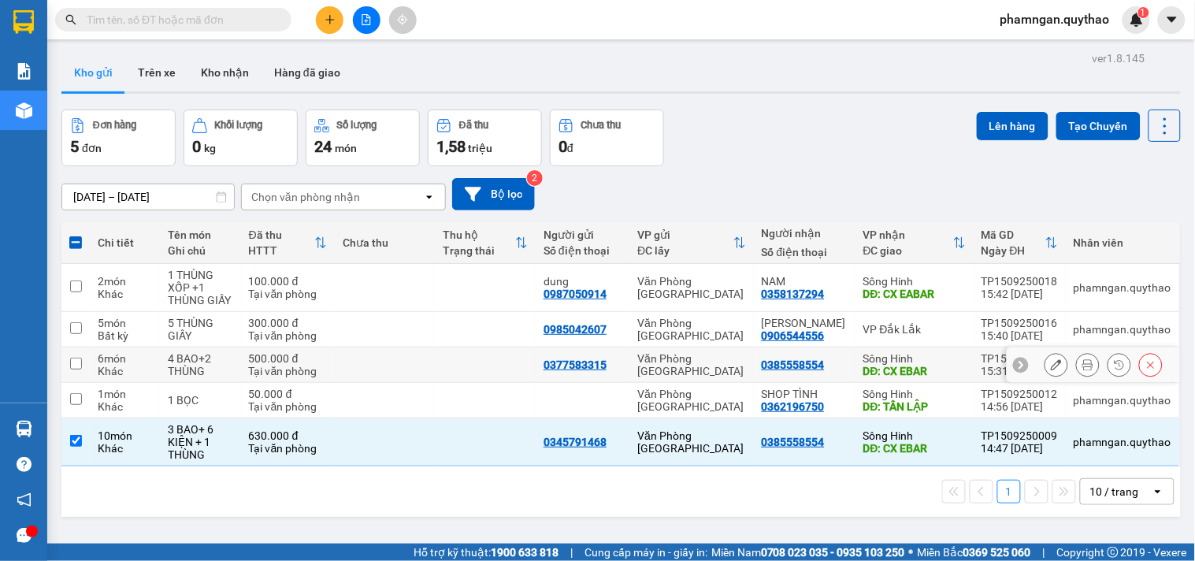
click at [390, 364] on td at bounding box center [385, 364] width 101 height 35
checkbox input "true"
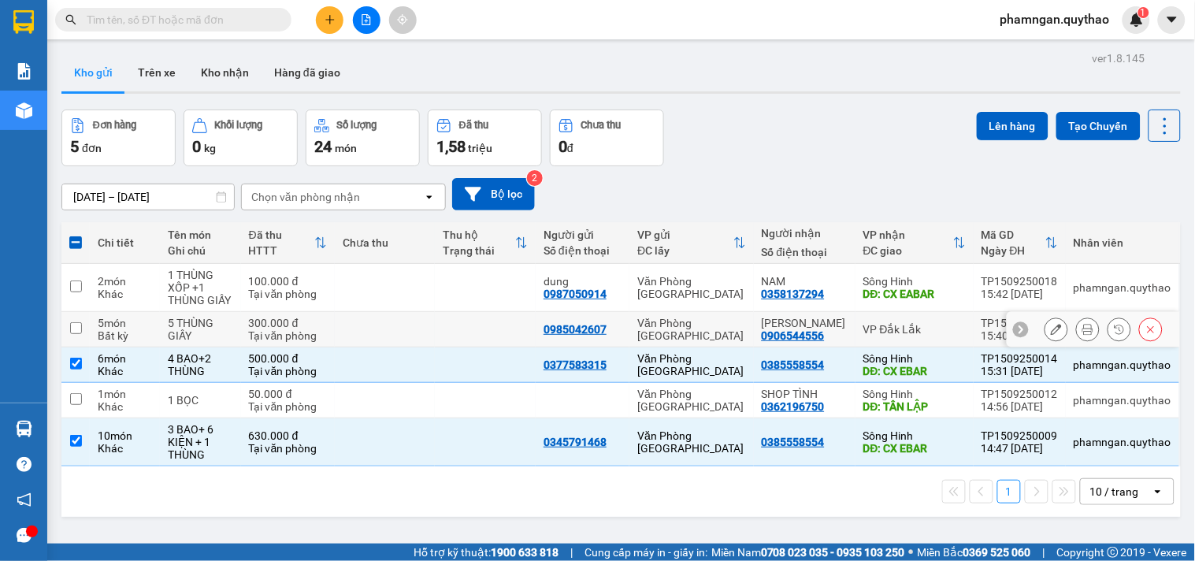
click at [403, 332] on td at bounding box center [385, 329] width 101 height 35
checkbox input "true"
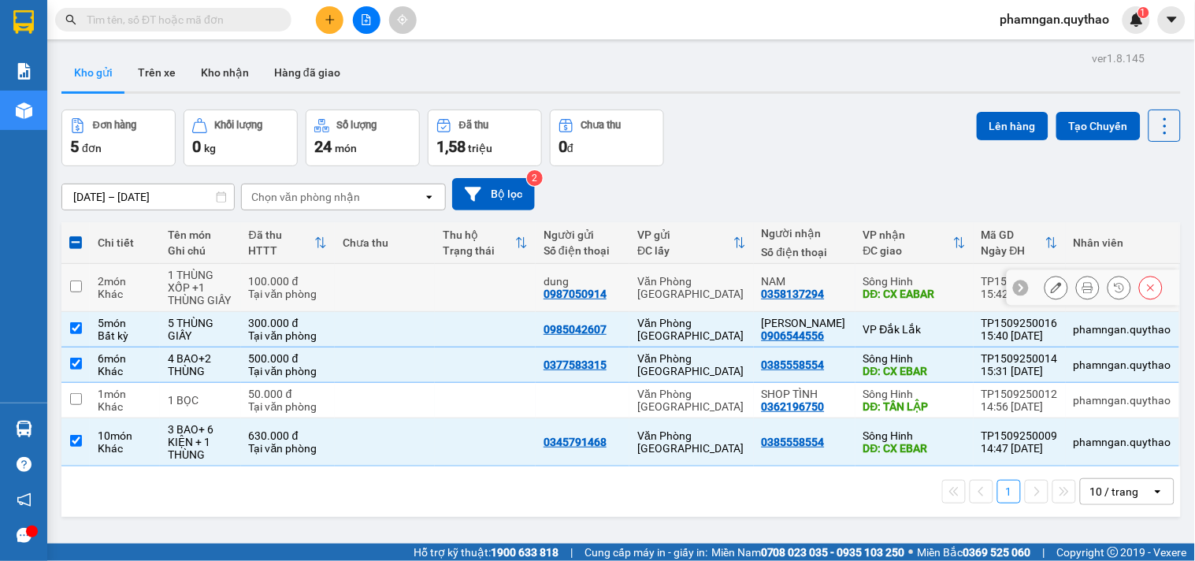
click at [424, 281] on td at bounding box center [385, 288] width 101 height 48
checkbox input "true"
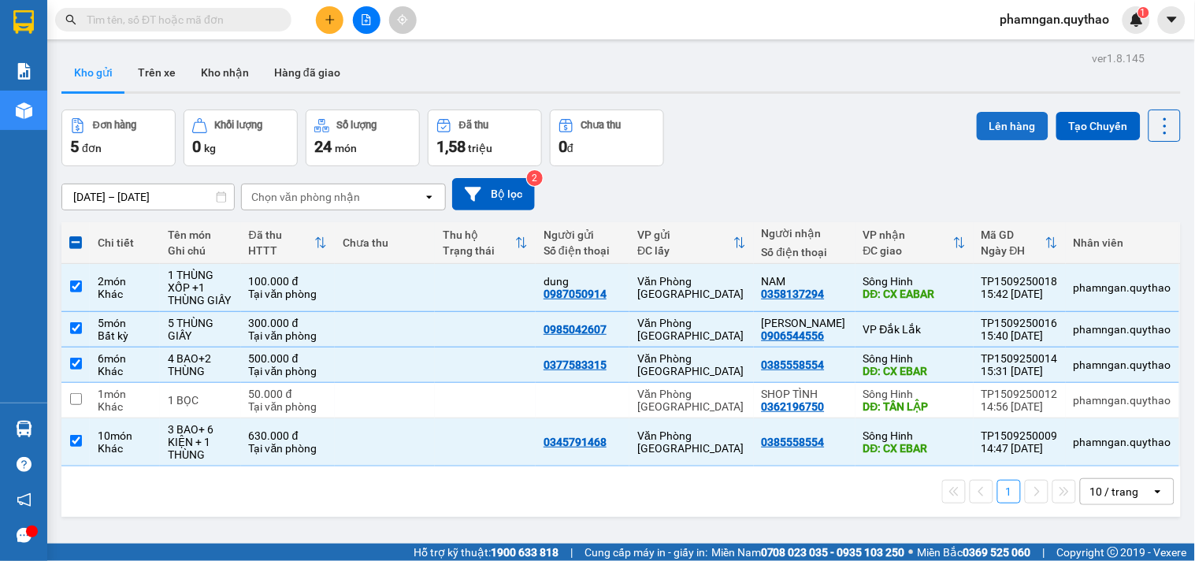
drag, startPoint x: 985, startPoint y: 129, endPoint x: 974, endPoint y: 126, distance: 12.2
click at [982, 128] on button "Lên hàng" at bounding box center [1013, 126] width 72 height 28
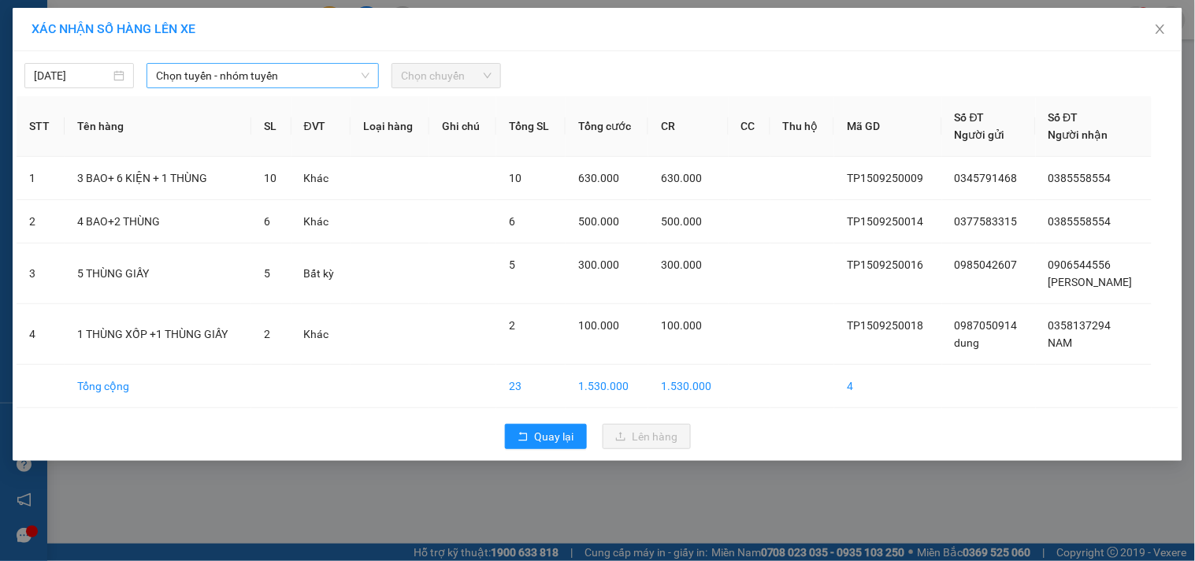
click at [213, 80] on span "Chọn tuyến - nhóm tuyến" at bounding box center [262, 76] width 213 height 24
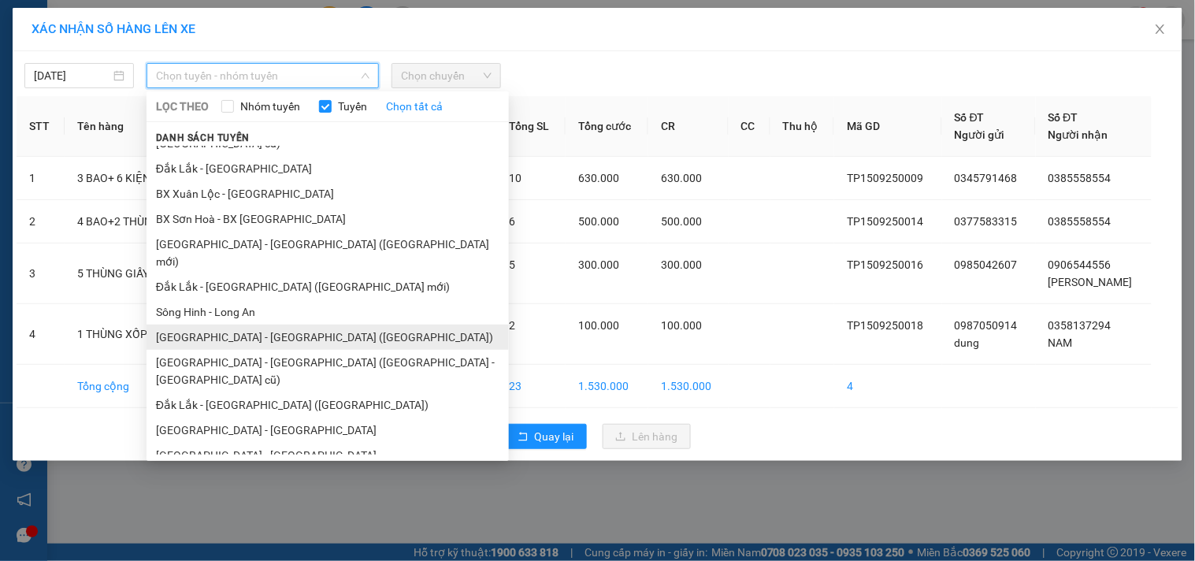
scroll to position [87, 0]
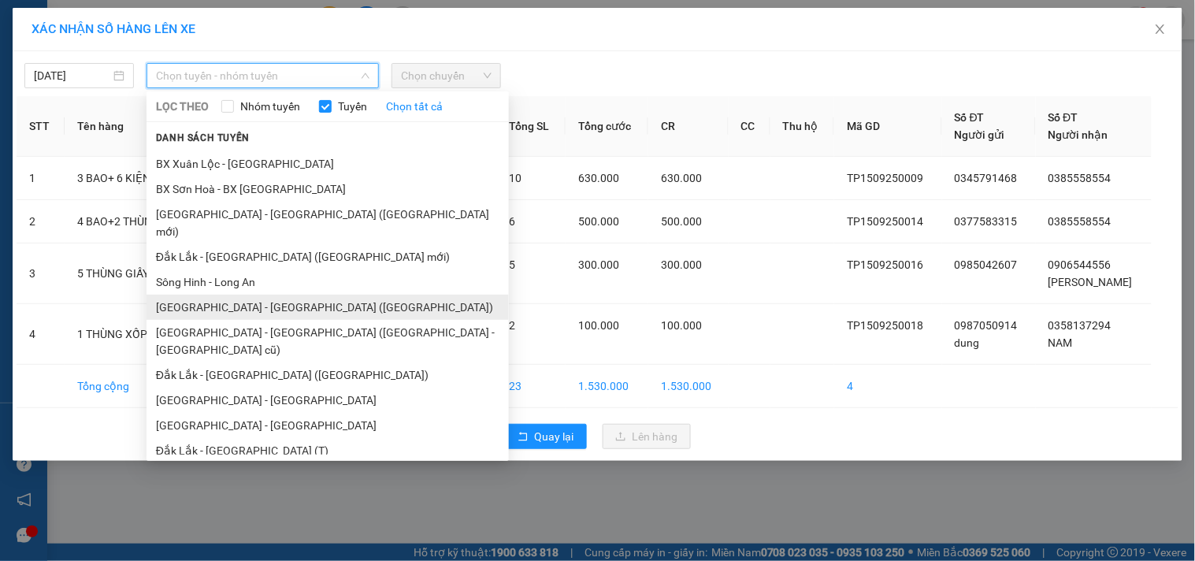
click at [256, 295] on li "[GEOGRAPHIC_DATA] - [GEOGRAPHIC_DATA] ([GEOGRAPHIC_DATA])" at bounding box center [328, 307] width 362 height 25
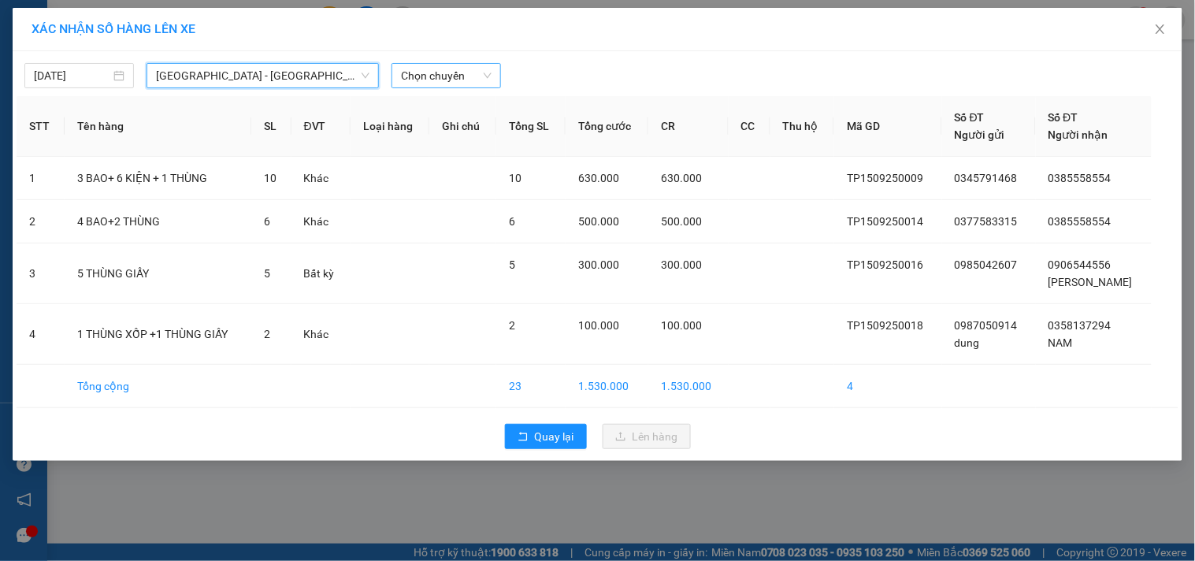
click at [432, 69] on span "Chọn chuyến" at bounding box center [446, 76] width 91 height 24
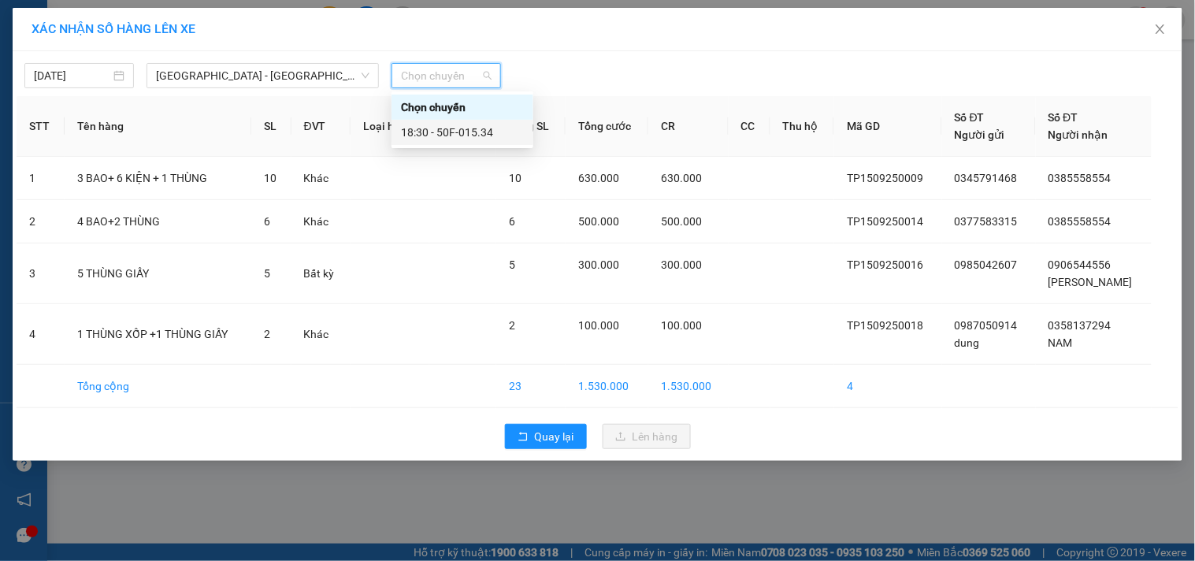
click at [465, 135] on div "18:30 - 50F-015.34" at bounding box center [462, 132] width 123 height 17
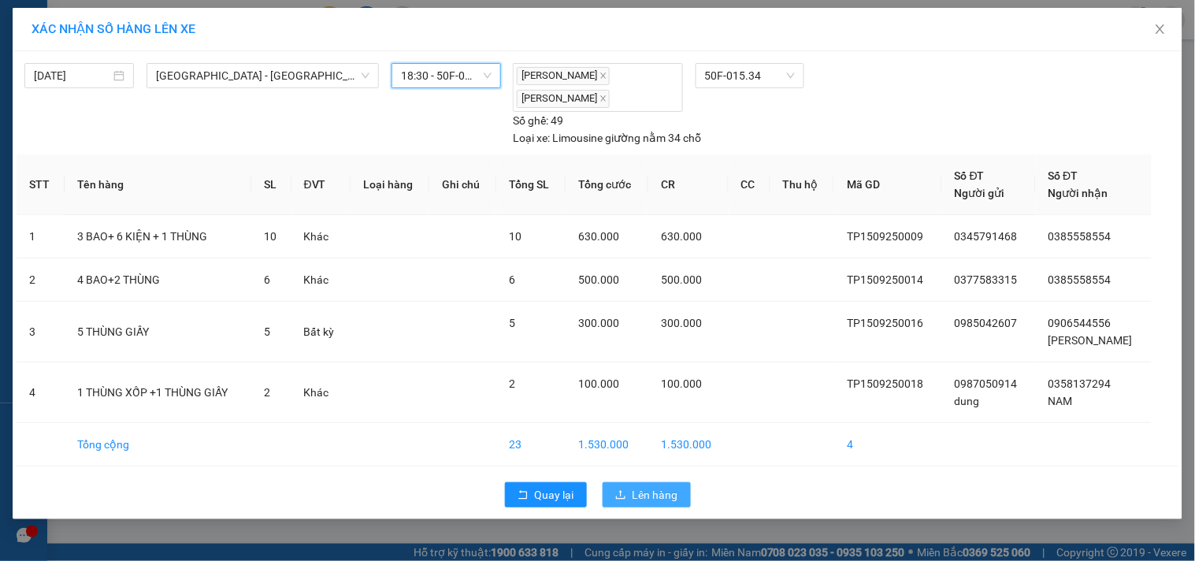
click at [641, 496] on span "Lên hàng" at bounding box center [656, 494] width 46 height 17
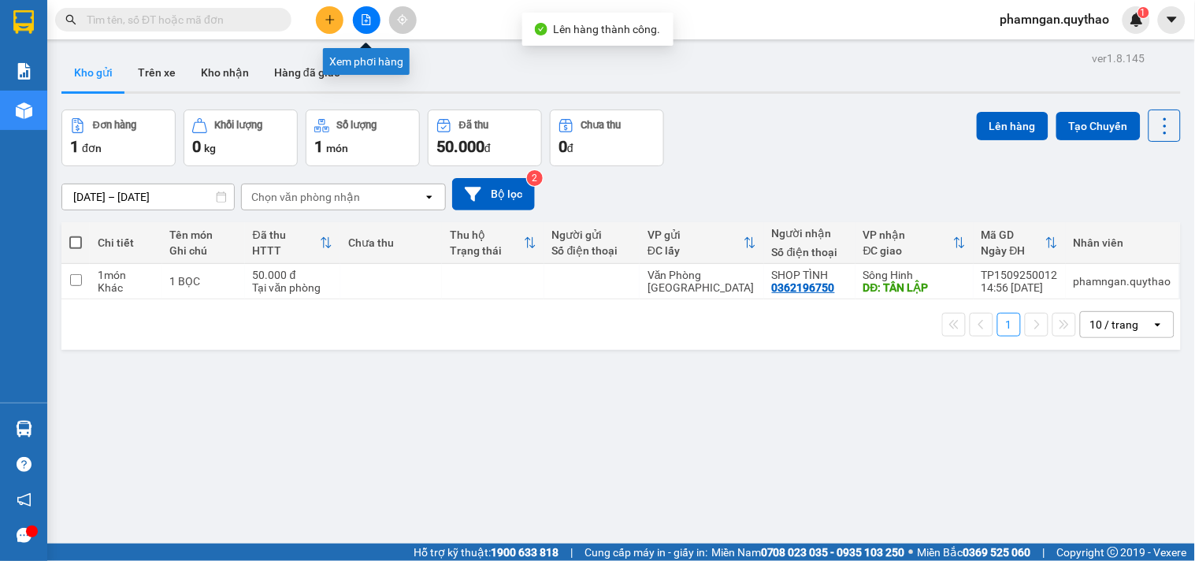
click at [376, 27] on button at bounding box center [367, 20] width 28 height 28
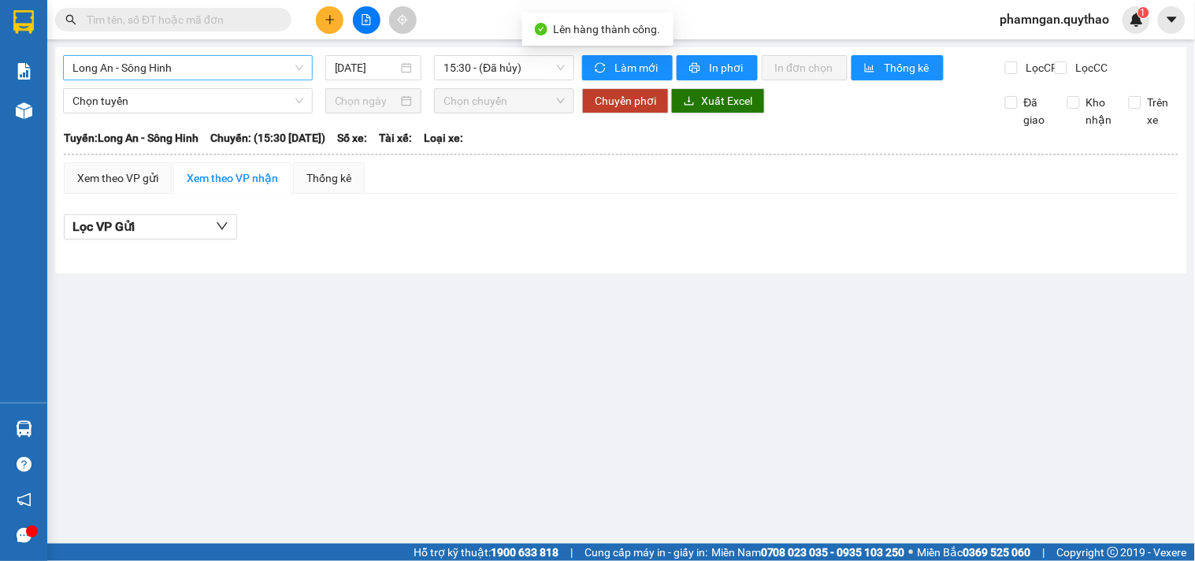
click at [181, 69] on span "Long An - Sông Hinh" at bounding box center [187, 68] width 231 height 24
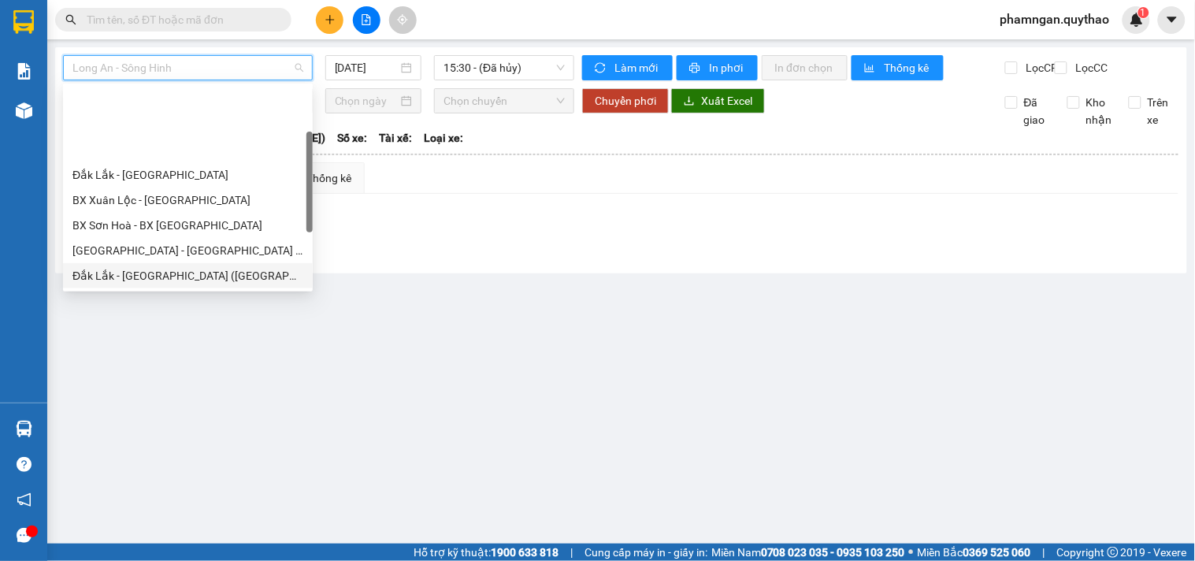
scroll to position [87, 0]
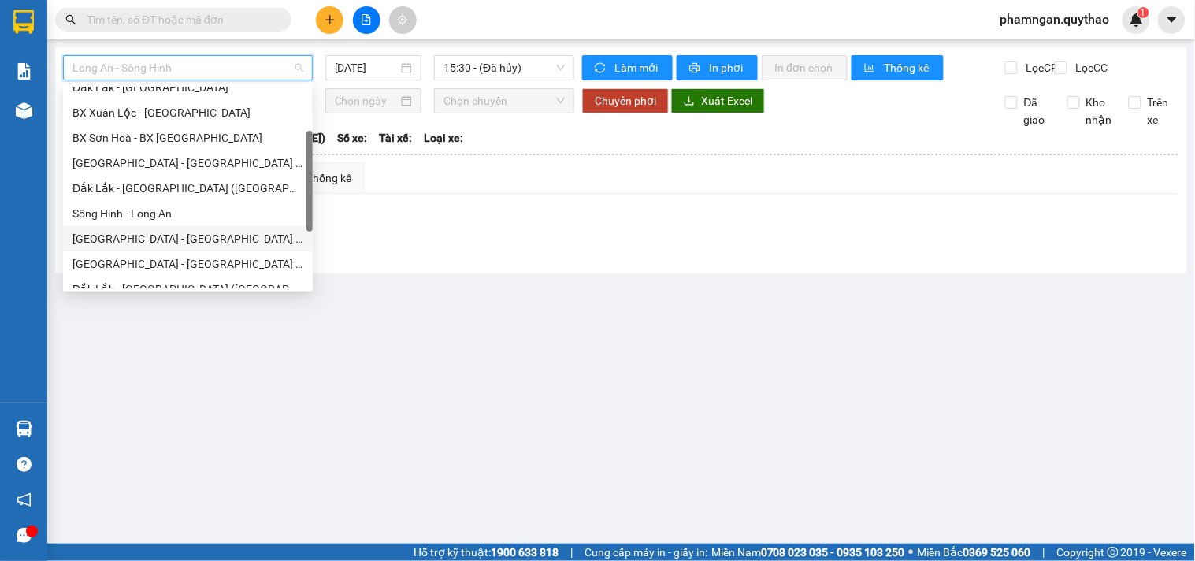
click at [169, 235] on div "[GEOGRAPHIC_DATA] - [GEOGRAPHIC_DATA] ([GEOGRAPHIC_DATA])" at bounding box center [187, 238] width 231 height 17
type input "[DATE]"
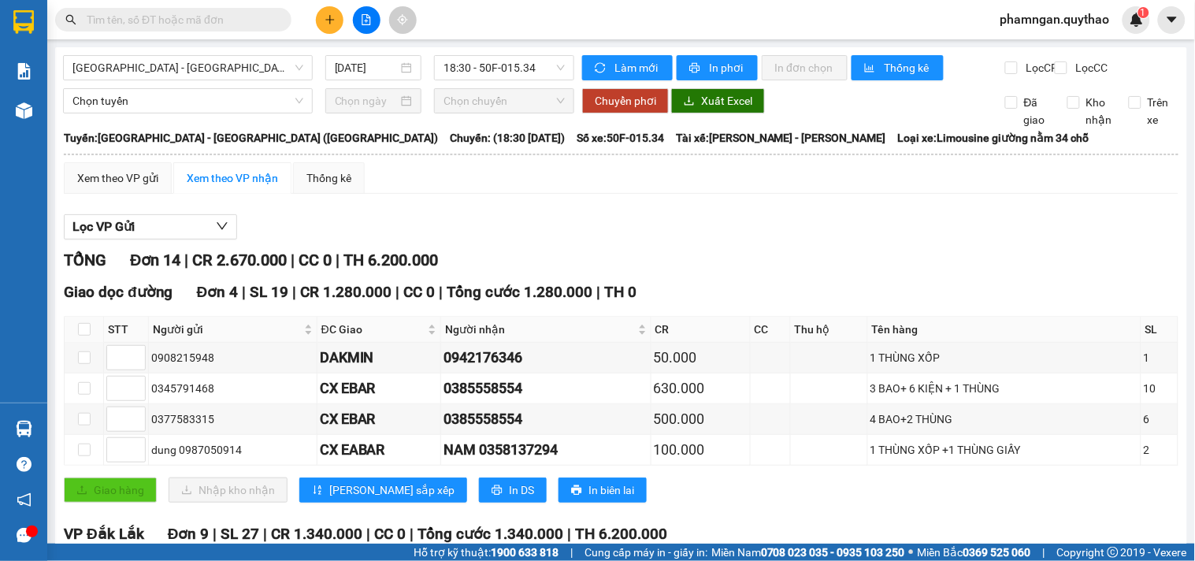
click at [76, 343] on th at bounding box center [84, 330] width 39 height 26
click at [84, 336] on input "checkbox" at bounding box center [84, 329] width 13 height 13
checkbox input "true"
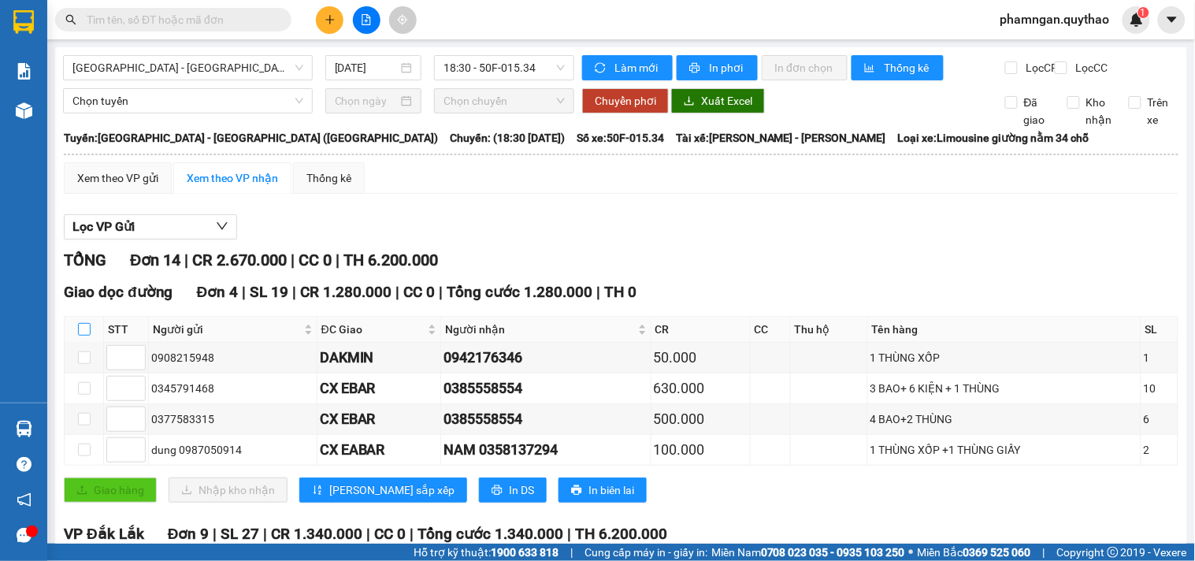
checkbox input "true"
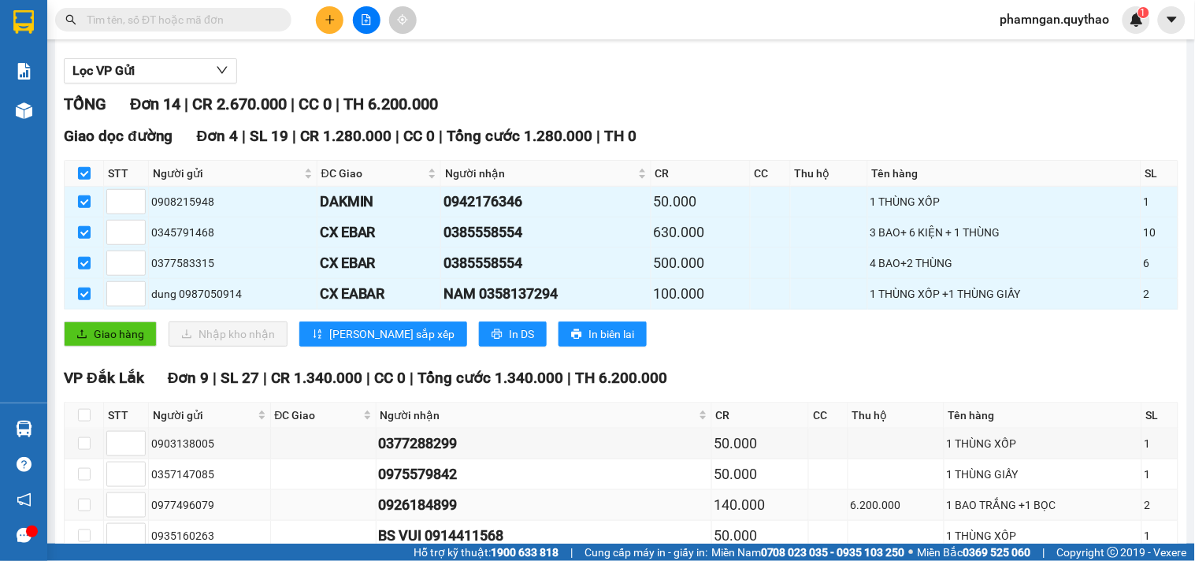
scroll to position [437, 0]
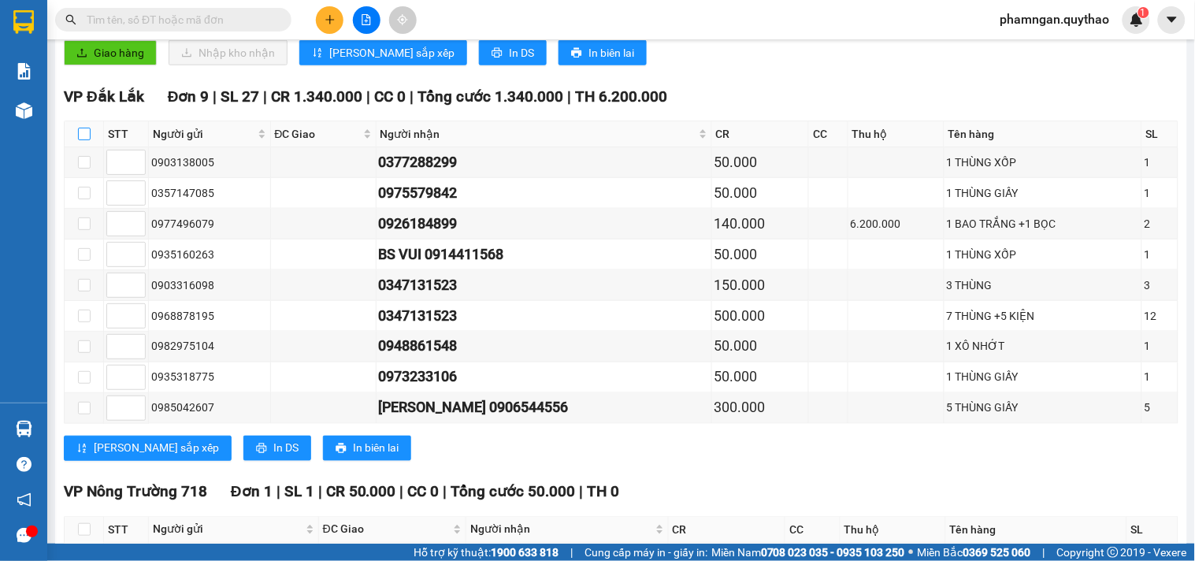
click at [87, 140] on input "checkbox" at bounding box center [84, 134] width 13 height 13
checkbox input "true"
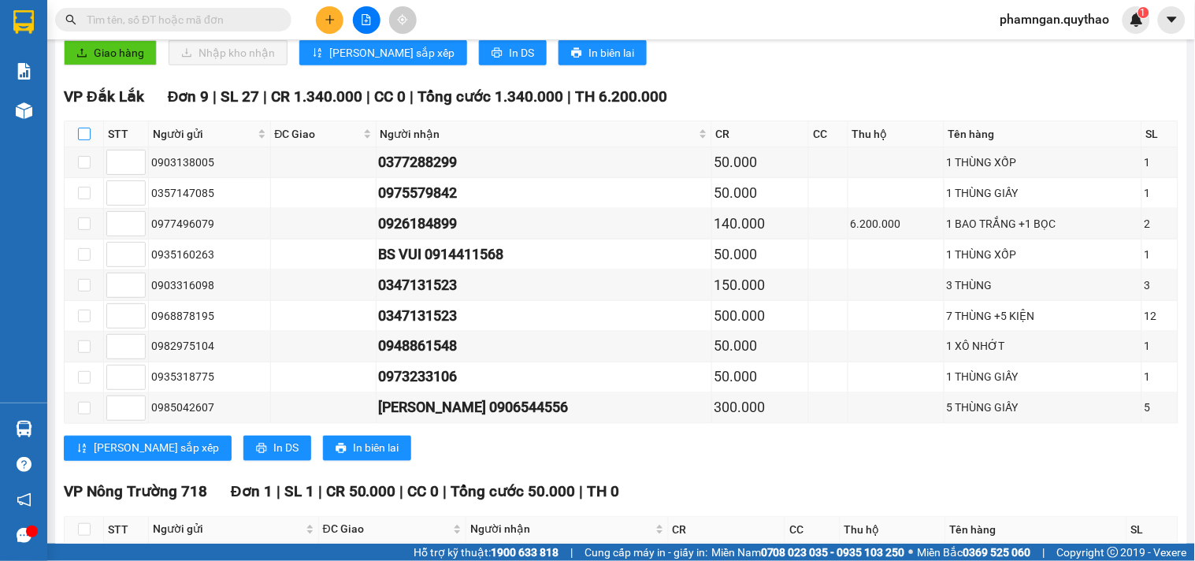
checkbox input "true"
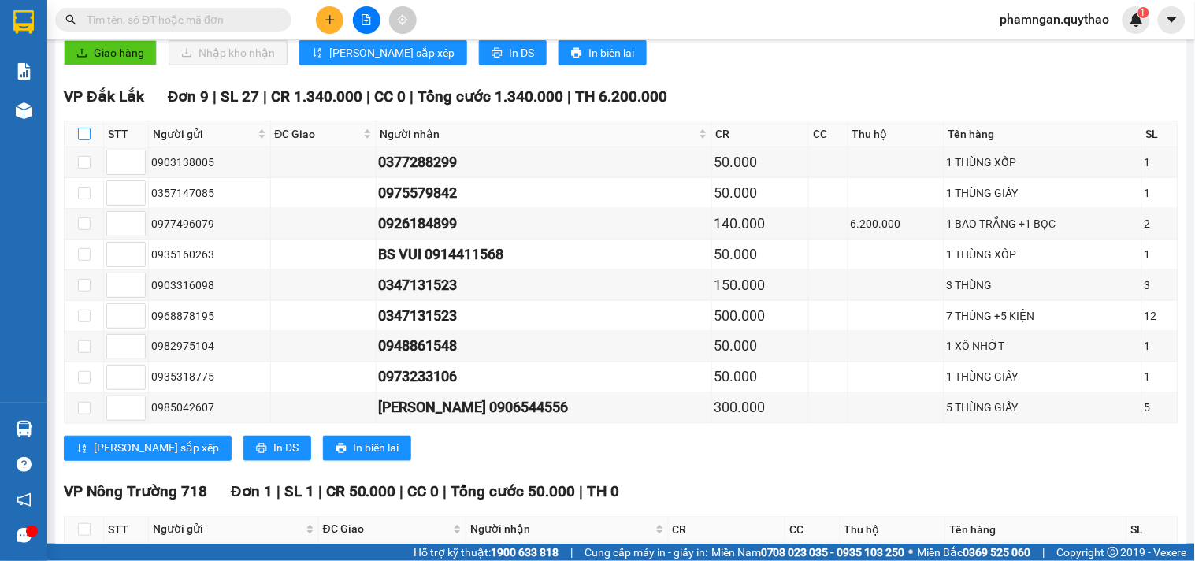
checkbox input "true"
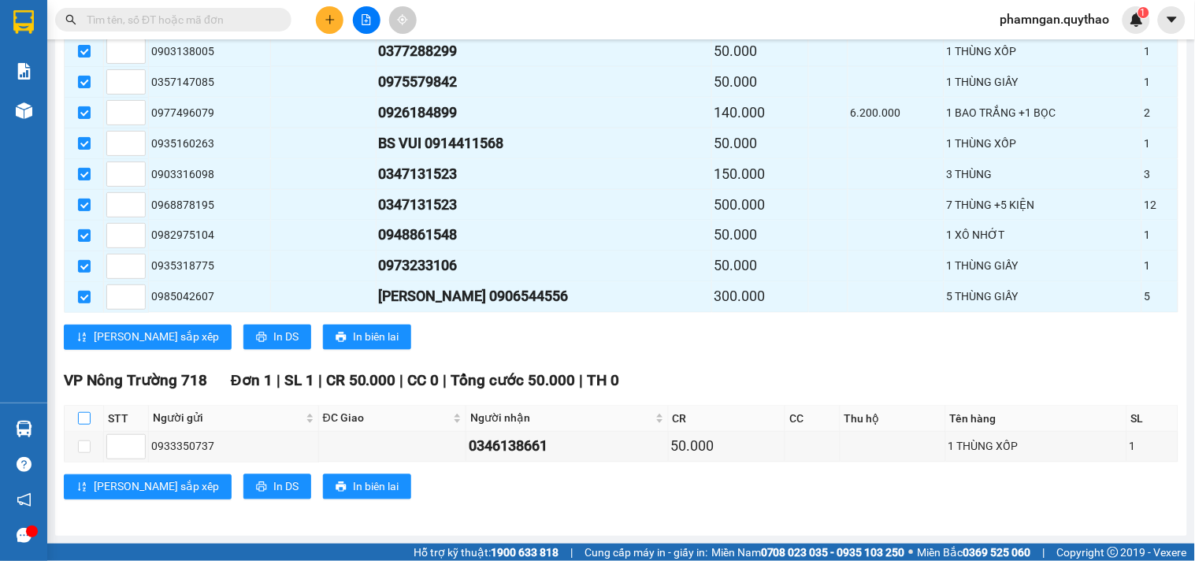
click at [80, 414] on input "checkbox" at bounding box center [84, 418] width 13 height 13
checkbox input "true"
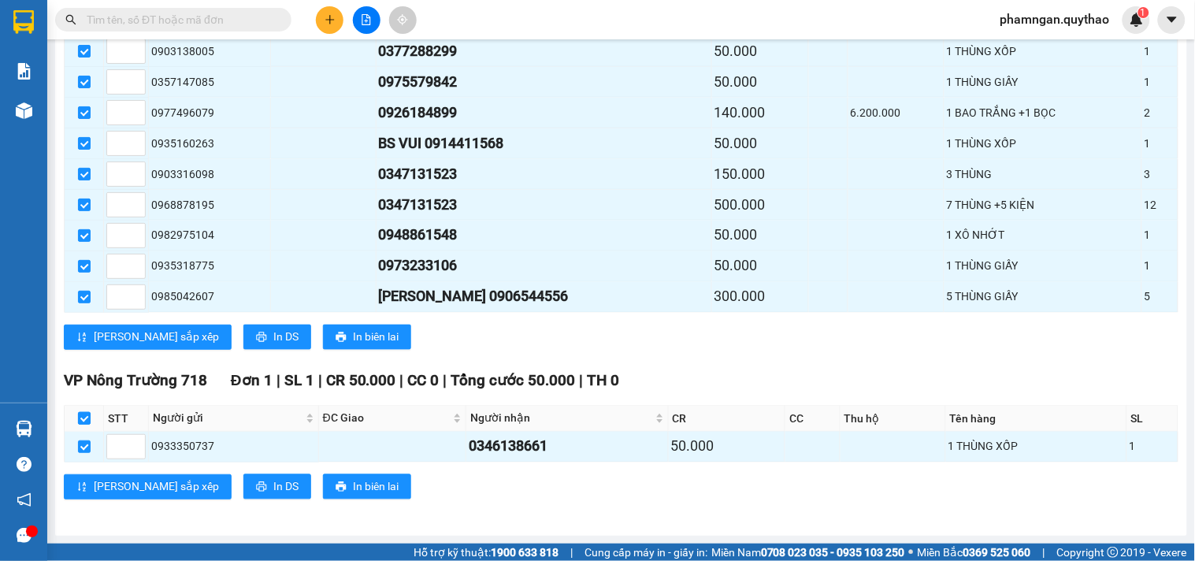
checkbox input "true"
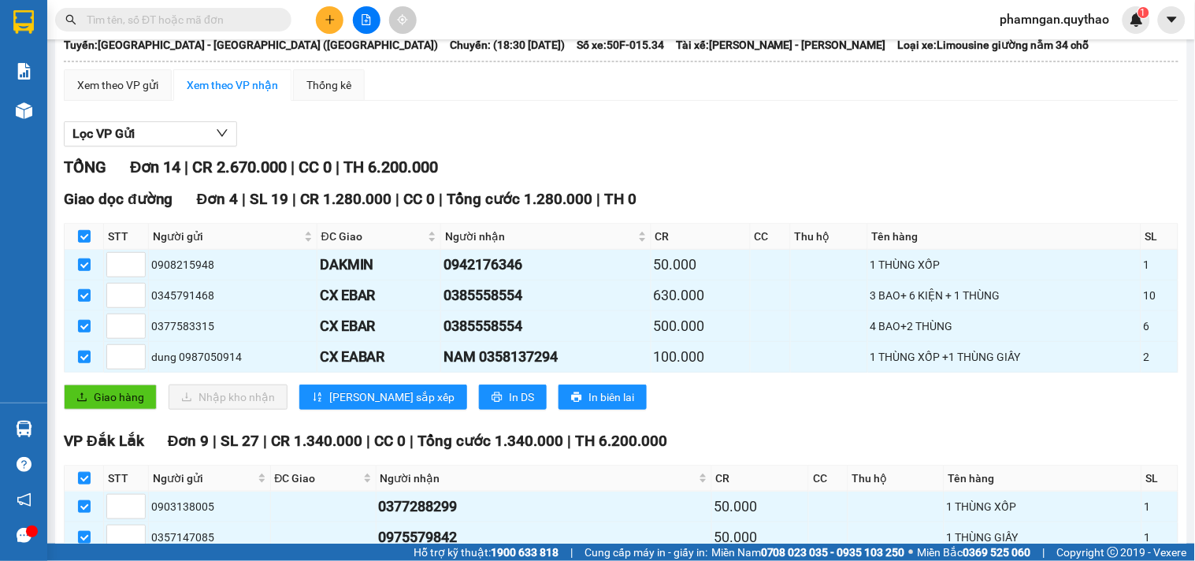
scroll to position [0, 0]
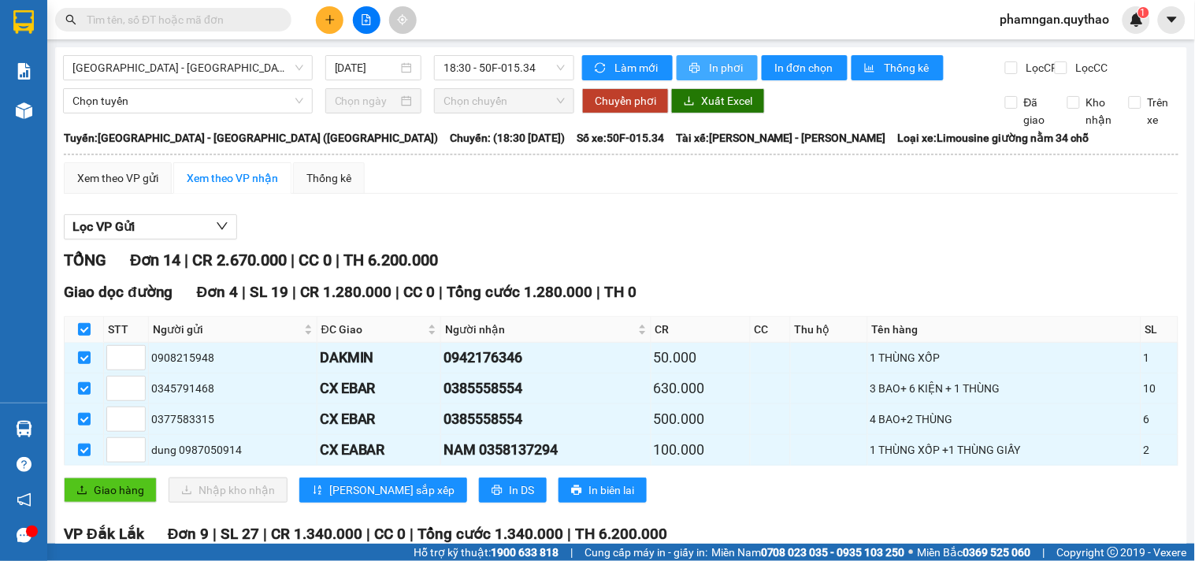
click at [739, 67] on button "In phơi" at bounding box center [717, 67] width 81 height 25
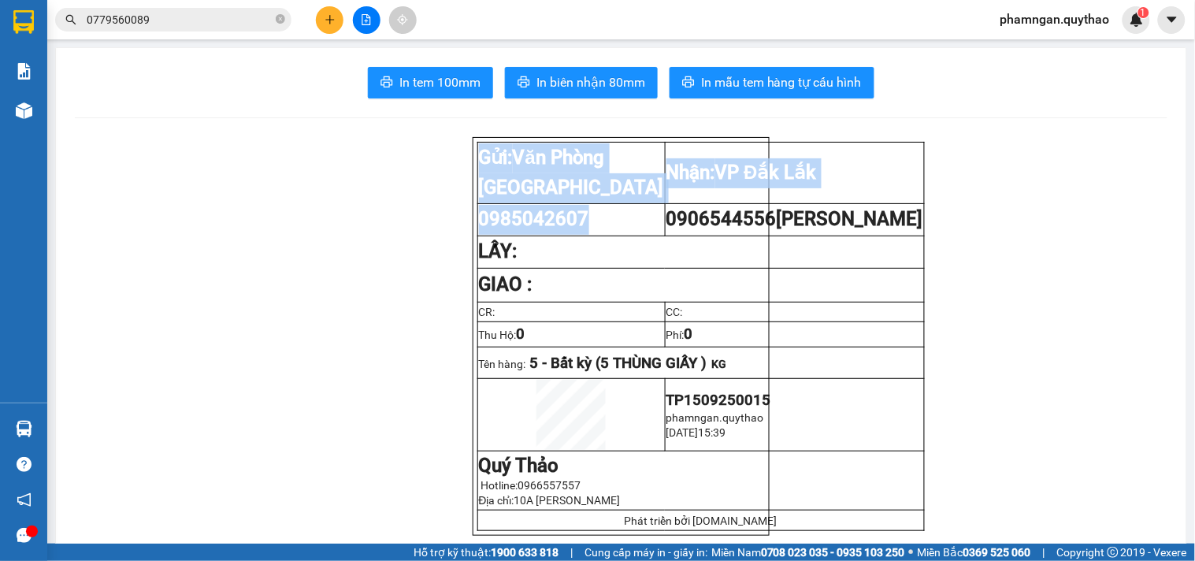
click at [329, 12] on button at bounding box center [330, 20] width 28 height 28
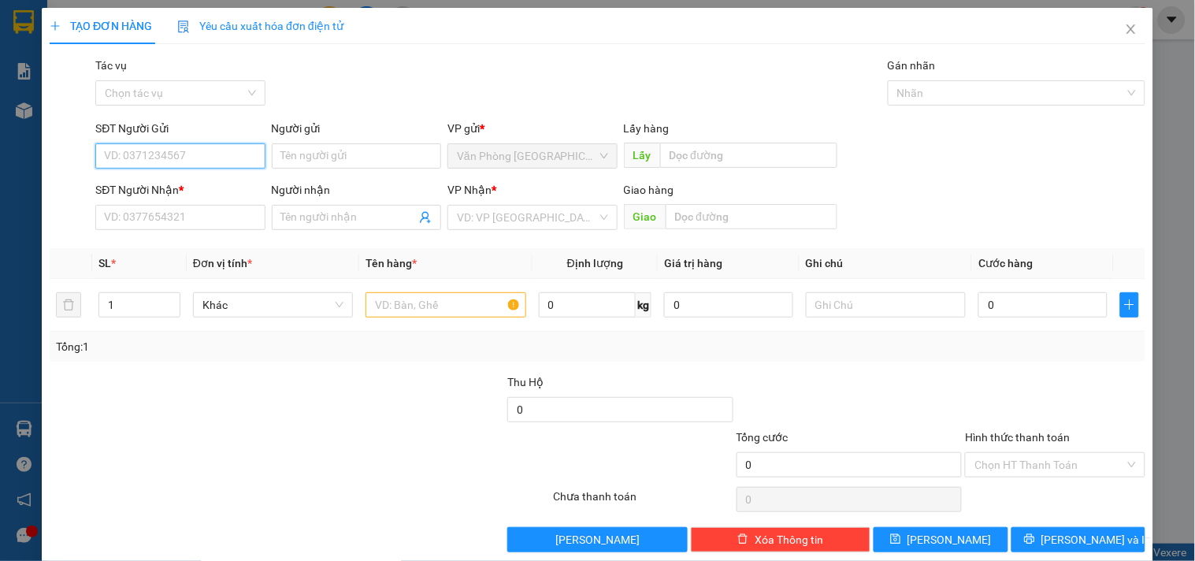
click at [187, 154] on input "SĐT Người Gửi" at bounding box center [179, 155] width 169 height 25
type input "0367071864"
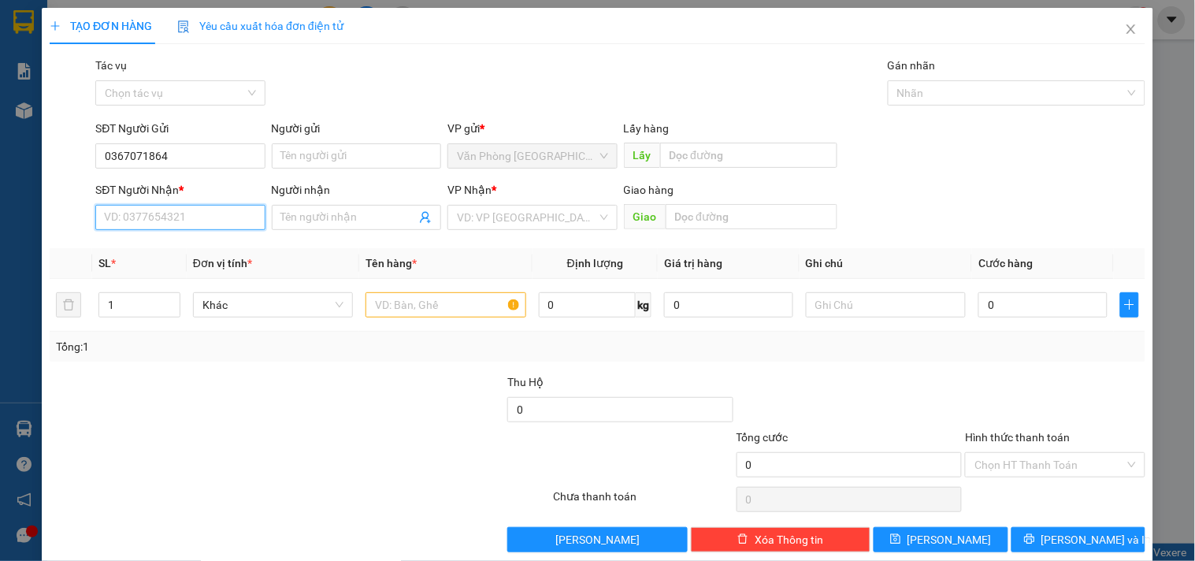
click at [161, 221] on input "SĐT Người Nhận *" at bounding box center [179, 217] width 169 height 25
type input "0905362578"
click at [488, 223] on input "search" at bounding box center [526, 218] width 139 height 24
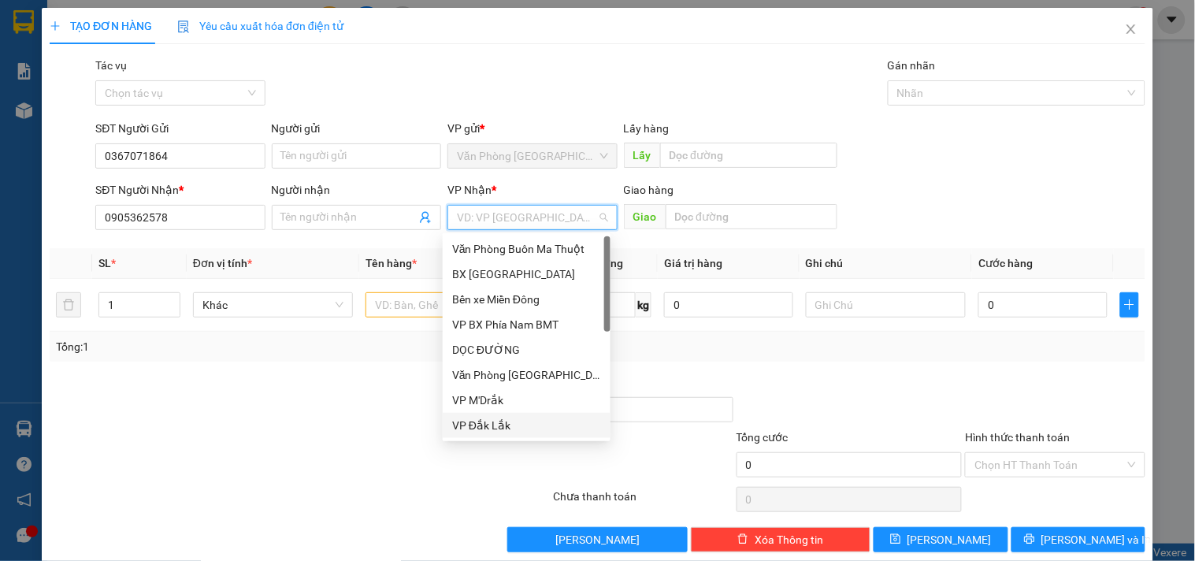
drag, startPoint x: 481, startPoint y: 428, endPoint x: 477, endPoint y: 398, distance: 30.2
click at [481, 418] on div "VP Đắk Lắk" at bounding box center [526, 425] width 149 height 17
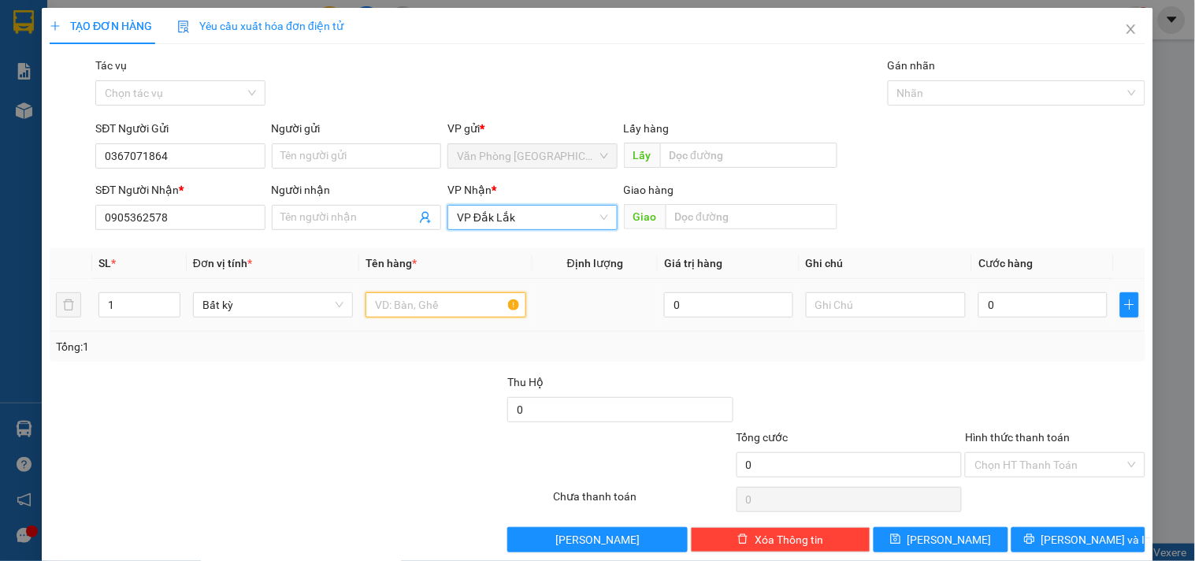
click at [441, 302] on input "text" at bounding box center [445, 304] width 160 height 25
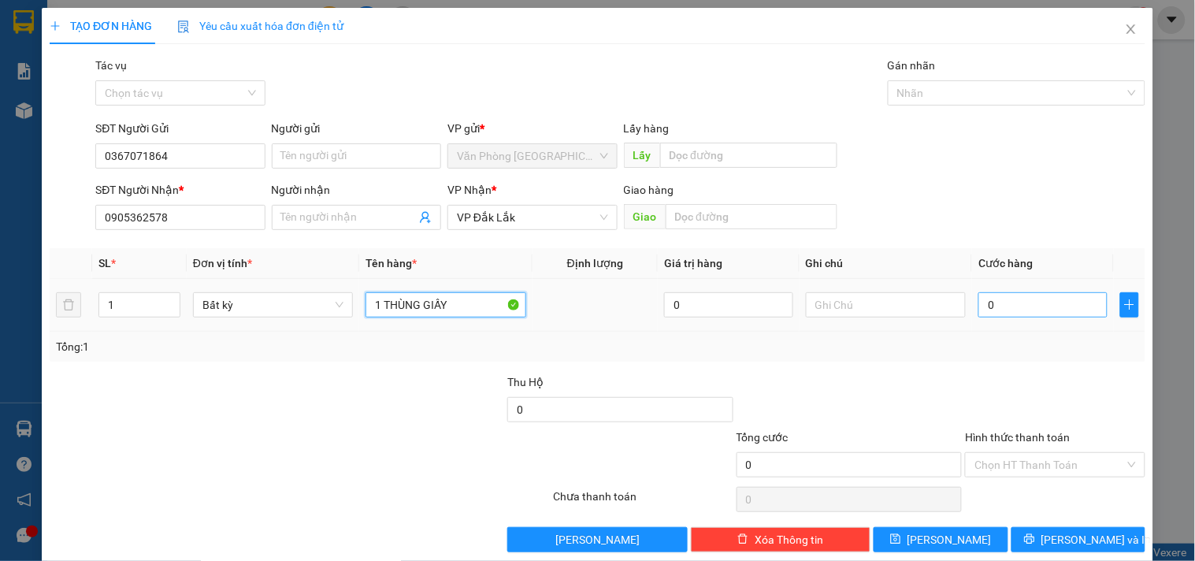
type input "1 THÙNG GIẤY"
click at [1035, 294] on input "0" at bounding box center [1042, 304] width 129 height 25
type input "6"
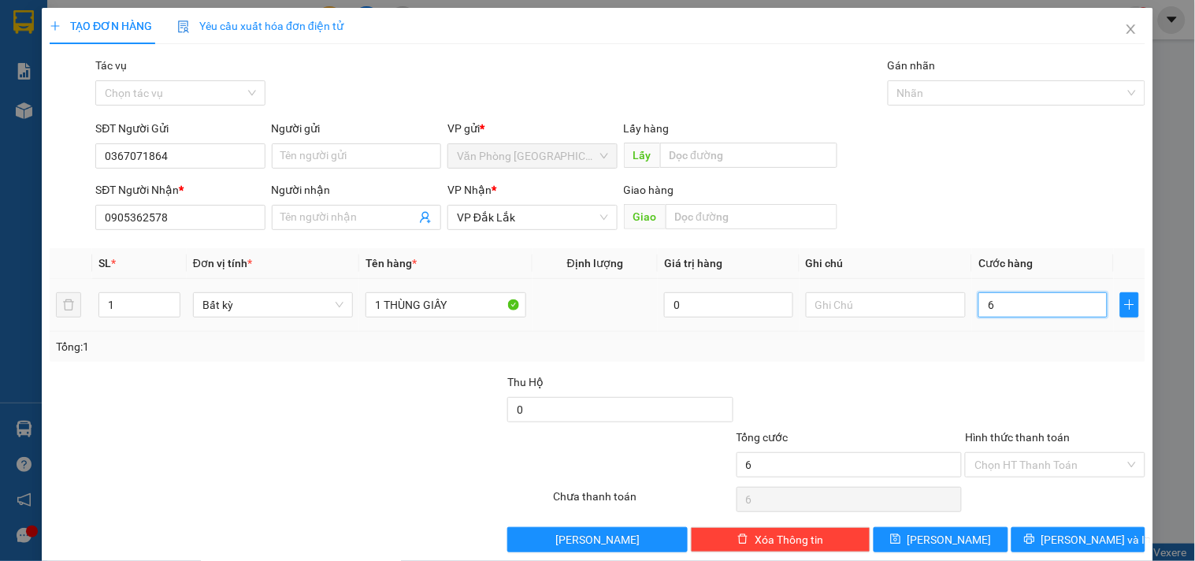
type input "60"
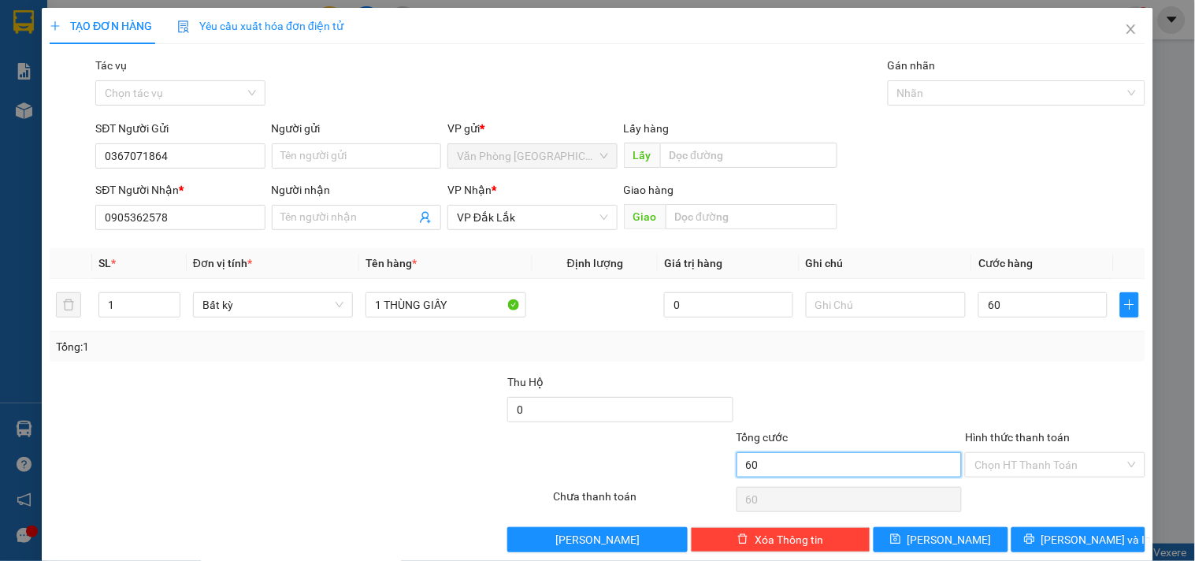
type input "60.000"
drag, startPoint x: 926, startPoint y: 468, endPoint x: 944, endPoint y: 469, distance: 18.1
click at [935, 469] on input "60.000" at bounding box center [850, 464] width 226 height 25
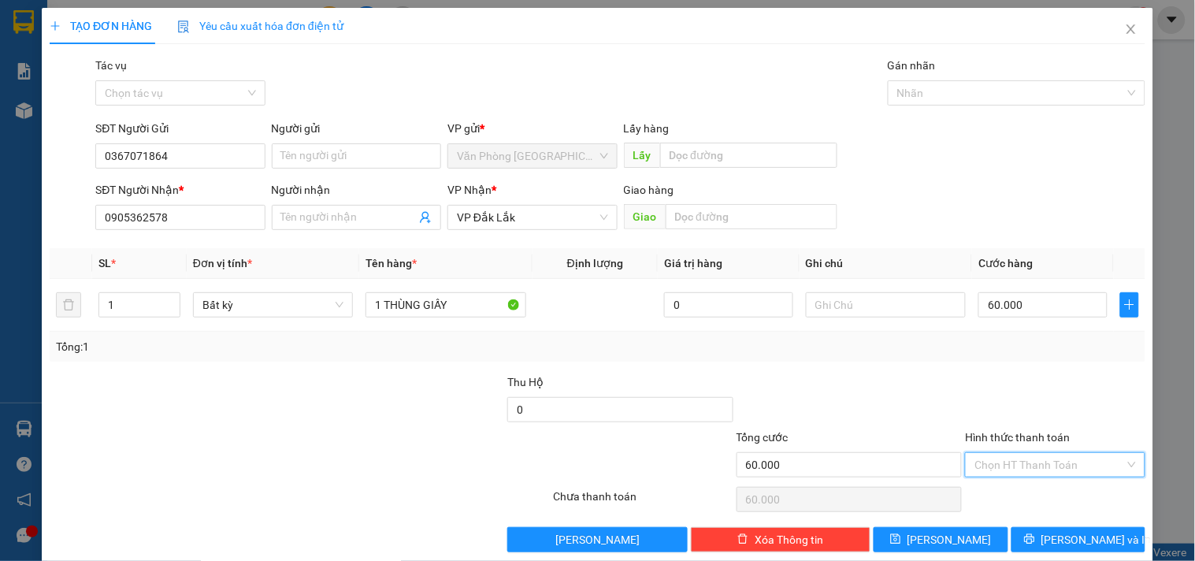
click at [974, 468] on input "Hình thức thanh toán" at bounding box center [1049, 465] width 150 height 24
click at [1003, 377] on div "Tại văn phòng" at bounding box center [1045, 382] width 159 height 17
type input "0"
click at [1037, 530] on button "[PERSON_NAME] và In" at bounding box center [1078, 539] width 134 height 25
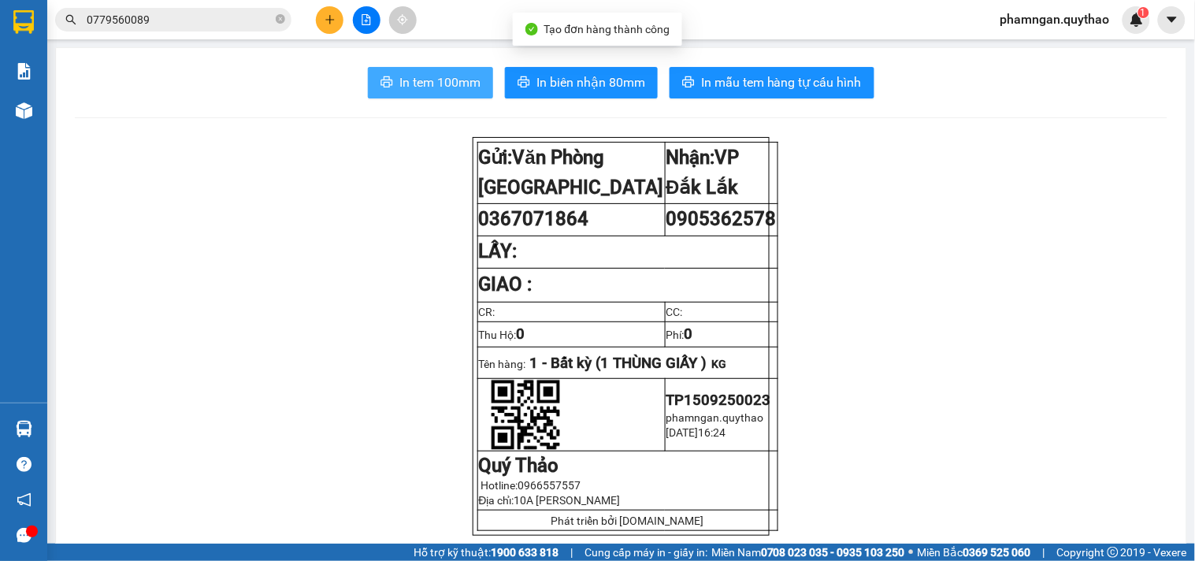
drag, startPoint x: 462, startPoint y: 87, endPoint x: 442, endPoint y: 103, distance: 25.8
click at [465, 88] on span "In tem 100mm" at bounding box center [439, 82] width 81 height 20
click at [440, 87] on span "In tem 100mm" at bounding box center [439, 82] width 81 height 20
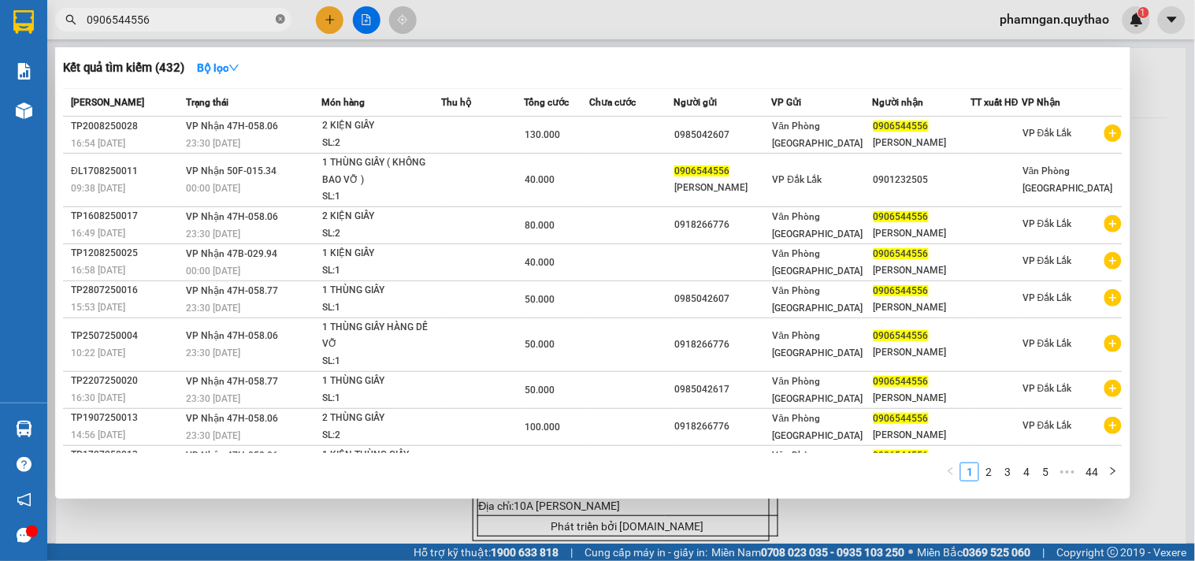
click at [277, 17] on icon "close-circle" at bounding box center [280, 18] width 9 height 9
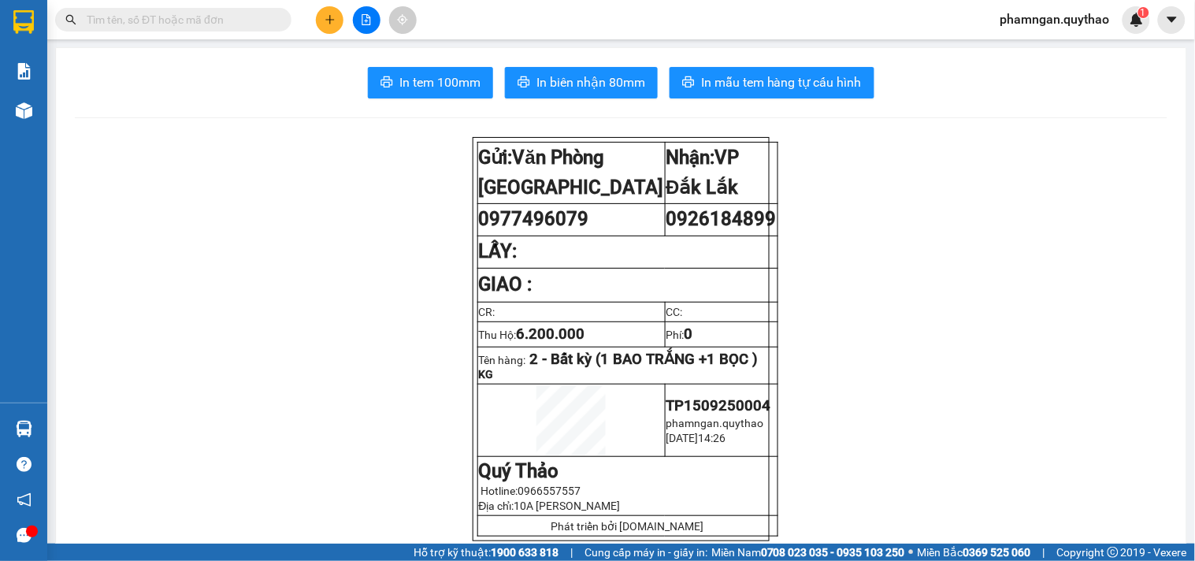
click at [216, 27] on input "text" at bounding box center [180, 19] width 186 height 17
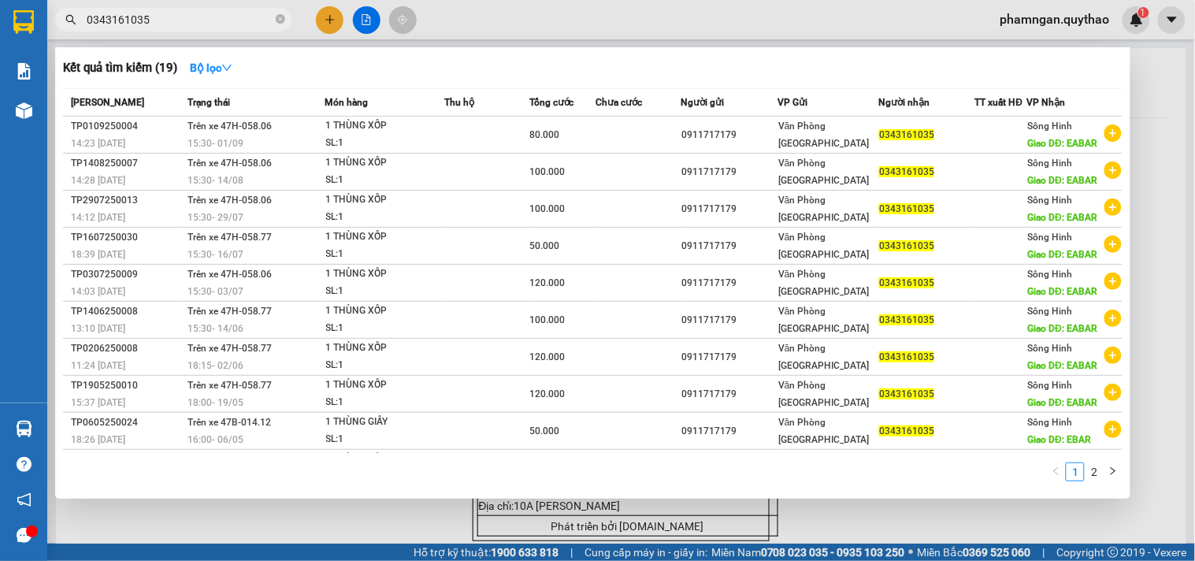
type input "0343161035"
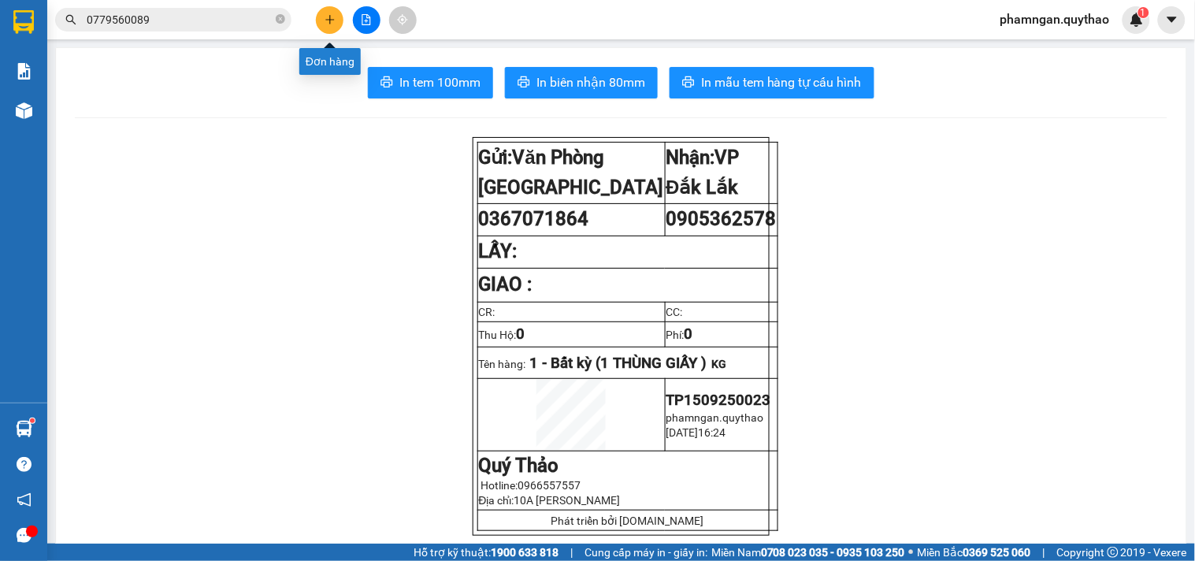
click at [341, 19] on button at bounding box center [330, 20] width 28 height 28
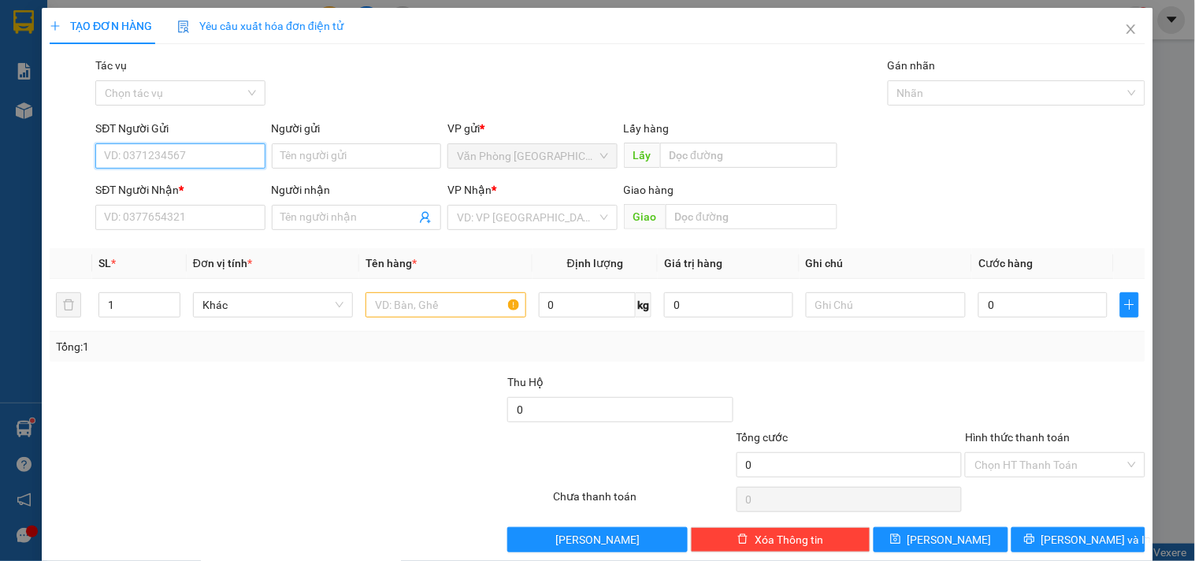
drag, startPoint x: 183, startPoint y: 158, endPoint x: 176, endPoint y: 150, distance: 10.1
click at [180, 158] on input "SĐT Người Gửi" at bounding box center [179, 155] width 169 height 25
type input "0839467177"
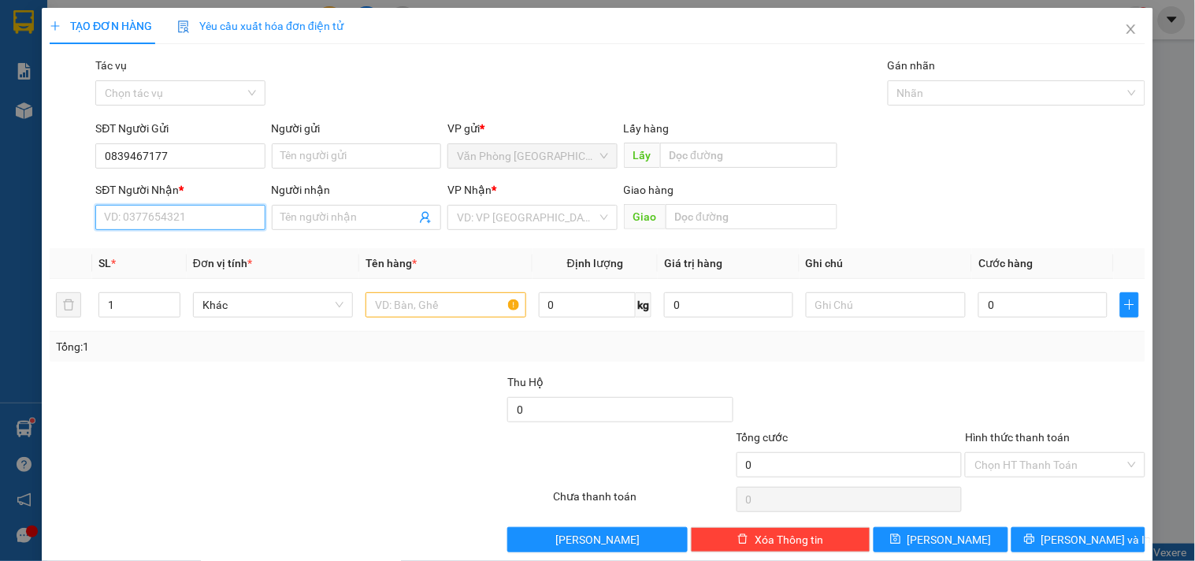
click at [168, 224] on input "SĐT Người Nhận *" at bounding box center [179, 217] width 169 height 25
drag, startPoint x: 193, startPoint y: 156, endPoint x: 13, endPoint y: 148, distance: 179.8
click at [1, 150] on div "TẠO ĐƠN HÀNG Yêu cầu xuất hóa đơn điện tử Transit Pickup Surcharge Ids Transit …" at bounding box center [597, 280] width 1195 height 561
click at [162, 224] on input "SĐT Người Nhận *" at bounding box center [179, 217] width 169 height 25
paste input "0839467177"
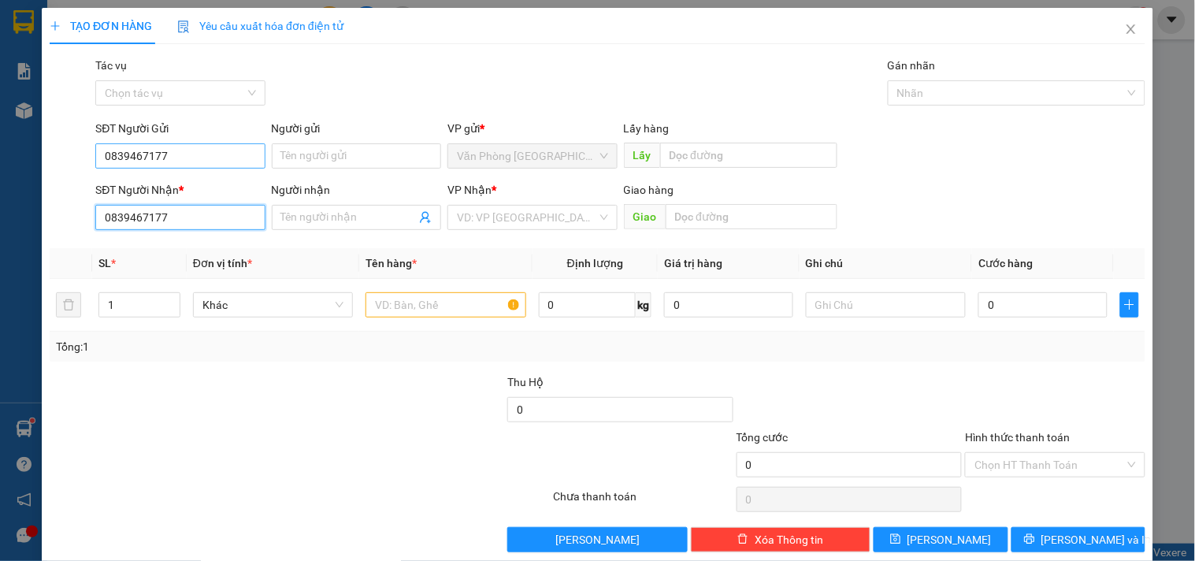
type input "0839467177"
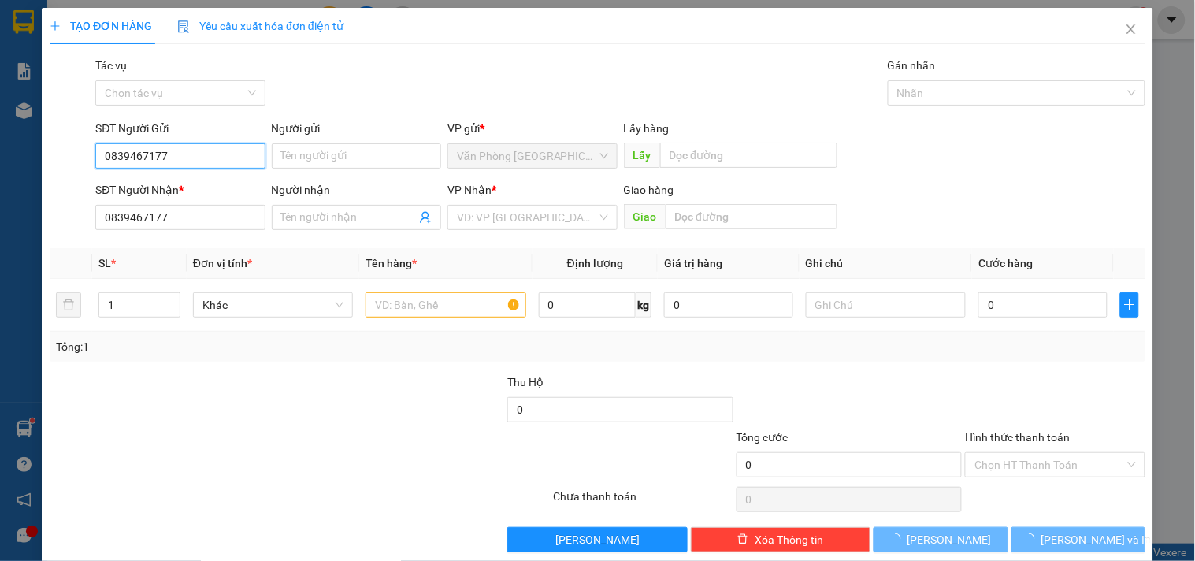
drag, startPoint x: 177, startPoint y: 152, endPoint x: 0, endPoint y: 160, distance: 177.4
click at [0, 160] on div "TẠO ĐƠN HÀNG Yêu cầu xuất hóa đơn điện tử Transit Pickup Surcharge Ids Transit …" at bounding box center [597, 280] width 1195 height 561
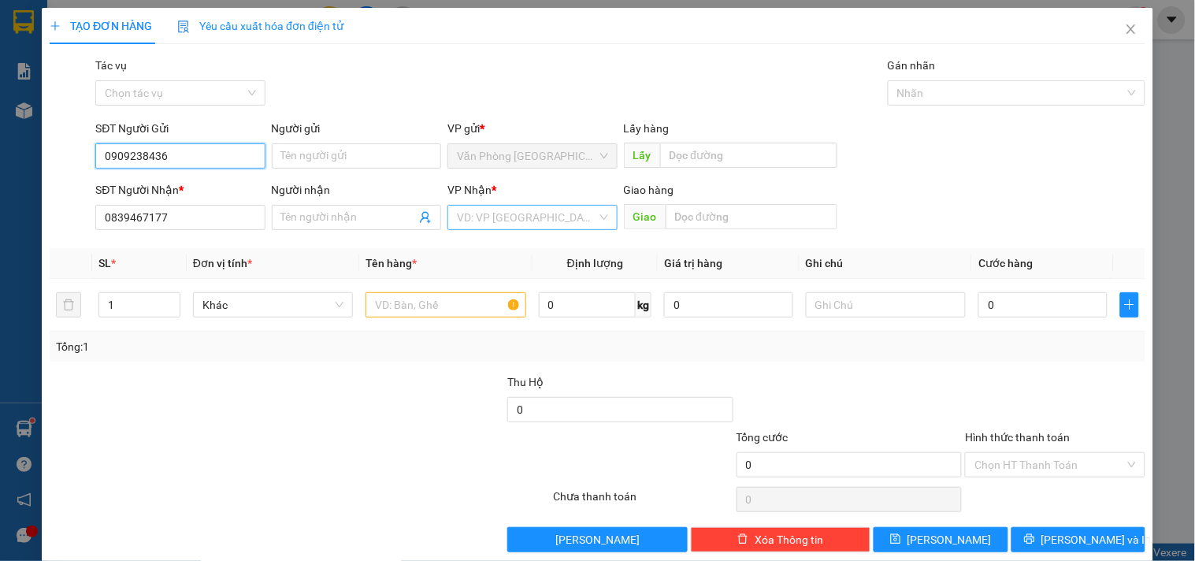
type input "0909238436"
click at [486, 221] on input "search" at bounding box center [526, 218] width 139 height 24
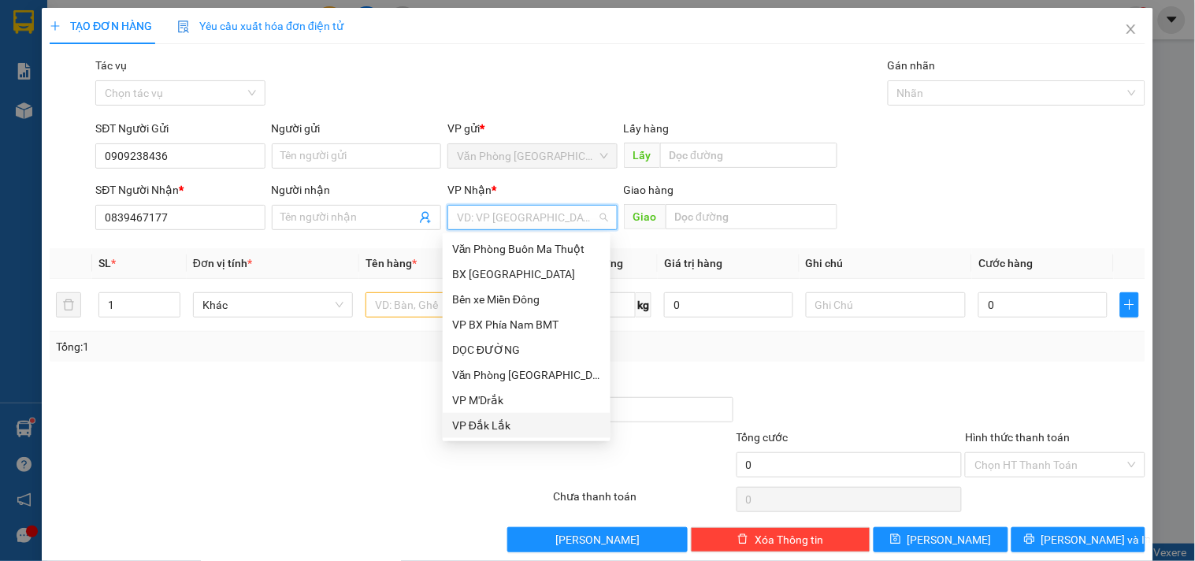
click at [458, 420] on div "VP Đắk Lắk" at bounding box center [526, 425] width 149 height 17
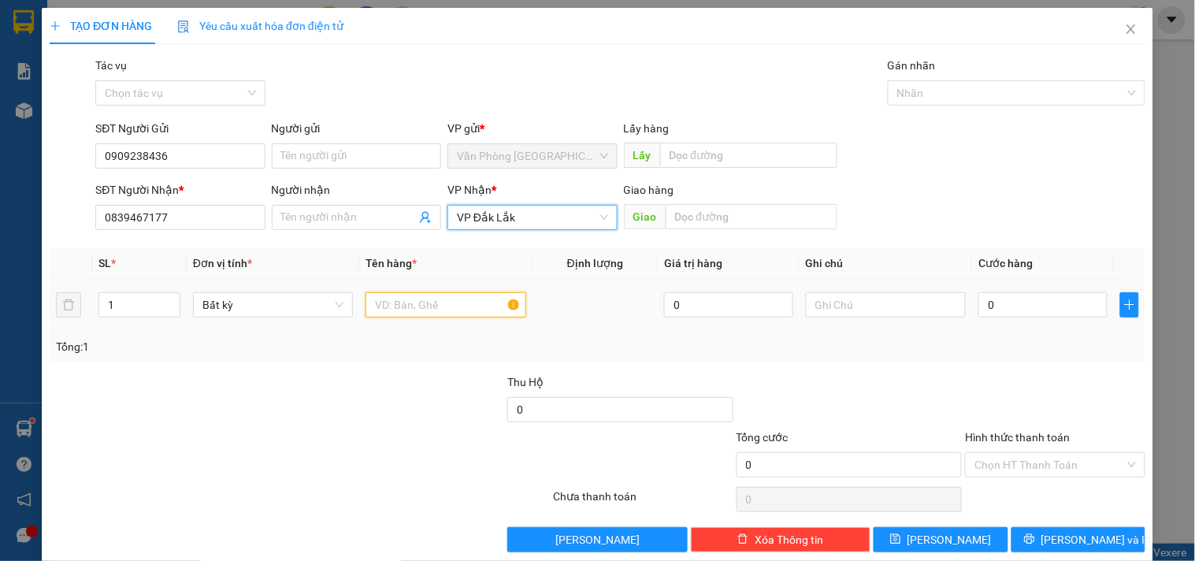
click at [450, 309] on input "text" at bounding box center [445, 304] width 160 height 25
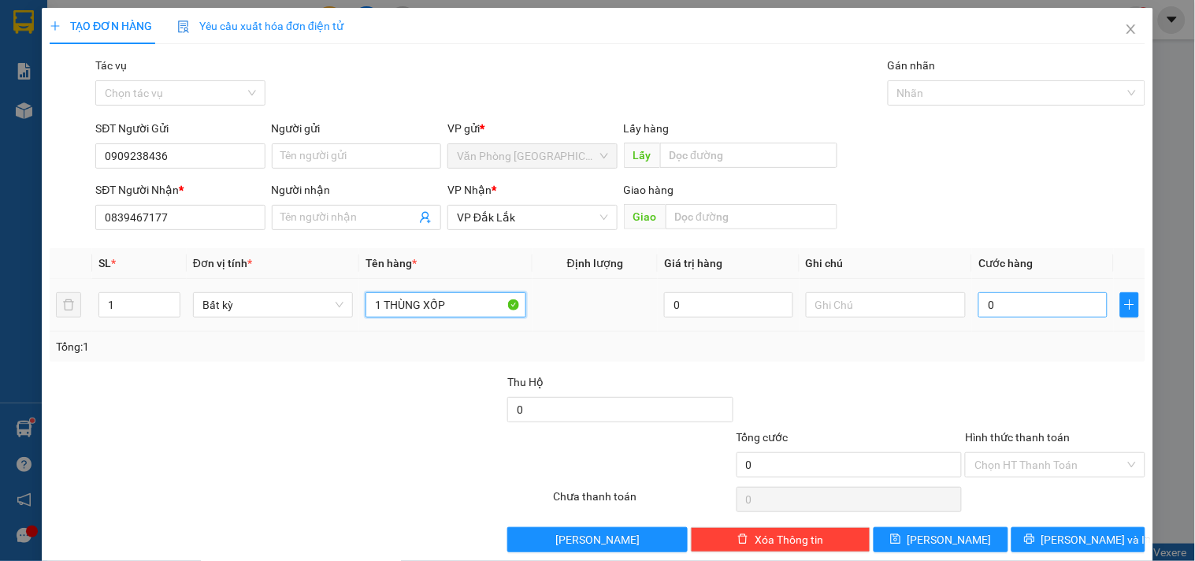
type input "1 THÙNG XỐP"
click at [1070, 301] on input "0" at bounding box center [1042, 304] width 129 height 25
type input "1"
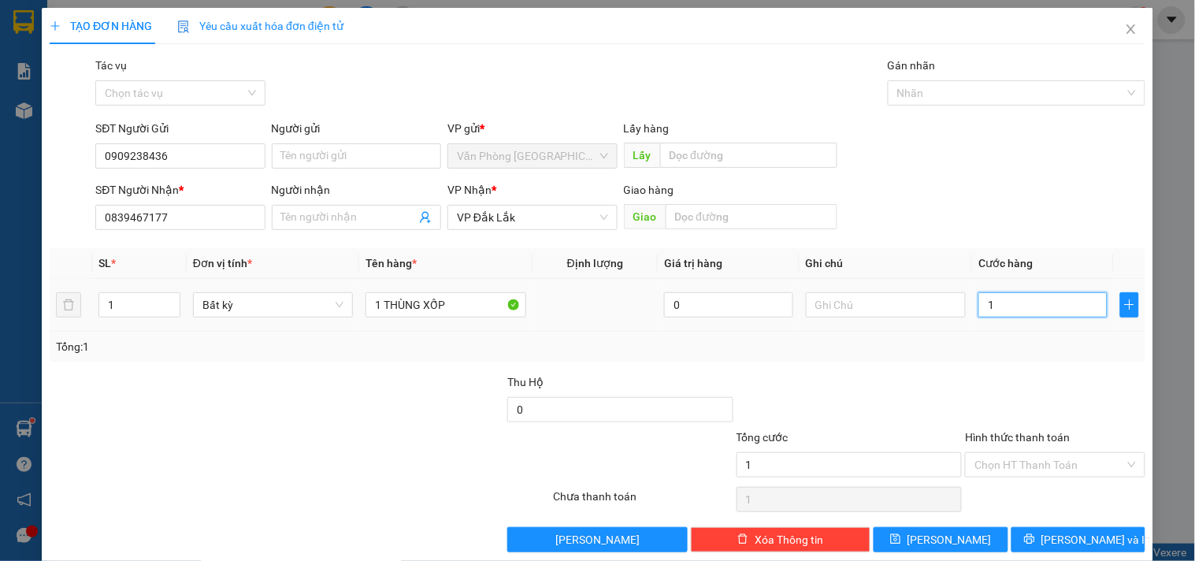
type input "10"
type input "100"
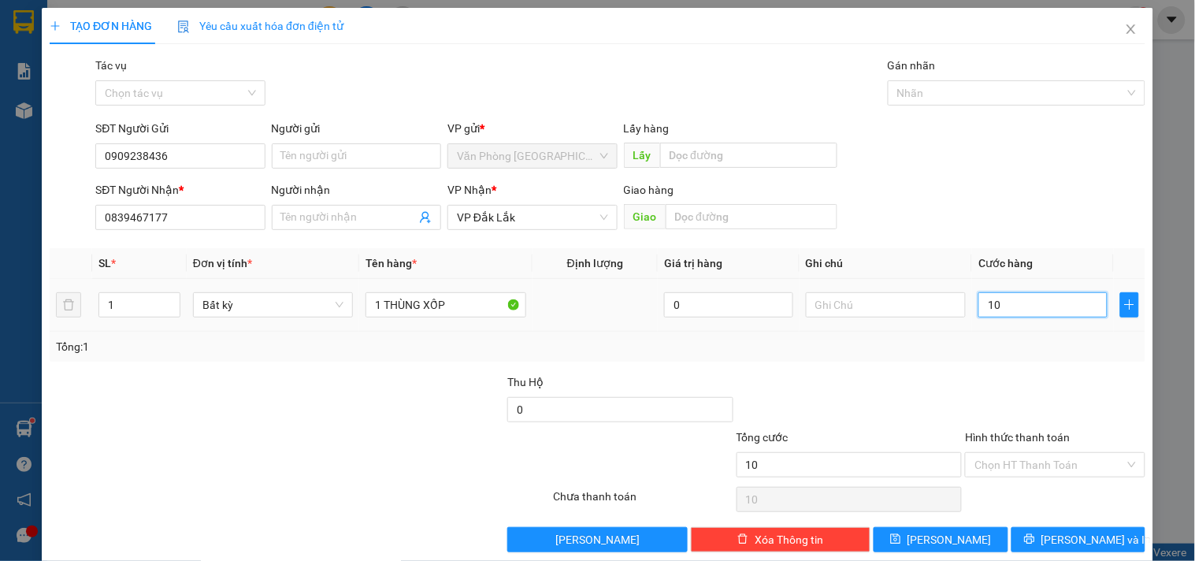
type input "100"
type input "1.000"
type input "10.000"
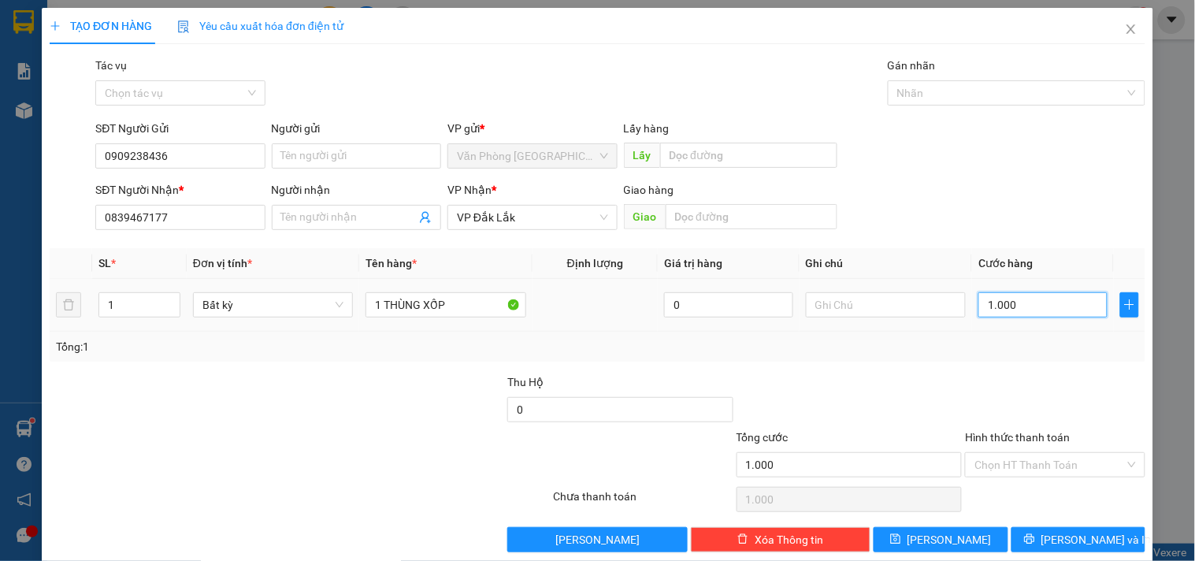
type input "10.000"
type input "100.000"
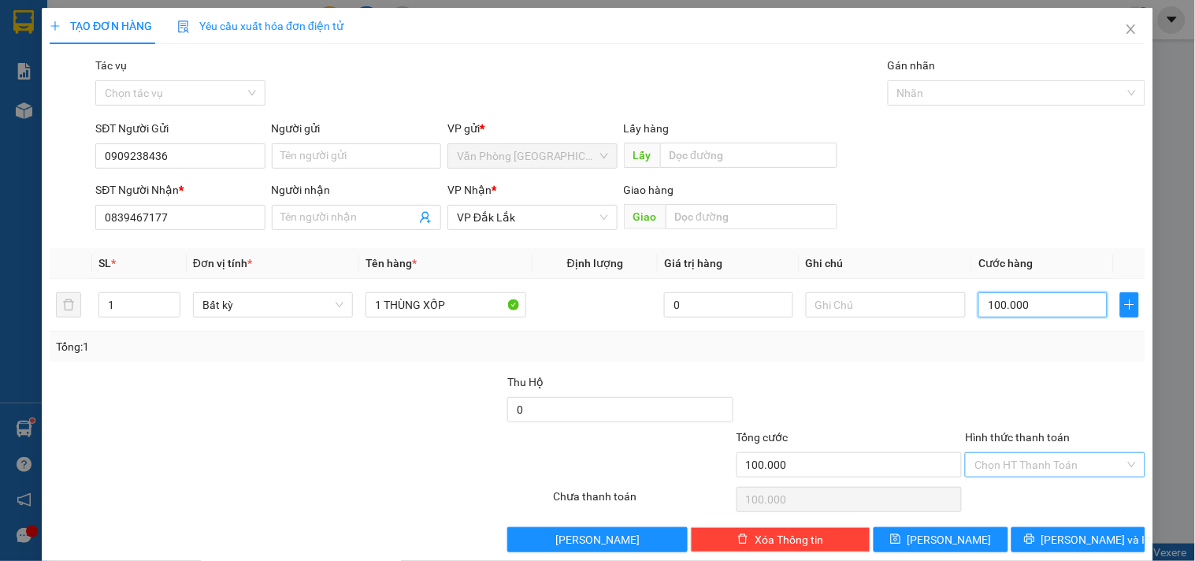
type input "100.000"
click at [1024, 458] on input "Hình thức thanh toán" at bounding box center [1049, 465] width 150 height 24
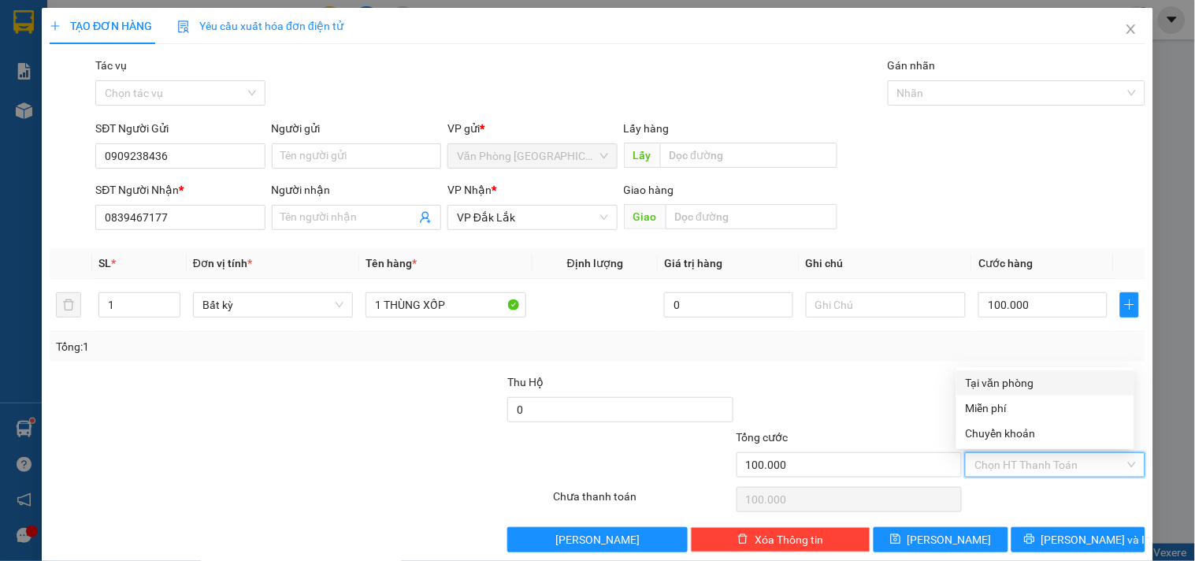
click at [1001, 377] on div "Tại văn phòng" at bounding box center [1045, 382] width 159 height 17
type input "0"
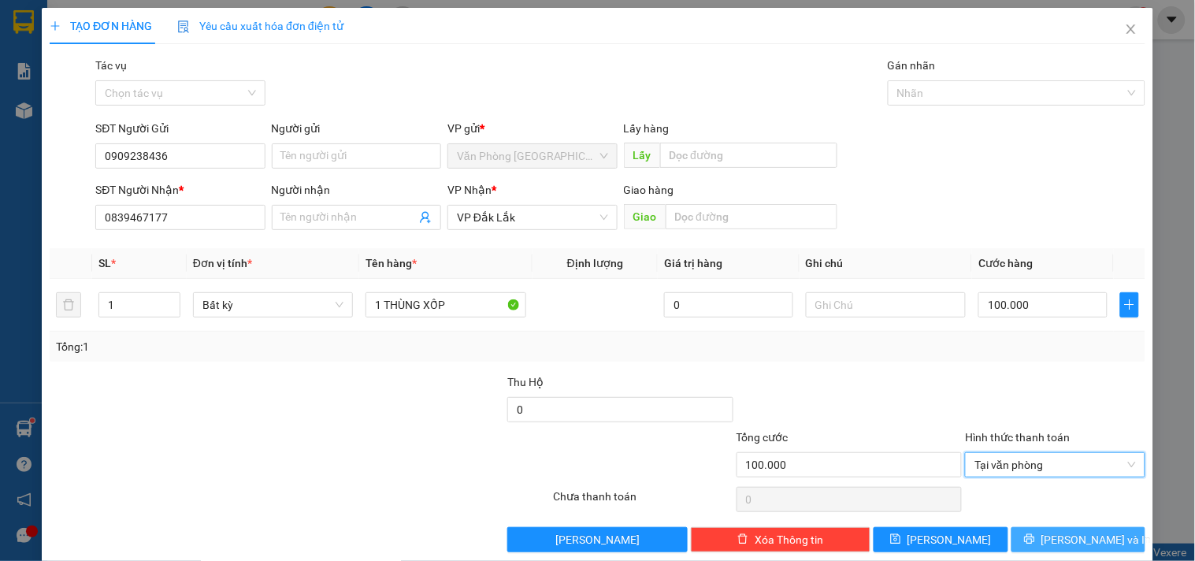
click at [1056, 534] on span "[PERSON_NAME] và In" at bounding box center [1096, 539] width 110 height 17
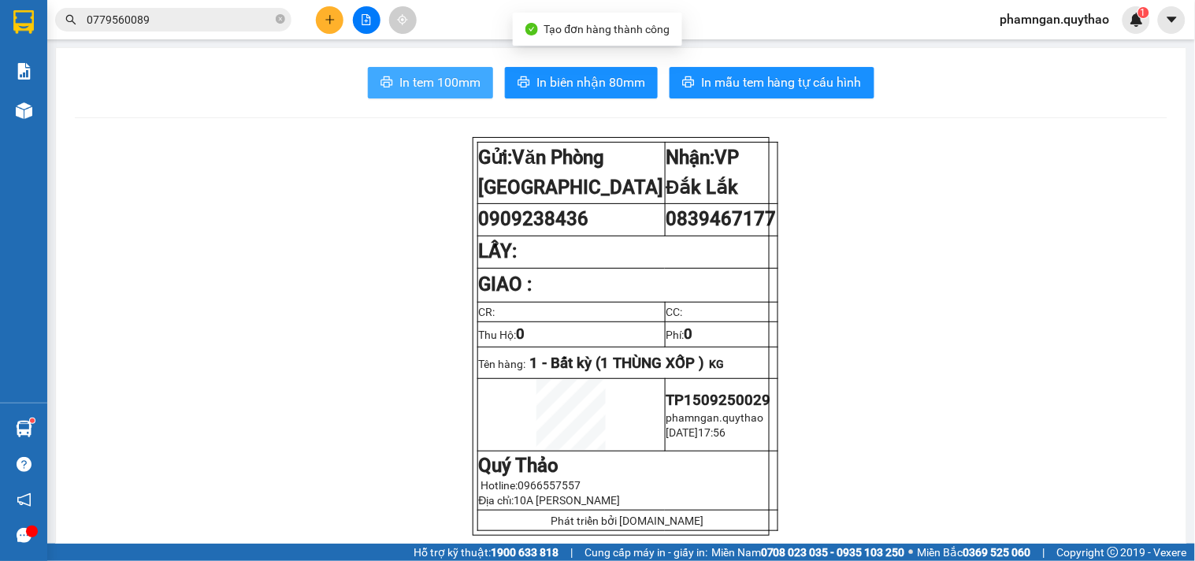
click at [459, 83] on span "In tem 100mm" at bounding box center [439, 82] width 81 height 20
click at [431, 77] on span "In tem 100mm" at bounding box center [439, 82] width 81 height 20
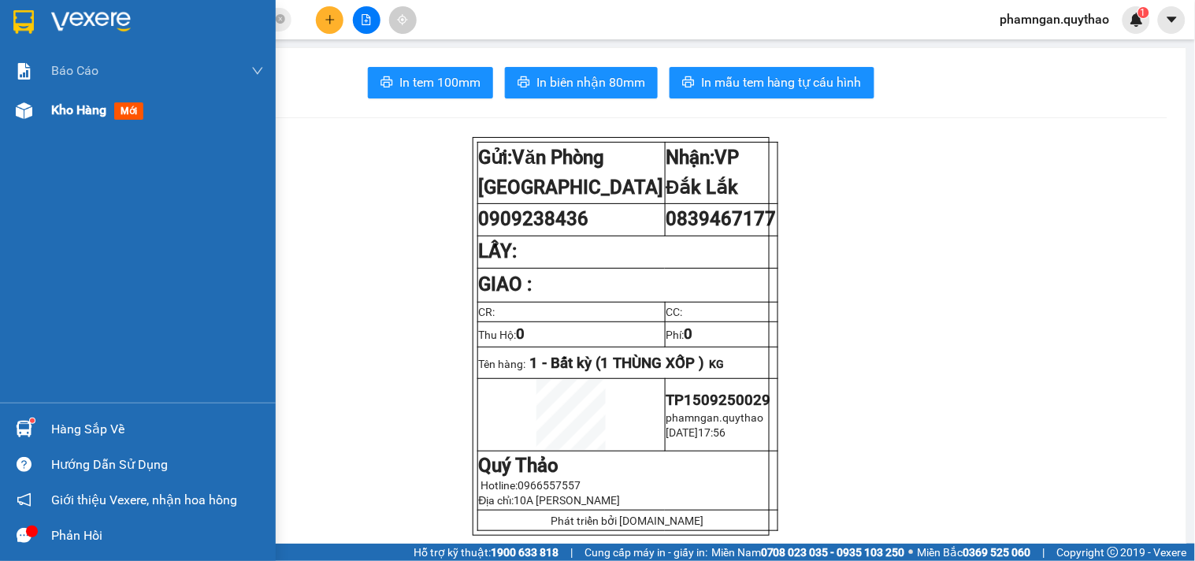
click at [76, 111] on span "Kho hàng" at bounding box center [78, 109] width 55 height 15
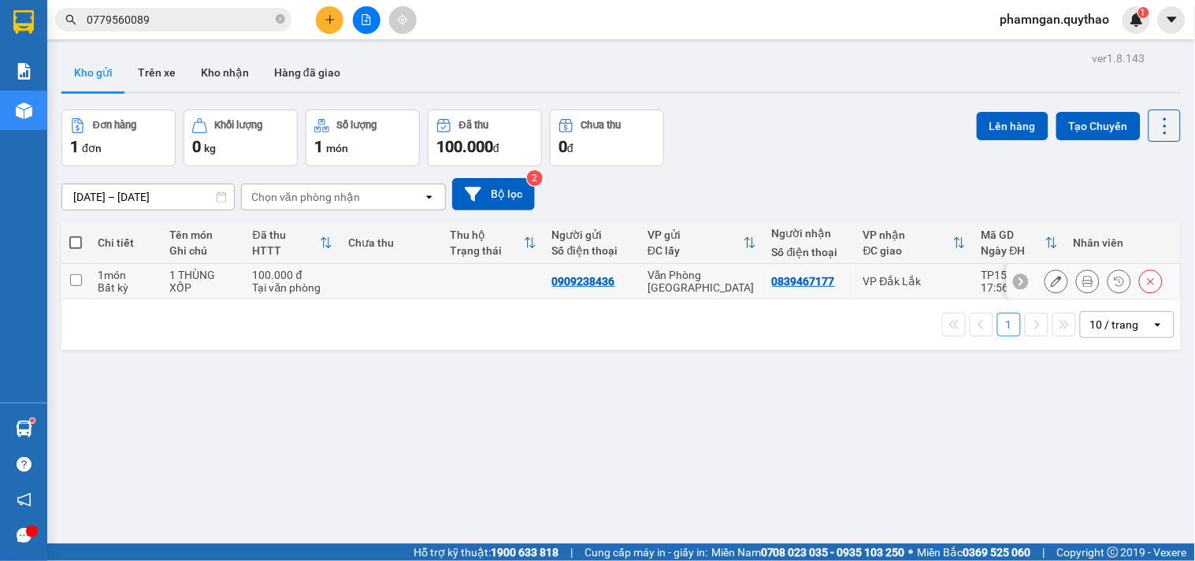
drag, startPoint x: 896, startPoint y: 276, endPoint x: 894, endPoint y: 243, distance: 33.9
click at [896, 275] on div "VP Đắk Lắk" at bounding box center [914, 281] width 102 height 13
checkbox input "true"
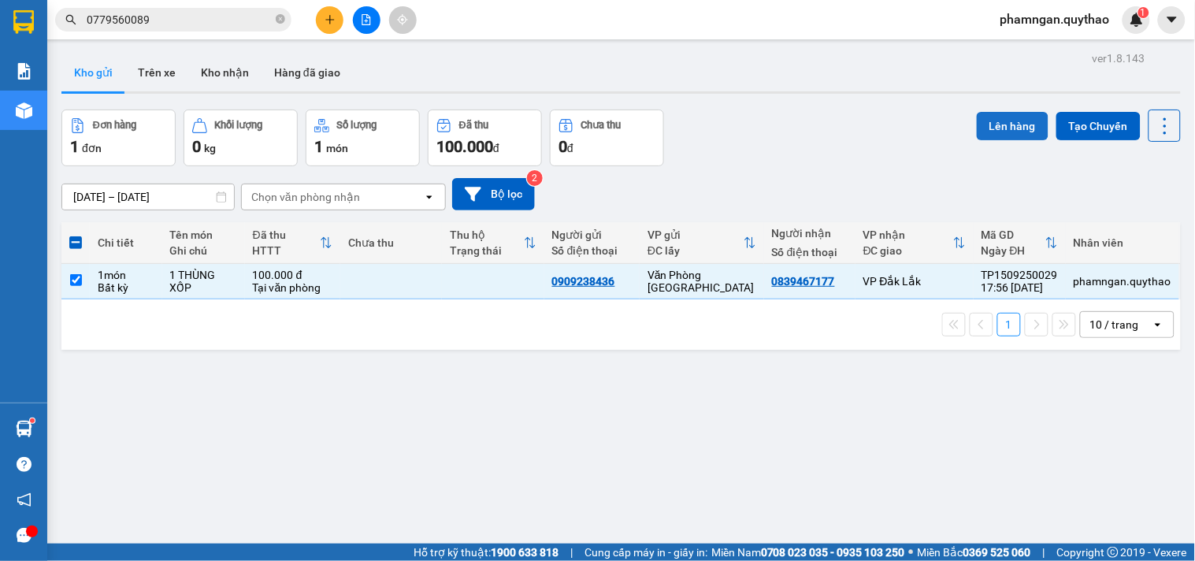
click at [997, 129] on button "Lên hàng" at bounding box center [1013, 126] width 72 height 28
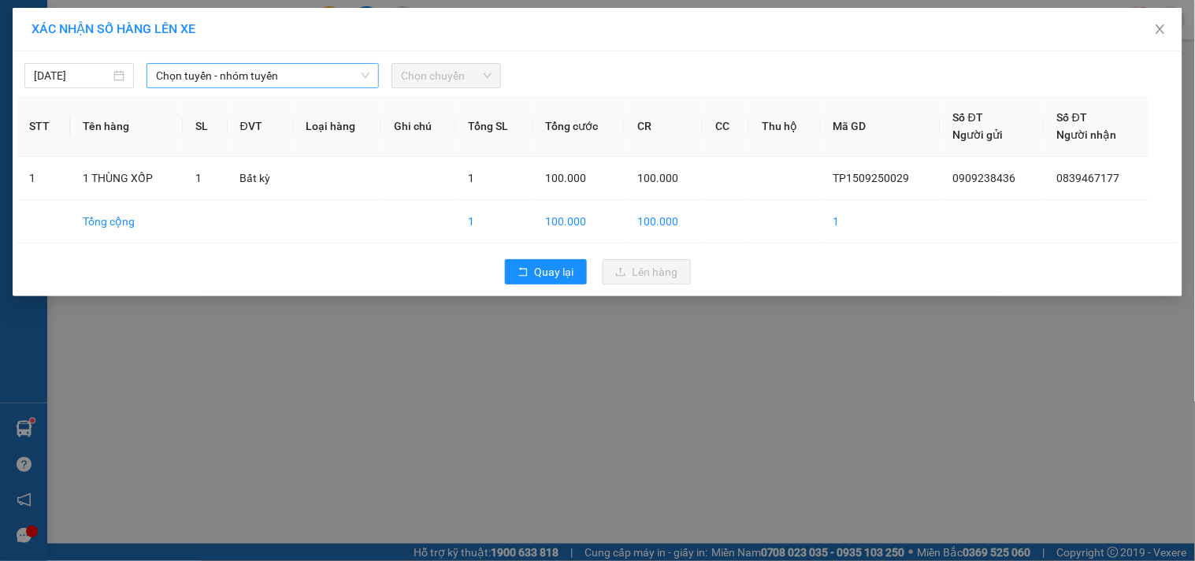
click at [290, 76] on span "Chọn tuyến - nhóm tuyến" at bounding box center [262, 76] width 213 height 24
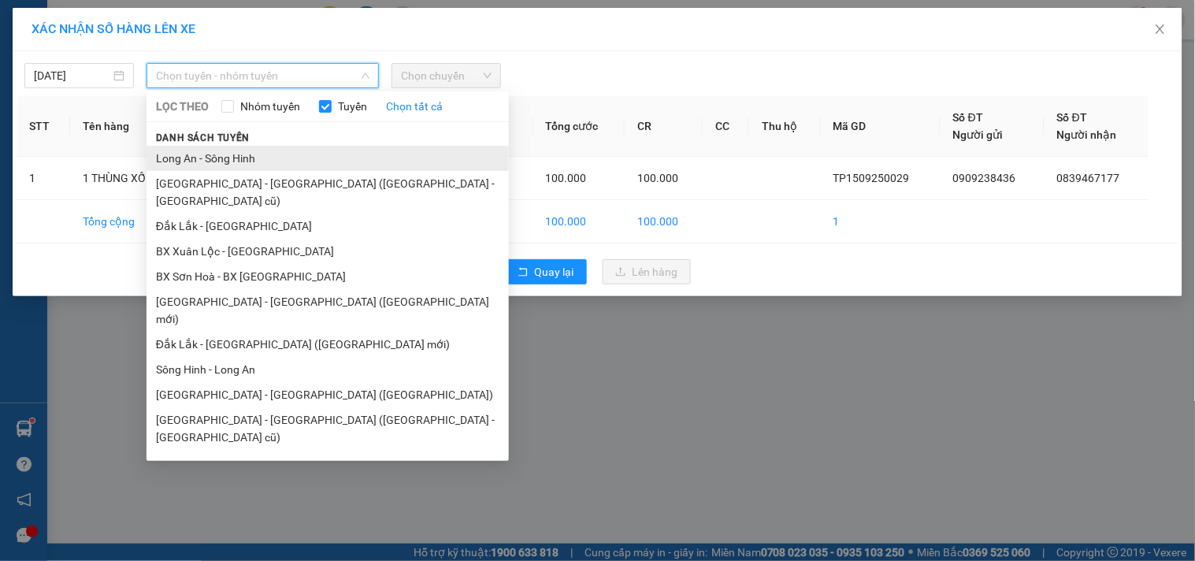
click at [227, 158] on li "Long An - Sông Hinh" at bounding box center [328, 158] width 362 height 25
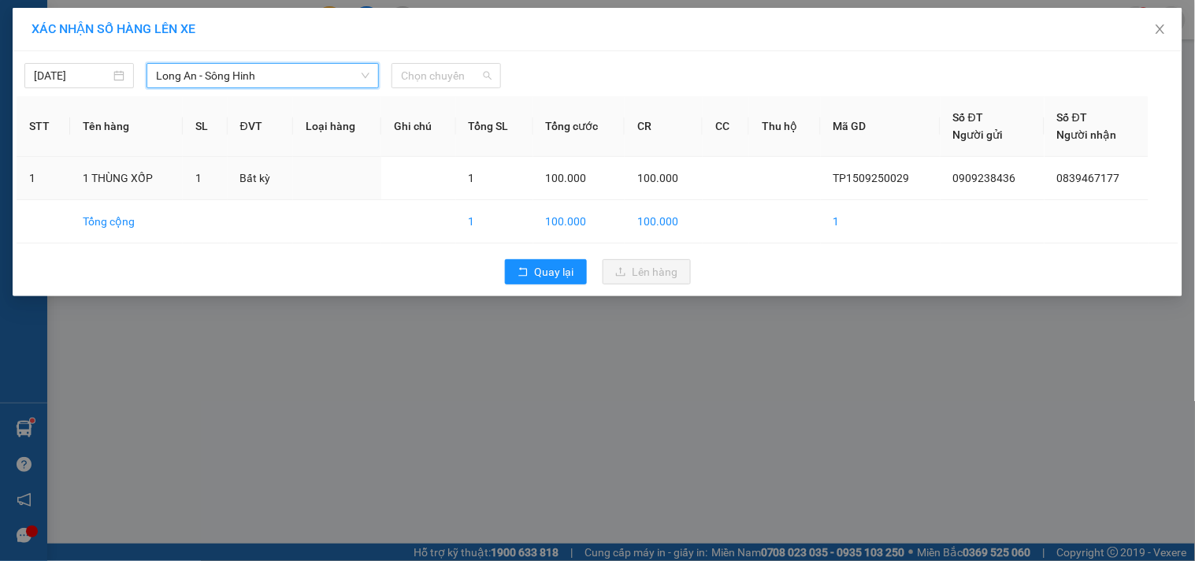
drag, startPoint x: 410, startPoint y: 83, endPoint x: 429, endPoint y: 93, distance: 21.1
click at [415, 85] on span "Chọn chuyến" at bounding box center [446, 76] width 91 height 24
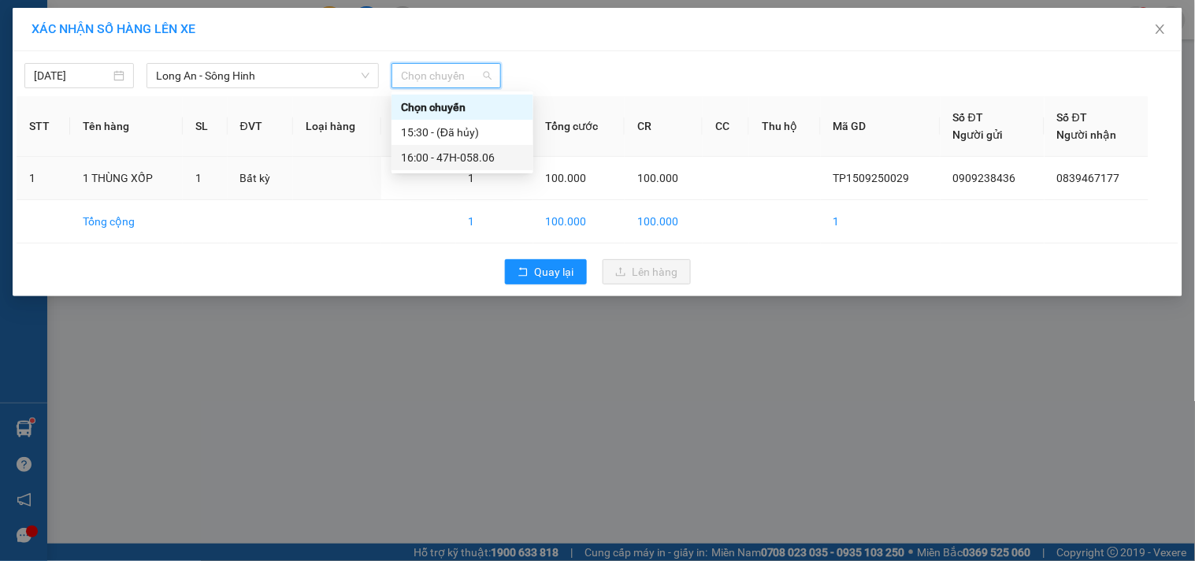
click at [451, 158] on div "16:00 - 47H-058.06" at bounding box center [462, 157] width 123 height 17
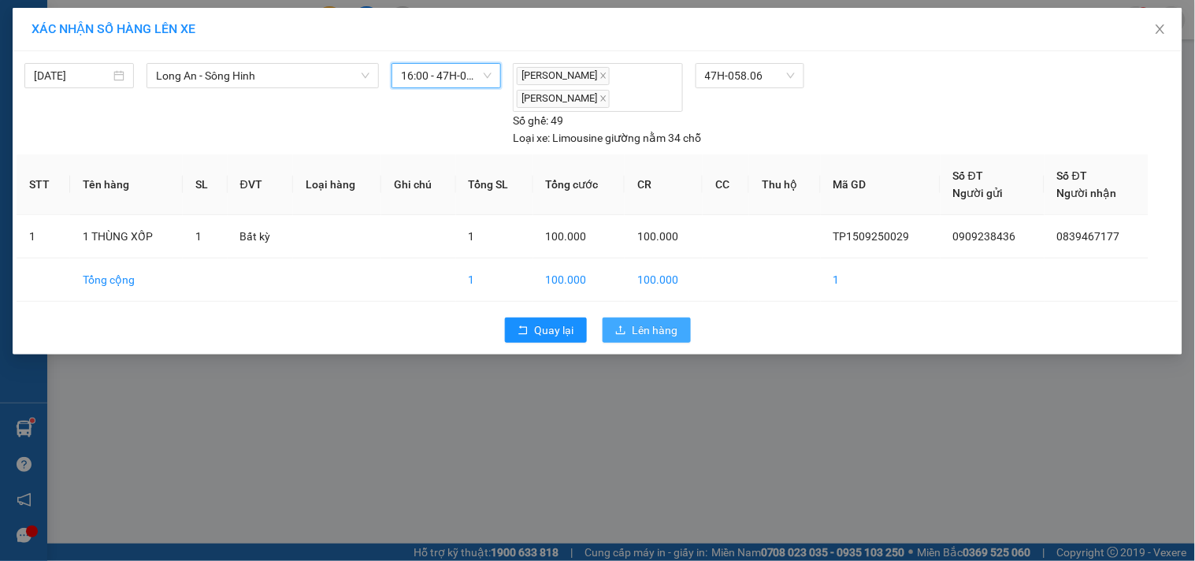
click at [658, 334] on span "Lên hàng" at bounding box center [656, 329] width 46 height 17
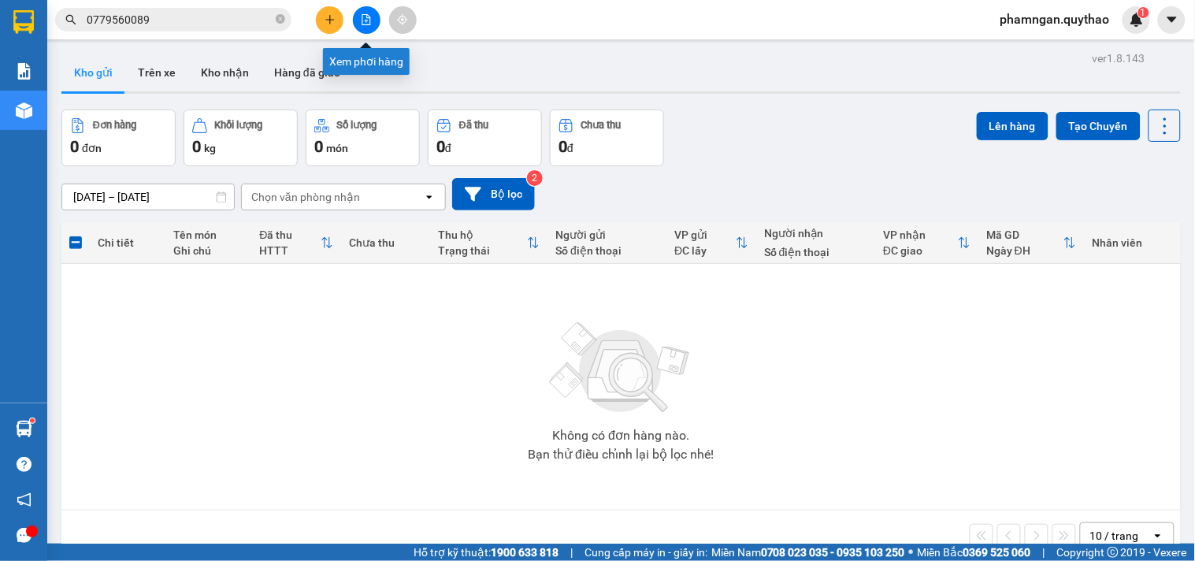
click at [370, 22] on icon "file-add" at bounding box center [366, 19] width 9 height 11
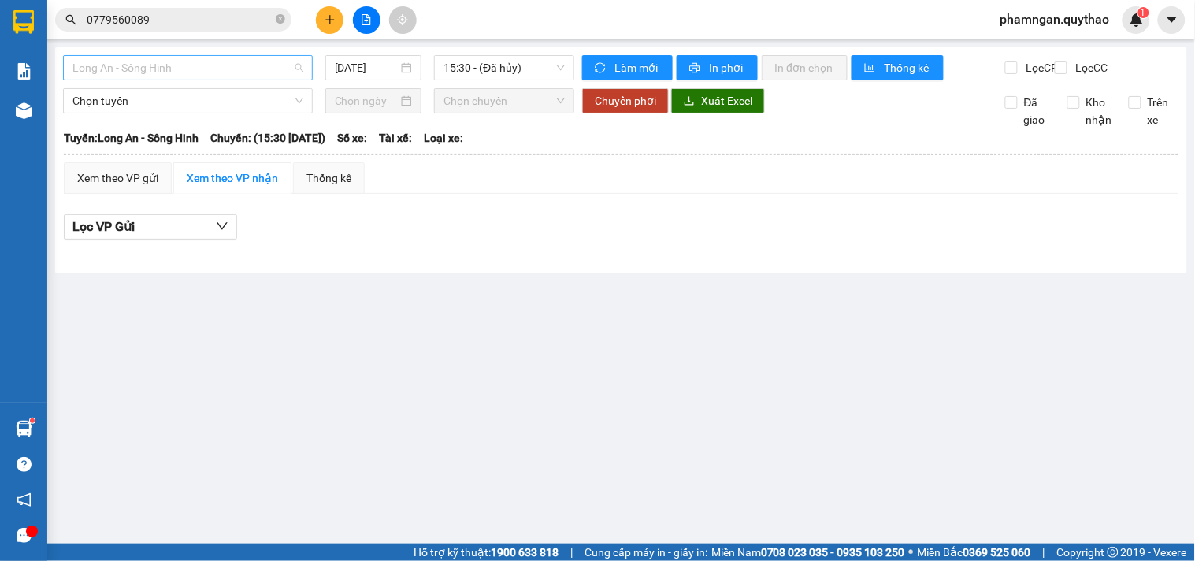
click at [210, 76] on span "Long An - Sông Hinh" at bounding box center [187, 68] width 231 height 24
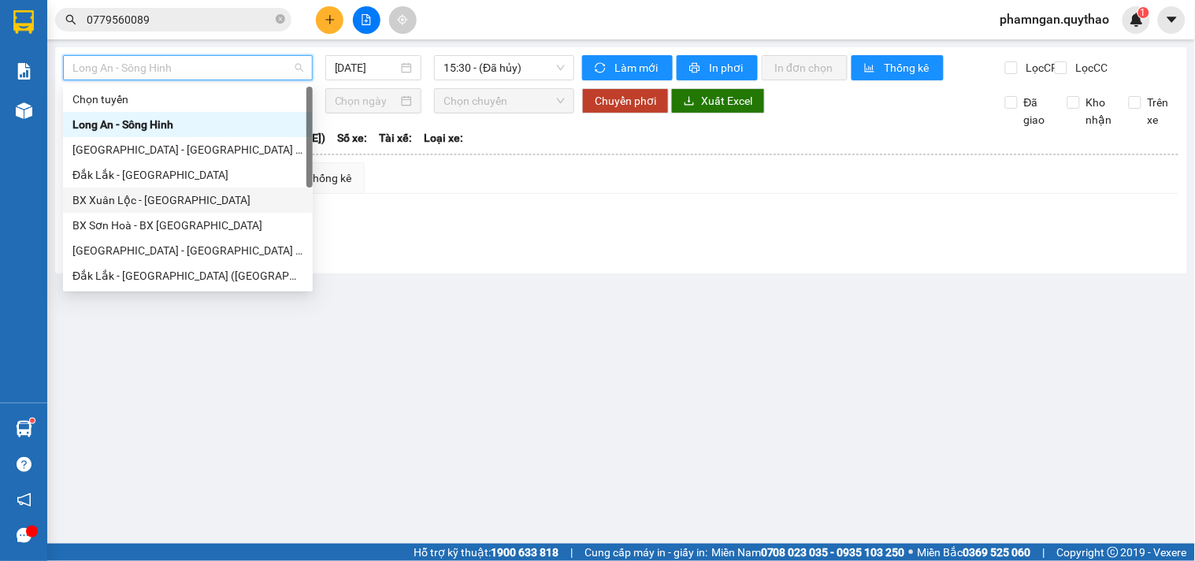
click at [392, 240] on div "Lọc VP Gửi" at bounding box center [621, 227] width 1115 height 26
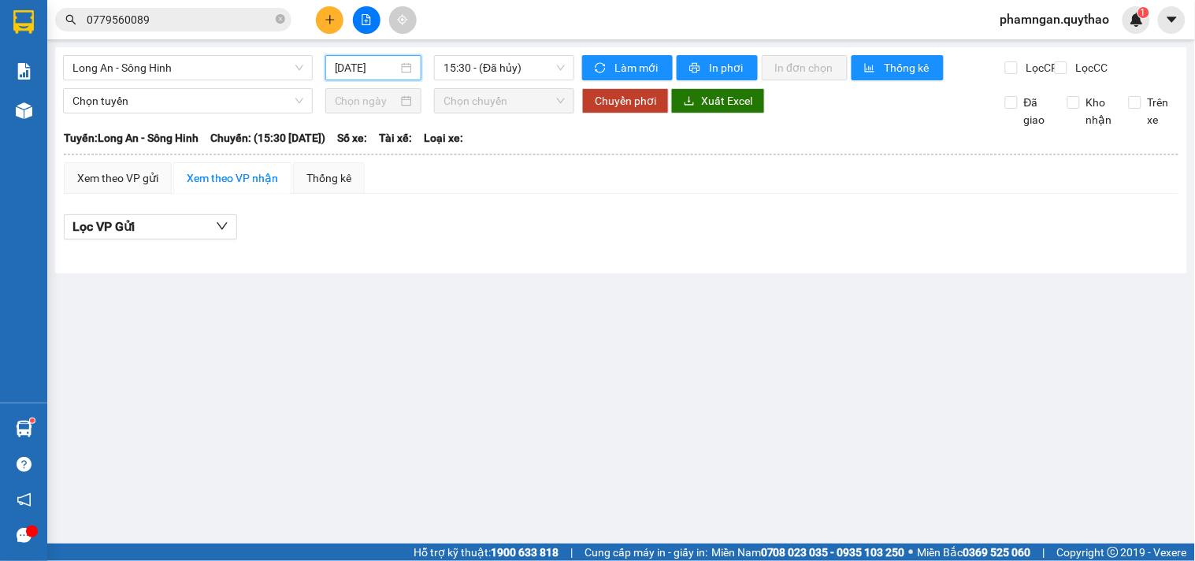
click at [377, 66] on input "[DATE]" at bounding box center [367, 67] width 64 height 17
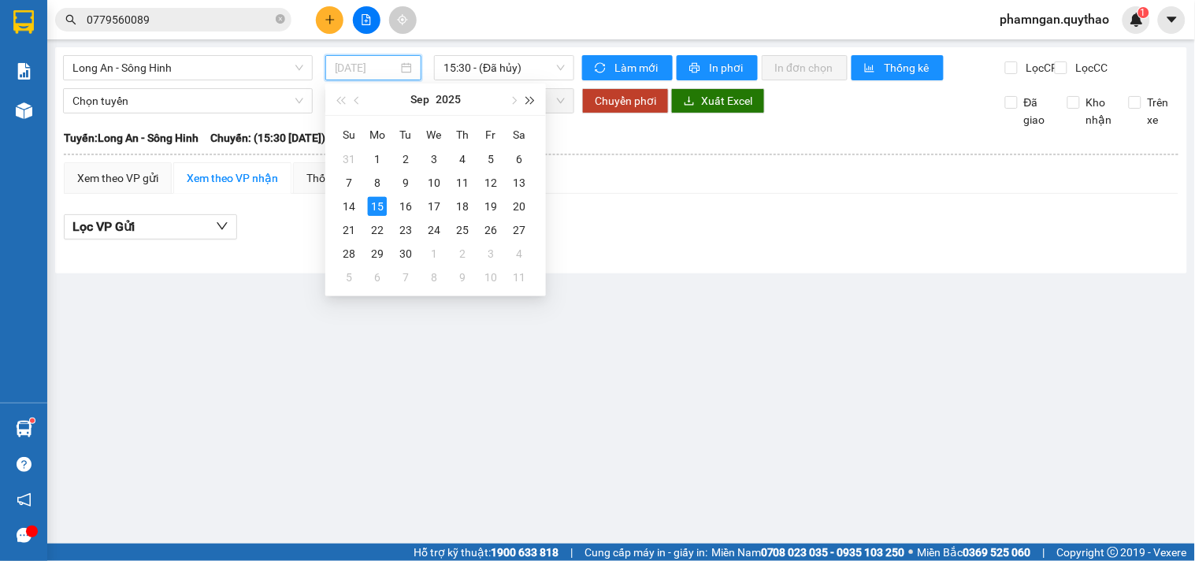
type input "[DATE]"
drag, startPoint x: 518, startPoint y: 65, endPoint x: 524, endPoint y: 81, distance: 17.7
click at [518, 69] on span "15:30 - (Đã hủy)" at bounding box center [503, 68] width 121 height 24
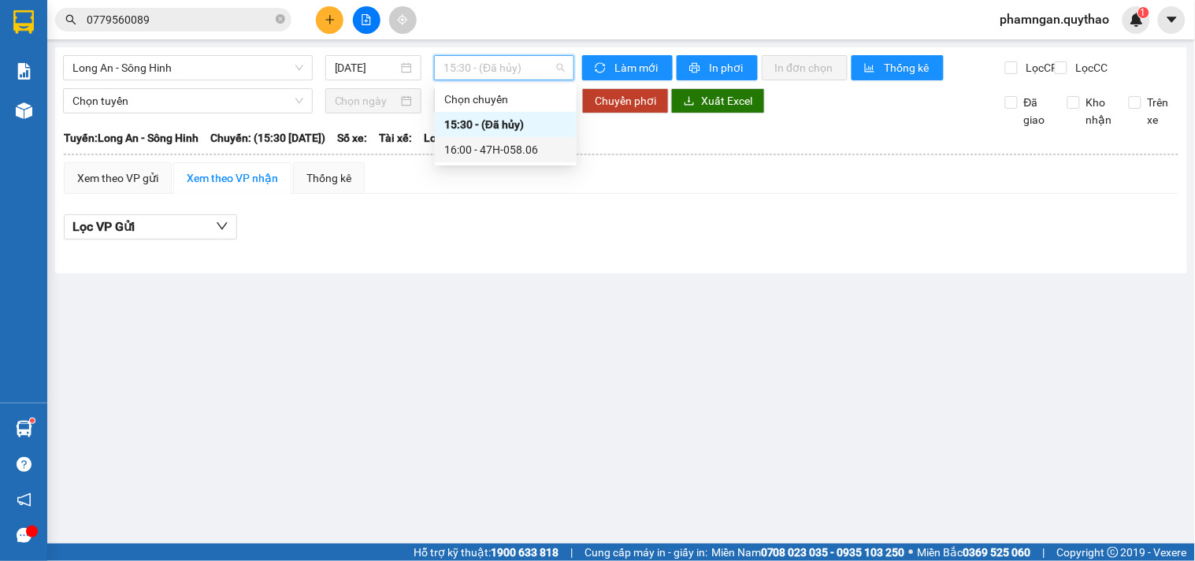
drag, startPoint x: 524, startPoint y: 144, endPoint x: 529, endPoint y: 135, distance: 10.9
click at [524, 145] on div "16:00 - 47H-058.06" at bounding box center [505, 149] width 123 height 17
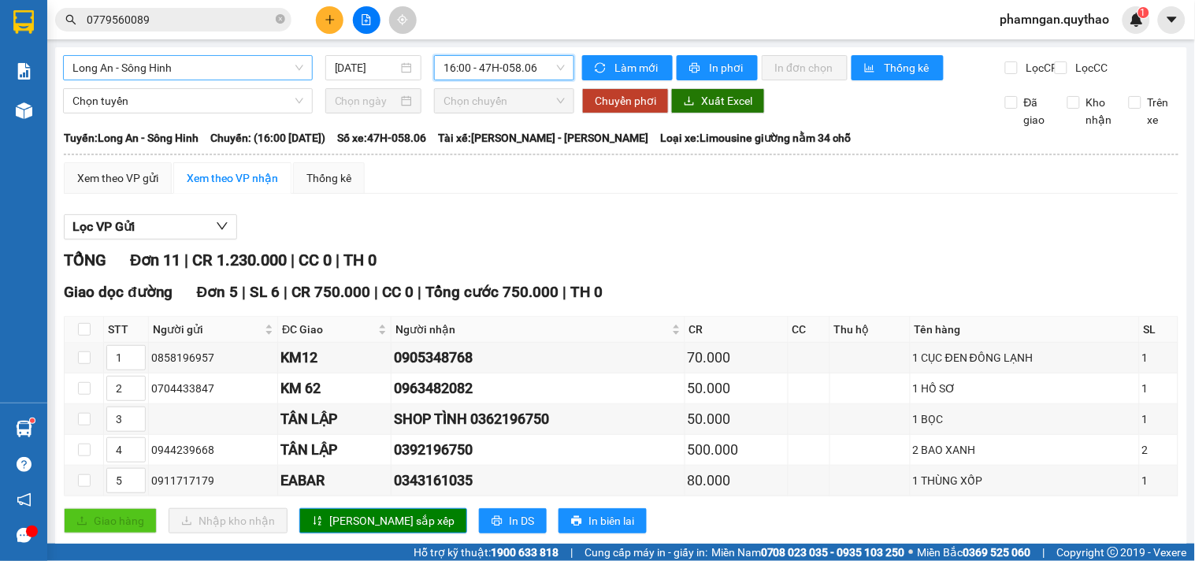
click at [250, 77] on span "Long An - Sông Hinh" at bounding box center [187, 68] width 231 height 24
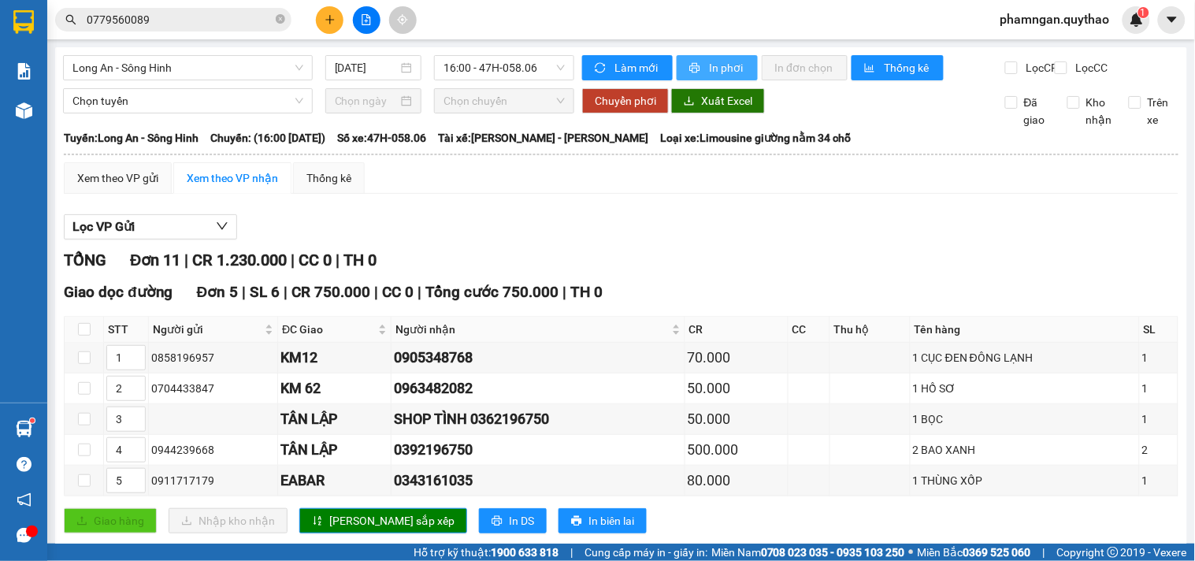
click at [709, 65] on span "In phơi" at bounding box center [727, 67] width 36 height 17
click at [979, 489] on div "1 THÙNG XỐP" at bounding box center [1025, 480] width 224 height 17
click at [121, 76] on span "Long An - Sông Hinh" at bounding box center [187, 68] width 231 height 24
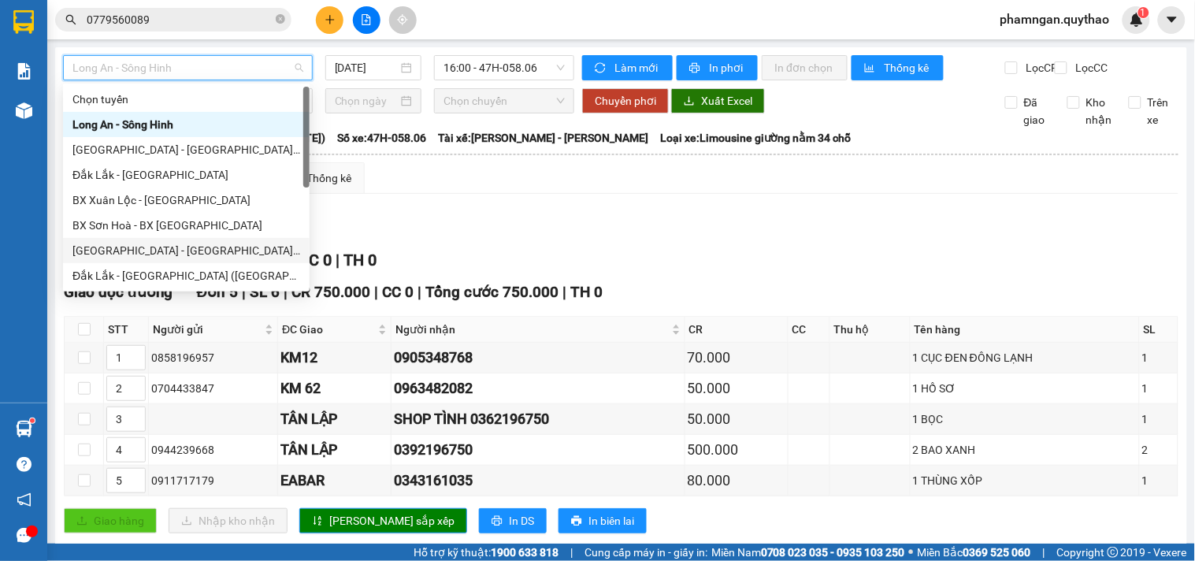
scroll to position [175, 0]
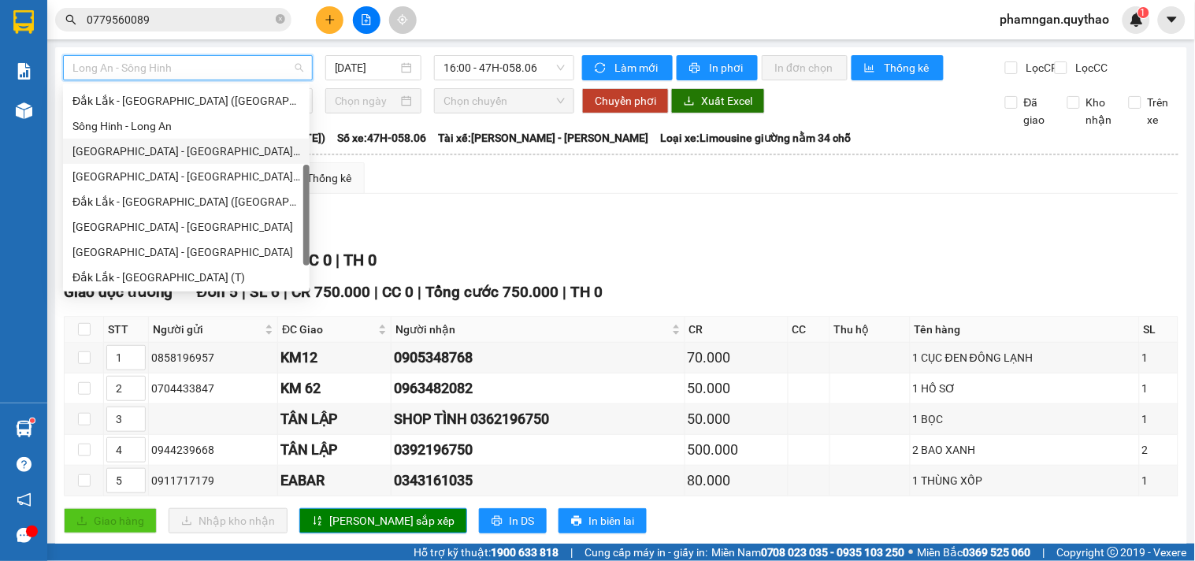
click at [190, 151] on div "[GEOGRAPHIC_DATA] - [GEOGRAPHIC_DATA] ([GEOGRAPHIC_DATA])" at bounding box center [186, 151] width 228 height 17
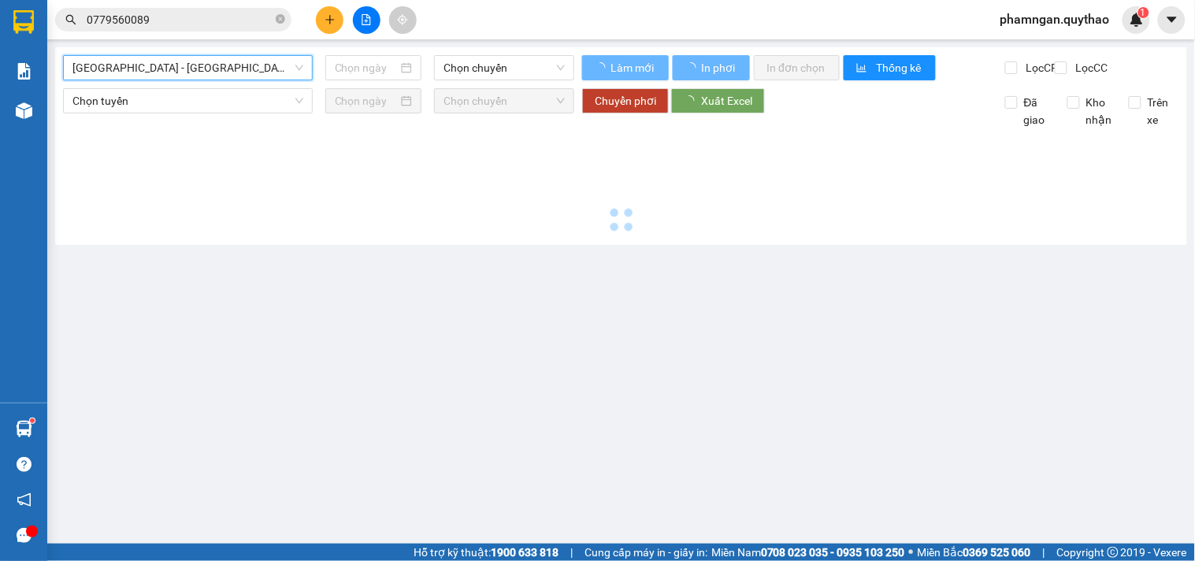
type input "[DATE]"
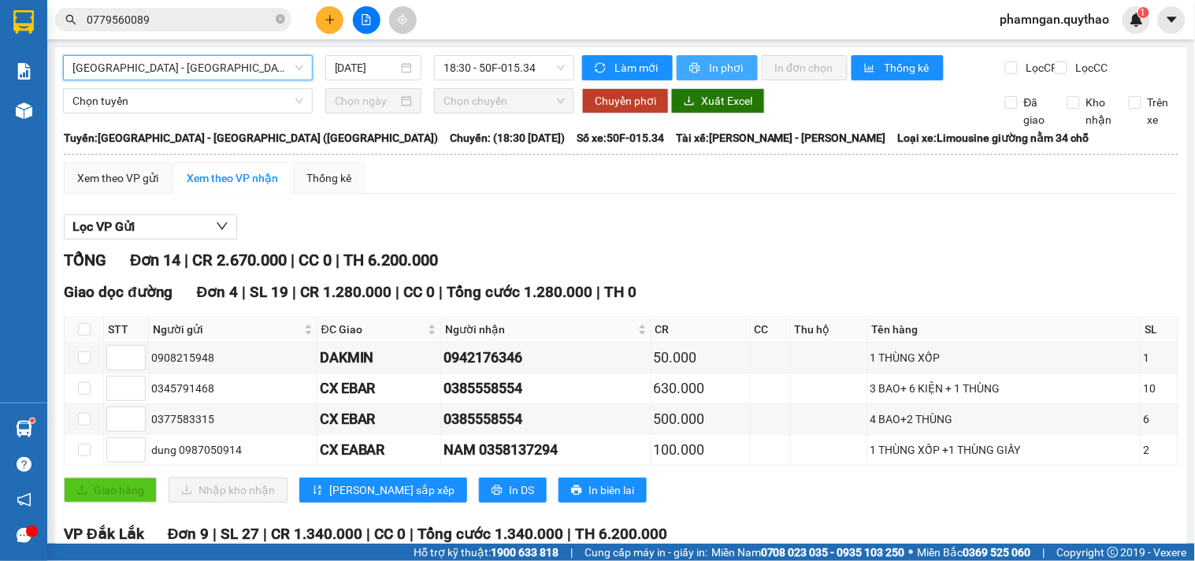
click at [739, 72] on button "In phơi" at bounding box center [717, 67] width 81 height 25
